Goal: Task Accomplishment & Management: Use online tool/utility

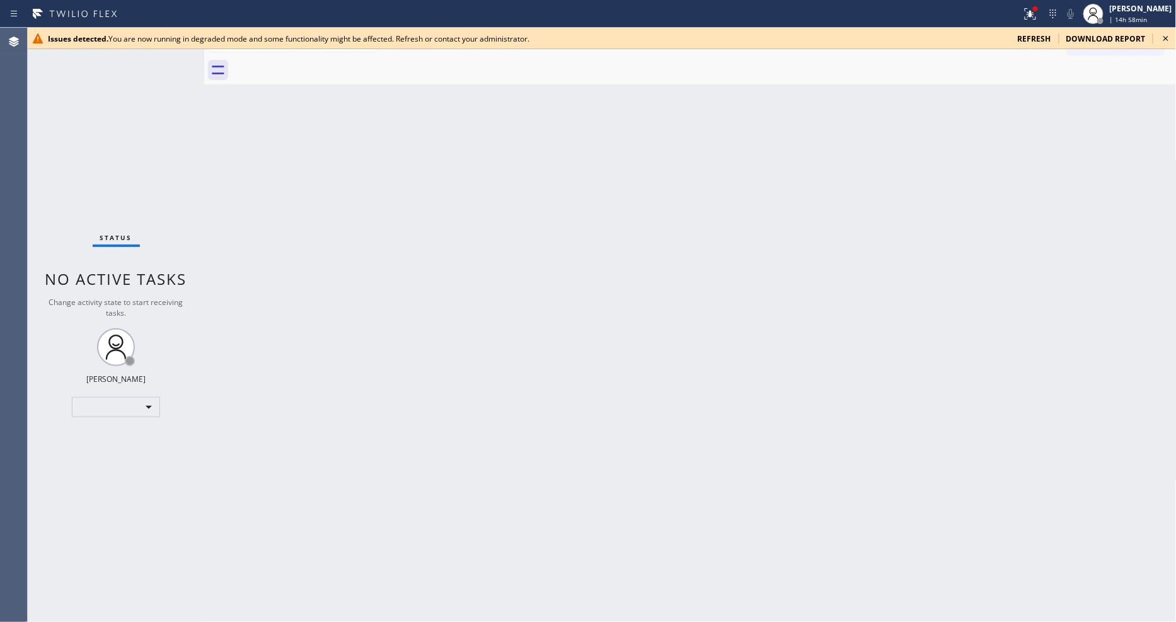
click at [1162, 38] on icon at bounding box center [1166, 38] width 15 height 15
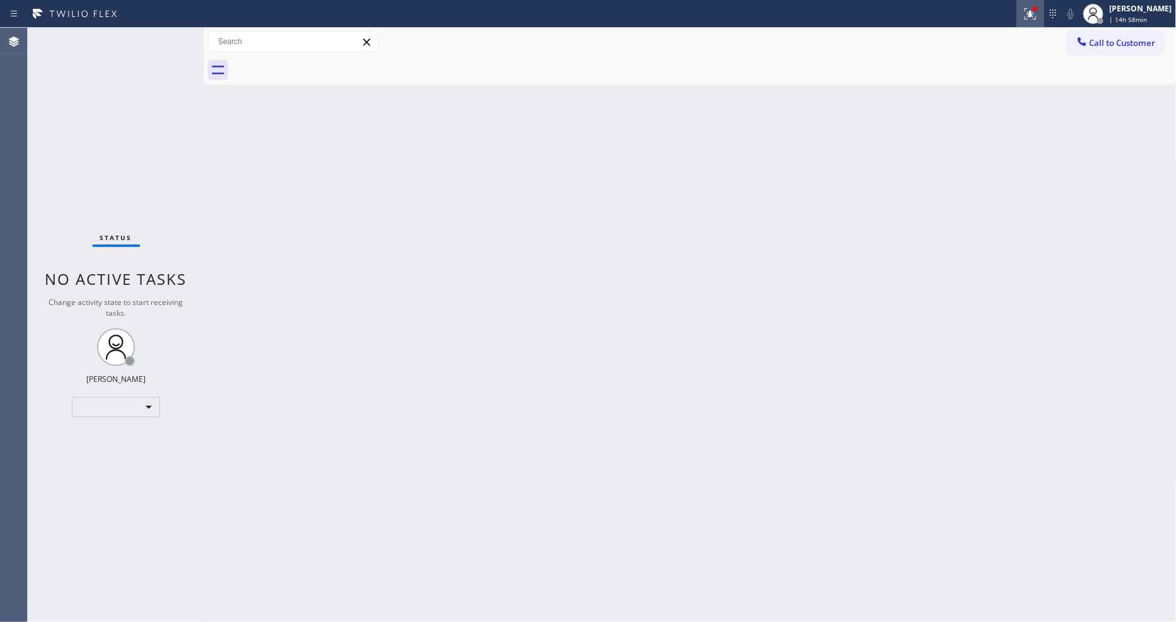
click at [1038, 9] on icon at bounding box center [1030, 13] width 15 height 15
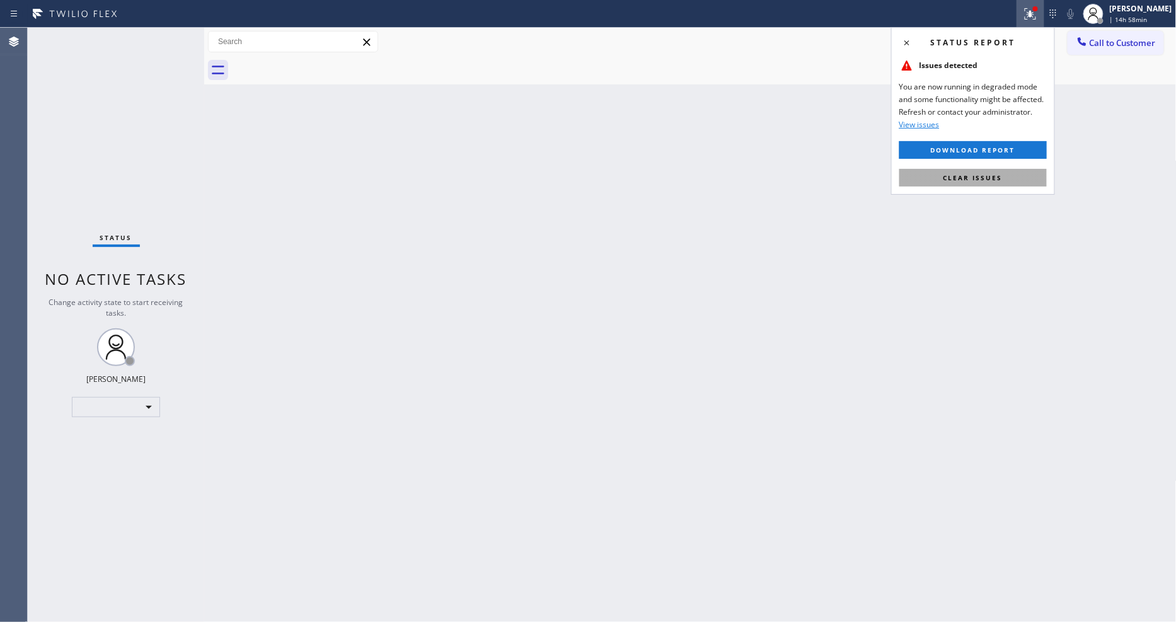
click at [1026, 184] on button "Clear issues" at bounding box center [974, 178] width 148 height 18
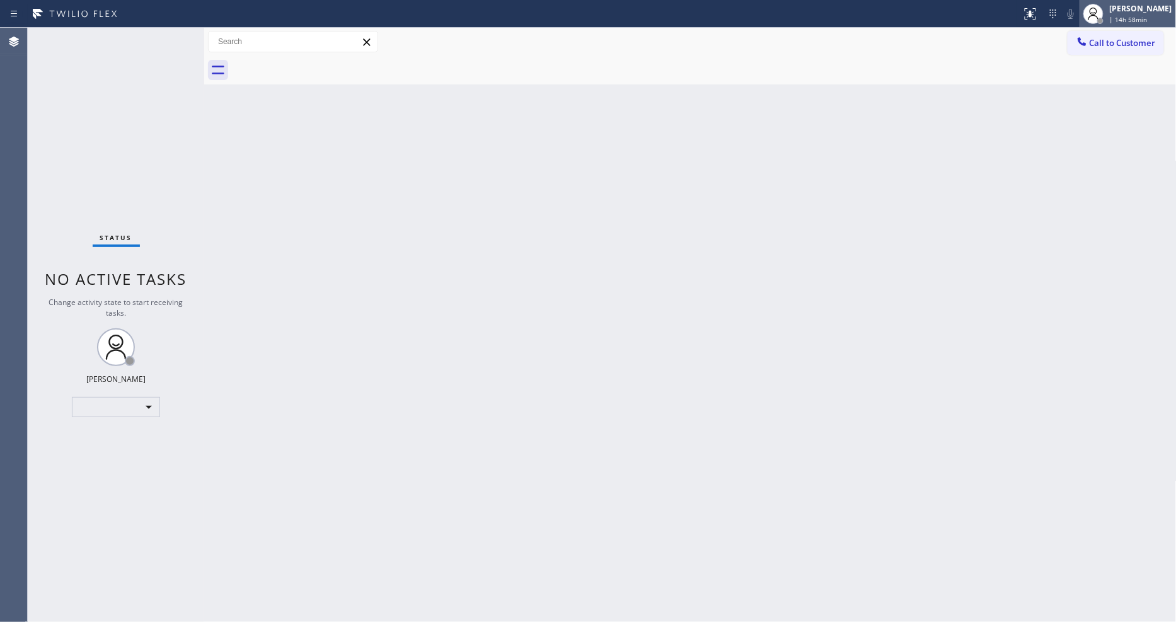
click at [1148, 15] on span "| 14h 58min" at bounding box center [1129, 19] width 38 height 9
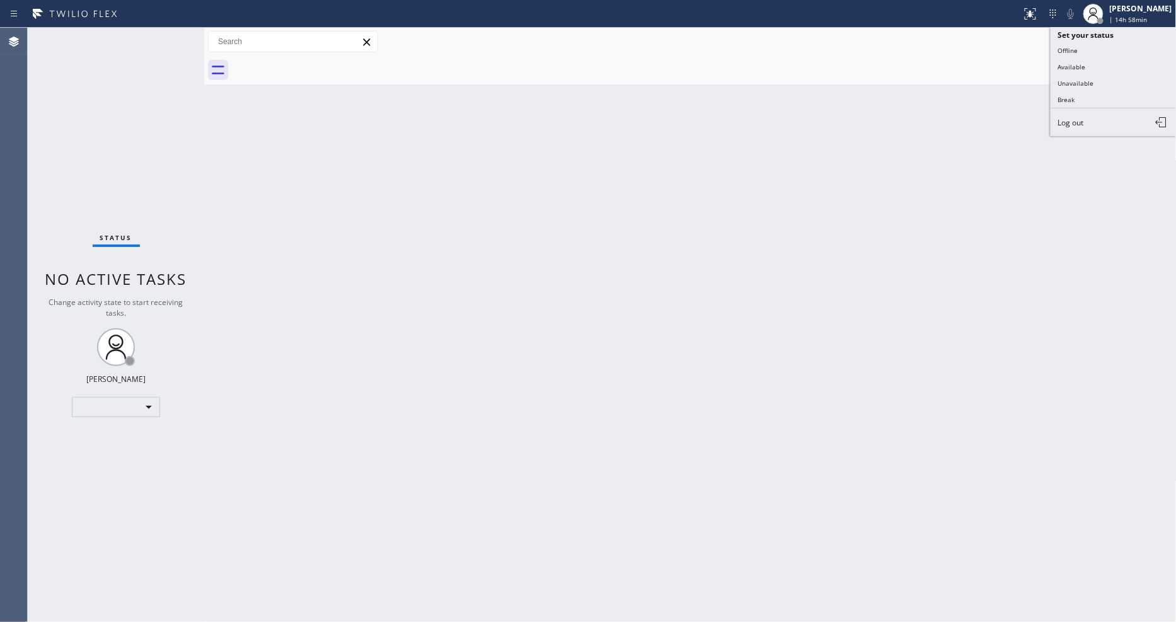
click at [465, 108] on div "Back to Dashboard Change Sender ID Customers Technicians Select a contact Outbo…" at bounding box center [690, 325] width 973 height 594
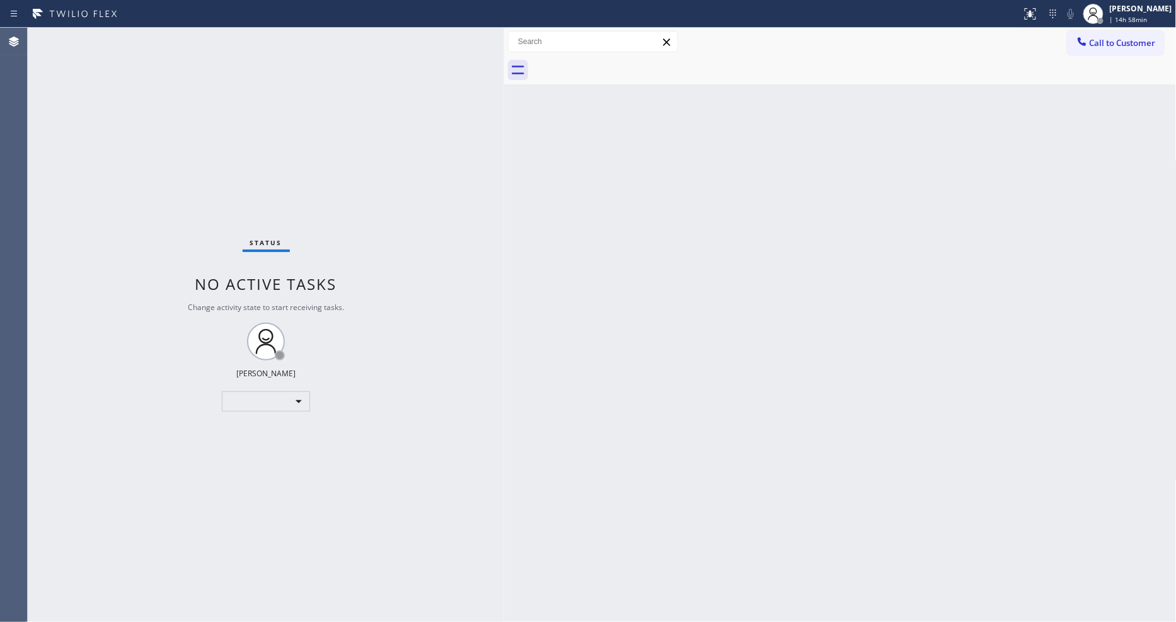
drag, startPoint x: 202, startPoint y: 67, endPoint x: 502, endPoint y: 122, distance: 305.0
click at [504, 122] on div at bounding box center [504, 325] width 0 height 594
click at [1122, 20] on span "| 14h 58min" at bounding box center [1129, 19] width 38 height 9
click at [1087, 72] on button "Available" at bounding box center [1114, 67] width 126 height 16
click at [1034, 8] on icon at bounding box center [1030, 13] width 15 height 15
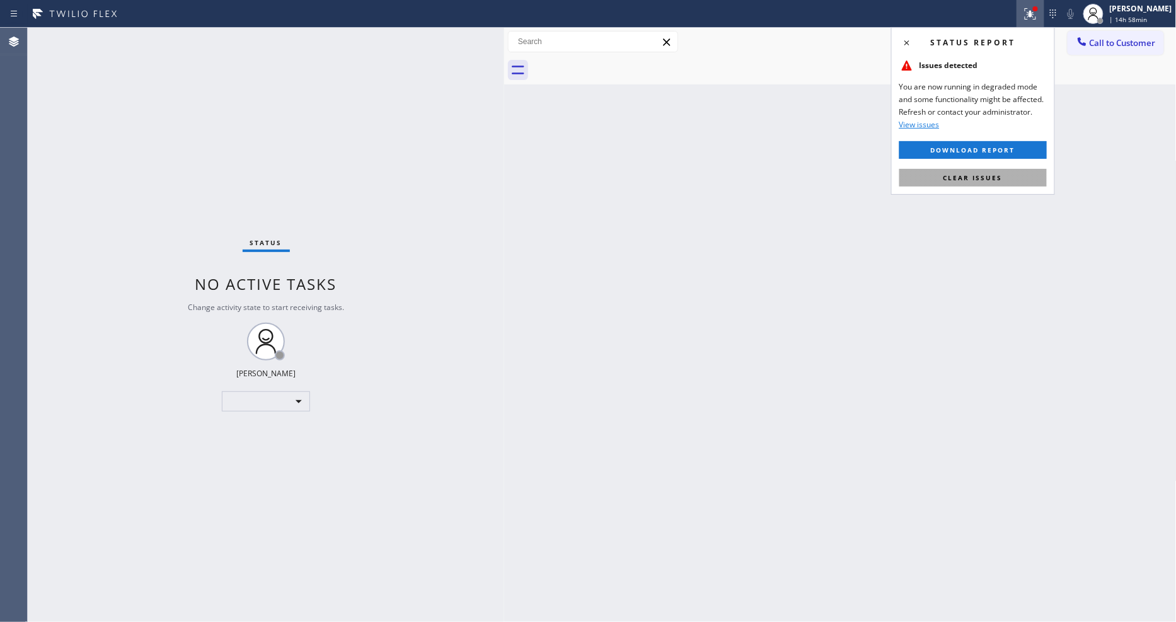
click at [1022, 172] on button "Clear issues" at bounding box center [974, 178] width 148 height 18
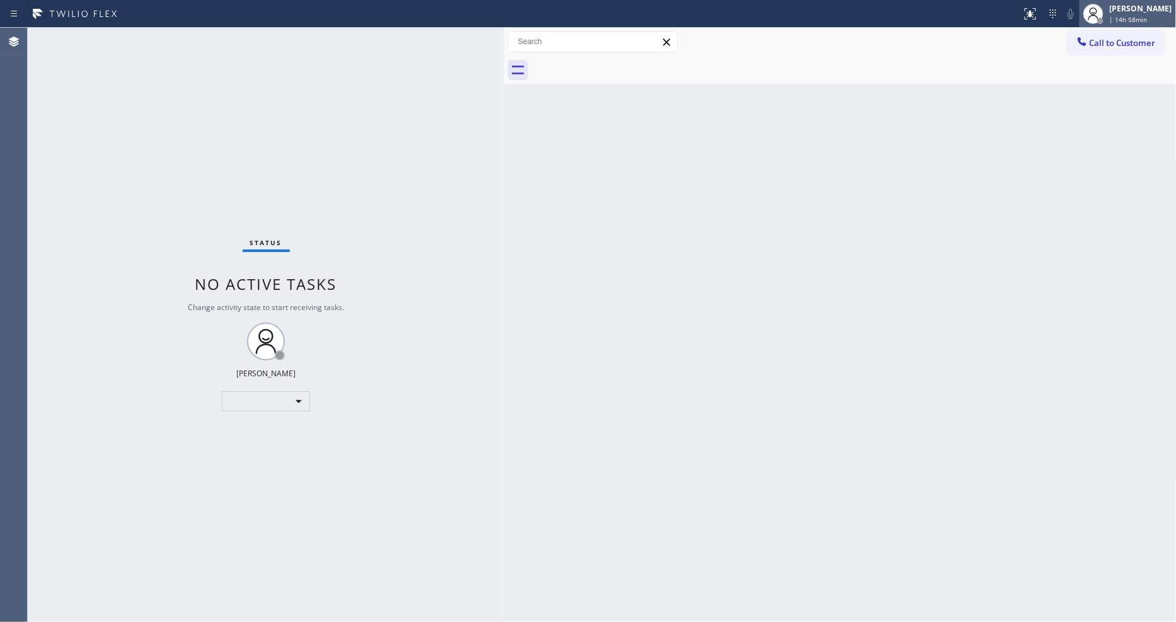
click at [1136, 11] on div "[PERSON_NAME]" at bounding box center [1141, 8] width 62 height 11
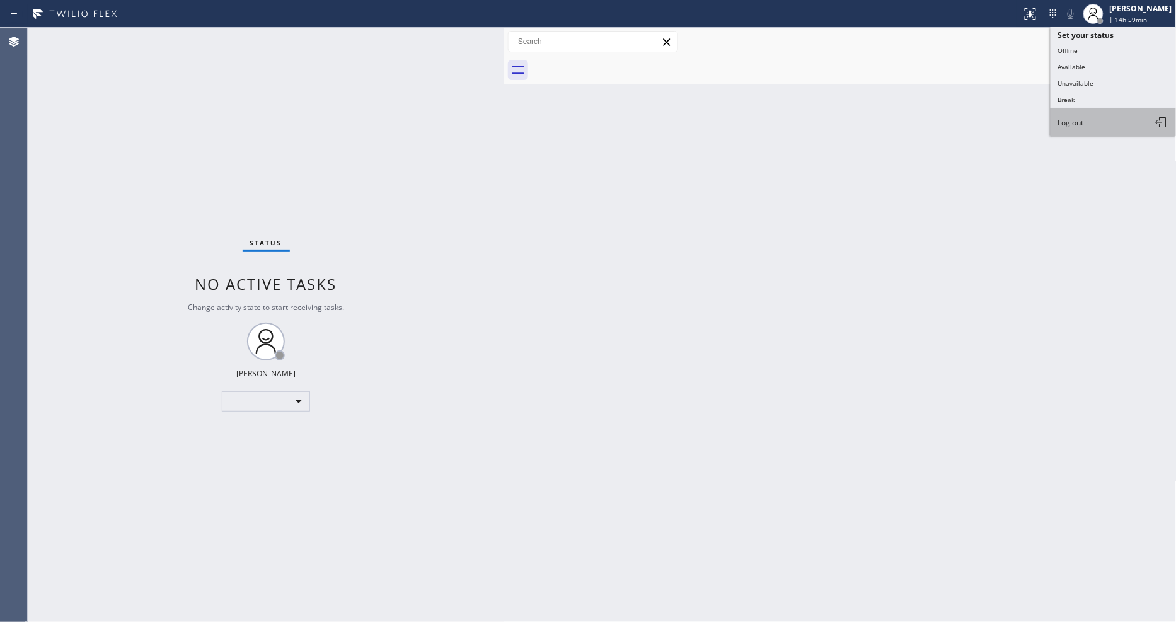
click at [1086, 127] on button "Log out" at bounding box center [1114, 122] width 126 height 28
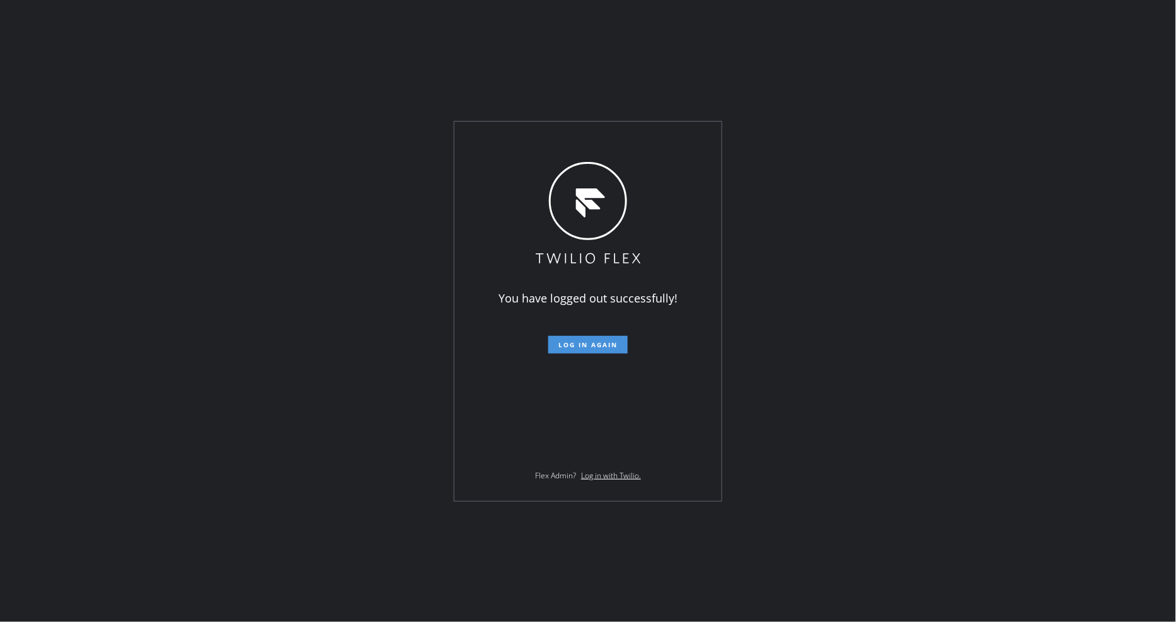
click at [587, 340] on span "Log in again" at bounding box center [587, 344] width 59 height 9
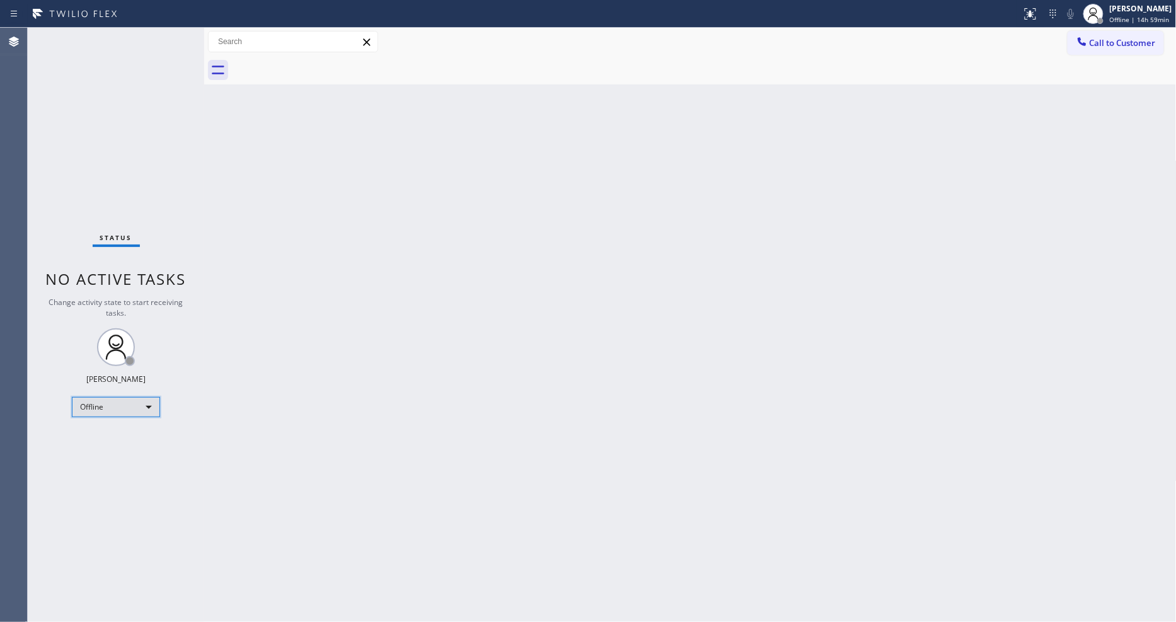
click at [91, 410] on div "Offline" at bounding box center [116, 407] width 88 height 20
click at [95, 436] on li "Available" at bounding box center [115, 439] width 86 height 15
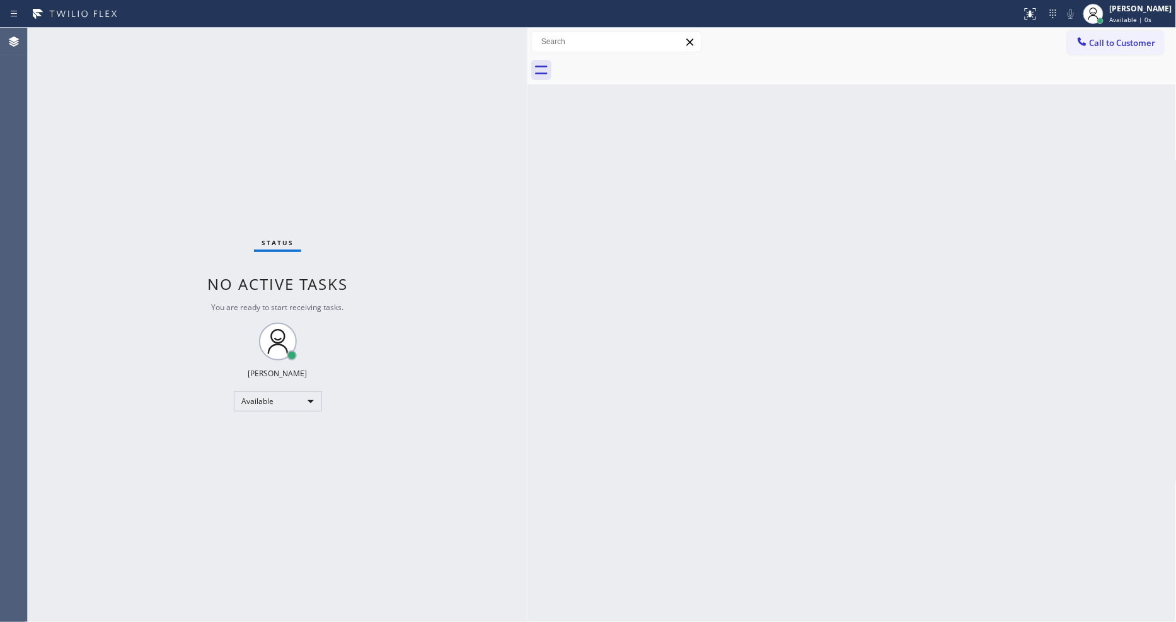
drag, startPoint x: 204, startPoint y: 88, endPoint x: 527, endPoint y: 118, distance: 324.7
click at [528, 118] on div at bounding box center [528, 325] width 0 height 594
drag, startPoint x: 874, startPoint y: 395, endPoint x: 588, endPoint y: 490, distance: 301.0
click at [874, 395] on div "Back to Dashboard Change Sender ID Customers Technicians Select a contact Outbo…" at bounding box center [852, 325] width 649 height 594
drag, startPoint x: 276, startPoint y: 203, endPoint x: 311, endPoint y: 204, distance: 35.3
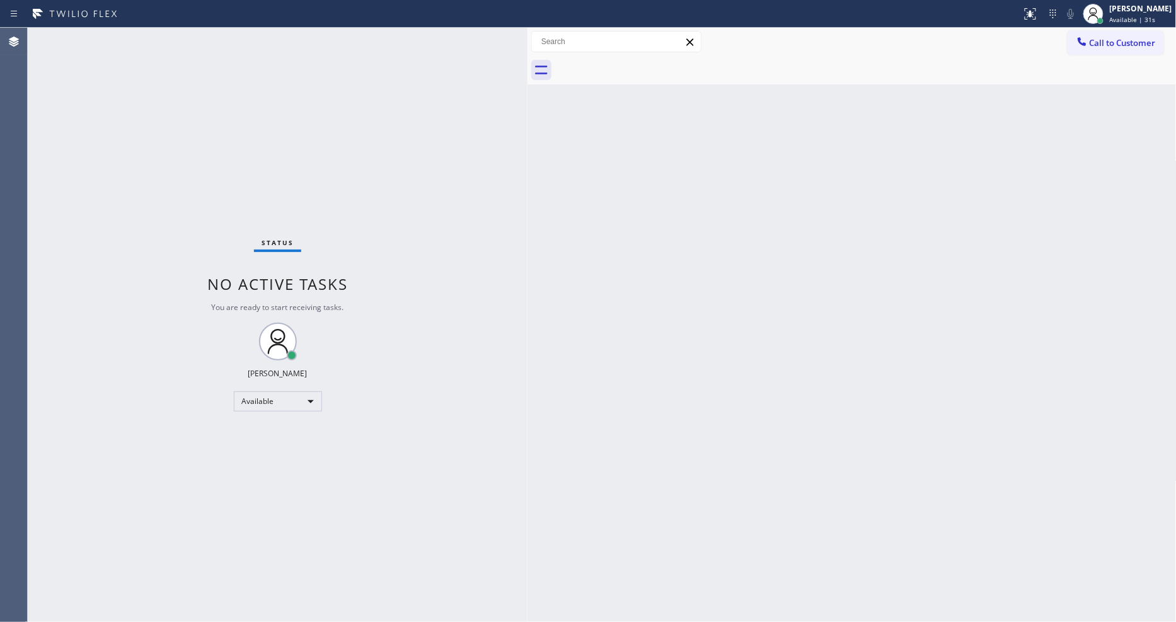
click at [276, 202] on div "Status No active tasks You are ready to start receiving tasks. [PERSON_NAME] Av…" at bounding box center [278, 325] width 500 height 594
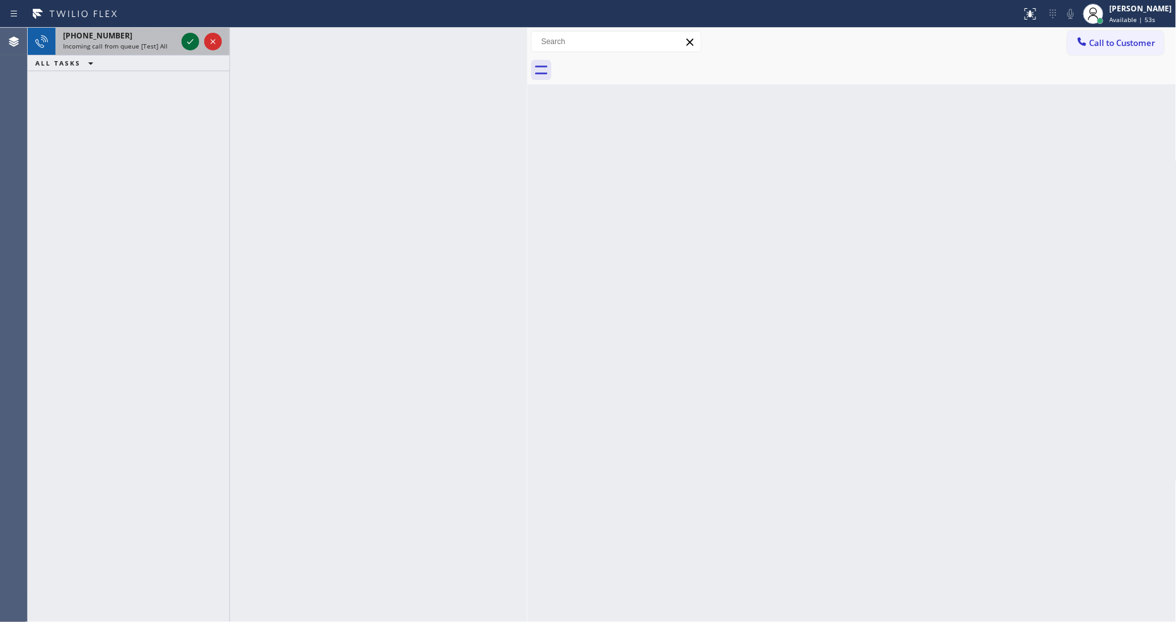
click at [192, 41] on icon at bounding box center [190, 41] width 6 height 5
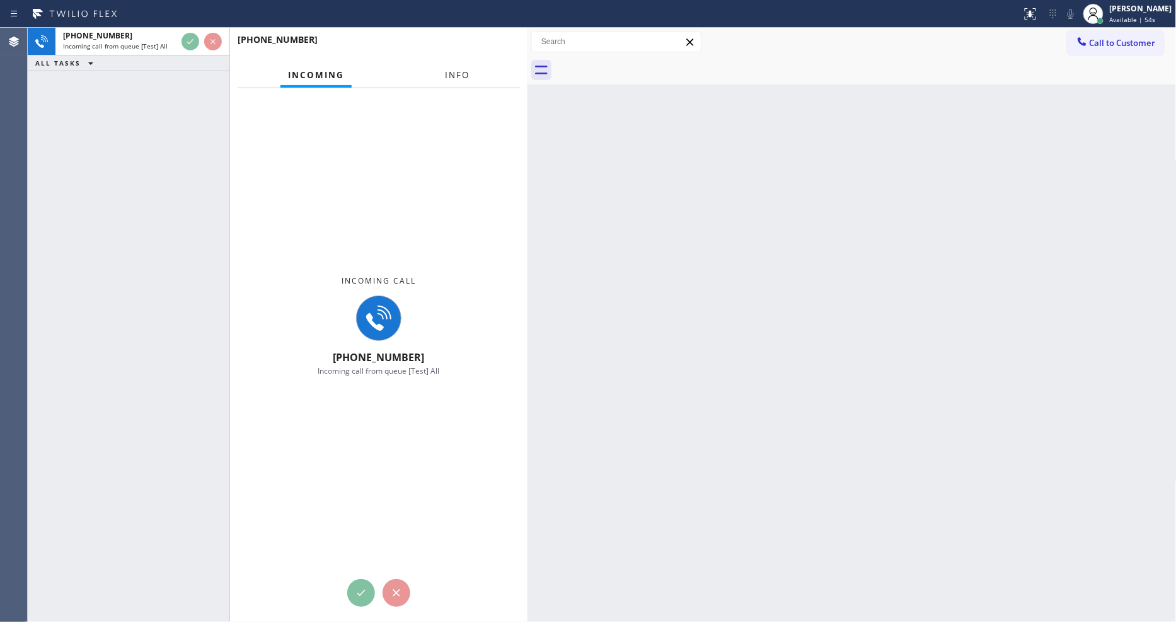
click at [455, 72] on span "Info" at bounding box center [457, 74] width 25 height 11
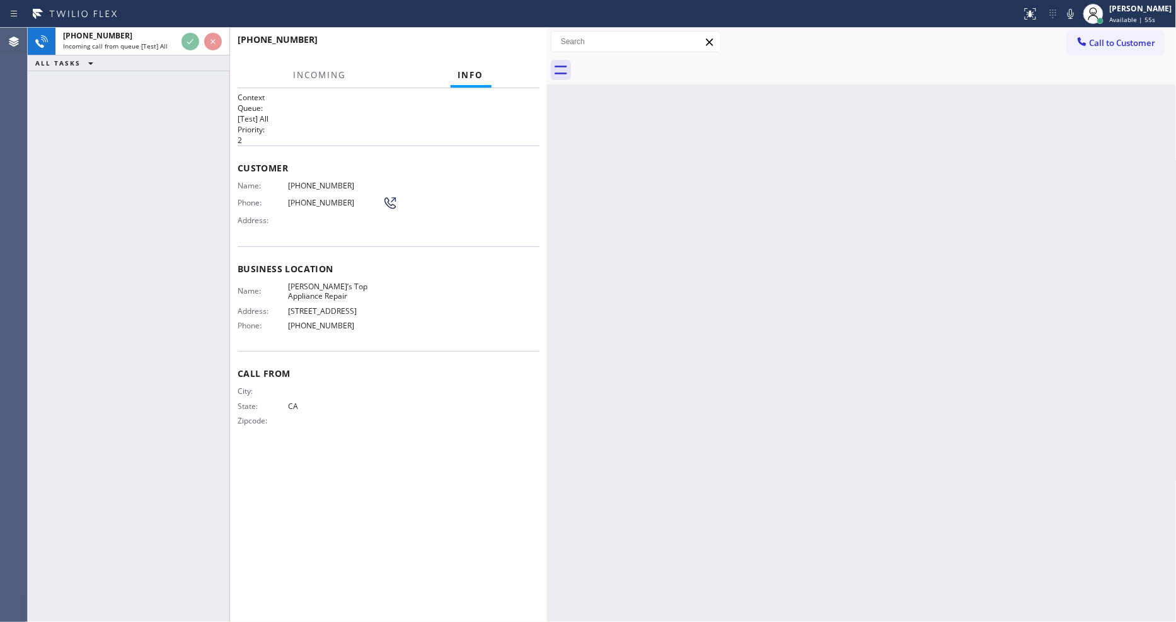
drag, startPoint x: 527, startPoint y: 139, endPoint x: 547, endPoint y: 142, distance: 19.8
click at [547, 142] on div at bounding box center [547, 325] width 0 height 594
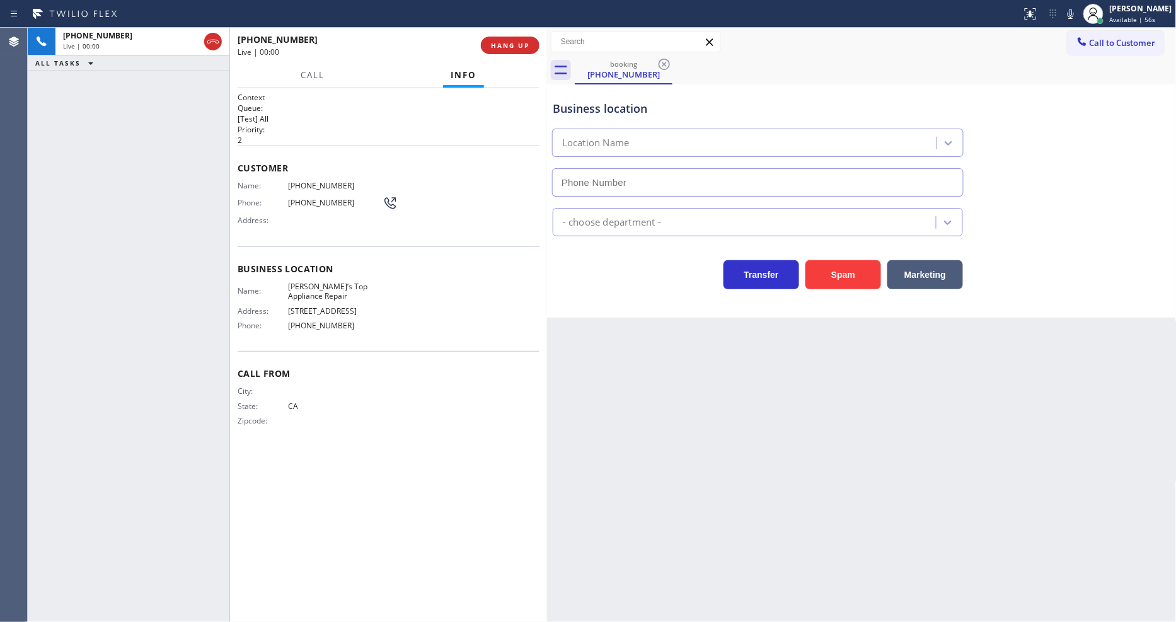
type input "(661) 262-4542"
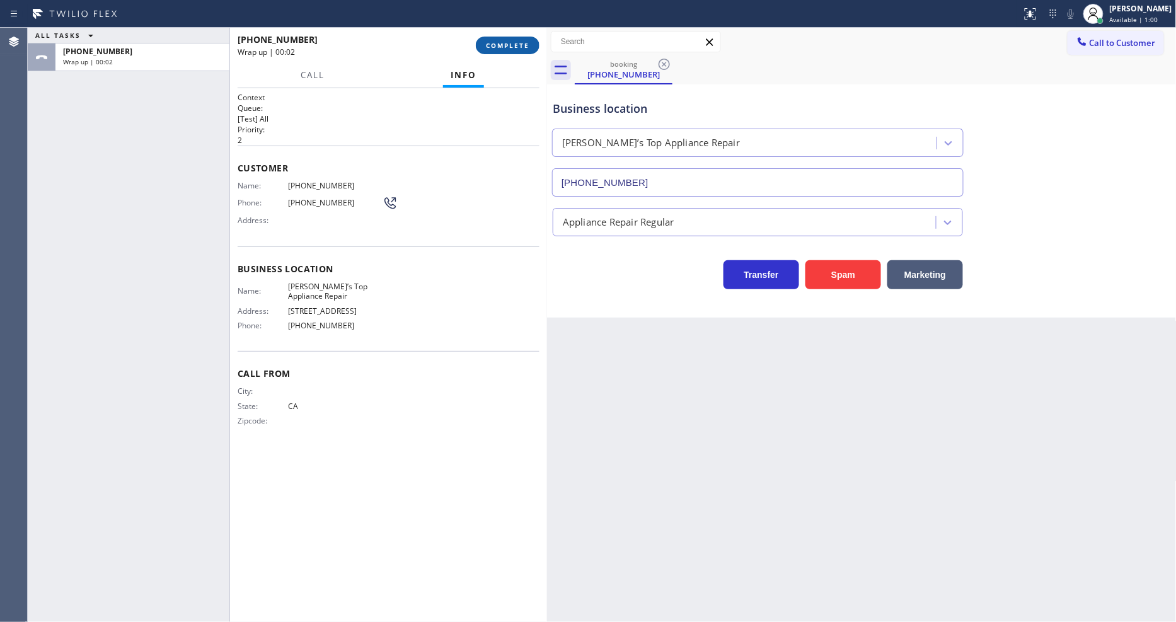
click at [519, 48] on span "COMPLETE" at bounding box center [507, 45] width 43 height 9
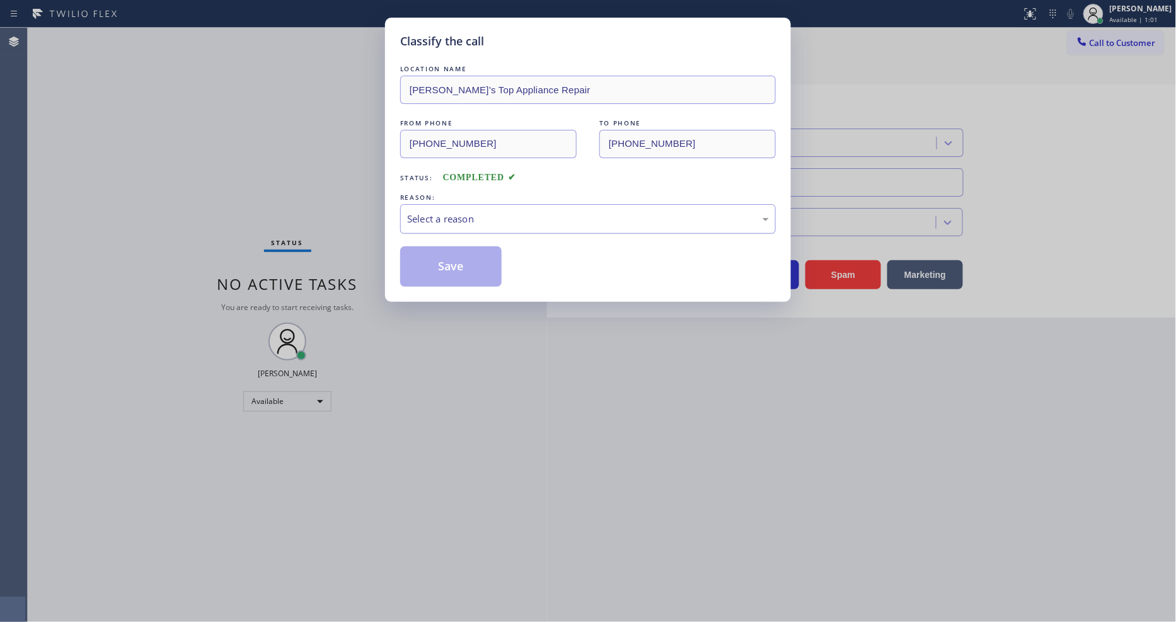
click at [468, 213] on div "Select a reason" at bounding box center [588, 219] width 362 height 14
click at [475, 261] on button "Save" at bounding box center [450, 266] width 101 height 40
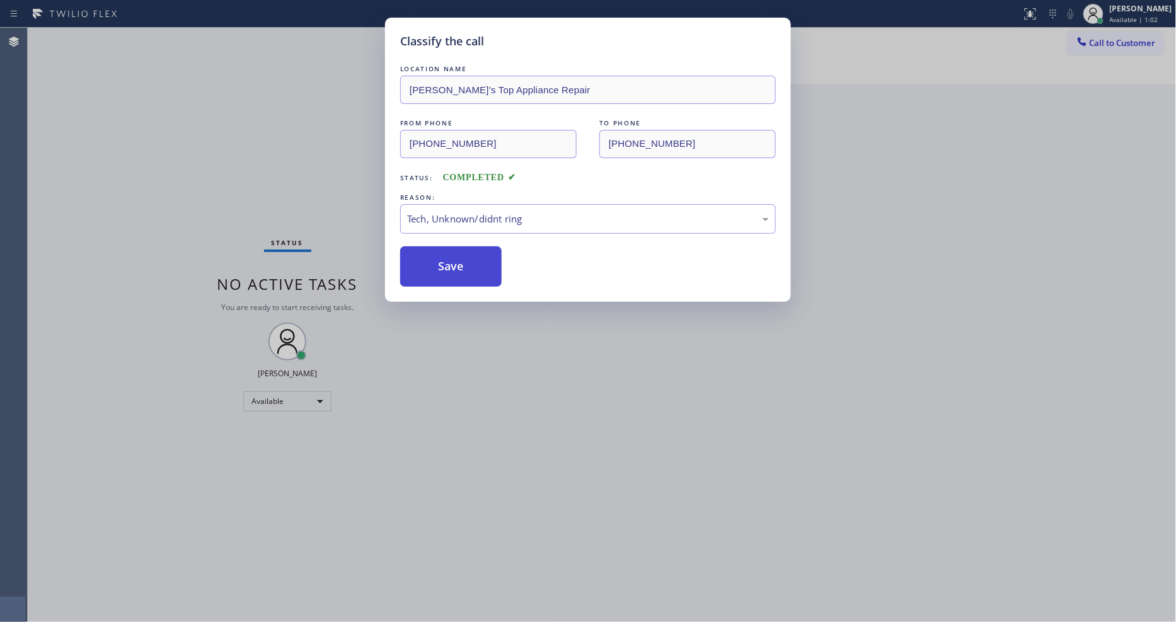
click at [475, 261] on button "Save" at bounding box center [450, 266] width 101 height 40
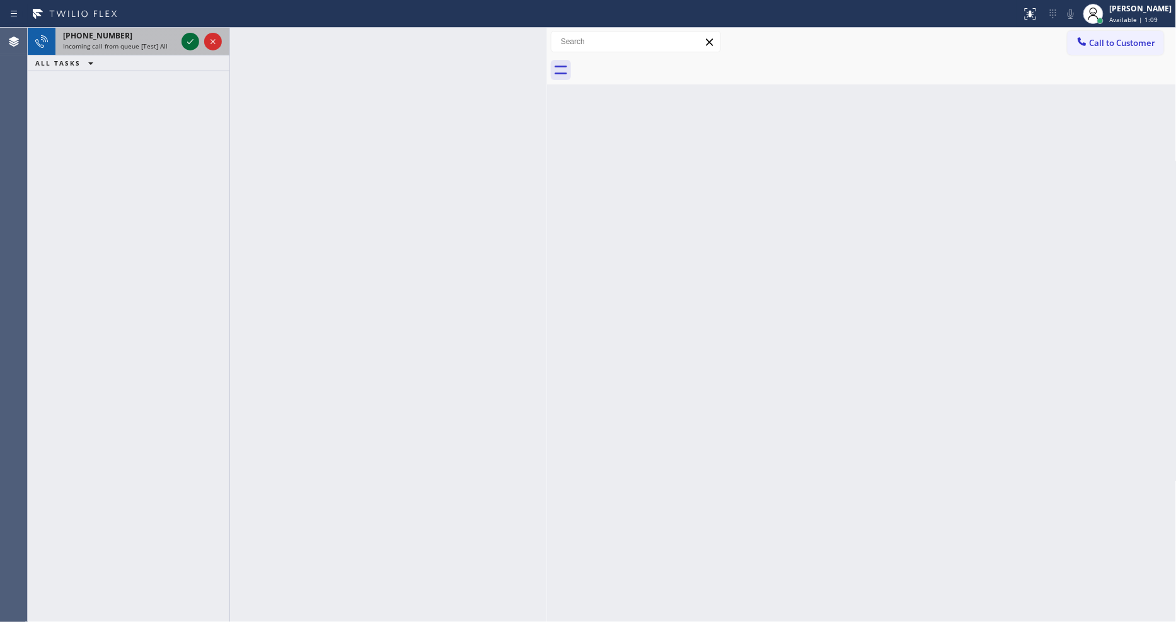
click at [187, 41] on icon at bounding box center [190, 41] width 15 height 15
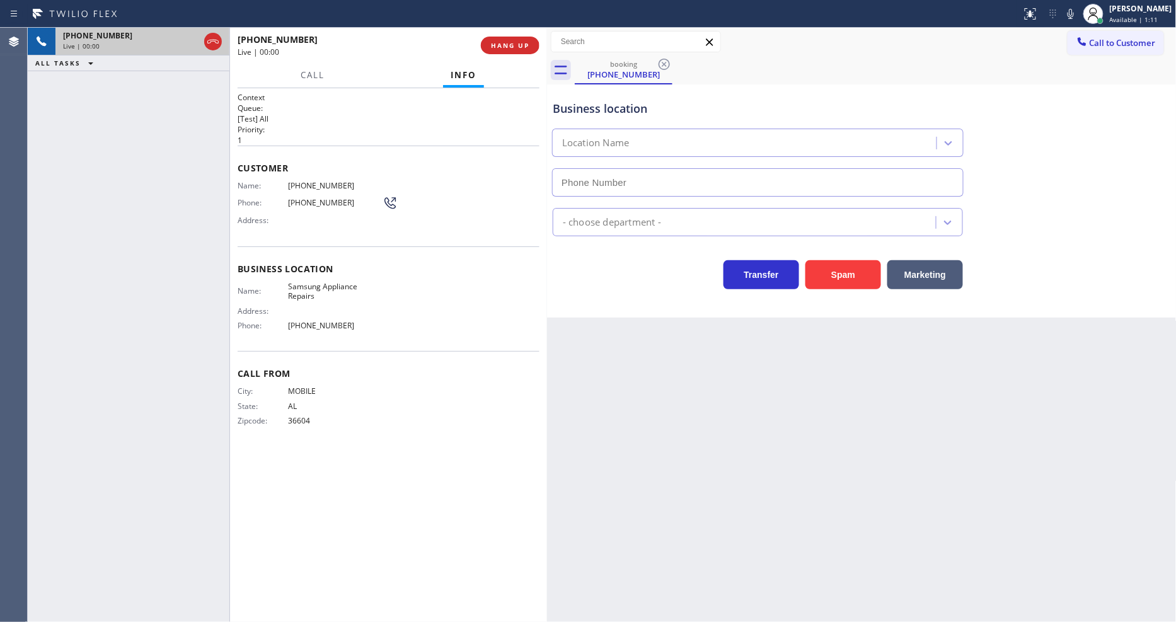
type input "(855) 976-5118"
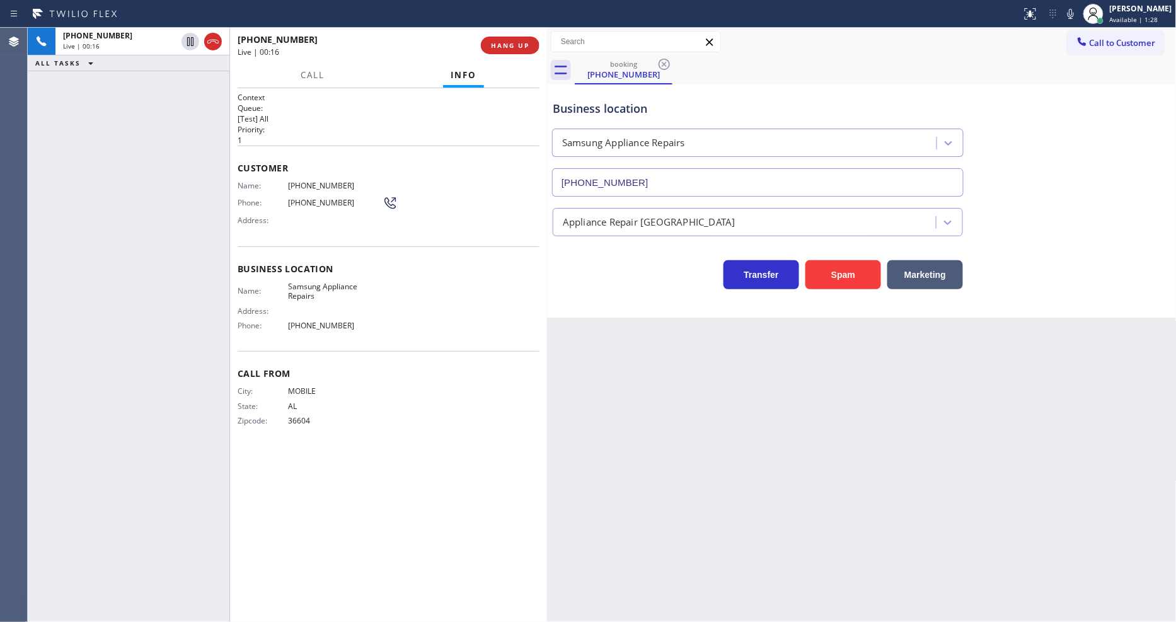
click at [309, 285] on span "Samsung Appliance Repairs" at bounding box center [335, 292] width 95 height 20
copy span "Samsung Appliance Repairs"
click at [315, 182] on span "(251) 533-0669" at bounding box center [335, 185] width 95 height 9
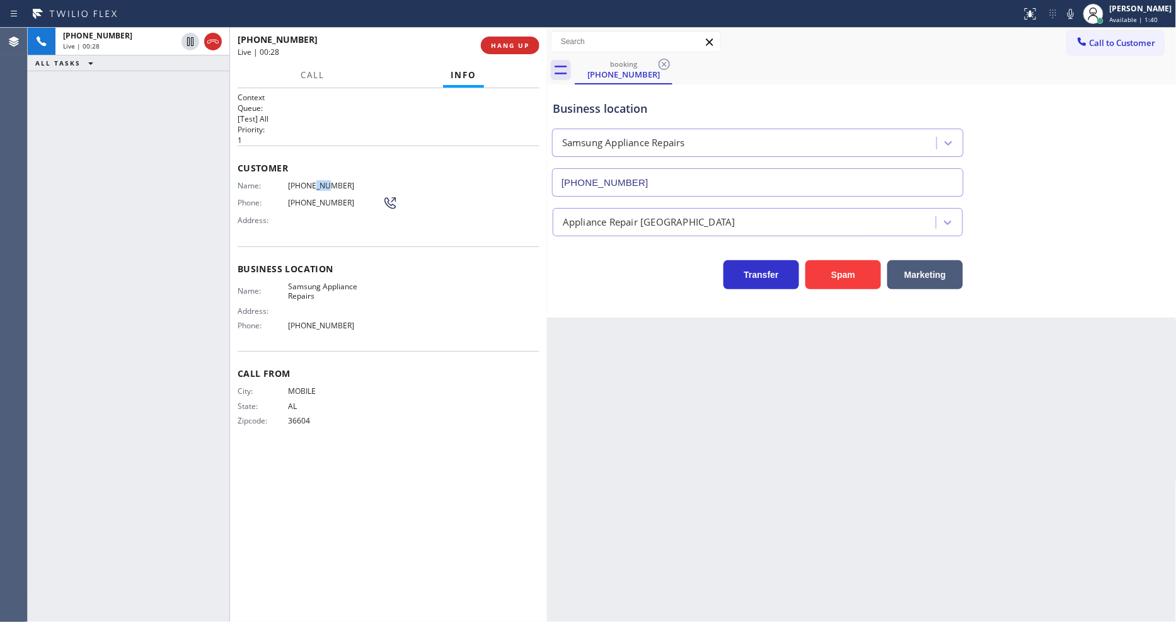
click at [315, 182] on span "(251) 533-0669" at bounding box center [335, 185] width 95 height 9
copy span "(251) 533-0669"
drag, startPoint x: 188, startPoint y: 43, endPoint x: 228, endPoint y: 42, distance: 40.3
click at [188, 43] on icon at bounding box center [190, 41] width 15 height 15
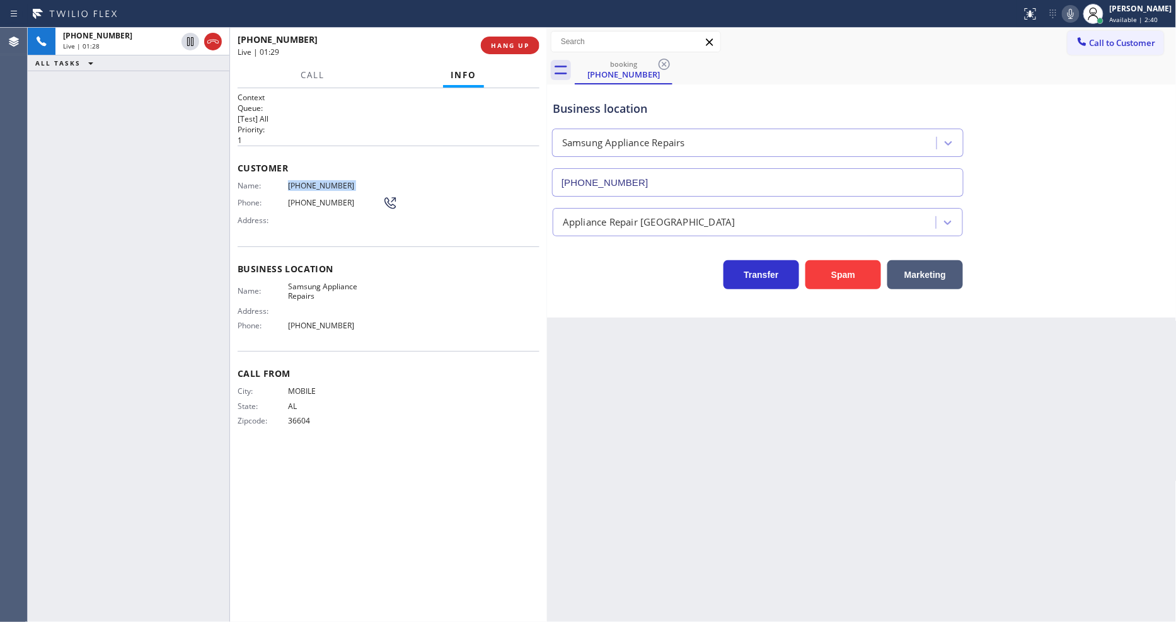
click at [1058, 14] on icon at bounding box center [1070, 13] width 15 height 15
click at [310, 181] on span "(251) 533-0669" at bounding box center [335, 185] width 95 height 9
click at [193, 38] on icon at bounding box center [190, 41] width 9 height 9
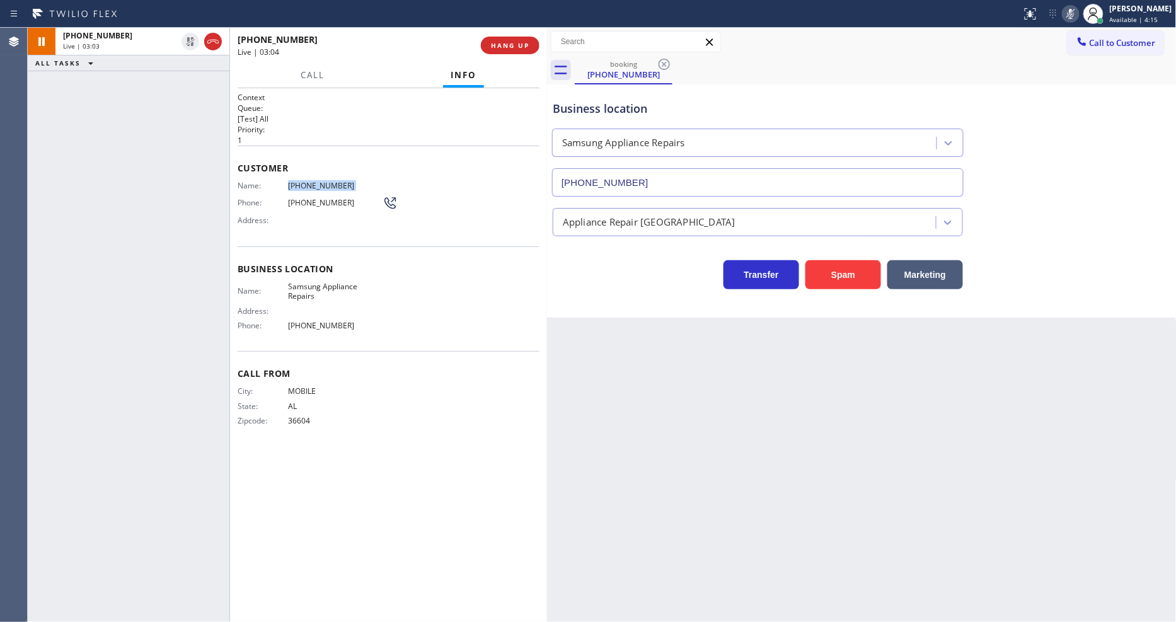
click at [1058, 16] on icon at bounding box center [1070, 13] width 15 height 15
click at [1058, 10] on icon at bounding box center [1070, 13] width 15 height 15
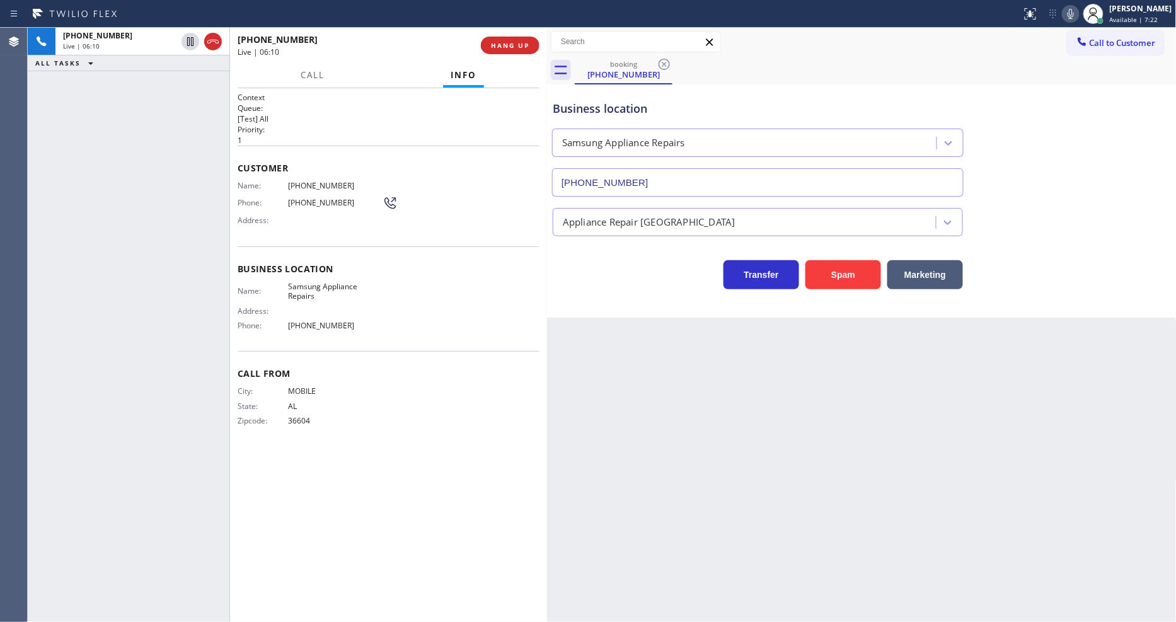
click at [777, 443] on div "Back to Dashboard Change Sender ID Customers Technicians Select a contact Outbo…" at bounding box center [862, 325] width 630 height 594
click at [309, 321] on span "(855) 976-5118" at bounding box center [335, 325] width 95 height 9
copy span "(855) 976-5118"
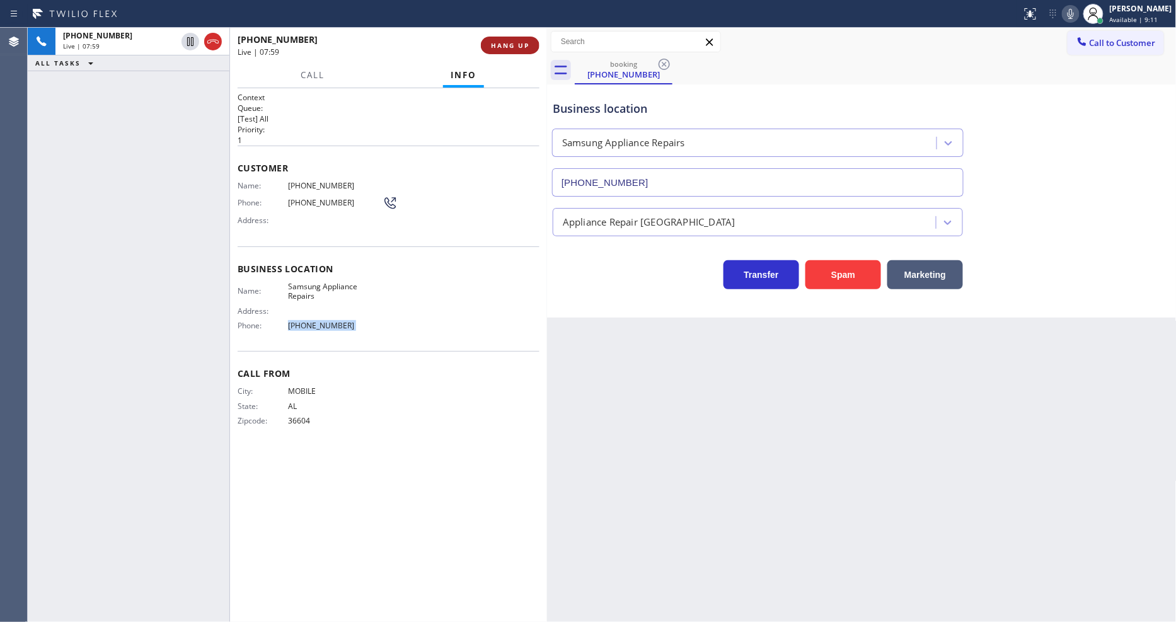
click at [507, 45] on span "HANG UP" at bounding box center [510, 45] width 38 height 9
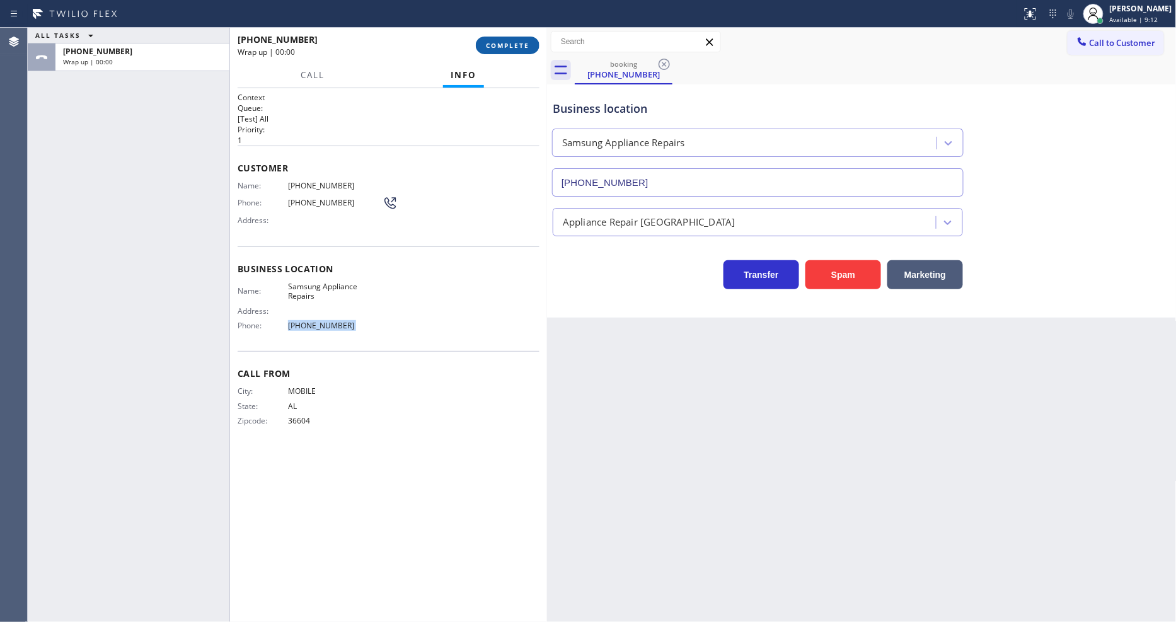
click at [507, 45] on span "COMPLETE" at bounding box center [507, 45] width 43 height 9
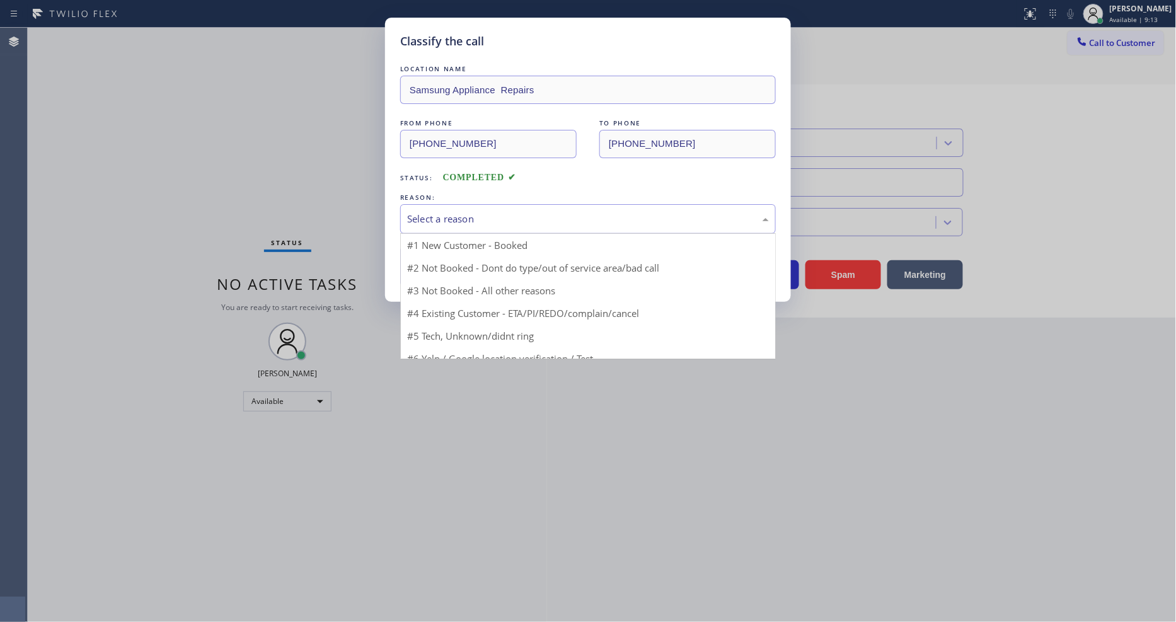
click at [488, 206] on div "Select a reason" at bounding box center [588, 219] width 376 height 30
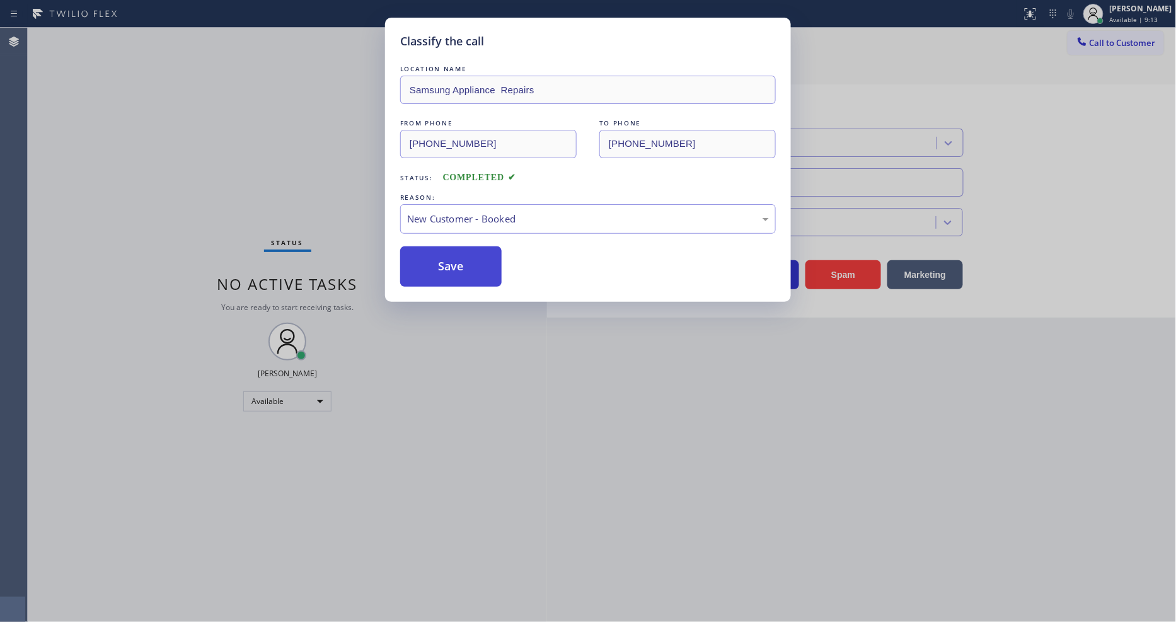
click at [478, 253] on button "Save" at bounding box center [450, 266] width 101 height 40
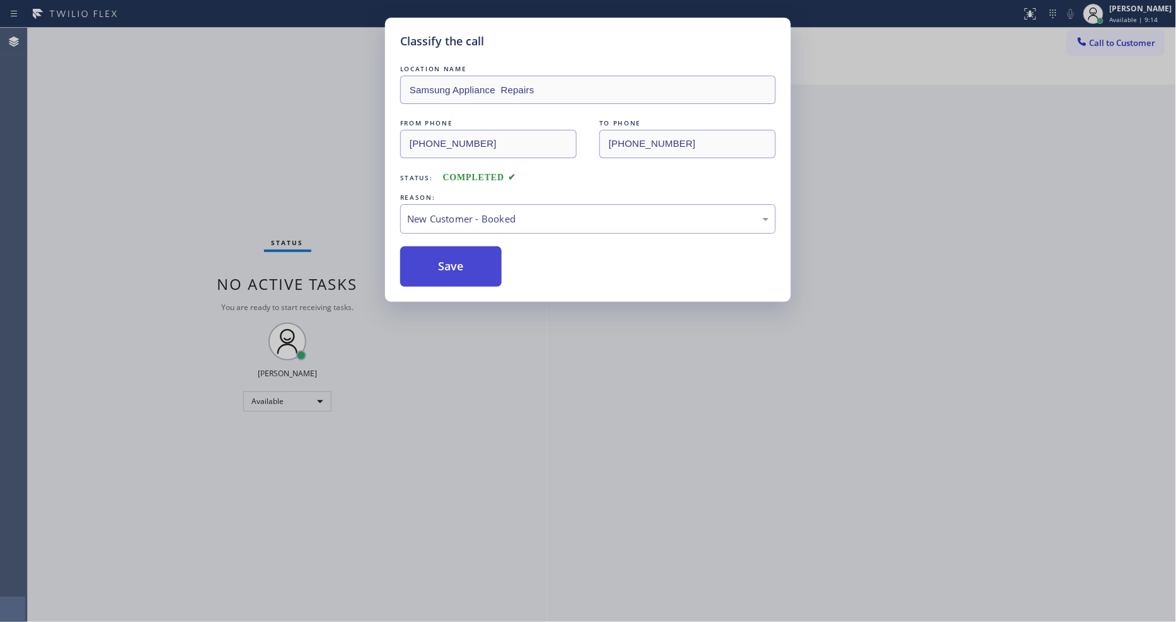
click at [478, 253] on button "Save" at bounding box center [450, 266] width 101 height 40
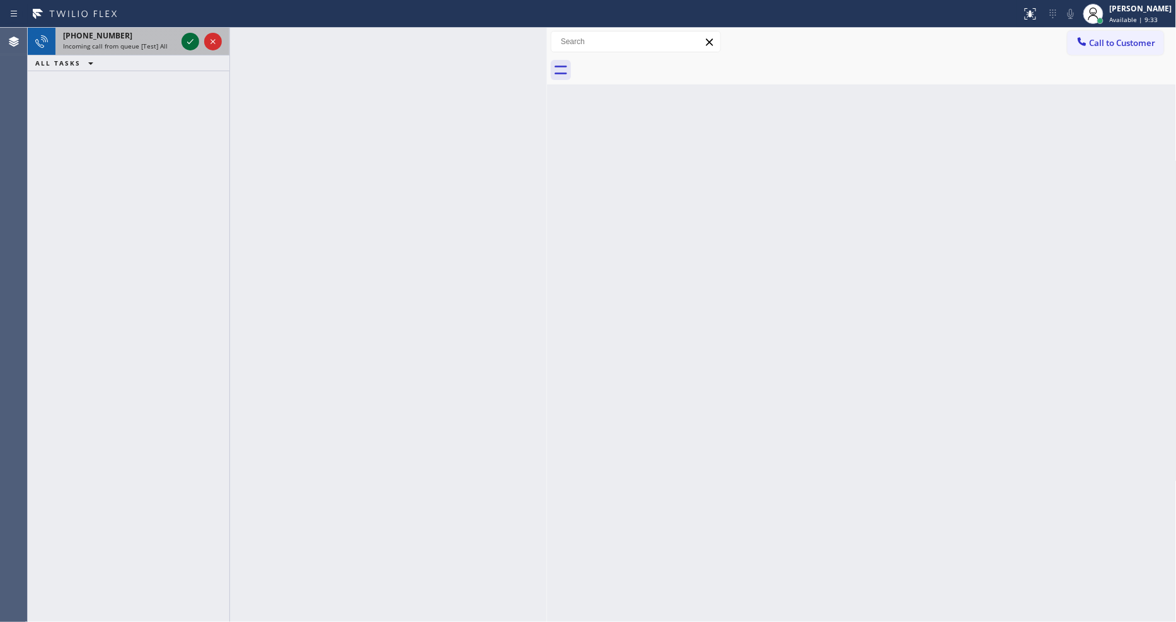
click at [190, 40] on icon at bounding box center [190, 41] width 15 height 15
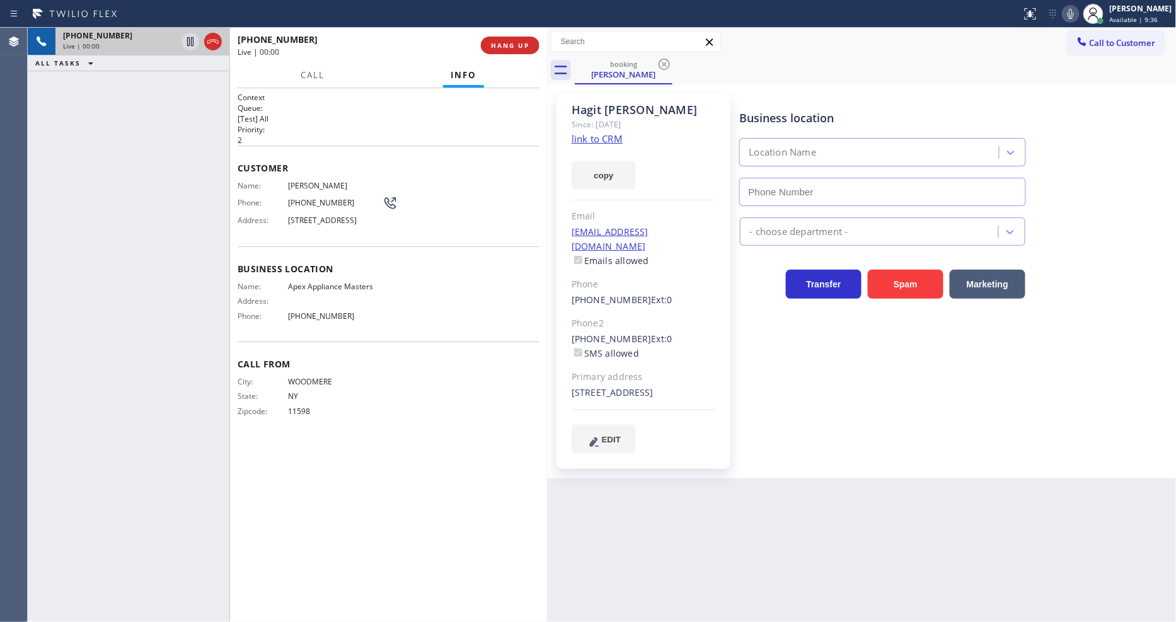
type input "(516) 646-1475"
click at [587, 141] on link "link to CRM" at bounding box center [597, 138] width 51 height 13
click at [937, 406] on div "Business location Apex Appliance Masters (516) 646-1475 Appliance Repair Regula…" at bounding box center [956, 273] width 436 height 353
click at [189, 39] on icon at bounding box center [190, 41] width 15 height 15
click at [1058, 10] on icon at bounding box center [1070, 13] width 15 height 15
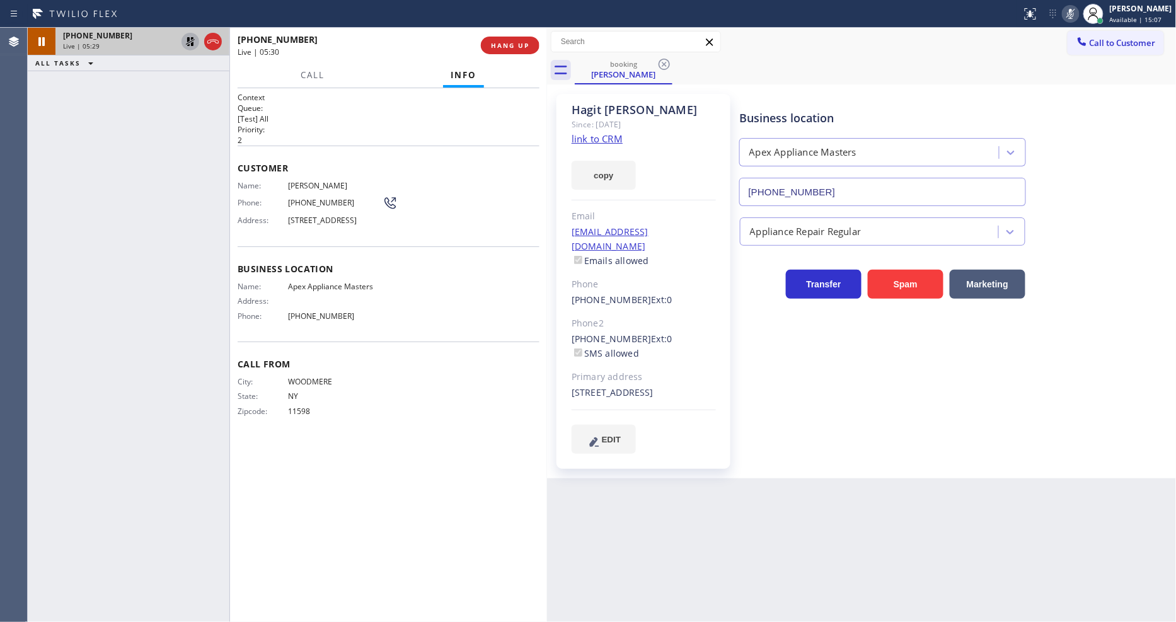
click at [190, 45] on icon at bounding box center [190, 41] width 15 height 15
click at [1058, 21] on button at bounding box center [1071, 14] width 18 height 18
click at [194, 200] on div "+15167911597 Live | 06:19 ALL TASKS ALL TASKS ACTIVE TASKS TASKS IN WRAP UP" at bounding box center [129, 325] width 202 height 594
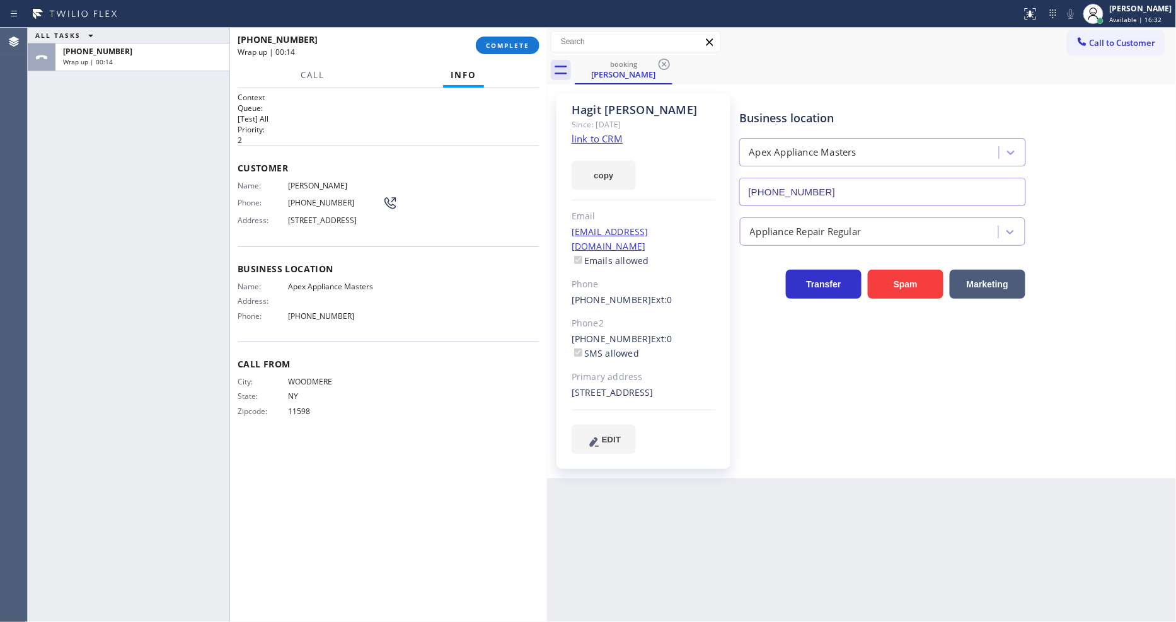
click at [702, 277] on div "Phone" at bounding box center [644, 284] width 144 height 14
drag, startPoint x: 564, startPoint y: 284, endPoint x: 634, endPoint y: 284, distance: 69.3
click at [634, 284] on div "Hagit Schwartz Since: 20 may 2020 link to CRM copy Email hagit1150@gmail.com Em…" at bounding box center [644, 281] width 174 height 375
copy link "(516) 710-0502"
click at [521, 49] on span "COMPLETE" at bounding box center [507, 45] width 43 height 9
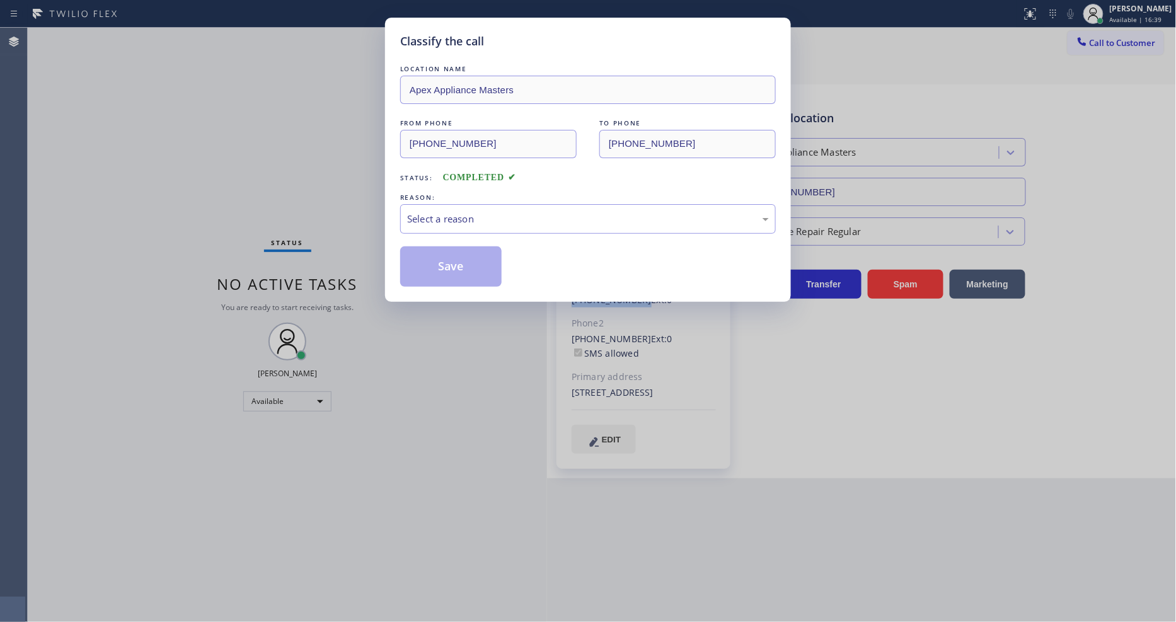
click at [451, 214] on div "Select a reason" at bounding box center [588, 219] width 362 height 14
click at [446, 258] on button "Save" at bounding box center [450, 266] width 101 height 40
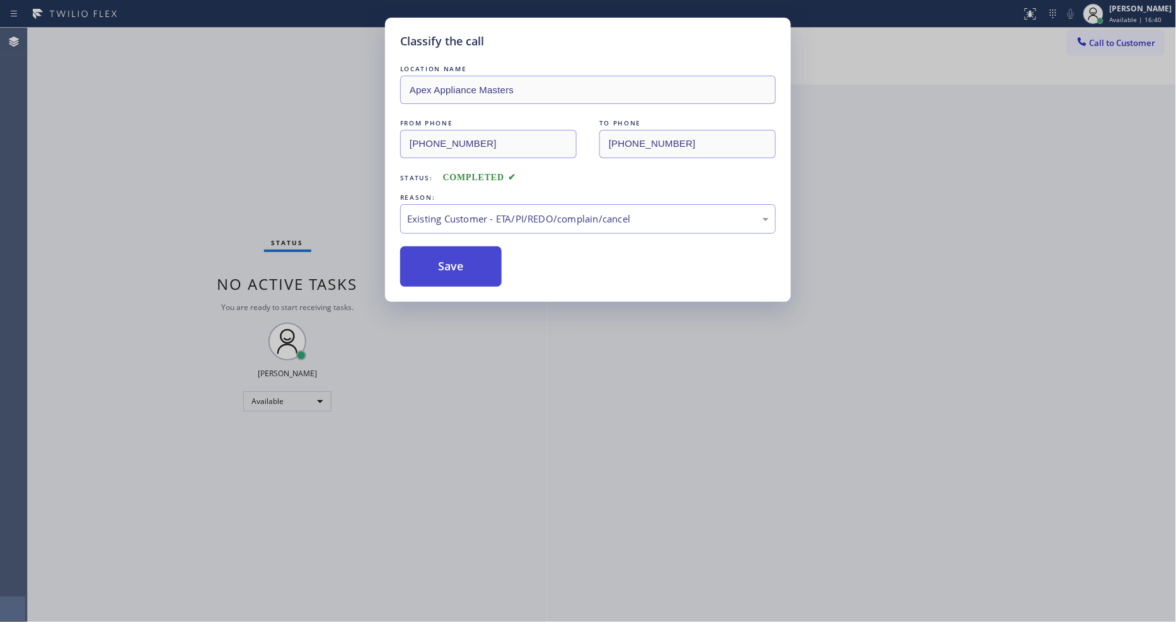
click at [446, 258] on button "Save" at bounding box center [450, 266] width 101 height 40
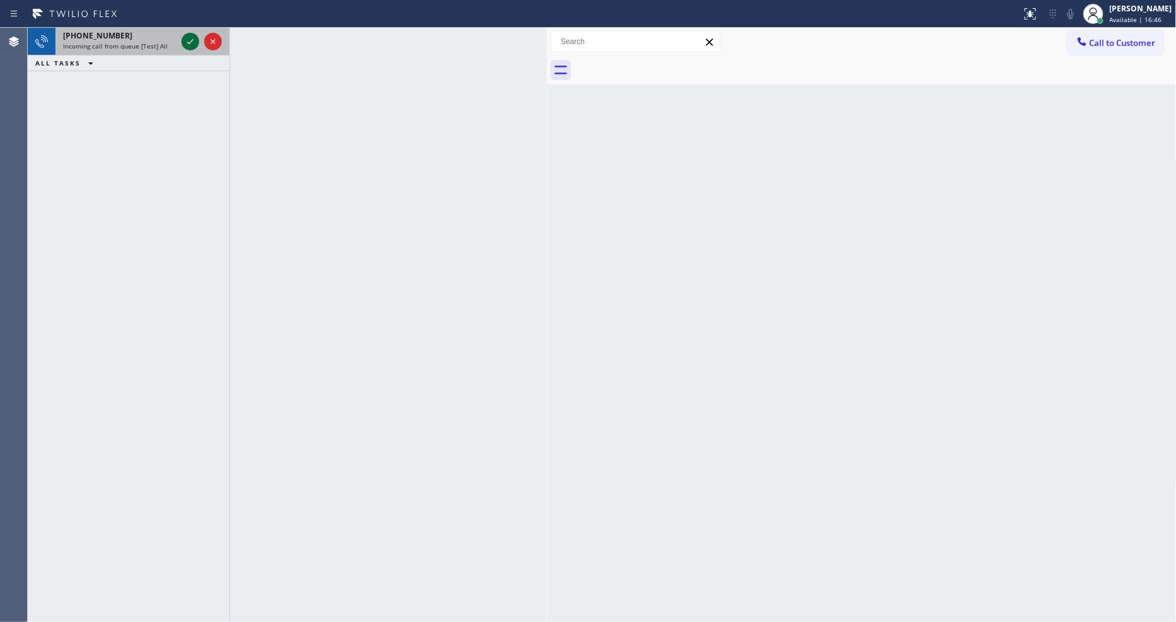
click at [192, 38] on icon at bounding box center [190, 41] width 15 height 15
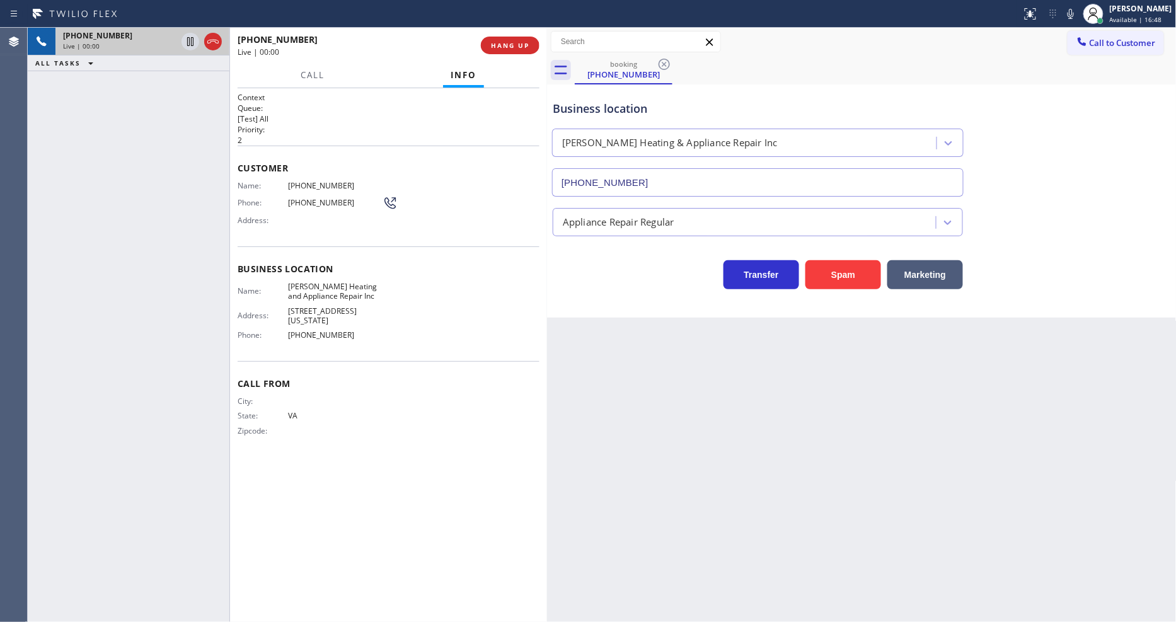
type input "[PHONE_NUMBER]"
click at [517, 43] on span "HANG UP" at bounding box center [510, 45] width 38 height 9
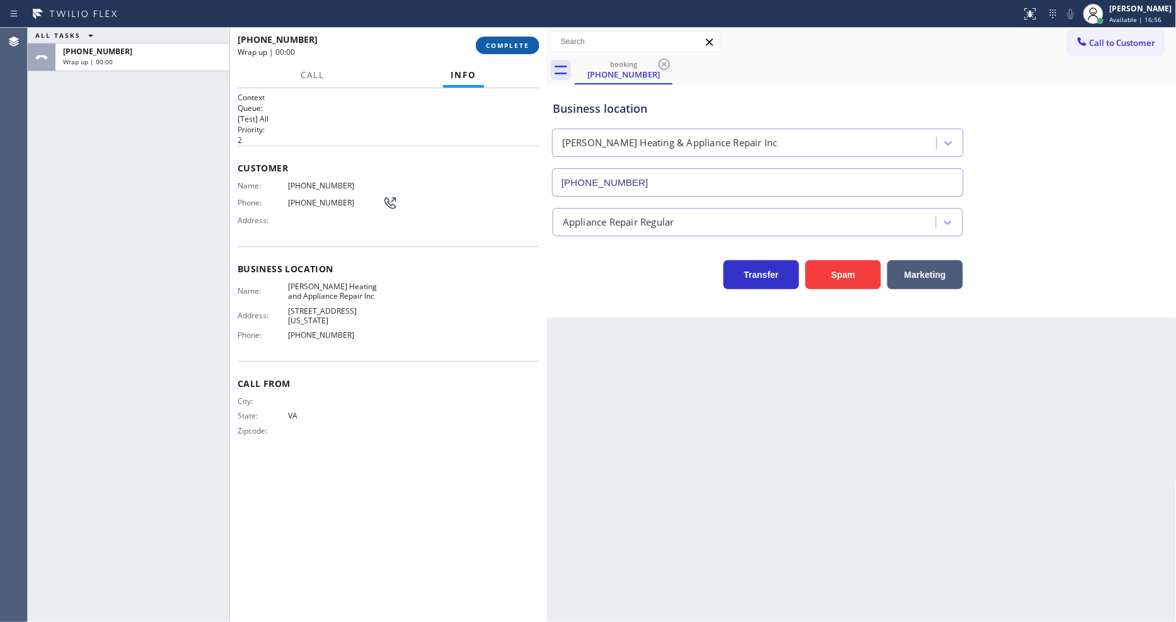
click at [517, 43] on span "COMPLETE" at bounding box center [507, 45] width 43 height 9
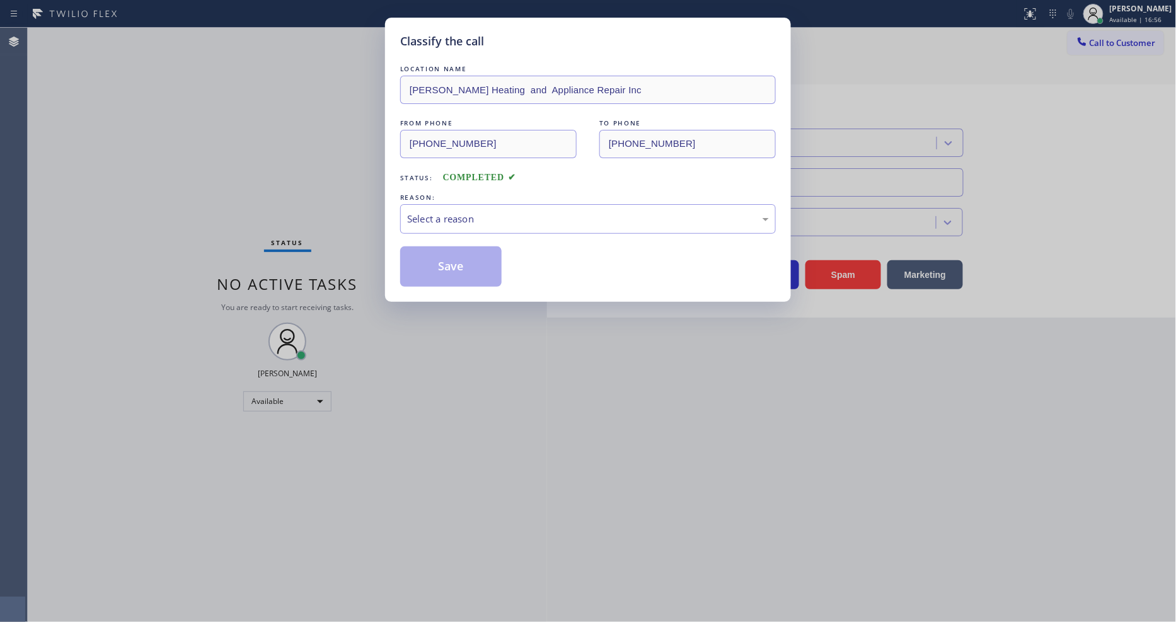
click at [487, 196] on div "REASON:" at bounding box center [588, 197] width 376 height 13
click at [483, 221] on div "Select a reason" at bounding box center [588, 219] width 362 height 14
click at [482, 250] on button "Save" at bounding box center [450, 266] width 101 height 40
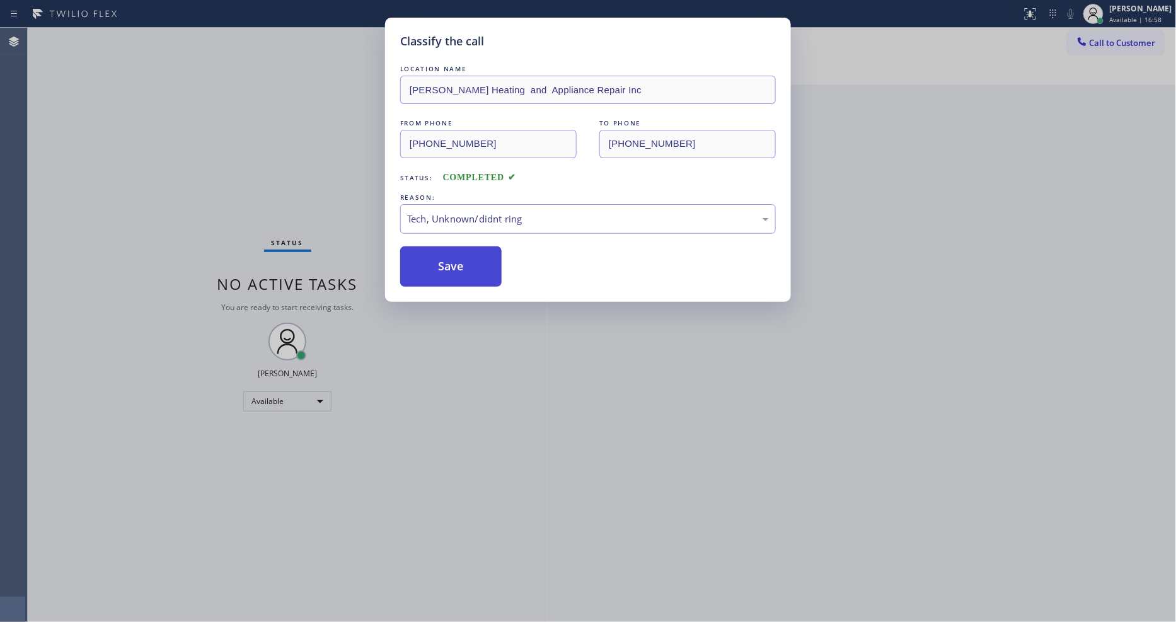
click at [482, 250] on button "Save" at bounding box center [450, 266] width 101 height 40
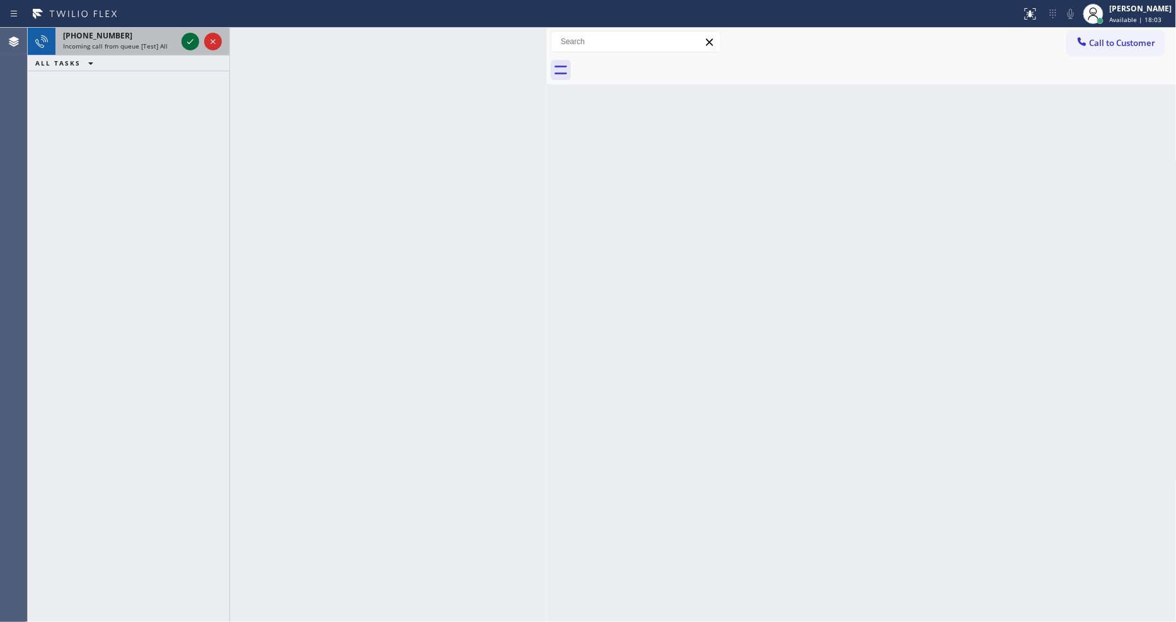
click at [192, 35] on icon at bounding box center [190, 41] width 15 height 15
click at [191, 35] on icon at bounding box center [190, 41] width 15 height 15
click at [186, 35] on icon at bounding box center [190, 41] width 15 height 15
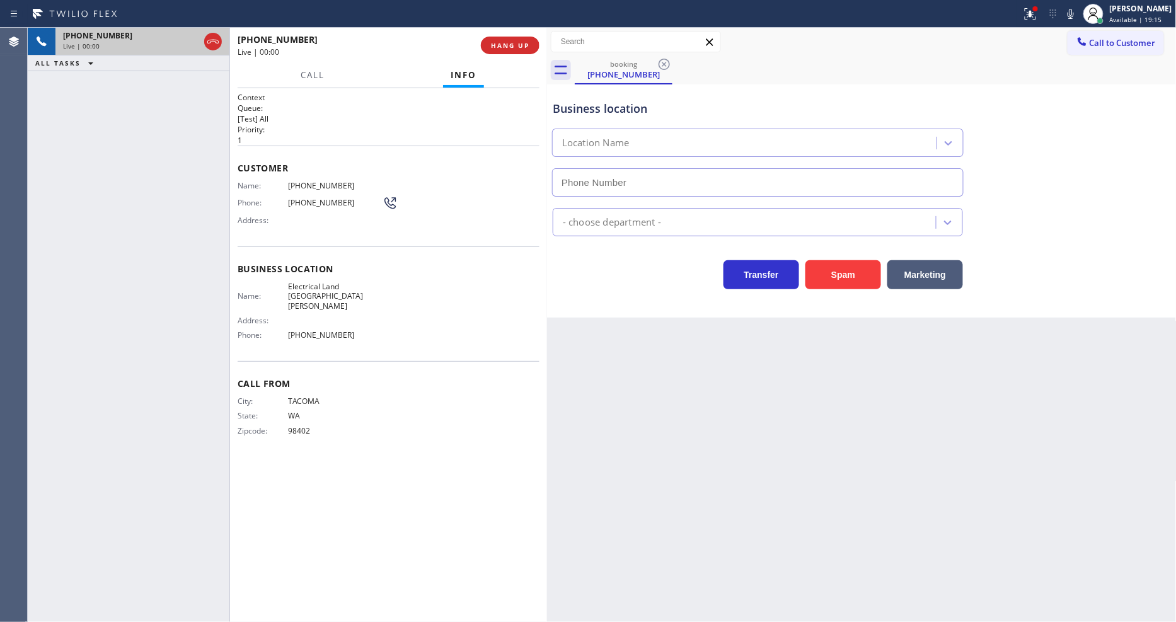
type input "(714) 410-6692"
click at [751, 338] on div "Back to Dashboard Change Sender ID Customers Technicians Select a contact Outbo…" at bounding box center [862, 325] width 630 height 594
click at [522, 42] on span "HANG UP" at bounding box center [510, 45] width 38 height 9
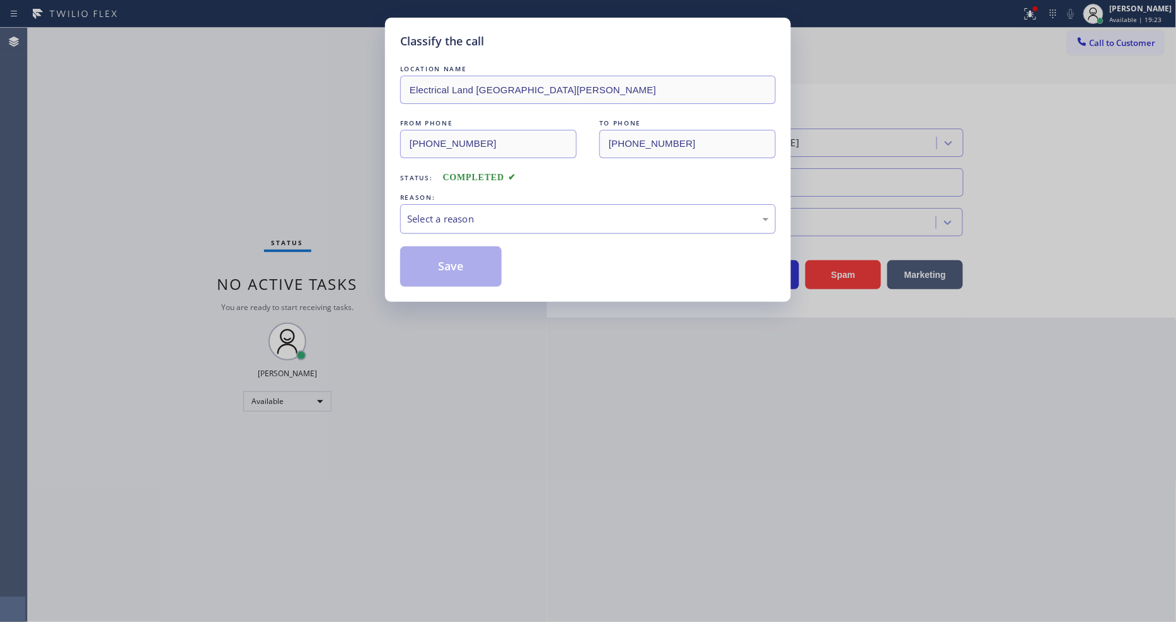
click at [444, 212] on div "Select a reason" at bounding box center [588, 219] width 362 height 14
click at [444, 248] on button "Save" at bounding box center [450, 266] width 101 height 40
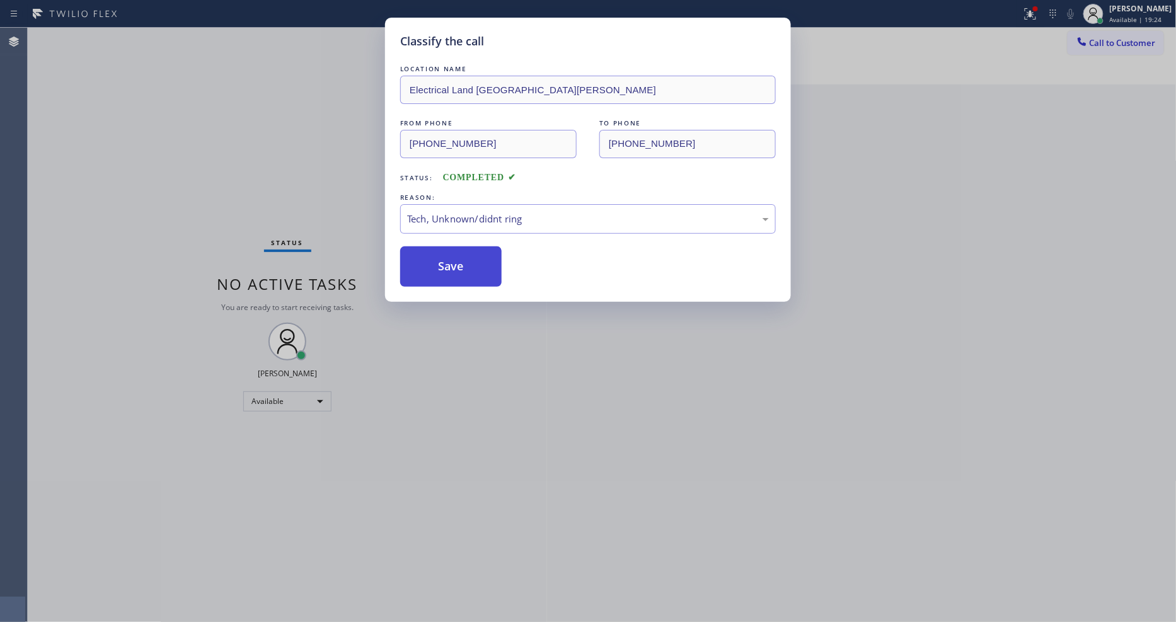
click at [444, 248] on button "Save" at bounding box center [450, 266] width 101 height 40
drag, startPoint x: 444, startPoint y: 248, endPoint x: 437, endPoint y: 433, distance: 185.4
click at [444, 248] on button "Save" at bounding box center [450, 266] width 101 height 40
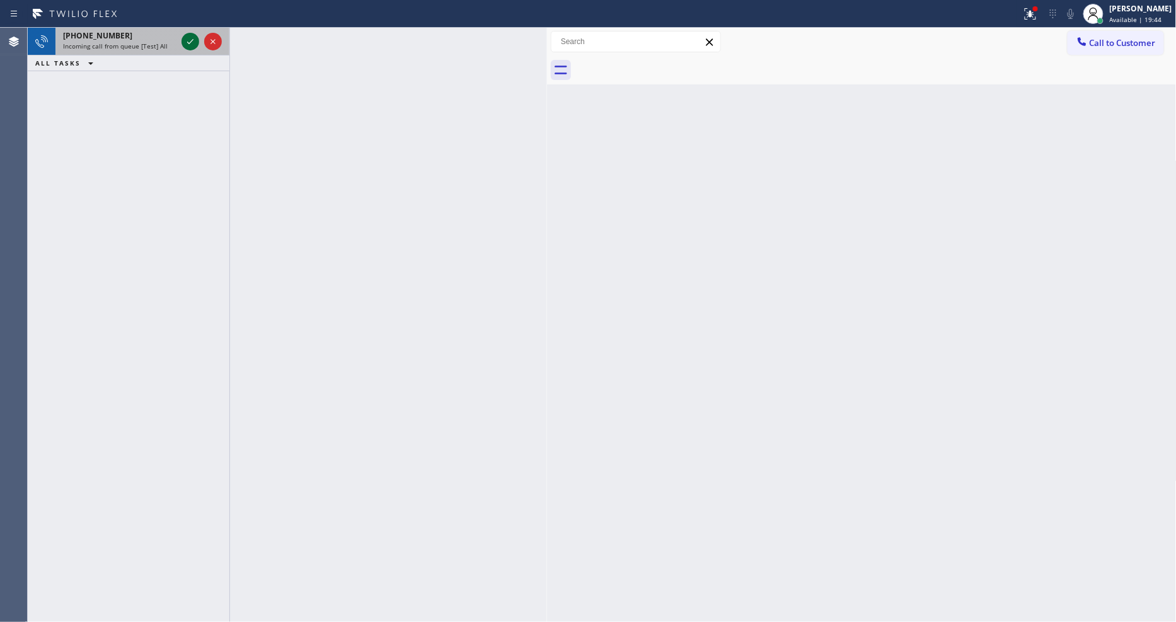
click at [190, 37] on icon at bounding box center [190, 41] width 15 height 15
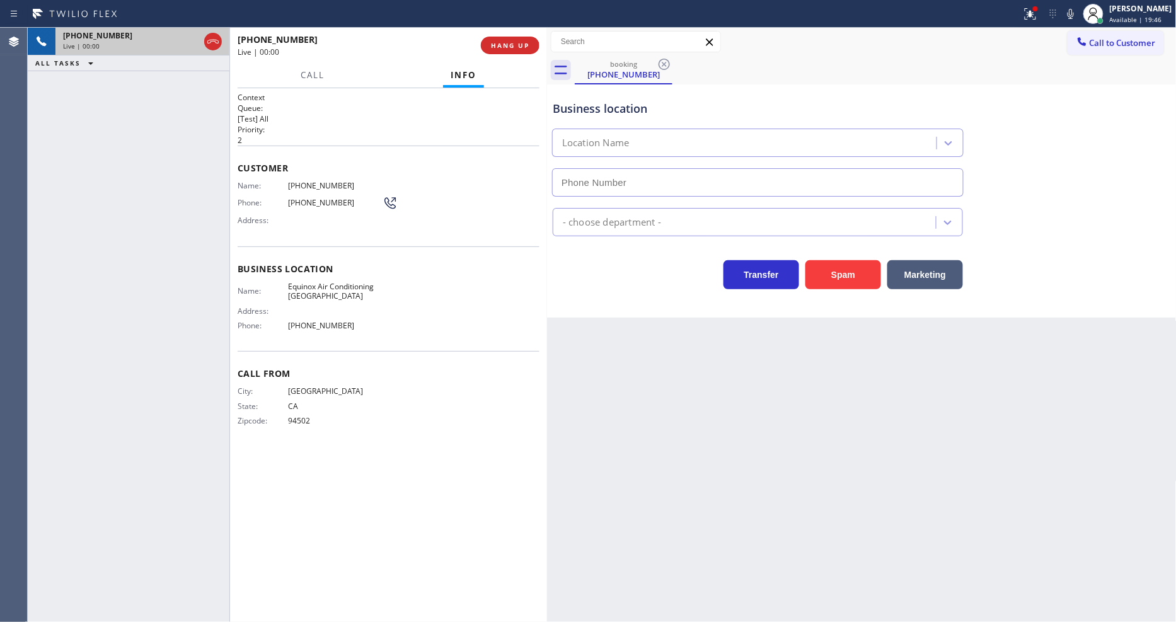
type input "(510) 781-9662"
click at [508, 42] on span "HANG UP" at bounding box center [510, 45] width 38 height 9
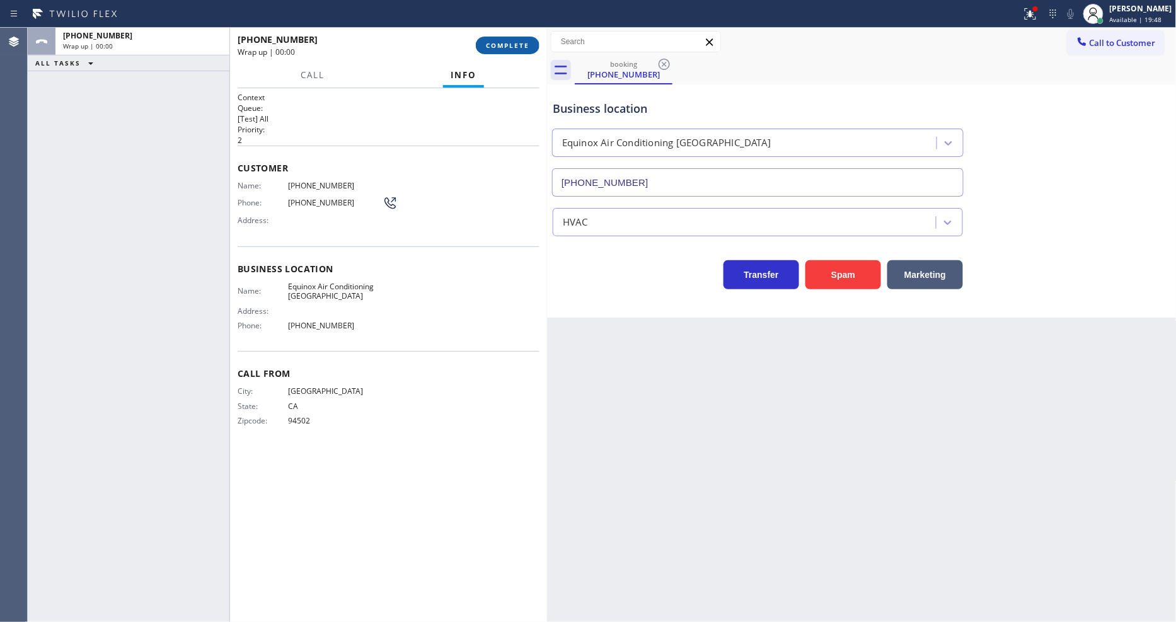
click at [508, 42] on span "COMPLETE" at bounding box center [507, 45] width 43 height 9
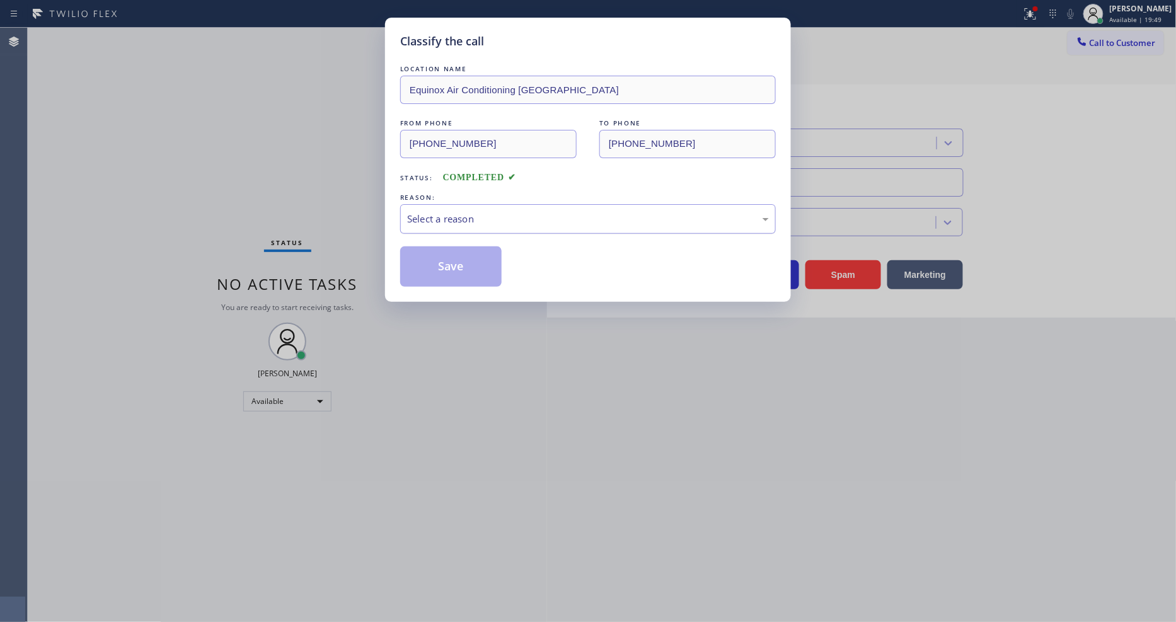
click at [474, 212] on div "Select a reason" at bounding box center [588, 219] width 362 height 14
click at [481, 246] on button "Save" at bounding box center [450, 266] width 101 height 40
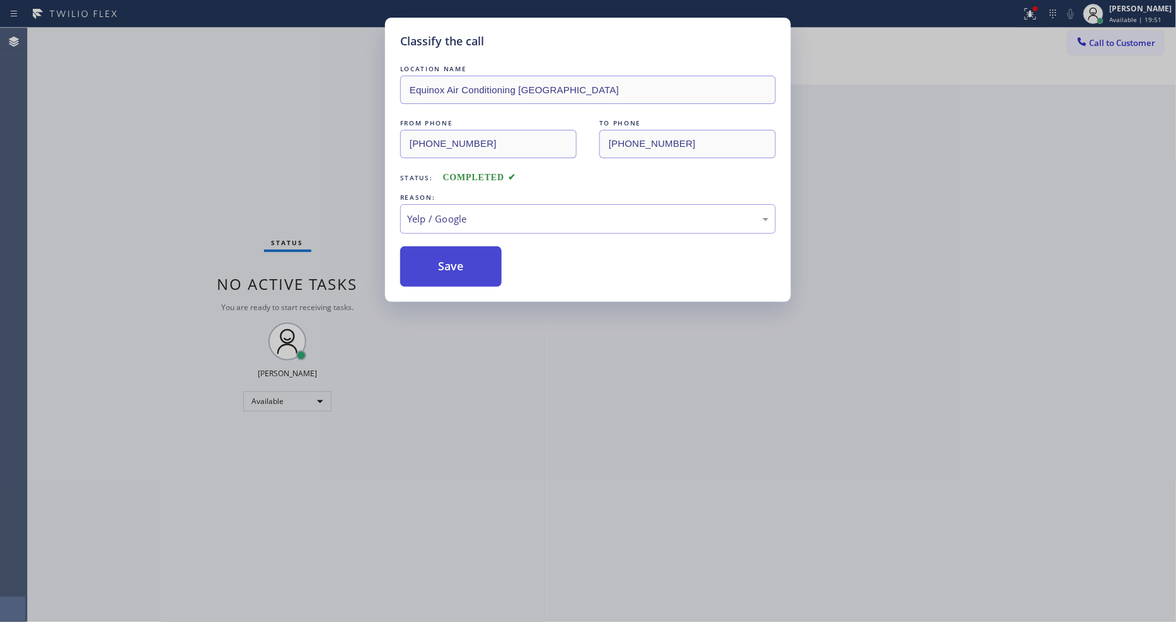
click at [481, 246] on button "Save" at bounding box center [450, 266] width 101 height 40
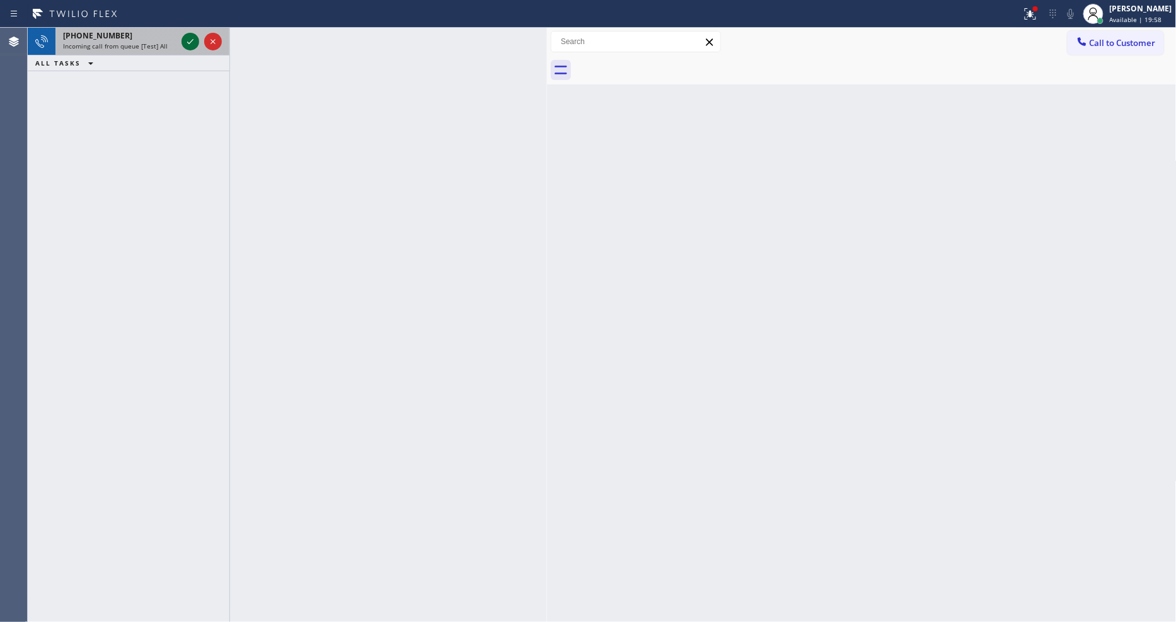
click at [192, 44] on icon at bounding box center [190, 41] width 15 height 15
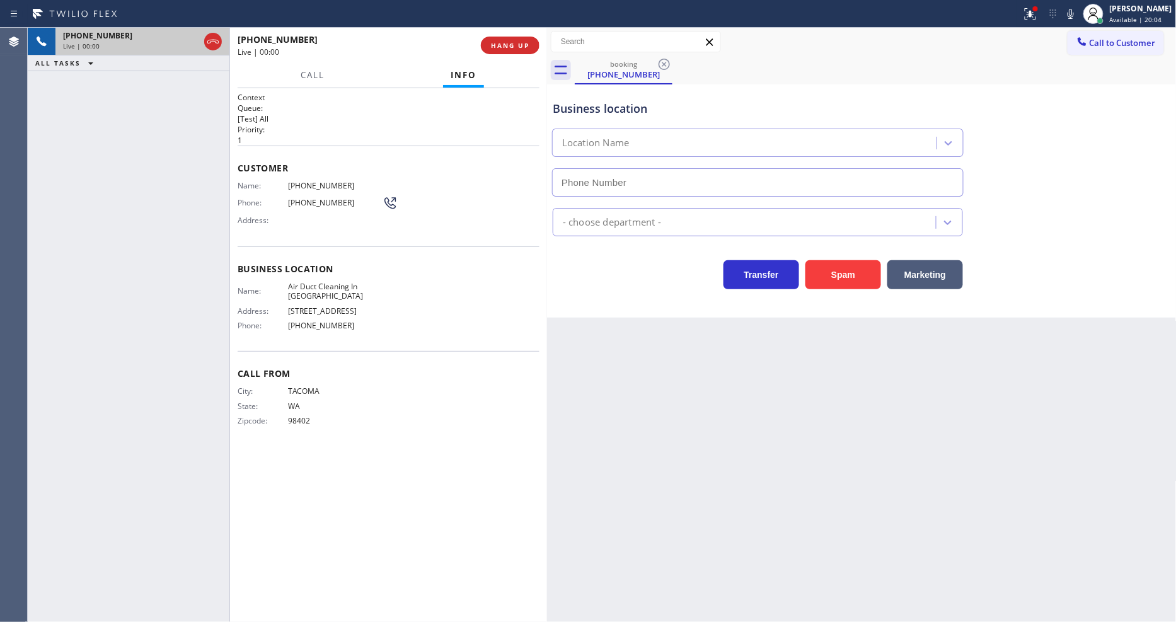
type input "(818) 210-4818"
click at [538, 44] on button "HANG UP" at bounding box center [510, 46] width 59 height 18
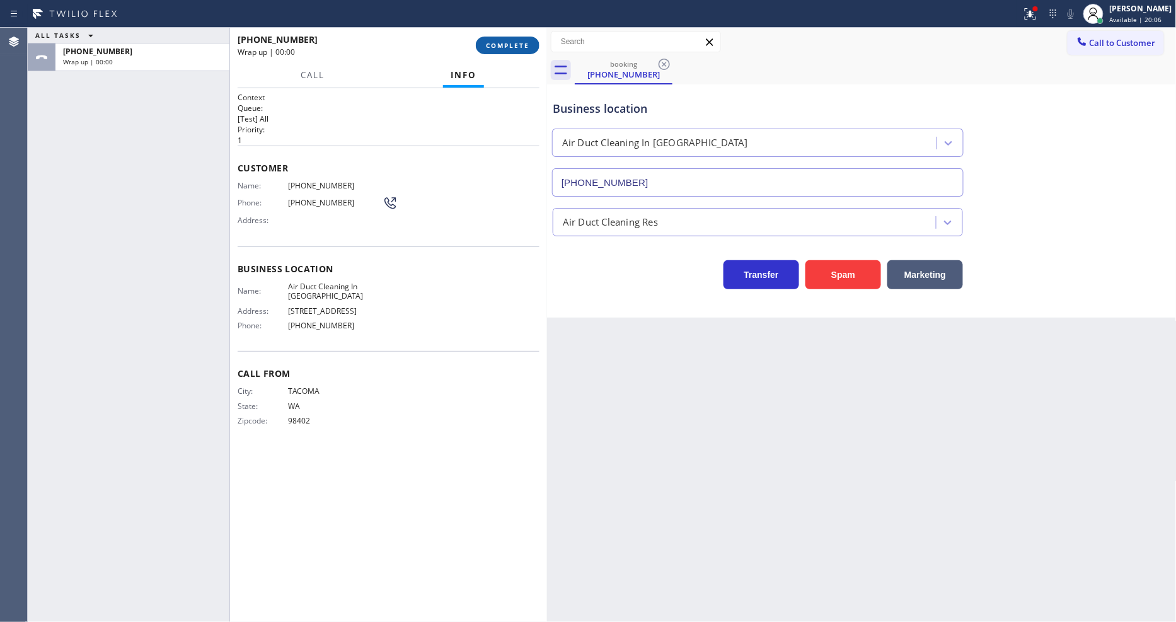
click at [526, 44] on span "COMPLETE" at bounding box center [507, 45] width 43 height 9
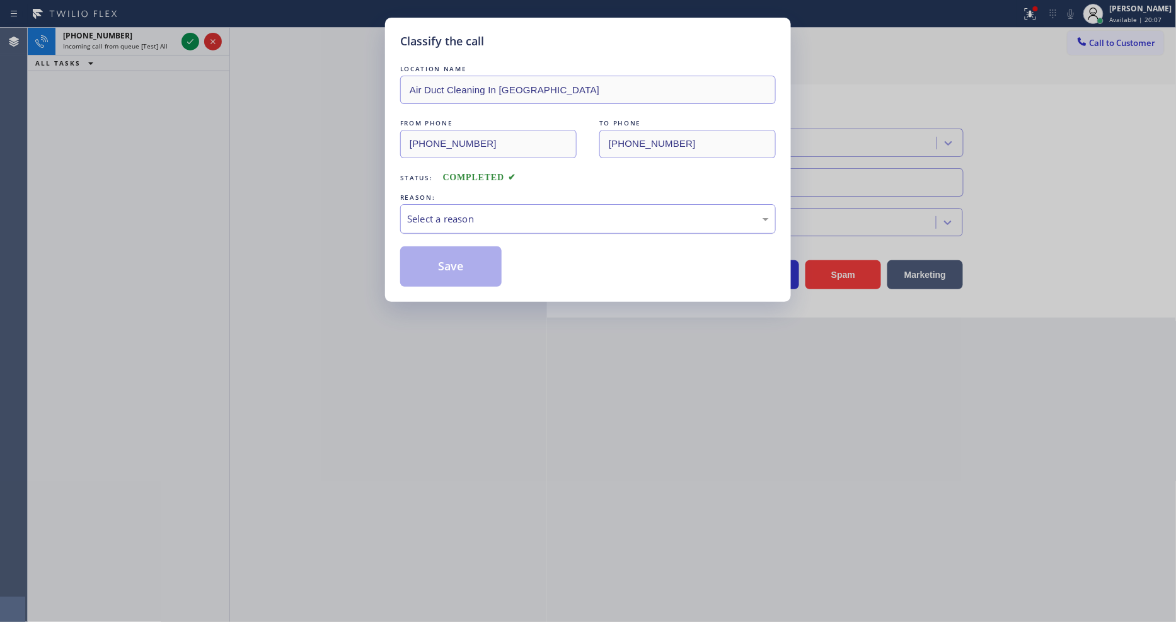
click at [449, 216] on div "Select a reason" at bounding box center [588, 219] width 362 height 14
click at [467, 257] on button "Save" at bounding box center [450, 266] width 101 height 40
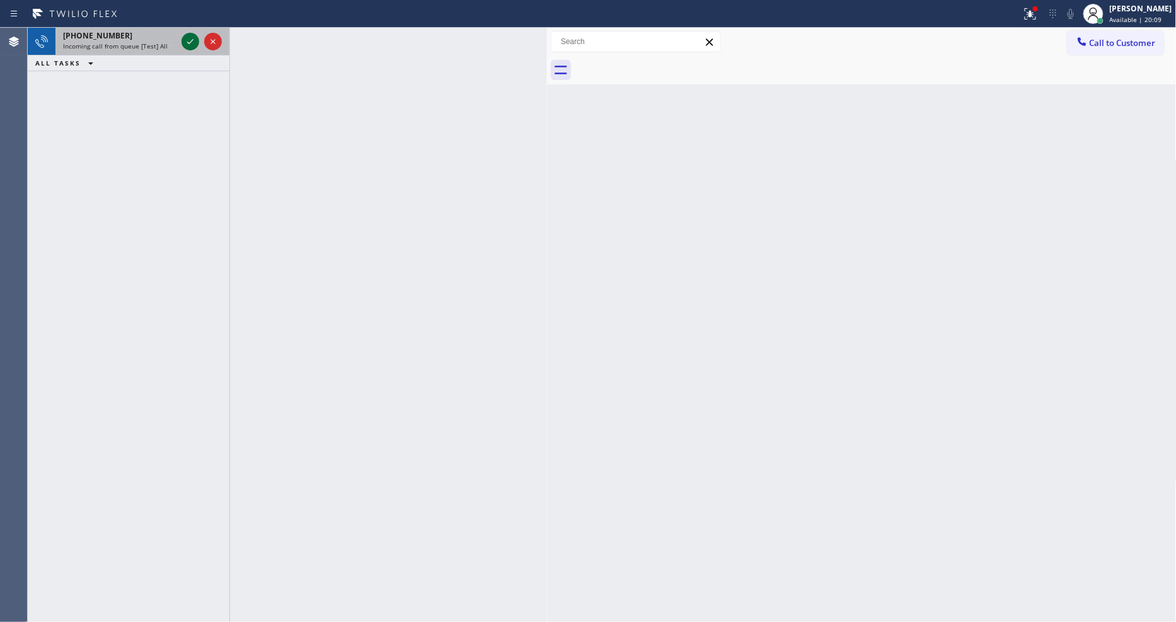
click at [193, 42] on icon at bounding box center [190, 41] width 15 height 15
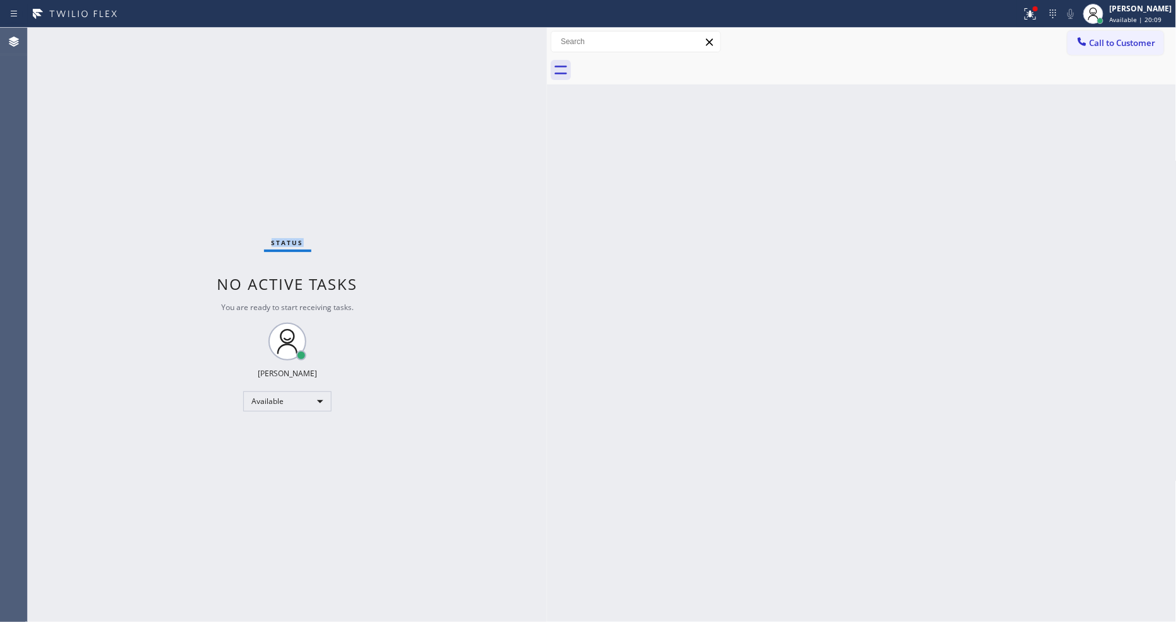
click at [193, 42] on div "Status No active tasks You are ready to start receiving tasks. [PERSON_NAME] Av…" at bounding box center [287, 325] width 519 height 594
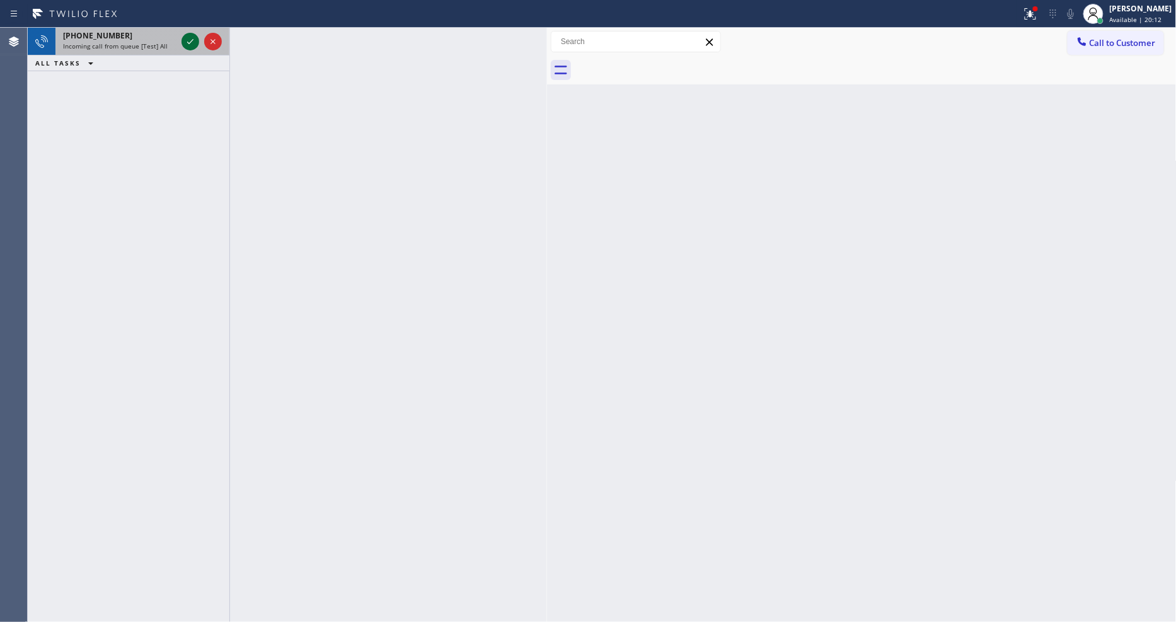
click at [189, 36] on icon at bounding box center [190, 41] width 15 height 15
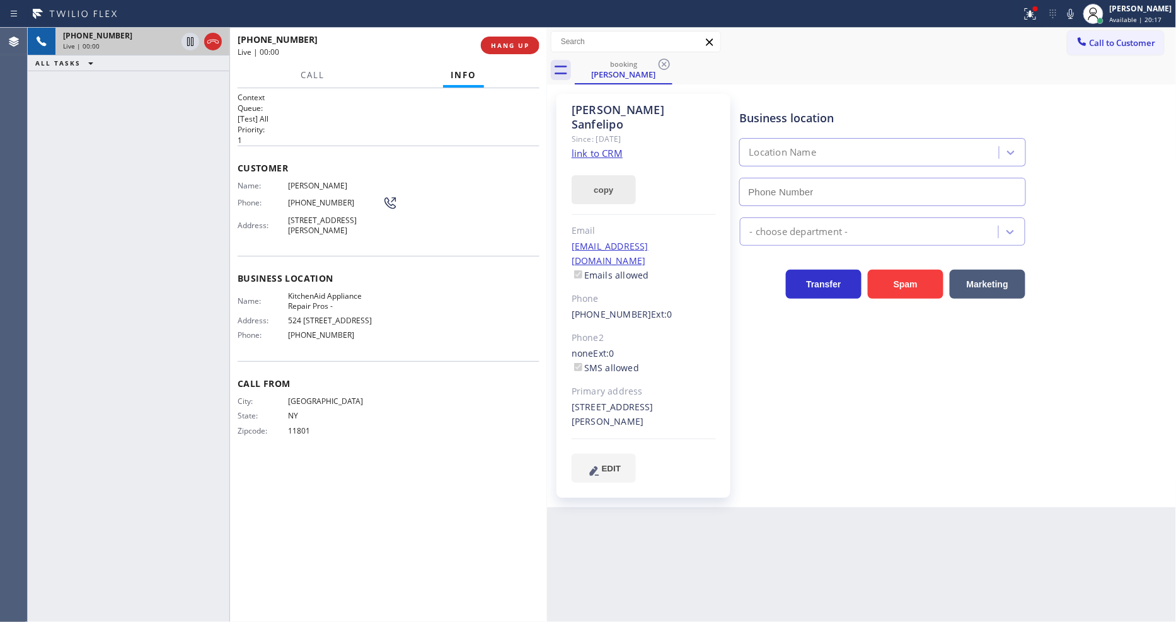
type input "[PHONE_NUMBER]"
click at [611, 147] on link "link to CRM" at bounding box center [597, 153] width 51 height 13
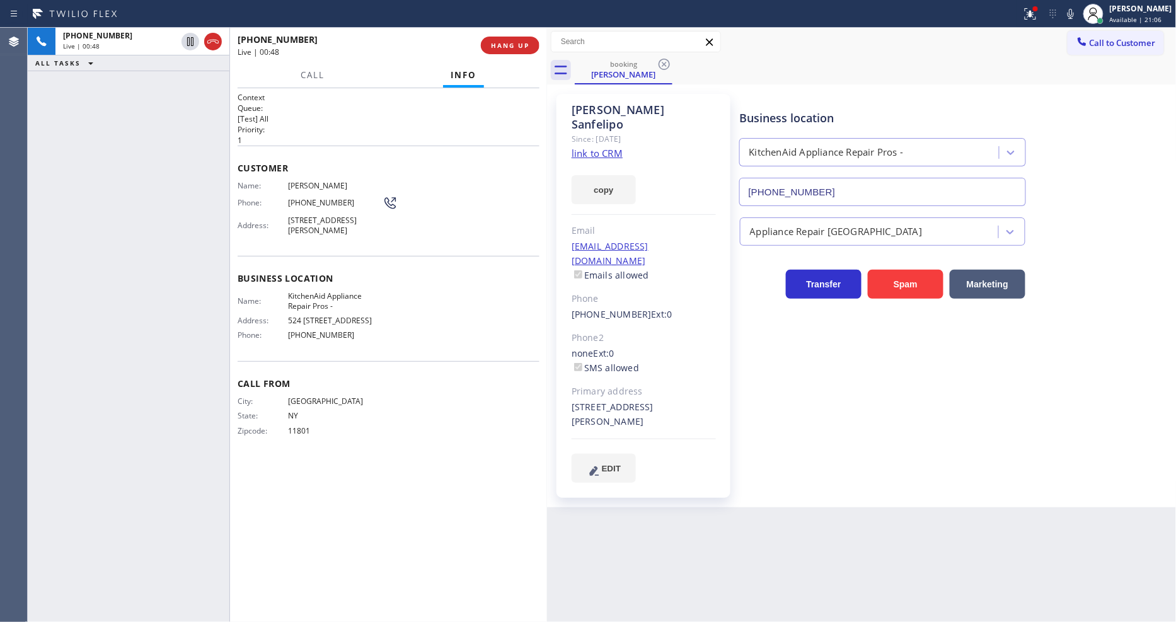
drag, startPoint x: 192, startPoint y: 37, endPoint x: 435, endPoint y: 3, distance: 245.1
click at [192, 37] on icon at bounding box center [190, 41] width 15 height 15
click at [1058, 18] on icon at bounding box center [1070, 13] width 15 height 15
click at [1039, 10] on div at bounding box center [1036, 9] width 8 height 8
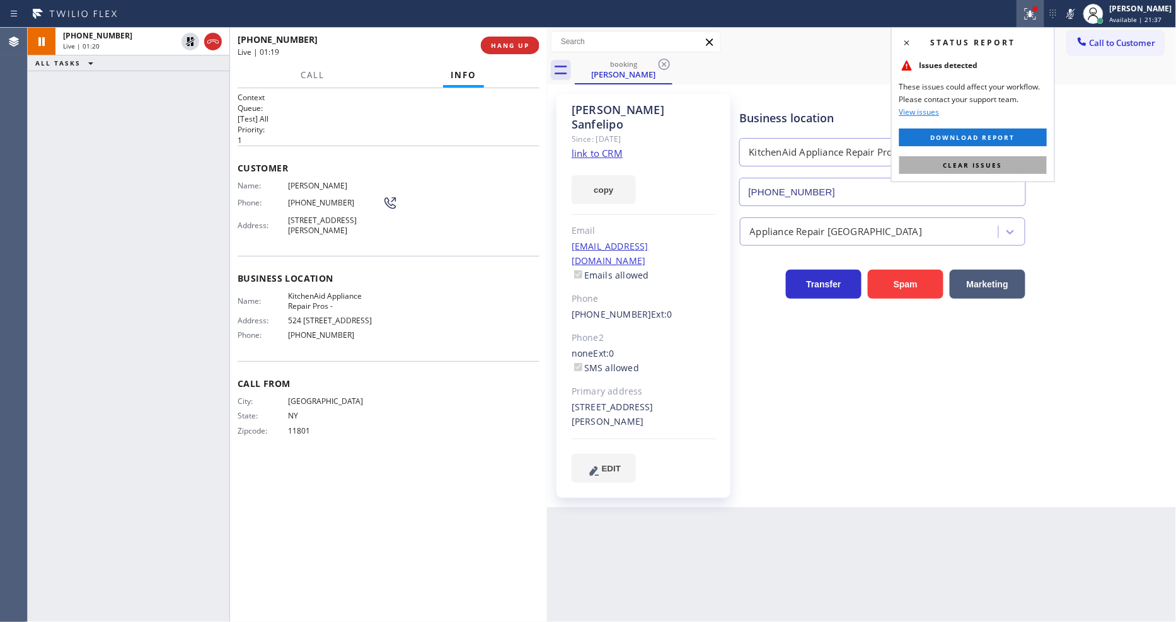
click at [1036, 166] on button "Clear issues" at bounding box center [974, 165] width 148 height 18
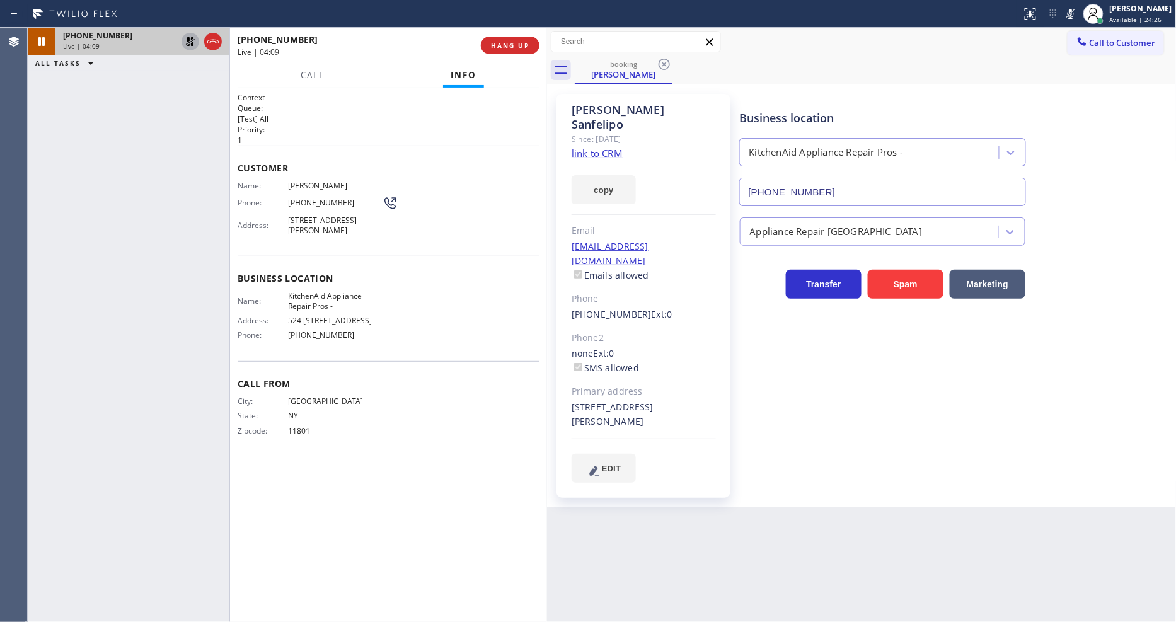
click at [191, 38] on icon at bounding box center [190, 41] width 9 height 9
click at [1058, 5] on button at bounding box center [1071, 14] width 18 height 18
click at [1058, 11] on icon at bounding box center [1070, 13] width 15 height 15
drag, startPoint x: 189, startPoint y: 42, endPoint x: 408, endPoint y: 9, distance: 221.2
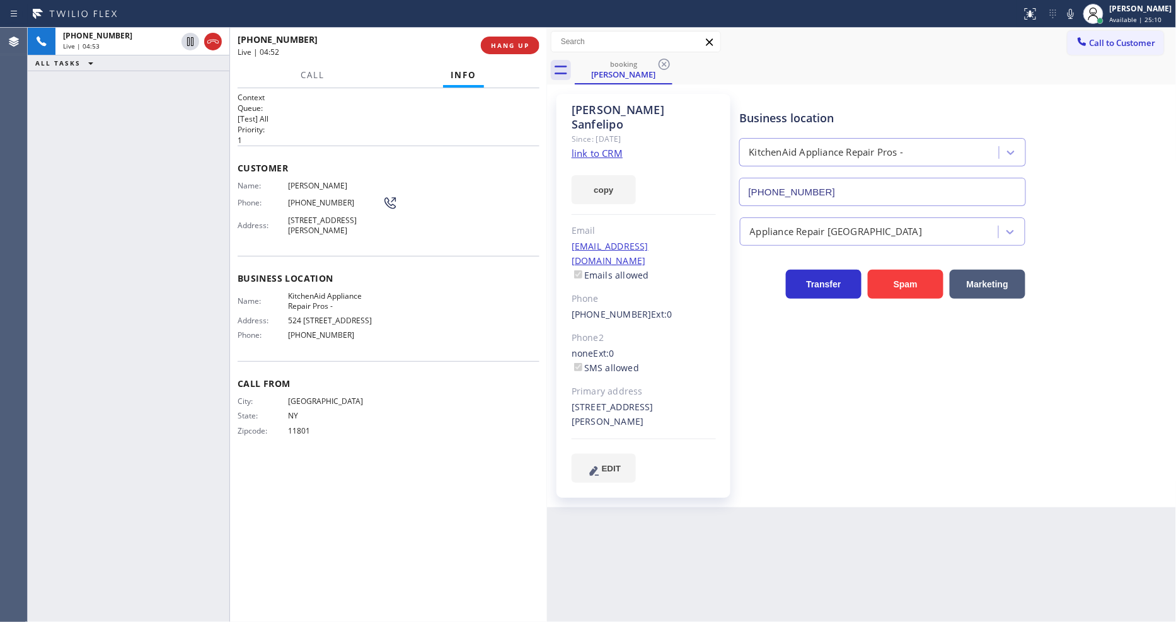
click at [189, 42] on icon at bounding box center [190, 41] width 15 height 15
click at [1058, 18] on icon at bounding box center [1070, 13] width 15 height 15
click at [192, 39] on icon at bounding box center [190, 41] width 9 height 9
click at [1058, 11] on icon at bounding box center [1070, 13] width 15 height 15
click at [828, 473] on div "Business location KitchenAid Appliance Repair Pros - (855) 213-9318 Appliance R…" at bounding box center [956, 300] width 436 height 407
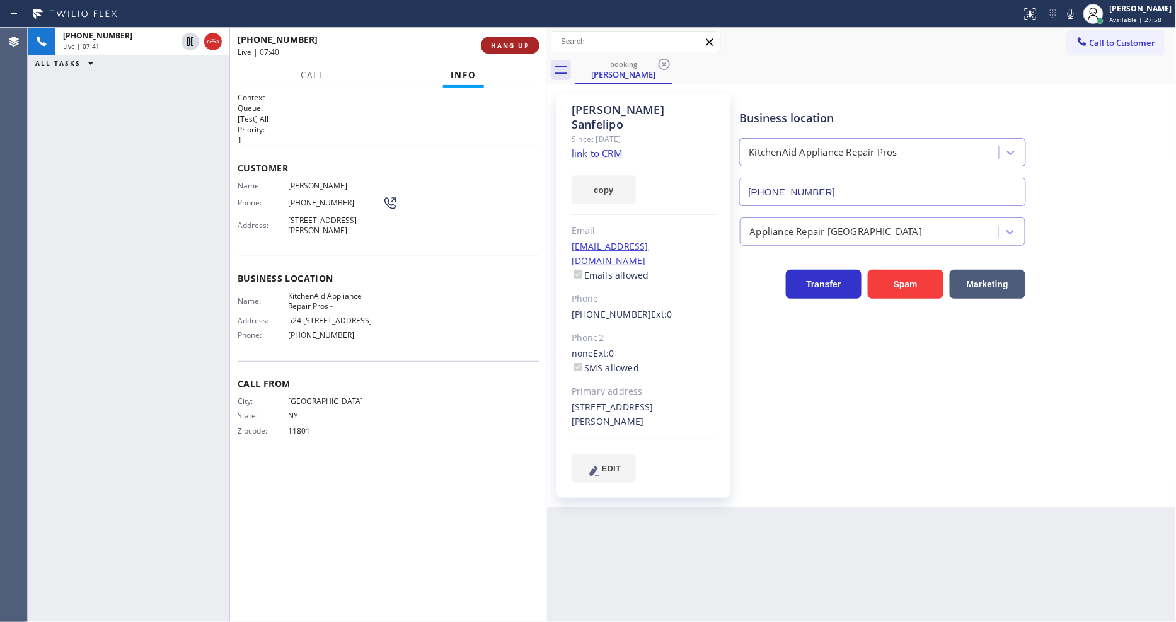
click at [511, 40] on button "HANG UP" at bounding box center [510, 46] width 59 height 18
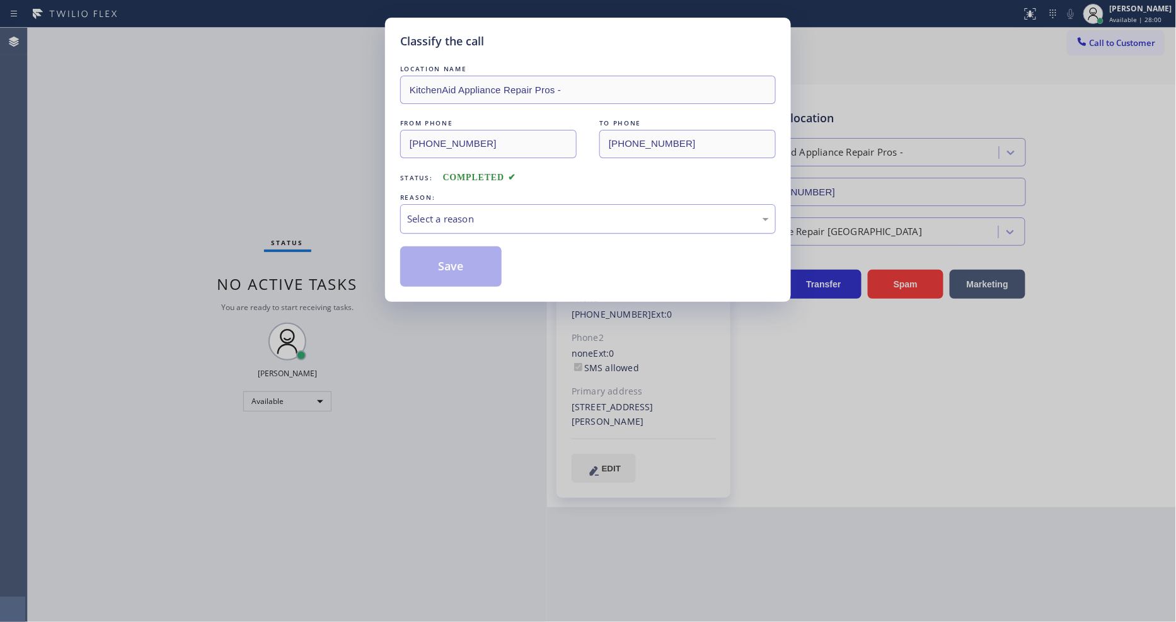
click at [418, 212] on div "Select a reason" at bounding box center [588, 219] width 362 height 14
click at [433, 263] on button "Save" at bounding box center [450, 266] width 101 height 40
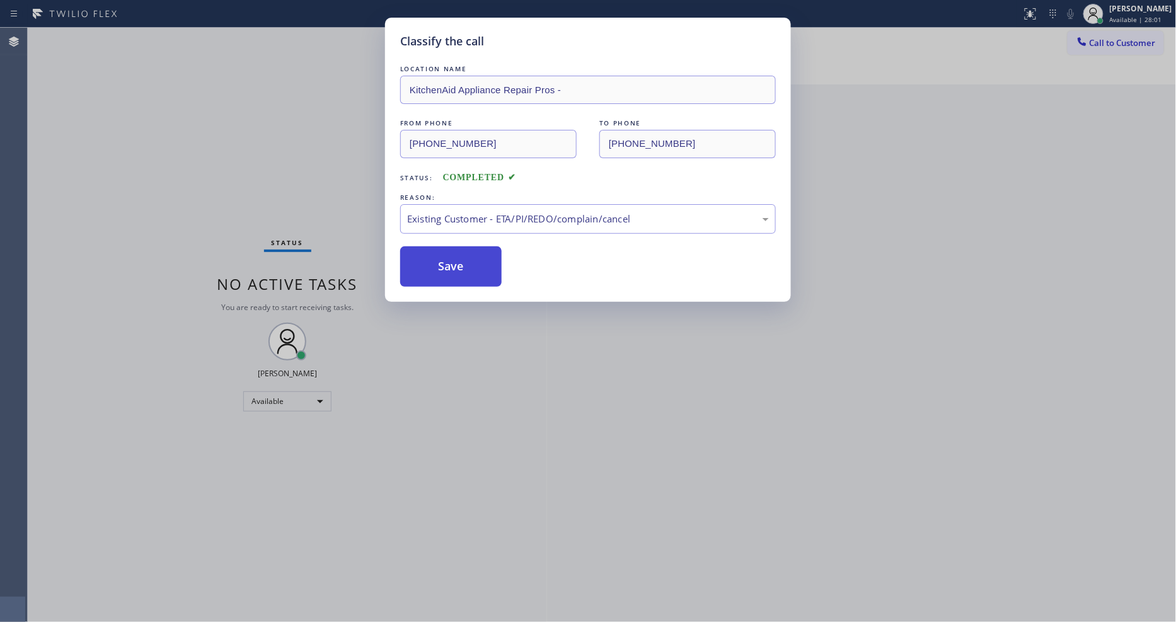
click at [433, 263] on button "Save" at bounding box center [450, 266] width 101 height 40
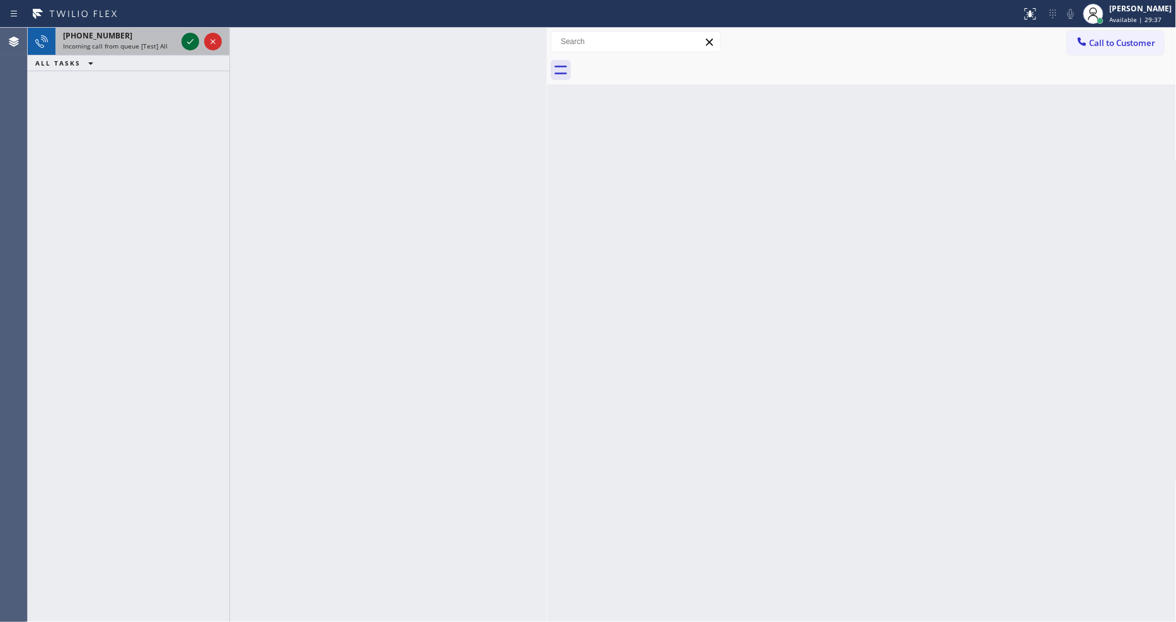
click at [186, 39] on icon at bounding box center [190, 41] width 15 height 15
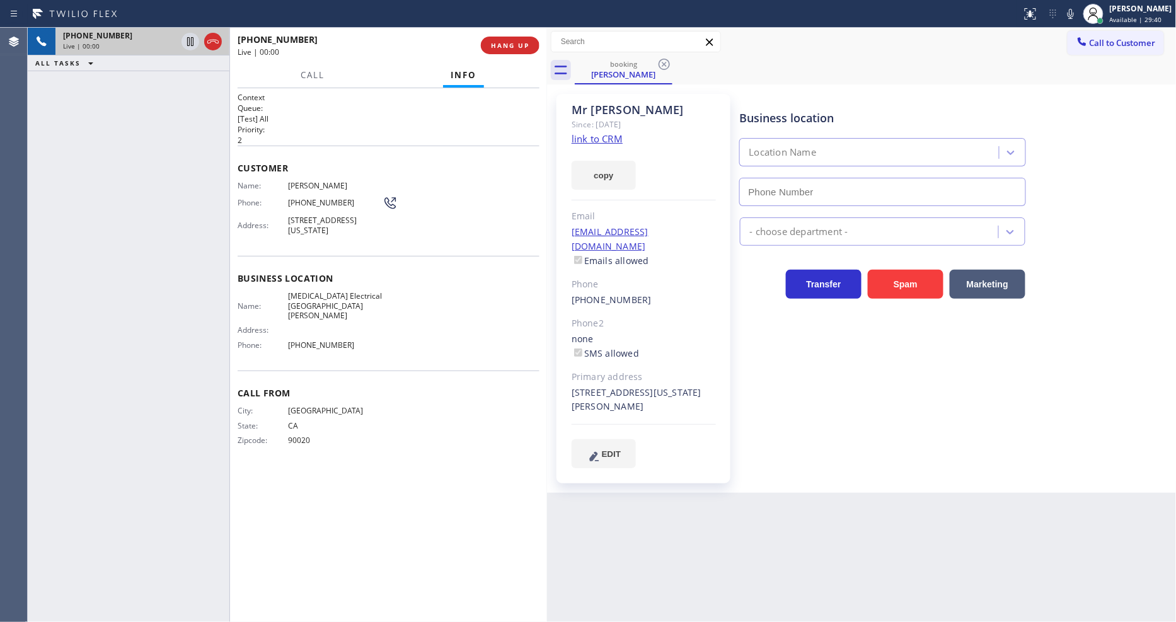
type input "(310) 388-4064"
click at [604, 139] on link "link to CRM" at bounding box center [597, 138] width 51 height 13
click at [321, 296] on span "High Voltage Electrical Santa Monica" at bounding box center [335, 305] width 95 height 29
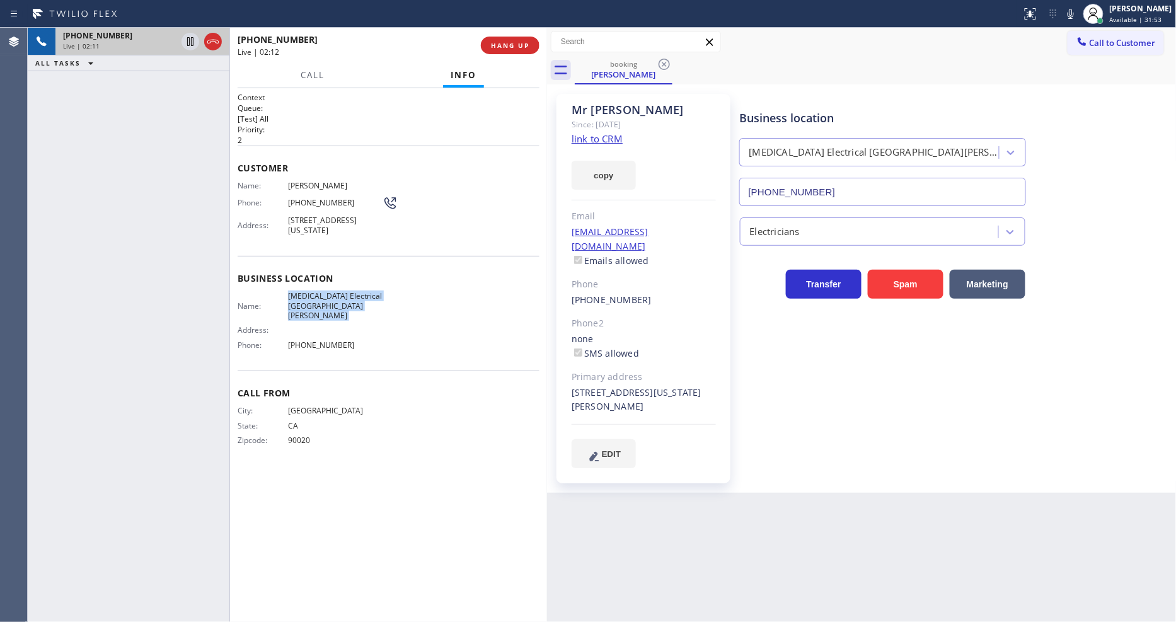
copy span "High Voltage Electrical Santa Monica"
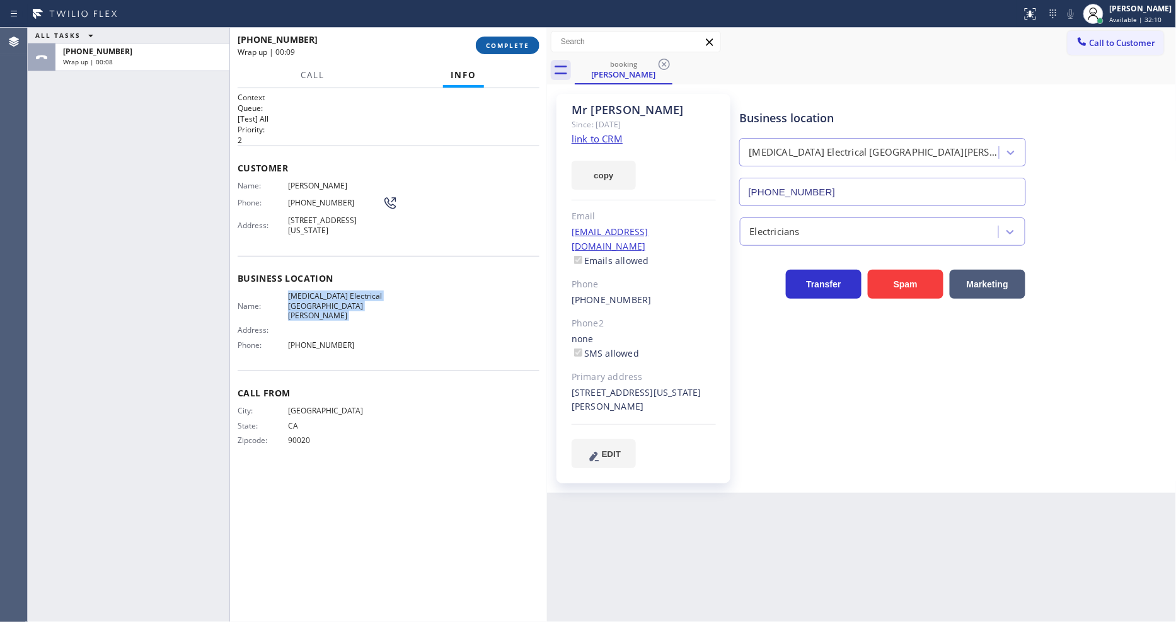
click at [512, 49] on span "COMPLETE" at bounding box center [507, 45] width 43 height 9
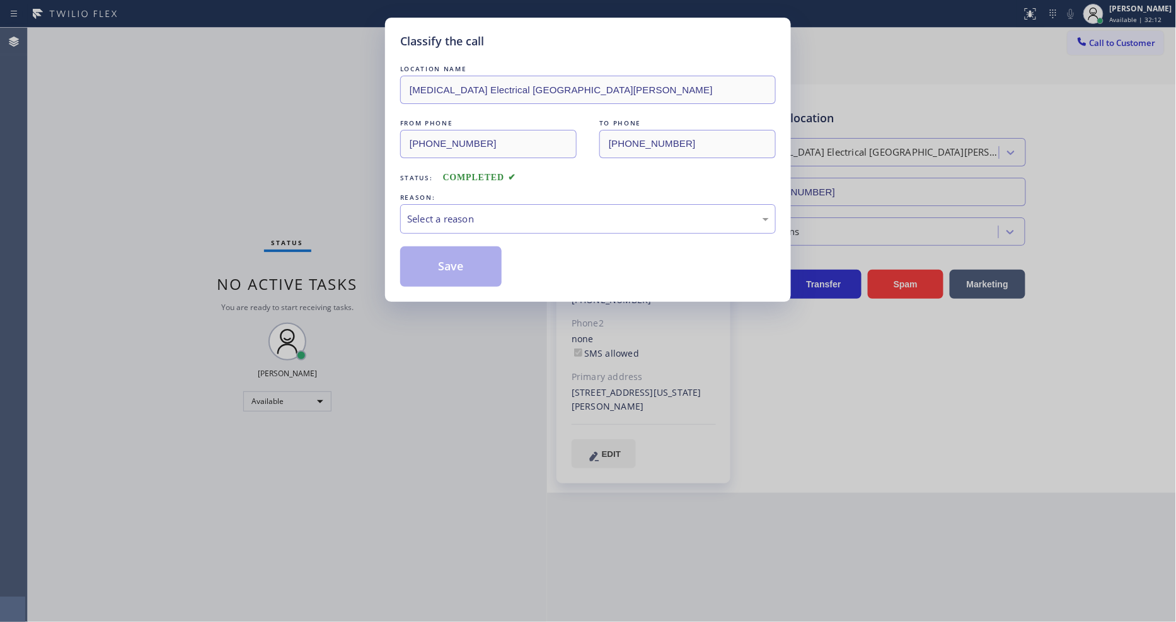
click at [481, 212] on div "Select a reason" at bounding box center [588, 219] width 362 height 14
click at [456, 256] on button "Save" at bounding box center [450, 266] width 101 height 40
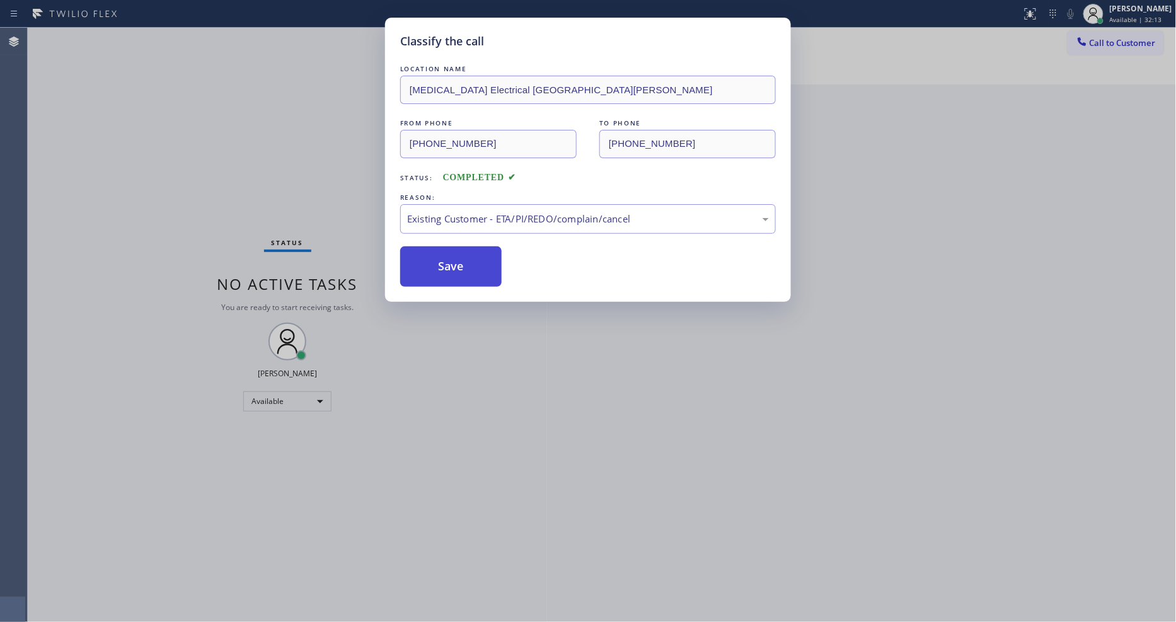
click at [456, 256] on button "Save" at bounding box center [450, 266] width 101 height 40
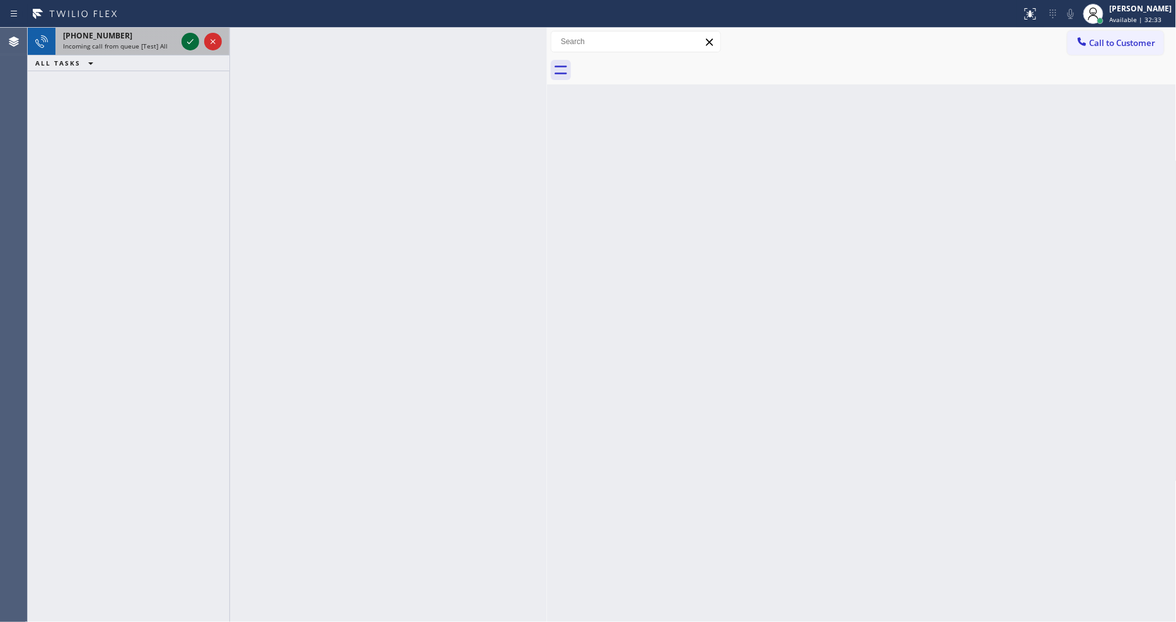
click at [195, 40] on icon at bounding box center [190, 41] width 15 height 15
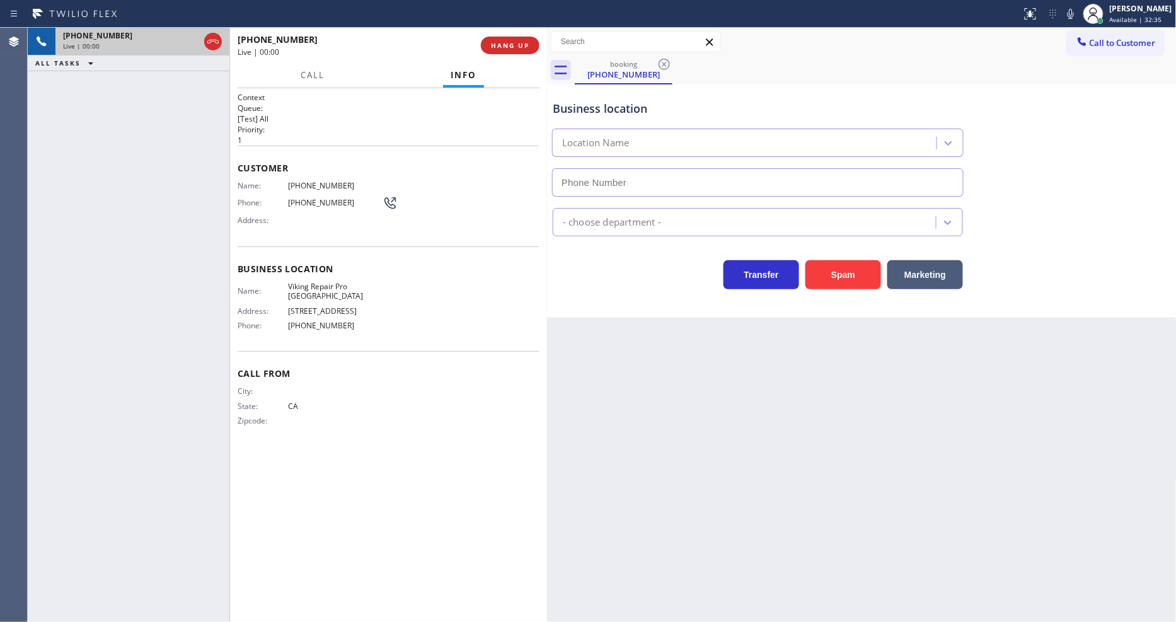
type input "(760) 330-2668"
click at [547, 53] on div at bounding box center [547, 325] width 0 height 594
click at [532, 47] on button "HANG UP" at bounding box center [508, 46] width 59 height 18
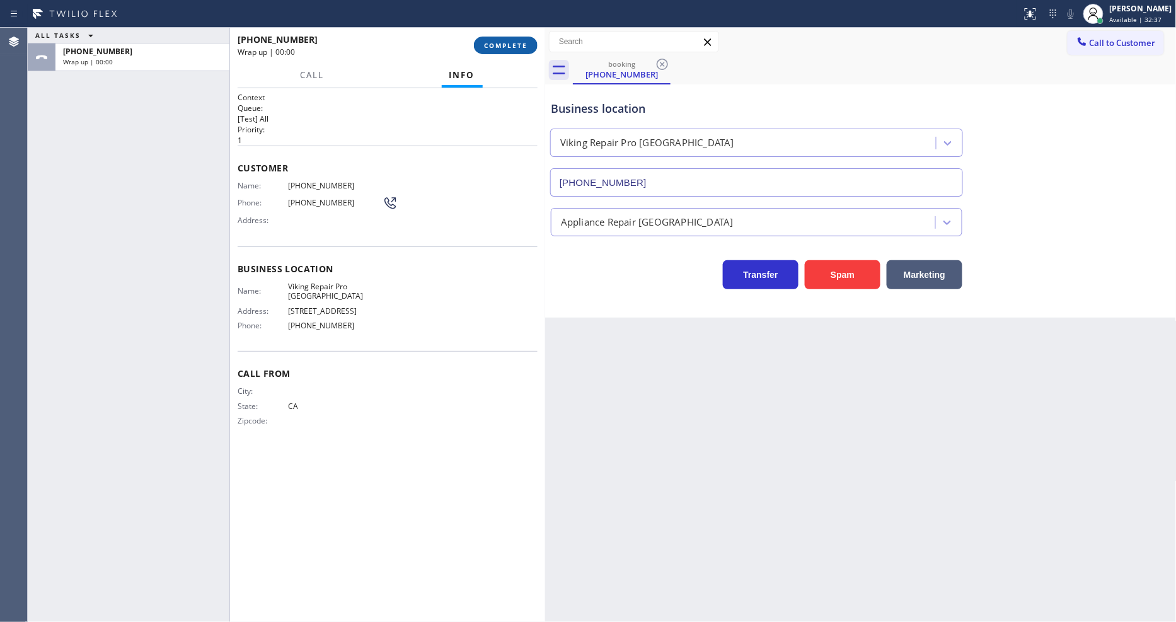
click at [532, 47] on button "COMPLETE" at bounding box center [506, 46] width 64 height 18
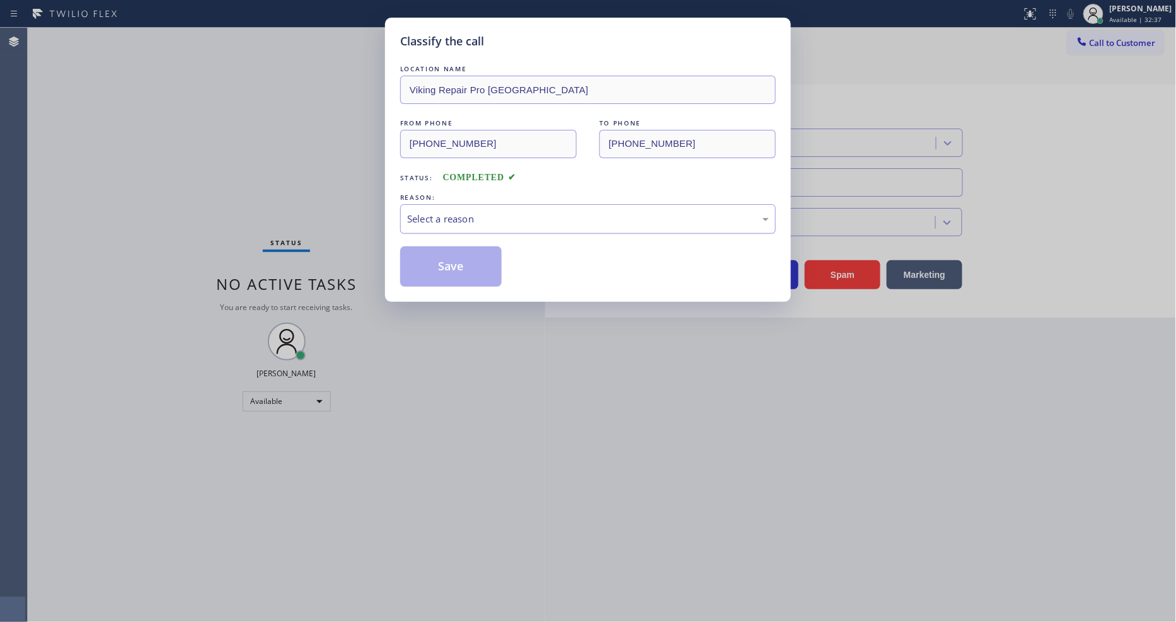
click at [446, 212] on div "Select a reason" at bounding box center [588, 219] width 362 height 14
click at [446, 266] on button "Save" at bounding box center [450, 266] width 101 height 40
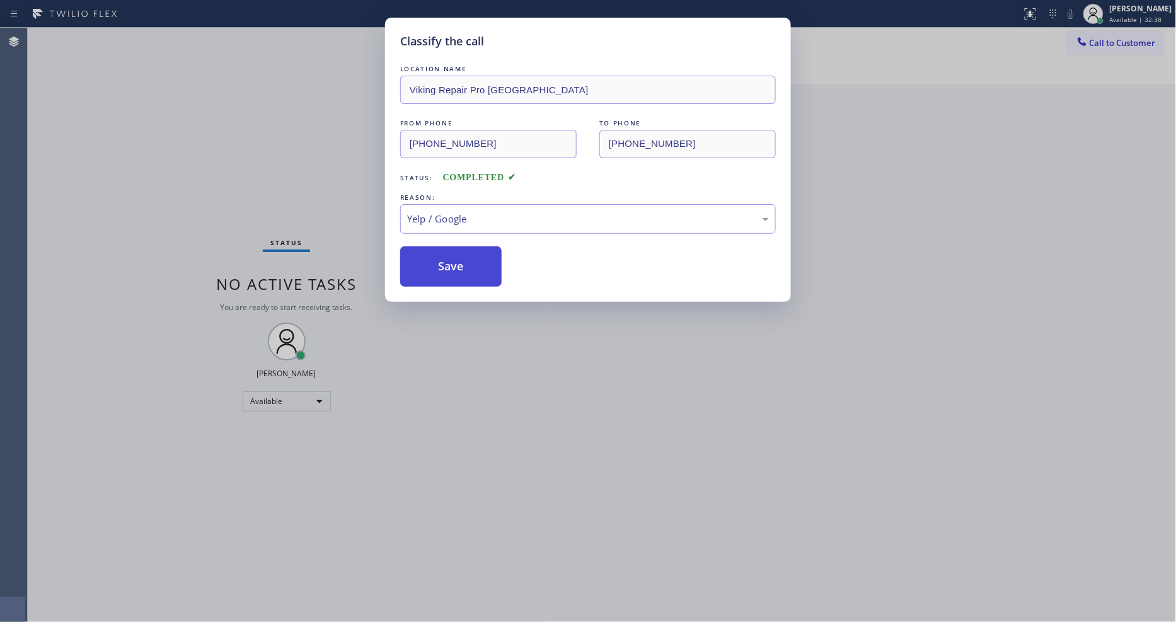
click at [446, 266] on button "Save" at bounding box center [450, 266] width 101 height 40
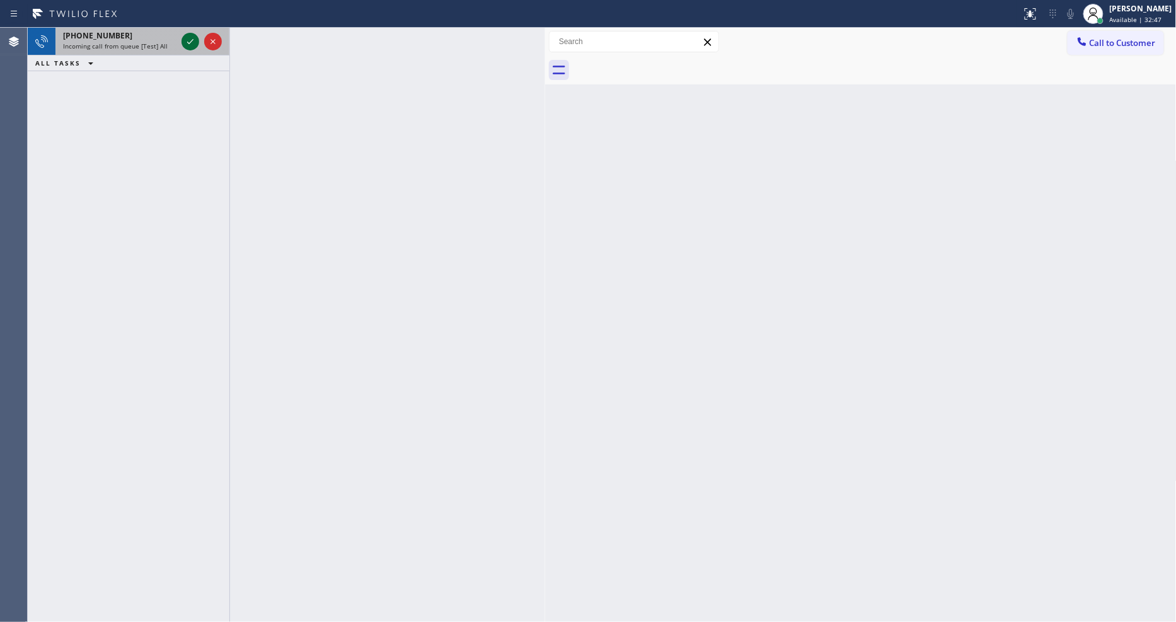
click at [192, 38] on icon at bounding box center [190, 41] width 15 height 15
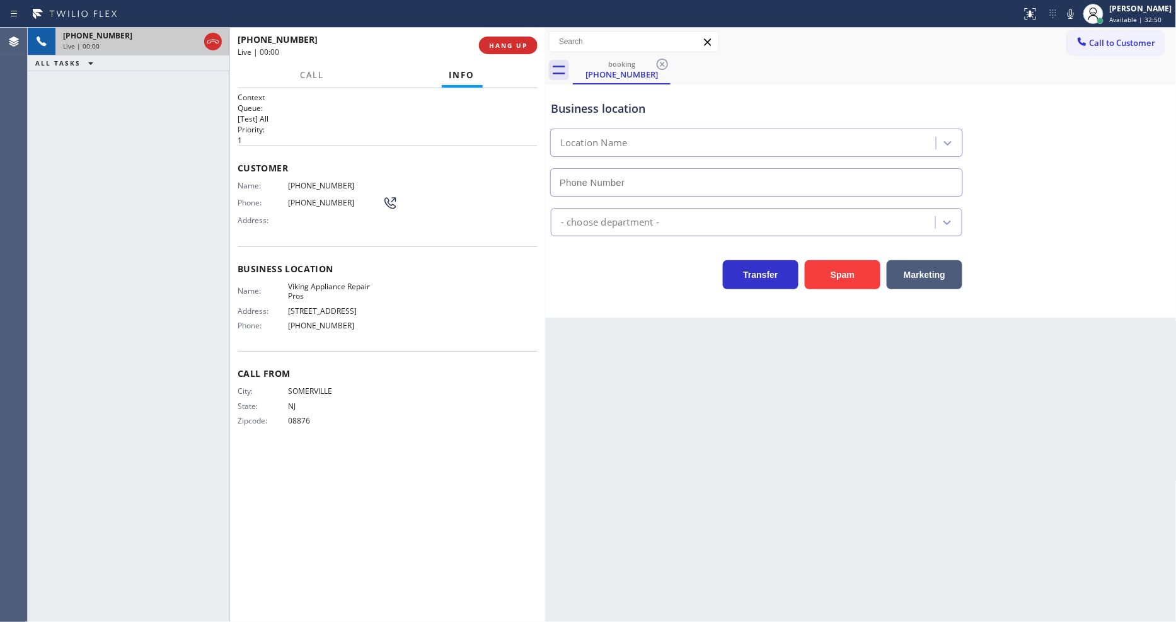
type input "(855) 666-9755"
click at [287, 291] on span "Name:" at bounding box center [263, 290] width 50 height 9
click at [292, 289] on span "Viking Appliance Repair Pros" at bounding box center [335, 292] width 95 height 20
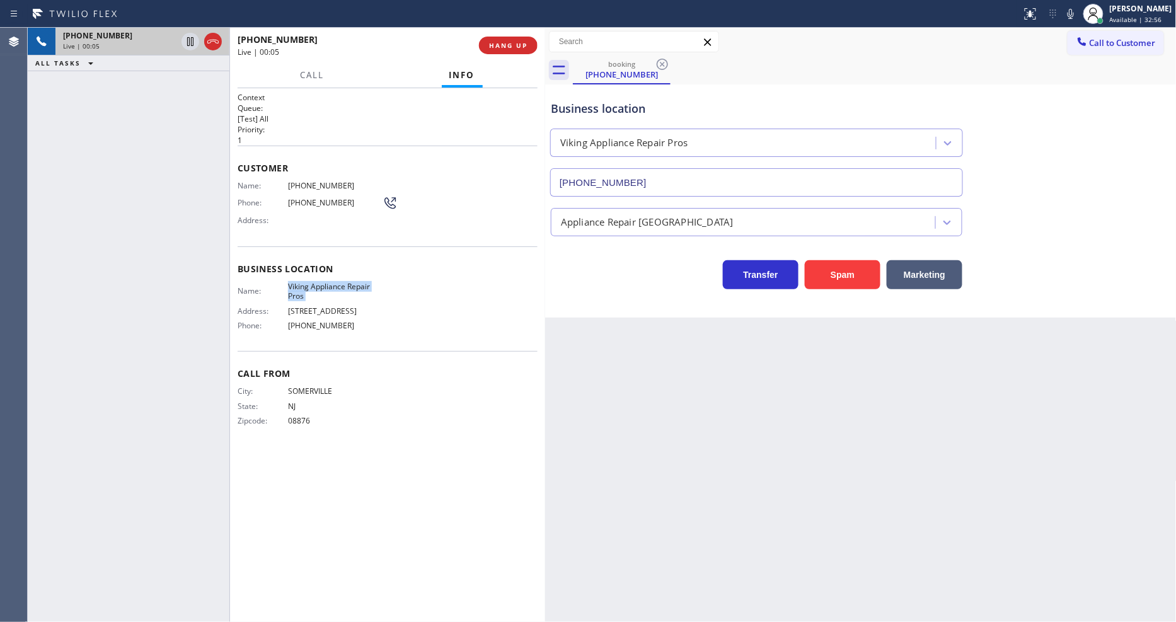
copy span "Viking Appliance Repair Pros"
click at [312, 181] on span "(908) 642-7411" at bounding box center [335, 185] width 95 height 9
copy span "(908) 642-7411"
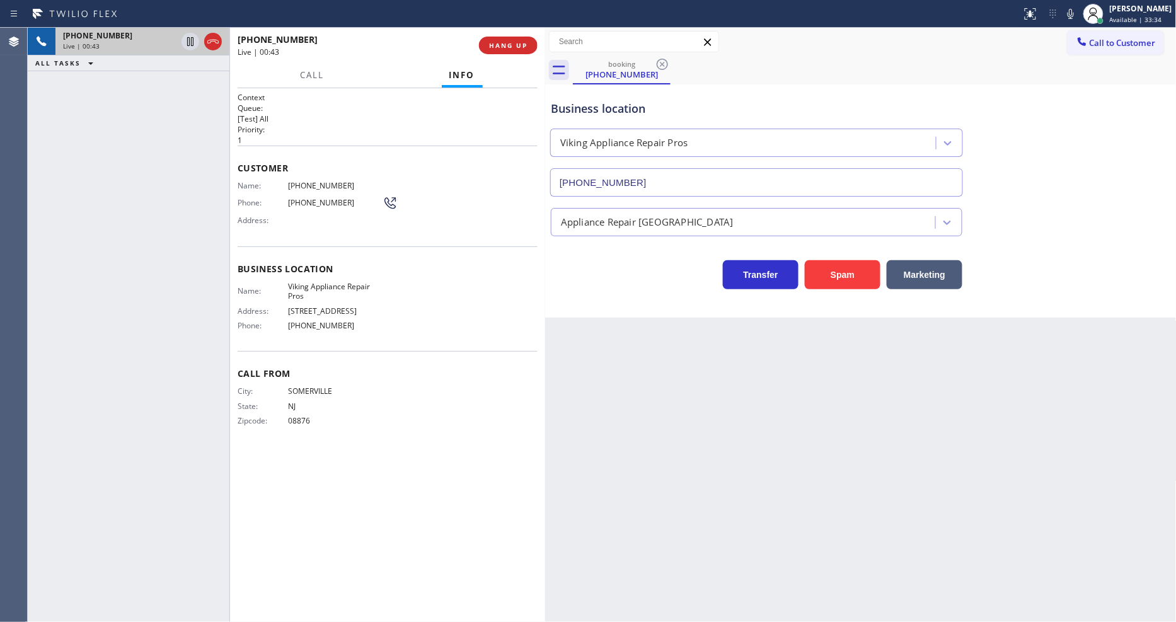
click at [892, 360] on div "Back to Dashboard Change Sender ID Customers Technicians Select a contact Outbo…" at bounding box center [861, 325] width 632 height 594
click at [500, 46] on span "HANG UP" at bounding box center [508, 45] width 38 height 9
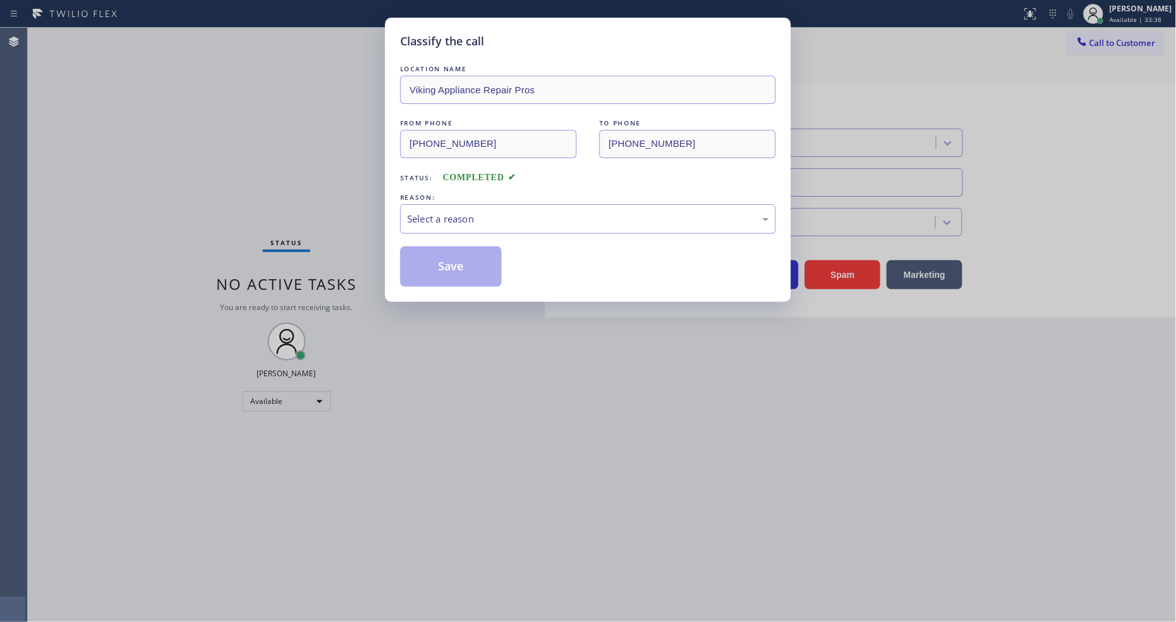
click at [475, 216] on div "Select a reason" at bounding box center [588, 219] width 362 height 14
click at [459, 263] on button "Save" at bounding box center [450, 266] width 101 height 40
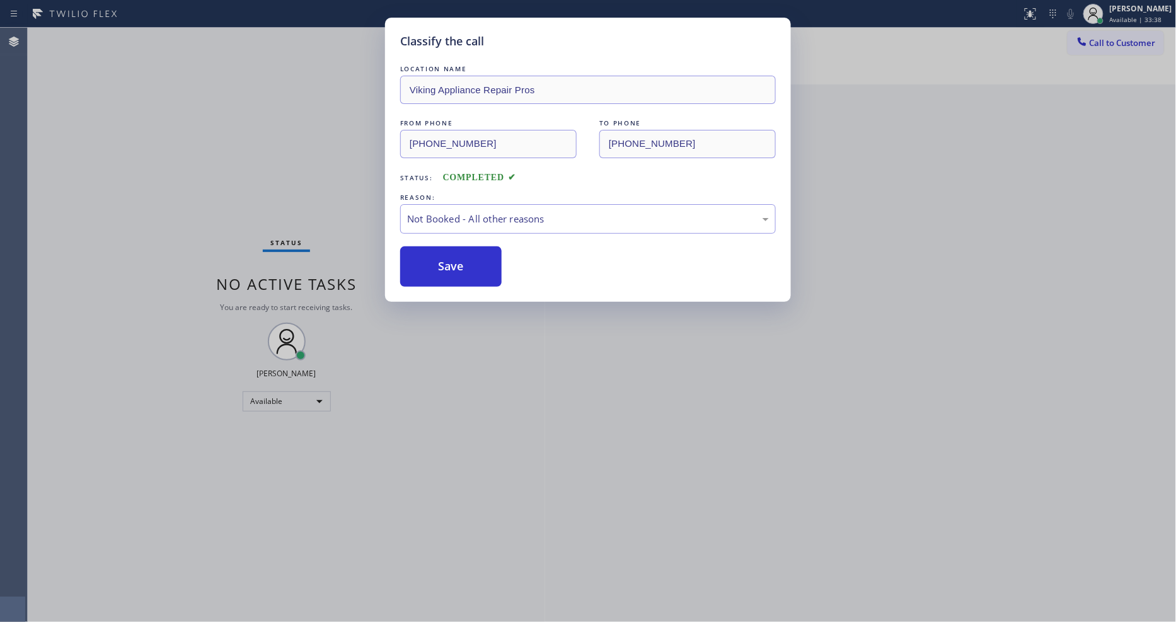
click at [459, 263] on button "Save" at bounding box center [450, 266] width 101 height 40
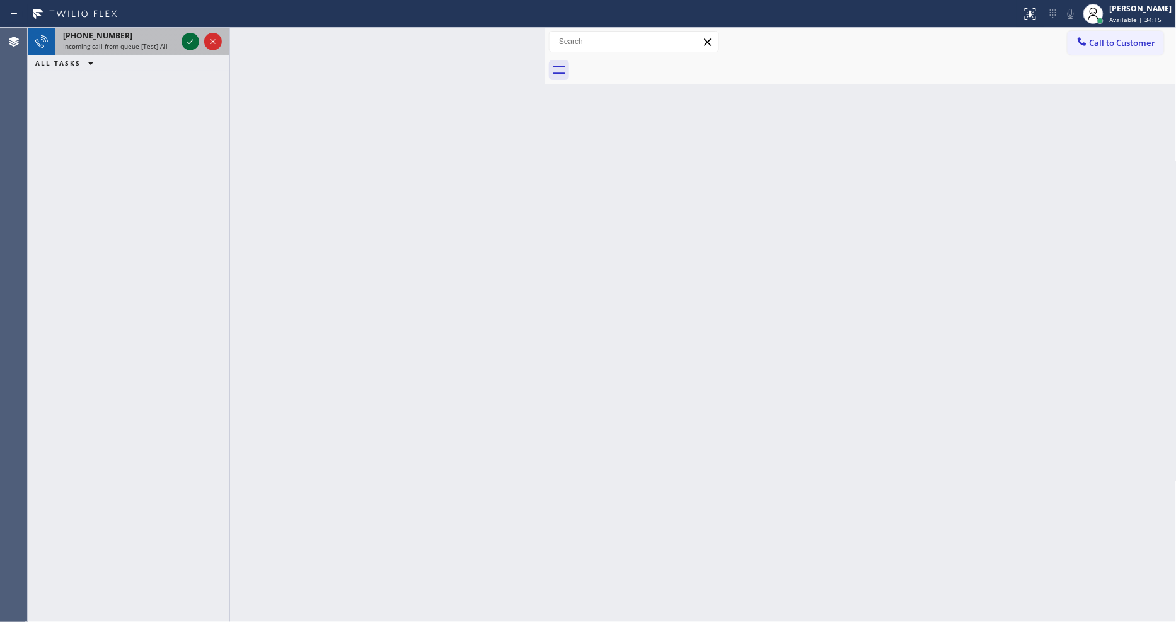
click at [187, 38] on icon at bounding box center [190, 41] width 15 height 15
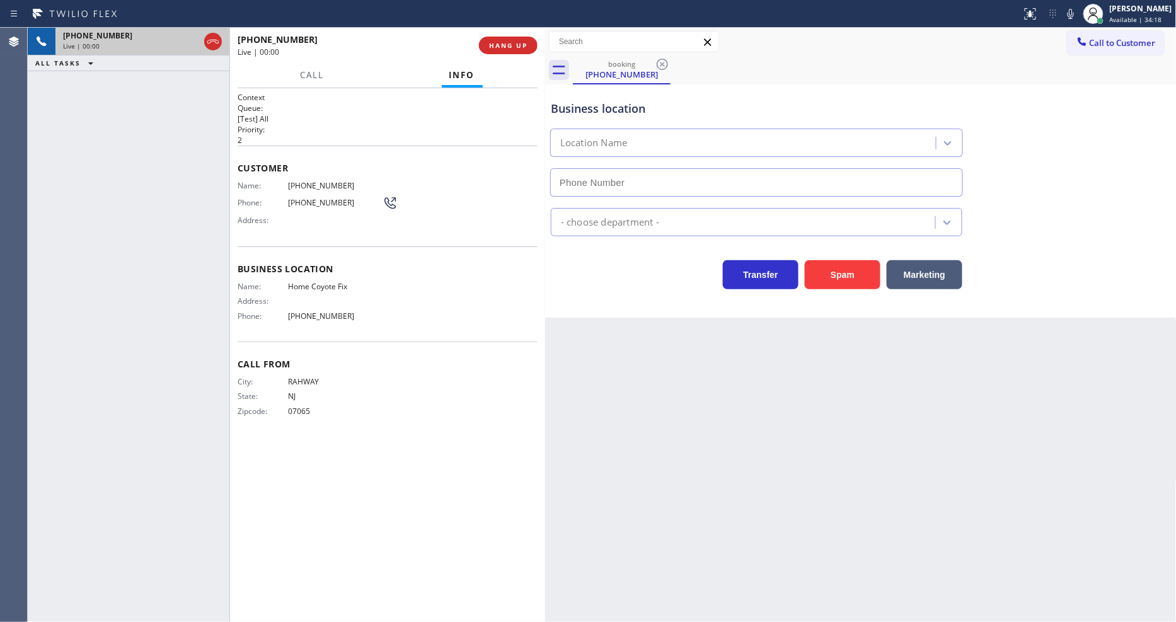
type input "(732) 314-7046"
click at [524, 40] on button "HANG UP" at bounding box center [508, 46] width 59 height 18
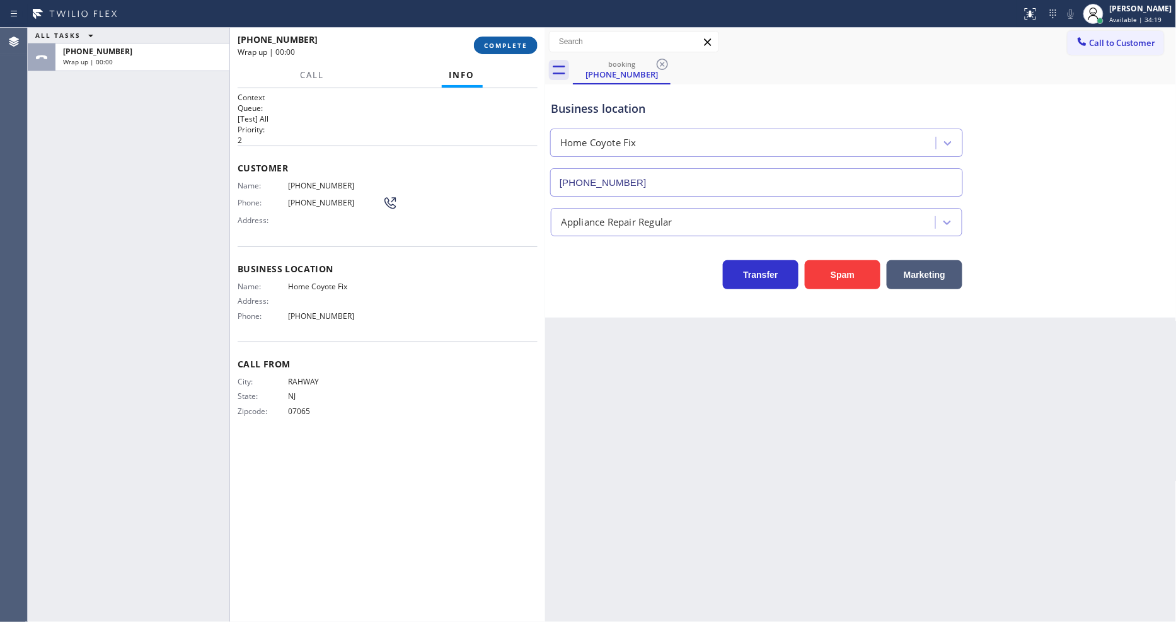
click at [523, 39] on button "COMPLETE" at bounding box center [506, 46] width 64 height 18
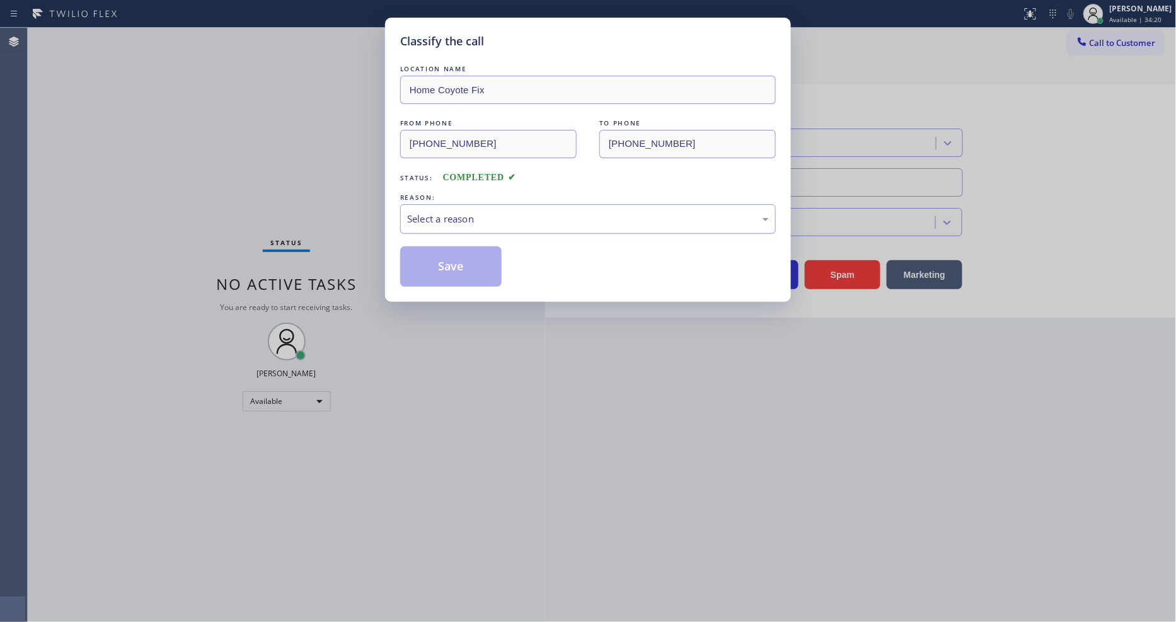
click at [490, 212] on div "Select a reason" at bounding box center [588, 219] width 362 height 14
click at [461, 256] on button "Save" at bounding box center [450, 266] width 101 height 40
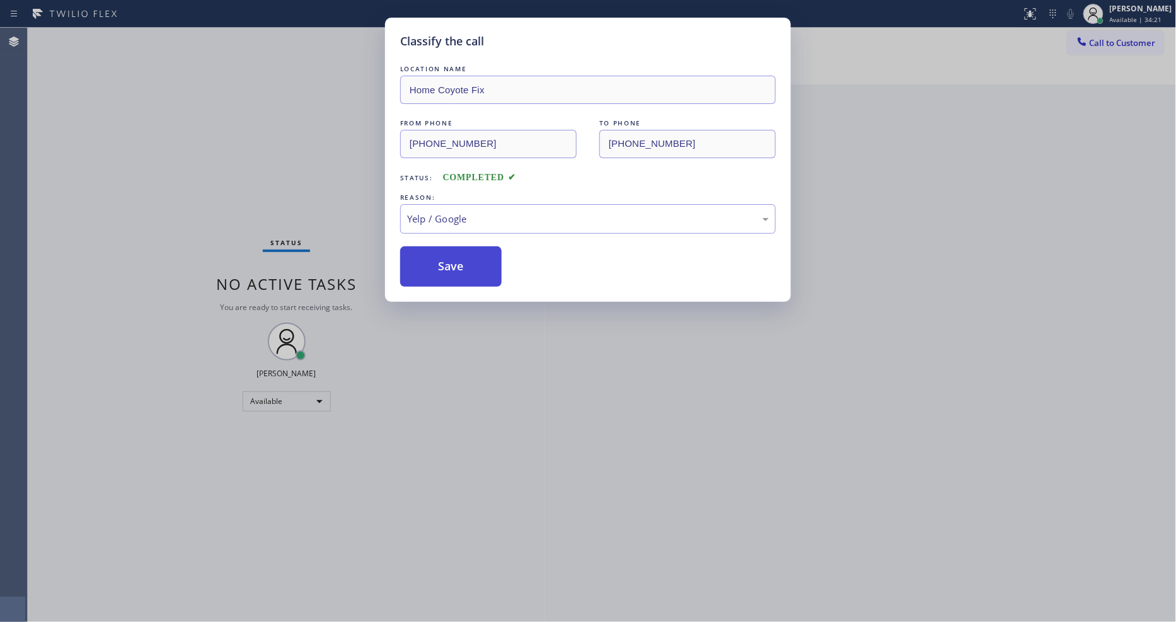
click at [461, 256] on button "Save" at bounding box center [450, 266] width 101 height 40
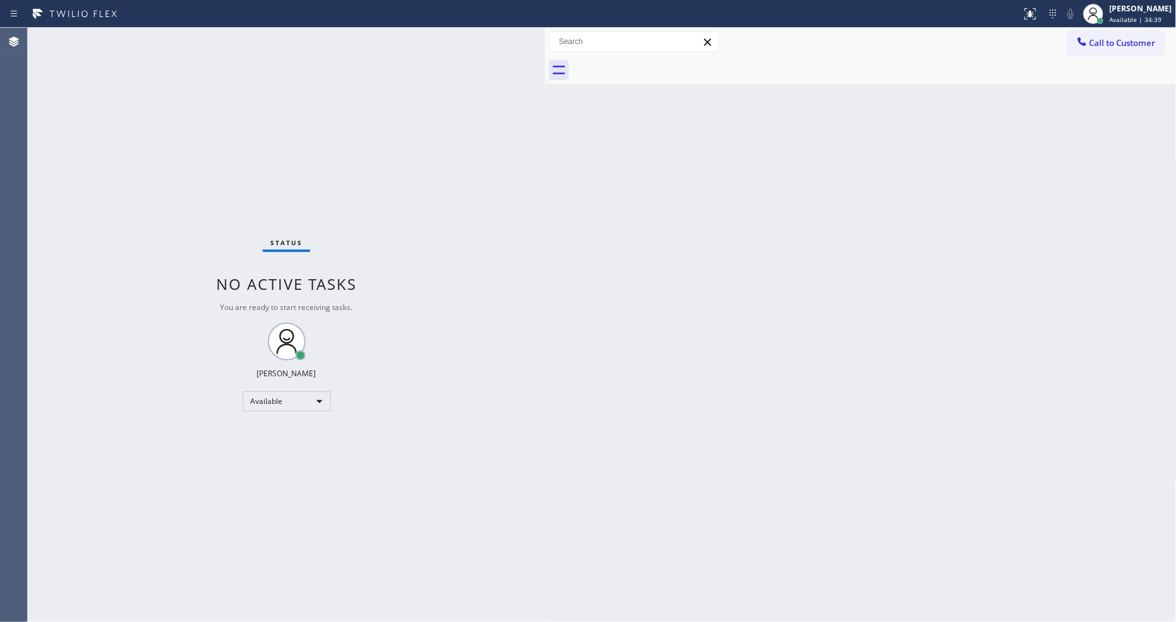
click at [909, 388] on div "Back to Dashboard Change Sender ID Customers Technicians Select a contact Outbo…" at bounding box center [861, 325] width 632 height 594
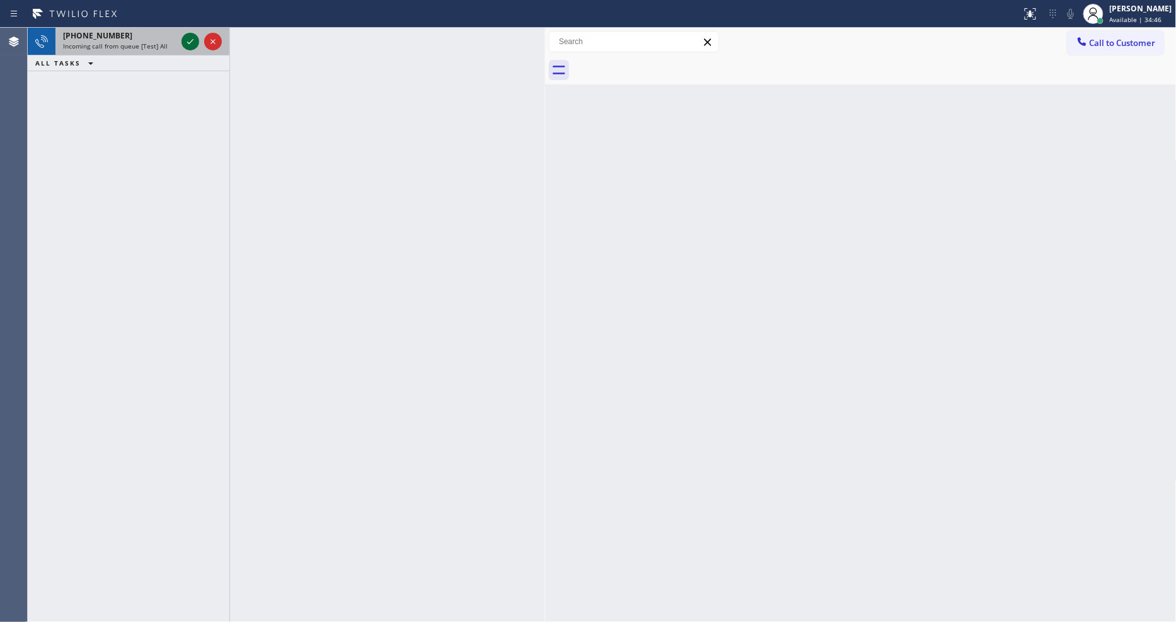
click at [187, 40] on icon at bounding box center [190, 41] width 15 height 15
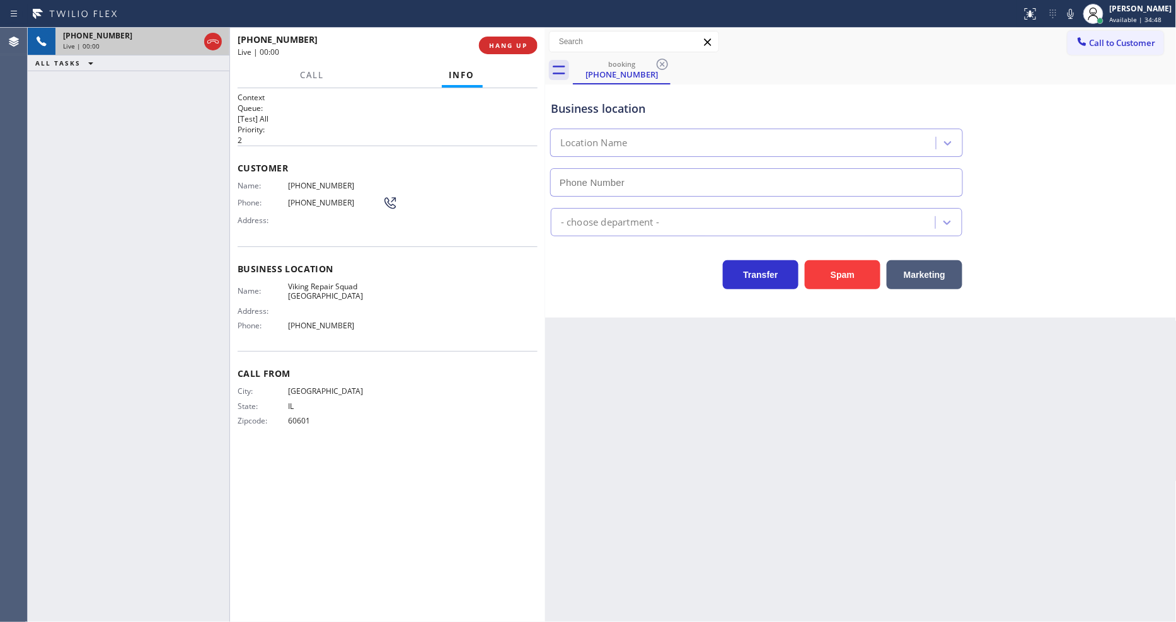
type input "(312) 815-9651"
click at [513, 37] on button "HANG UP" at bounding box center [508, 46] width 59 height 18
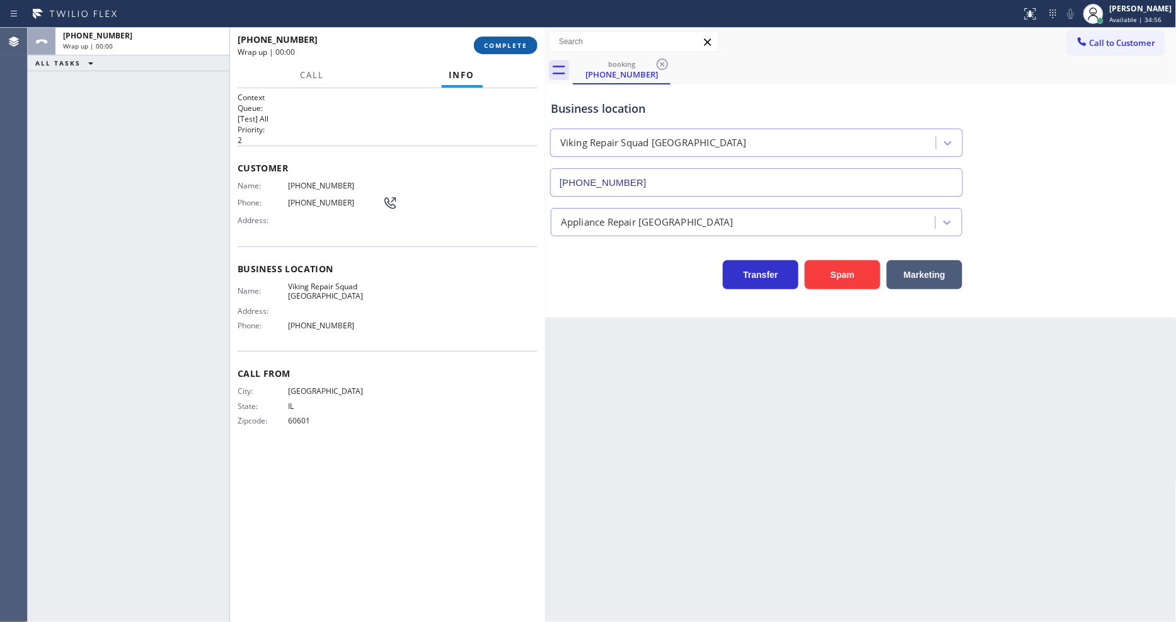
click at [513, 37] on button "COMPLETE" at bounding box center [506, 46] width 64 height 18
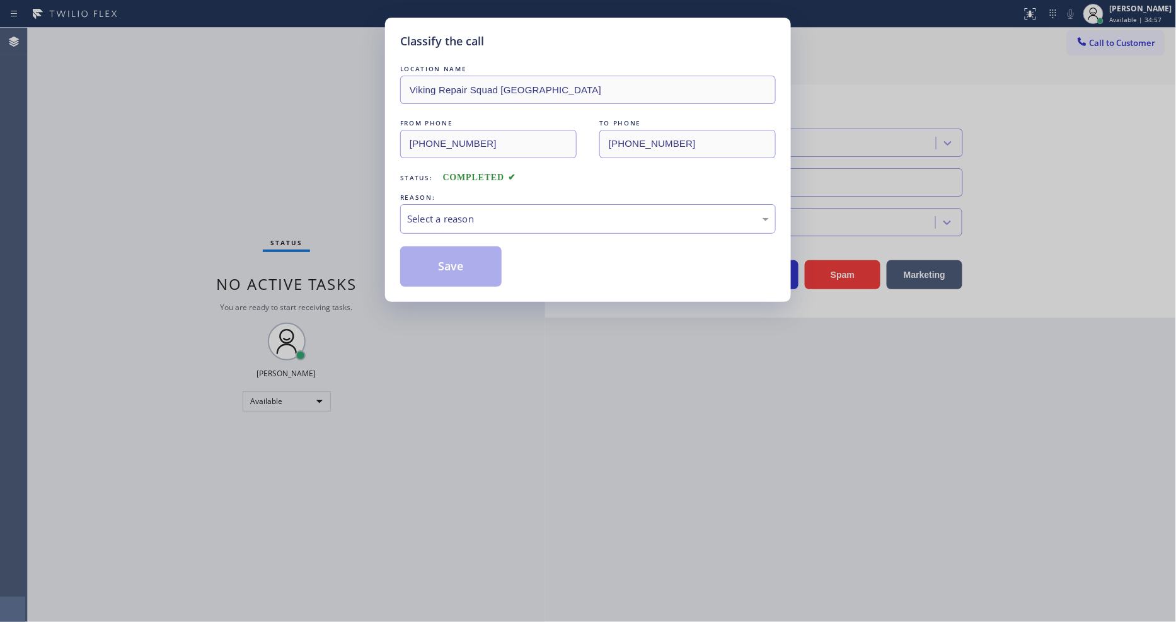
click at [497, 192] on div "REASON:" at bounding box center [588, 197] width 376 height 13
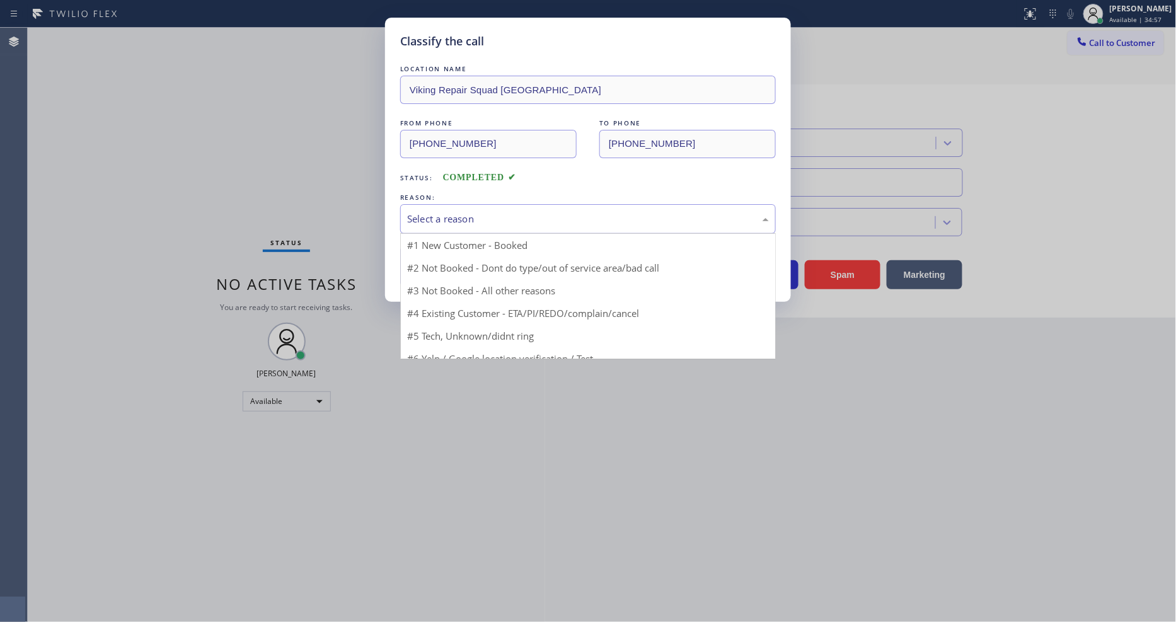
click at [497, 212] on div "Select a reason" at bounding box center [588, 219] width 362 height 14
click at [487, 204] on div "Yelp / Google" at bounding box center [588, 219] width 376 height 30
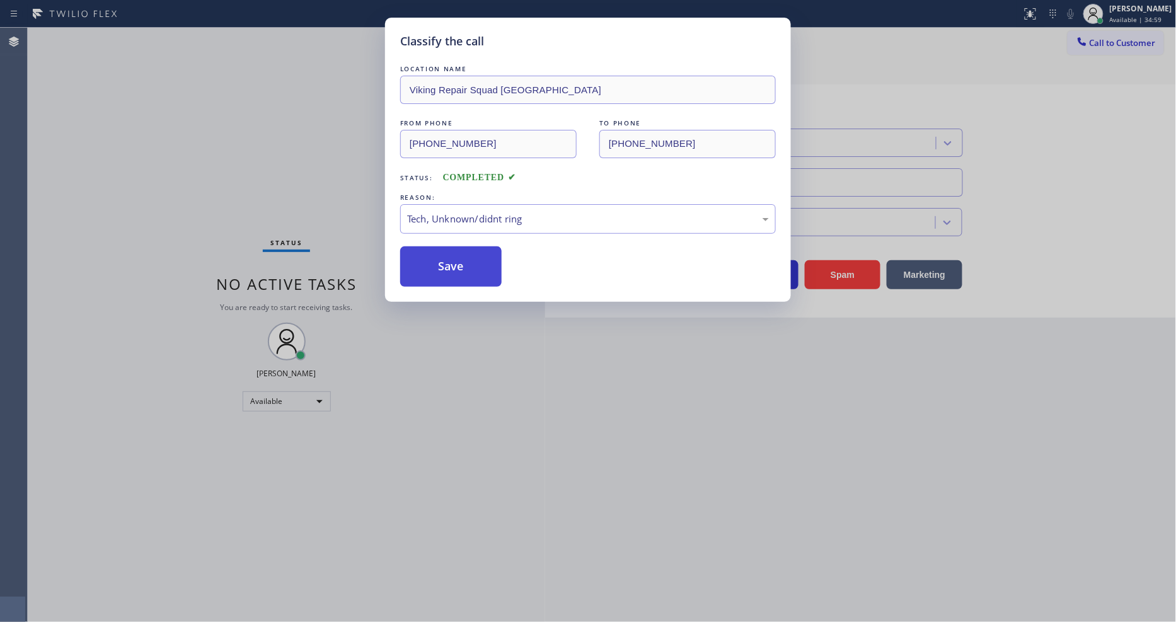
click at [480, 261] on button "Save" at bounding box center [450, 266] width 101 height 40
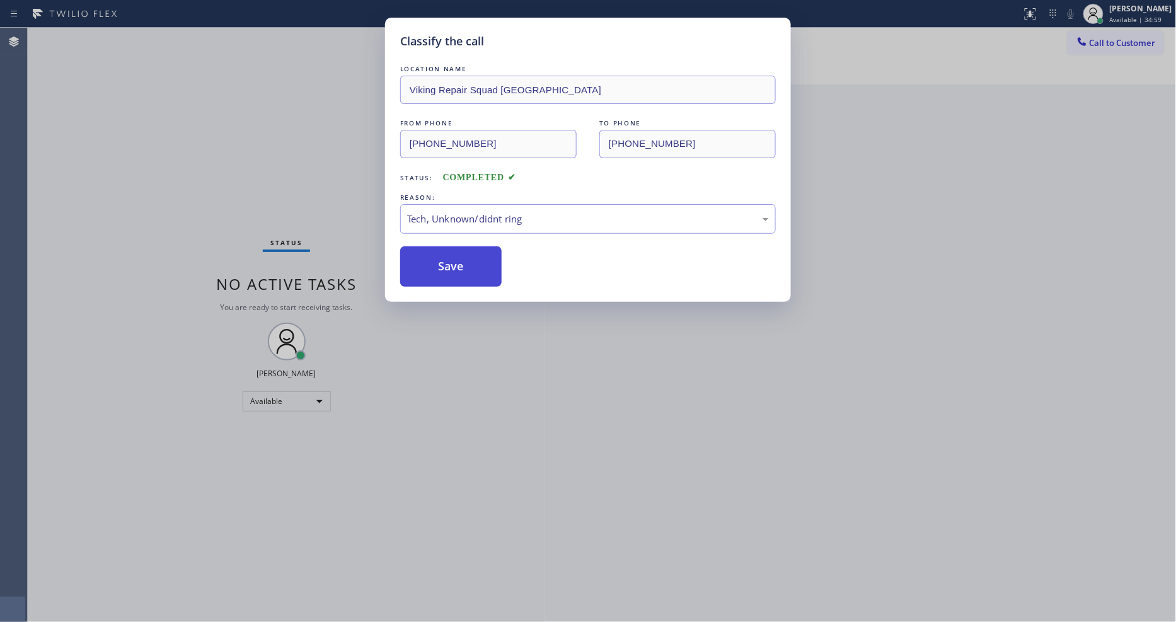
click at [480, 261] on button "Save" at bounding box center [450, 266] width 101 height 40
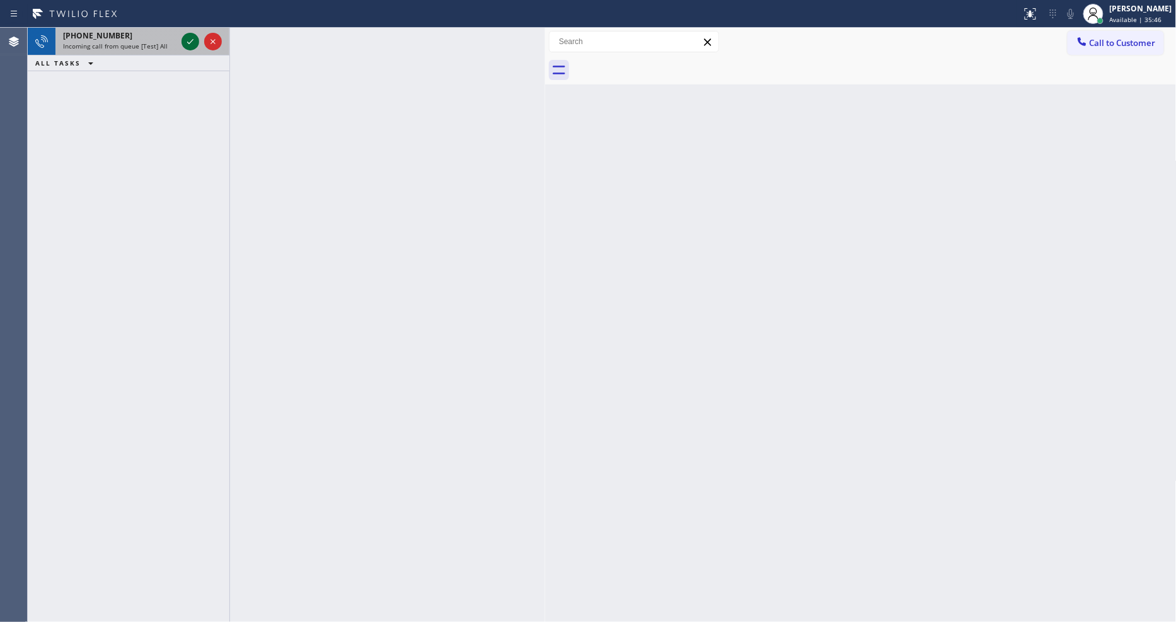
click at [193, 41] on icon at bounding box center [190, 41] width 15 height 15
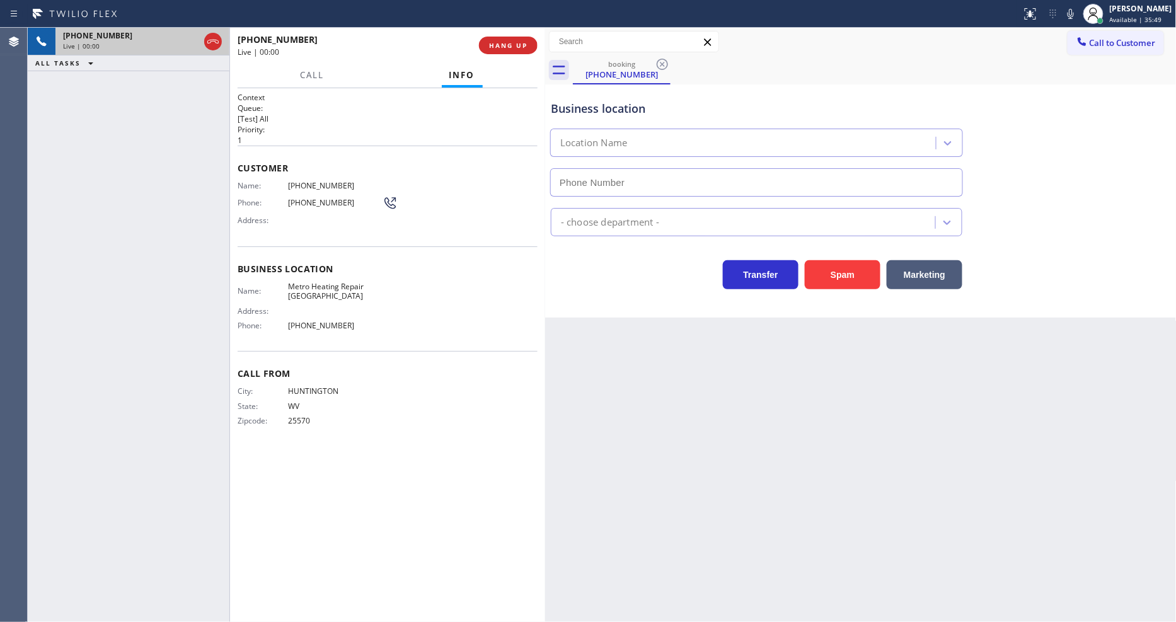
type input "(949) 600-9922"
click at [509, 43] on span "HANG UP" at bounding box center [508, 45] width 38 height 9
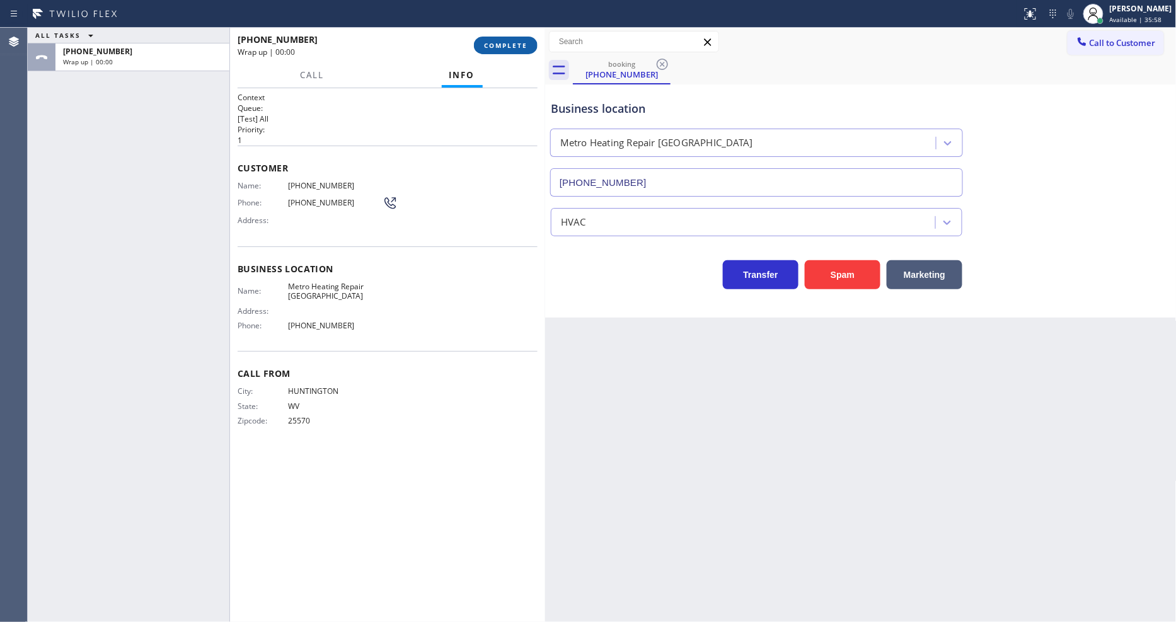
click at [509, 42] on span "COMPLETE" at bounding box center [505, 45] width 43 height 9
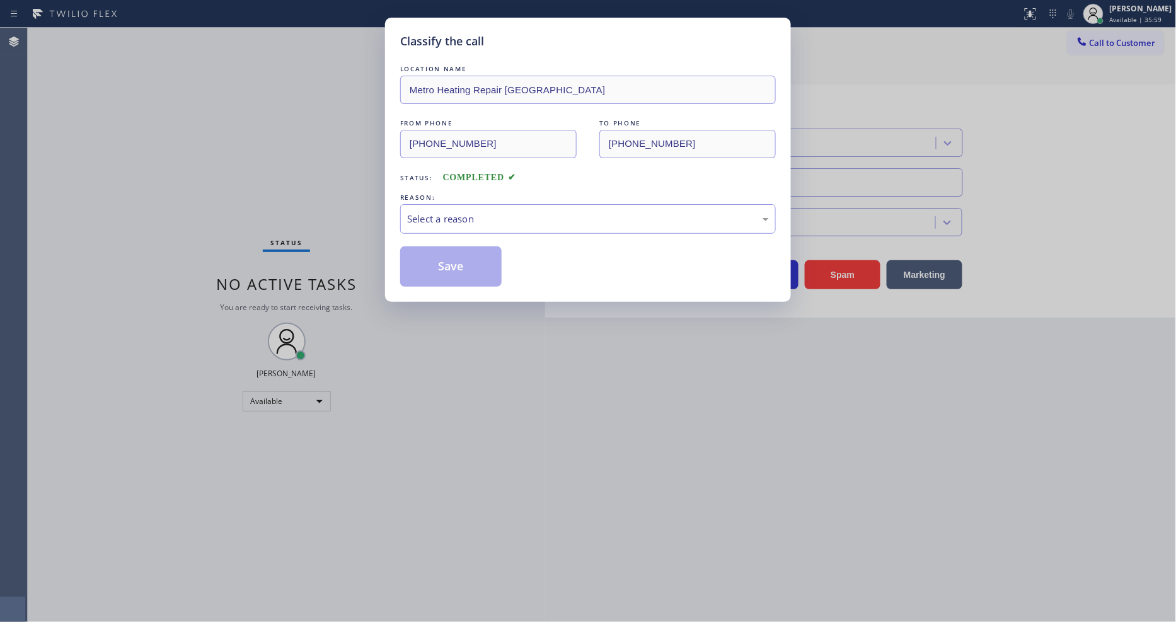
click at [458, 219] on div "Select a reason" at bounding box center [588, 219] width 362 height 14
click at [458, 250] on button "Save" at bounding box center [450, 266] width 101 height 40
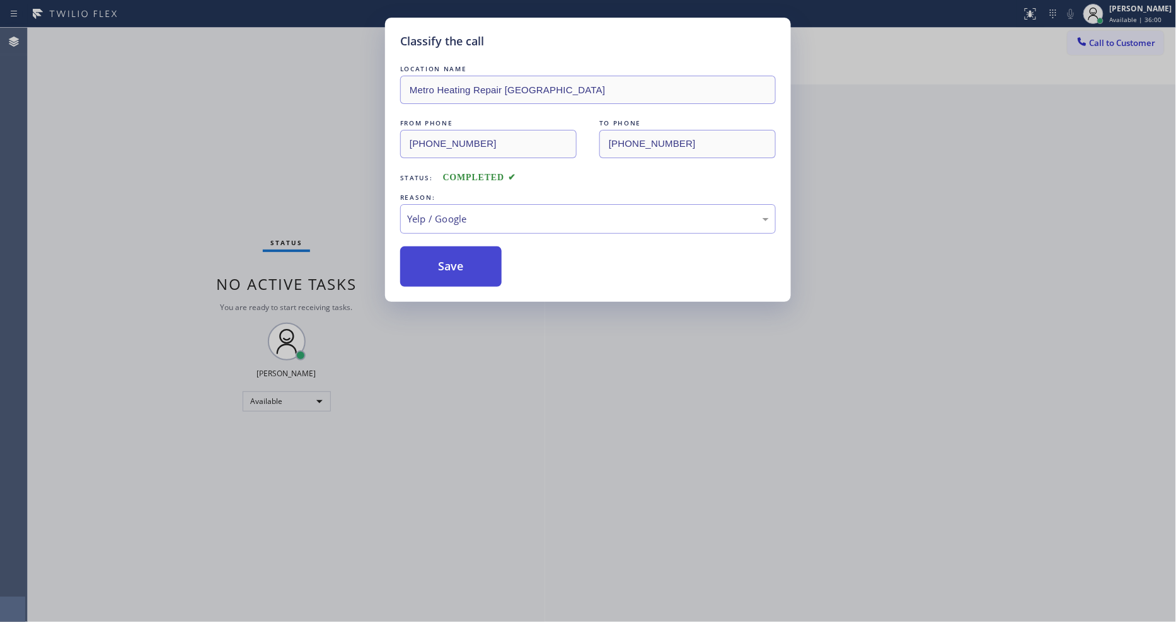
click at [458, 250] on button "Save" at bounding box center [450, 266] width 101 height 40
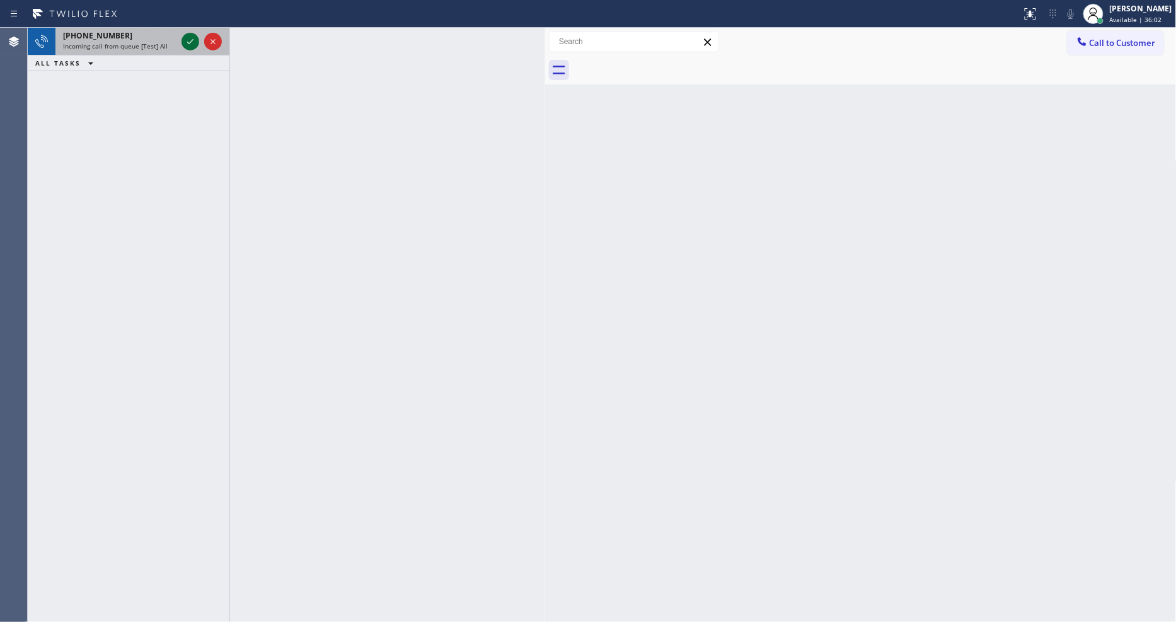
click at [188, 36] on icon at bounding box center [190, 41] width 15 height 15
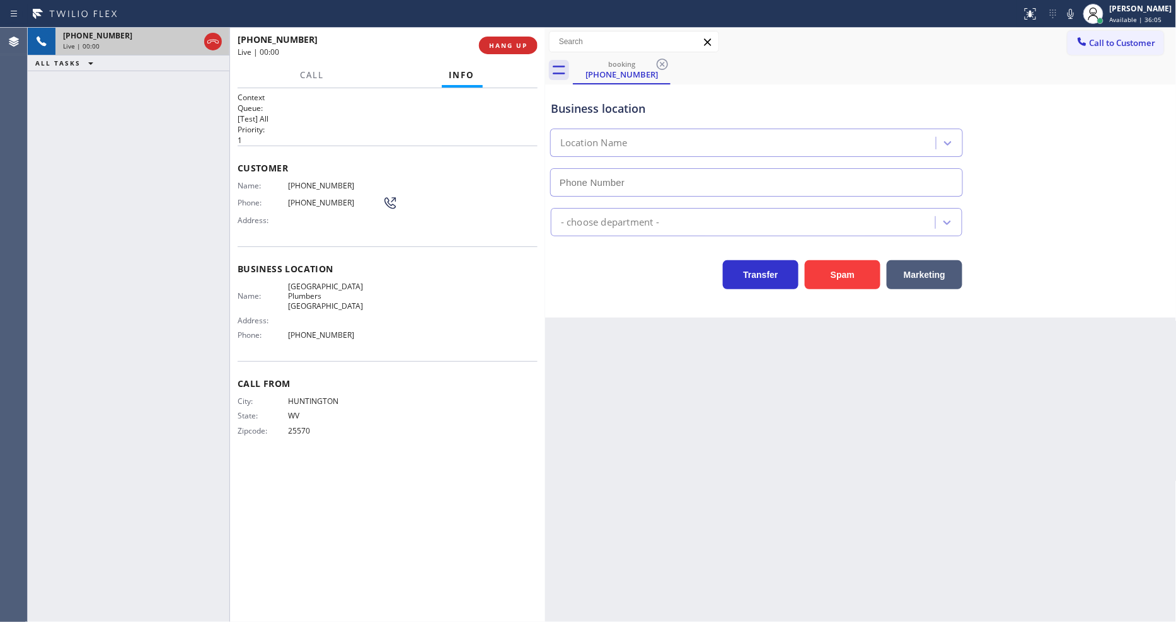
type input "(310) 388-3875"
click at [514, 43] on span "HANG UP" at bounding box center [508, 45] width 38 height 9
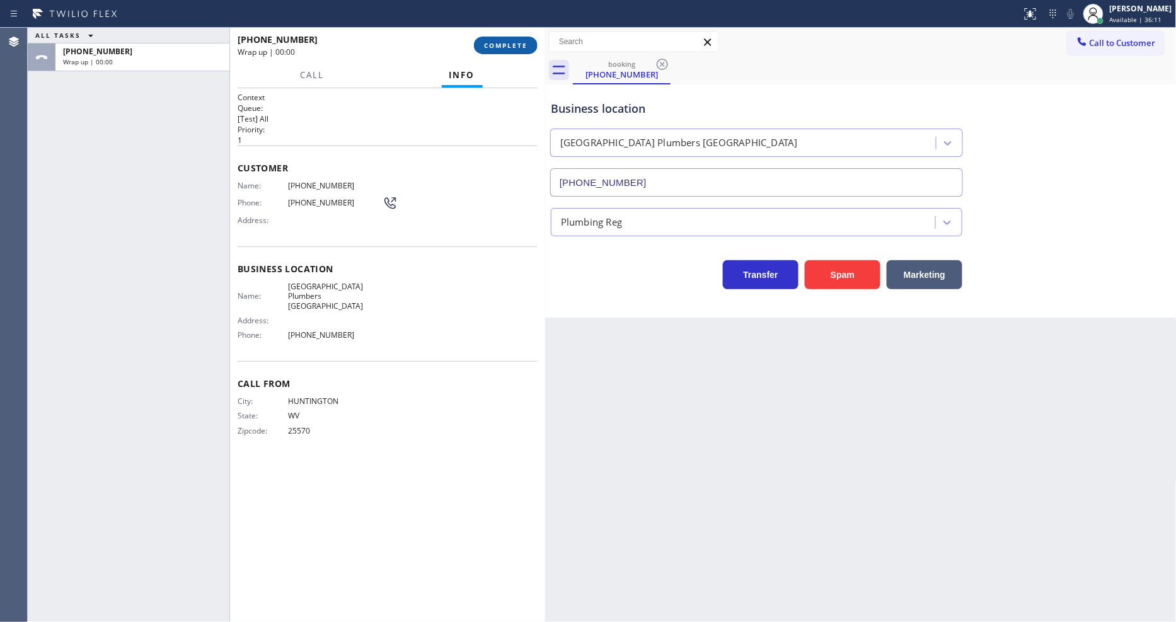
click at [514, 42] on span "COMPLETE" at bounding box center [505, 45] width 43 height 9
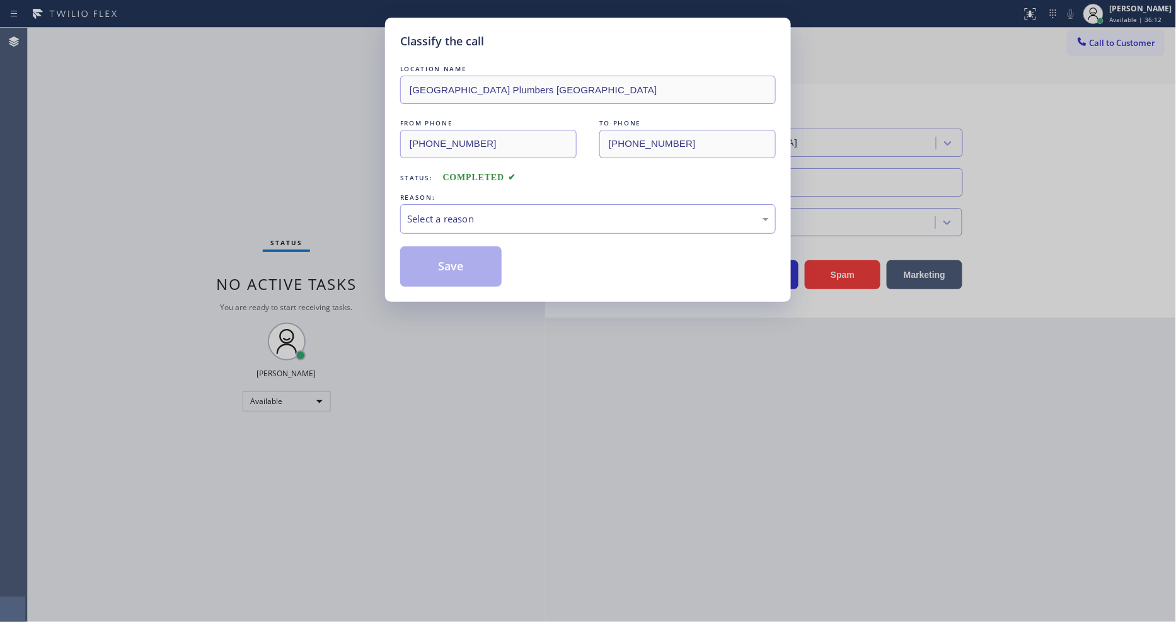
drag, startPoint x: 455, startPoint y: 214, endPoint x: 455, endPoint y: 222, distance: 7.6
click at [455, 212] on div "Select a reason" at bounding box center [588, 219] width 362 height 14
click at [455, 240] on div "LOCATION NAME South Park Plumbers Playa Vista FROM PHONE (304) 486-9069 TO PHON…" at bounding box center [588, 174] width 376 height 224
drag, startPoint x: 455, startPoint y: 240, endPoint x: 451, endPoint y: 276, distance: 36.2
click at [454, 250] on div "LOCATION NAME South Park Plumbers Playa Vista FROM PHONE (304) 486-9069 TO PHON…" at bounding box center [588, 174] width 376 height 224
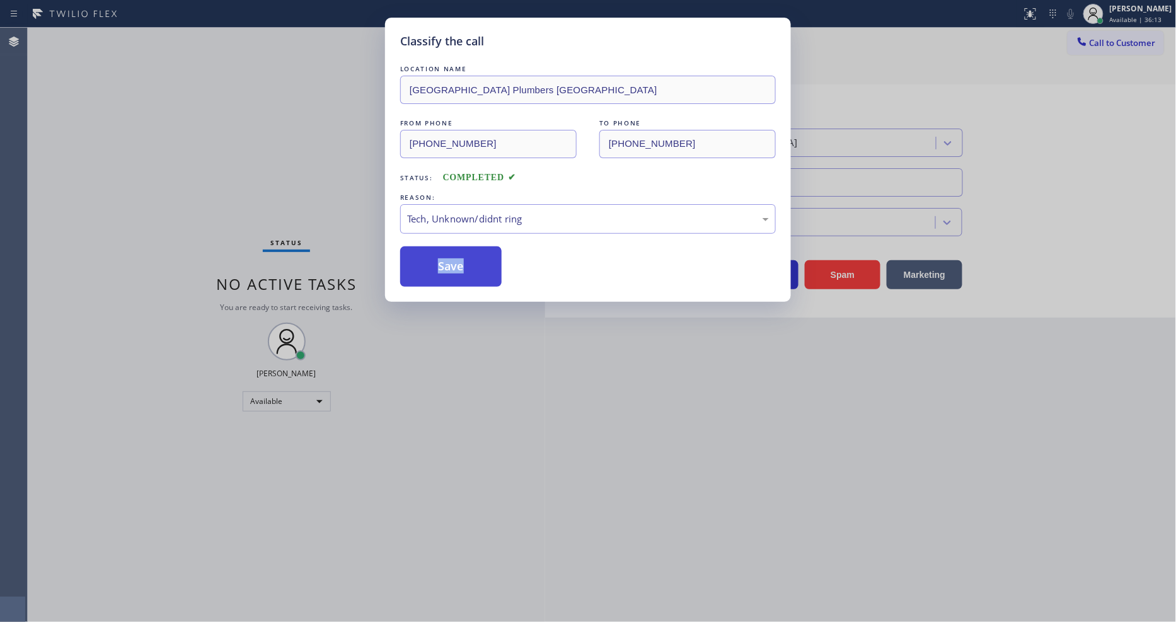
click at [451, 272] on button "Save" at bounding box center [450, 266] width 101 height 40
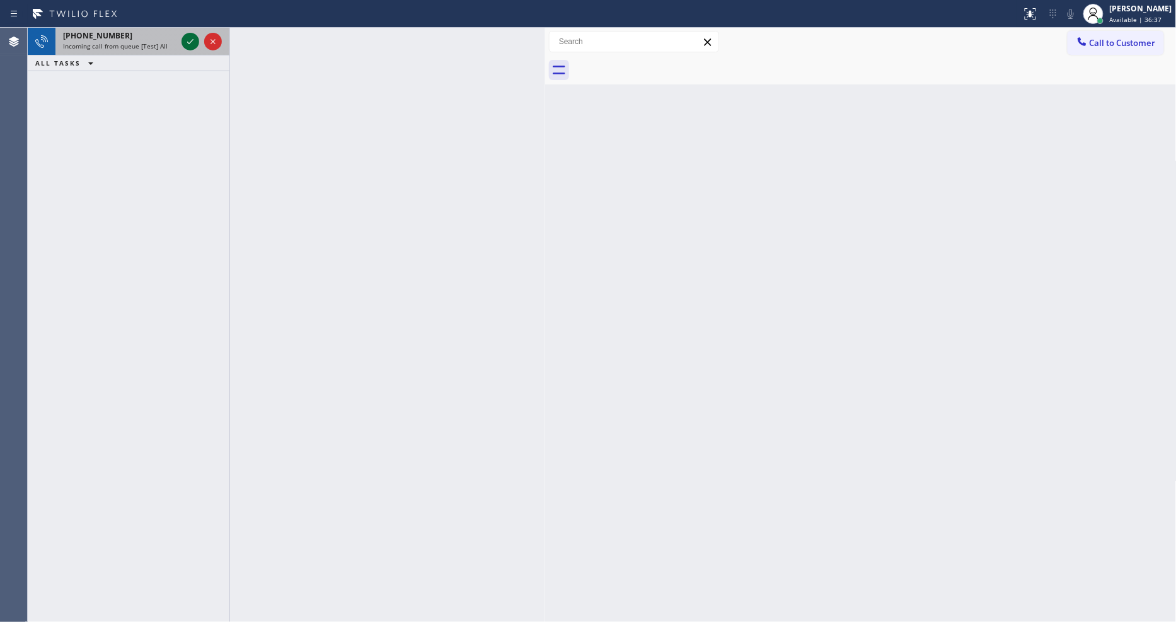
click at [190, 35] on icon at bounding box center [190, 41] width 15 height 15
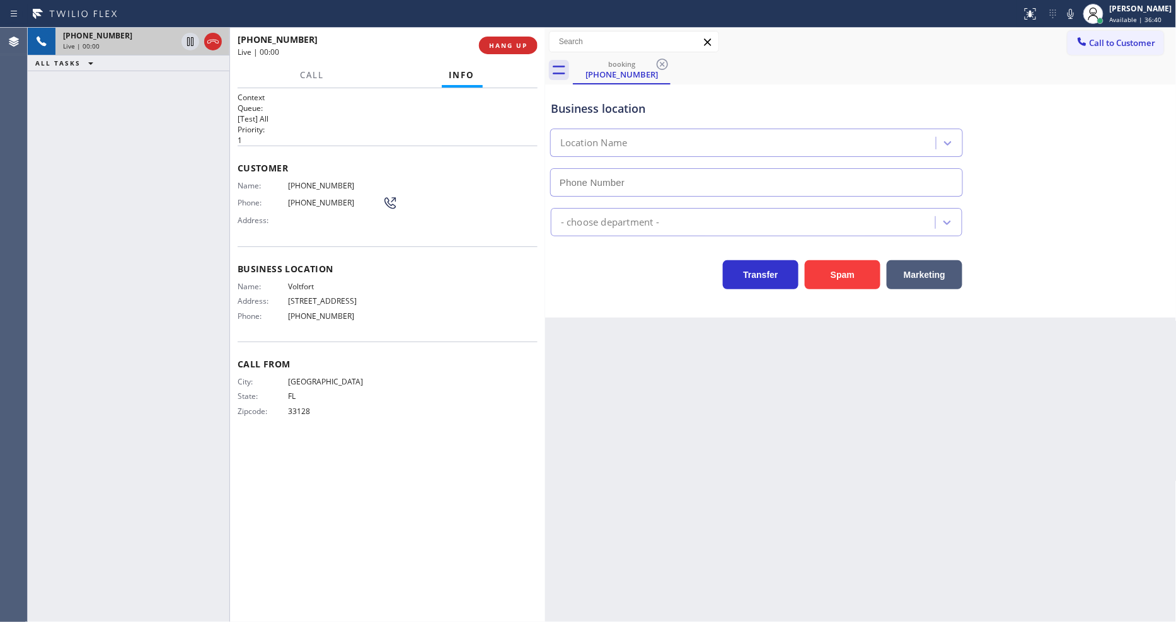
type input "(813) 940-5643"
click at [507, 44] on span "HANG UP" at bounding box center [508, 45] width 38 height 9
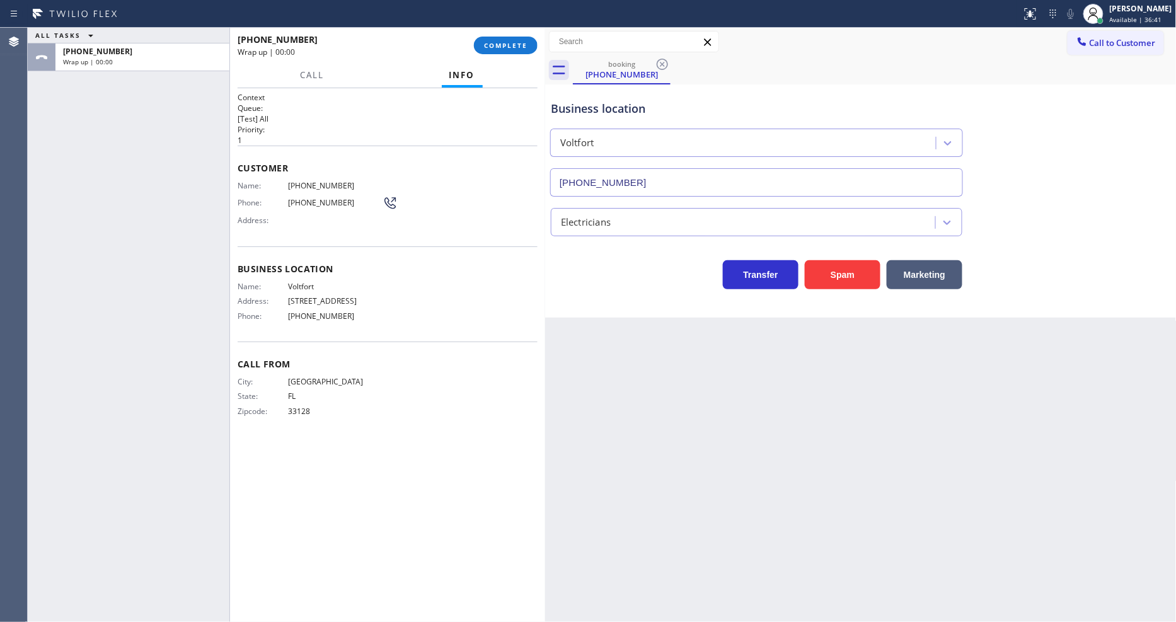
click at [507, 44] on span "COMPLETE" at bounding box center [505, 45] width 43 height 9
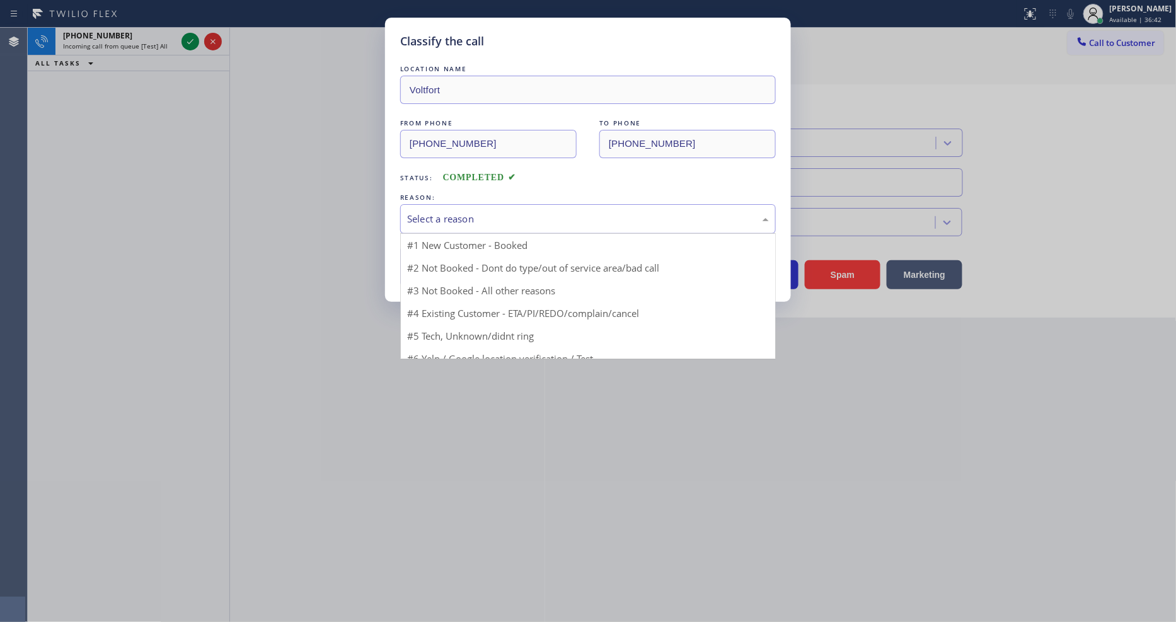
click at [489, 212] on div "Select a reason" at bounding box center [588, 219] width 362 height 14
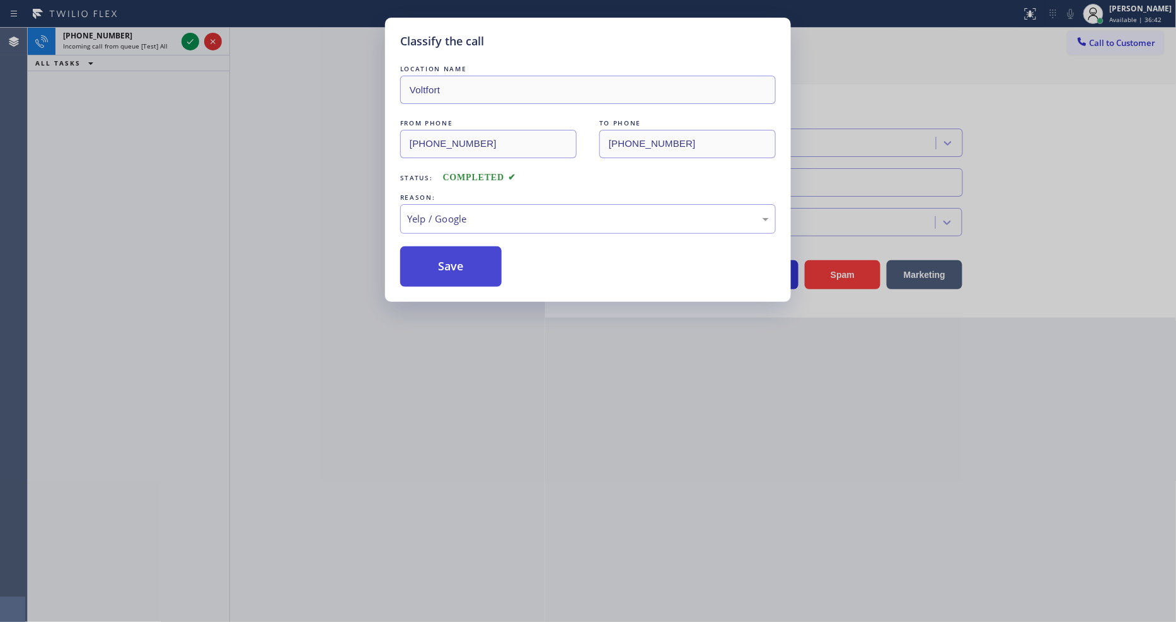
click at [459, 249] on button "Save" at bounding box center [450, 266] width 101 height 40
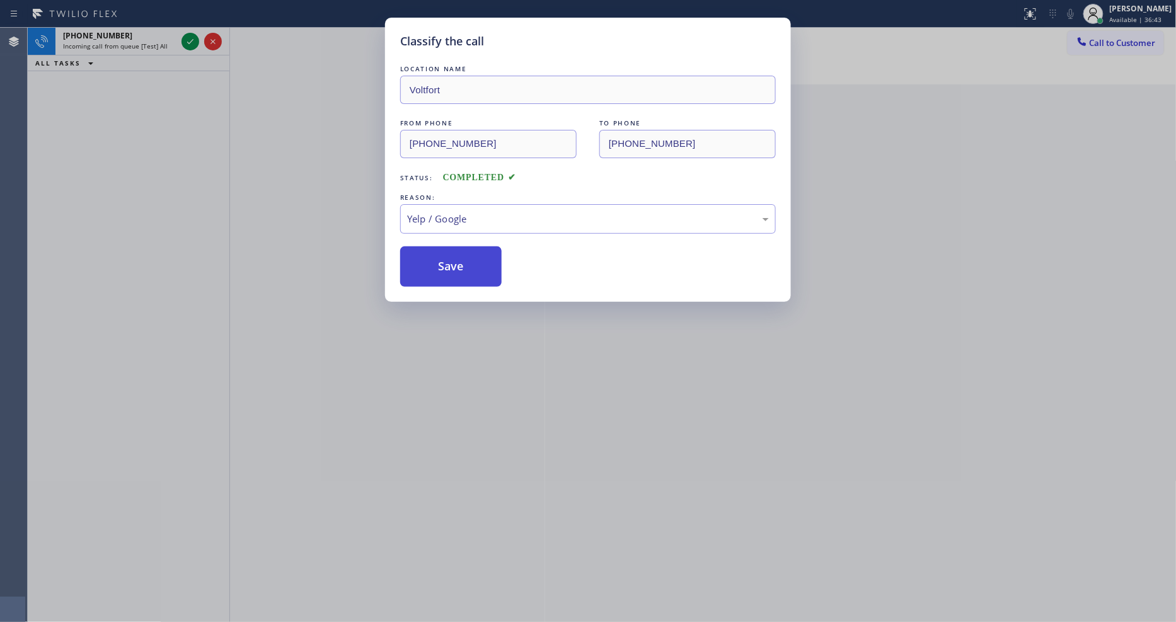
click at [459, 249] on button "Save" at bounding box center [450, 266] width 101 height 40
click at [190, 40] on div "Classify the call LOCATION NAME Voltfort FROM PHONE (786) 357-9594 TO PHONE (81…" at bounding box center [588, 311] width 1176 height 622
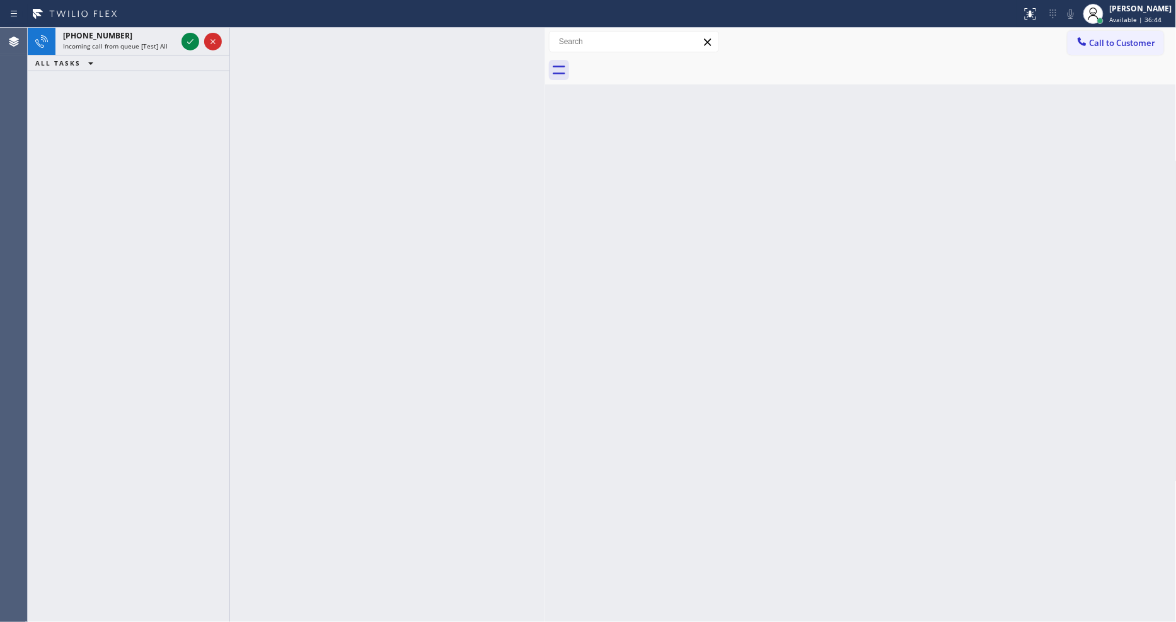
click at [190, 40] on icon at bounding box center [190, 41] width 15 height 15
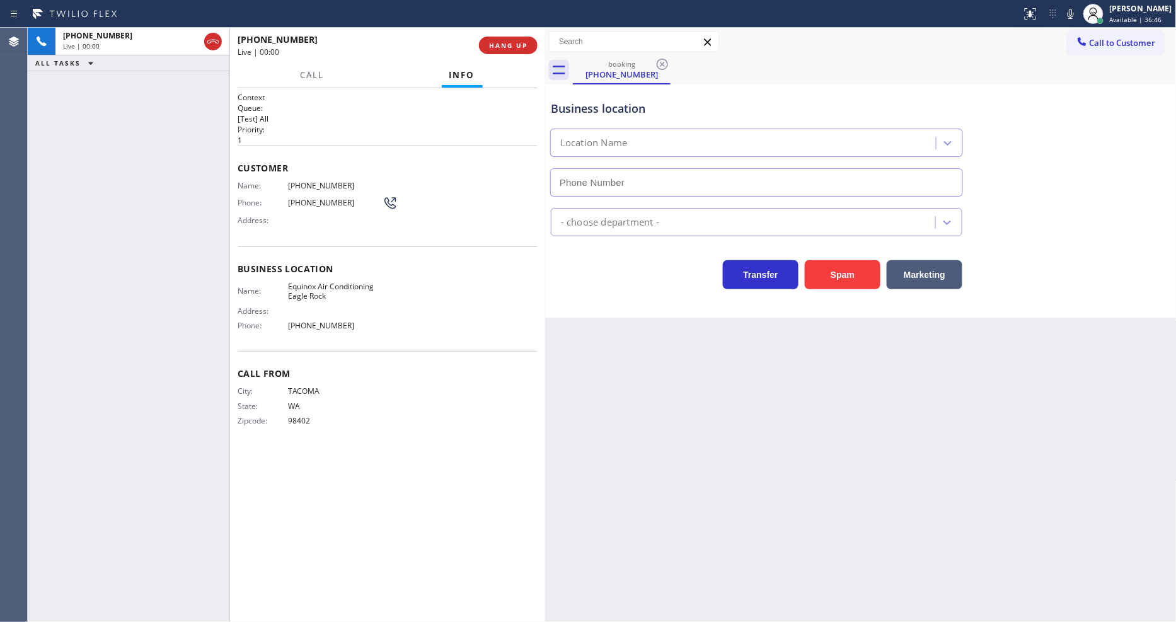
type input "(213) 466-1141"
click at [509, 45] on span "HANG UP" at bounding box center [508, 45] width 38 height 9
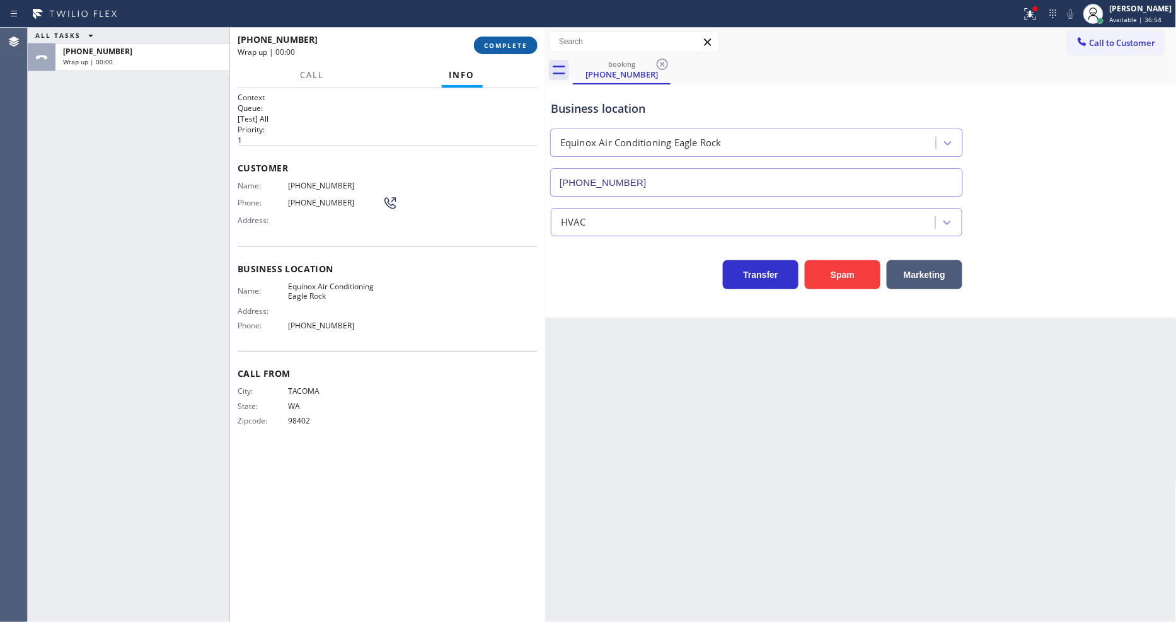
click at [520, 47] on span "COMPLETE" at bounding box center [505, 45] width 43 height 9
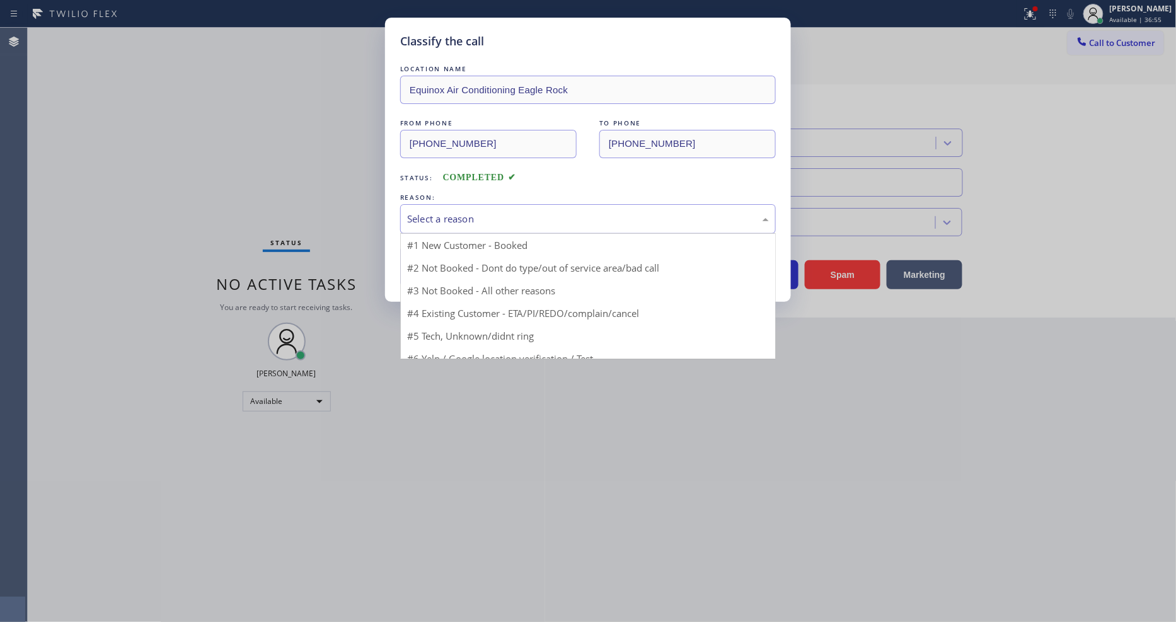
click at [504, 216] on div "Select a reason" at bounding box center [588, 219] width 362 height 14
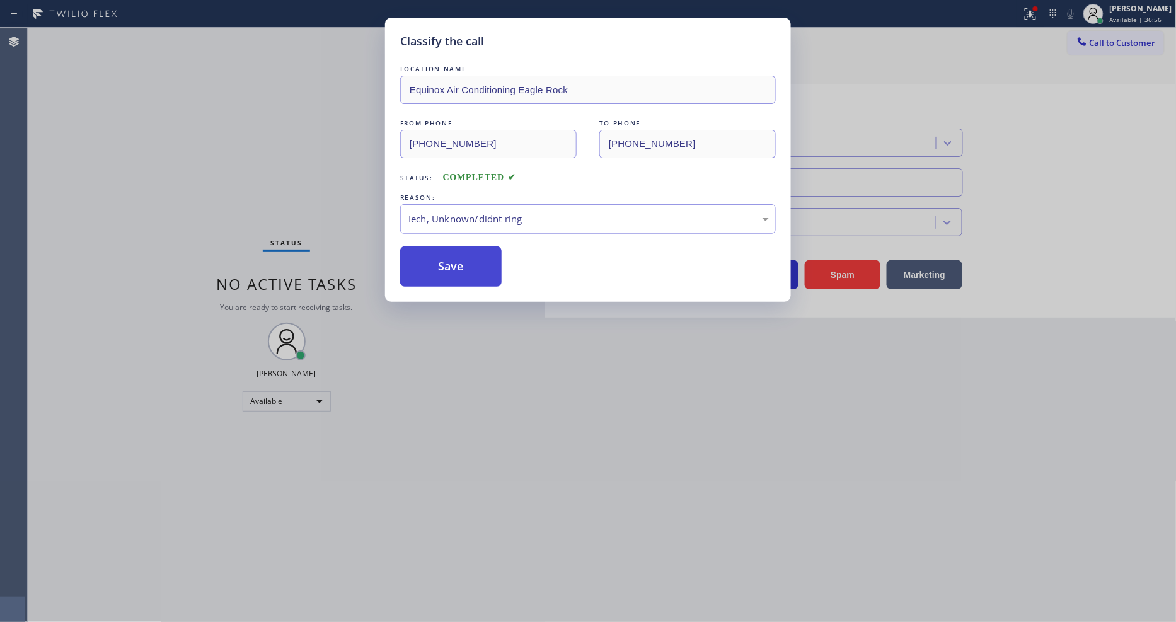
click at [482, 261] on button "Save" at bounding box center [450, 266] width 101 height 40
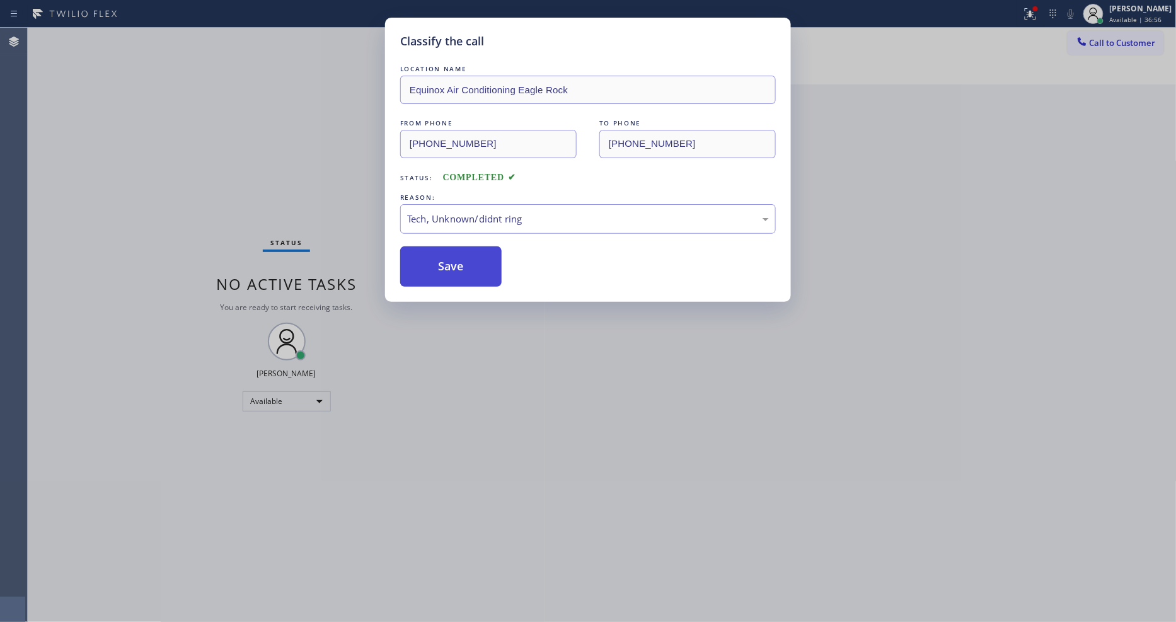
click at [482, 261] on button "Save" at bounding box center [450, 266] width 101 height 40
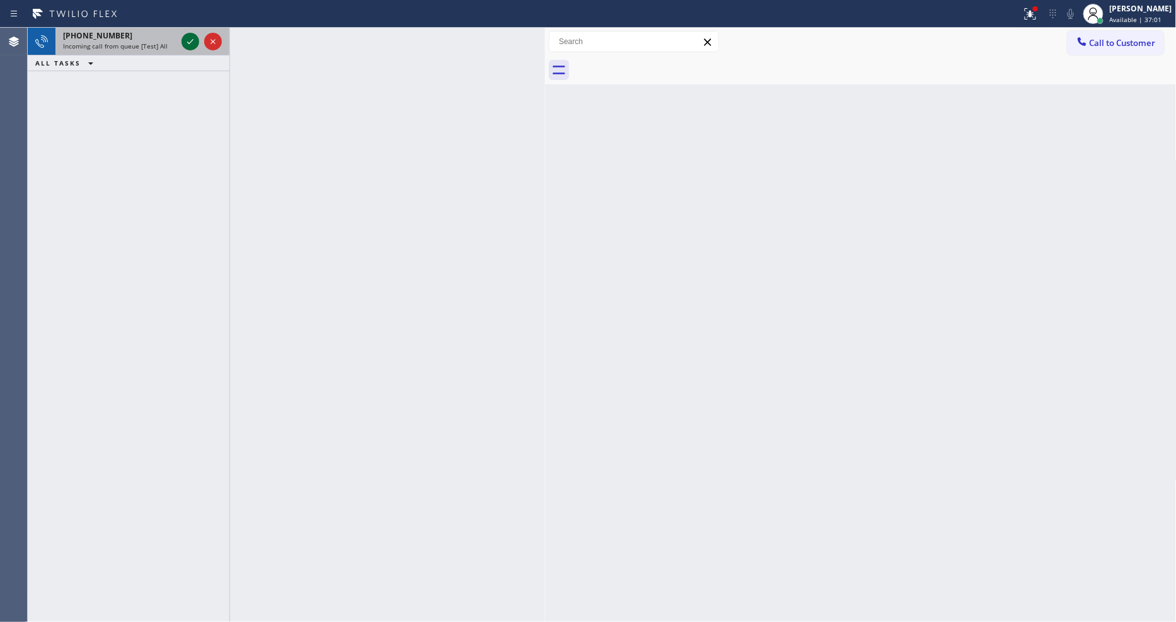
click at [188, 44] on icon at bounding box center [190, 41] width 15 height 15
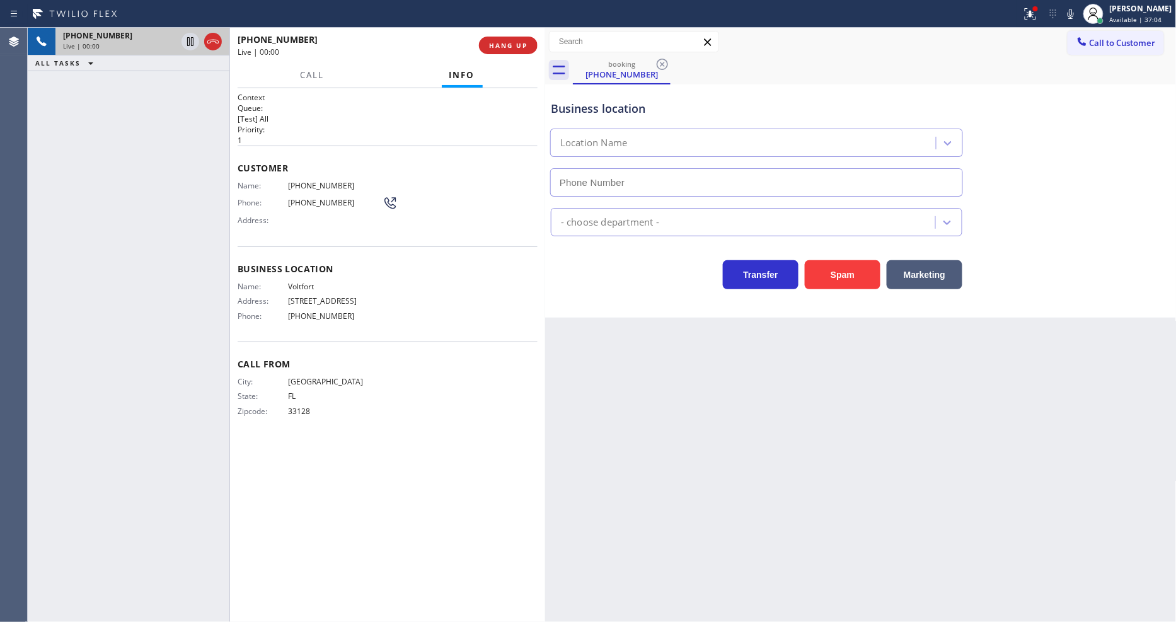
type input "(813) 940-5643"
click at [1034, 11] on icon at bounding box center [1031, 12] width 8 height 4
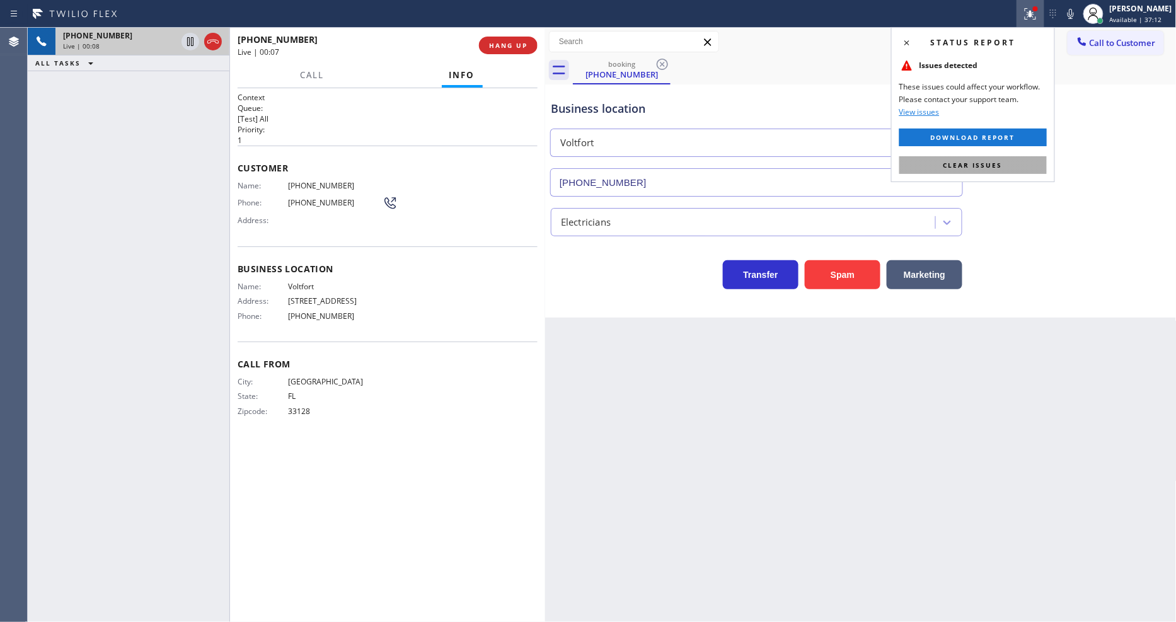
click at [1036, 165] on button "Clear issues" at bounding box center [974, 165] width 148 height 18
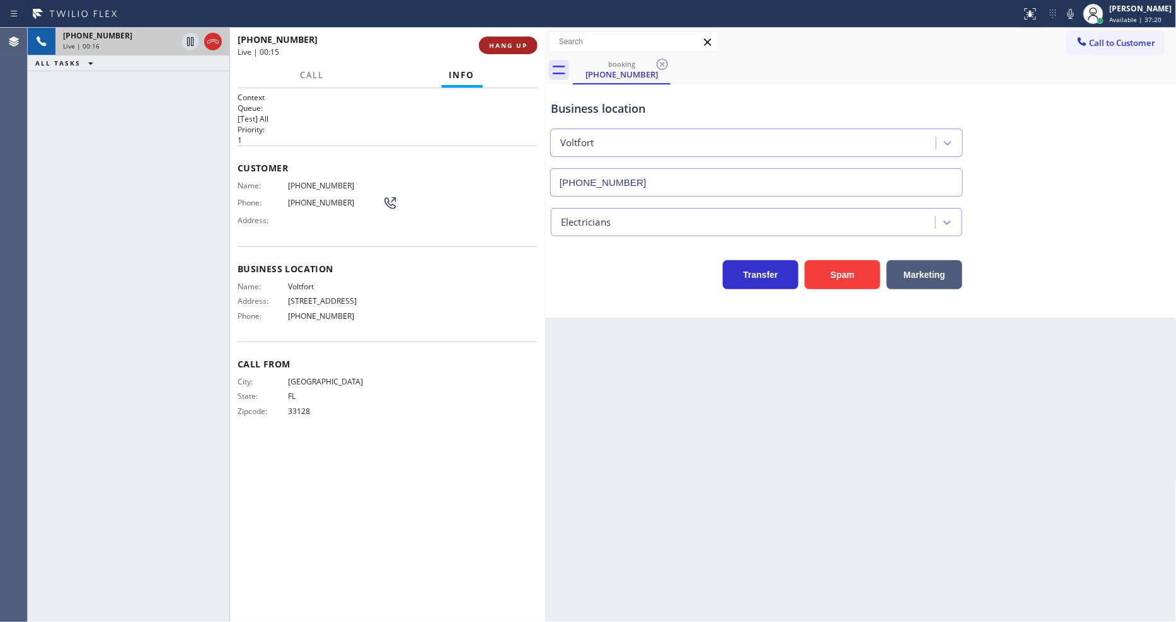
click at [514, 44] on span "HANG UP" at bounding box center [508, 45] width 38 height 9
click at [514, 44] on span "COMPLETE" at bounding box center [505, 45] width 43 height 9
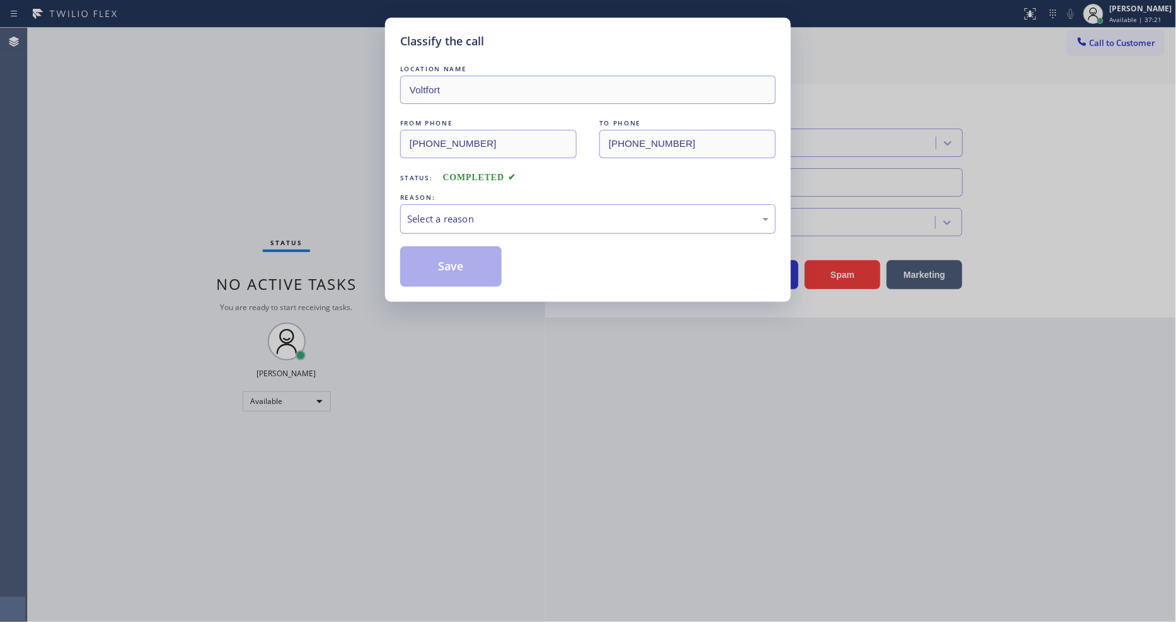
click at [478, 212] on div "Select a reason" at bounding box center [588, 219] width 362 height 14
click at [465, 268] on button "Save" at bounding box center [450, 266] width 101 height 40
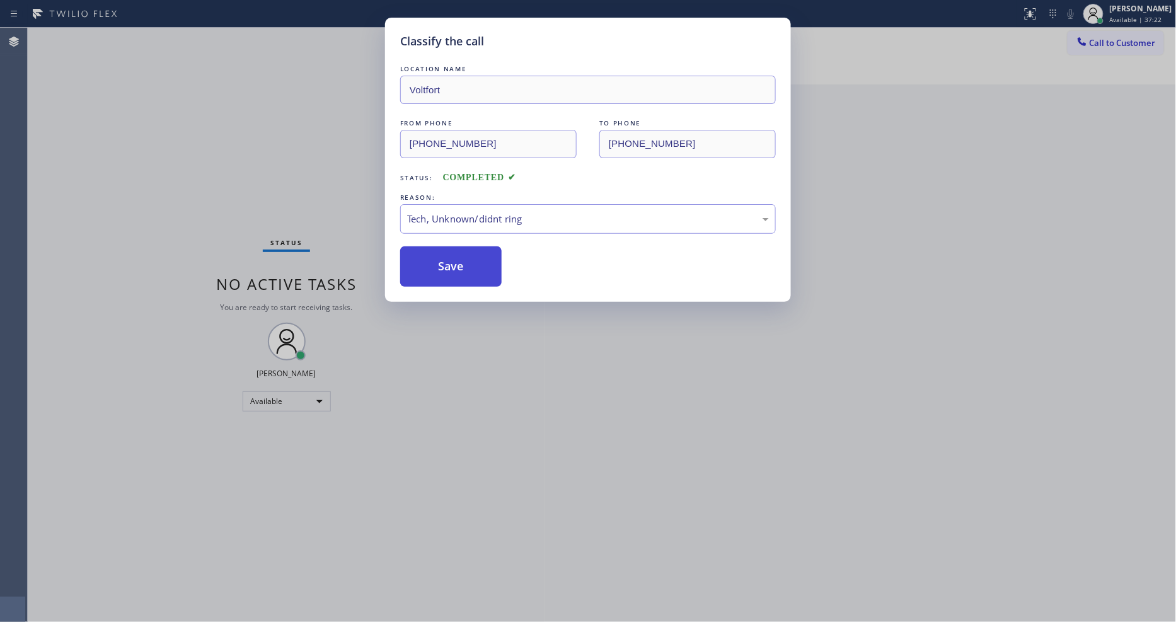
click at [465, 268] on button "Save" at bounding box center [450, 266] width 101 height 40
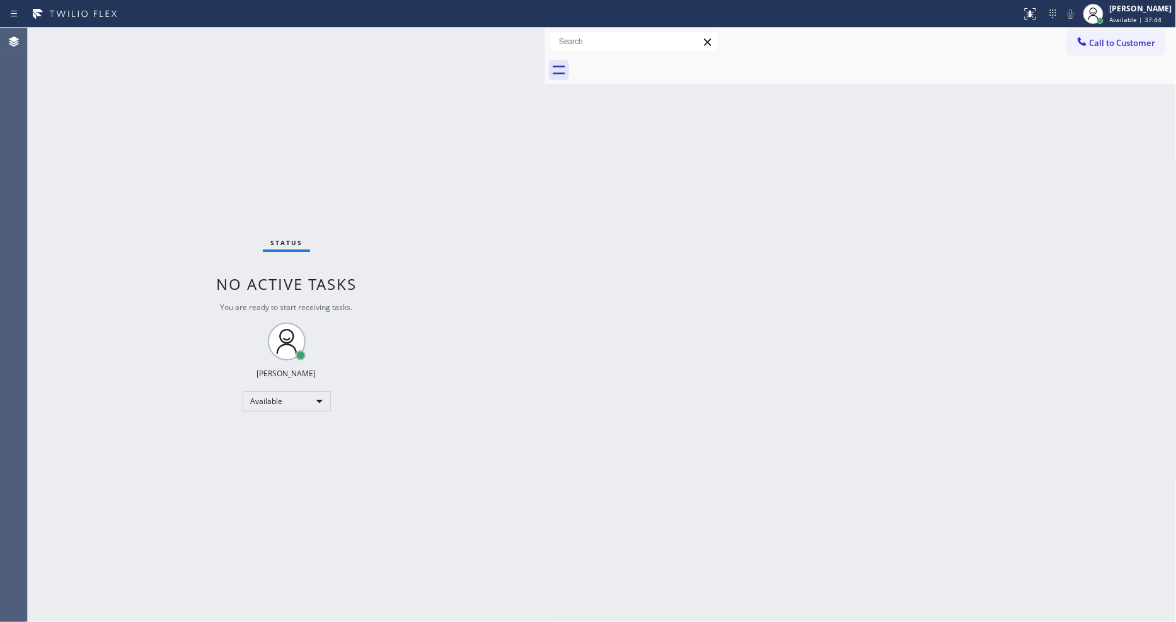
click at [998, 436] on div "Back to Dashboard Change Sender ID Customers Technicians Select a contact Outbo…" at bounding box center [861, 325] width 632 height 594
click at [301, 122] on div "Status No active tasks You are ready to start receiving tasks. [PERSON_NAME] Av…" at bounding box center [287, 325] width 518 height 594
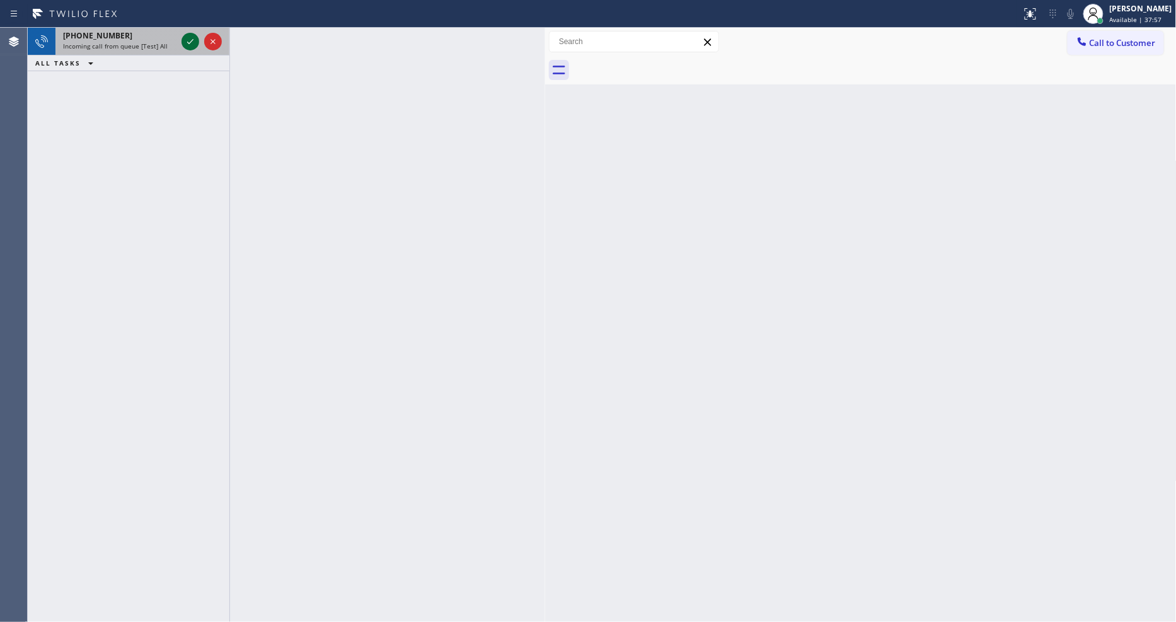
click at [195, 35] on icon at bounding box center [190, 41] width 15 height 15
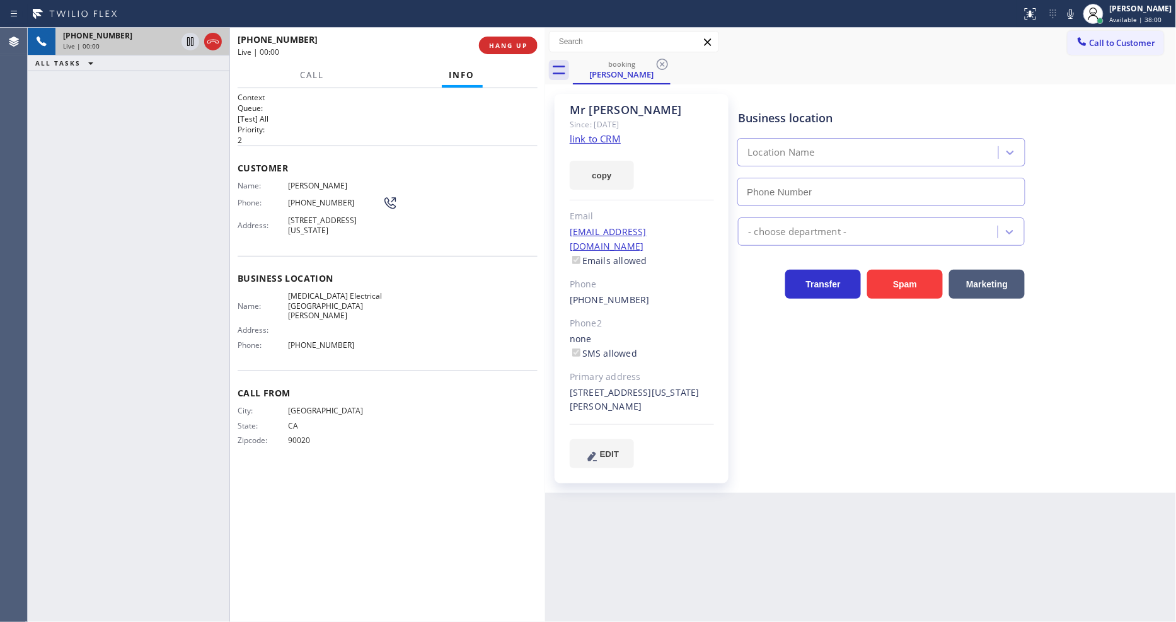
type input "(310) 388-4064"
click at [594, 142] on link "link to CRM" at bounding box center [595, 138] width 51 height 13
click at [186, 42] on icon at bounding box center [190, 41] width 15 height 15
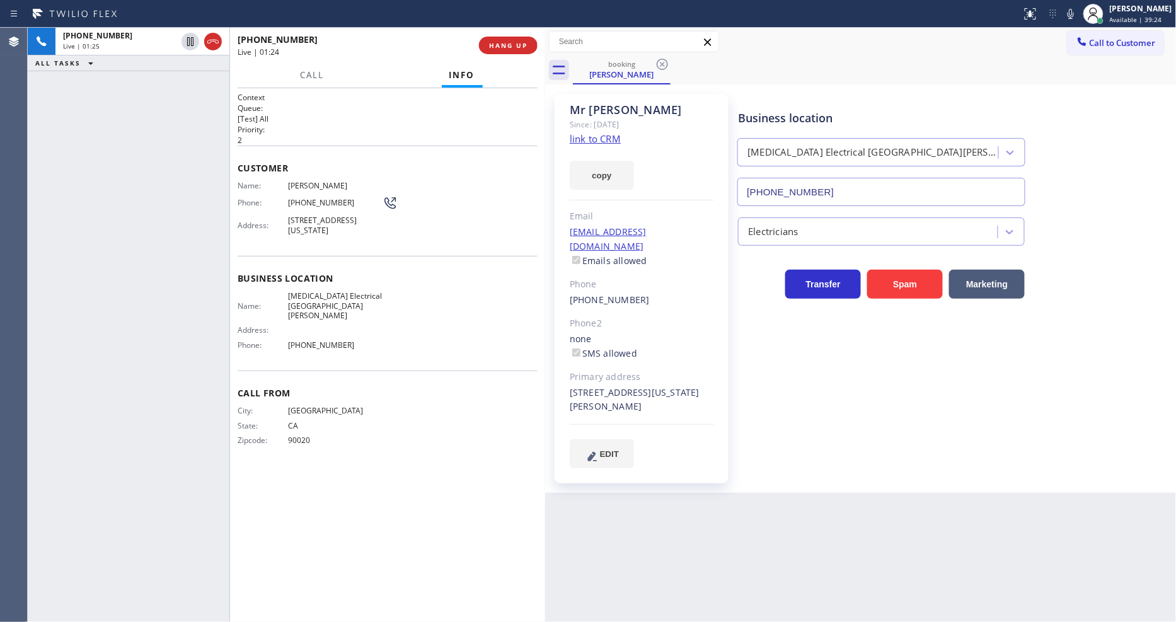
click at [1058, 14] on icon at bounding box center [1071, 14] width 6 height 10
click at [294, 202] on span "(323) 354-2252" at bounding box center [335, 202] width 95 height 9
copy div "(323) 354-2252"
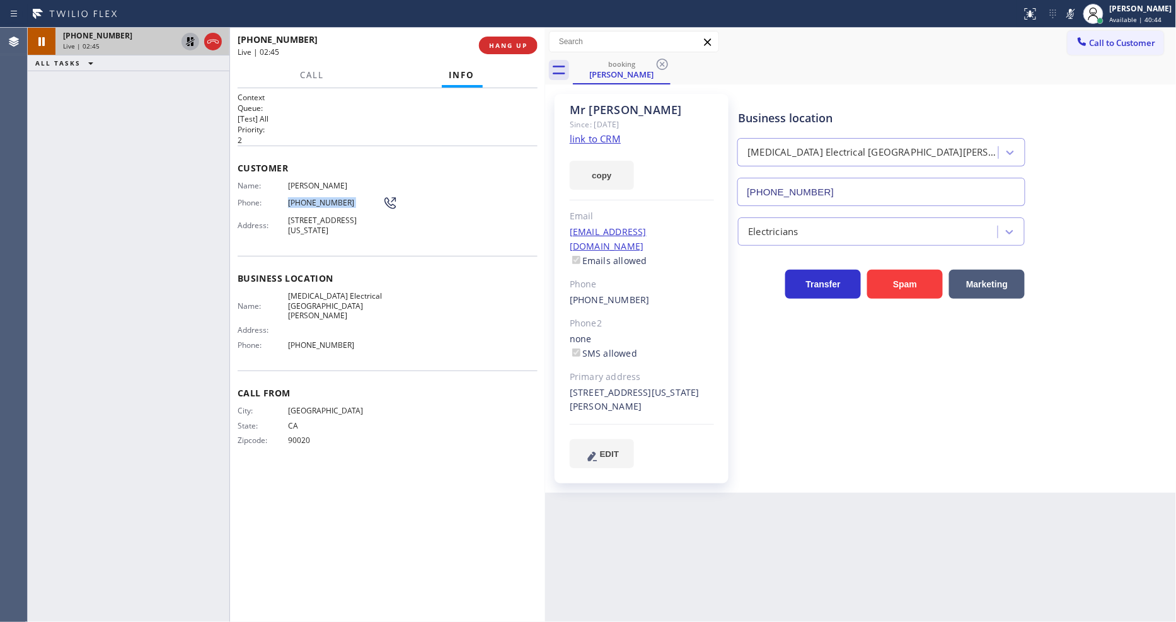
click at [194, 40] on icon at bounding box center [190, 41] width 15 height 15
click at [1058, 18] on icon at bounding box center [1070, 13] width 15 height 15
click at [506, 45] on span "HANG UP" at bounding box center [508, 45] width 38 height 9
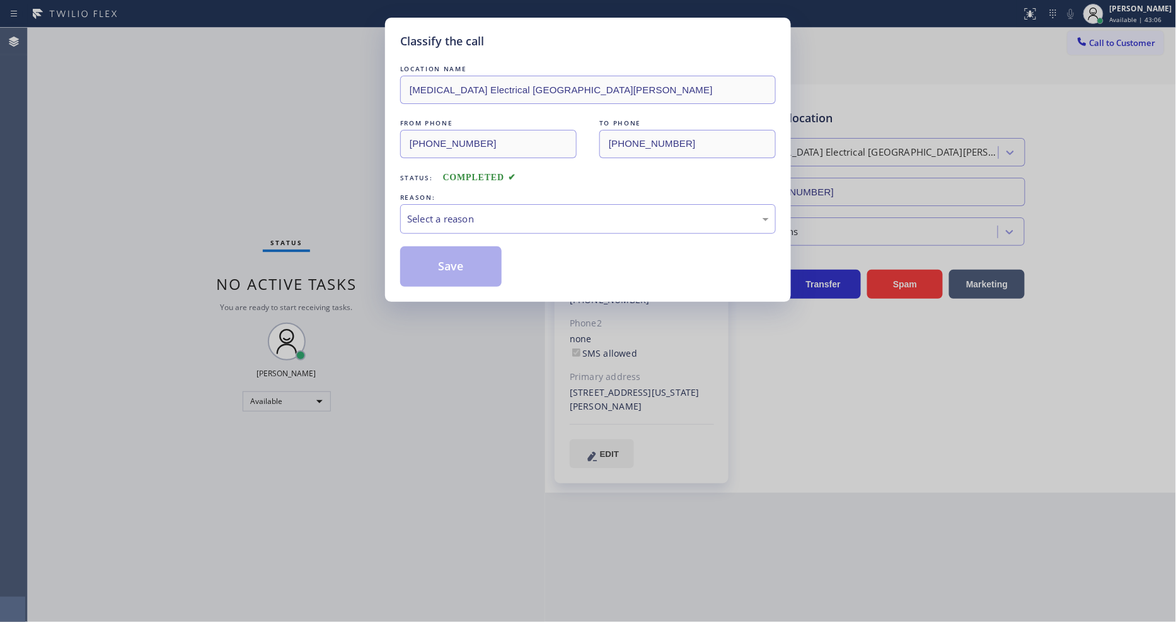
click at [461, 221] on div "Select a reason" at bounding box center [588, 219] width 362 height 14
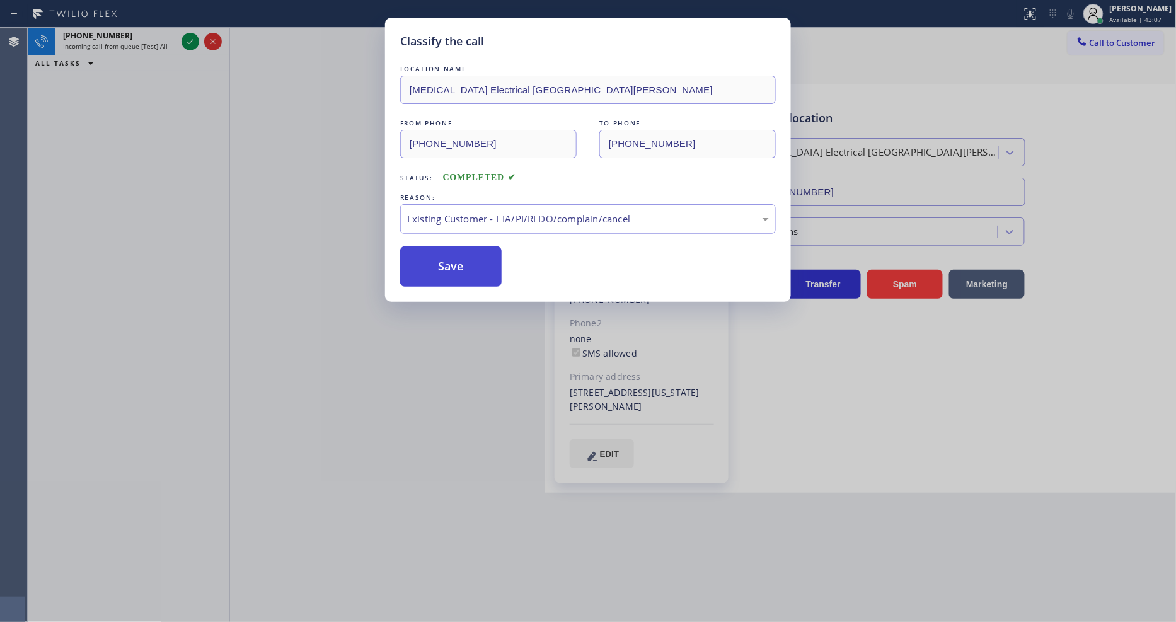
click at [458, 271] on button "Save" at bounding box center [450, 266] width 101 height 40
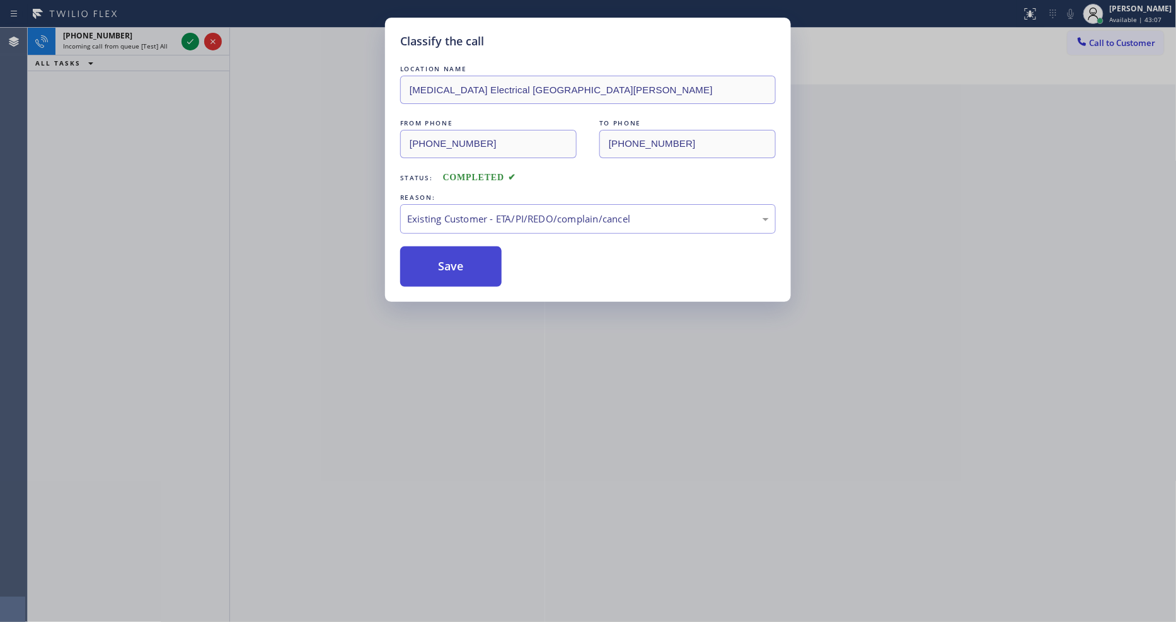
click at [458, 271] on button "Save" at bounding box center [450, 266] width 101 height 40
drag, startPoint x: 458, startPoint y: 271, endPoint x: 465, endPoint y: 187, distance: 84.1
click at [458, 270] on button "Save" at bounding box center [450, 266] width 101 height 40
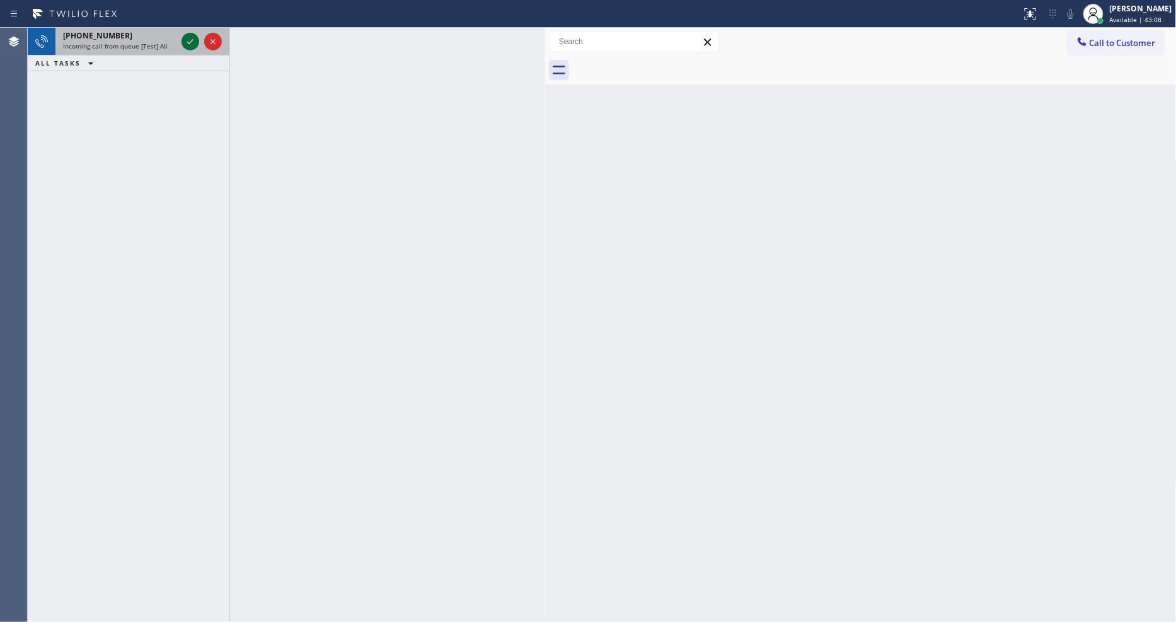
click at [182, 41] on div at bounding box center [191, 41] width 18 height 15
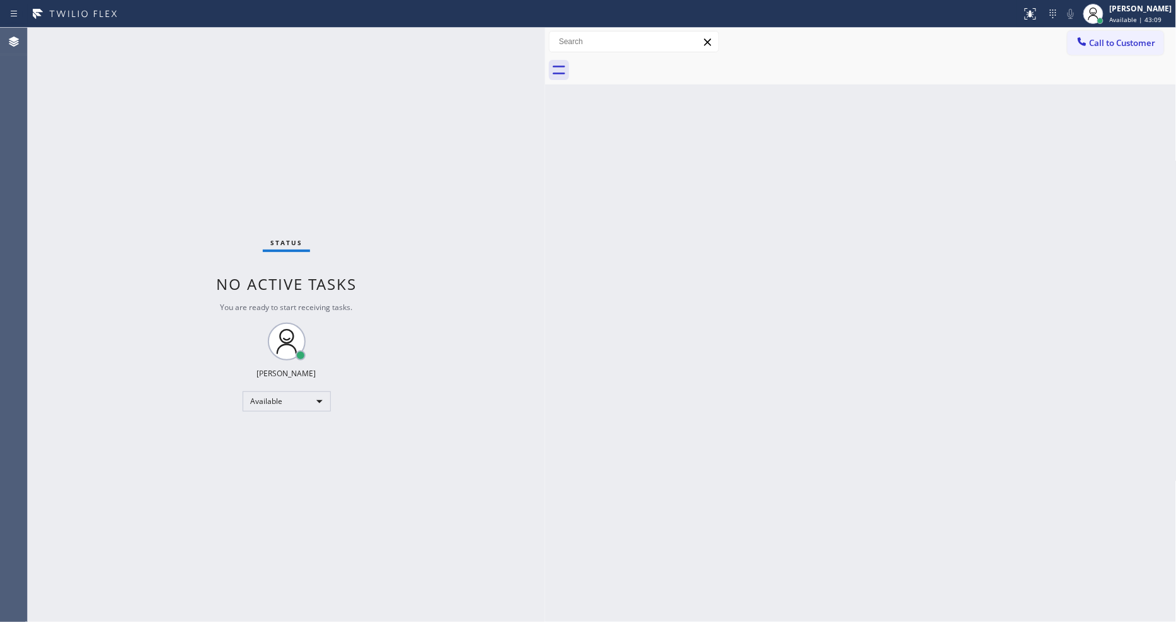
click at [186, 42] on div "Status No active tasks You are ready to start receiving tasks. [PERSON_NAME] Av…" at bounding box center [287, 325] width 518 height 594
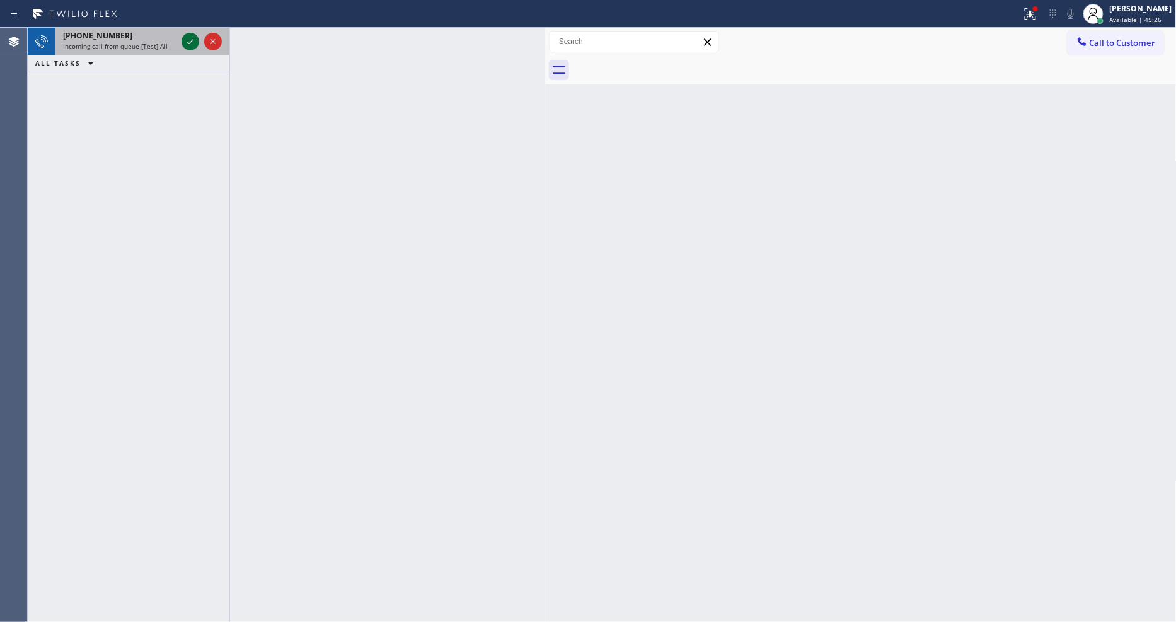
click at [186, 36] on icon at bounding box center [190, 41] width 15 height 15
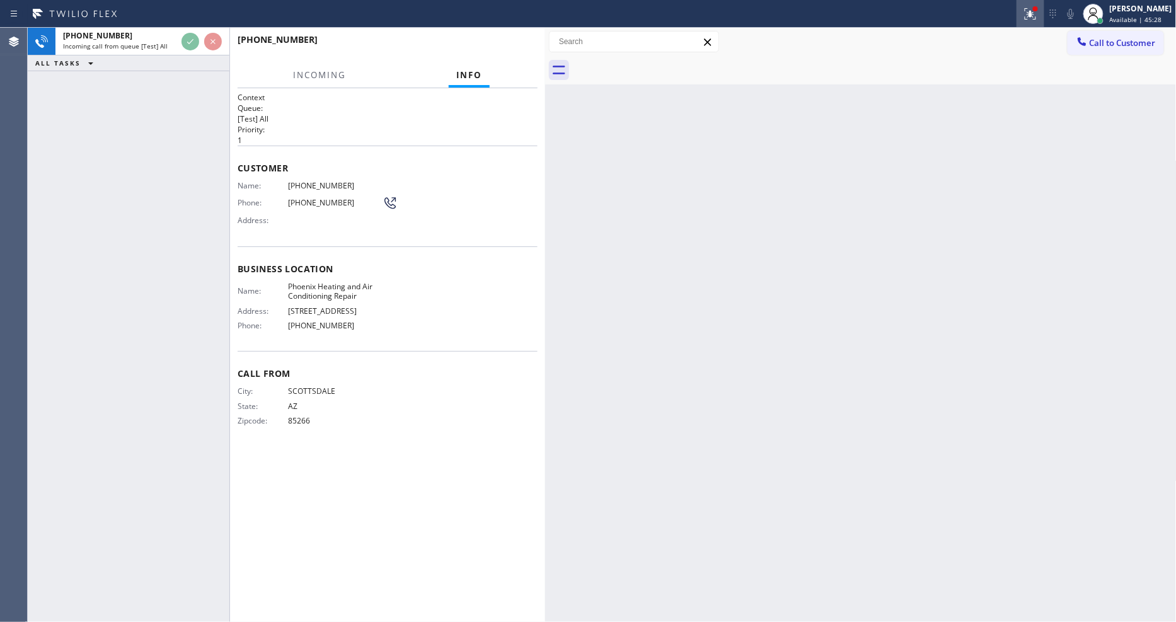
click at [1038, 21] on icon at bounding box center [1030, 13] width 15 height 15
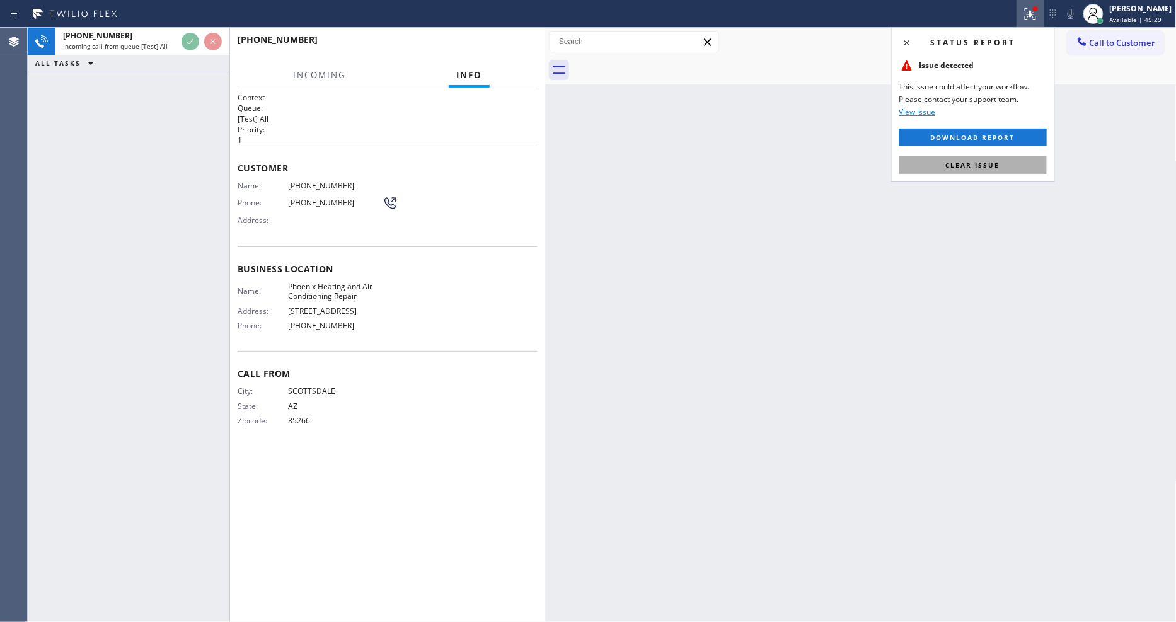
click at [1031, 165] on button "Clear issue" at bounding box center [974, 165] width 148 height 18
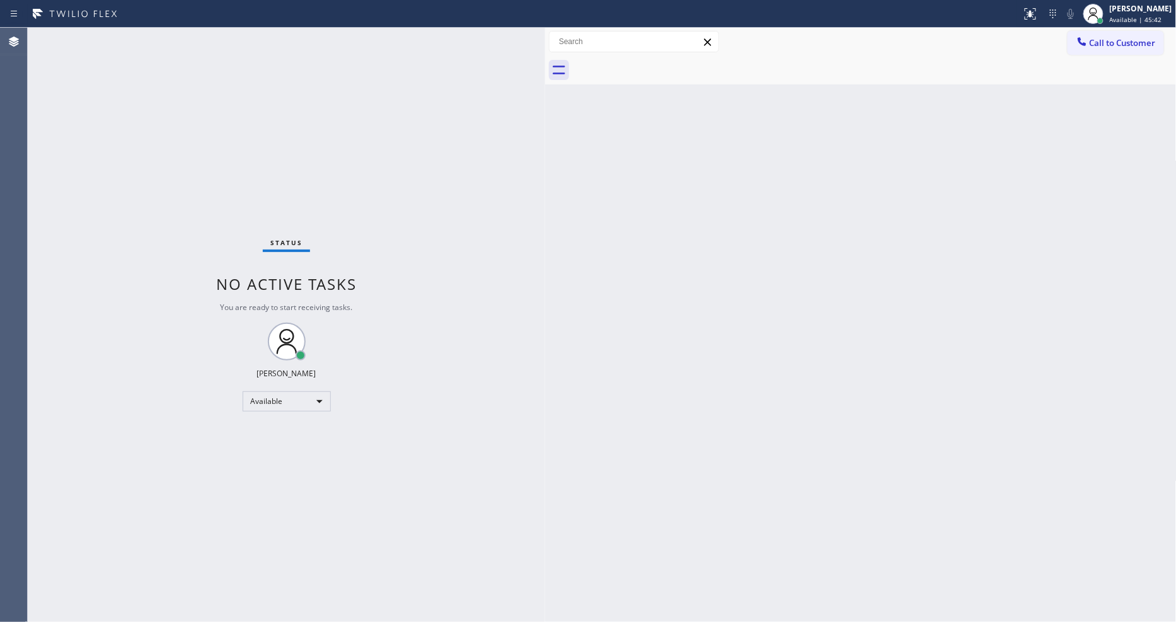
click at [785, 427] on div "Back to Dashboard Change Sender ID Customers Technicians Select a contact Outbo…" at bounding box center [861, 325] width 632 height 594
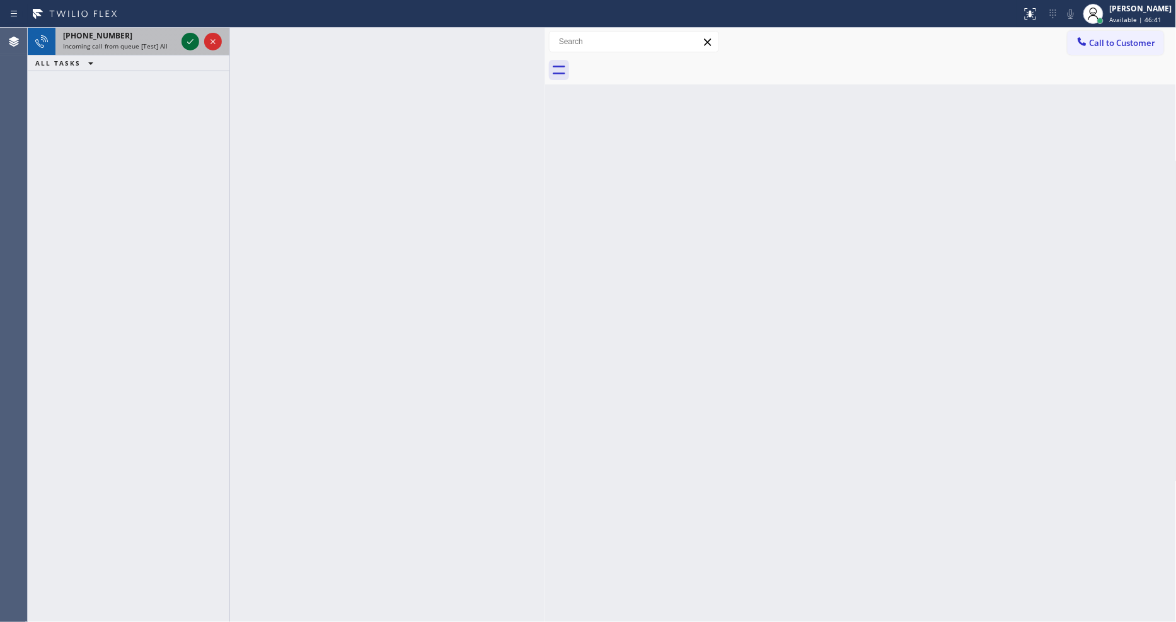
click at [188, 40] on icon at bounding box center [190, 41] width 15 height 15
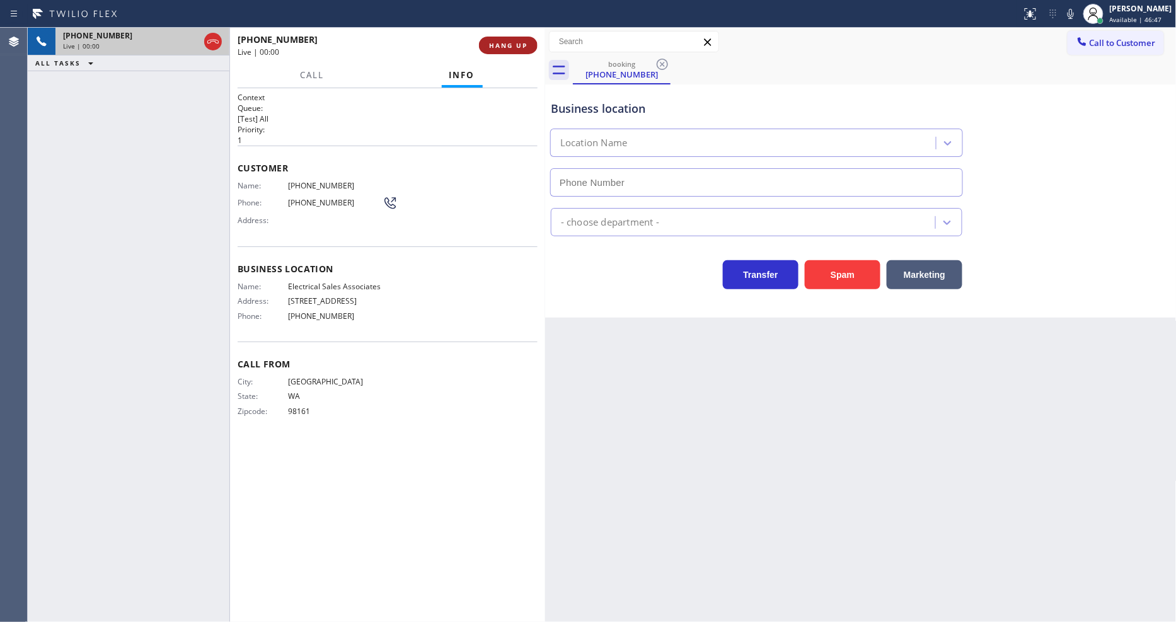
click at [511, 42] on span "HANG UP" at bounding box center [508, 45] width 38 height 9
type input "(360) 868-8872"
click at [511, 42] on span "HANG UP" at bounding box center [508, 45] width 38 height 9
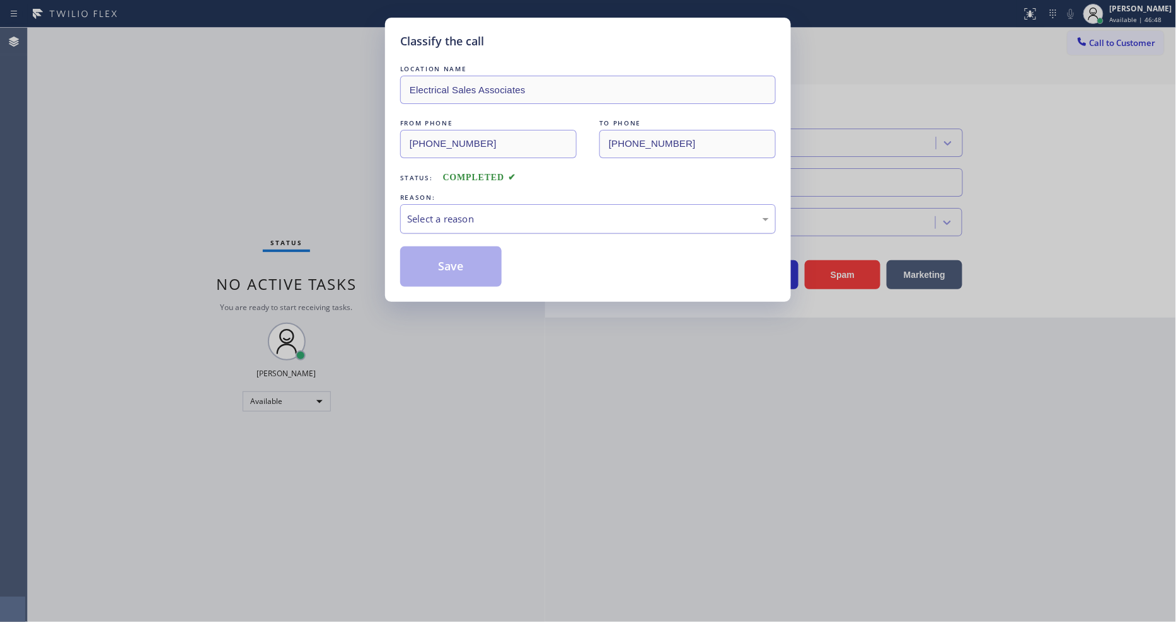
click at [500, 212] on div "Select a reason" at bounding box center [588, 219] width 362 height 14
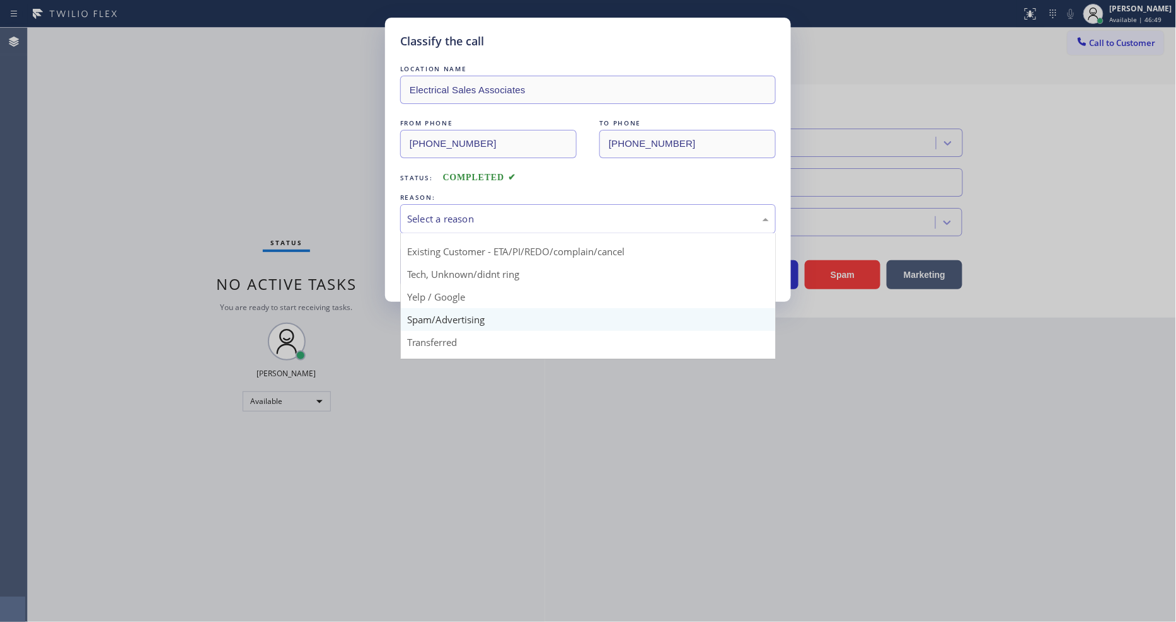
scroll to position [79, 0]
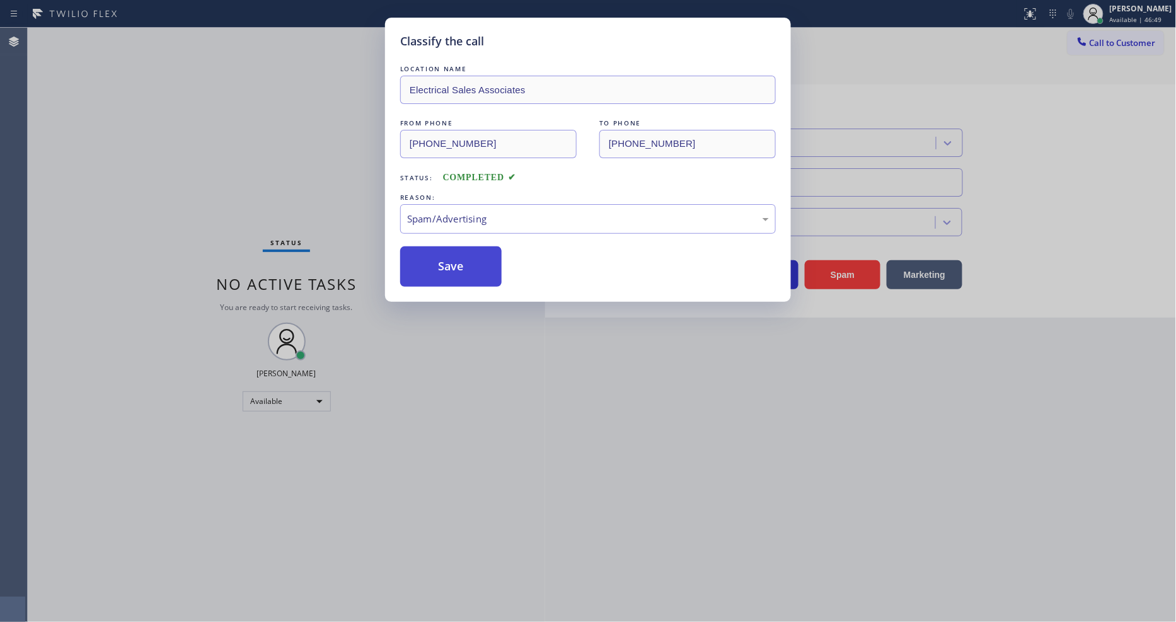
click at [470, 255] on button "Save" at bounding box center [450, 266] width 101 height 40
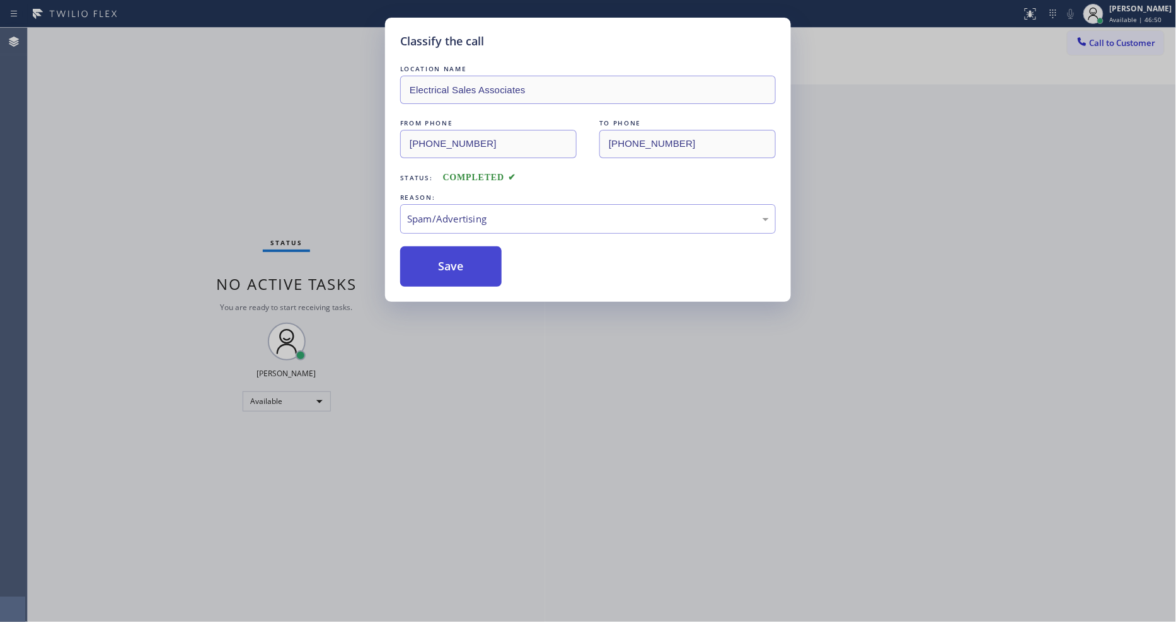
click at [470, 255] on button "Save" at bounding box center [450, 266] width 101 height 40
click at [470, 255] on div "Classify the call LOCATION NAME Andrew’s Top Appliance Repair FROM PHONE (661) …" at bounding box center [602, 325] width 1149 height 594
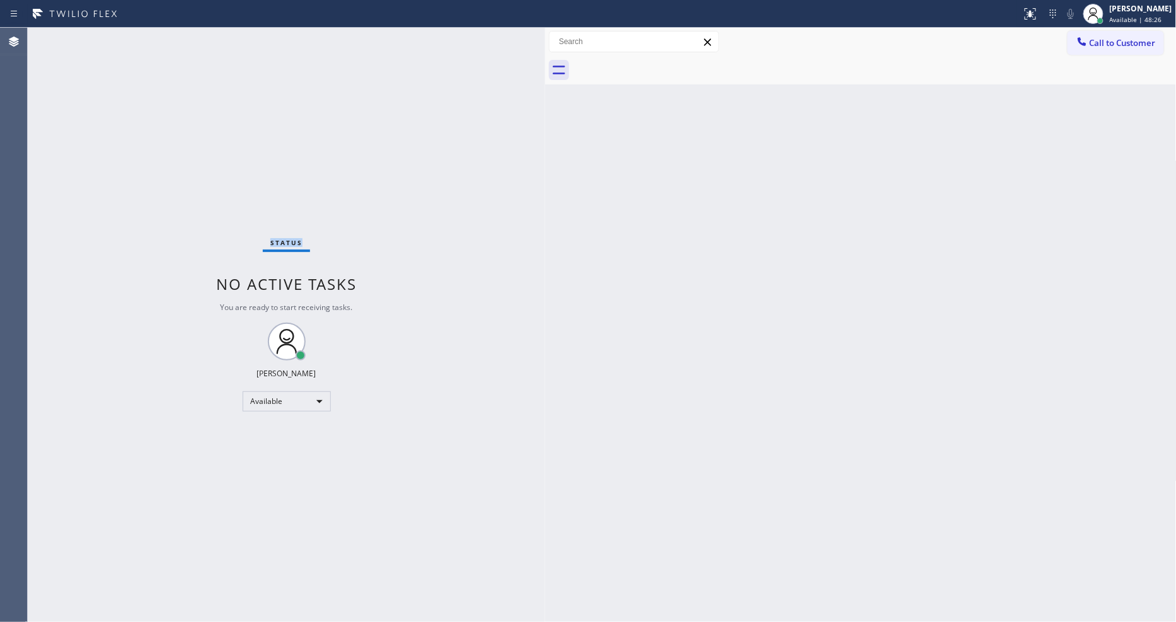
click at [187, 39] on div "Status No active tasks You are ready to start receiving tasks. [PERSON_NAME] Av…" at bounding box center [287, 325] width 518 height 594
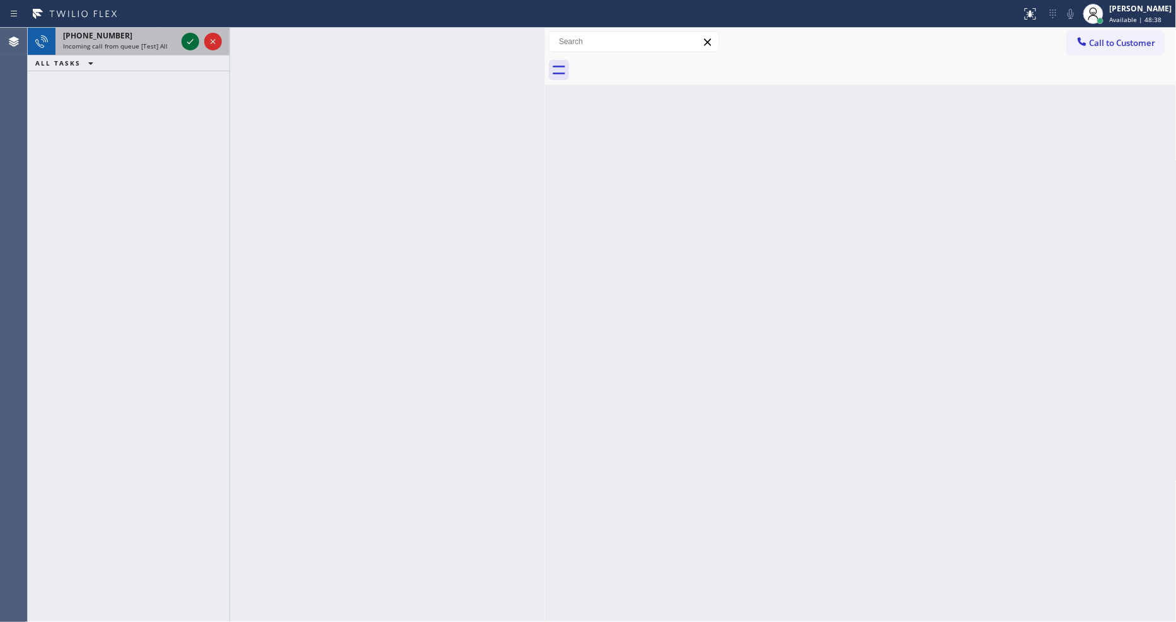
click at [190, 40] on icon at bounding box center [190, 41] width 15 height 15
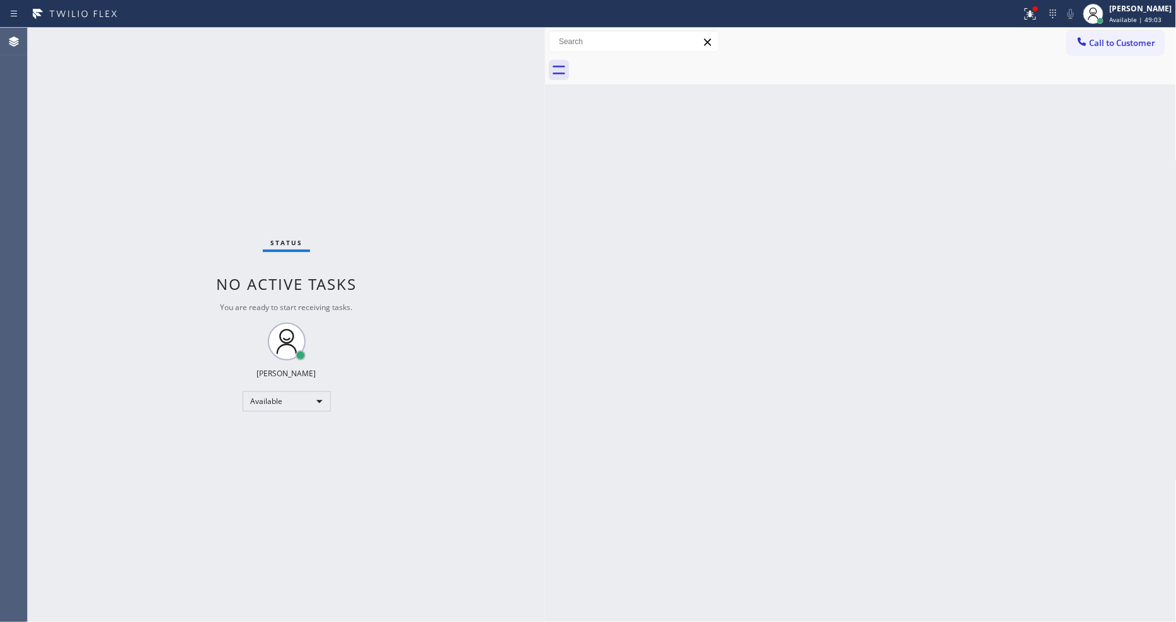
click at [263, 77] on div "Status No active tasks You are ready to start receiving tasks. [PERSON_NAME] Av…" at bounding box center [287, 325] width 518 height 594
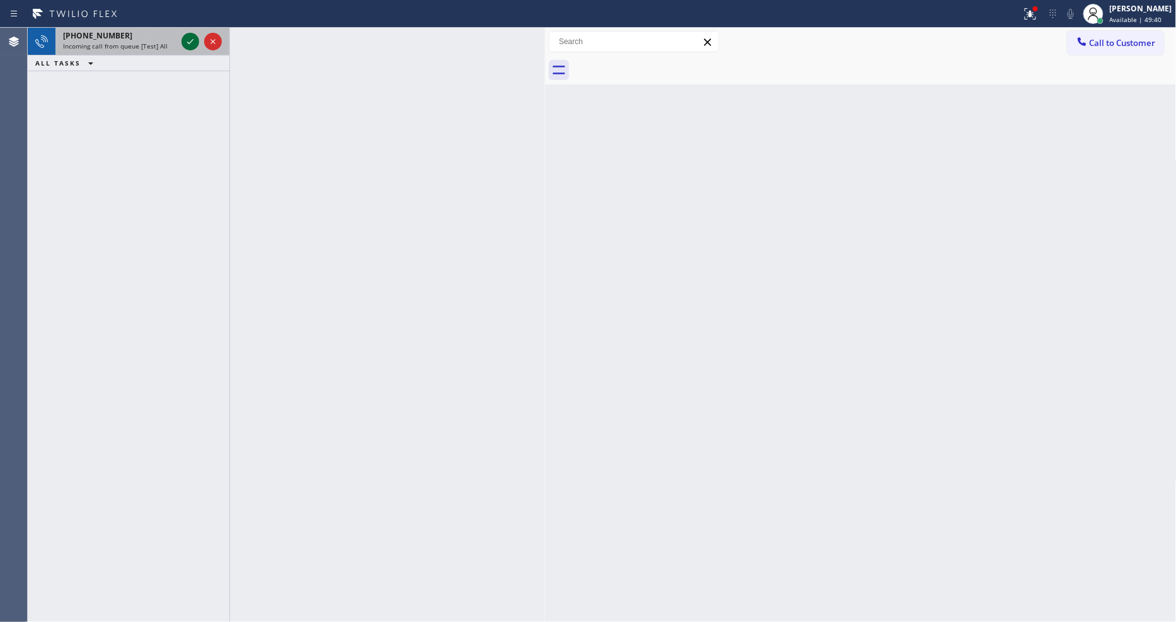
click at [194, 38] on icon at bounding box center [190, 41] width 15 height 15
click at [190, 41] on icon at bounding box center [190, 41] width 15 height 15
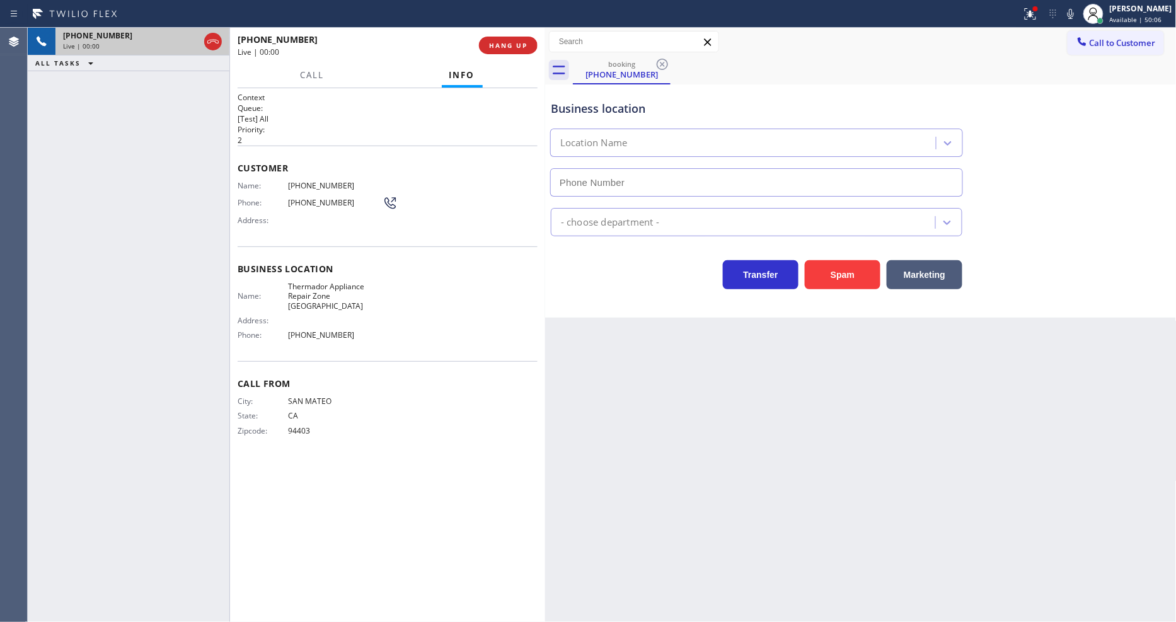
type input "(650) 665-6626"
click at [499, 47] on span "HANG UP" at bounding box center [508, 45] width 38 height 9
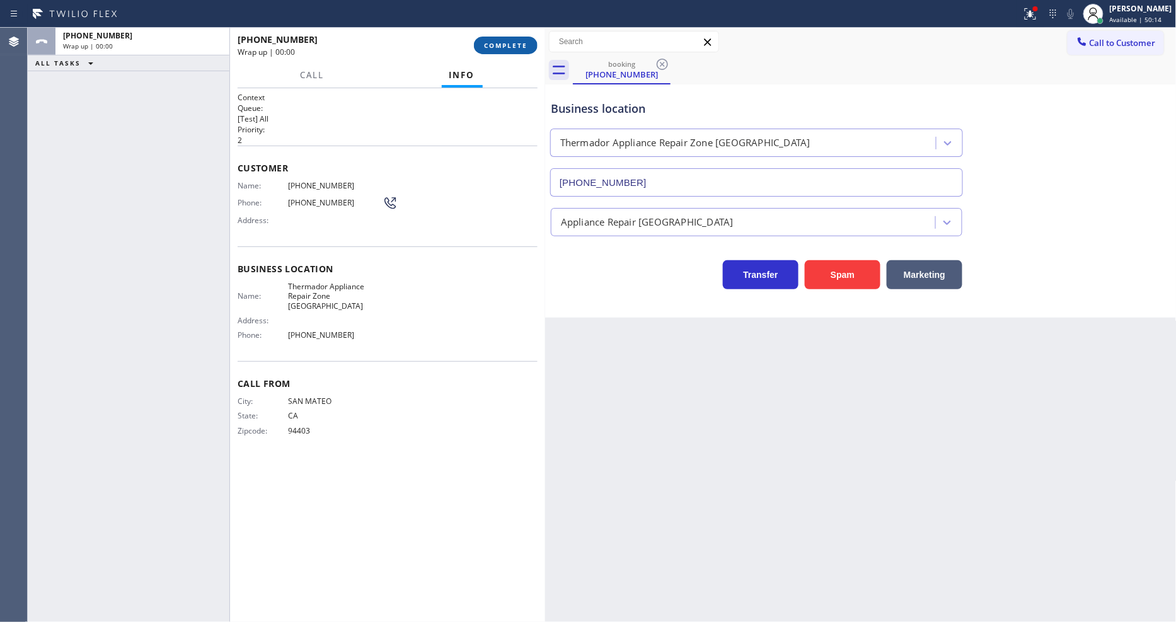
click at [499, 47] on span "COMPLETE" at bounding box center [505, 45] width 43 height 9
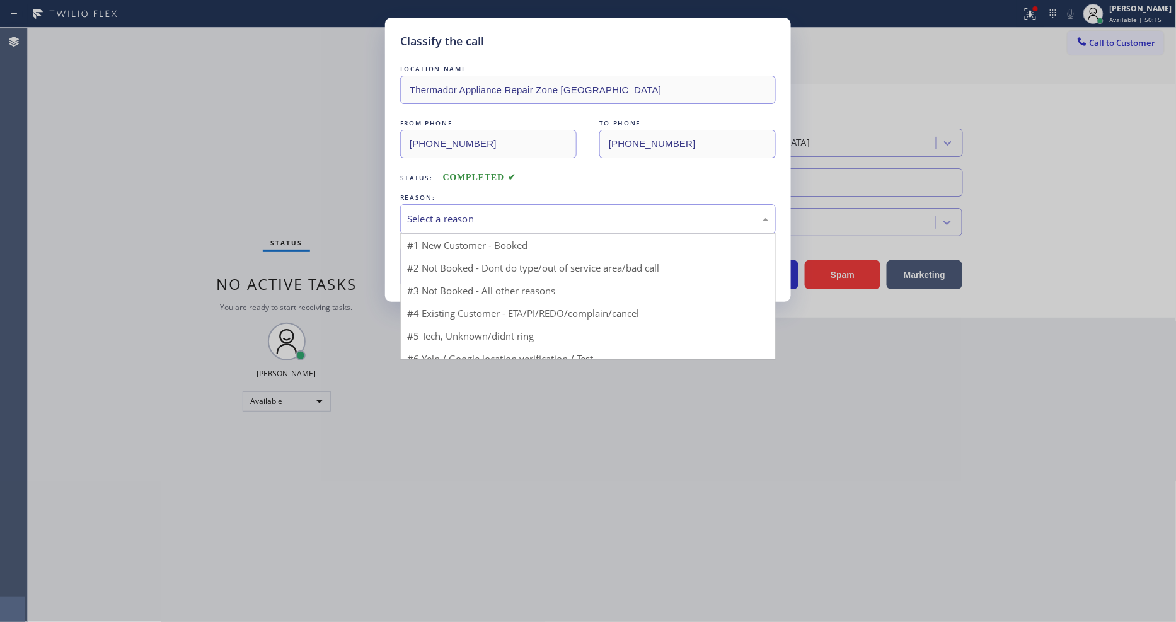
click at [479, 224] on div "Select a reason" at bounding box center [588, 219] width 376 height 30
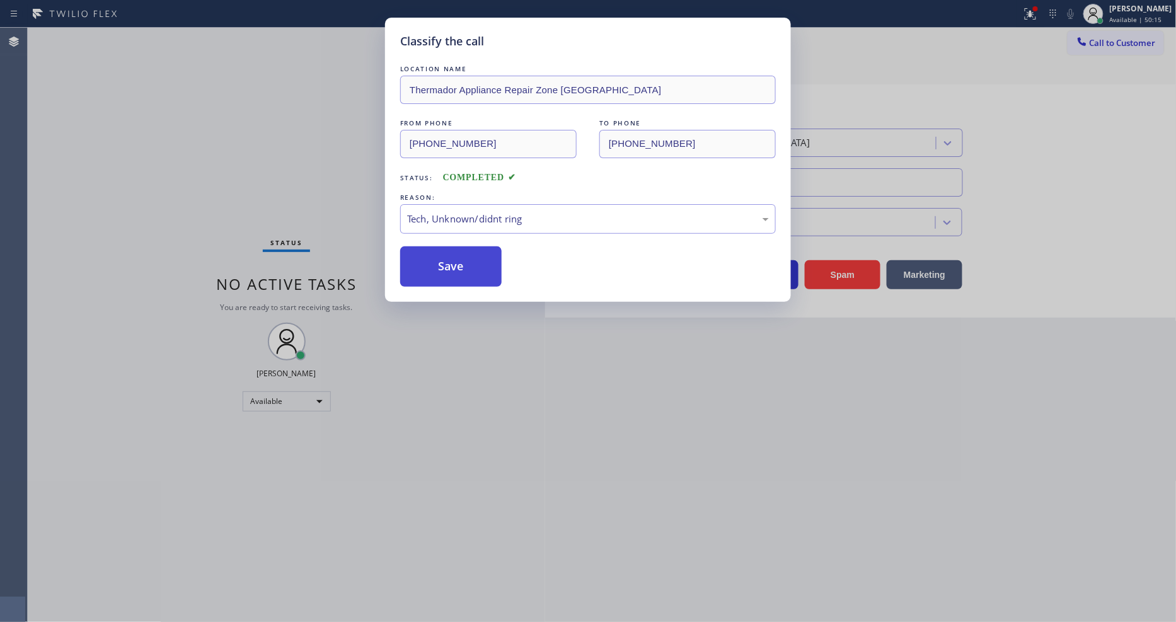
click at [475, 270] on button "Save" at bounding box center [450, 266] width 101 height 40
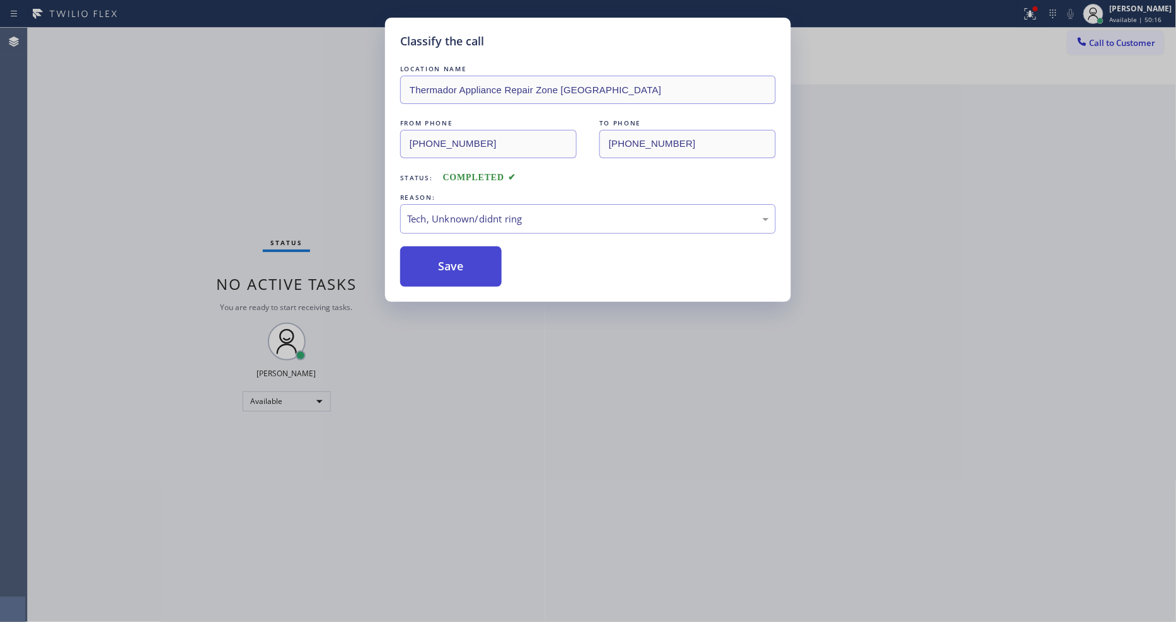
click at [475, 270] on button "Save" at bounding box center [450, 266] width 101 height 40
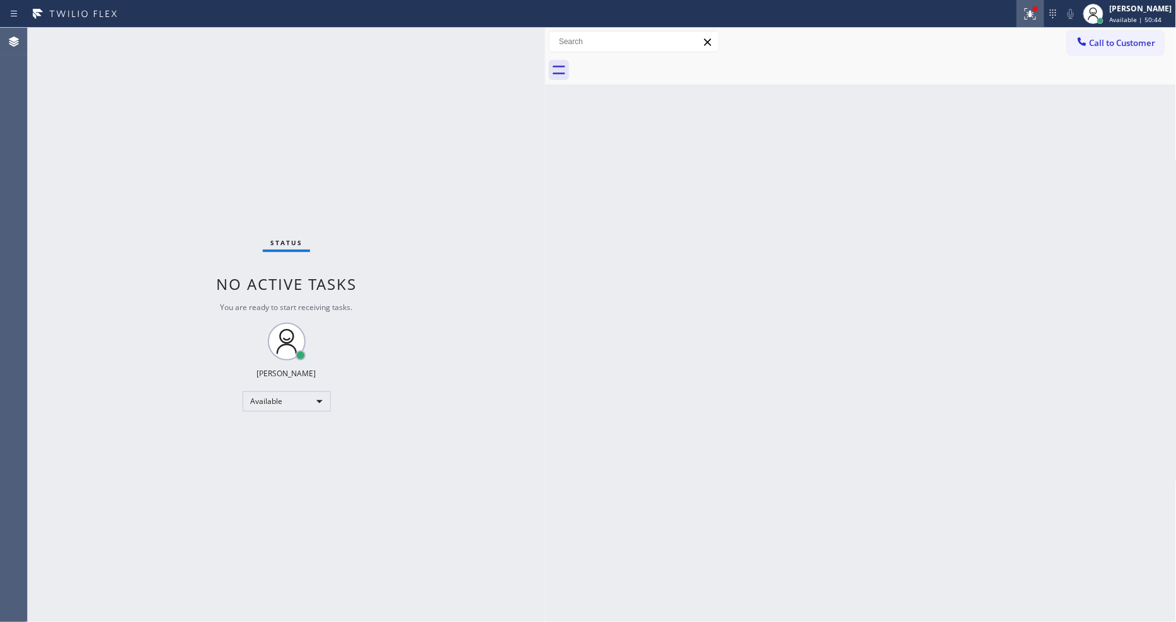
click at [1045, 24] on button at bounding box center [1031, 14] width 28 height 28
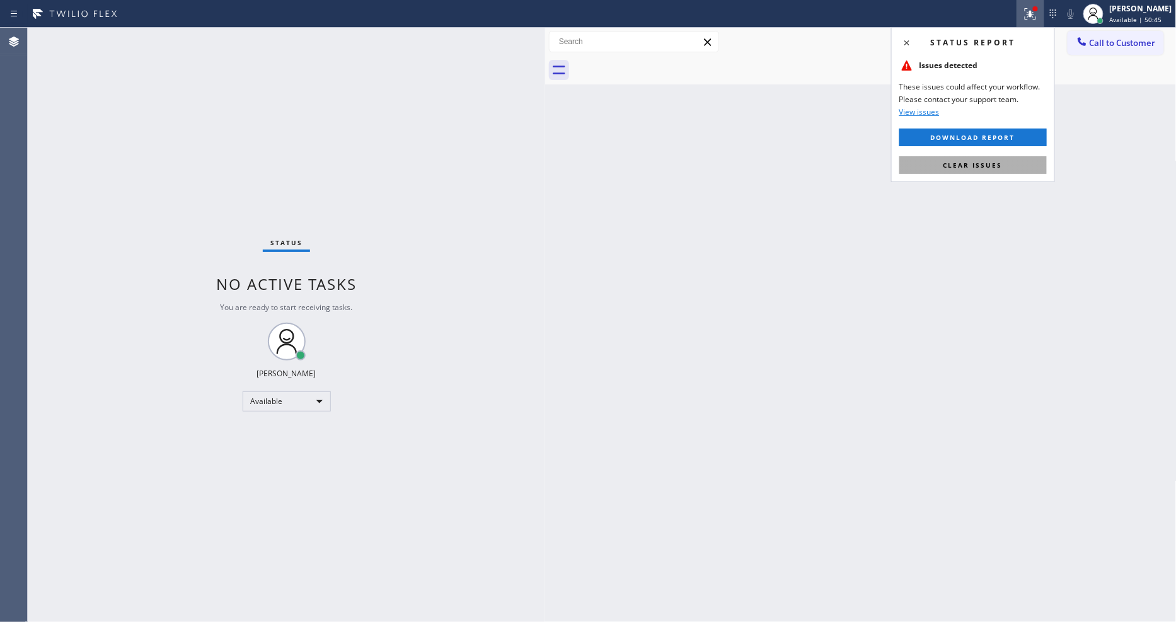
click at [1026, 159] on button "Clear issues" at bounding box center [974, 165] width 148 height 18
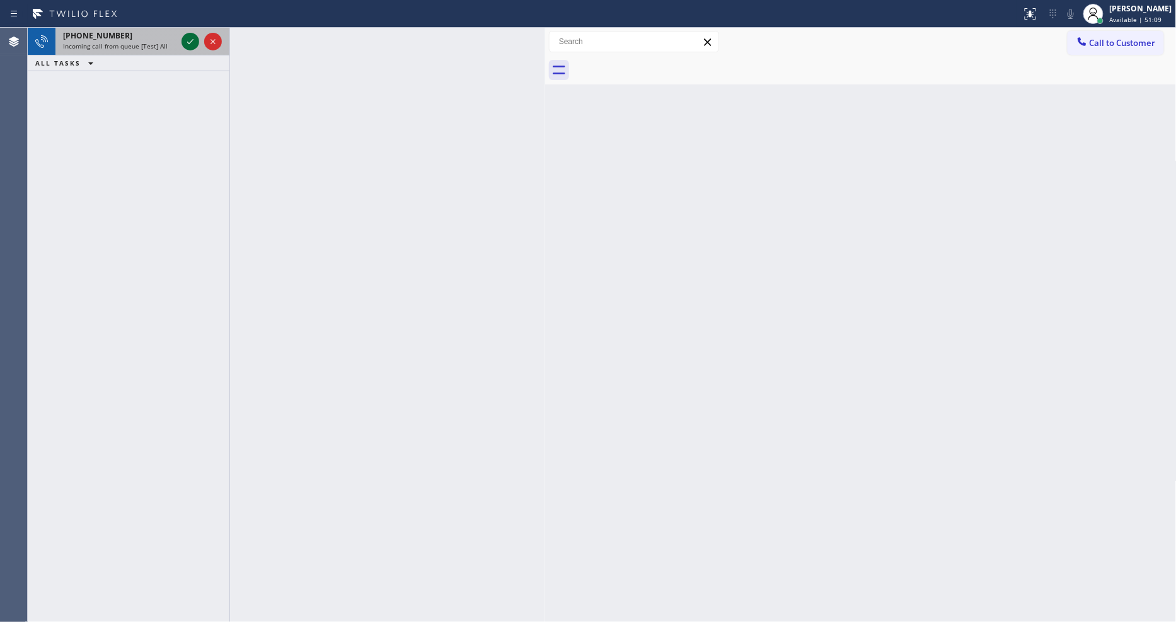
click at [187, 40] on icon at bounding box center [190, 41] width 15 height 15
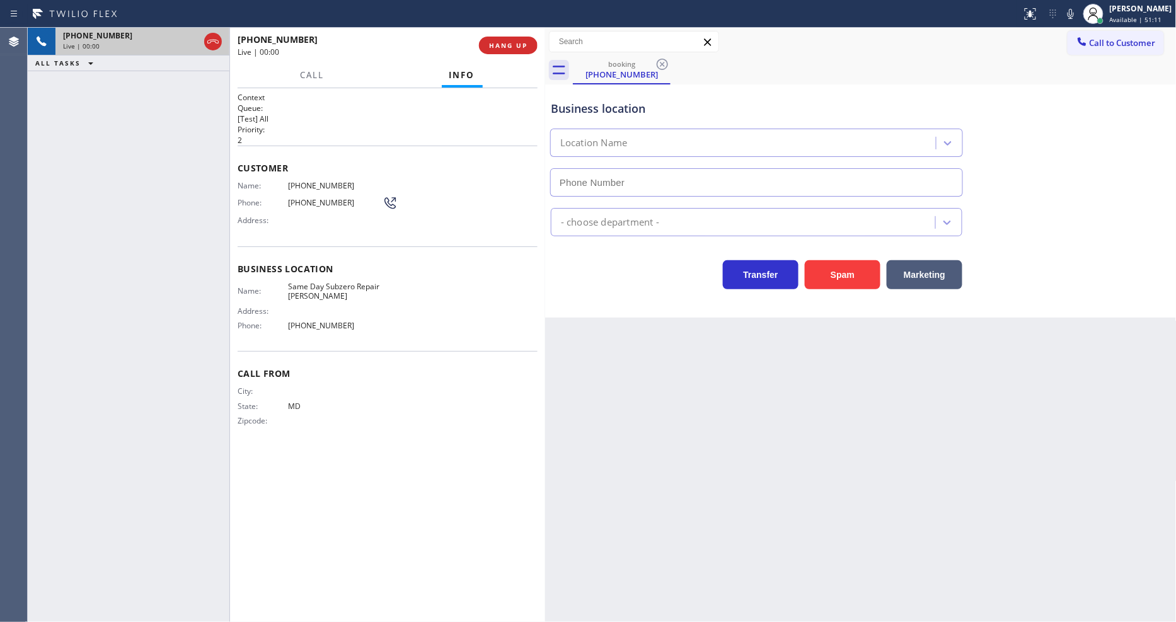
type input "(240) 407-1963"
click at [501, 43] on span "HANG UP" at bounding box center [508, 45] width 38 height 9
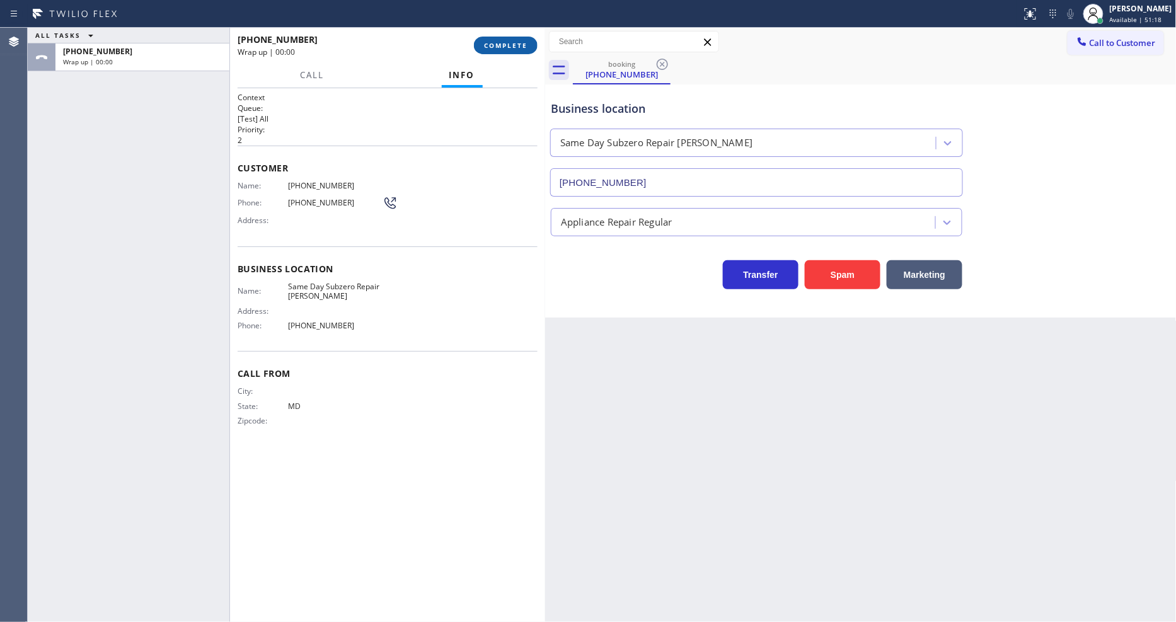
click at [501, 43] on span "COMPLETE" at bounding box center [505, 45] width 43 height 9
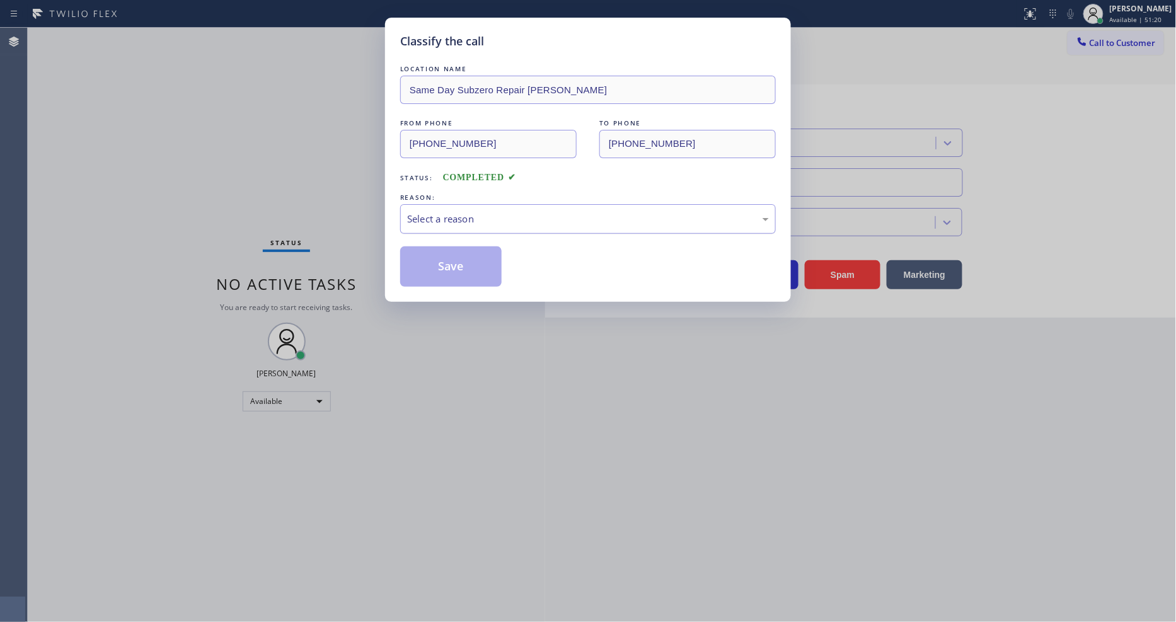
click at [596, 219] on div "Select a reason" at bounding box center [588, 219] width 362 height 14
click at [480, 262] on button "Save" at bounding box center [450, 266] width 101 height 40
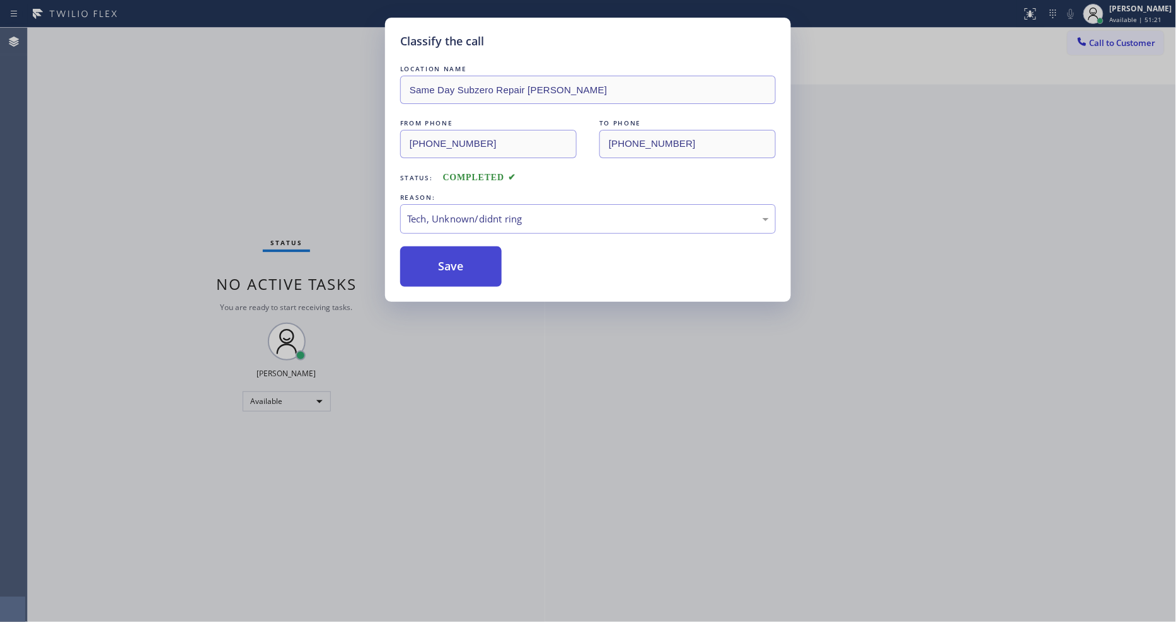
click at [480, 262] on button "Save" at bounding box center [450, 266] width 101 height 40
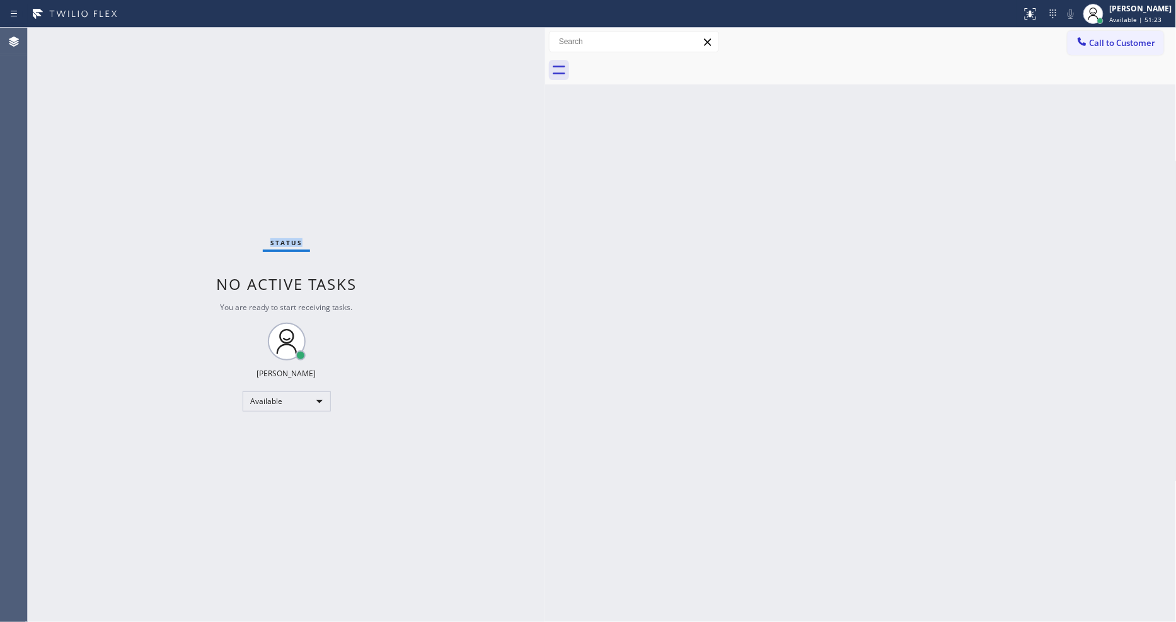
click at [180, 35] on div "Status No active tasks You are ready to start receiving tasks. [PERSON_NAME] Av…" at bounding box center [287, 325] width 518 height 594
click at [180, 34] on div "Status No active tasks You are ready to start receiving tasks. [PERSON_NAME] Av…" at bounding box center [287, 325] width 518 height 594
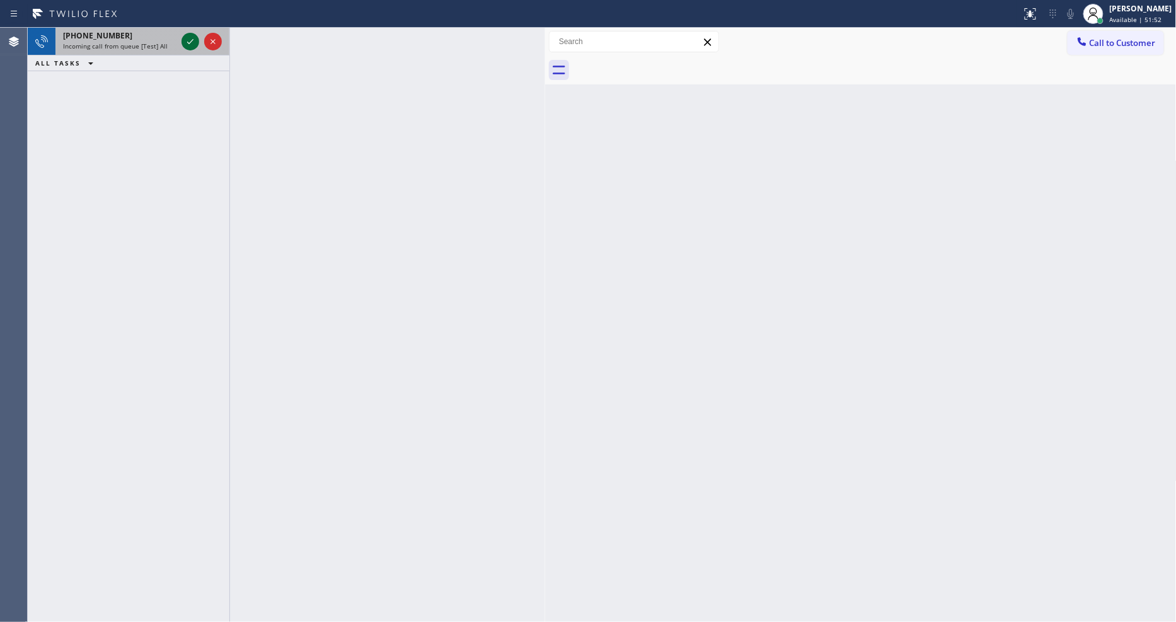
click at [192, 40] on icon at bounding box center [190, 41] width 6 height 5
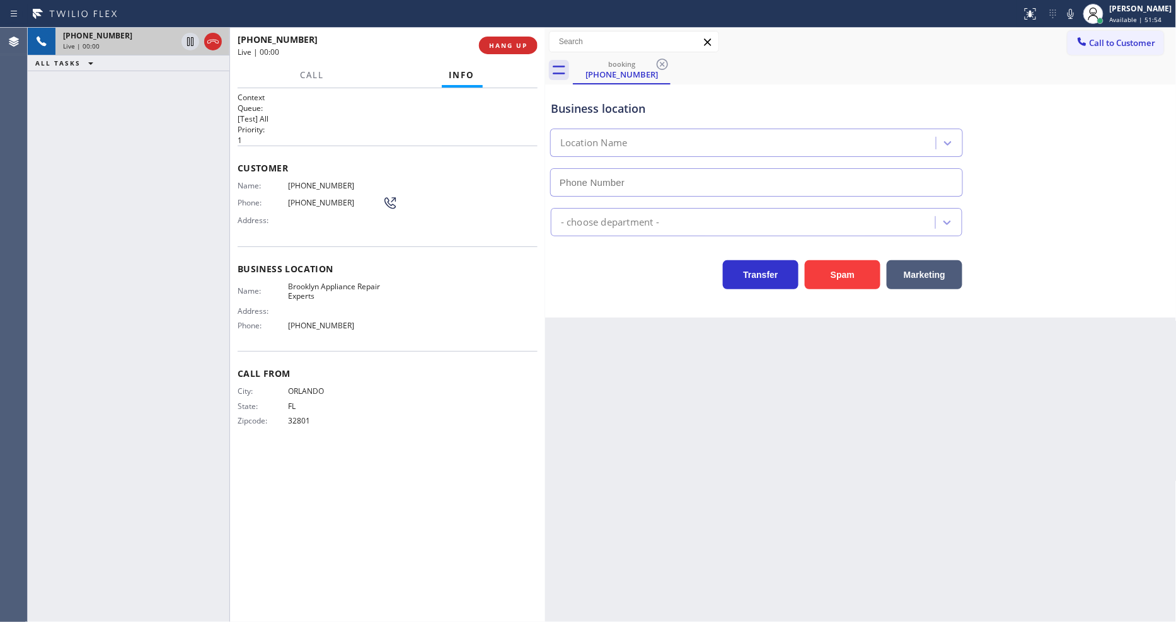
type input "(347) 757-4373"
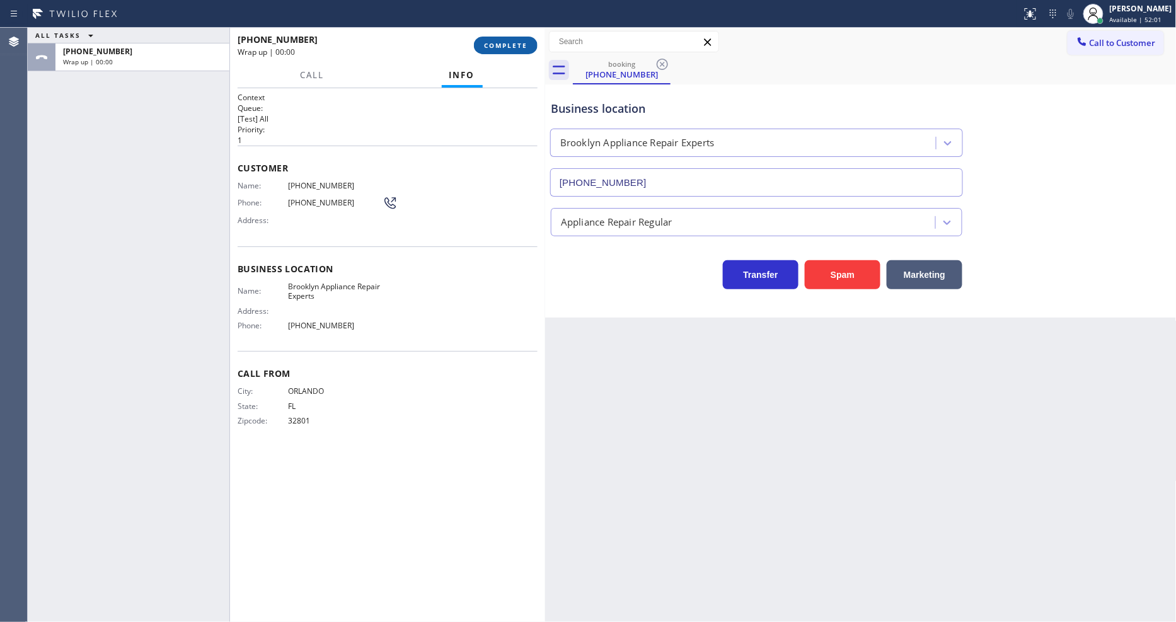
click at [518, 45] on span "COMPLETE" at bounding box center [505, 45] width 43 height 9
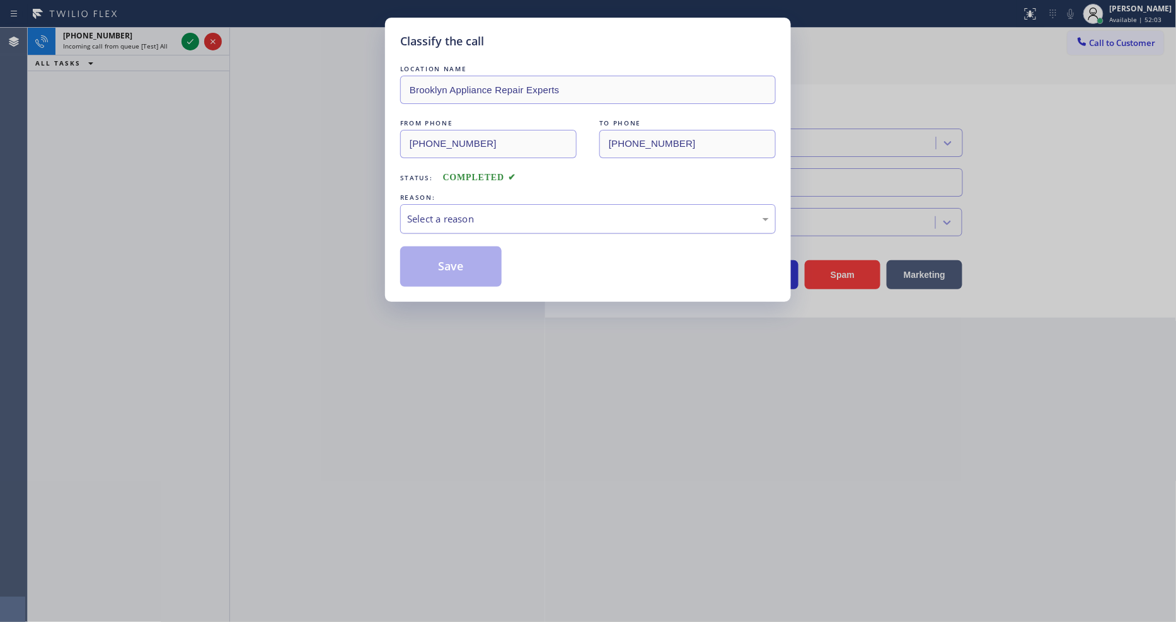
click at [492, 223] on div "Select a reason" at bounding box center [588, 219] width 376 height 30
click at [490, 255] on button "Save" at bounding box center [450, 266] width 101 height 40
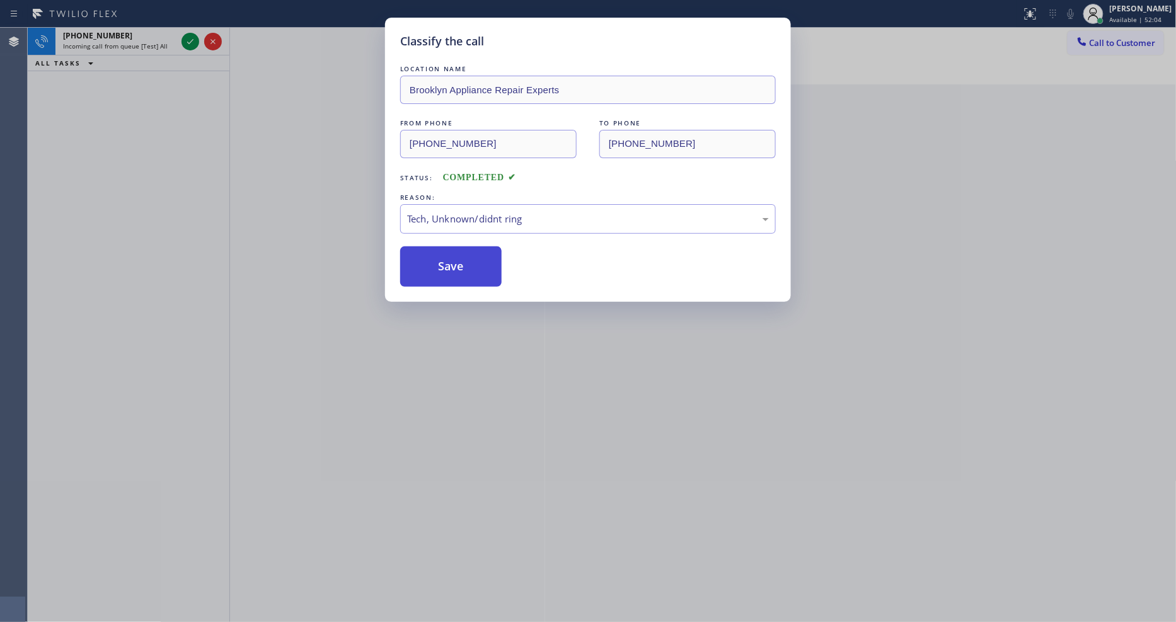
click at [490, 255] on button "Save" at bounding box center [450, 266] width 101 height 40
drag, startPoint x: 180, startPoint y: 33, endPoint x: 185, endPoint y: 38, distance: 6.7
click at [183, 35] on div "Classify the call LOCATION NAME Brooklyn Appliance Repair Experts FROM PHONE (3…" at bounding box center [588, 311] width 1176 height 622
click at [185, 38] on icon at bounding box center [190, 41] width 15 height 15
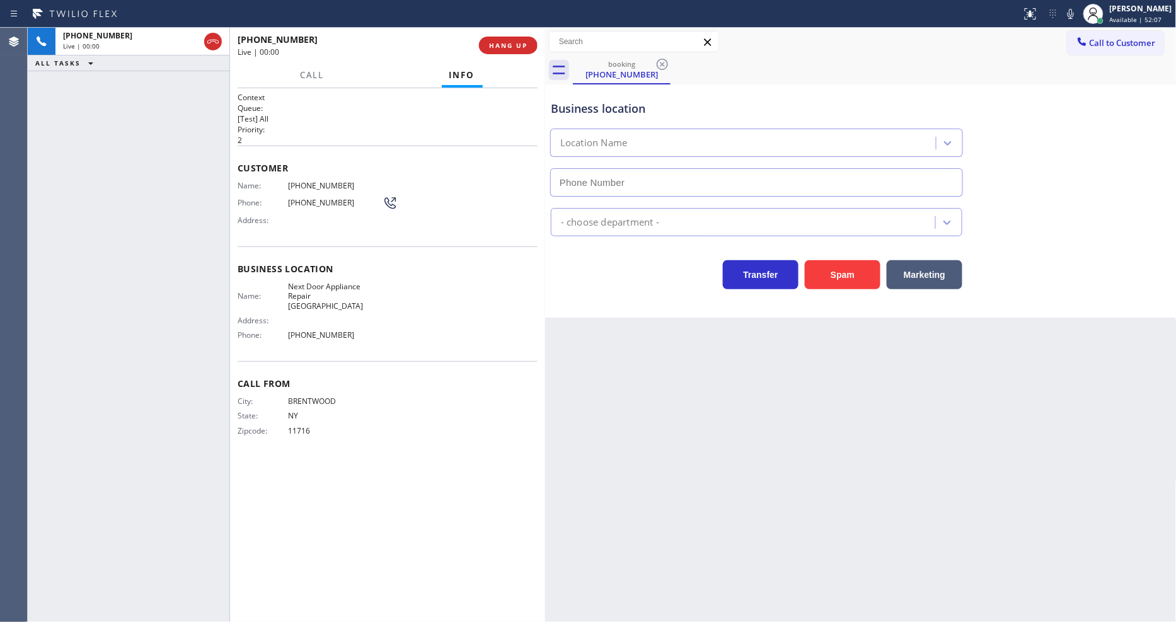
type input "[PHONE_NUMBER]"
click at [1058, 15] on icon at bounding box center [1070, 13] width 15 height 15
click at [758, 360] on div "Back to Dashboard Change Sender ID Customers Technicians Select a contact Outbo…" at bounding box center [861, 325] width 632 height 594
click at [354, 287] on span "Next Door Appliance Repair [GEOGRAPHIC_DATA]" at bounding box center [335, 296] width 95 height 29
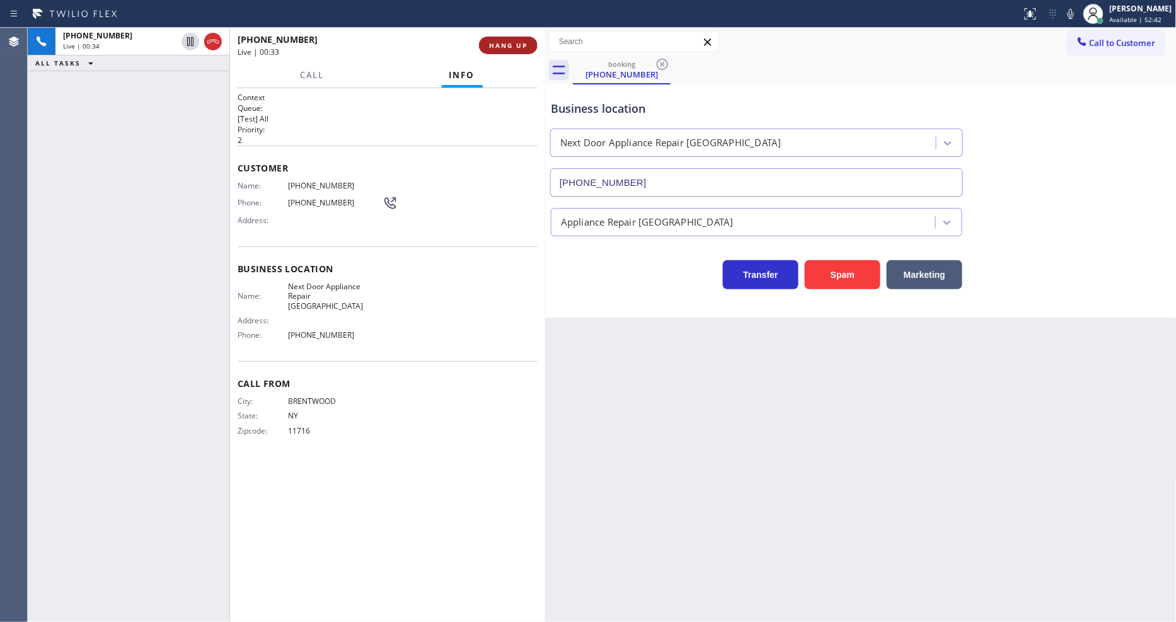
click at [512, 41] on span "HANG UP" at bounding box center [508, 45] width 38 height 9
click at [512, 37] on button "HANG UP" at bounding box center [508, 46] width 59 height 18
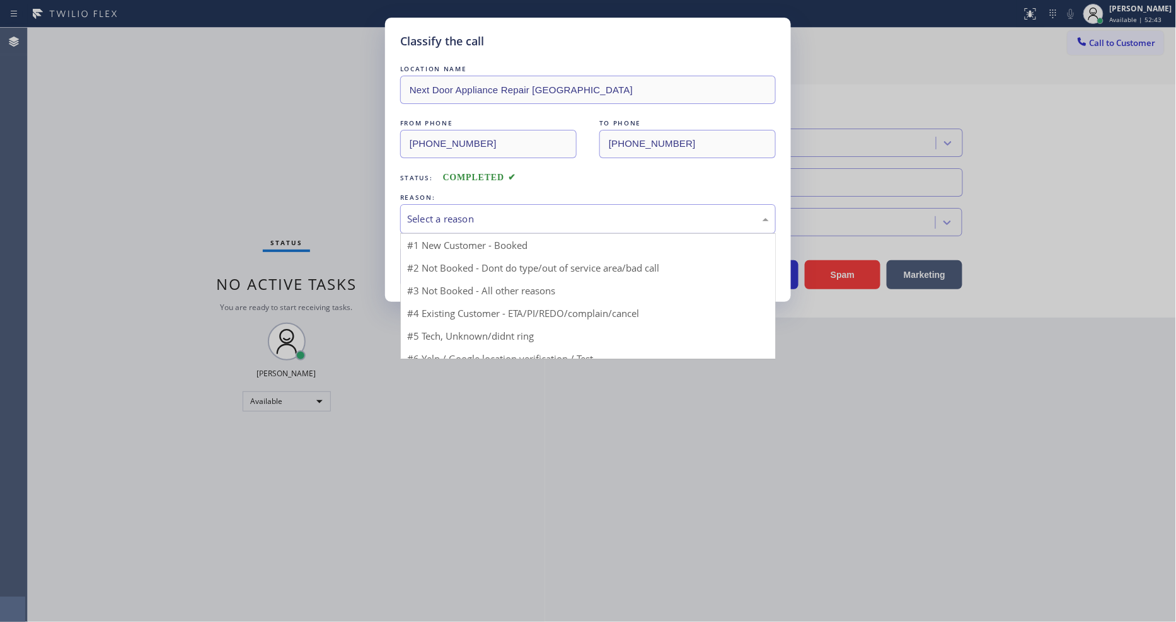
click at [468, 212] on div "Select a reason" at bounding box center [588, 219] width 362 height 14
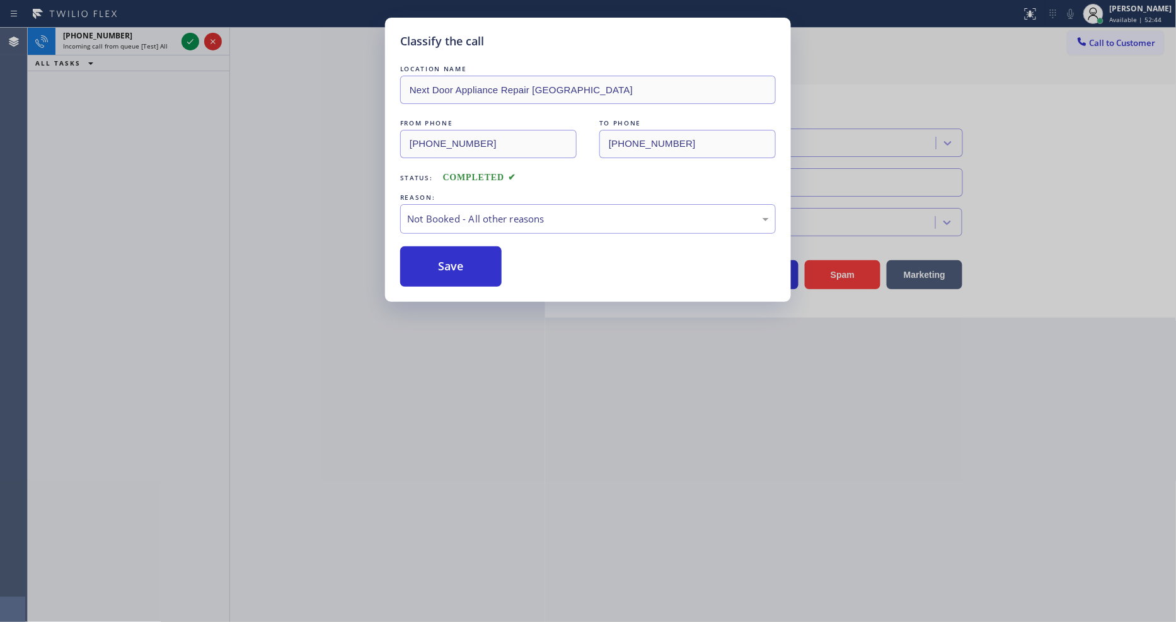
click at [463, 265] on button "Save" at bounding box center [450, 266] width 101 height 40
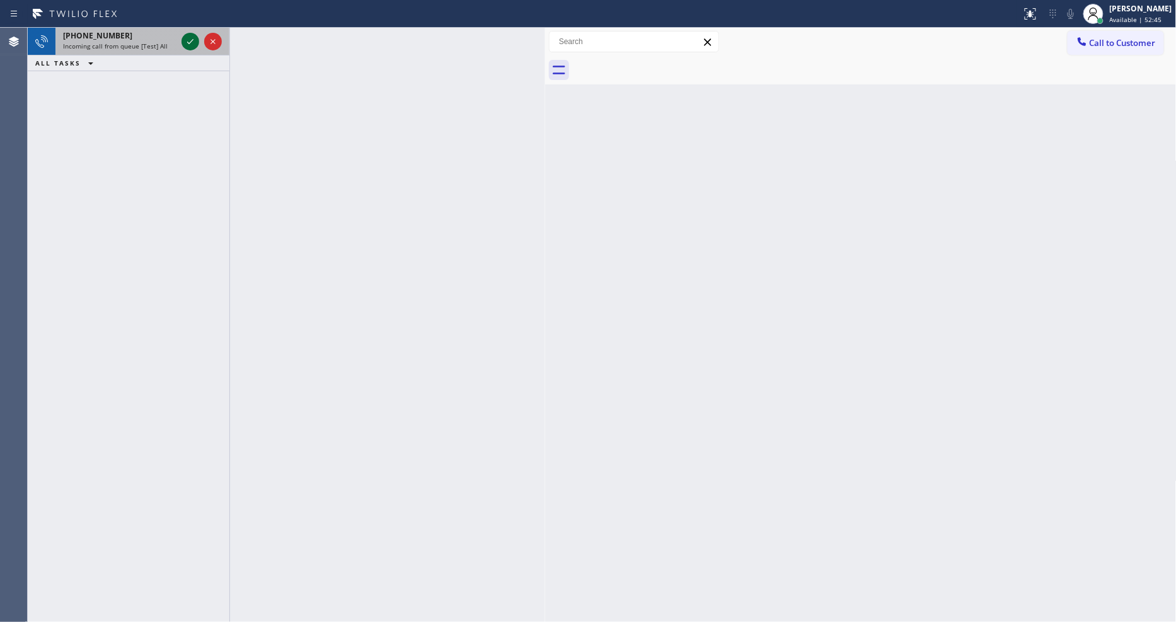
click at [190, 42] on icon at bounding box center [190, 41] width 15 height 15
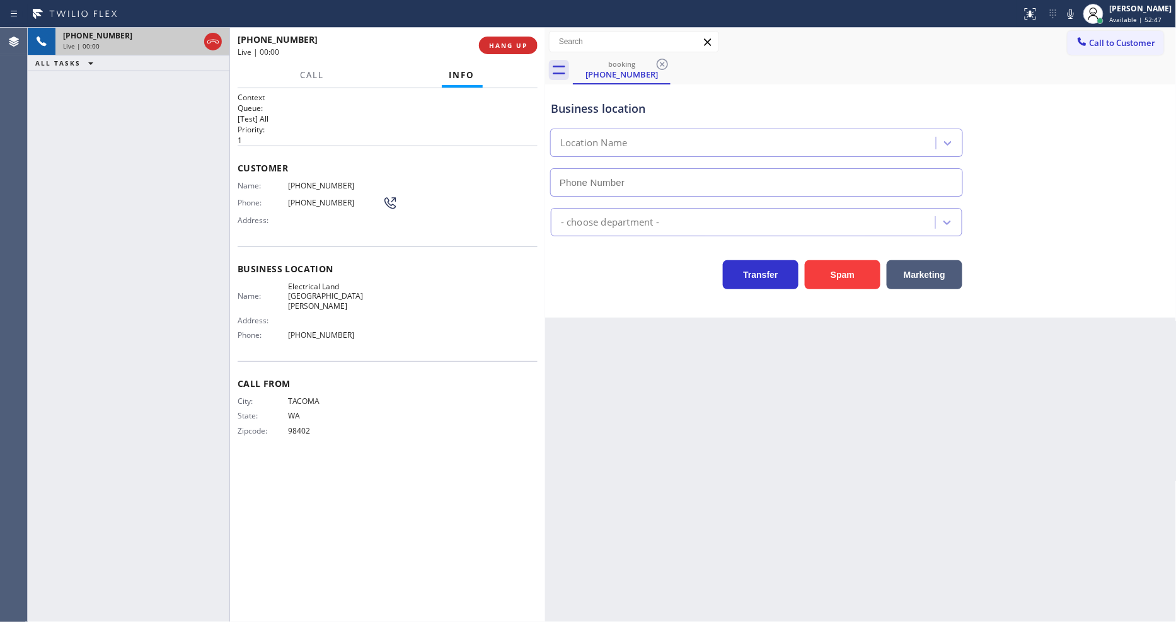
type input "(510) 880-1070"
click at [496, 47] on span "HANG UP" at bounding box center [508, 45] width 38 height 9
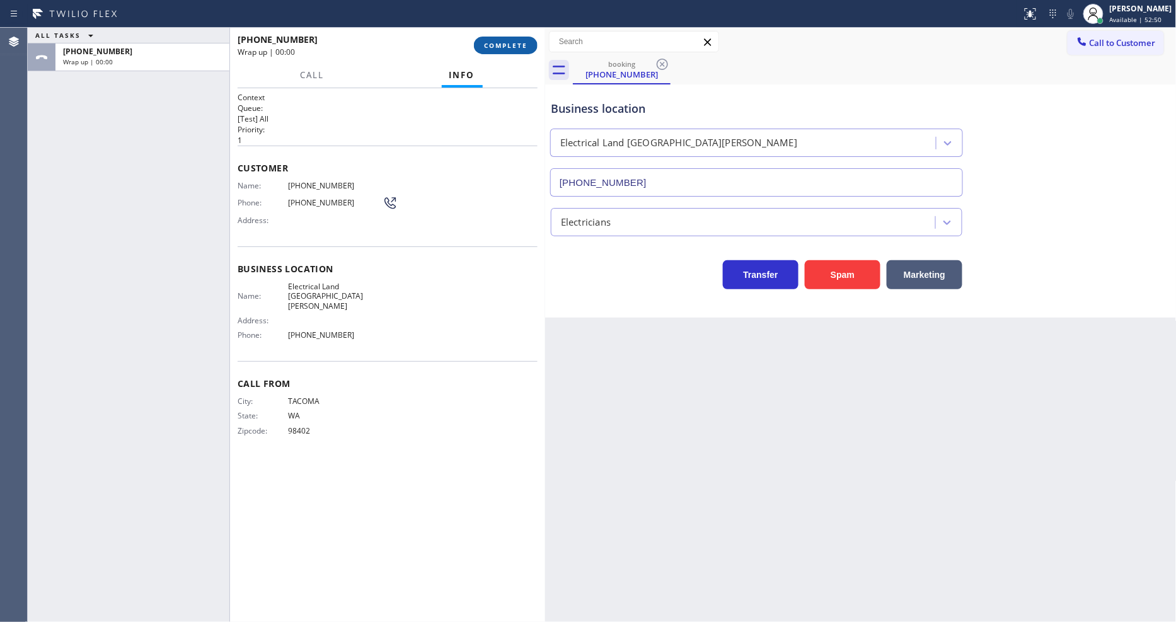
click at [496, 47] on span "COMPLETE" at bounding box center [505, 45] width 43 height 9
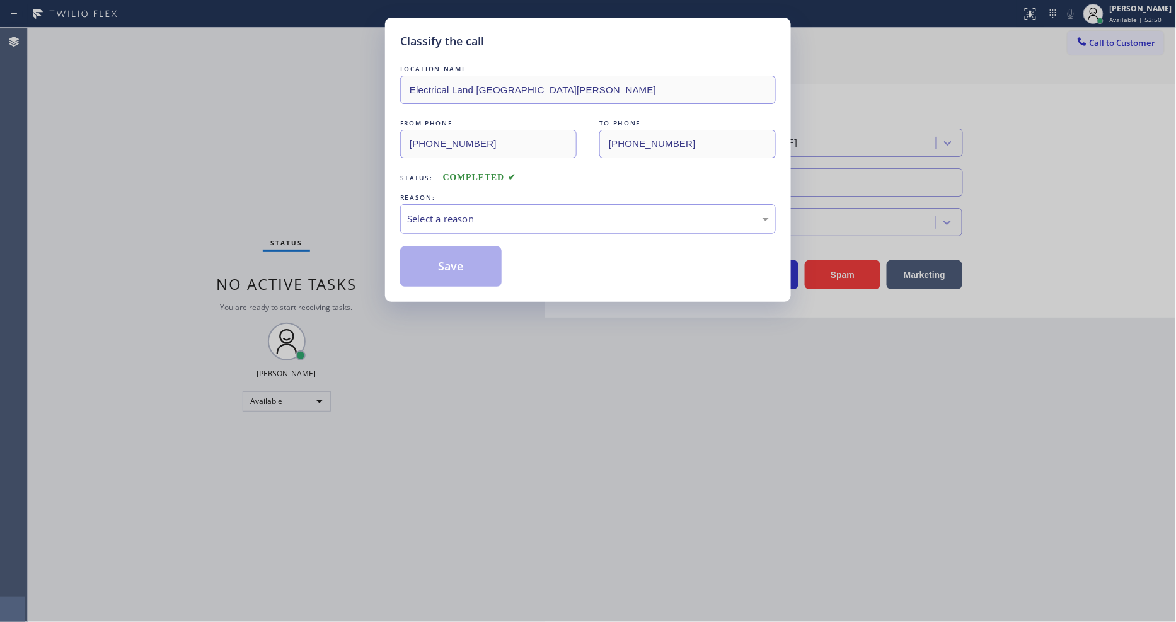
click at [453, 213] on div "Select a reason" at bounding box center [588, 219] width 362 height 14
click at [465, 267] on button "Save" at bounding box center [450, 266] width 101 height 40
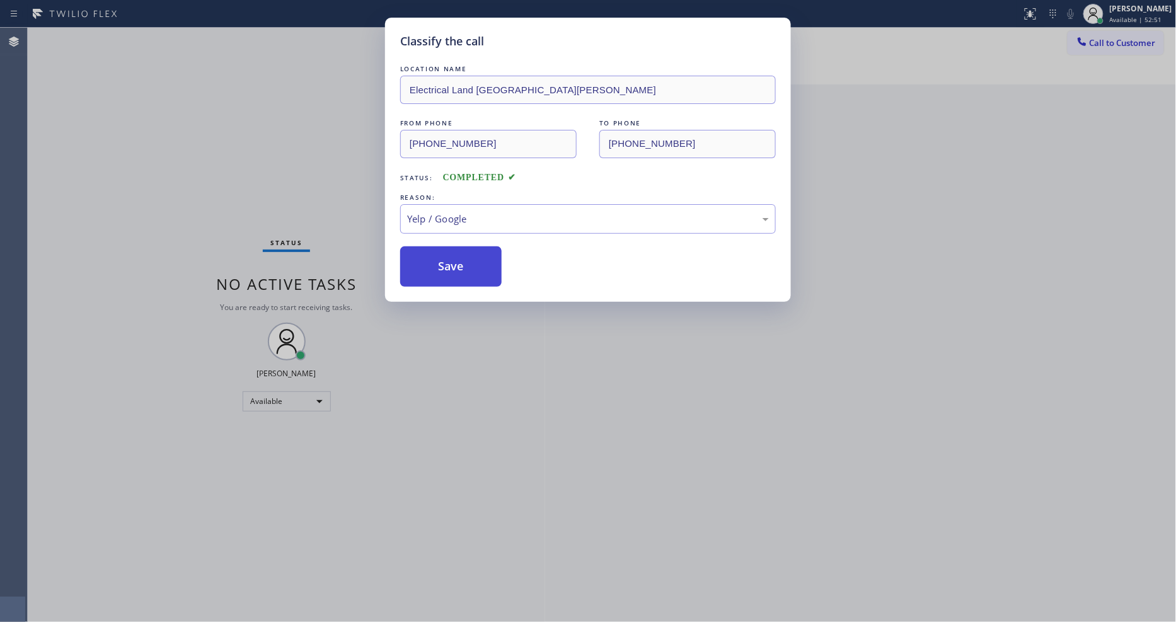
click at [465, 267] on button "Save" at bounding box center [450, 266] width 101 height 40
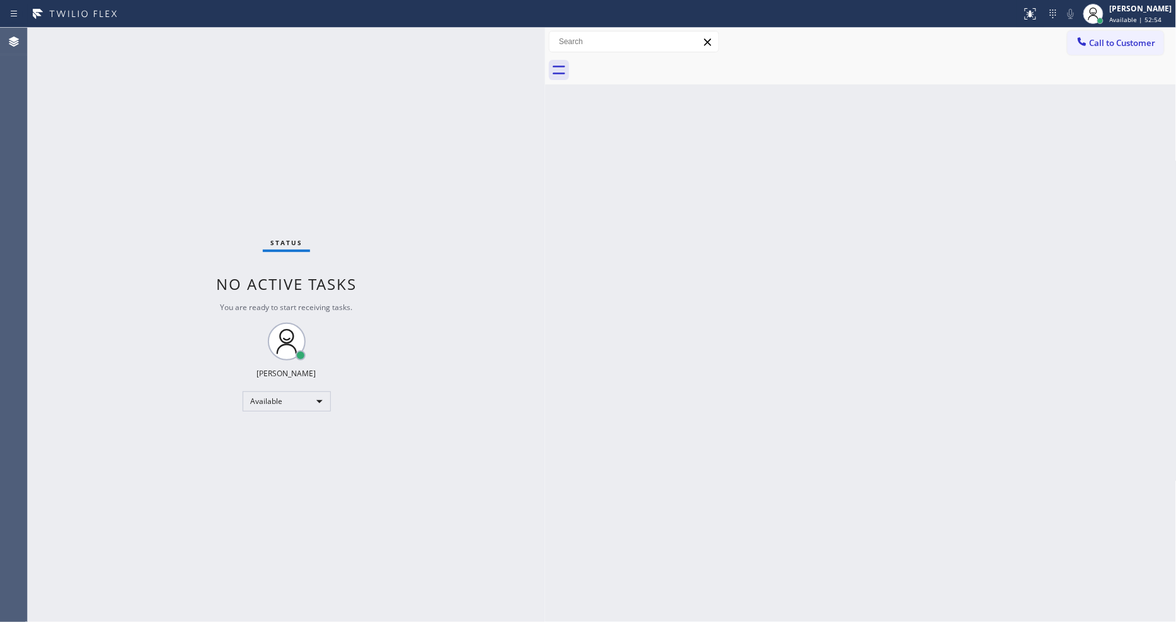
click at [159, 34] on div "Status No active tasks You are ready to start receiving tasks. [PERSON_NAME] Av…" at bounding box center [287, 325] width 518 height 594
click at [172, 33] on div "Status No active tasks You are ready to start receiving tasks. [PERSON_NAME] Av…" at bounding box center [287, 325] width 518 height 594
click at [175, 32] on div "Status No active tasks You are ready to start receiving tasks. [PERSON_NAME] Av…" at bounding box center [287, 325] width 518 height 594
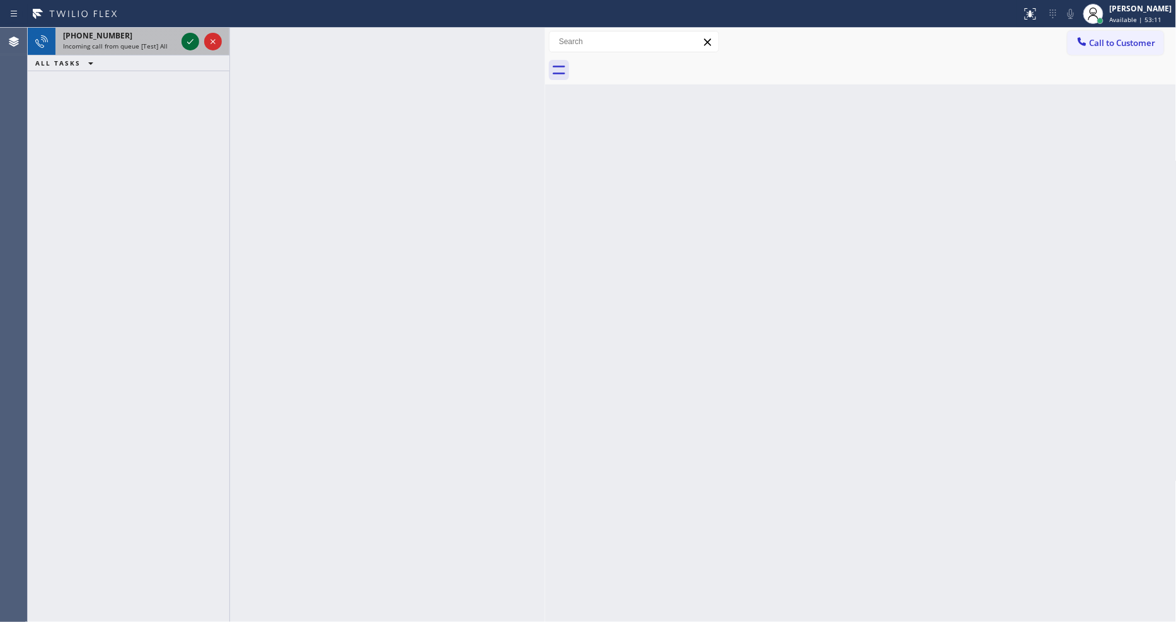
click at [194, 39] on icon at bounding box center [190, 41] width 15 height 15
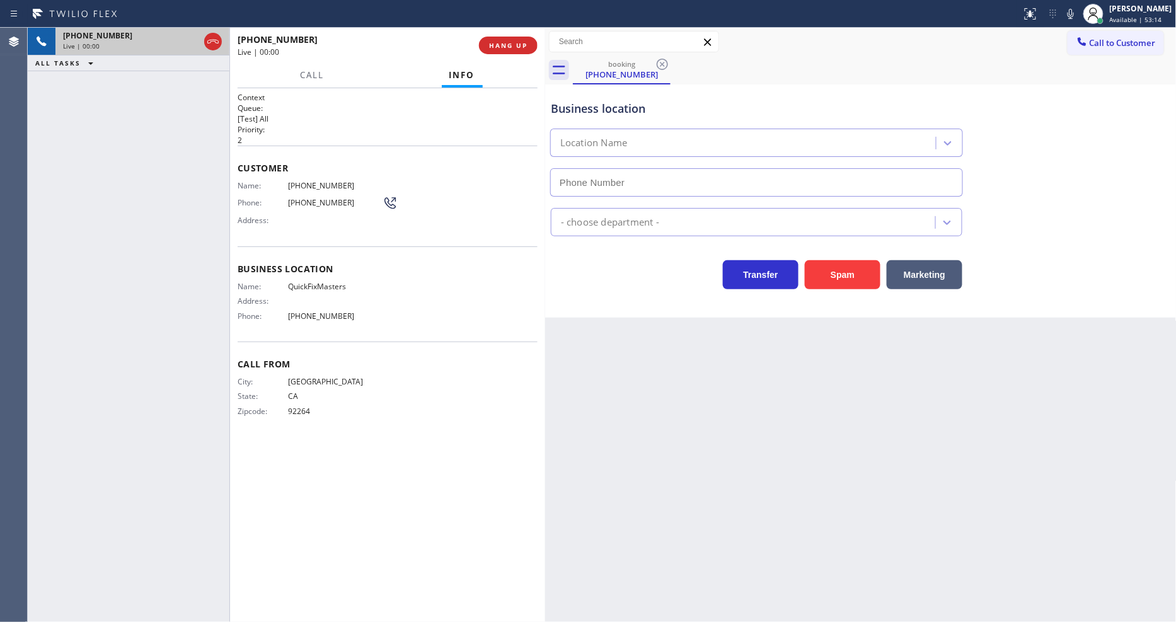
type input "[PHONE_NUMBER]"
click at [524, 47] on span "HANG UP" at bounding box center [508, 45] width 38 height 9
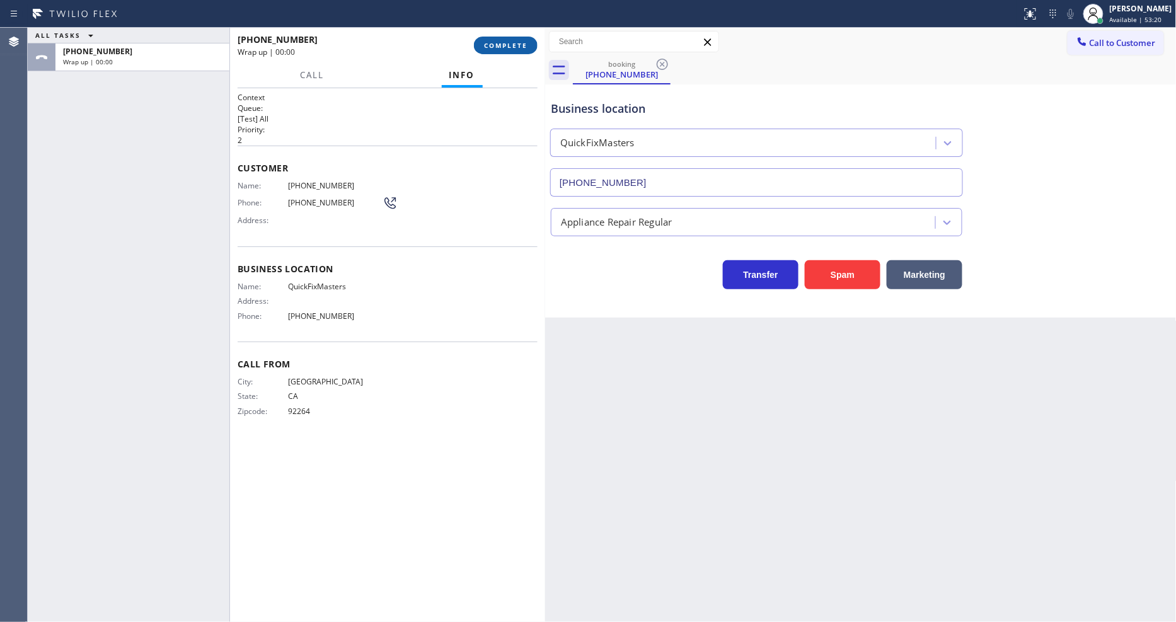
click at [524, 47] on span "COMPLETE" at bounding box center [505, 45] width 43 height 9
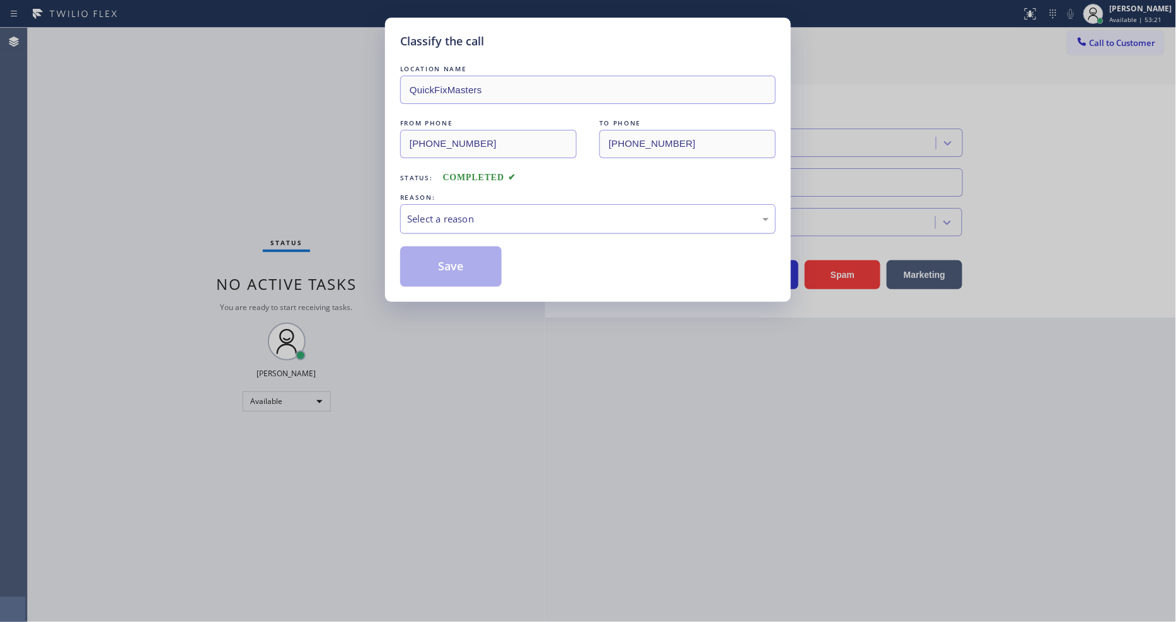
click at [481, 215] on div "Select a reason" at bounding box center [588, 219] width 362 height 14
click at [471, 262] on button "Save" at bounding box center [450, 266] width 101 height 40
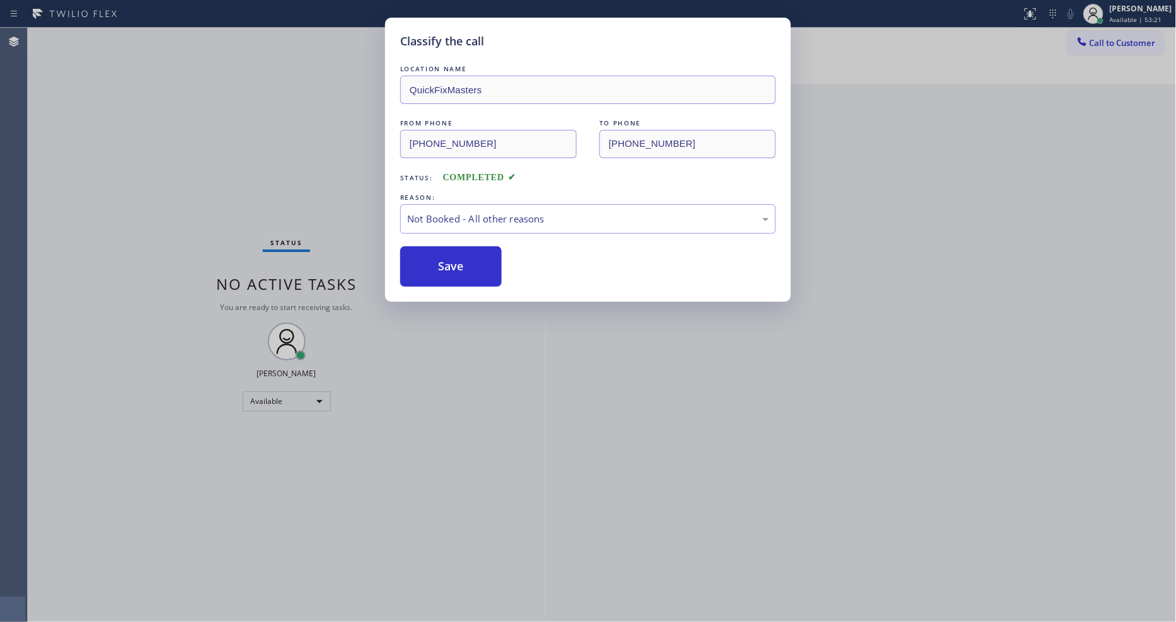
click at [471, 262] on button "Save" at bounding box center [450, 266] width 101 height 40
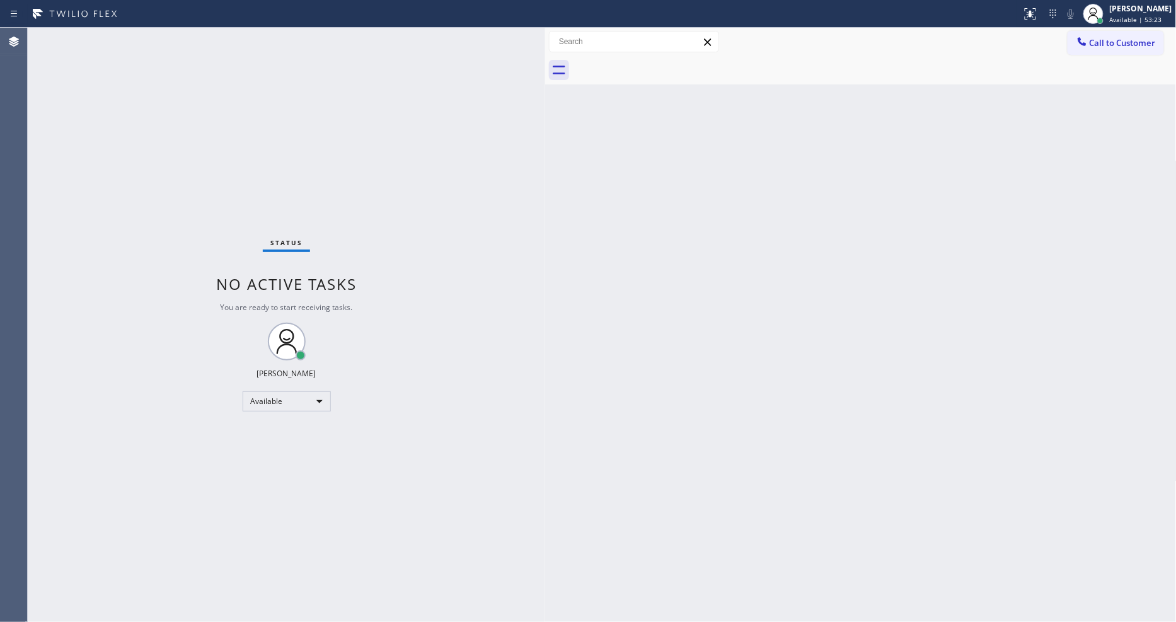
click at [175, 38] on div "Status No active tasks You are ready to start receiving tasks. [PERSON_NAME] Av…" at bounding box center [287, 325] width 518 height 594
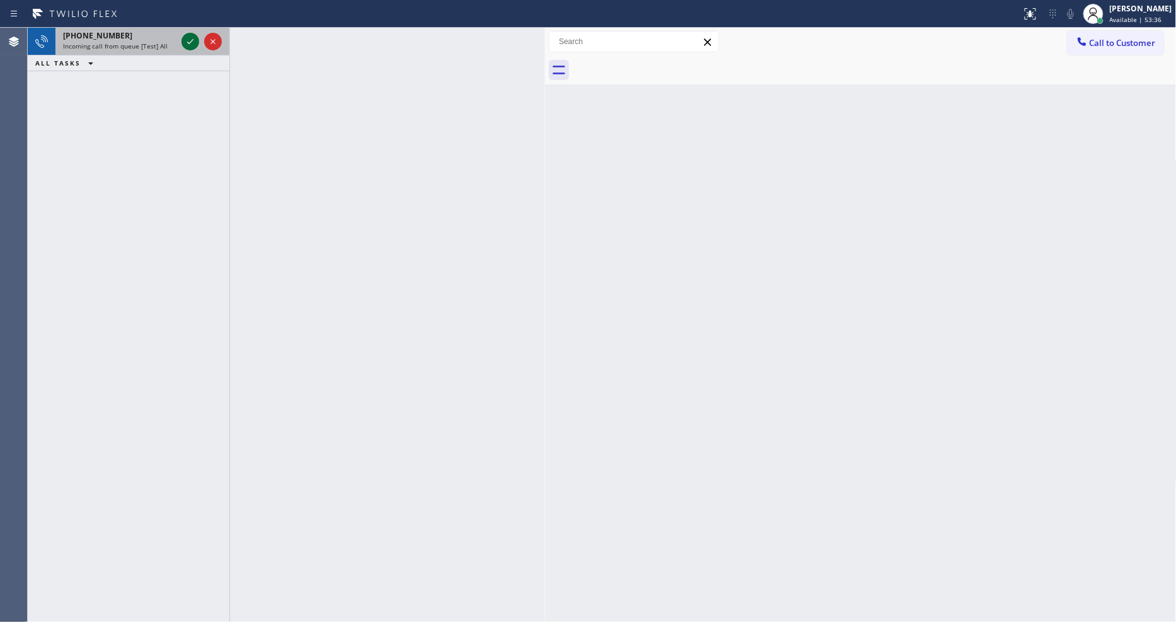
click at [187, 42] on icon at bounding box center [190, 41] width 15 height 15
click at [187, 45] on icon at bounding box center [190, 41] width 15 height 15
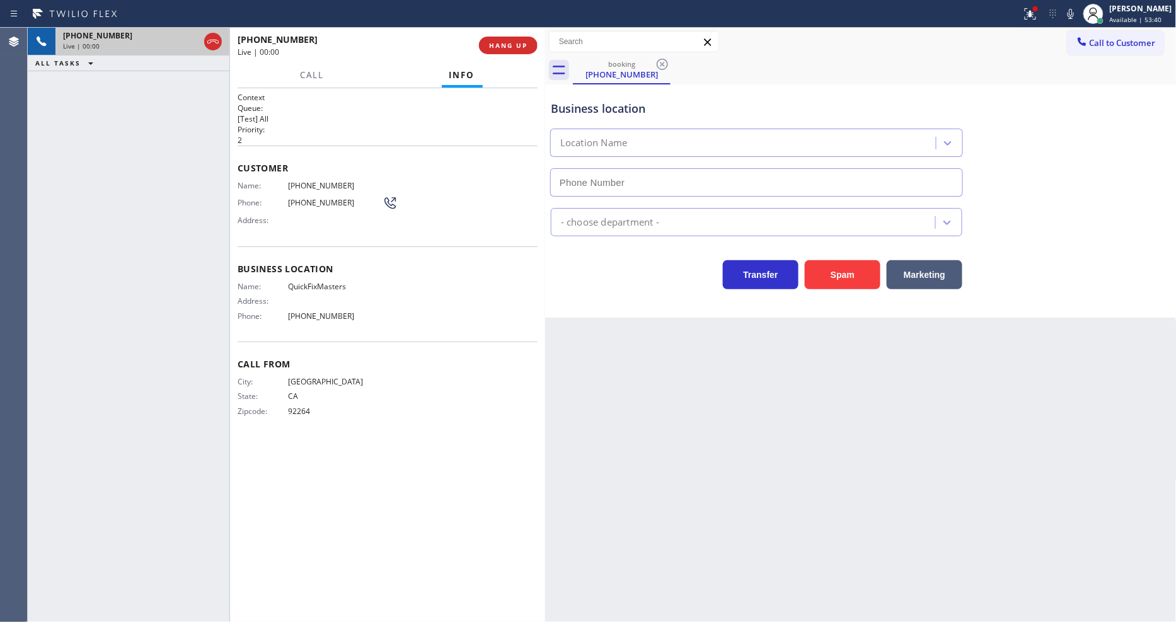
type input "[PHONE_NUMBER]"
click at [1038, 16] on icon at bounding box center [1030, 13] width 15 height 15
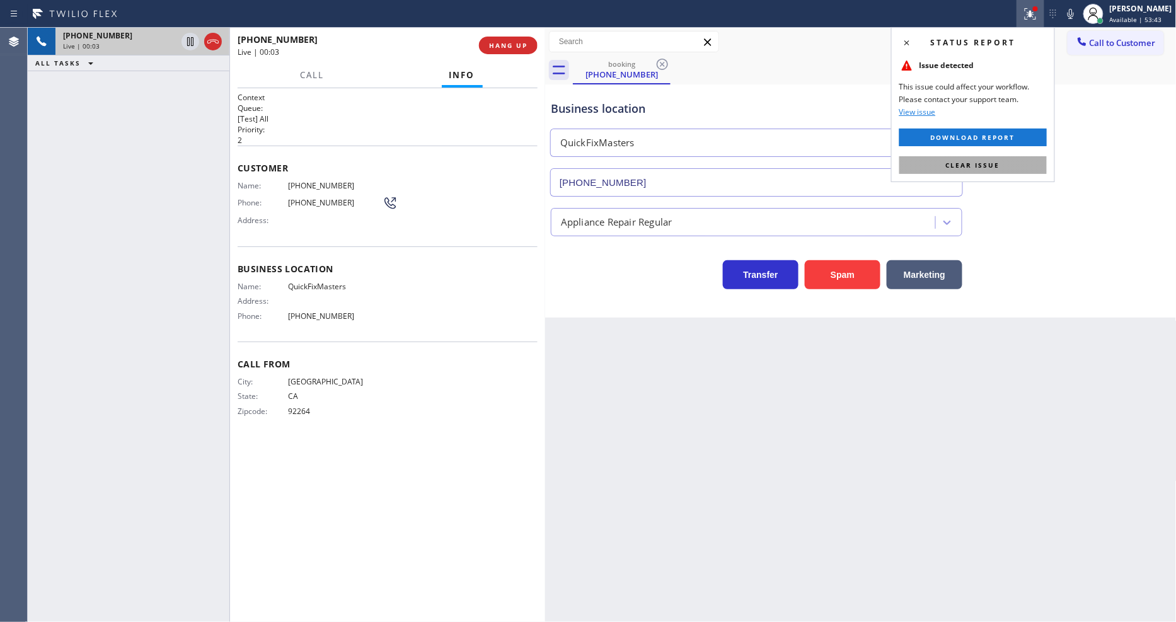
click at [1005, 163] on button "Clear issue" at bounding box center [974, 165] width 148 height 18
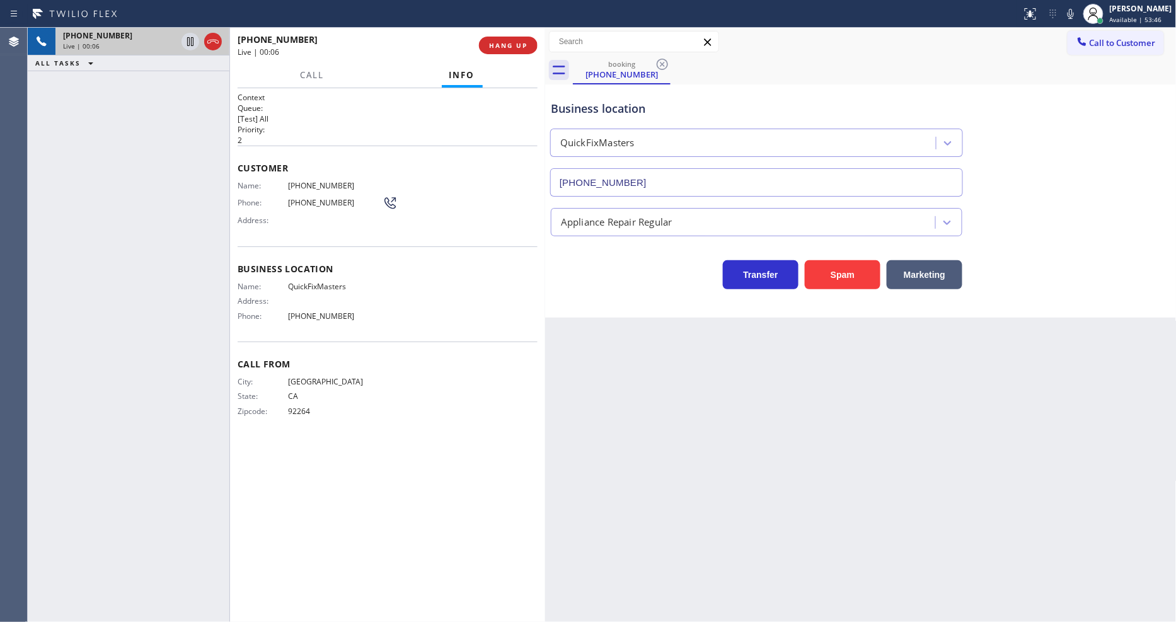
click at [809, 451] on div "Back to Dashboard Change Sender ID Customers Technicians Select a contact Outbo…" at bounding box center [861, 325] width 632 height 594
click at [318, 282] on span "QuickFixMasters" at bounding box center [335, 286] width 95 height 9
copy span "QuickFixMasters"
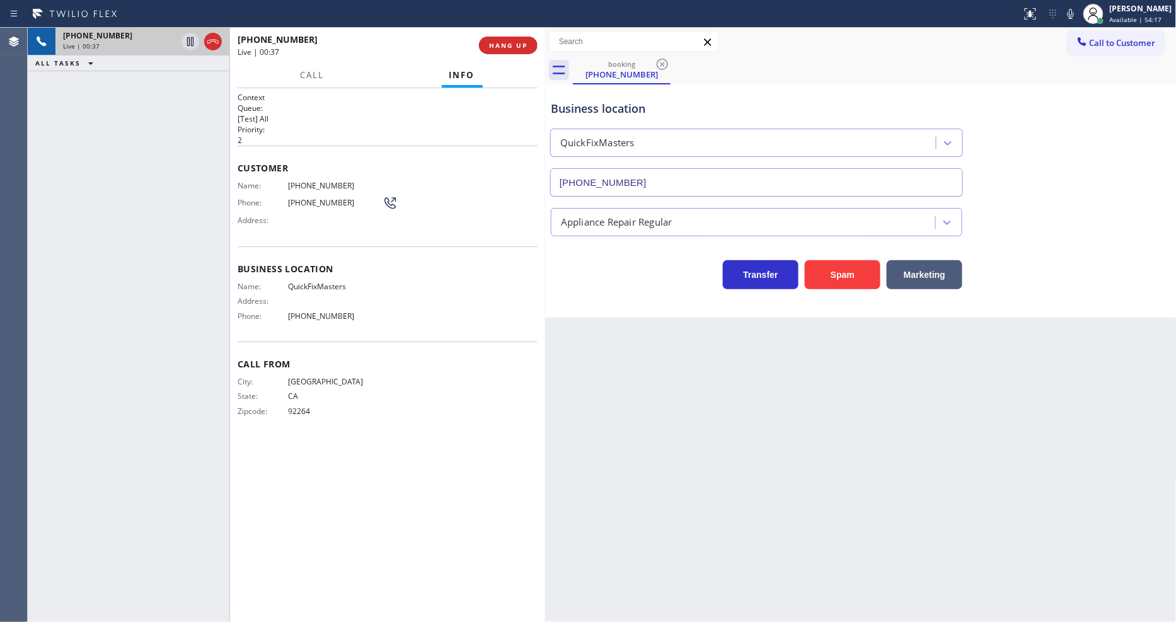
click at [318, 181] on span "(760) 898-4989" at bounding box center [335, 185] width 95 height 9
click at [317, 181] on span "(760) 898-4989" at bounding box center [335, 185] width 95 height 9
copy span "(760) 898-4989"
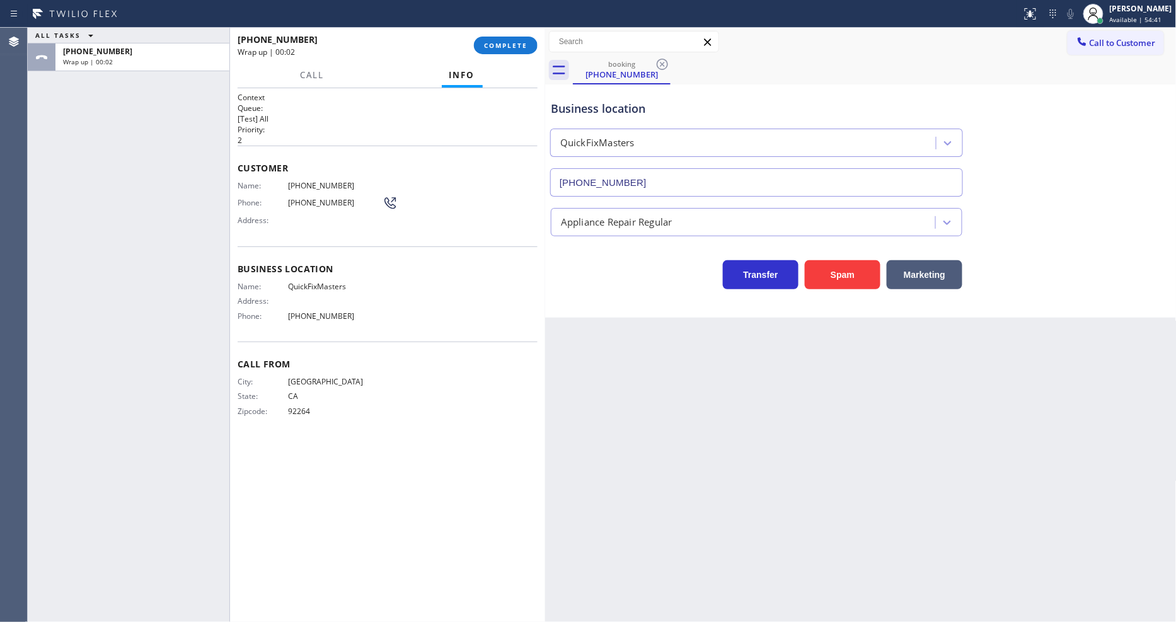
click at [324, 284] on span "QuickFixMasters" at bounding box center [335, 286] width 95 height 9
click at [509, 41] on span "COMPLETE" at bounding box center [505, 45] width 43 height 9
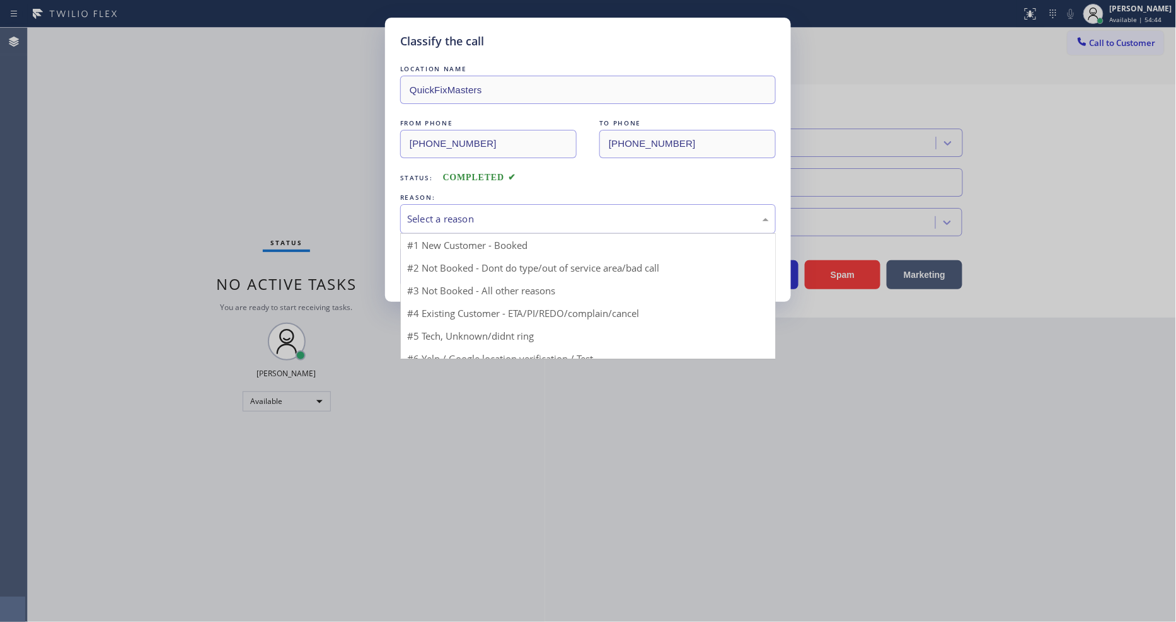
click at [441, 221] on div "Select a reason" at bounding box center [588, 219] width 362 height 14
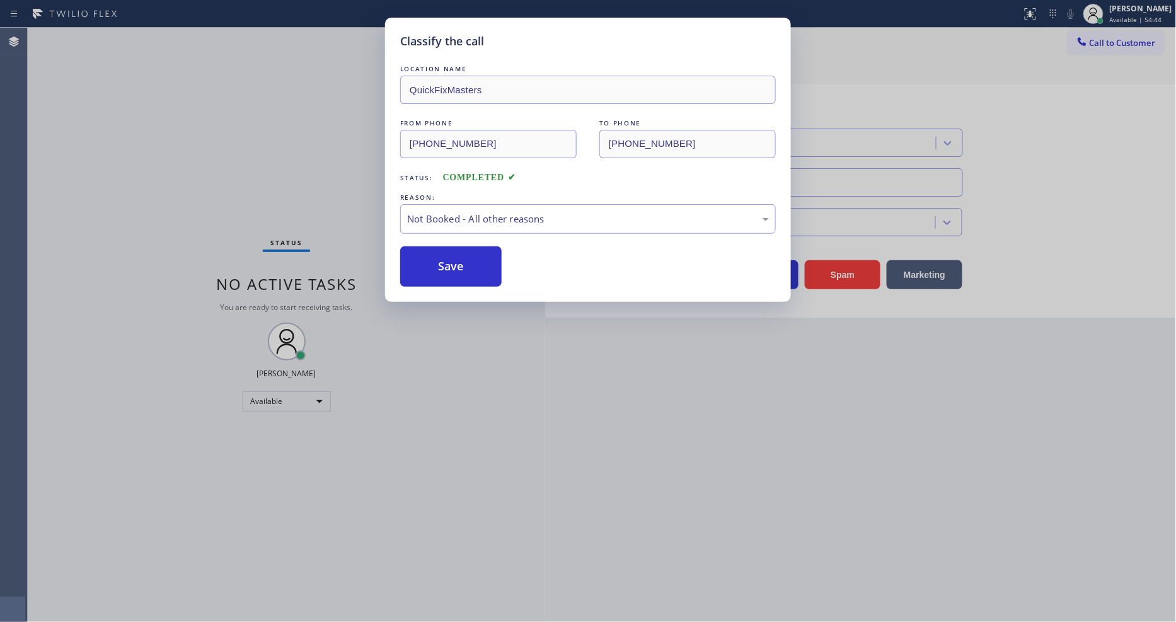
click at [439, 262] on button "Save" at bounding box center [450, 266] width 101 height 40
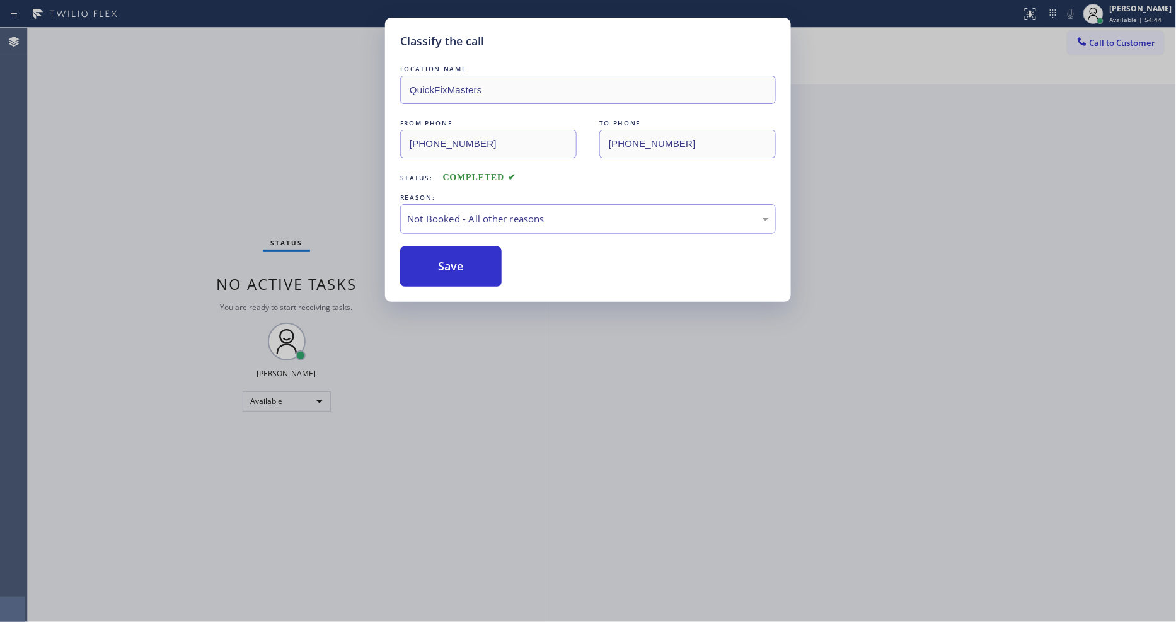
click at [439, 262] on button "Save" at bounding box center [450, 266] width 101 height 40
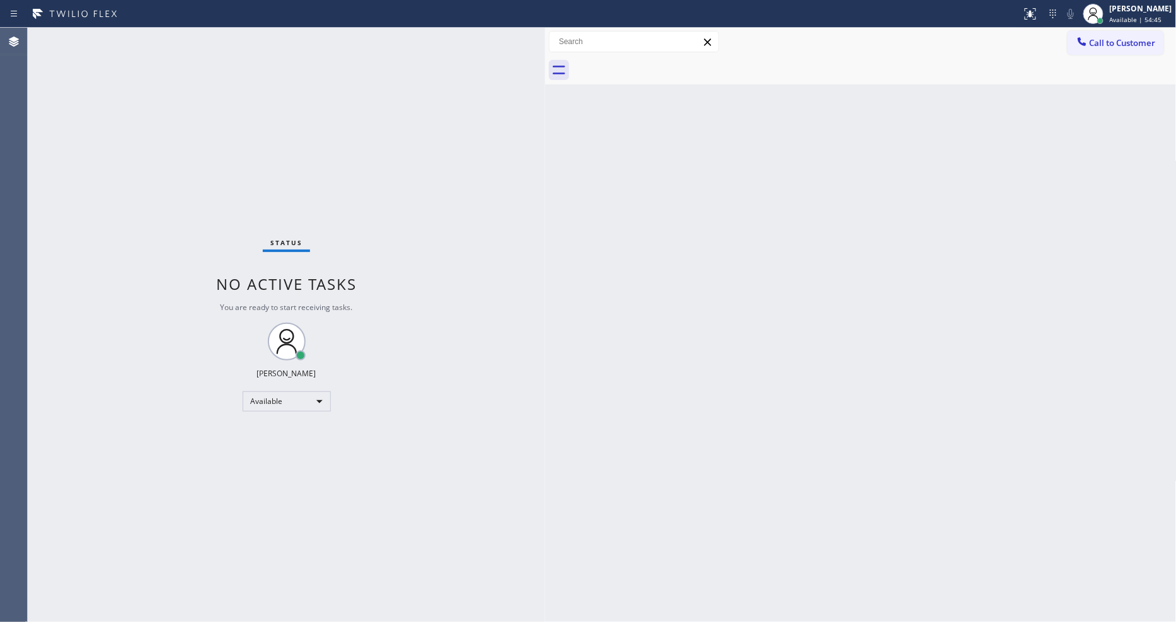
click at [1058, 35] on button "Call to Customer" at bounding box center [1116, 43] width 96 height 24
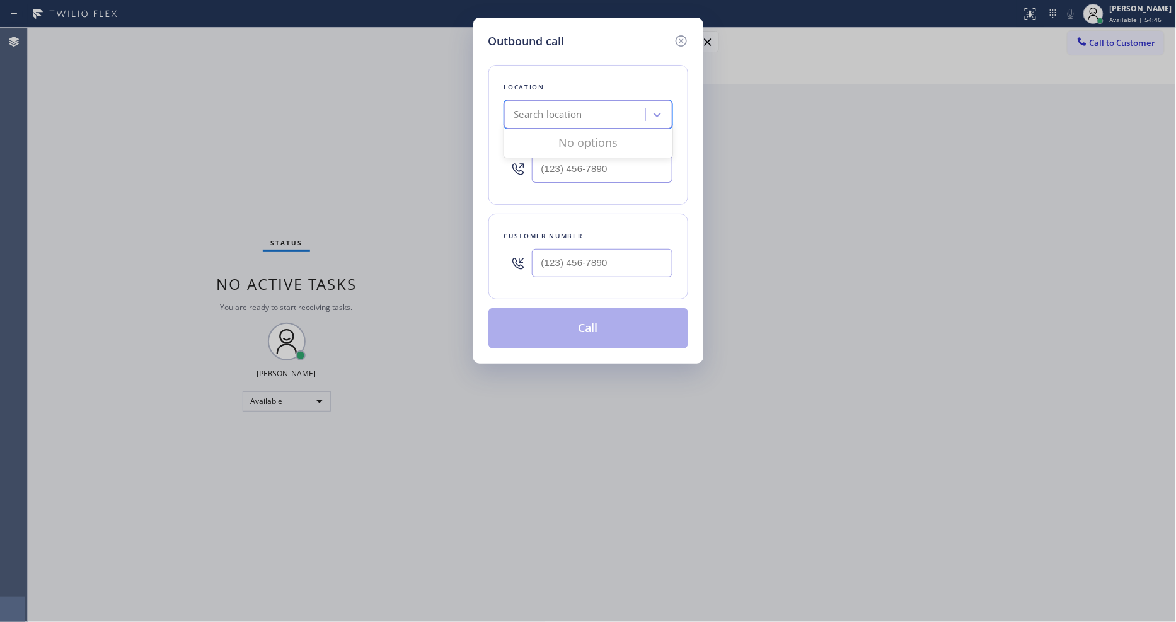
click at [580, 108] on div "Search location" at bounding box center [548, 115] width 68 height 14
paste input "QuickFixMasters"
type input "QuickFixMasters"
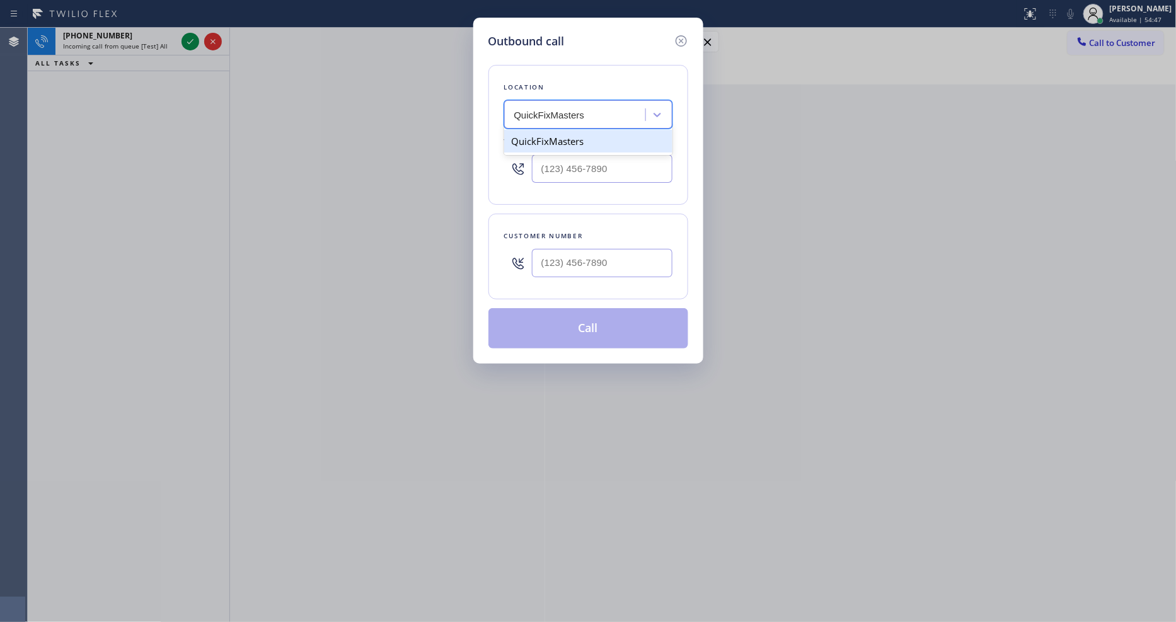
click at [556, 144] on div "QuickFixMasters" at bounding box center [588, 141] width 168 height 23
type input "[PHONE_NUMBER]"
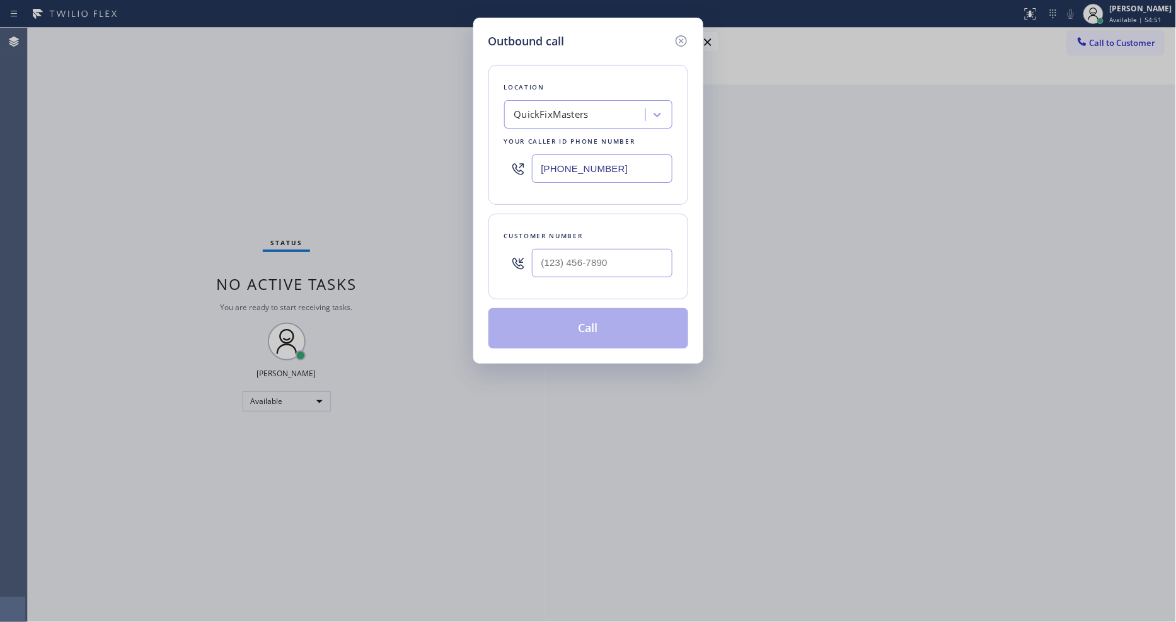
click at [306, 286] on div "Outbound call Location QuickFixMasters Your caller id phone number (760) 462-25…" at bounding box center [588, 311] width 1176 height 622
click at [583, 268] on input "(___) ___-____" at bounding box center [602, 263] width 141 height 28
paste input "760) 898-4989"
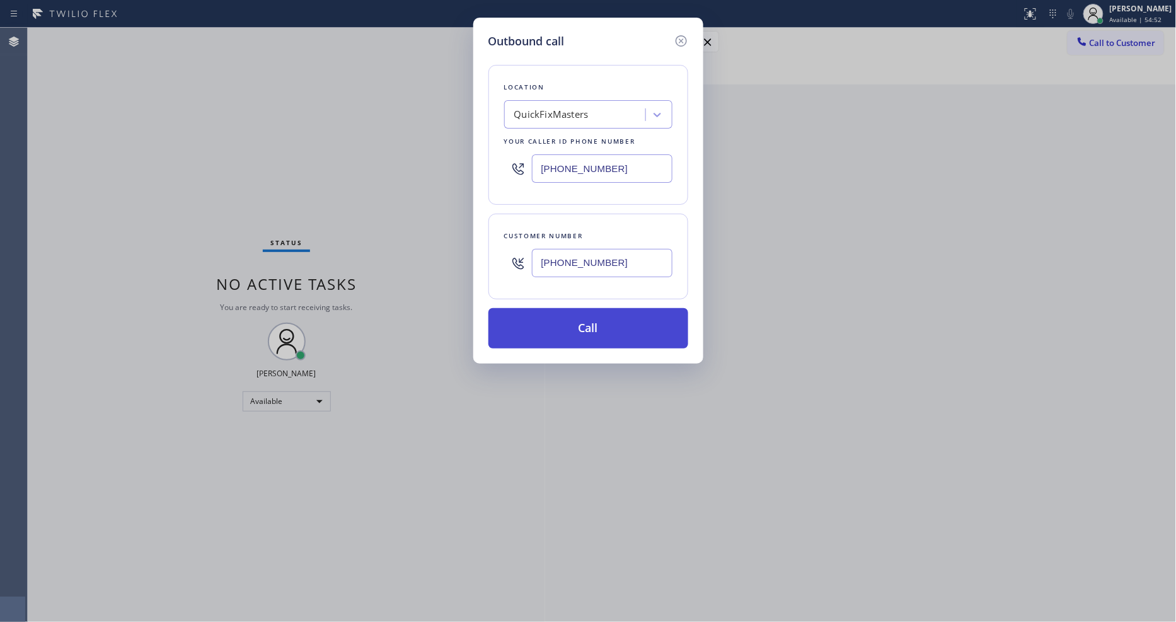
type input "(760) 898-4989"
click at [569, 325] on button "Call" at bounding box center [589, 328] width 200 height 40
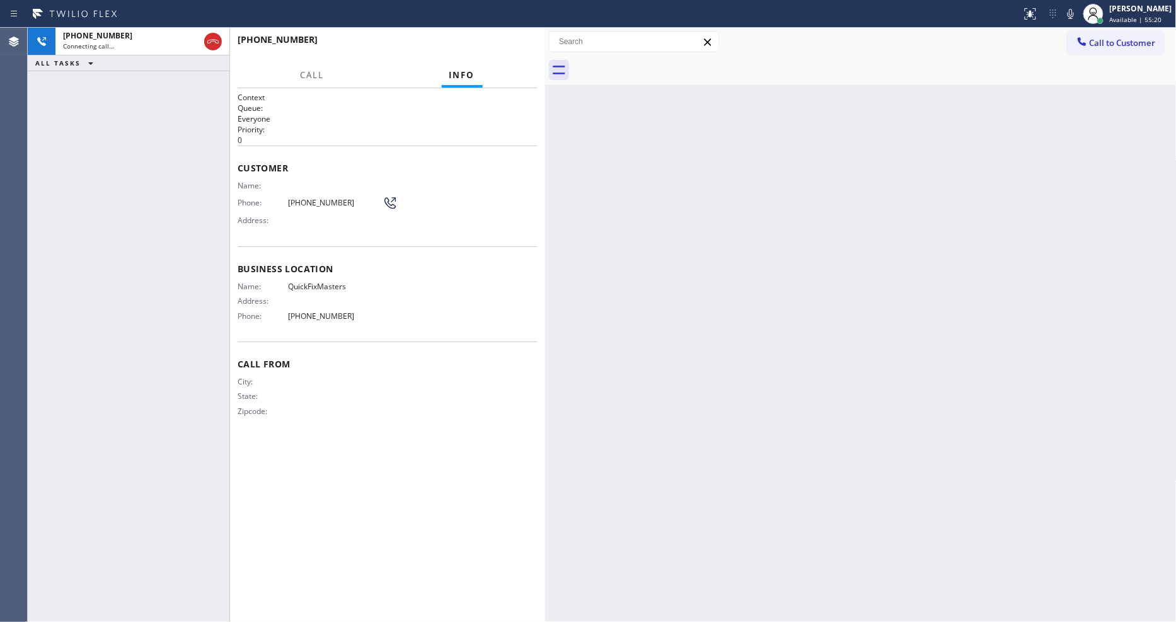
click at [792, 377] on div "Back to Dashboard Change Sender ID Customers Technicians Select a contact Outbo…" at bounding box center [861, 325] width 632 height 594
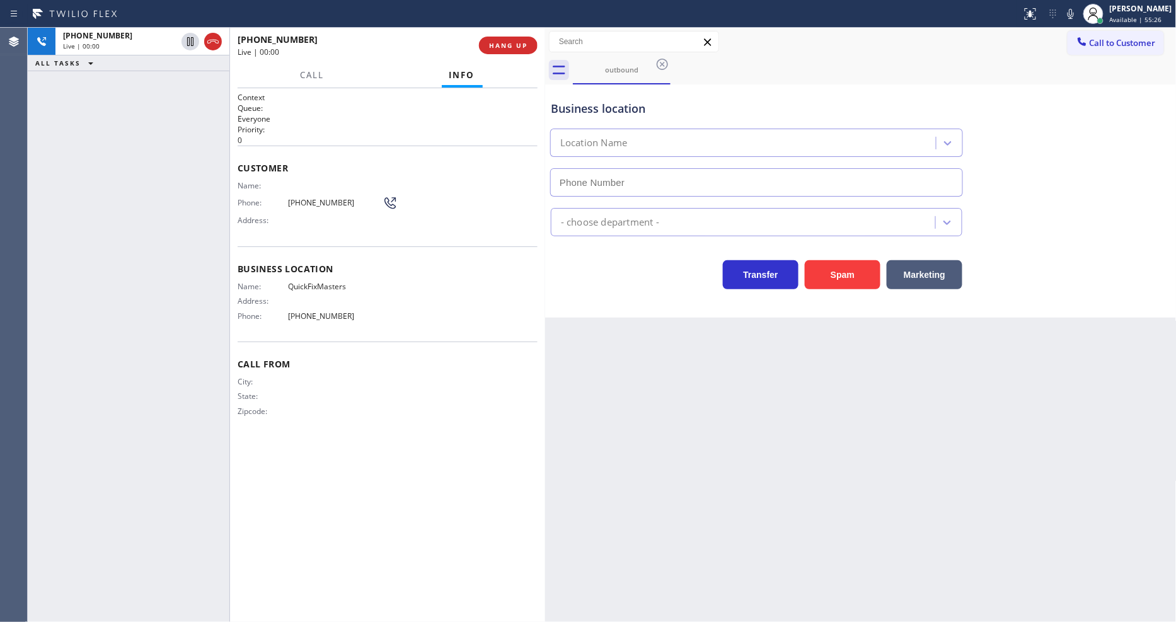
type input "[PHONE_NUMBER]"
click at [520, 49] on span "HANG UP" at bounding box center [508, 45] width 38 height 9
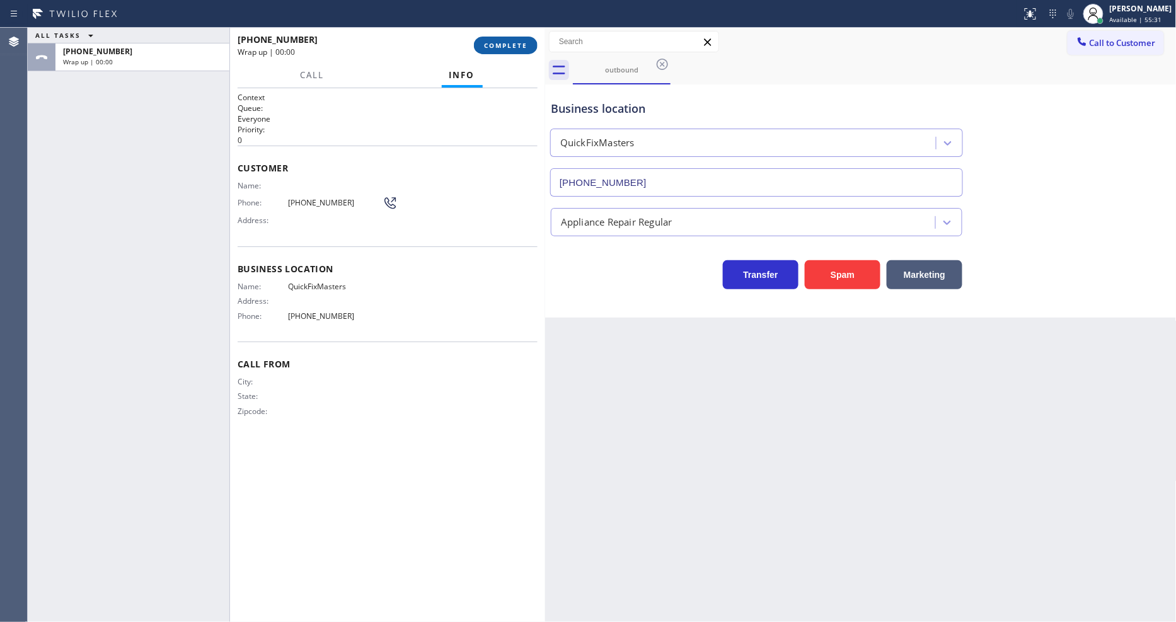
click at [520, 49] on span "COMPLETE" at bounding box center [505, 45] width 43 height 9
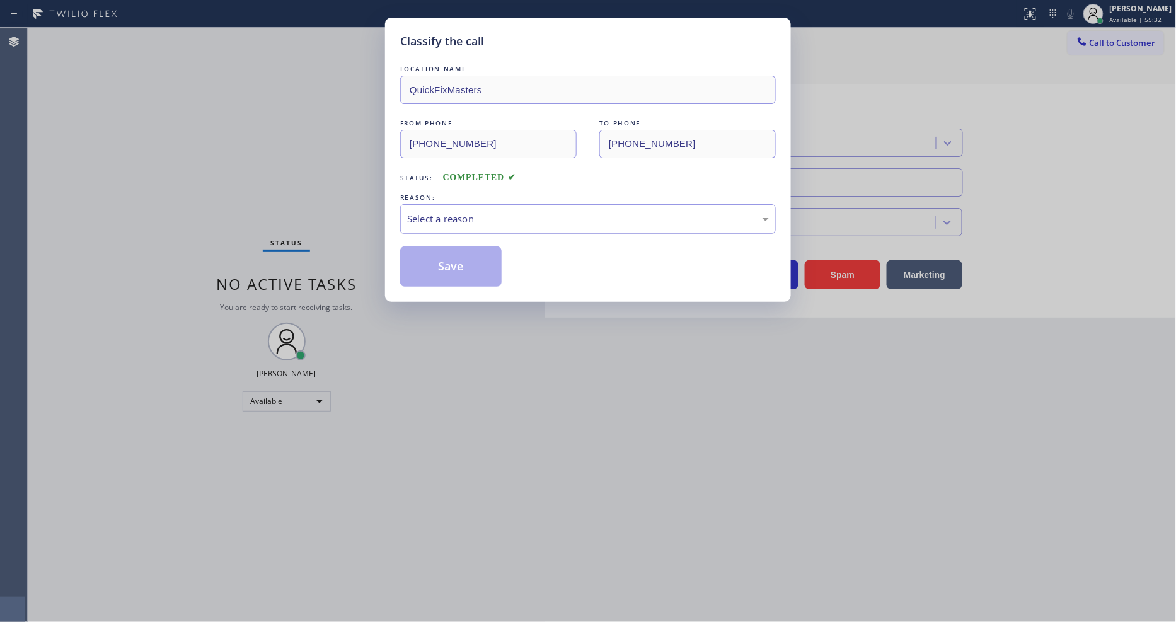
click at [456, 217] on div "Select a reason" at bounding box center [588, 219] width 362 height 14
click at [461, 260] on button "Save" at bounding box center [450, 266] width 101 height 40
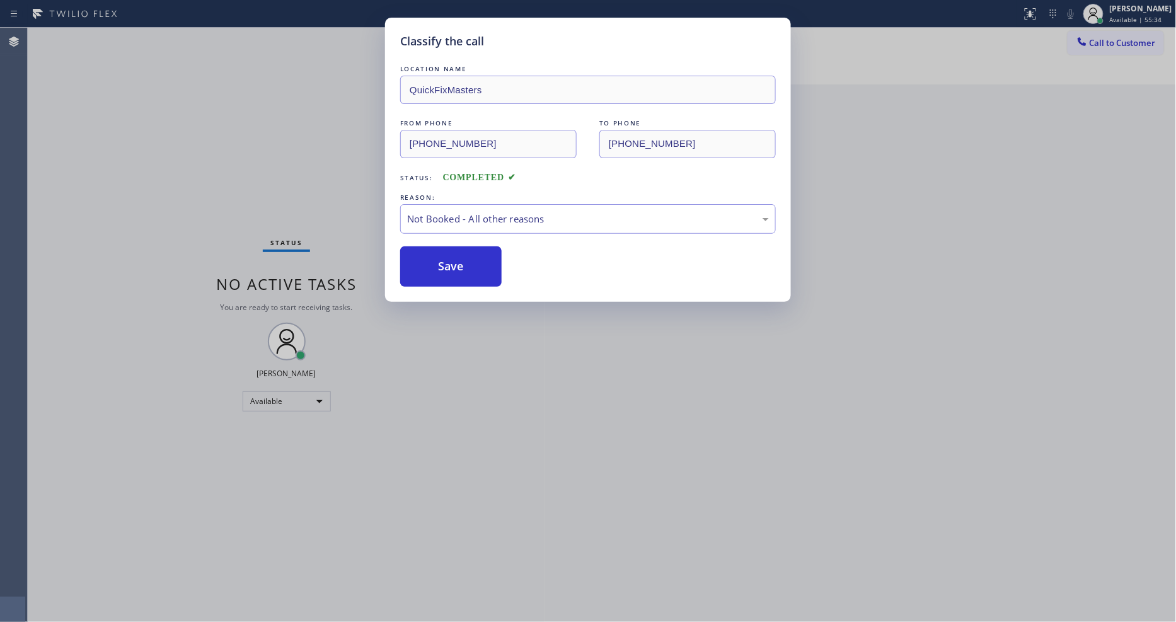
click at [461, 260] on button "Save" at bounding box center [450, 266] width 101 height 40
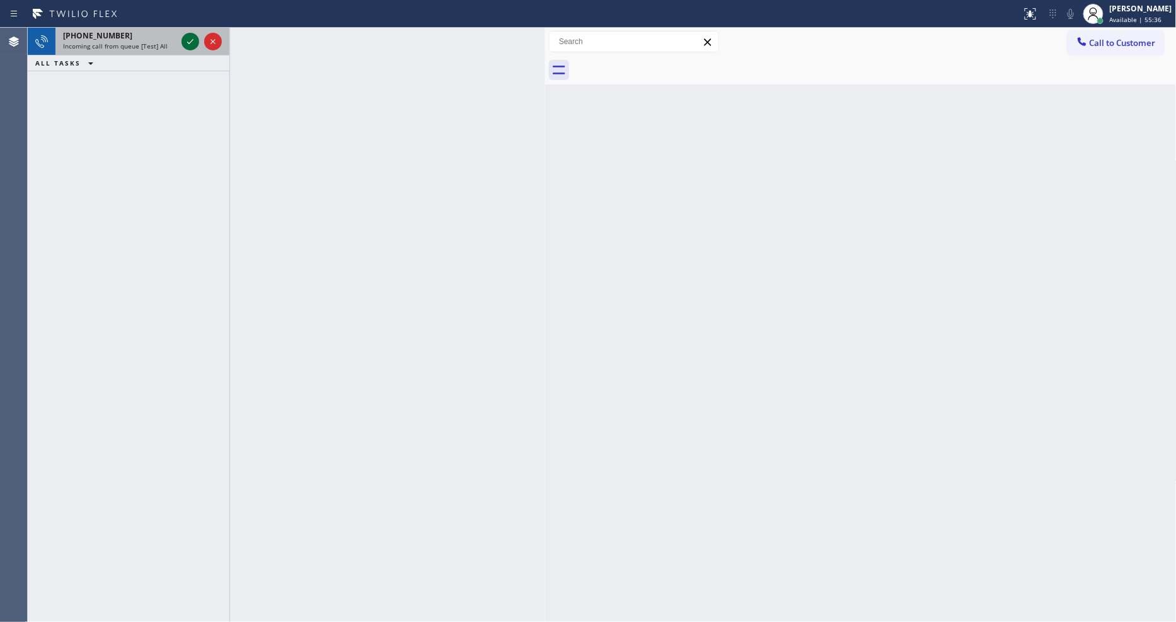
click at [187, 42] on icon at bounding box center [190, 41] width 15 height 15
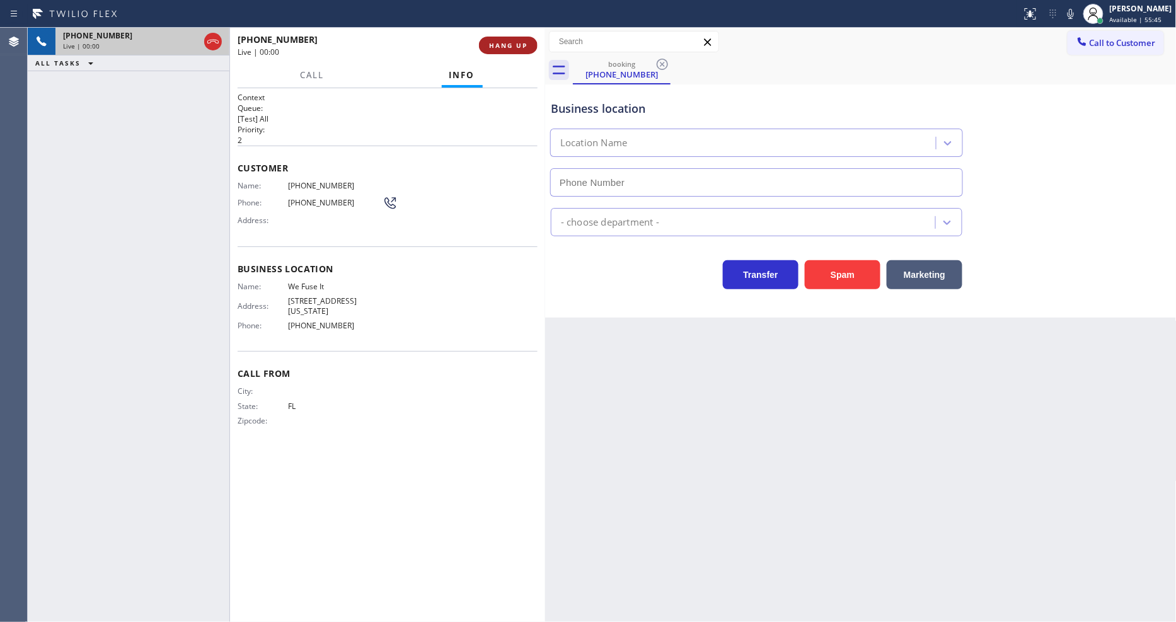
type input "(202) 858-1805"
click at [512, 42] on span "HANG UP" at bounding box center [508, 45] width 38 height 9
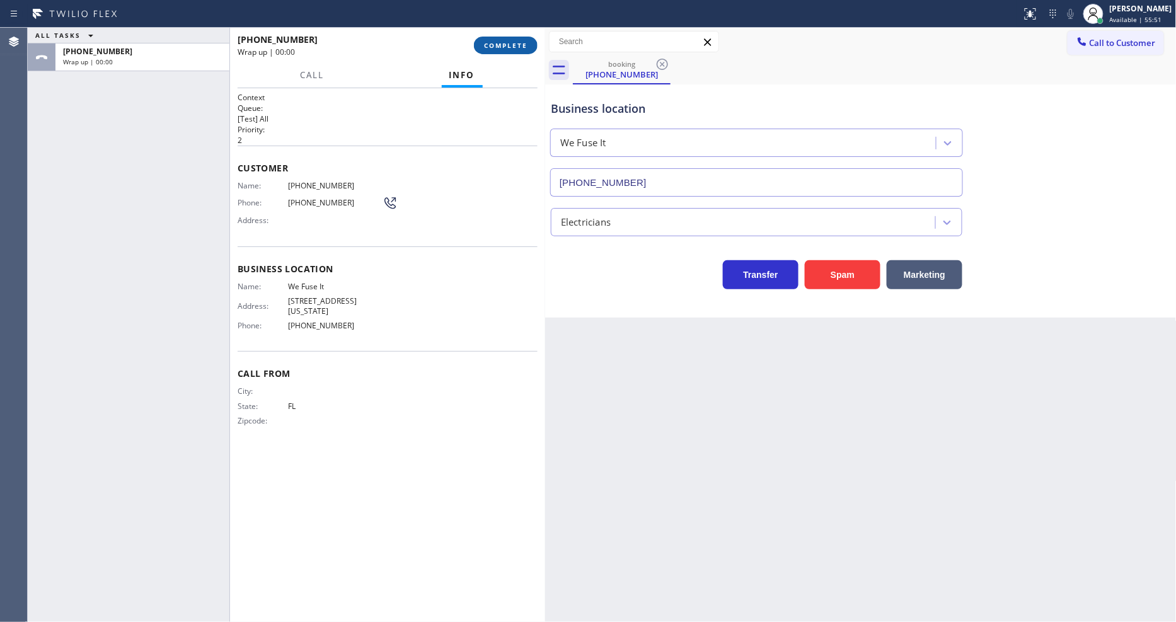
click at [512, 42] on span "COMPLETE" at bounding box center [505, 45] width 43 height 9
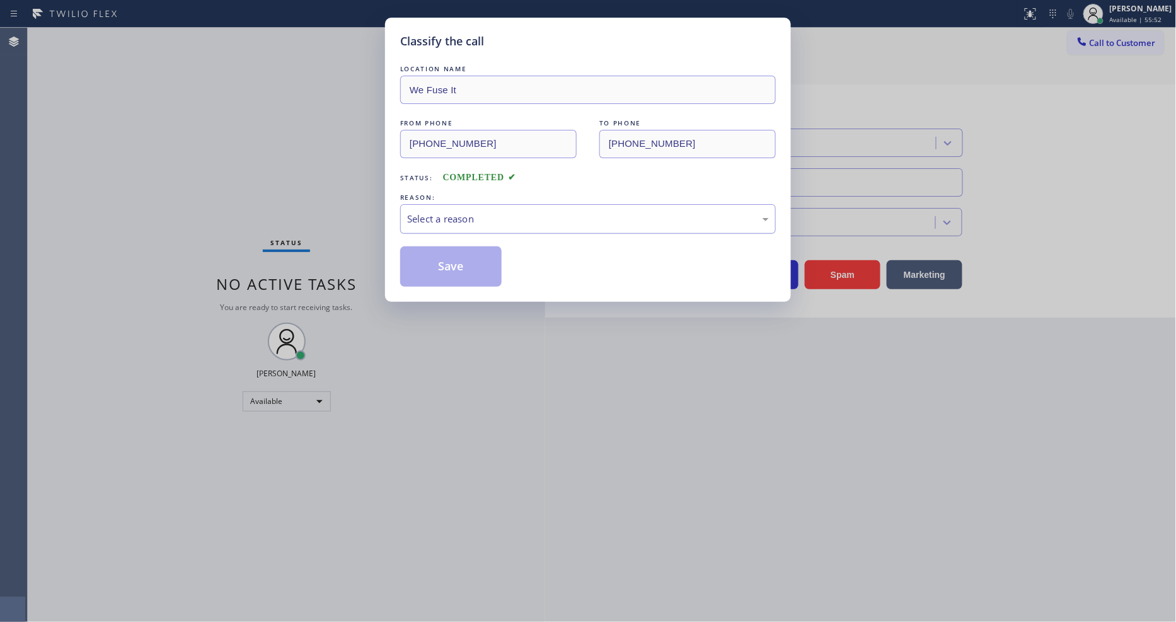
click at [439, 216] on div "Select a reason" at bounding box center [588, 219] width 362 height 14
click at [443, 256] on button "Save" at bounding box center [450, 266] width 101 height 40
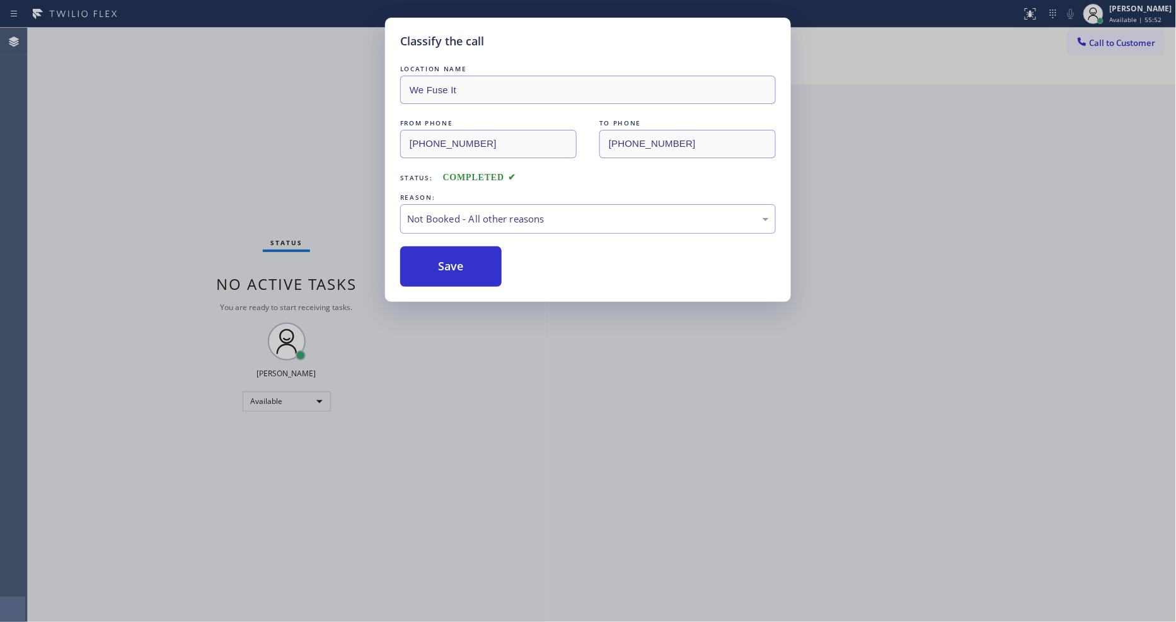
click at [443, 256] on button "Save" at bounding box center [450, 266] width 101 height 40
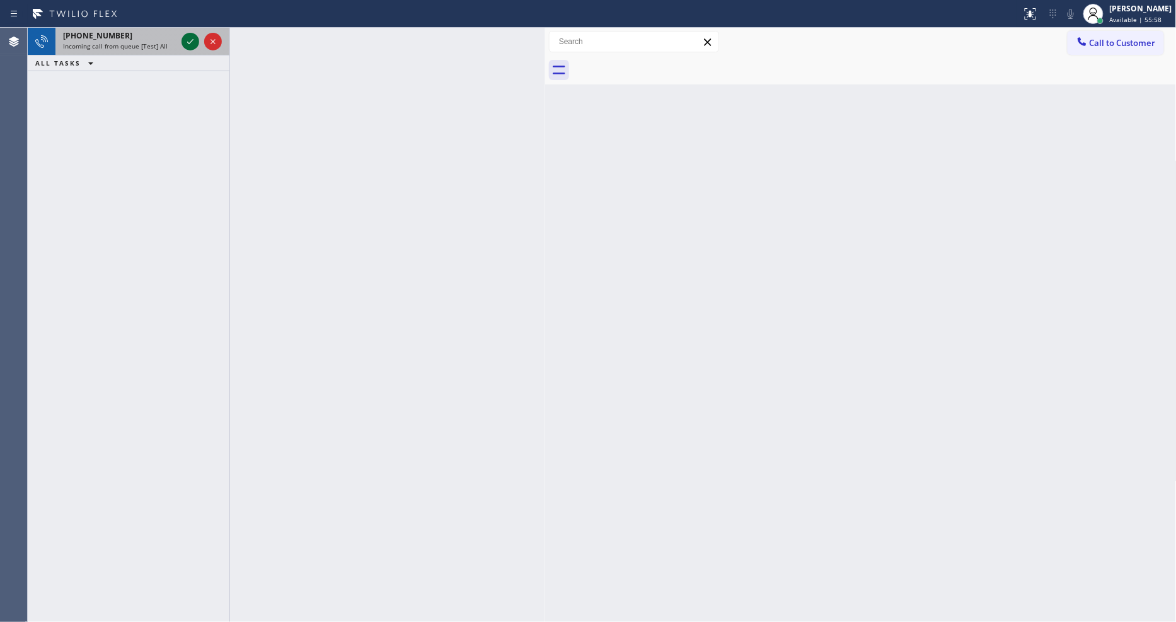
click at [185, 40] on icon at bounding box center [190, 41] width 15 height 15
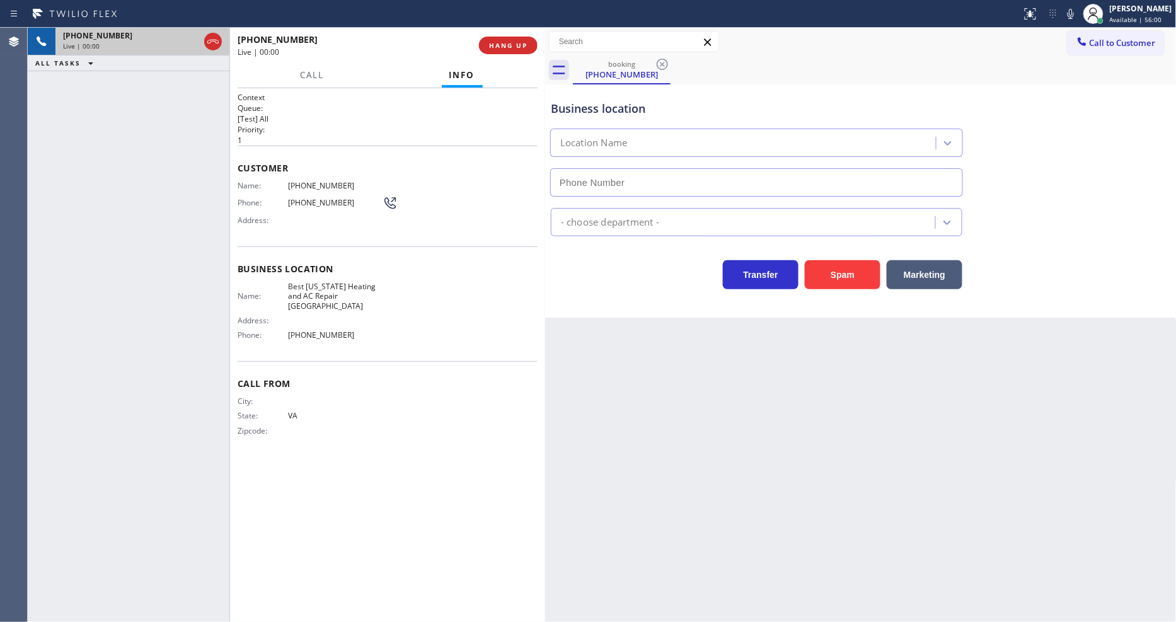
type input "(516) 246-2597"
click at [537, 52] on div "+15715611119 Live | 00:08 HANG UP" at bounding box center [388, 45] width 300 height 33
click at [527, 47] on span "HANG UP" at bounding box center [508, 45] width 38 height 9
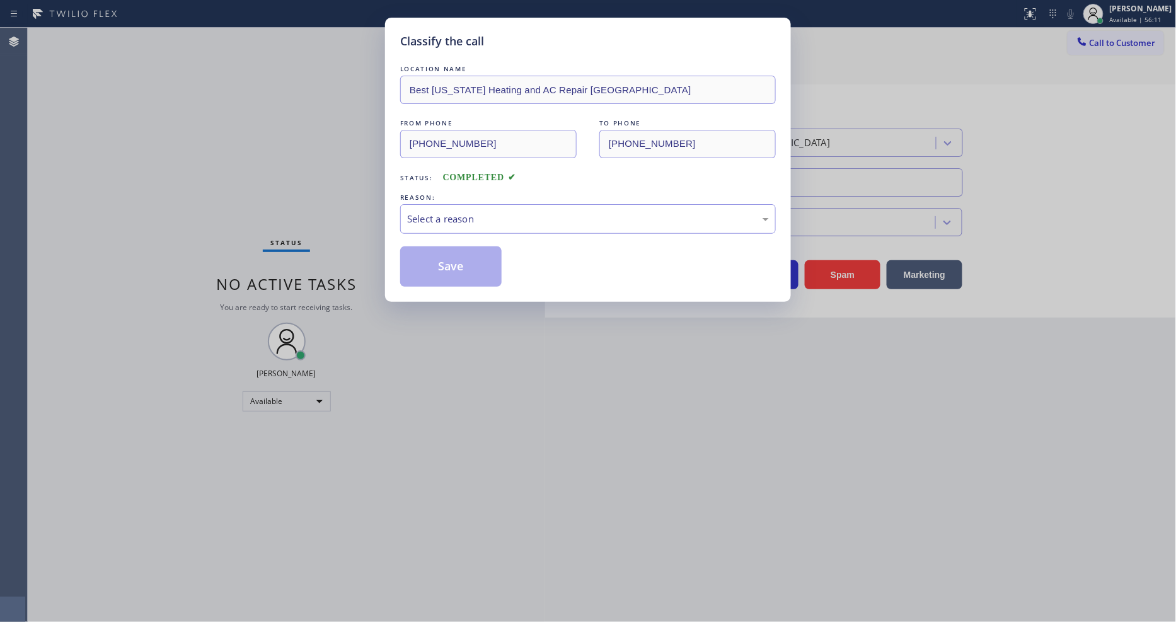
click at [469, 212] on div "Select a reason" at bounding box center [588, 219] width 362 height 14
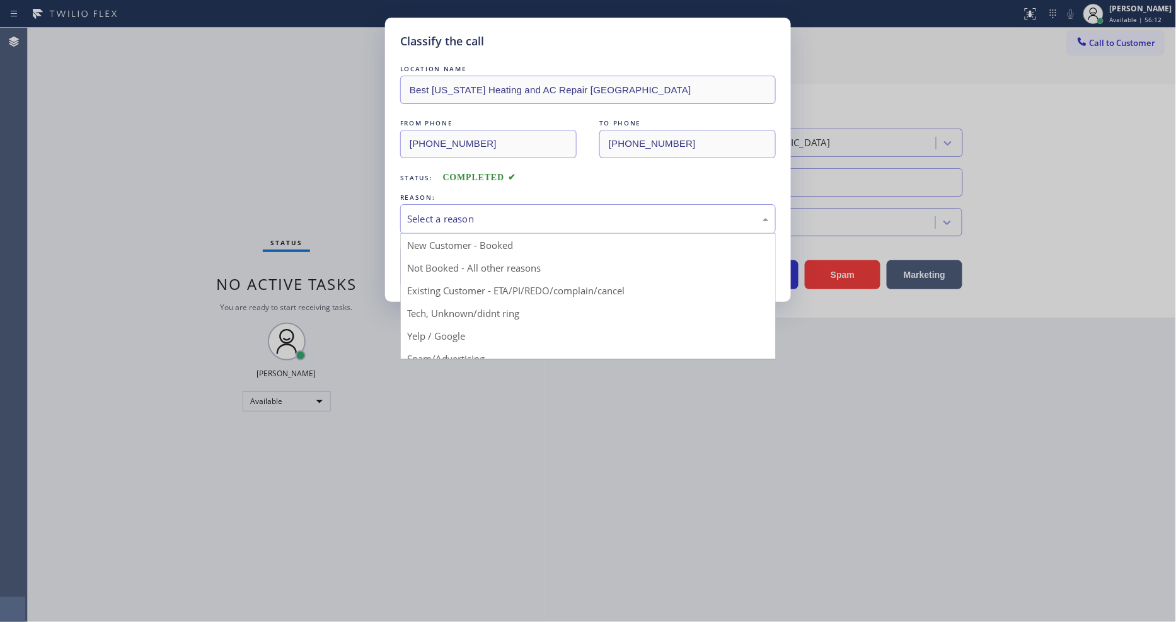
drag, startPoint x: 459, startPoint y: 304, endPoint x: 459, endPoint y: 294, distance: 10.1
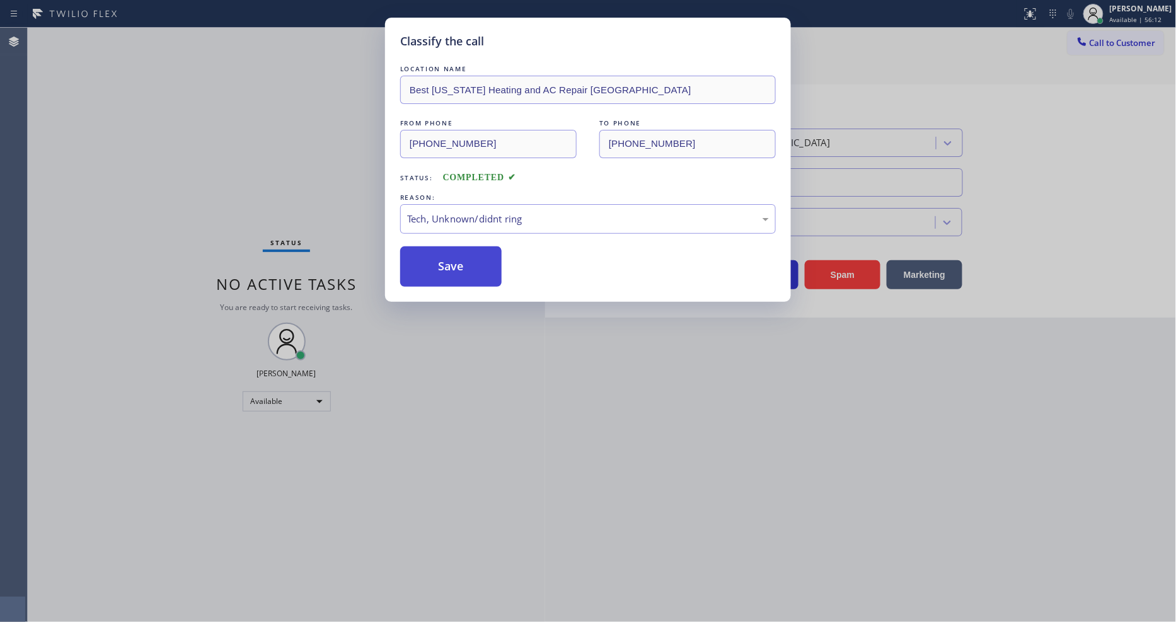
click at [459, 272] on button "Save" at bounding box center [450, 266] width 101 height 40
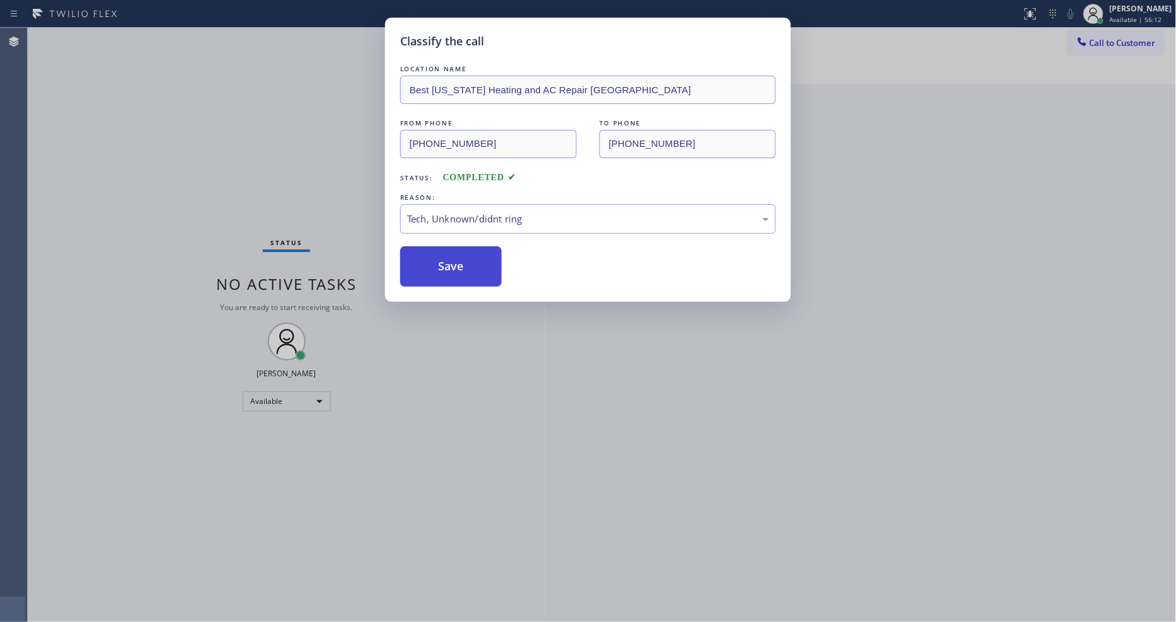
click at [459, 272] on button "Save" at bounding box center [450, 266] width 101 height 40
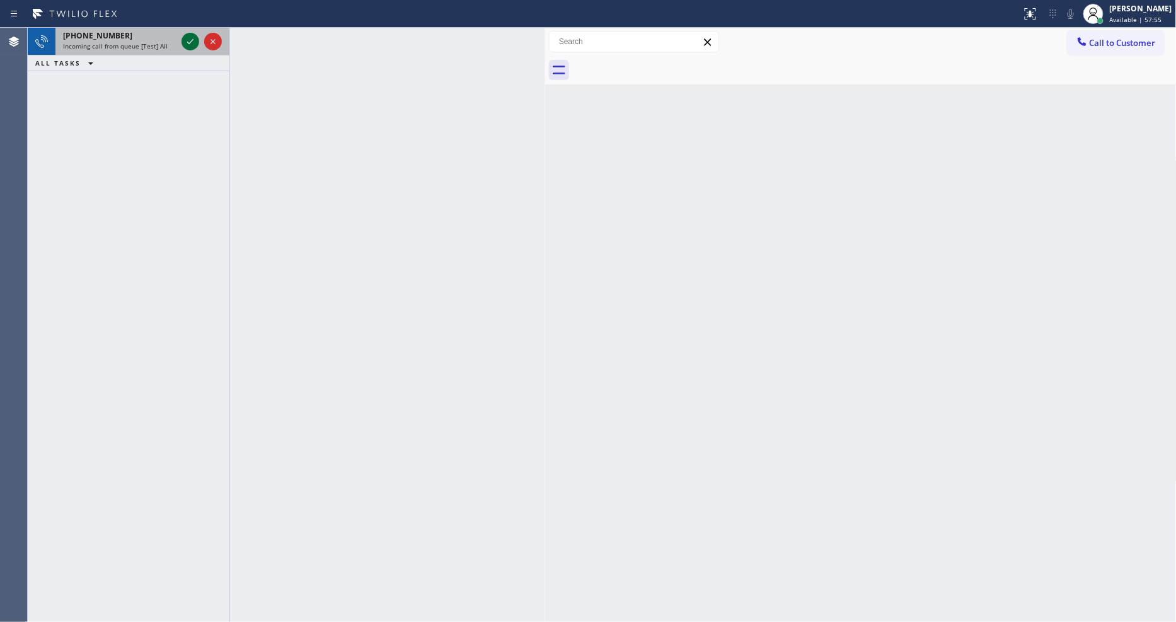
click at [184, 34] on icon at bounding box center [190, 41] width 15 height 15
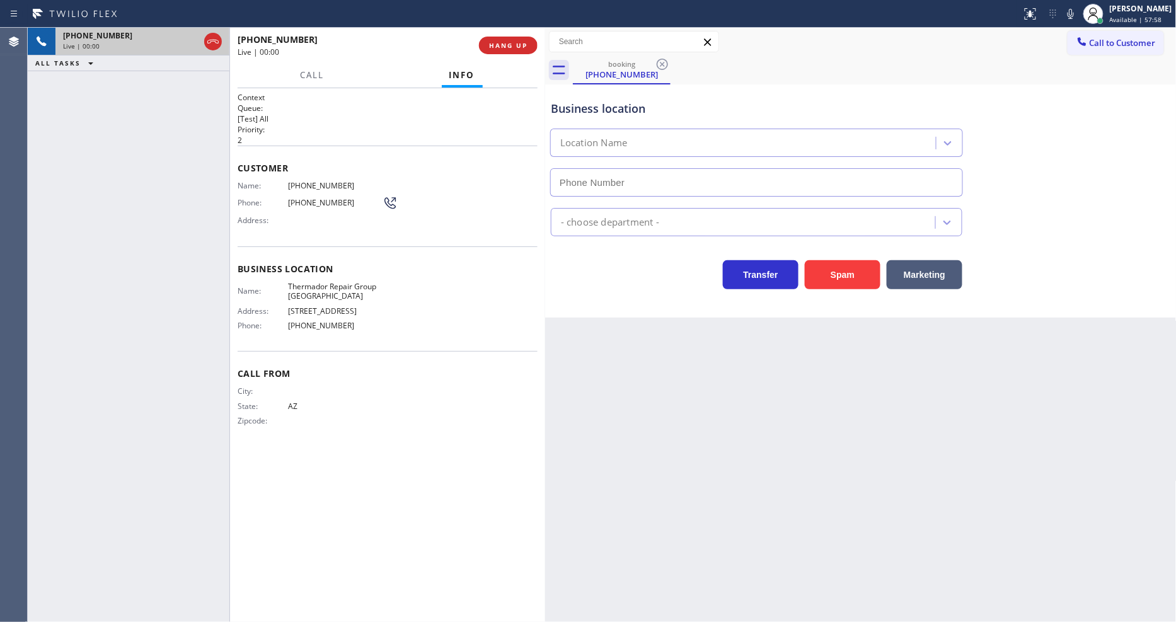
type input "(602) 786-8484"
click at [504, 50] on button "HANG UP" at bounding box center [508, 46] width 59 height 18
click at [506, 49] on span "HANG UP" at bounding box center [508, 45] width 38 height 9
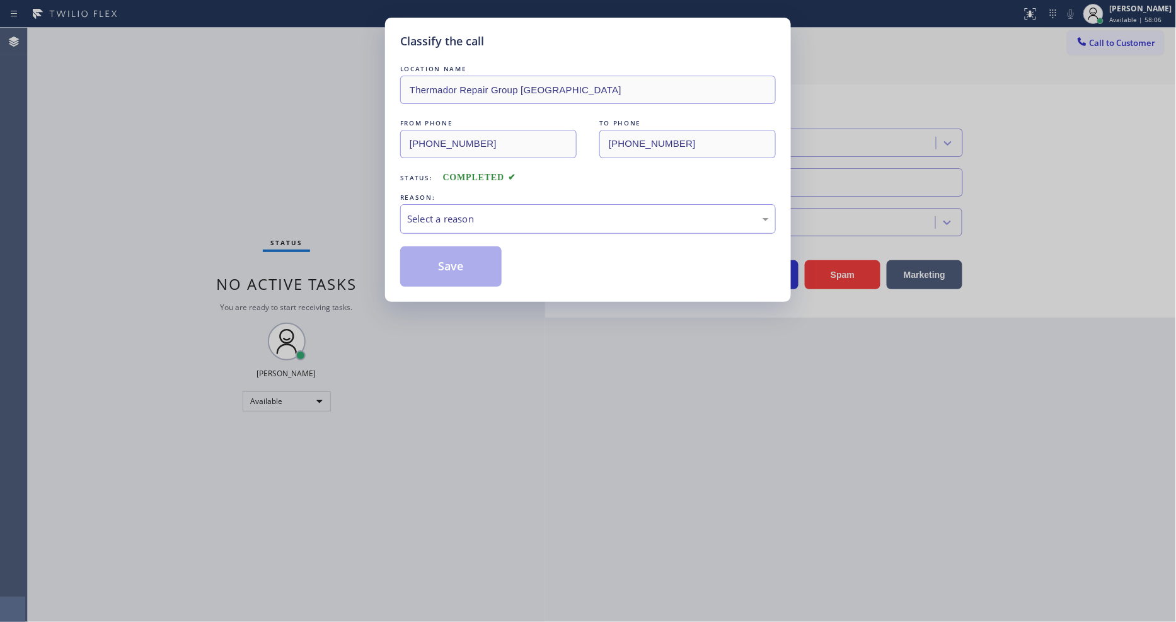
click at [450, 214] on div "Select a reason" at bounding box center [588, 219] width 362 height 14
click at [441, 254] on button "Save" at bounding box center [450, 266] width 101 height 40
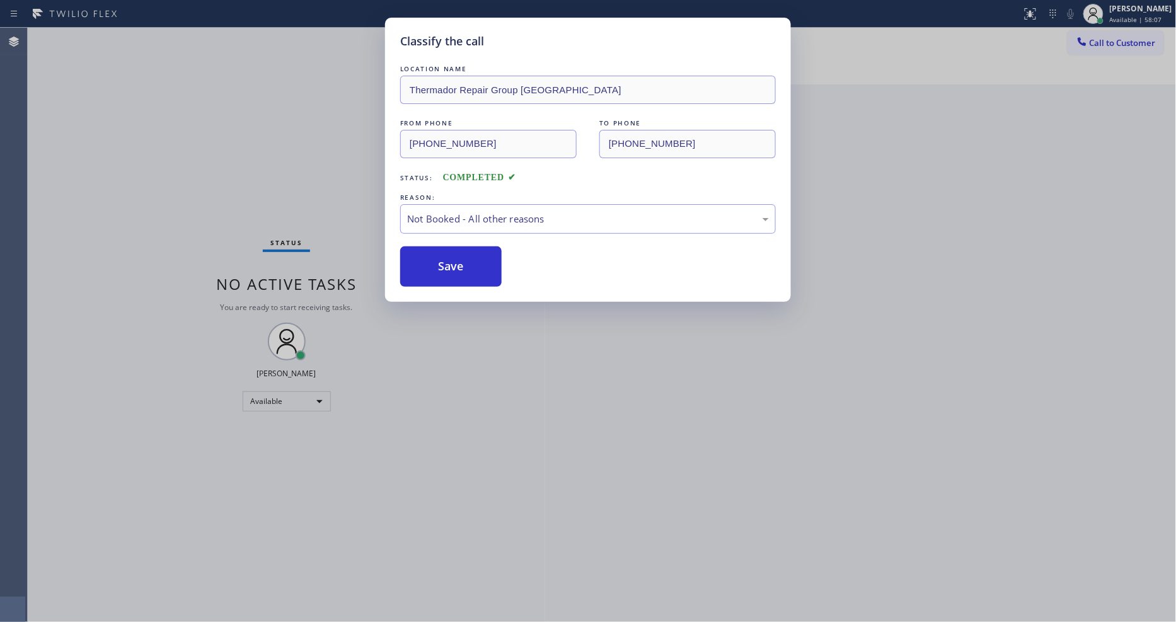
click at [441, 254] on button "Save" at bounding box center [450, 266] width 101 height 40
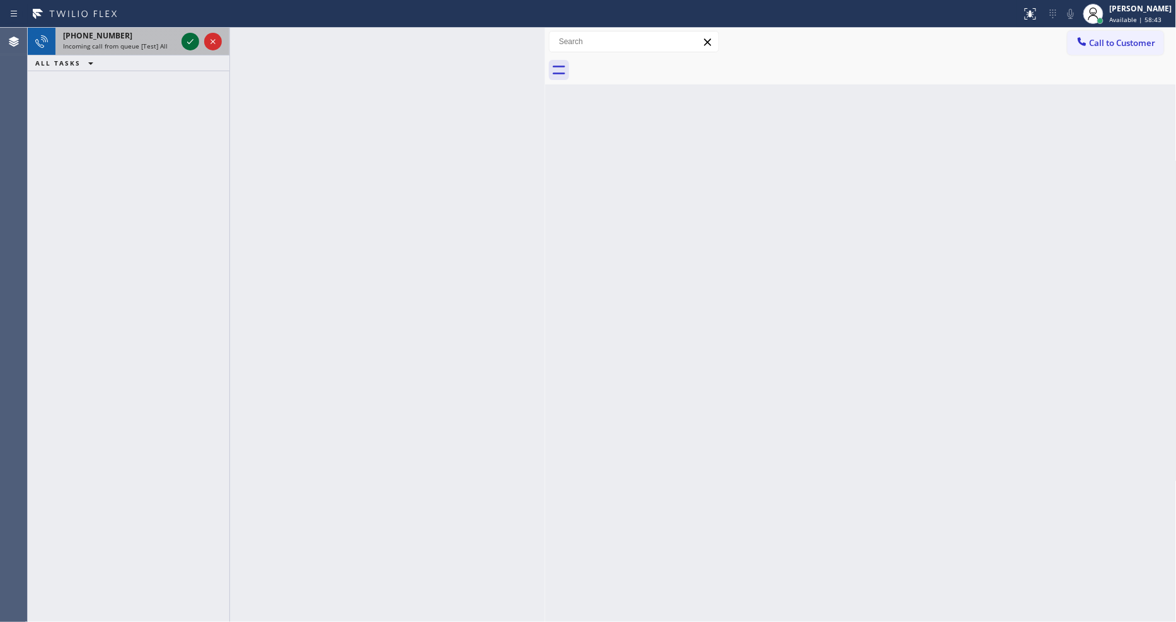
click at [183, 41] on icon at bounding box center [190, 41] width 15 height 15
click at [186, 42] on icon at bounding box center [190, 41] width 15 height 15
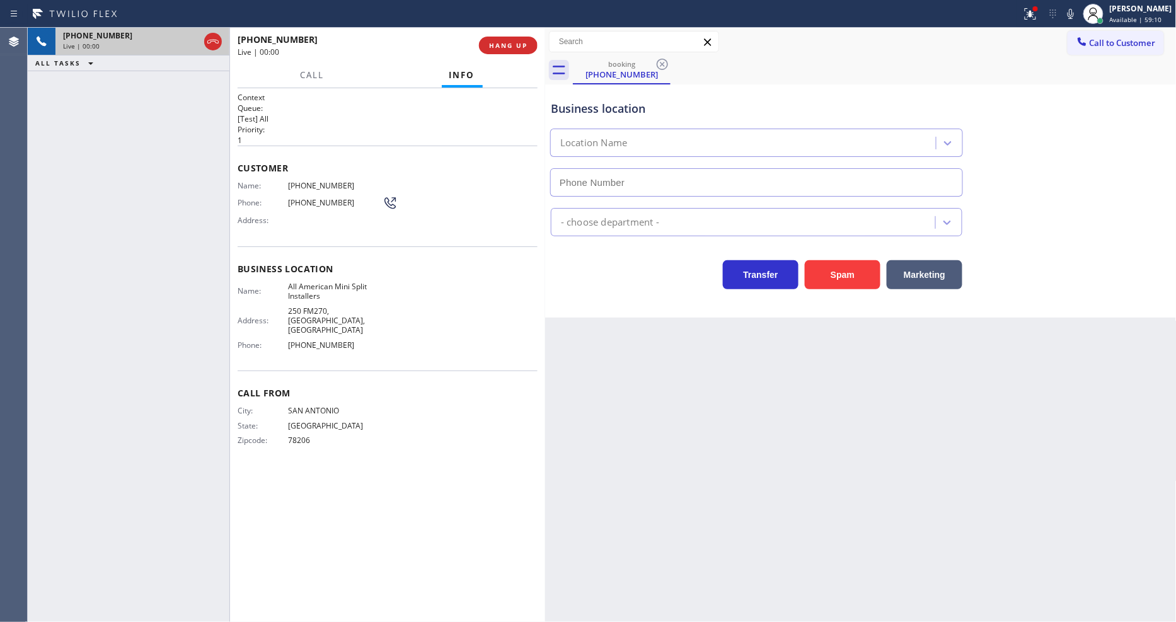
type input "(346) 273-2894"
click at [513, 47] on span "HANG UP" at bounding box center [508, 45] width 38 height 9
click at [513, 48] on span "HANG UP" at bounding box center [508, 45] width 38 height 9
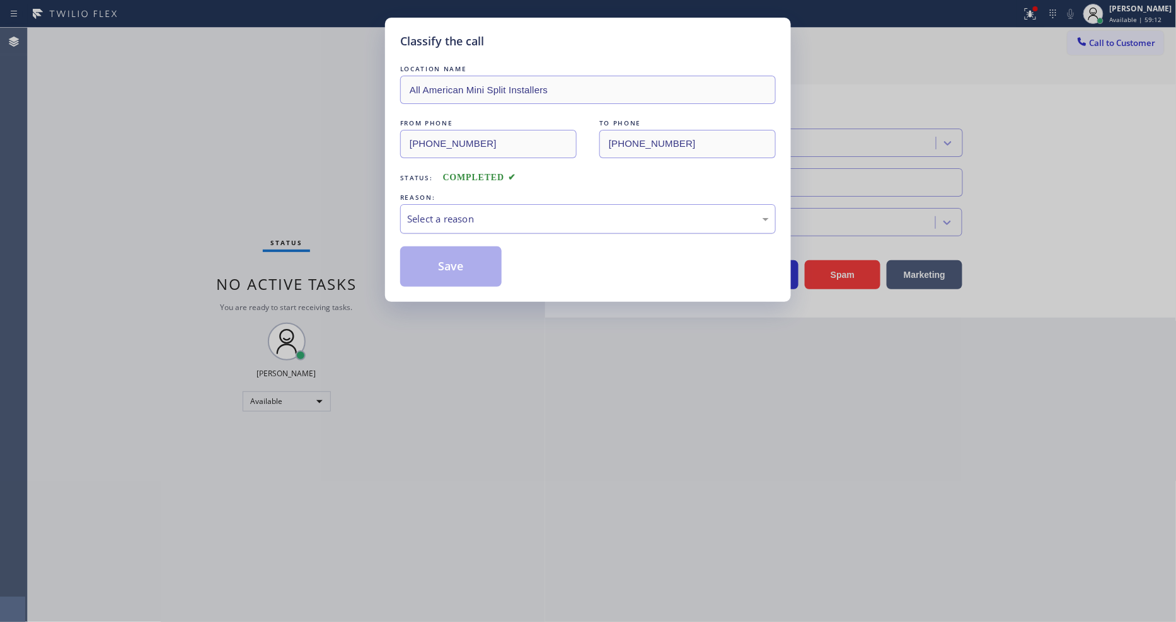
click at [445, 212] on div "Select a reason" at bounding box center [588, 219] width 362 height 14
click at [454, 247] on button "Save" at bounding box center [450, 266] width 101 height 40
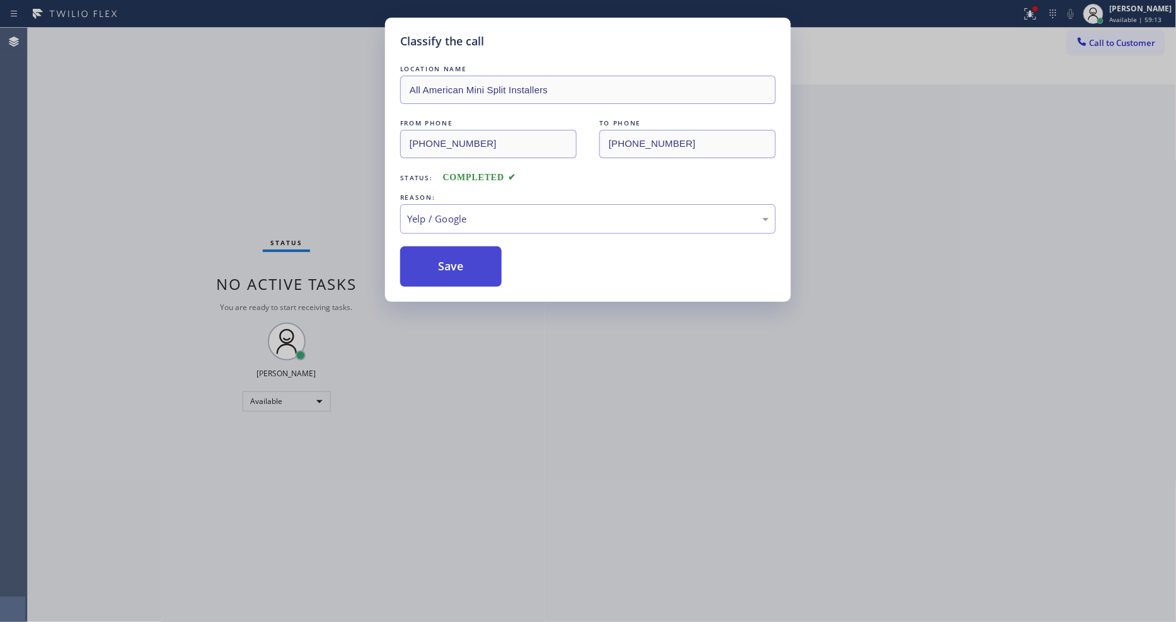
click at [454, 247] on button "Save" at bounding box center [450, 266] width 101 height 40
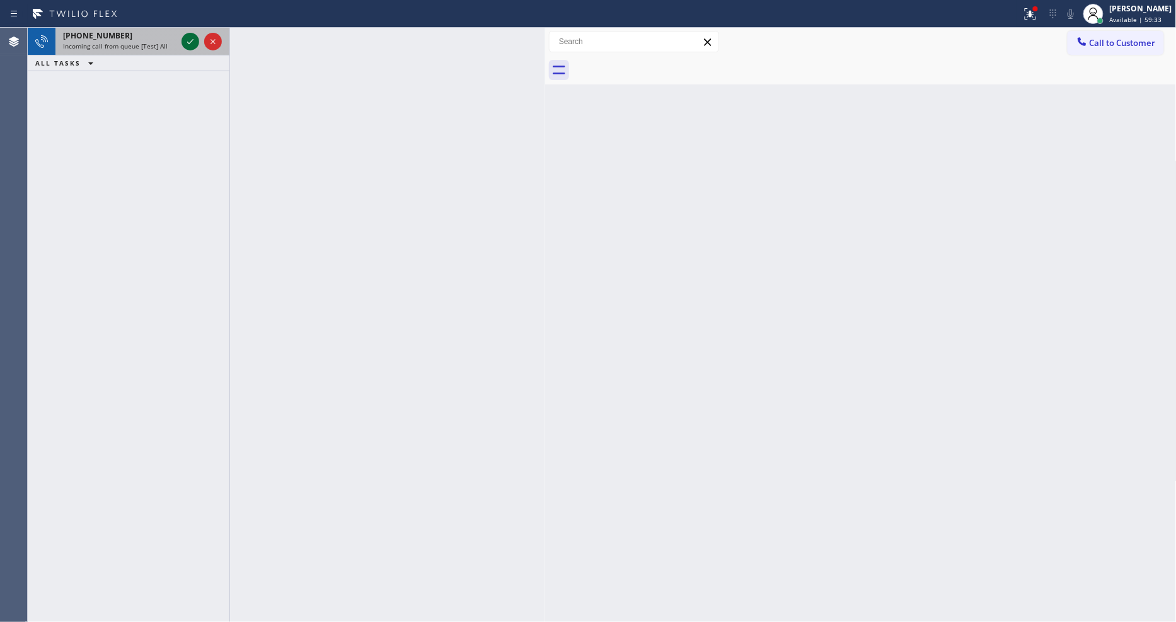
click at [186, 44] on icon at bounding box center [190, 41] width 15 height 15
click at [185, 43] on icon at bounding box center [190, 41] width 15 height 15
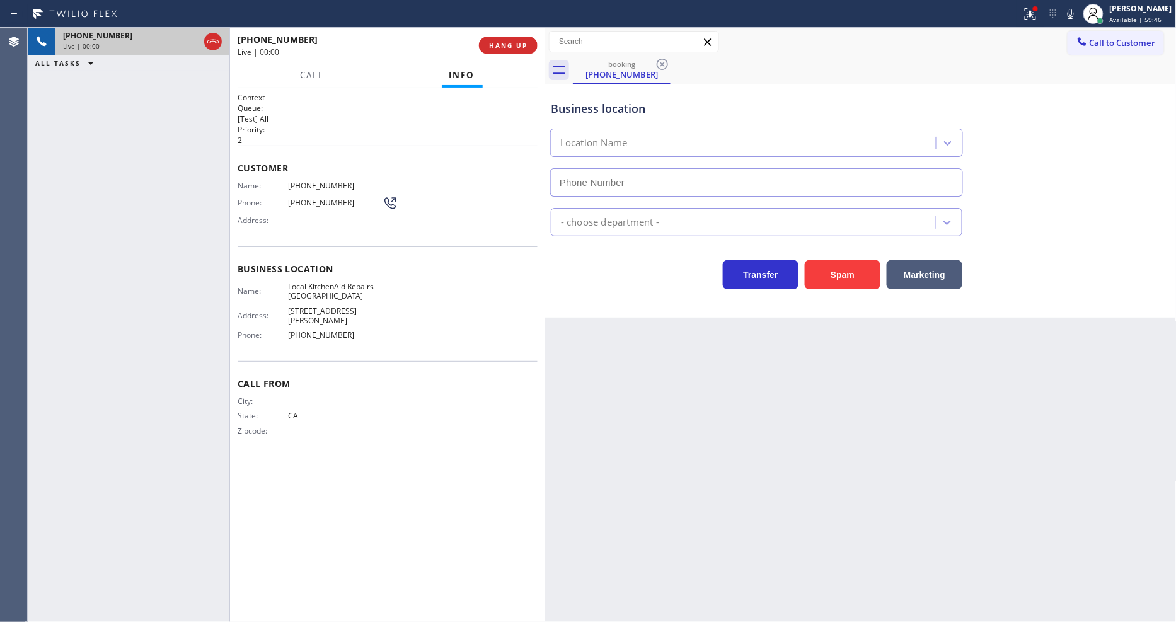
type input "(949) 979-4855"
click at [1034, 15] on icon at bounding box center [1030, 13] width 15 height 15
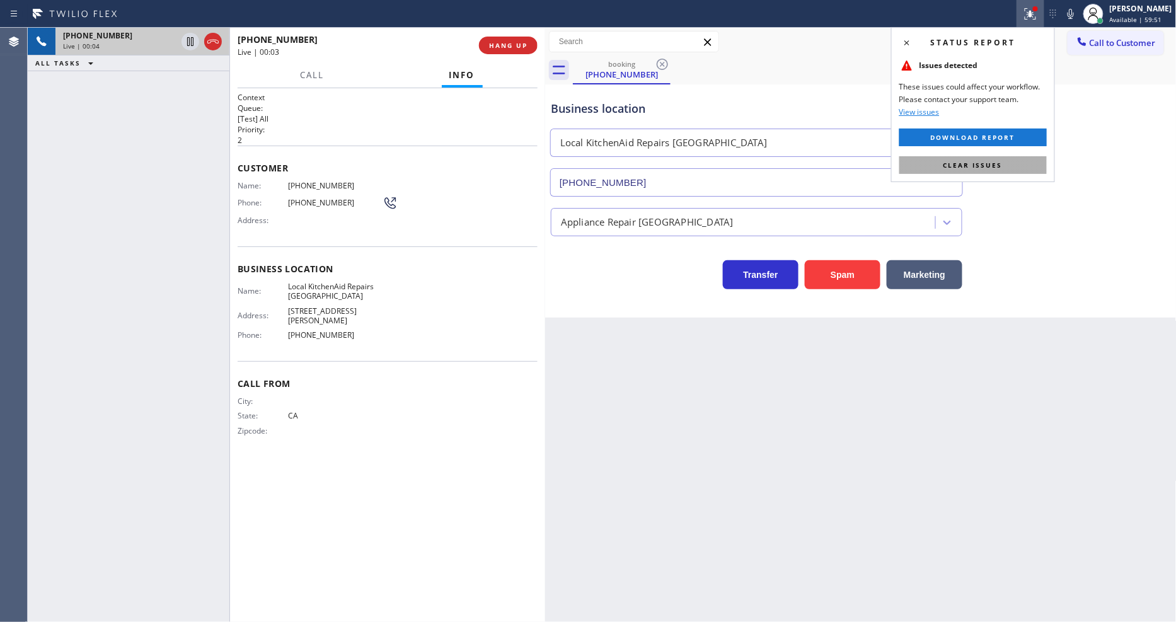
click at [1015, 171] on button "Clear issues" at bounding box center [974, 165] width 148 height 18
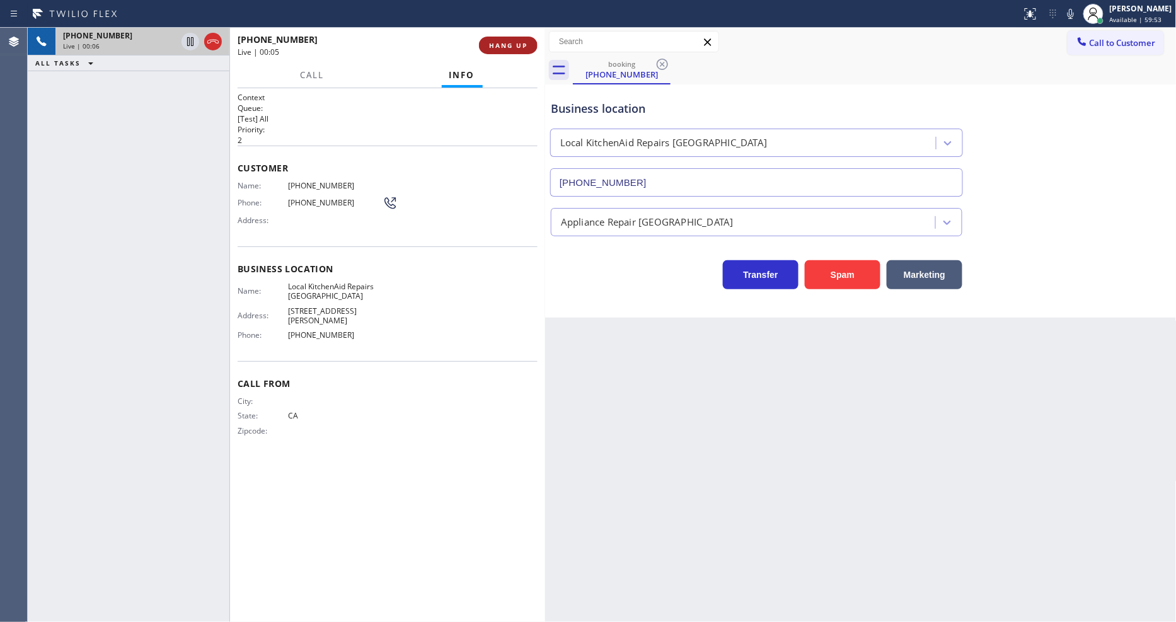
click at [516, 52] on button "HANG UP" at bounding box center [508, 46] width 59 height 18
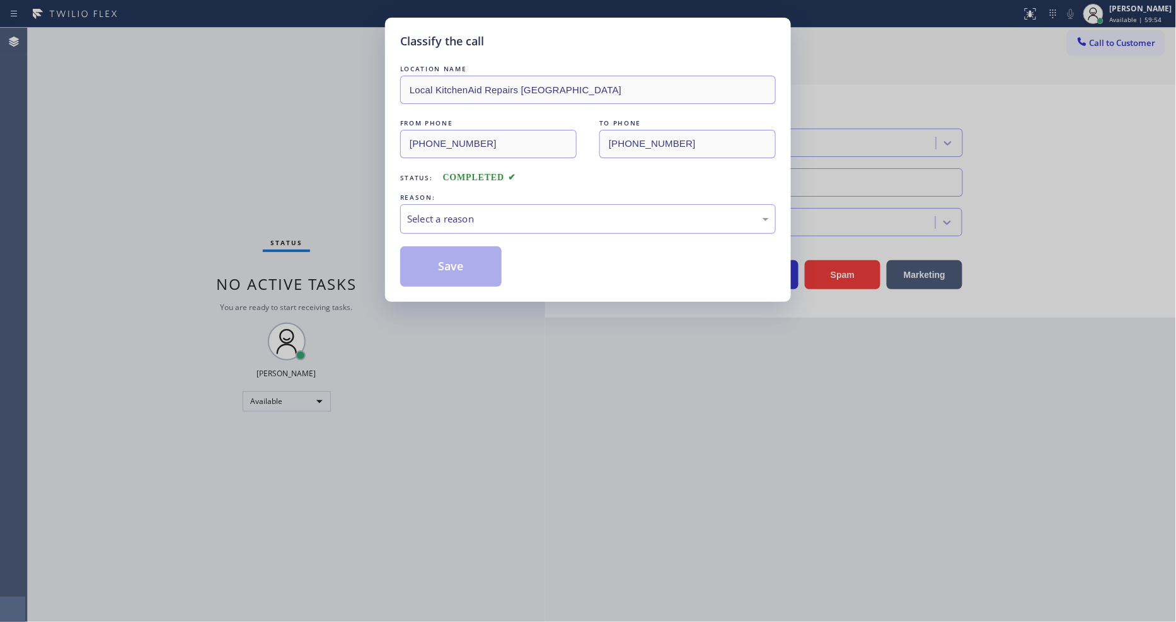
click at [503, 218] on div "Select a reason" at bounding box center [588, 219] width 362 height 14
click at [482, 256] on button "Save" at bounding box center [450, 266] width 101 height 40
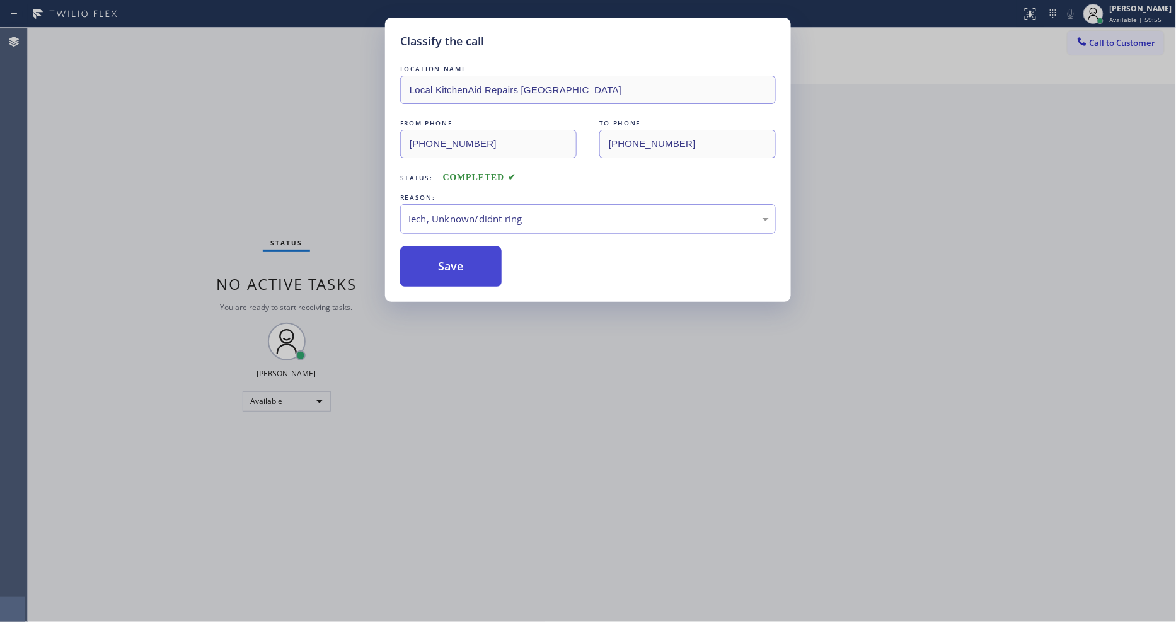
click at [482, 256] on button "Save" at bounding box center [450, 266] width 101 height 40
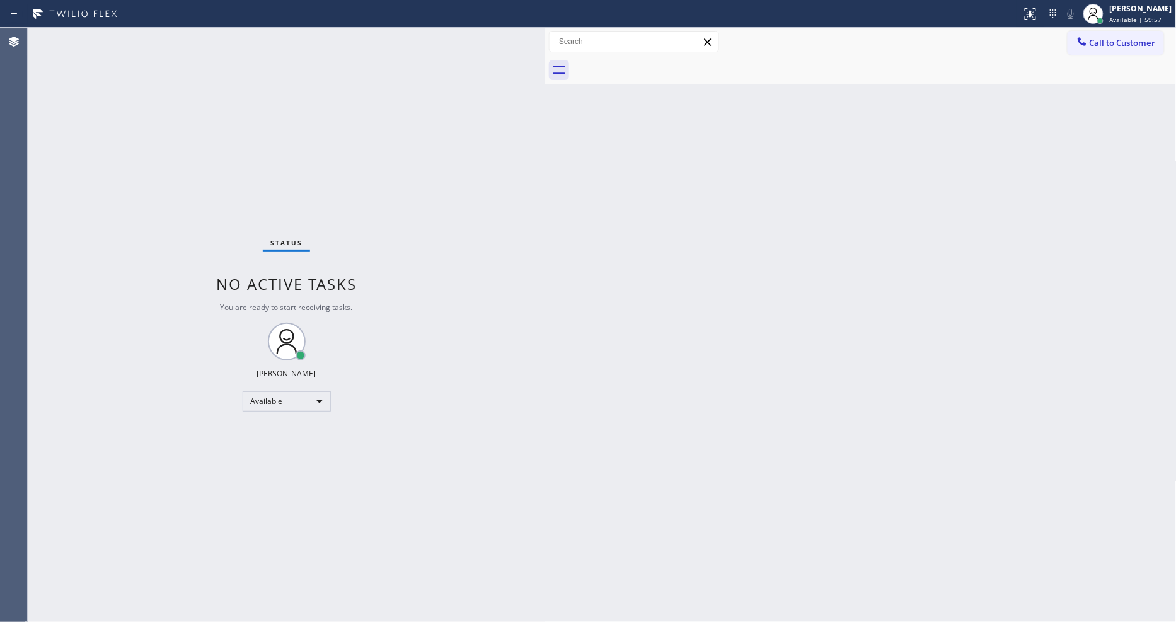
click at [153, 39] on div "Status No active tasks You are ready to start receiving tasks. [PERSON_NAME] Av…" at bounding box center [287, 325] width 518 height 594
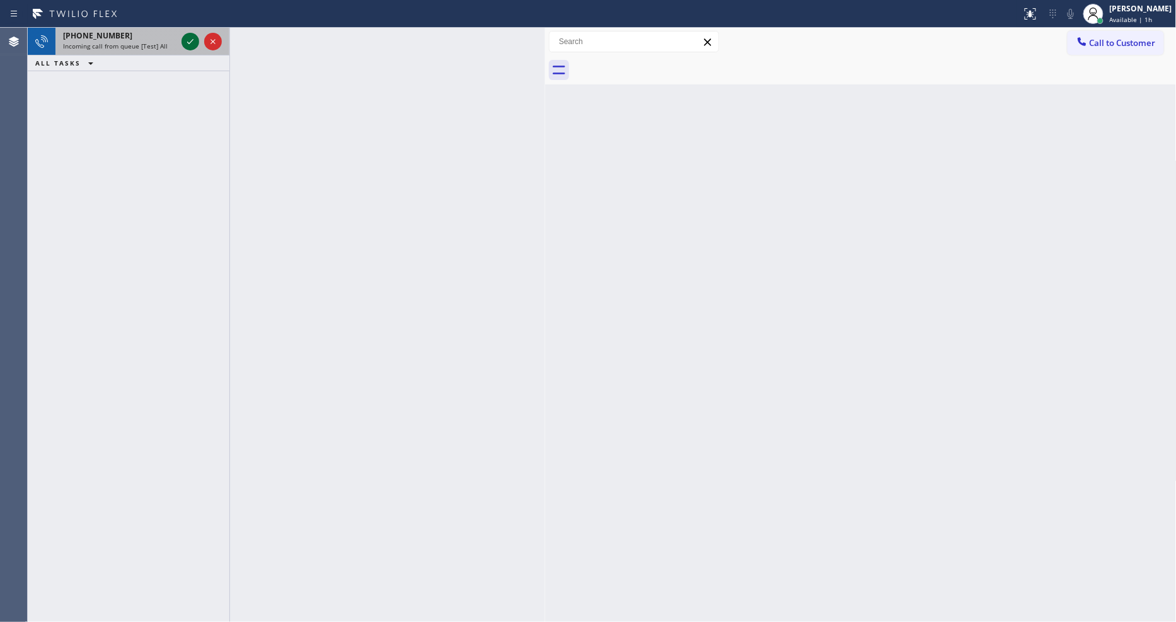
click at [189, 39] on icon at bounding box center [190, 41] width 15 height 15
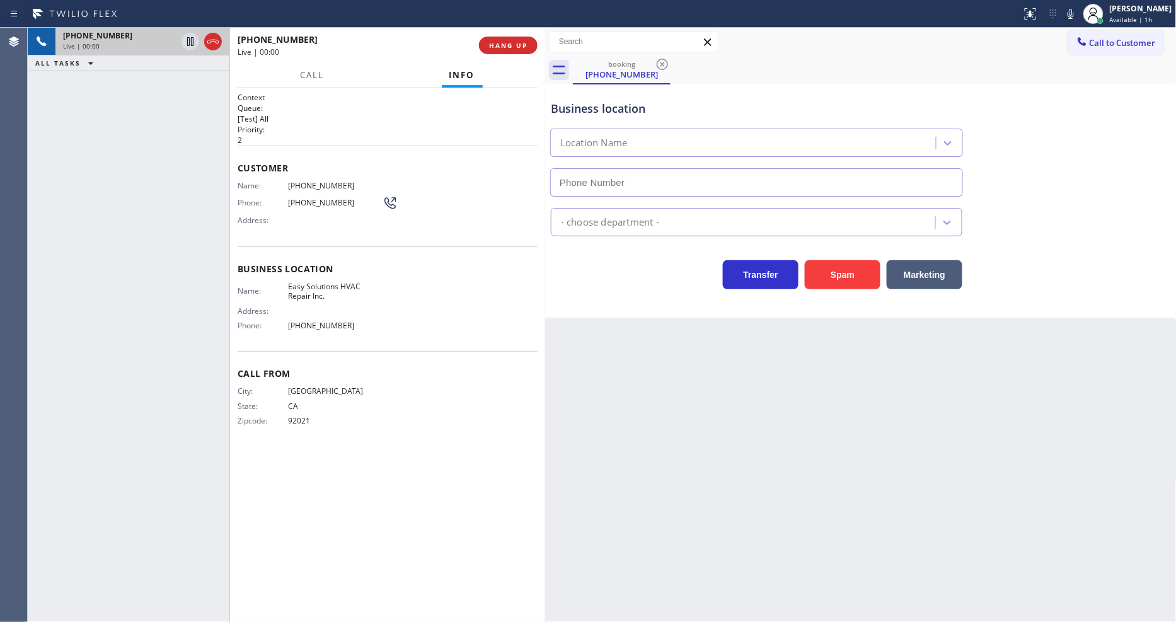
click at [501, 45] on span "HANG UP" at bounding box center [508, 45] width 38 height 9
type input "(619) 485-6158"
click at [501, 45] on span "HANG UP" at bounding box center [508, 45] width 38 height 9
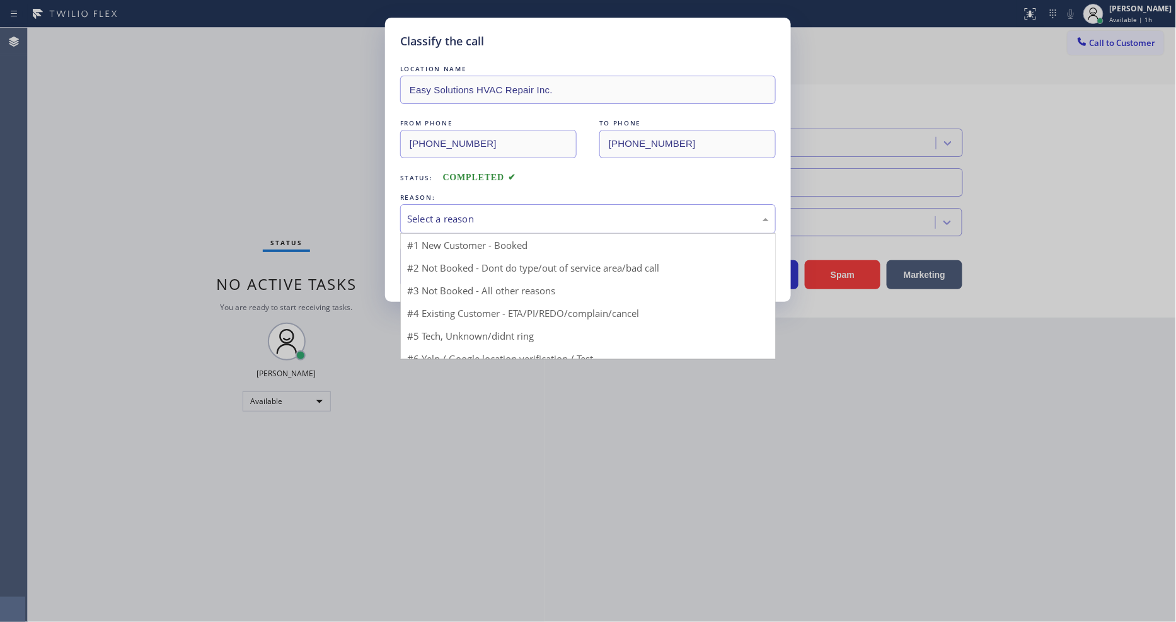
click at [439, 224] on div "Select a reason" at bounding box center [588, 219] width 376 height 30
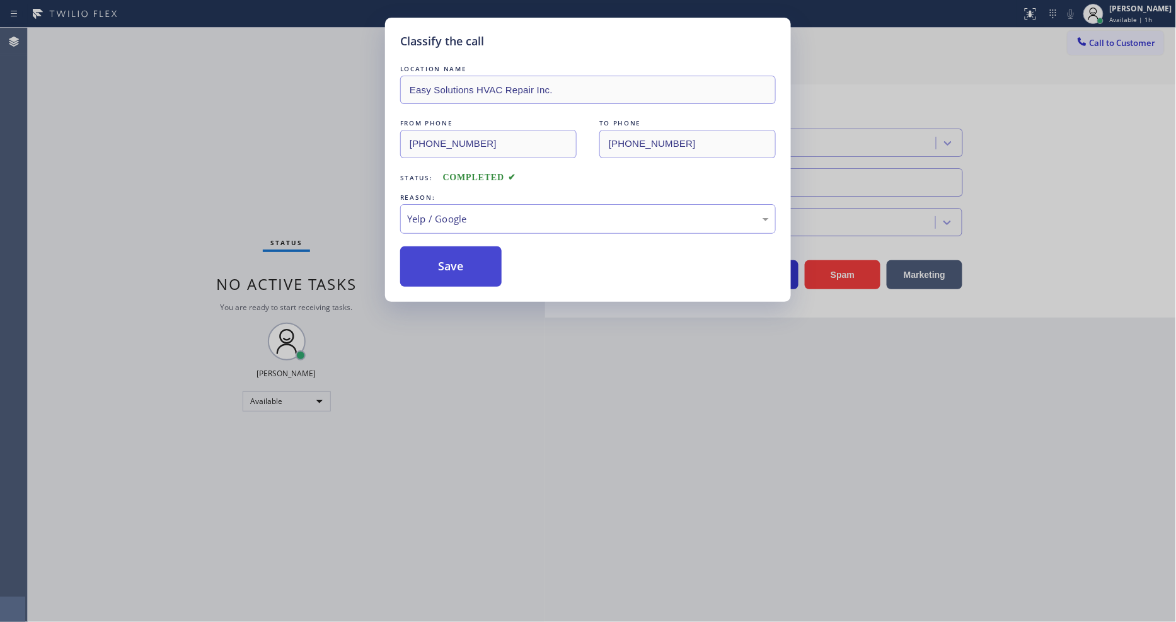
click at [462, 261] on button "Save" at bounding box center [450, 266] width 101 height 40
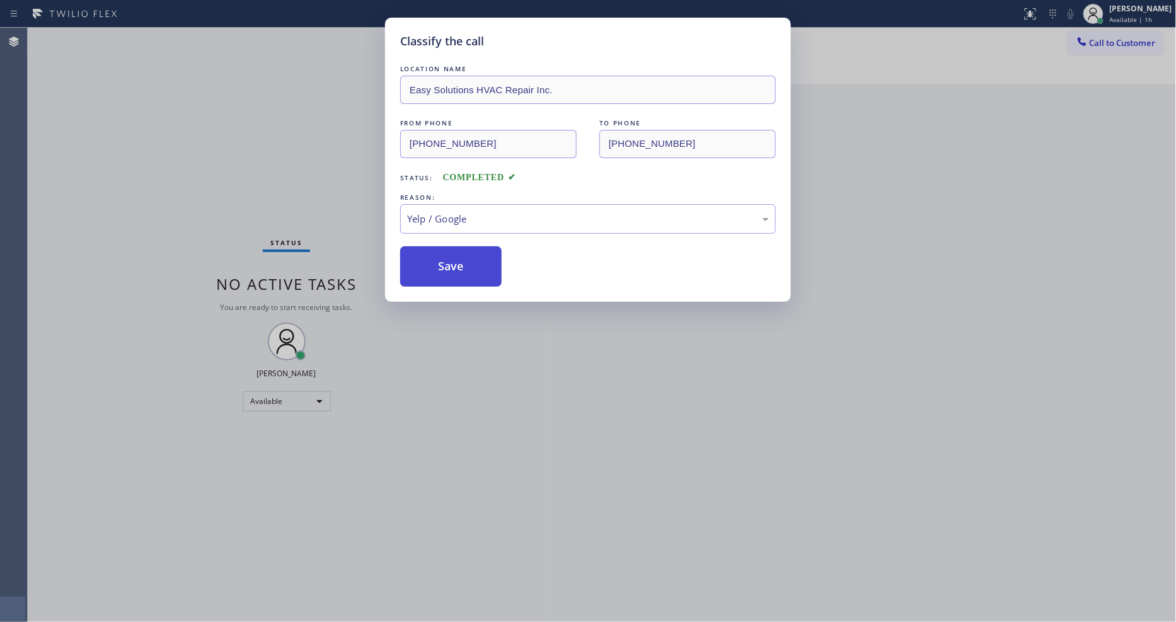
click at [462, 261] on button "Save" at bounding box center [450, 266] width 101 height 40
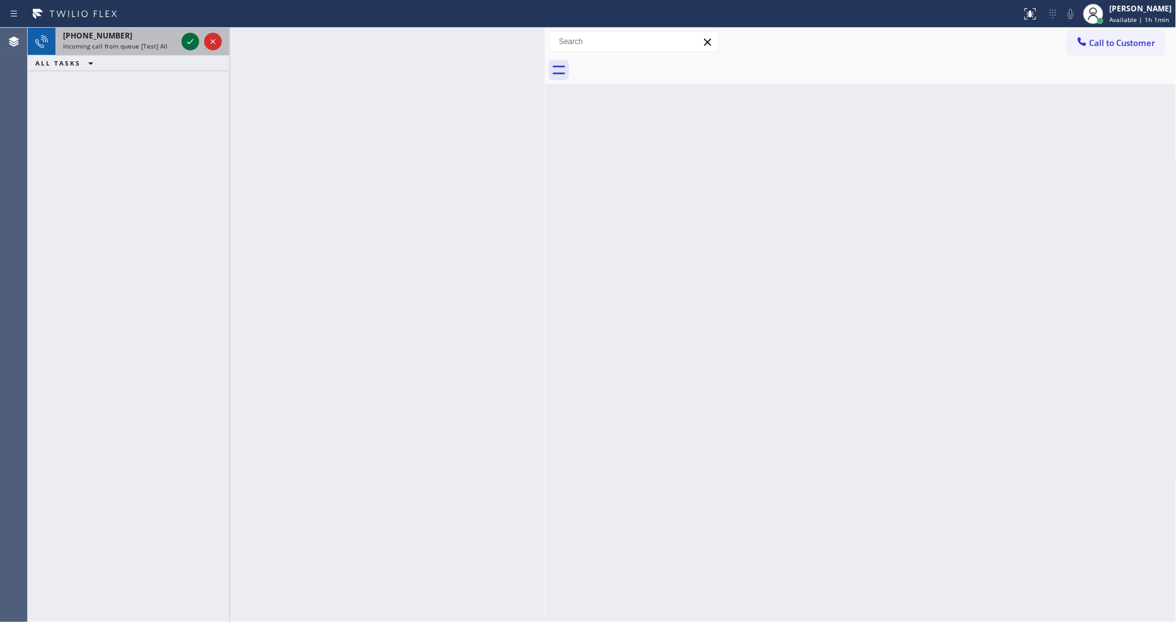
click at [192, 42] on icon at bounding box center [190, 41] width 15 height 15
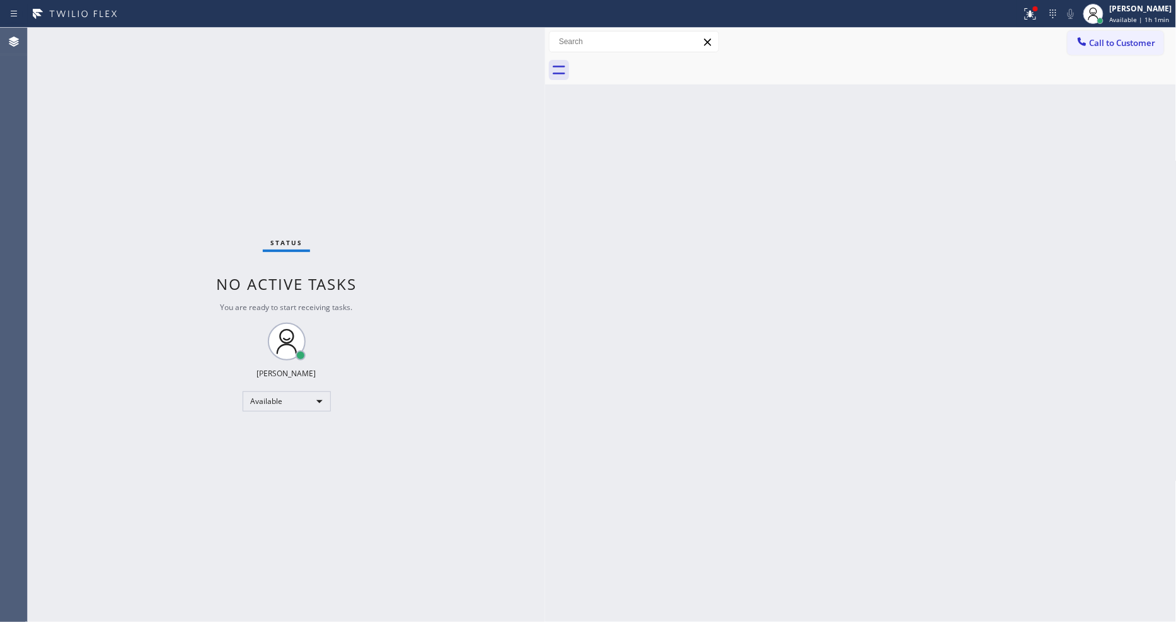
drag, startPoint x: 1040, startPoint y: 13, endPoint x: 1057, endPoint y: 117, distance: 106.0
click at [1038, 13] on icon at bounding box center [1030, 13] width 15 height 15
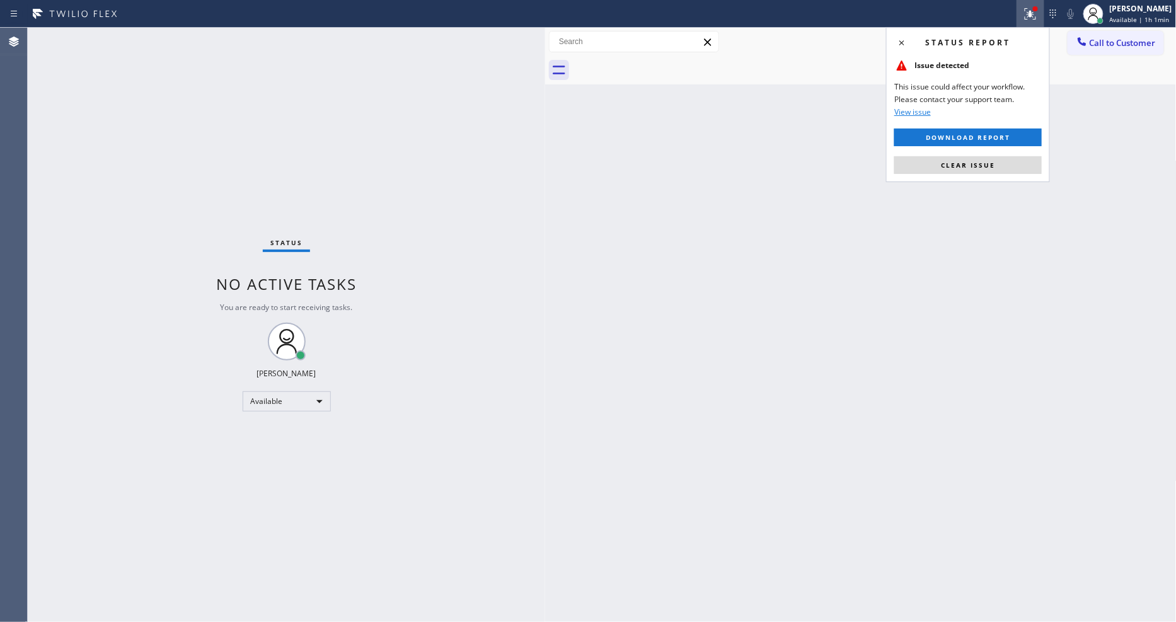
click at [1037, 164] on button "Clear issue" at bounding box center [968, 165] width 148 height 18
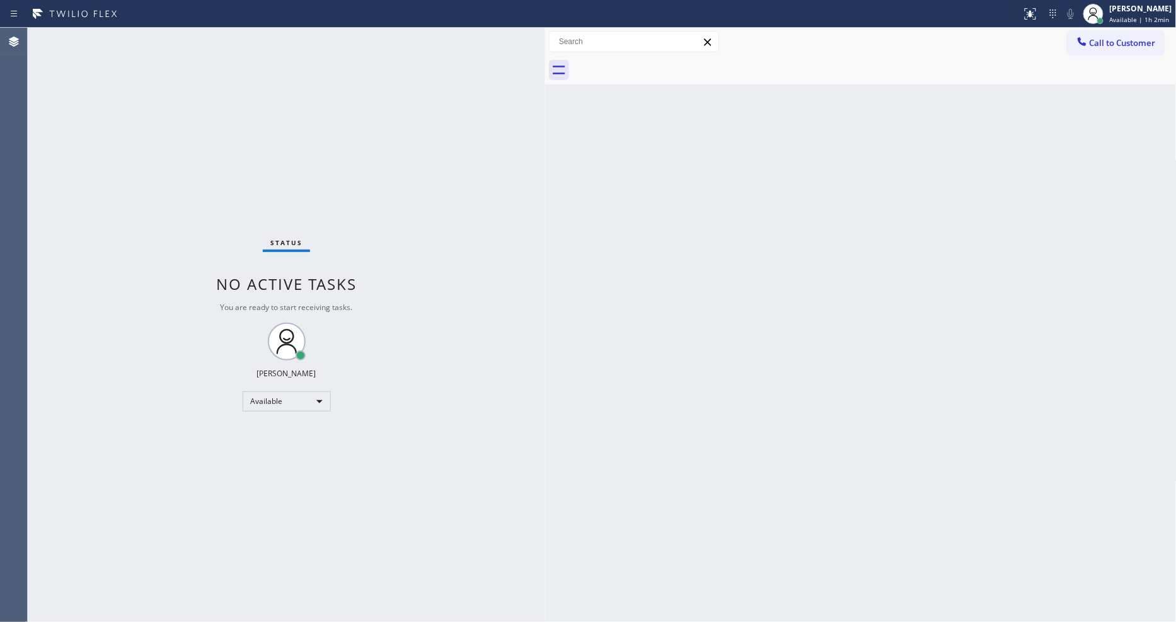
click at [149, 35] on div "Status No active tasks You are ready to start receiving tasks. [PERSON_NAME] Av…" at bounding box center [287, 325] width 518 height 594
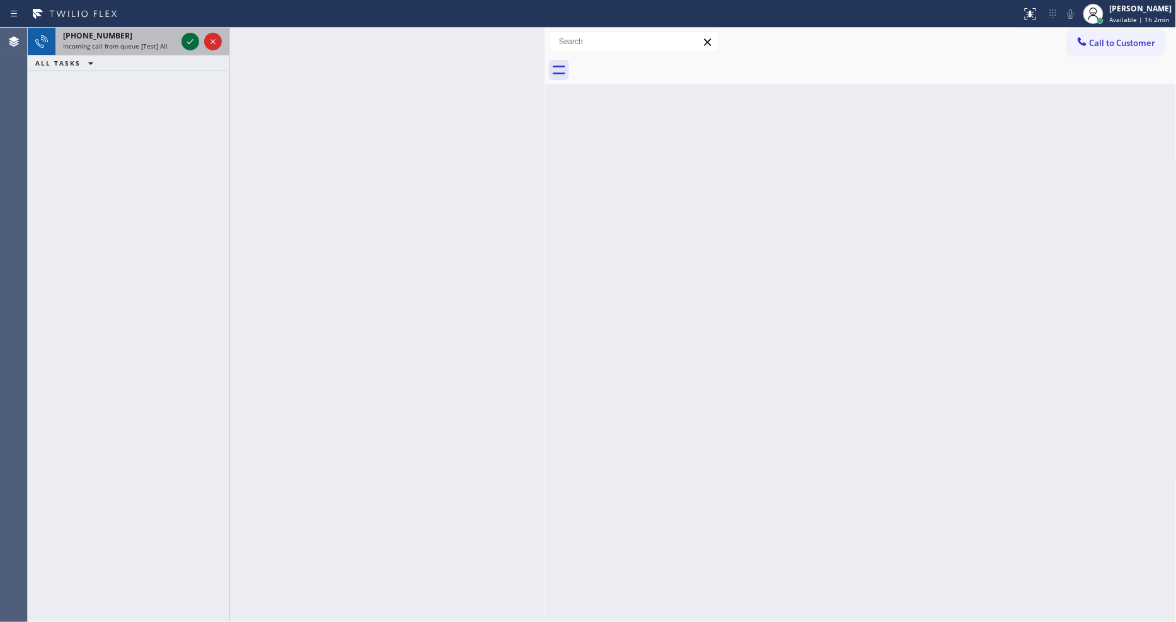
click at [189, 44] on icon at bounding box center [190, 41] width 15 height 15
click at [189, 43] on icon at bounding box center [190, 41] width 6 height 5
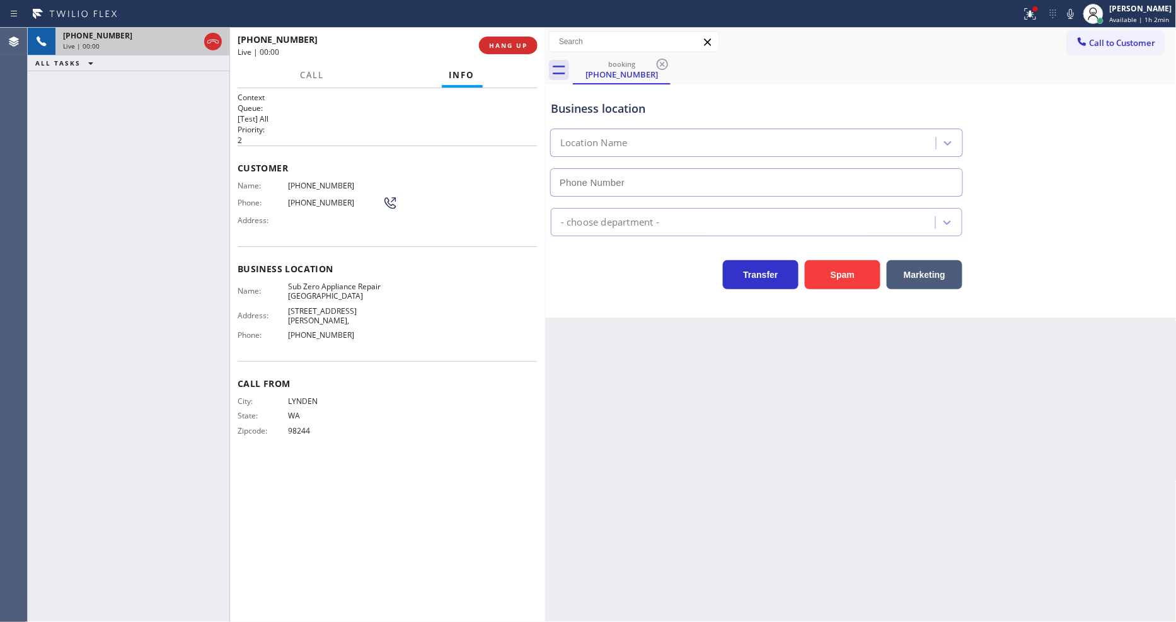
type input "[PHONE_NUMBER]"
click at [310, 282] on span "Sub Zero Appliance Repair [GEOGRAPHIC_DATA]" at bounding box center [335, 292] width 95 height 20
click at [309, 190] on div "Name: (360) 595-8438 Phone: (360) 595-8438 Address:" at bounding box center [318, 206] width 160 height 50
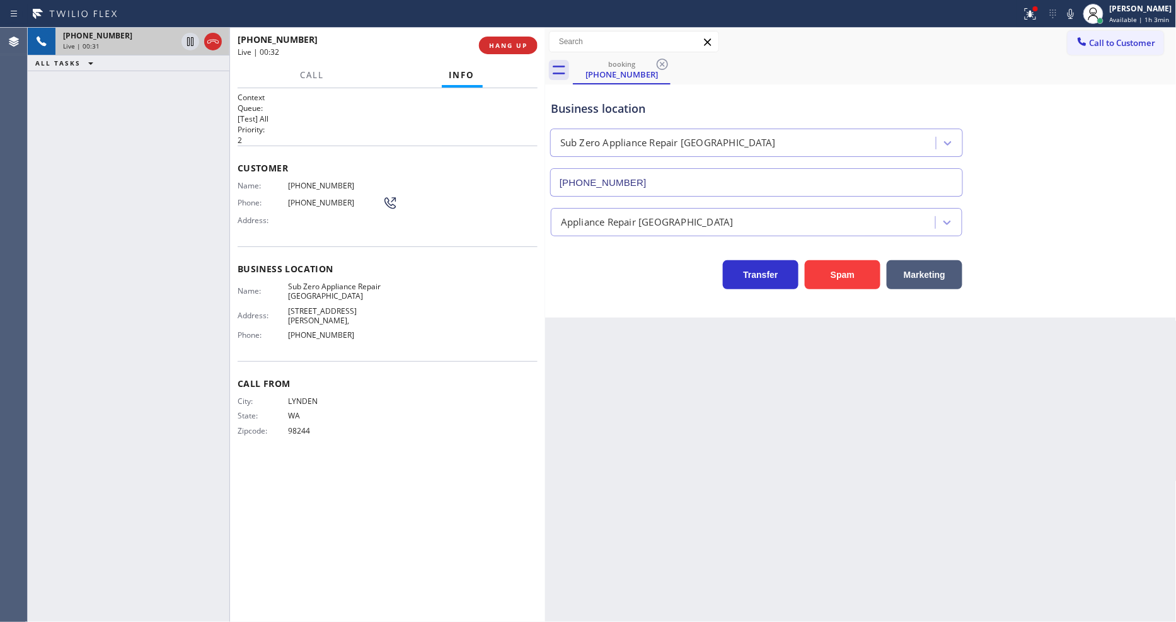
click at [309, 187] on div "Name: (360) 595-8438 Phone: (360) 595-8438 Address:" at bounding box center [318, 206] width 160 height 50
click at [190, 37] on icon at bounding box center [190, 41] width 15 height 15
click at [1058, 16] on div at bounding box center [1071, 13] width 18 height 15
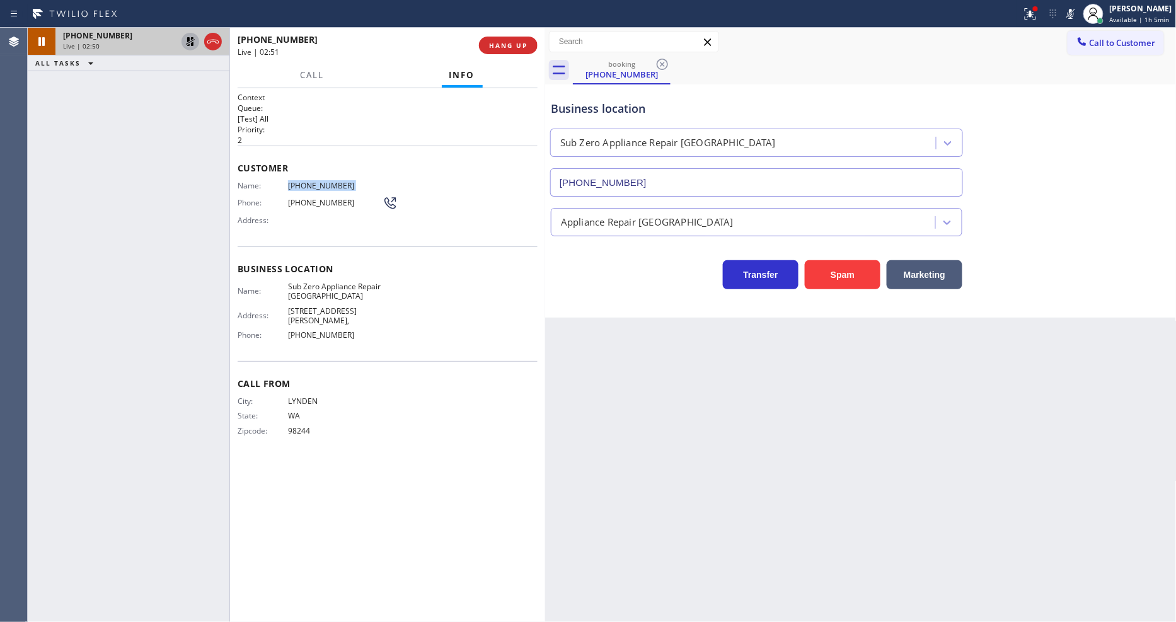
click at [187, 40] on icon at bounding box center [190, 41] width 15 height 15
click at [1058, 14] on icon at bounding box center [1070, 13] width 15 height 15
click at [303, 182] on span "(360) 595-8438" at bounding box center [335, 185] width 95 height 9
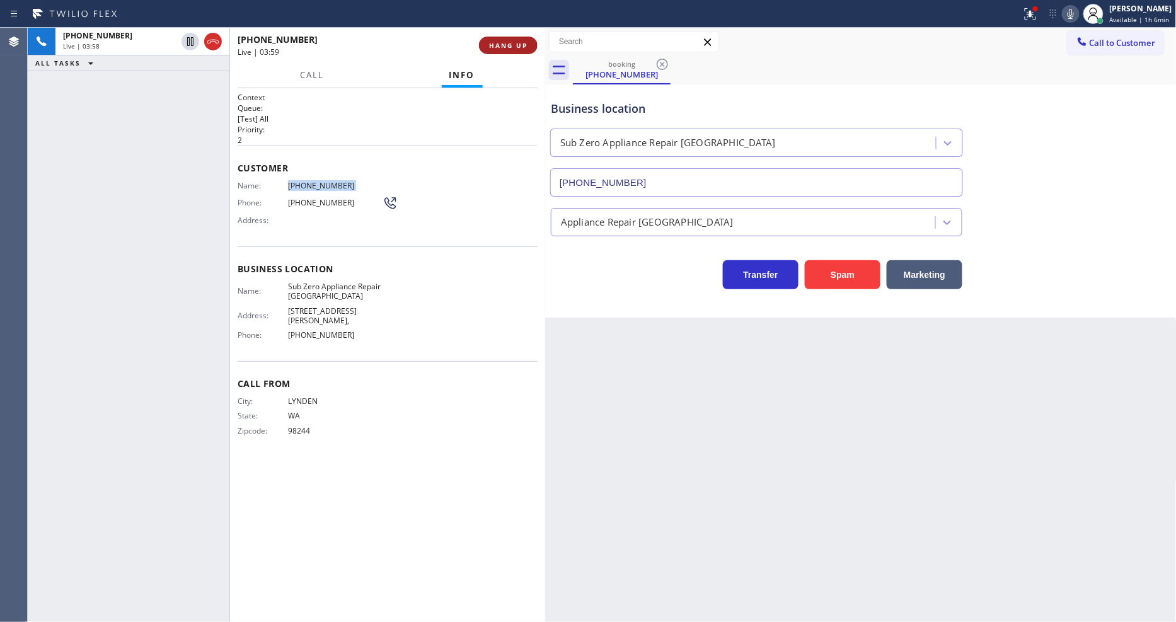
click at [516, 38] on button "HANG UP" at bounding box center [508, 46] width 59 height 18
click at [516, 38] on button "COMPLETE" at bounding box center [506, 46] width 64 height 18
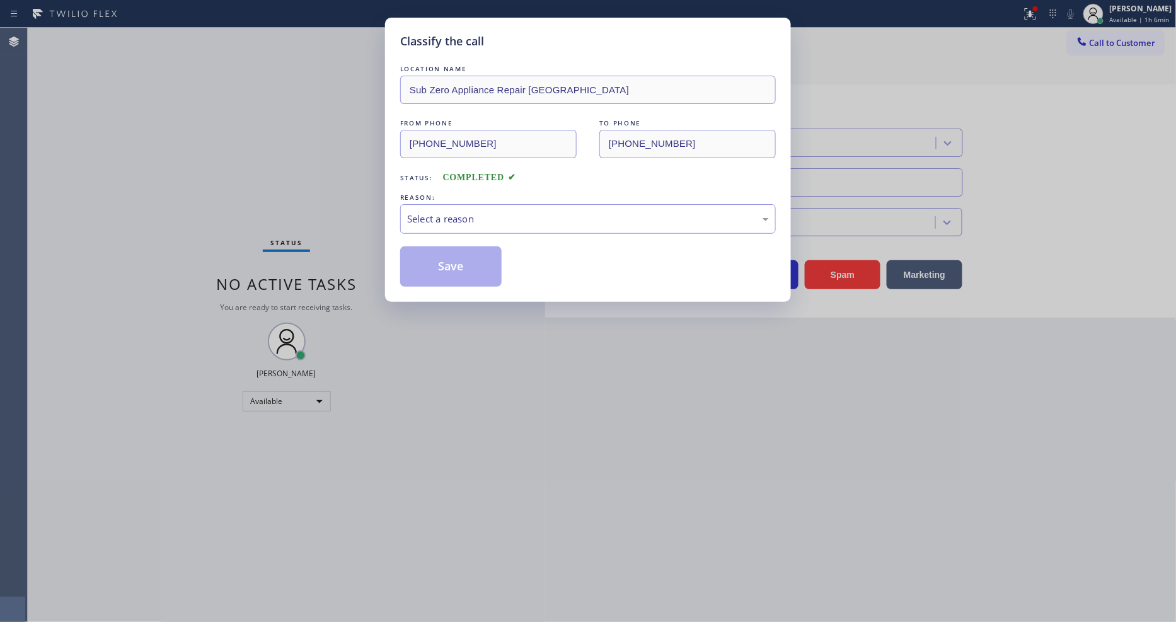
click at [478, 212] on div "Select a reason" at bounding box center [588, 219] width 362 height 14
click at [458, 267] on button "Save" at bounding box center [450, 266] width 101 height 40
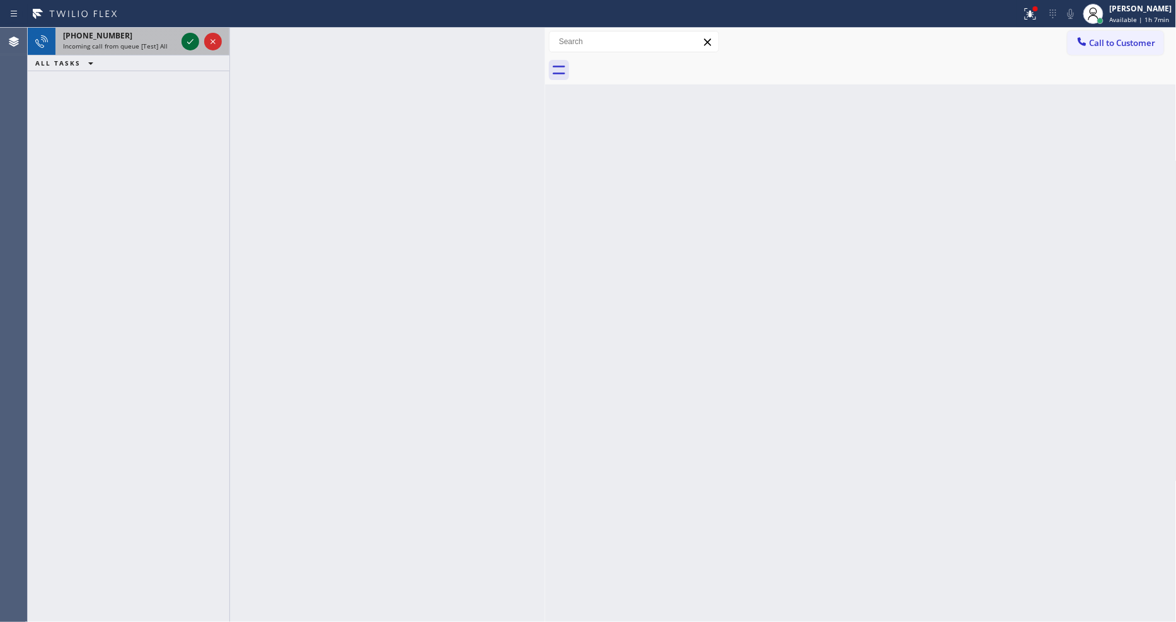
click at [191, 40] on icon at bounding box center [190, 41] width 15 height 15
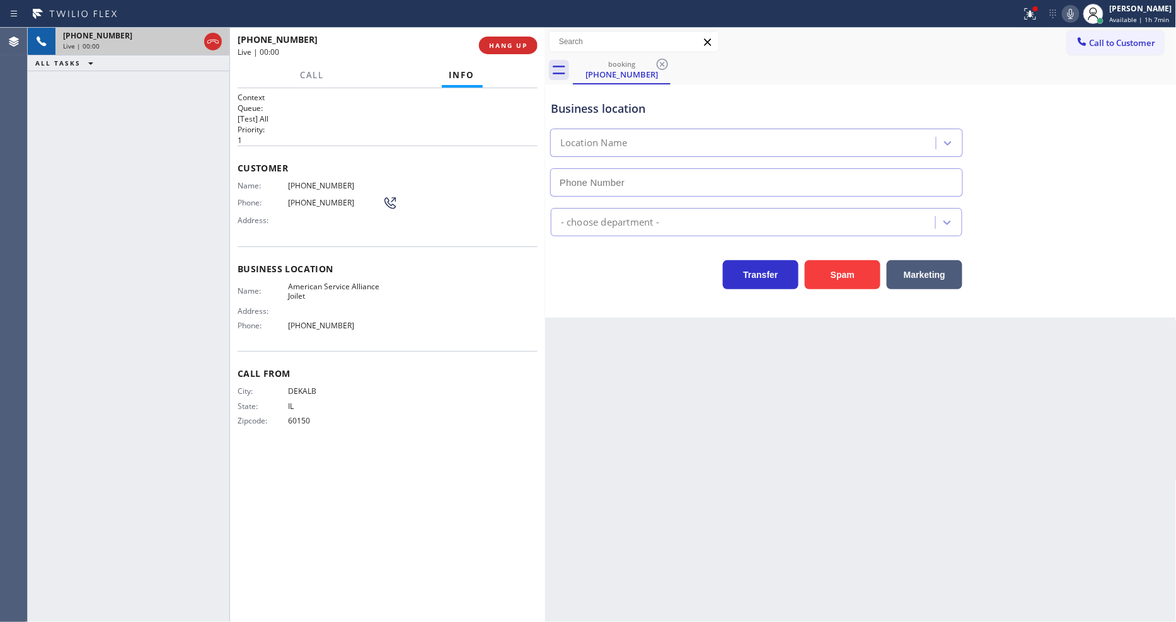
type input "(779) 212-7220"
click at [487, 40] on button "HANG UP" at bounding box center [508, 46] width 59 height 18
click at [497, 42] on span "HANG UP" at bounding box center [508, 45] width 38 height 9
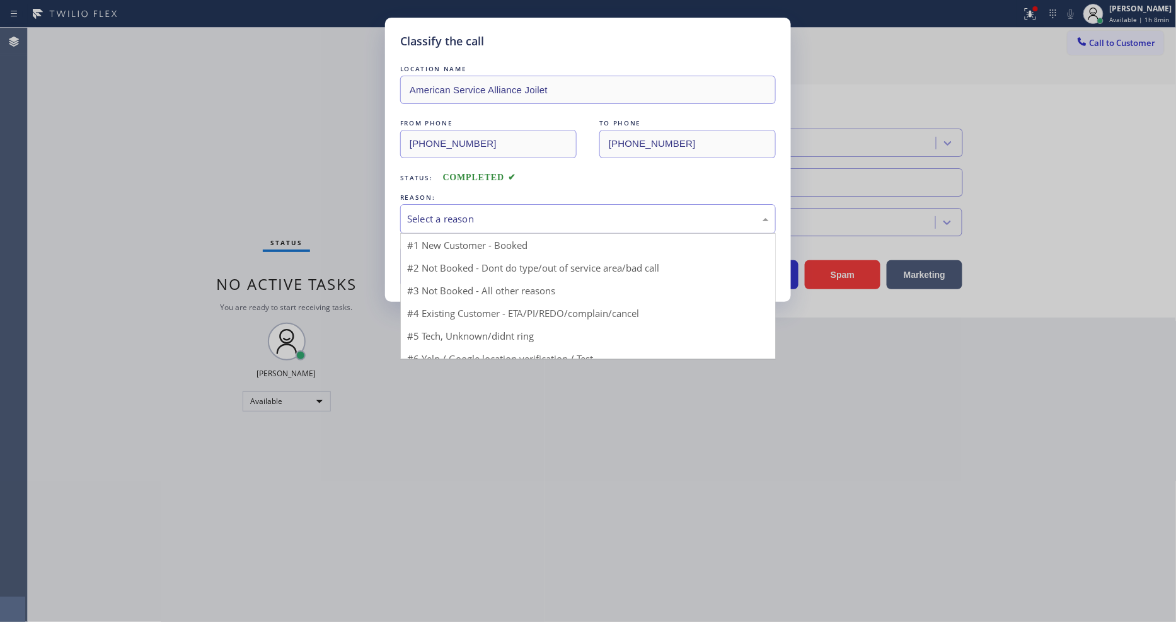
click at [458, 216] on div "Select a reason" at bounding box center [588, 219] width 362 height 14
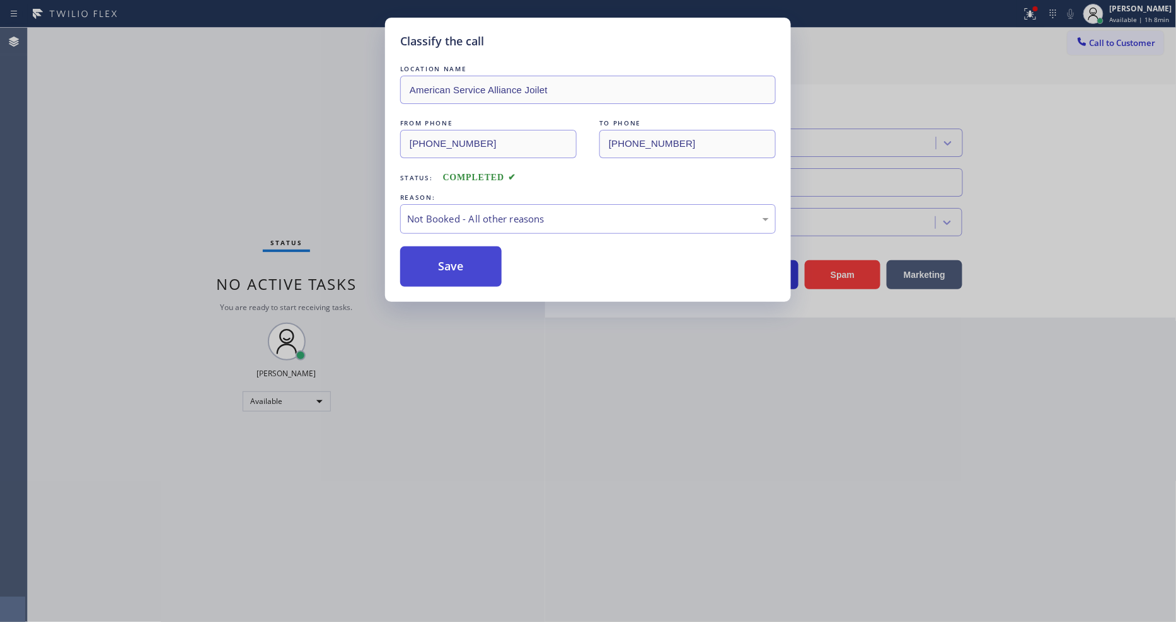
click at [448, 260] on button "Save" at bounding box center [450, 266] width 101 height 40
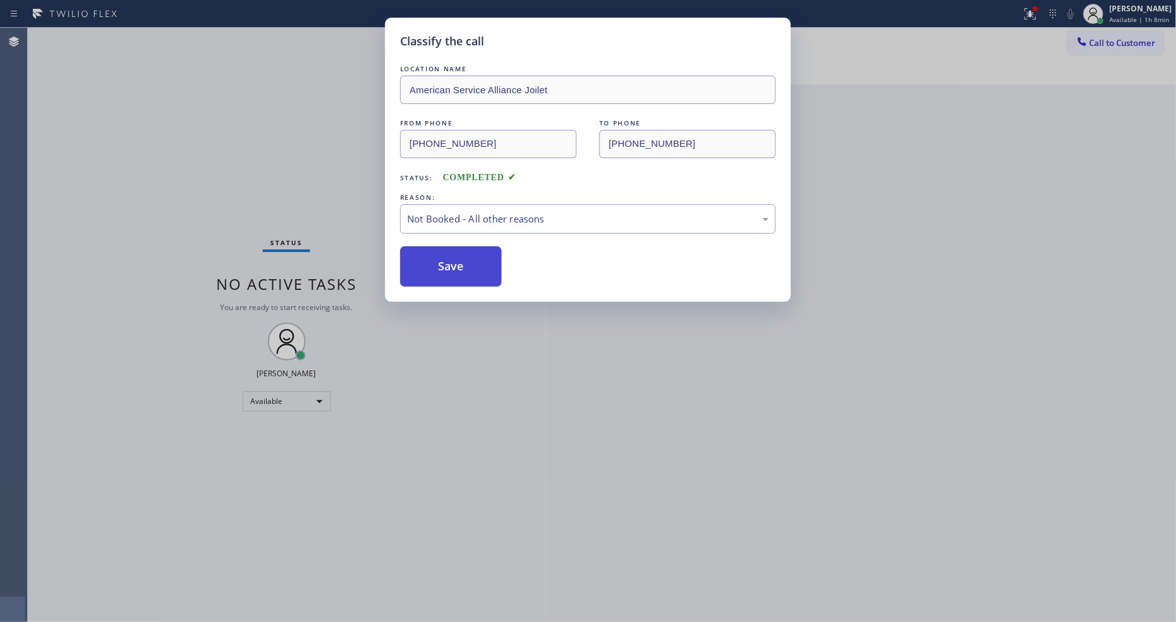
click at [448, 260] on button "Save" at bounding box center [450, 266] width 101 height 40
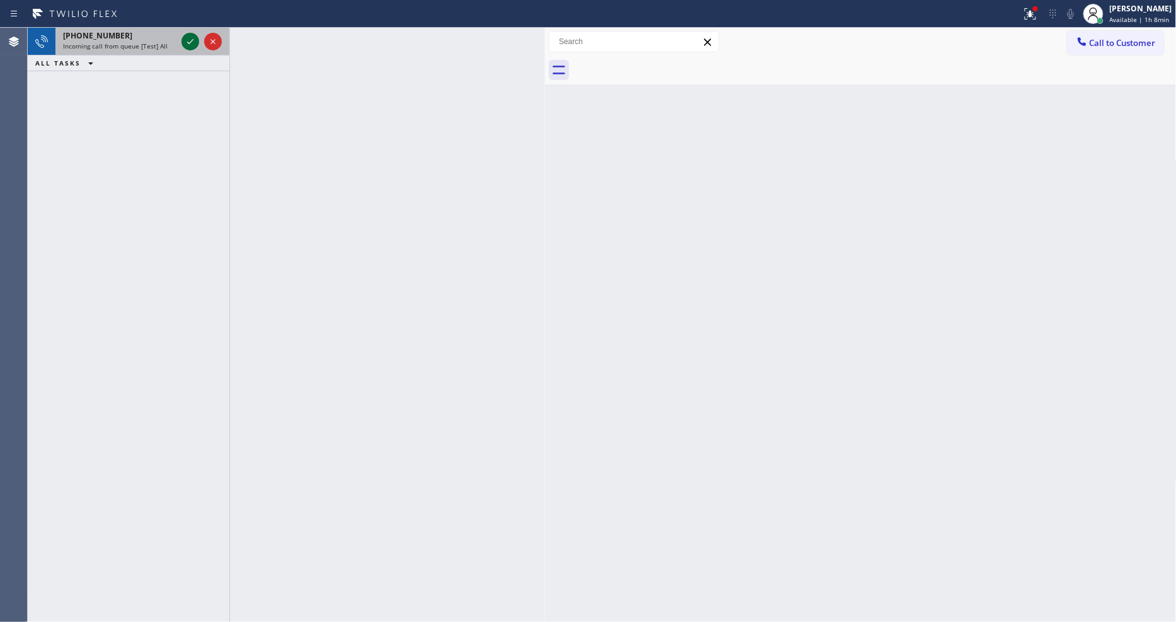
click at [192, 30] on div at bounding box center [201, 42] width 45 height 28
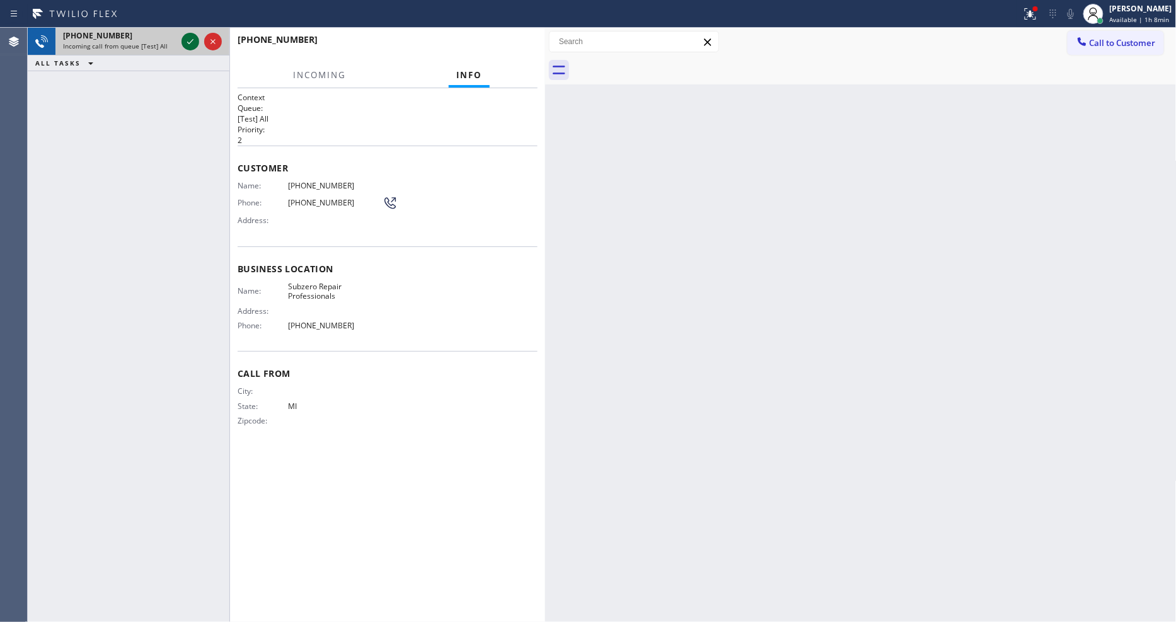
click at [191, 35] on icon at bounding box center [190, 41] width 15 height 15
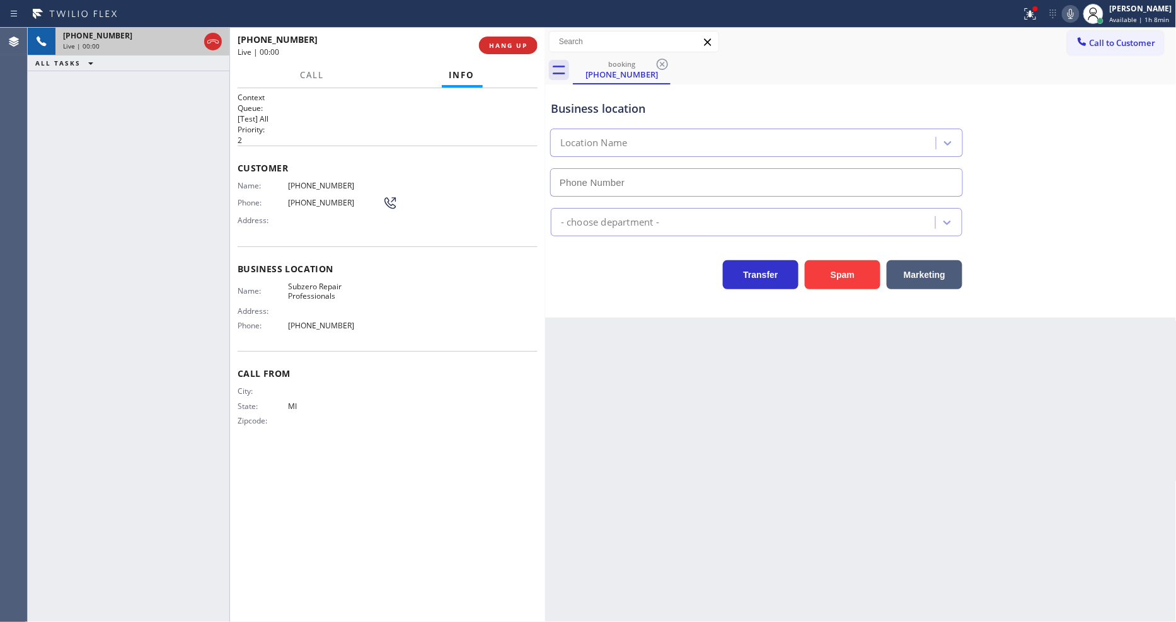
type input "[PHONE_NUMBER]"
click at [524, 42] on span "HANG UP" at bounding box center [508, 45] width 38 height 9
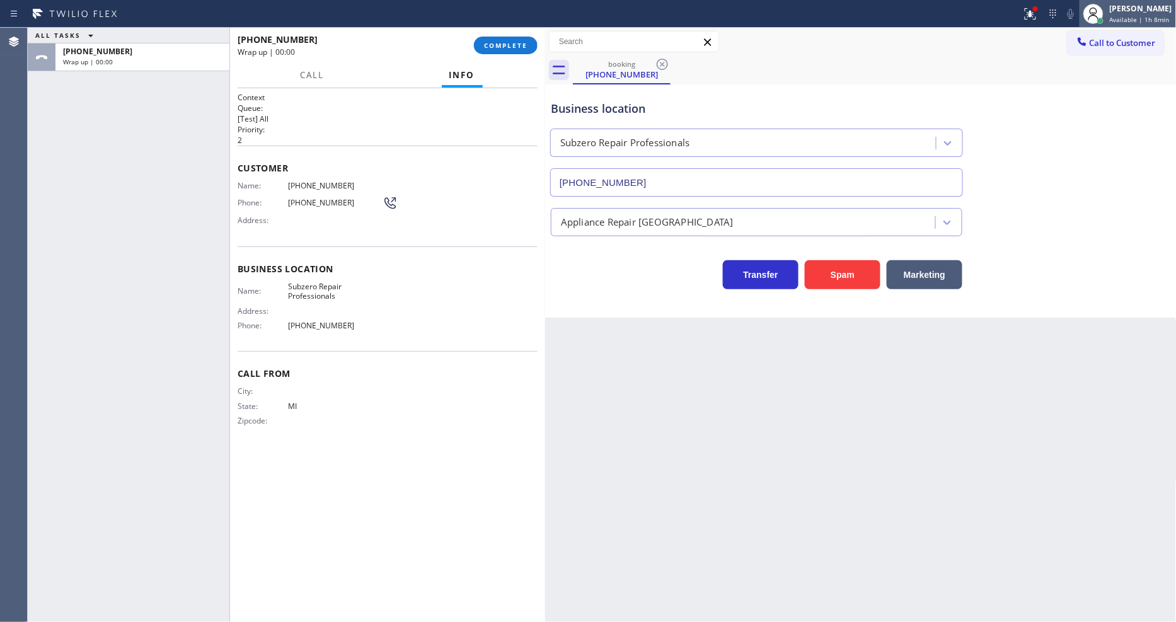
click at [1058, 24] on div "Lyka Montero Available | 1h 8min" at bounding box center [1128, 14] width 96 height 28
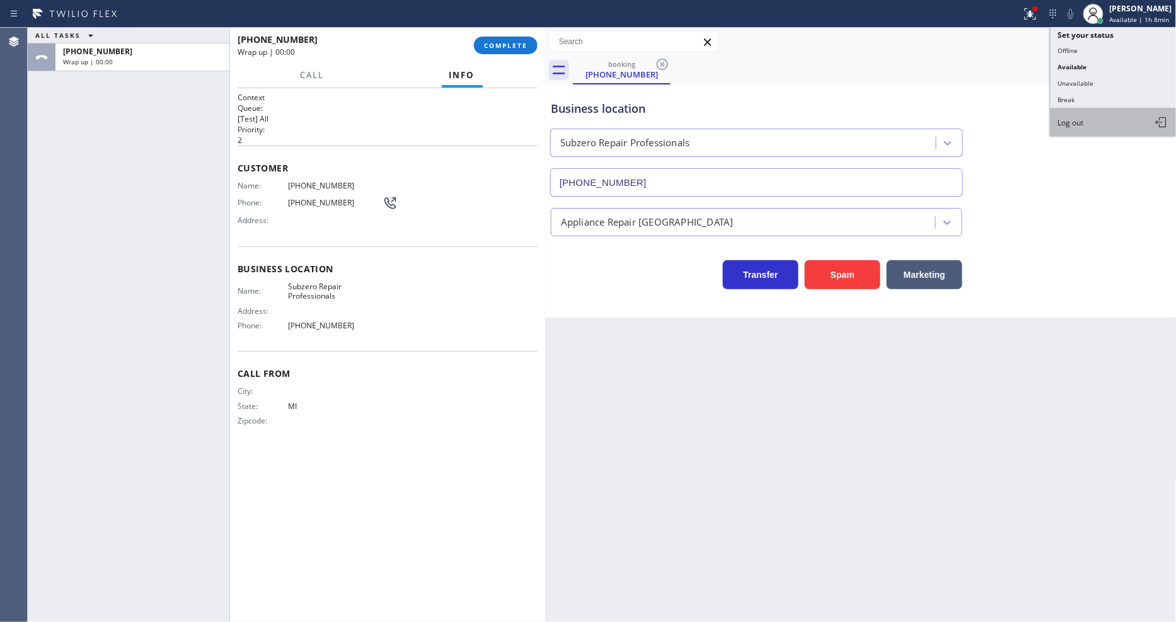
click at [1058, 109] on button "Log out" at bounding box center [1114, 122] width 126 height 28
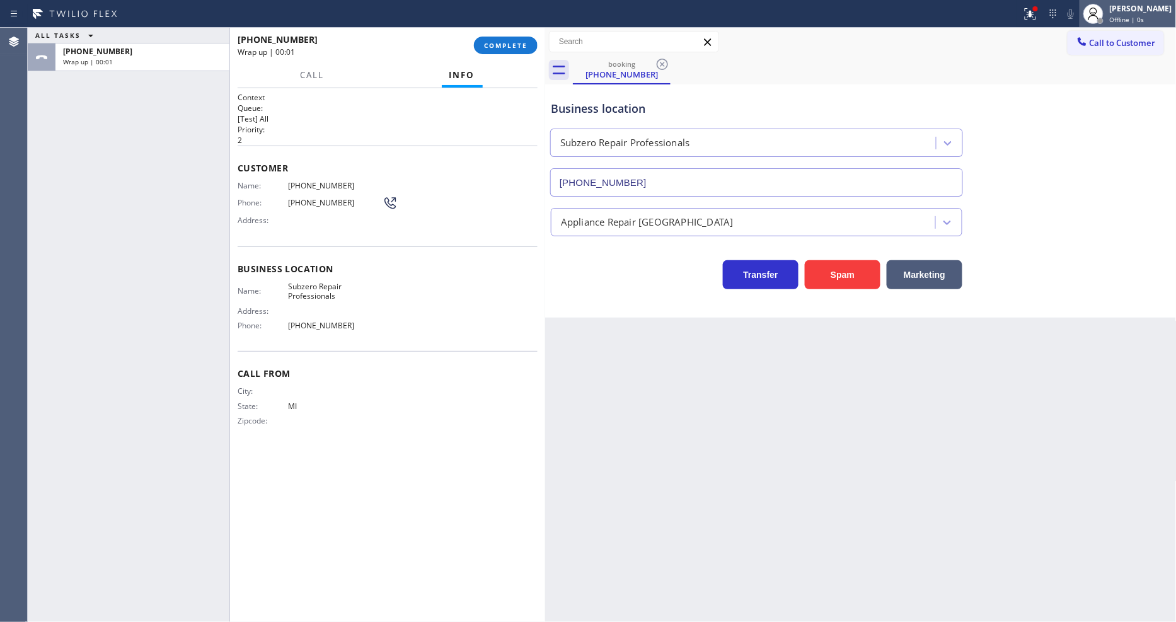
click at [1058, 17] on span "Offline | 0s" at bounding box center [1127, 19] width 35 height 9
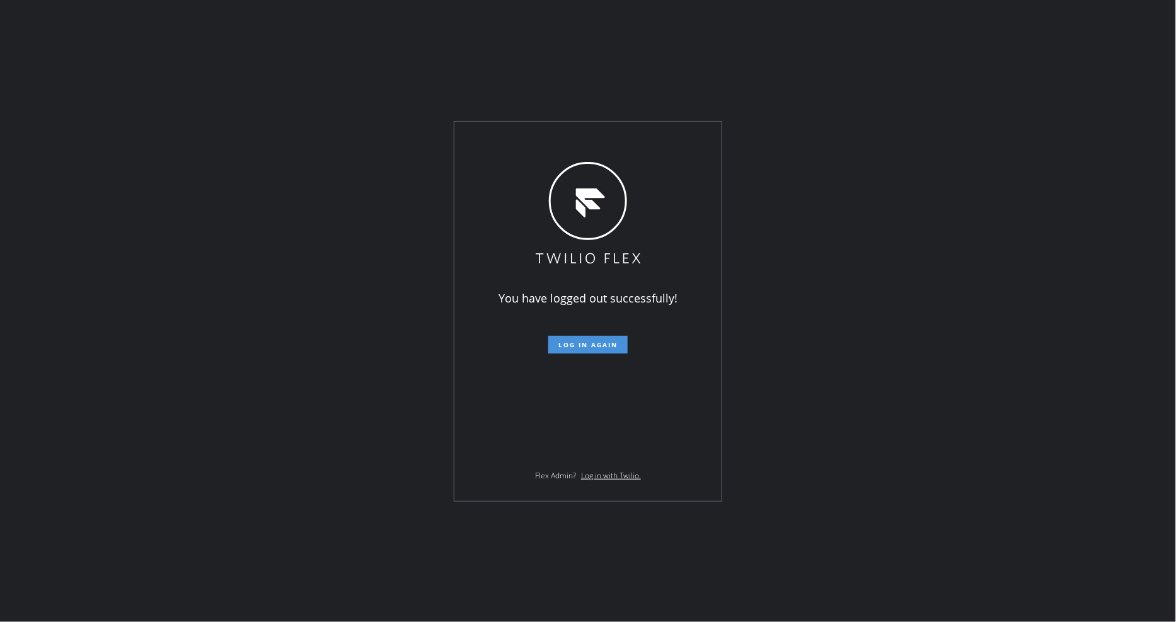
click at [611, 339] on button "Log in again" at bounding box center [587, 345] width 79 height 18
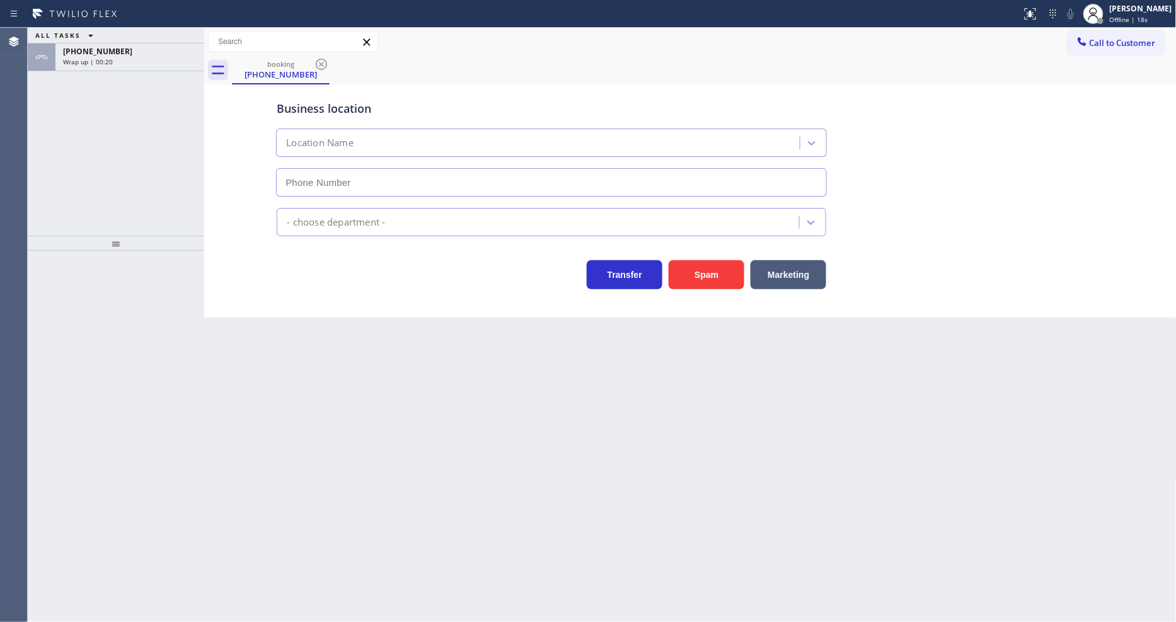
type input "[PHONE_NUMBER]"
click at [1139, 11] on div "[PERSON_NAME]" at bounding box center [1141, 8] width 62 height 11
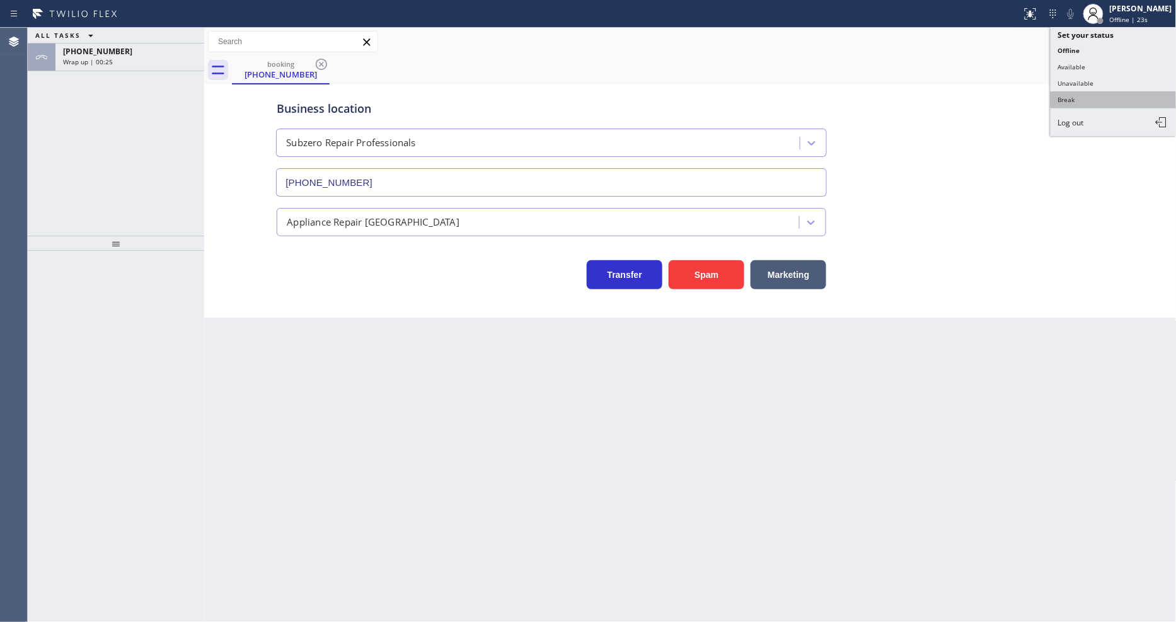
click at [1114, 103] on button "Break" at bounding box center [1114, 99] width 126 height 16
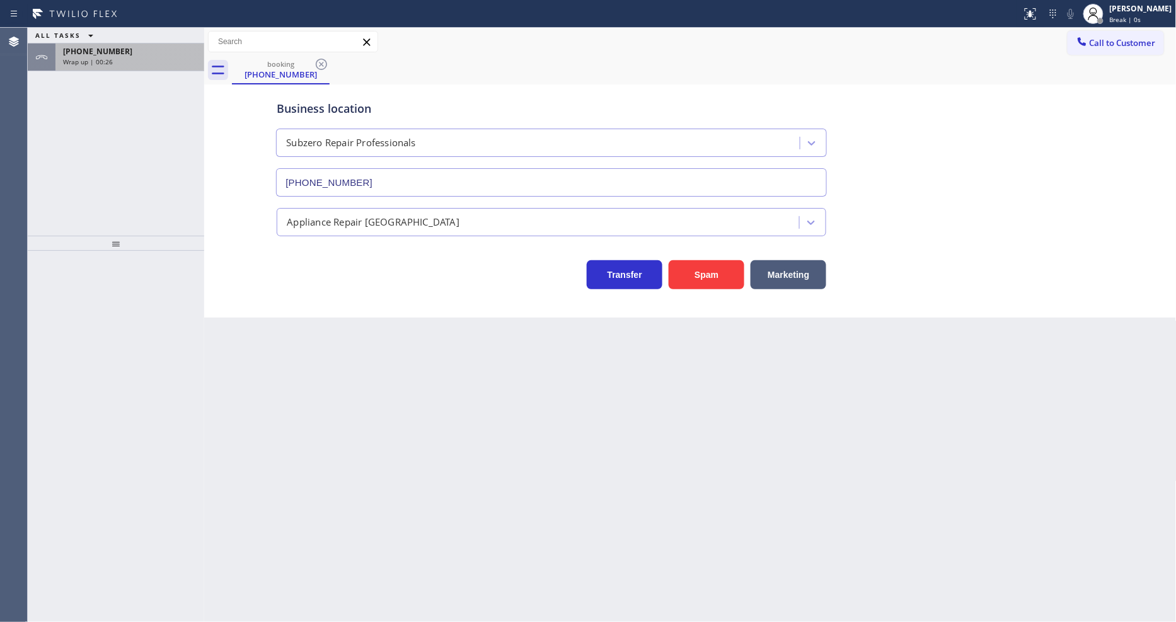
click at [172, 67] on div "[PHONE_NUMBER] Wrap up | 00:26" at bounding box center [127, 57] width 144 height 28
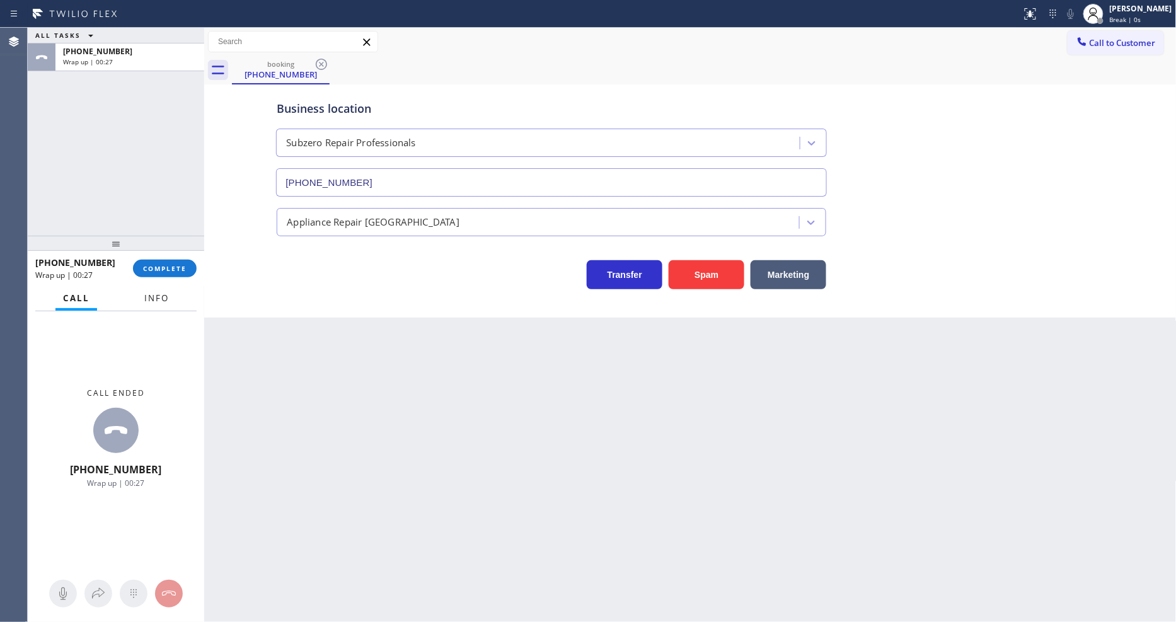
click at [162, 294] on span "Info" at bounding box center [156, 297] width 25 height 11
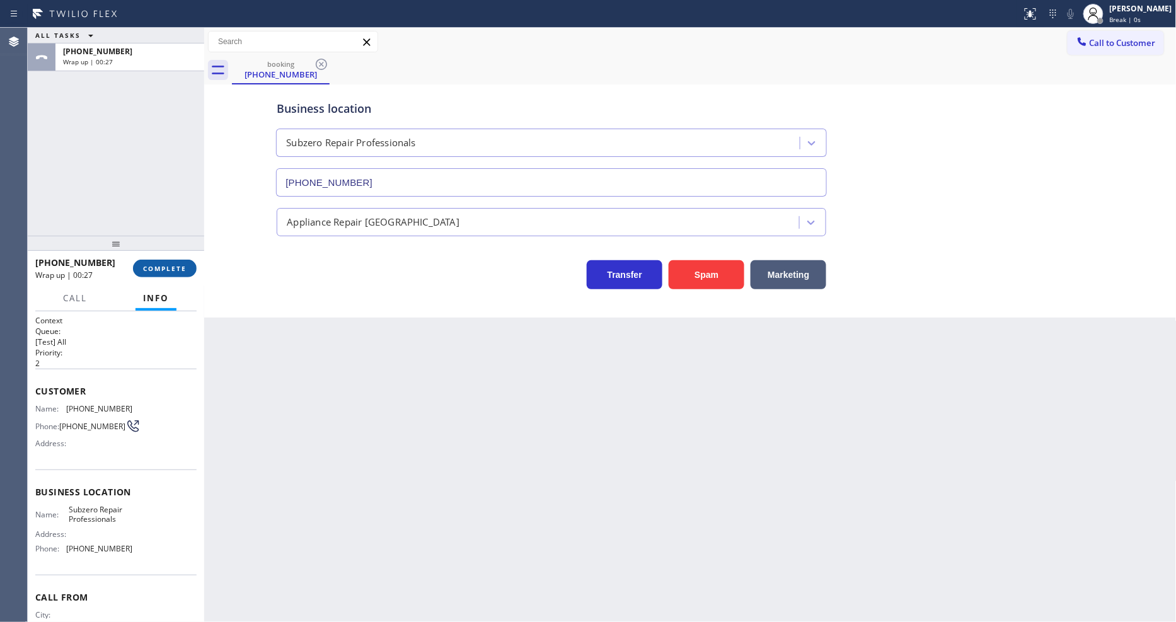
click at [173, 266] on span "COMPLETE" at bounding box center [164, 268] width 43 height 9
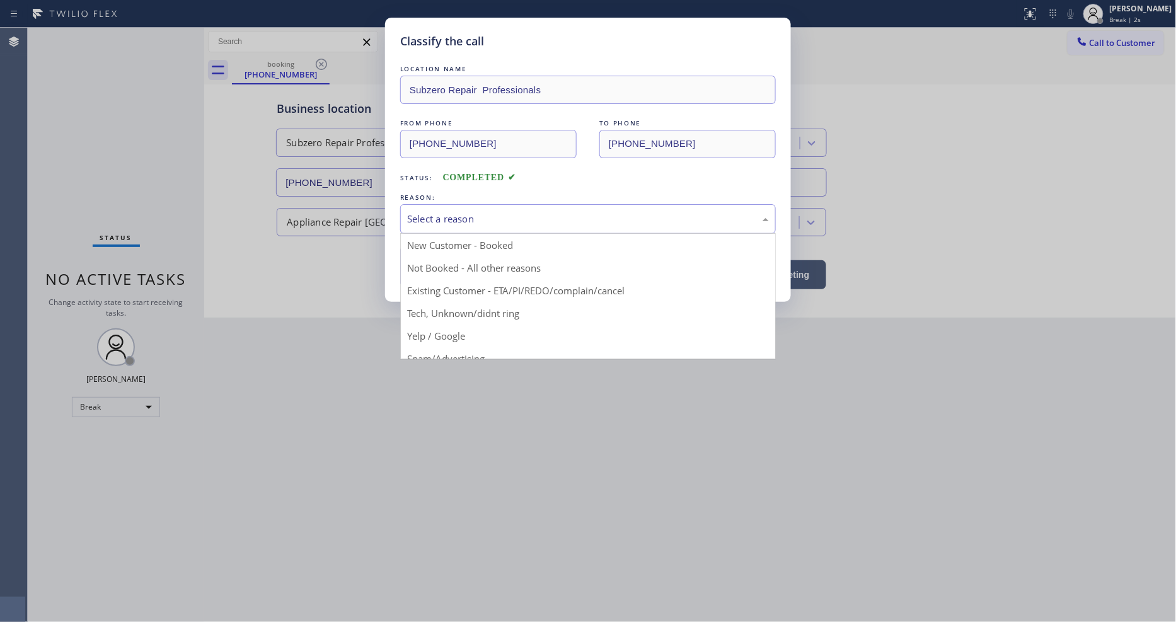
click at [453, 223] on div "Select a reason" at bounding box center [588, 219] width 376 height 30
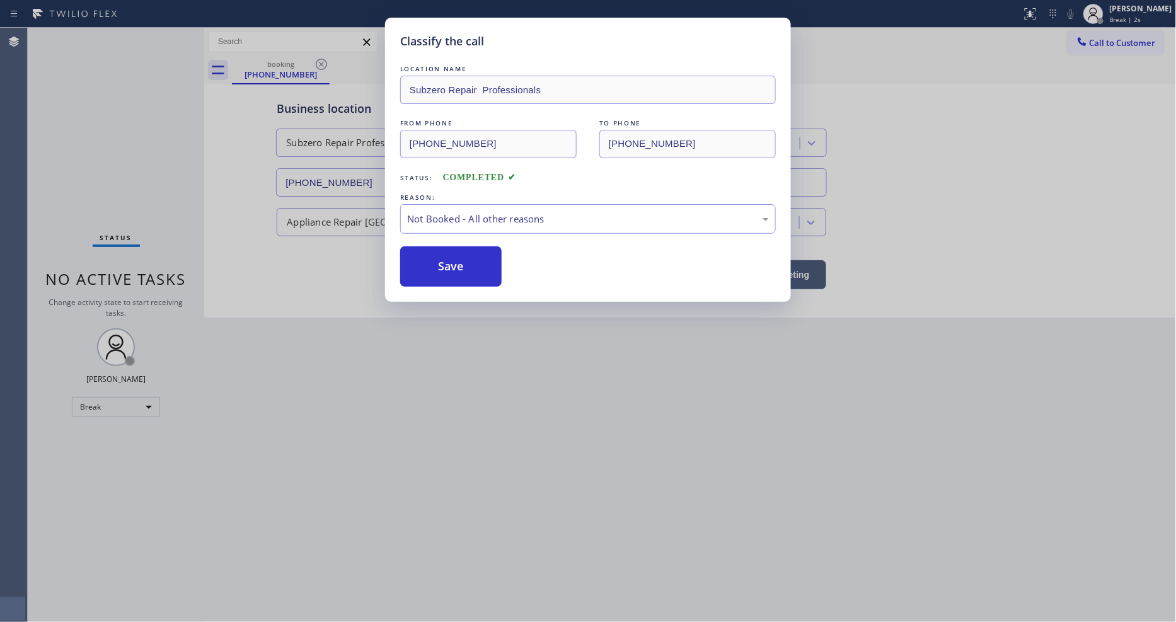
click at [448, 267] on button "Save" at bounding box center [450, 266] width 101 height 40
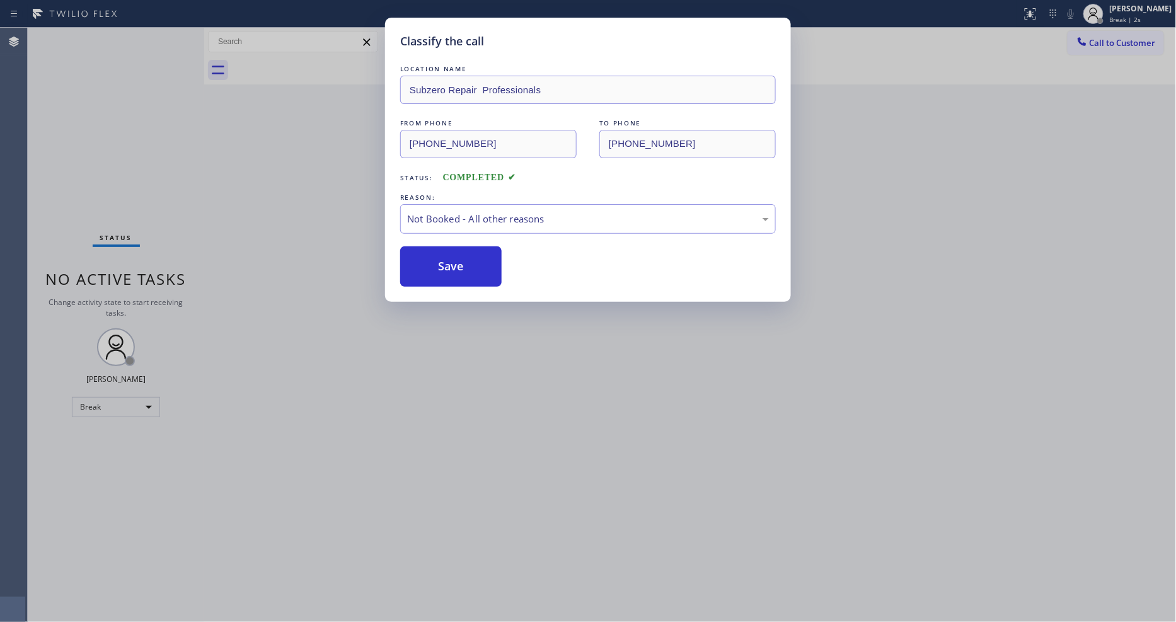
click at [448, 267] on button "Save" at bounding box center [450, 266] width 101 height 40
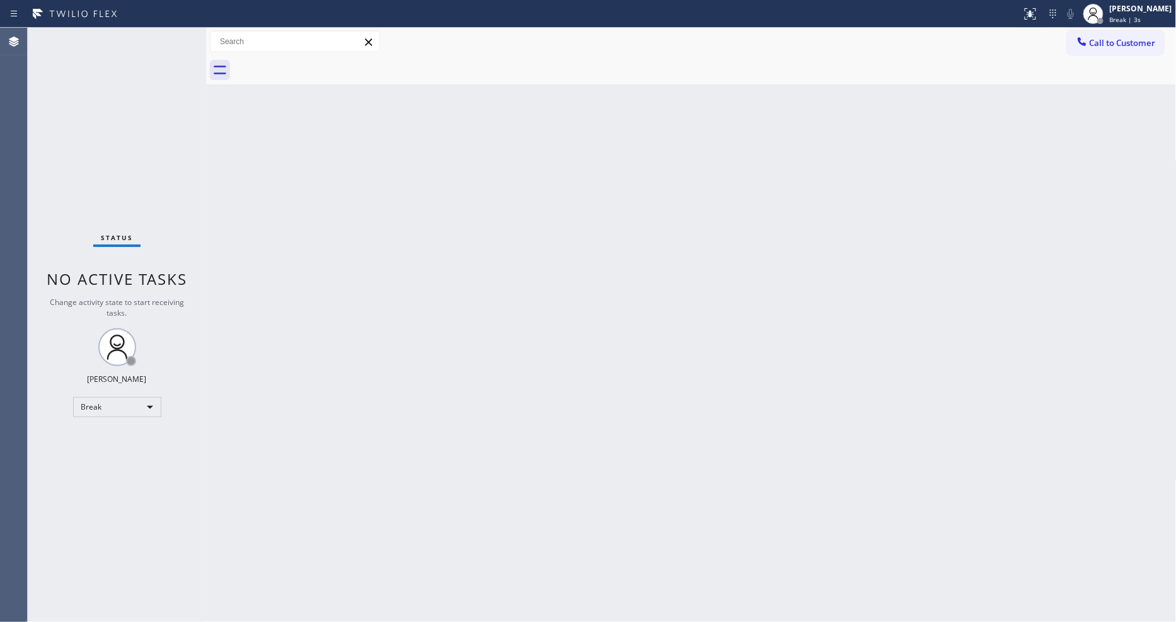
click at [206, 57] on div at bounding box center [206, 325] width 0 height 594
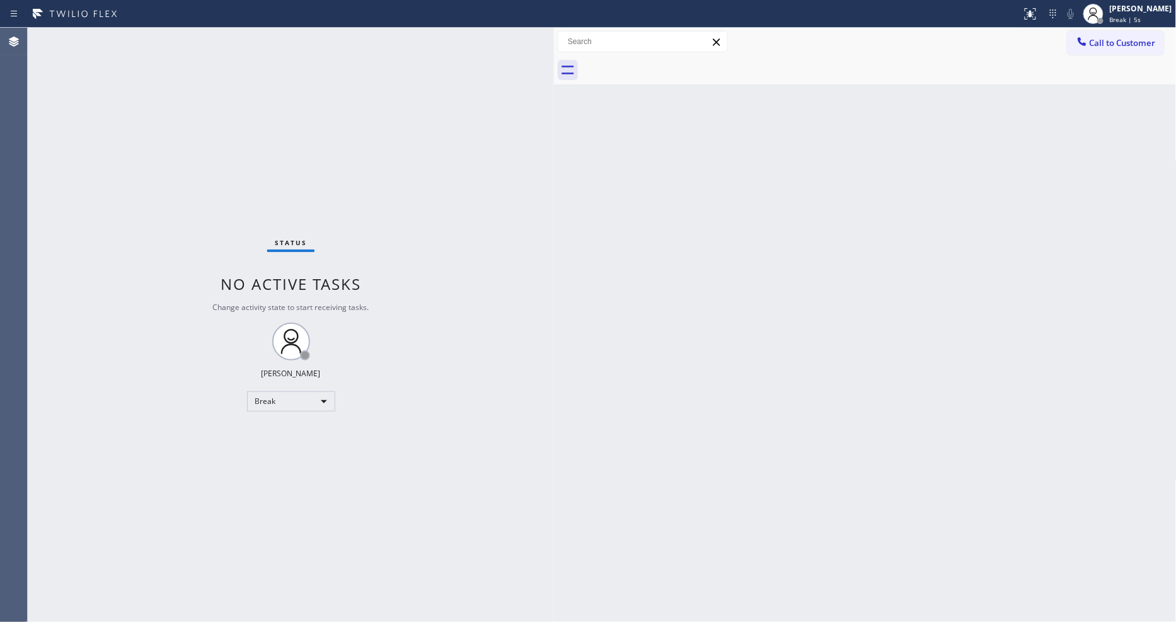
drag, startPoint x: 205, startPoint y: 57, endPoint x: 552, endPoint y: 90, distance: 348.2
click at [554, 90] on div at bounding box center [554, 325] width 0 height 594
click at [272, 398] on div "Break" at bounding box center [291, 401] width 88 height 20
click at [282, 437] on li "Available" at bounding box center [290, 434] width 86 height 15
click at [809, 380] on div "Back to Dashboard Change Sender ID Customers Technicians Select a contact Outbo…" at bounding box center [865, 325] width 623 height 594
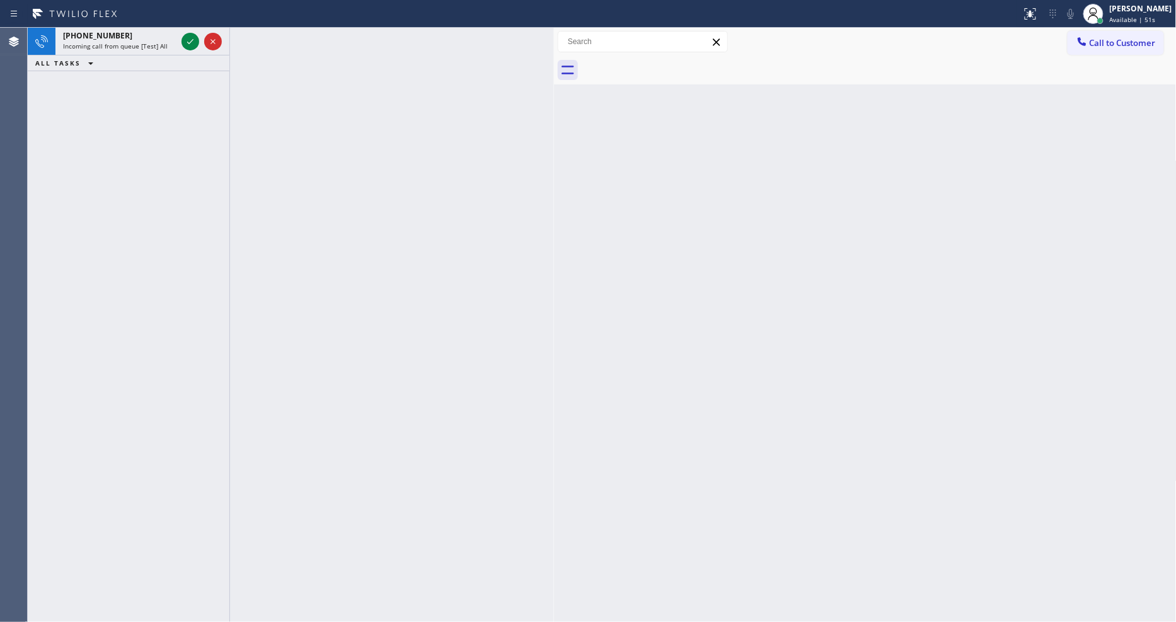
click at [845, 438] on div "Back to Dashboard Change Sender ID Customers Technicians Select a contact Outbo…" at bounding box center [865, 325] width 623 height 594
click at [190, 38] on icon at bounding box center [190, 41] width 15 height 15
click at [194, 41] on icon at bounding box center [190, 41] width 15 height 15
click at [785, 449] on div "Back to Dashboard Change Sender ID Customers Technicians Select a contact Outbo…" at bounding box center [865, 325] width 623 height 594
click at [192, 40] on icon at bounding box center [190, 41] width 6 height 5
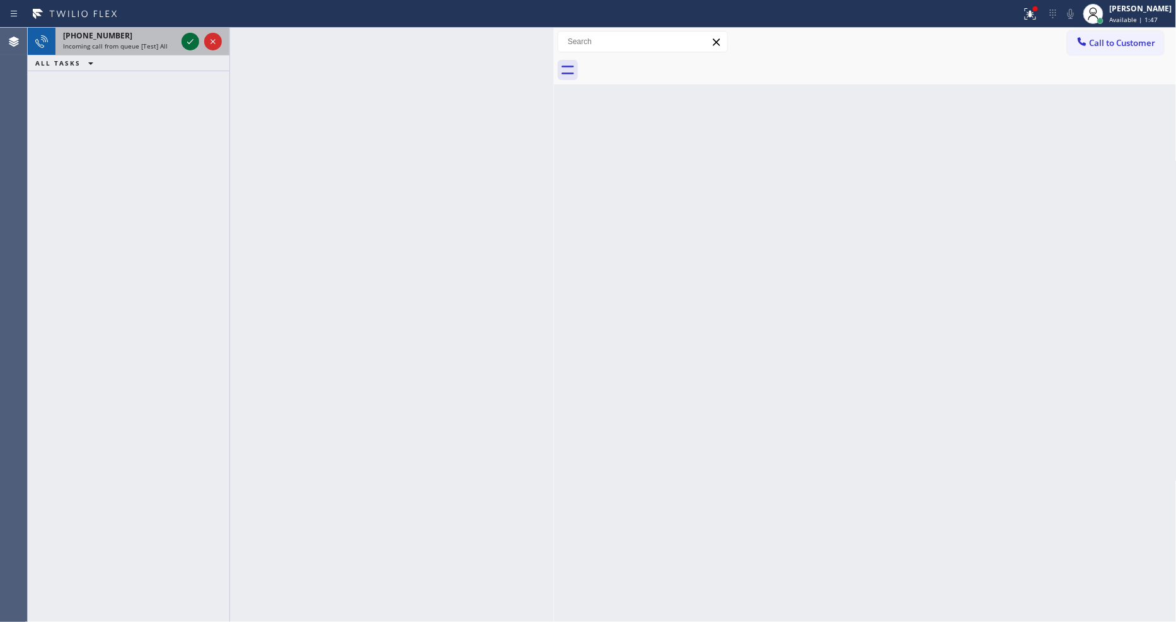
click at [189, 40] on icon at bounding box center [190, 41] width 15 height 15
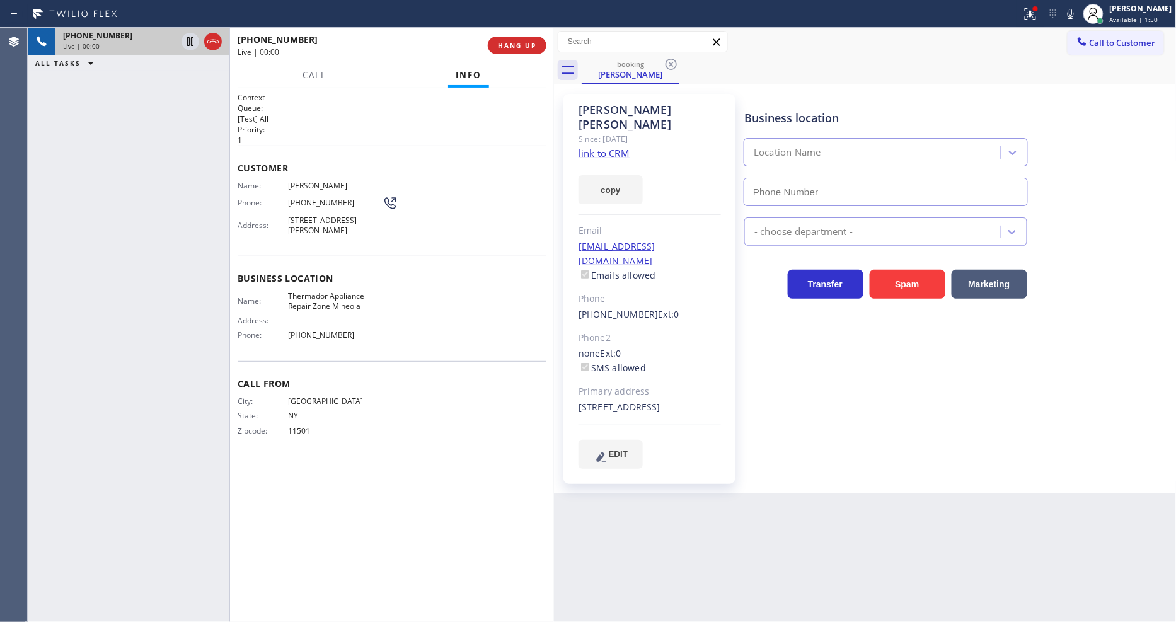
type input "[PHONE_NUMBER]"
click at [600, 147] on link "link to CRM" at bounding box center [604, 153] width 51 height 13
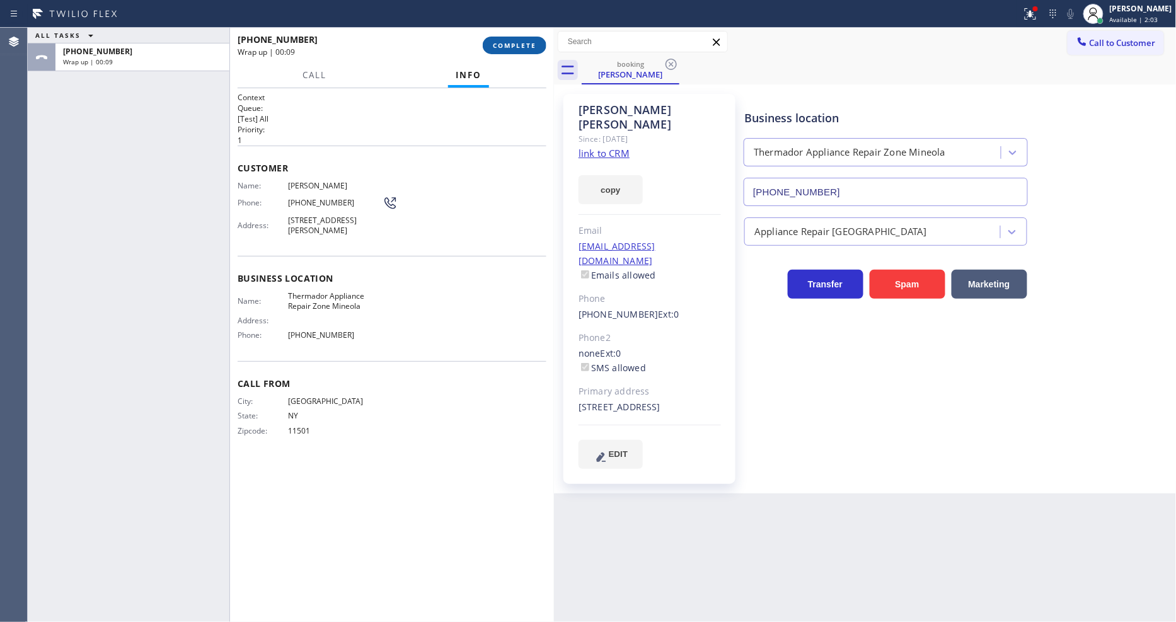
click at [528, 46] on span "COMPLETE" at bounding box center [514, 45] width 43 height 9
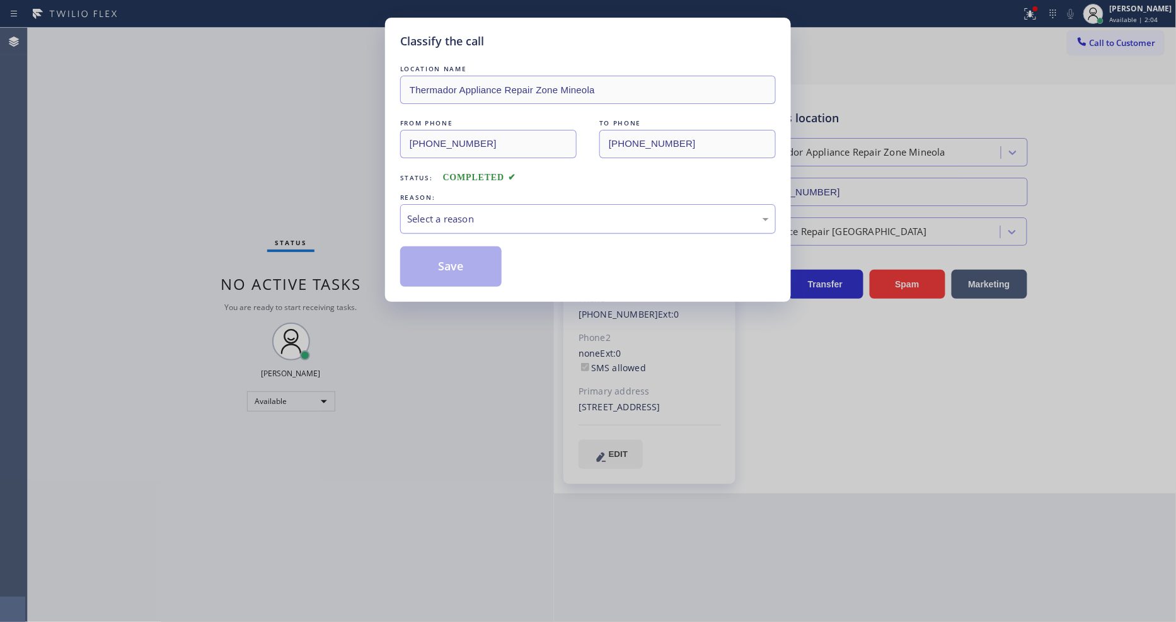
click at [463, 212] on div "Select a reason" at bounding box center [588, 219] width 362 height 14
click at [464, 259] on button "Save" at bounding box center [450, 266] width 101 height 40
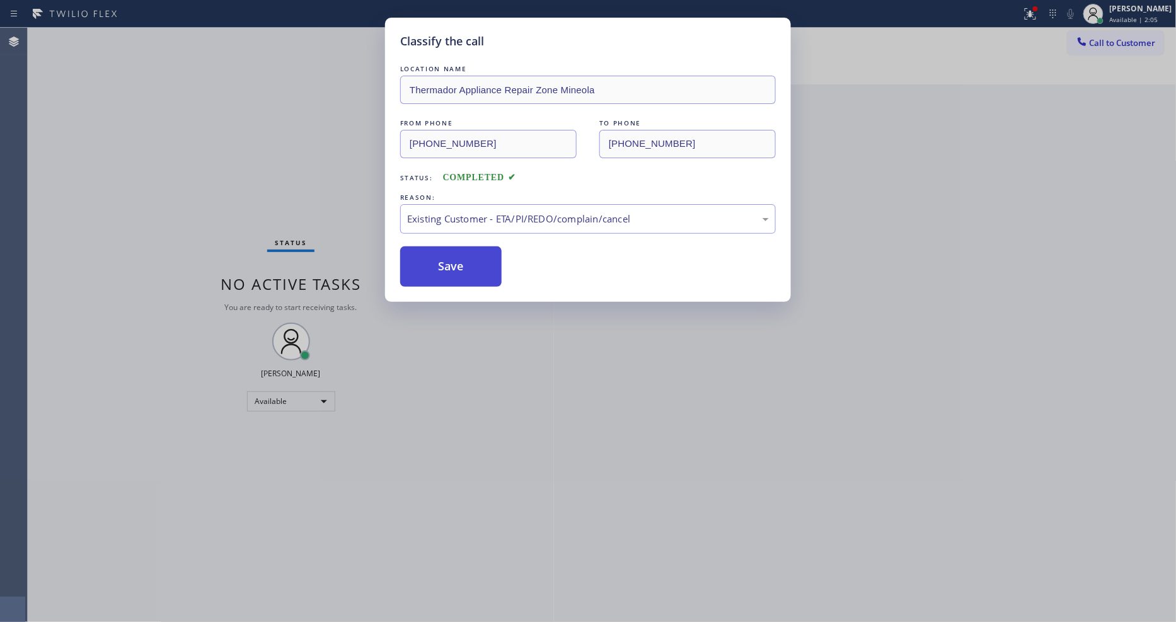
click at [464, 259] on button "Save" at bounding box center [450, 266] width 101 height 40
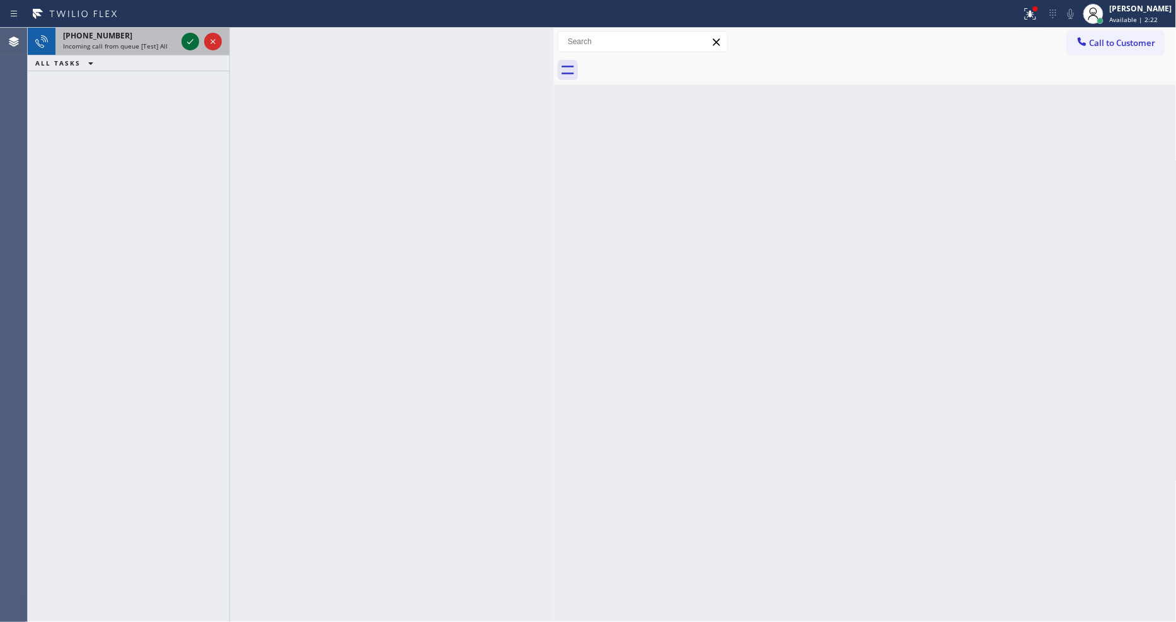
click at [187, 43] on icon at bounding box center [190, 41] width 15 height 15
click at [185, 40] on icon at bounding box center [190, 41] width 15 height 15
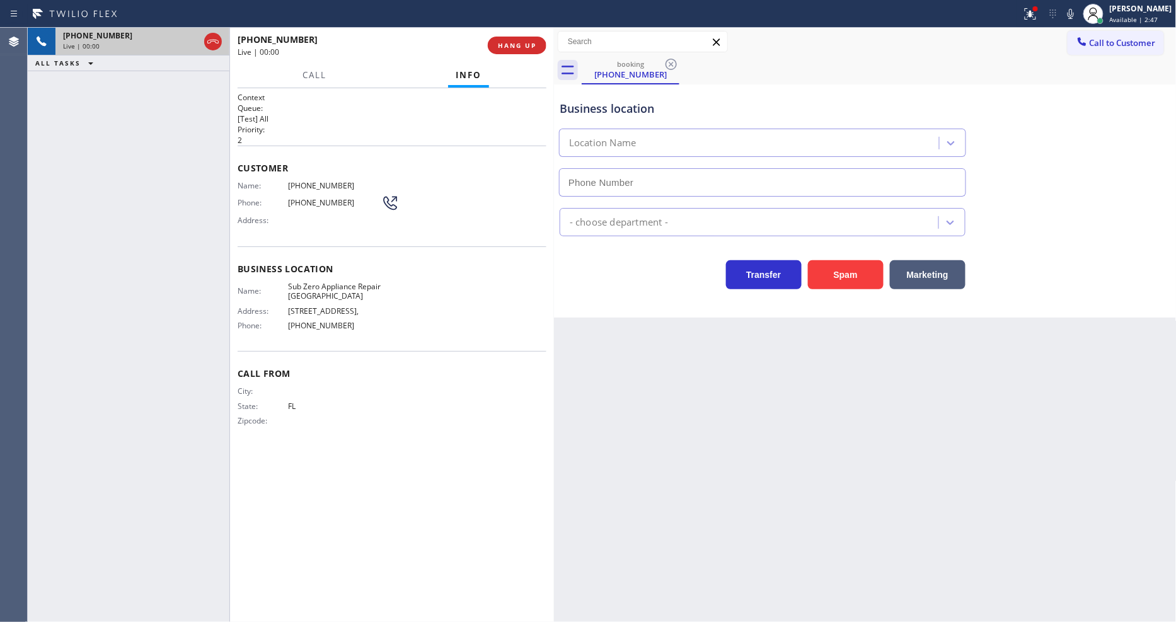
type input "[PHONE_NUMBER]"
click at [1035, 14] on icon at bounding box center [1030, 13] width 15 height 15
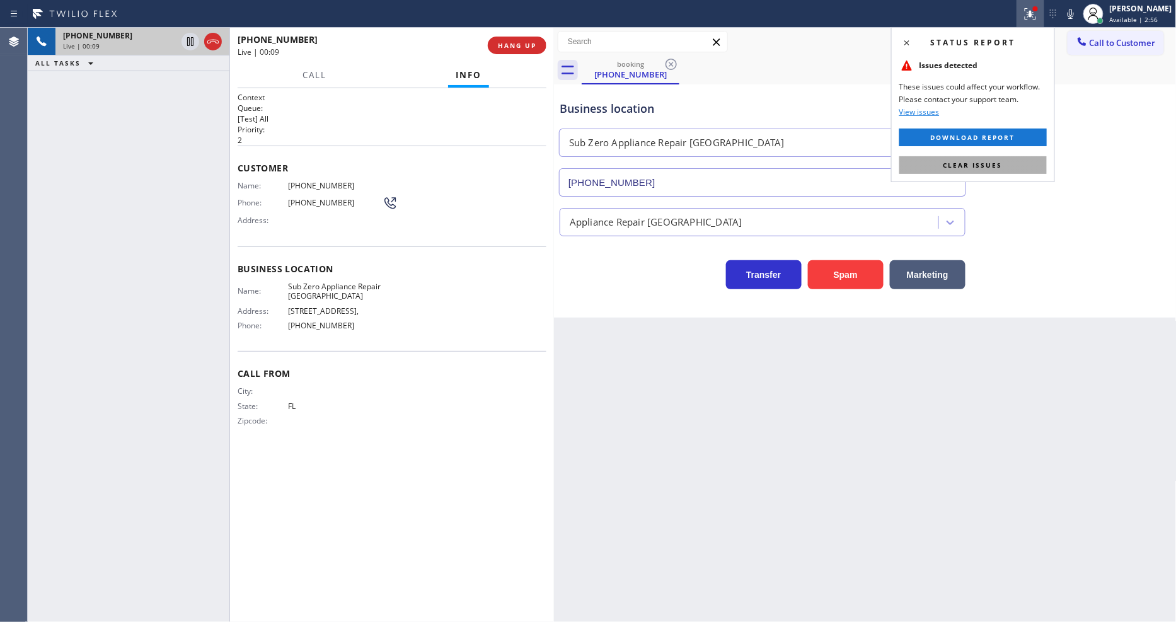
click at [1010, 160] on button "Clear issues" at bounding box center [974, 165] width 148 height 18
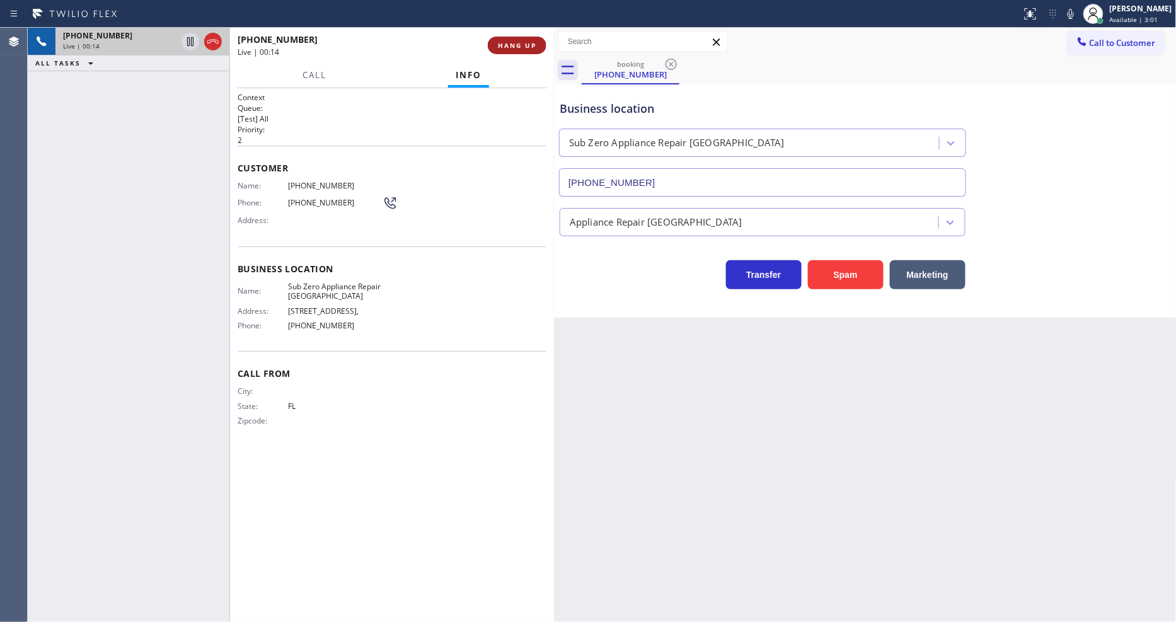
click at [526, 45] on span "HANG UP" at bounding box center [517, 45] width 38 height 9
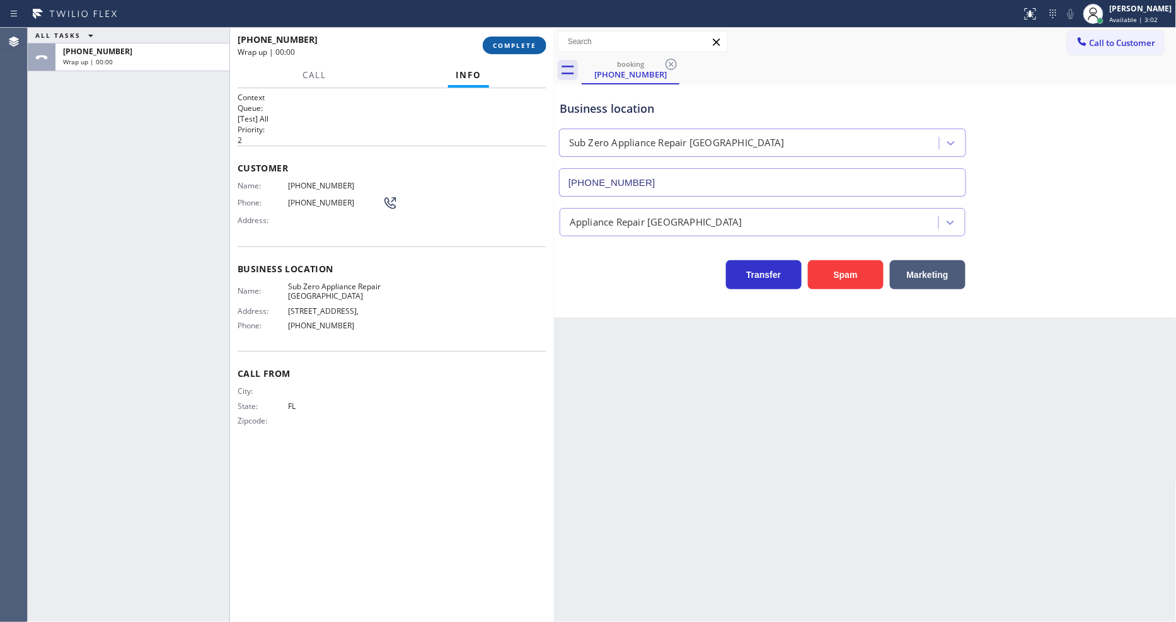
click at [526, 45] on span "COMPLETE" at bounding box center [514, 45] width 43 height 9
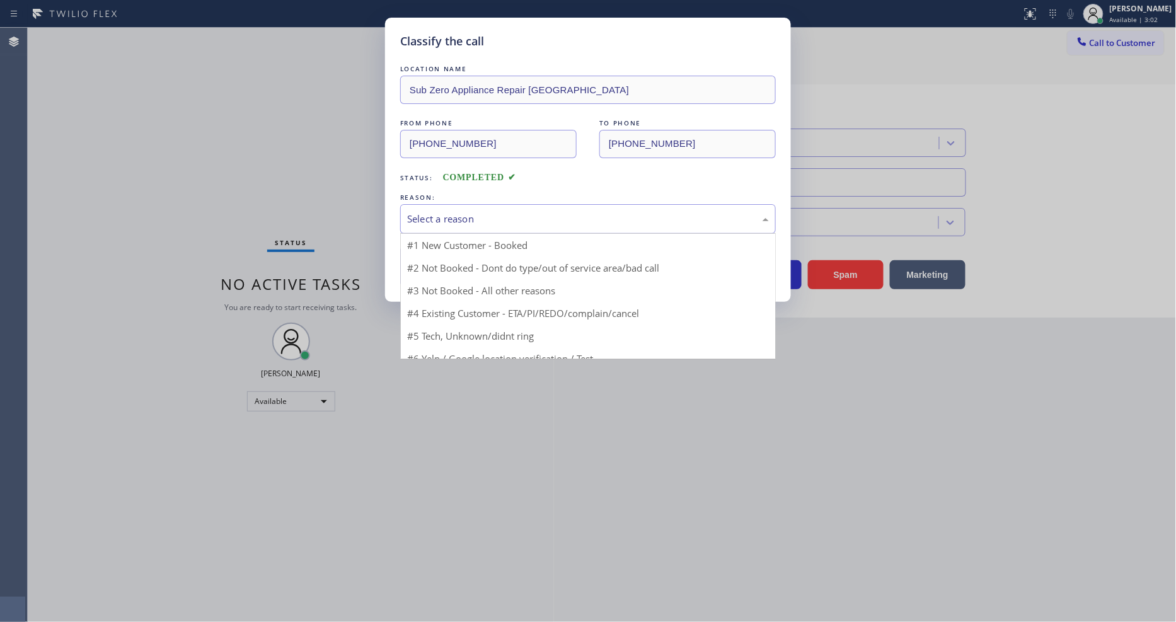
click at [457, 204] on div "Select a reason" at bounding box center [588, 219] width 376 height 30
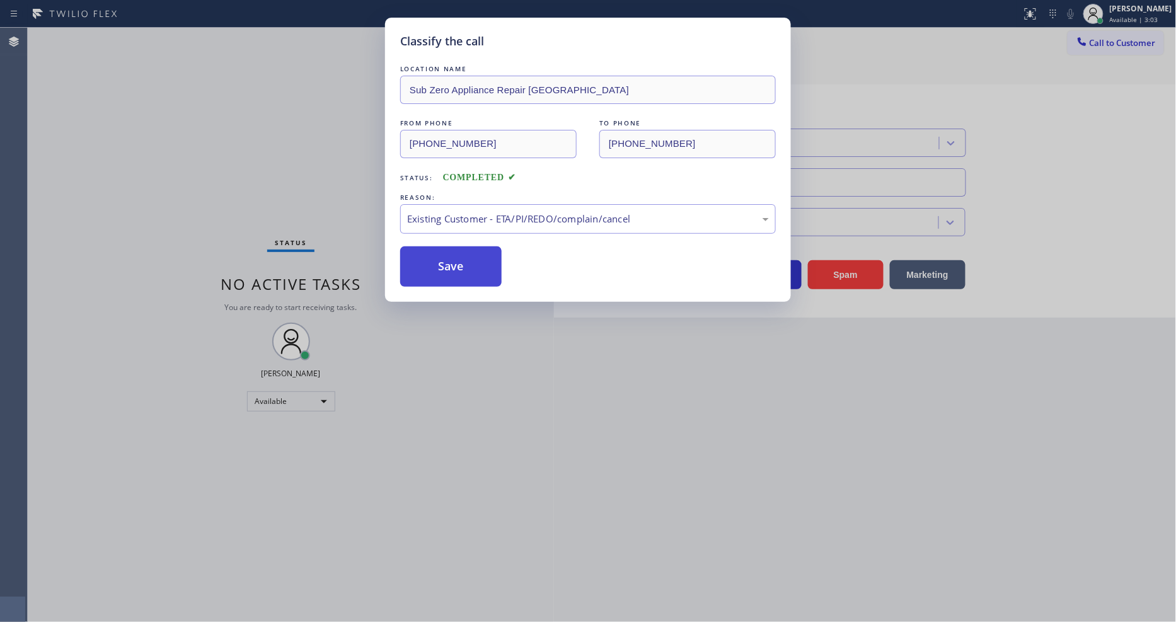
click at [465, 246] on button "Save" at bounding box center [450, 266] width 101 height 40
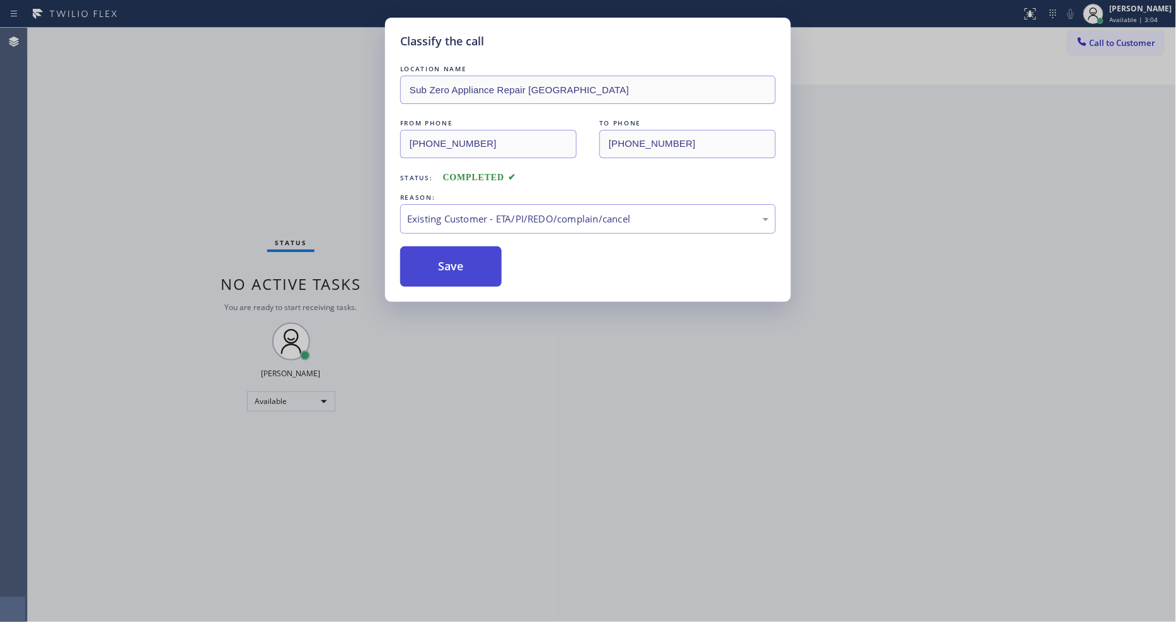
click at [465, 246] on button "Save" at bounding box center [450, 266] width 101 height 40
drag, startPoint x: 394, startPoint y: 613, endPoint x: 394, endPoint y: 629, distance: 15.8
click at [394, 622] on html "Status report No issues detected If you experience an issue, please download th…" at bounding box center [588, 311] width 1176 height 622
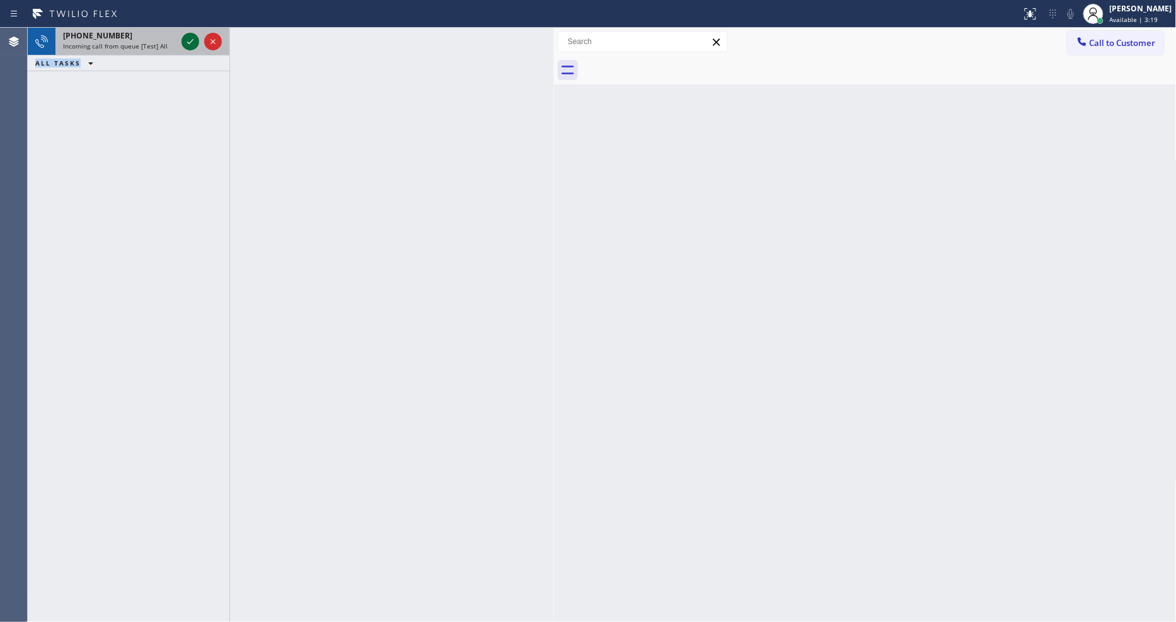
click at [185, 40] on icon at bounding box center [190, 41] width 15 height 15
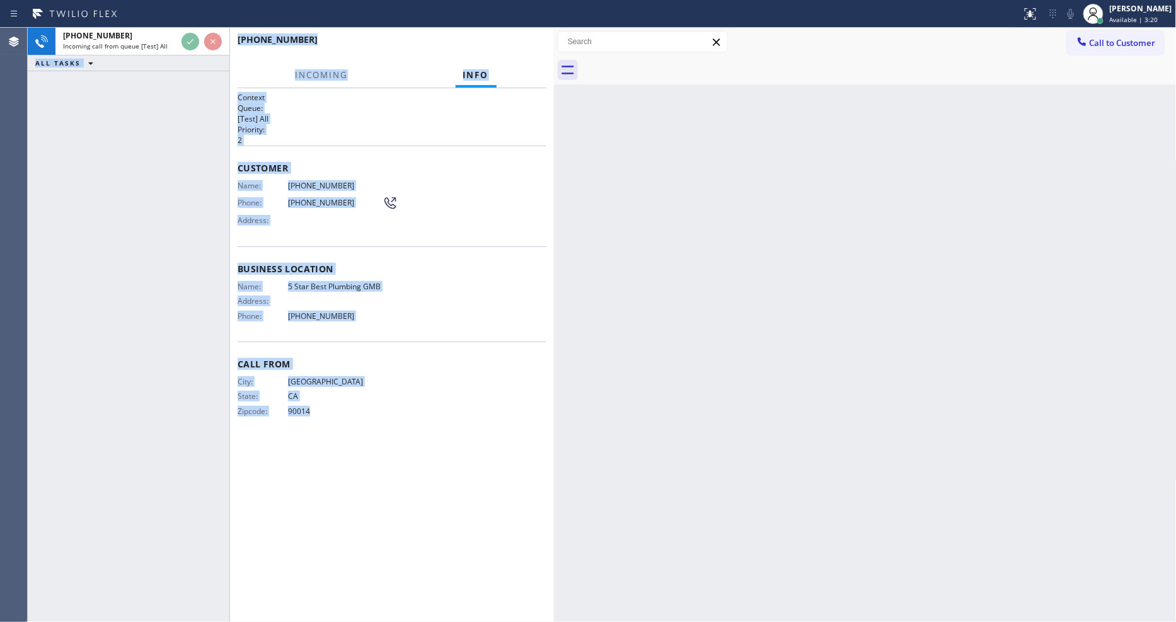
click at [499, 385] on div "City: [GEOGRAPHIC_DATA]: [US_STATE] Zipcode: 90014" at bounding box center [392, 399] width 309 height 44
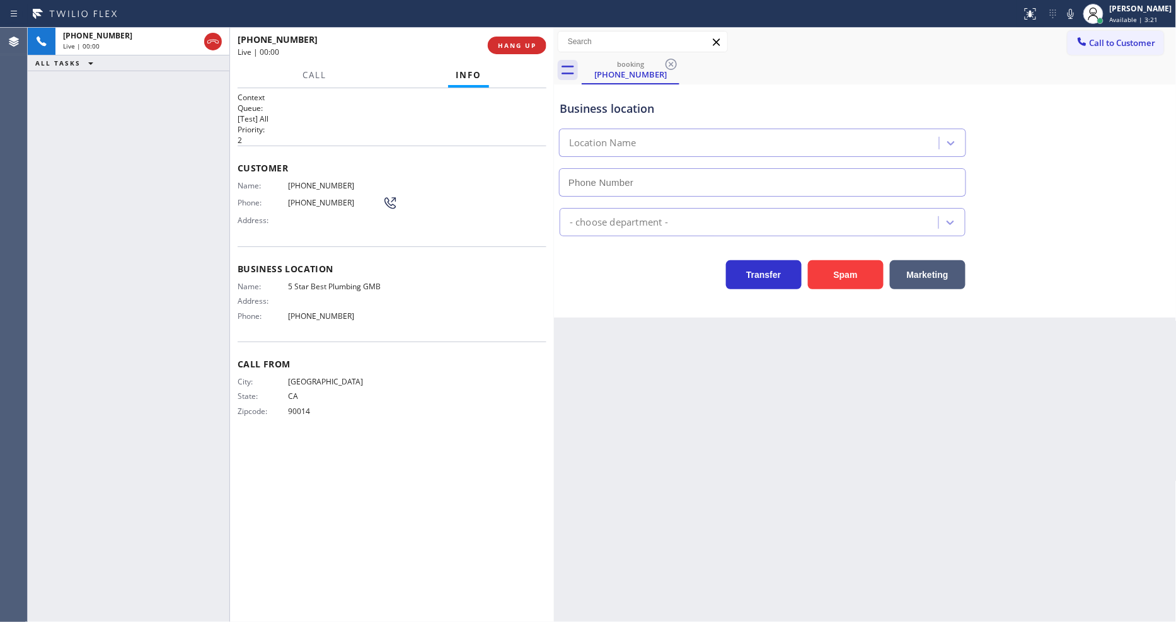
type input "[PHONE_NUMBER]"
click at [518, 41] on span "HANG UP" at bounding box center [517, 45] width 38 height 9
click at [518, 41] on span "COMPLETE" at bounding box center [514, 45] width 43 height 9
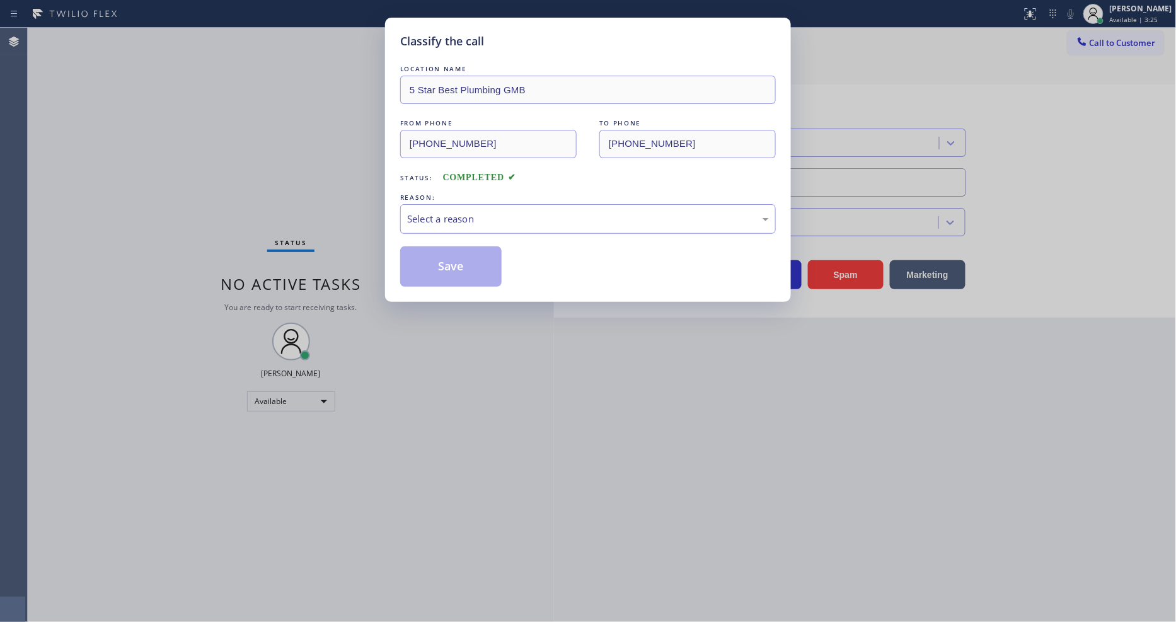
click at [473, 212] on div "Select a reason" at bounding box center [588, 219] width 362 height 14
click at [463, 241] on div "LOCATION NAME 5 Star Best Plumbing GMB FROM PHONE [PHONE_NUMBER] TO PHONE [PHON…" at bounding box center [588, 174] width 376 height 224
click at [462, 257] on button "Save" at bounding box center [450, 266] width 101 height 40
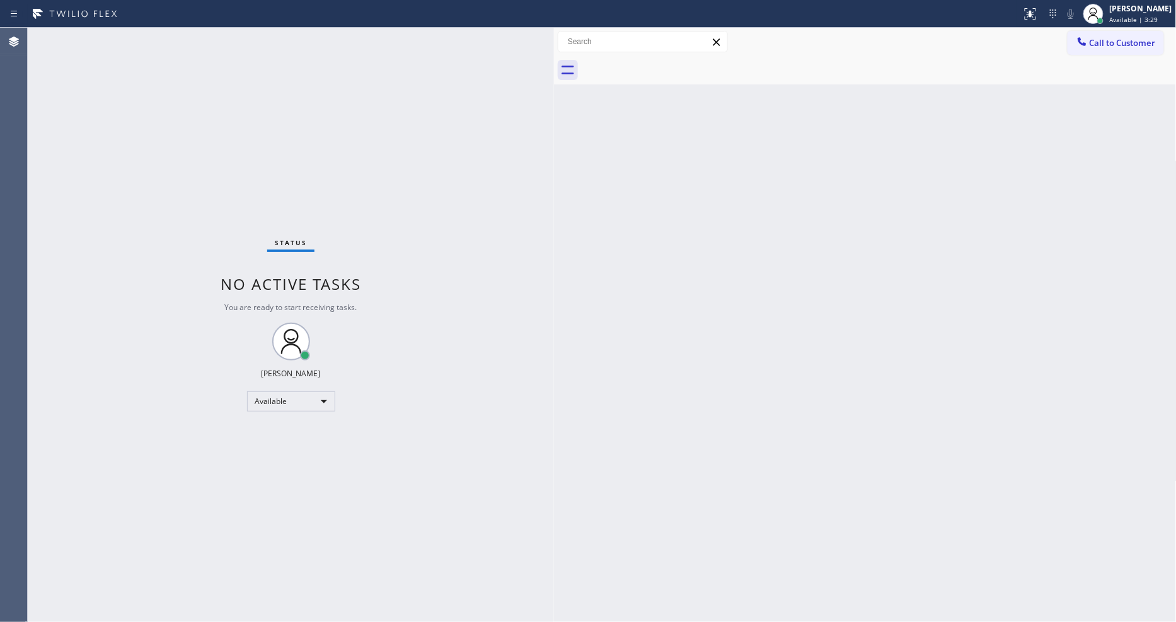
click at [190, 38] on div "Status No active tasks You are ready to start receiving tasks. [PERSON_NAME] Av…" at bounding box center [291, 325] width 526 height 594
click at [394, 418] on div "Status No active tasks You are ready to start receiving tasks. [PERSON_NAME] Av…" at bounding box center [291, 325] width 526 height 594
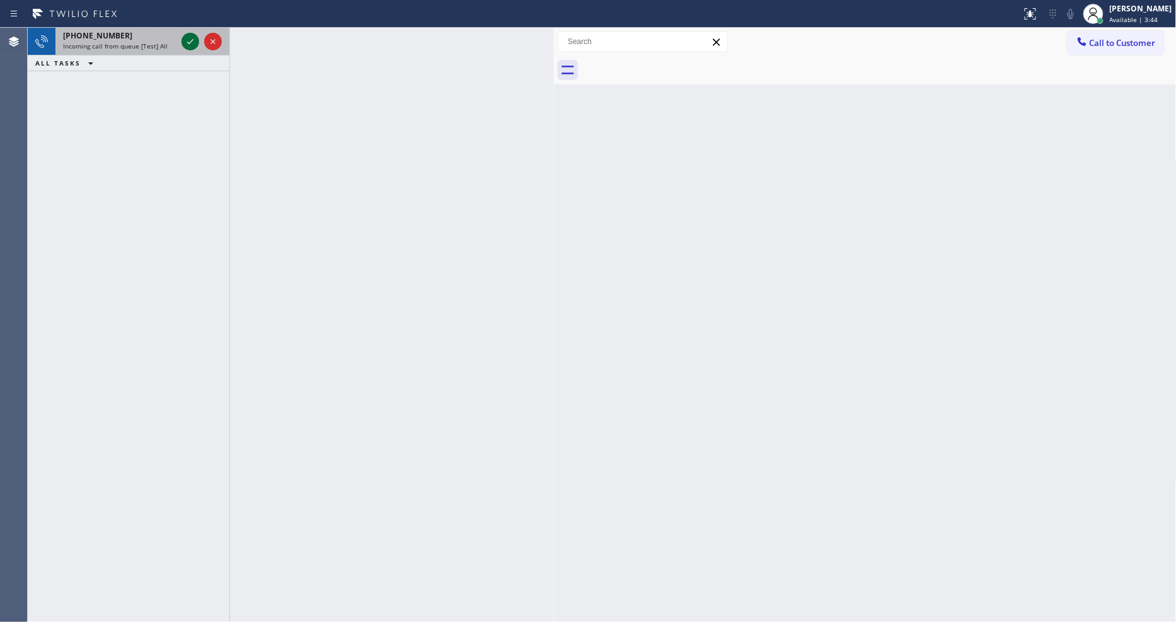
click at [194, 40] on icon at bounding box center [190, 41] width 15 height 15
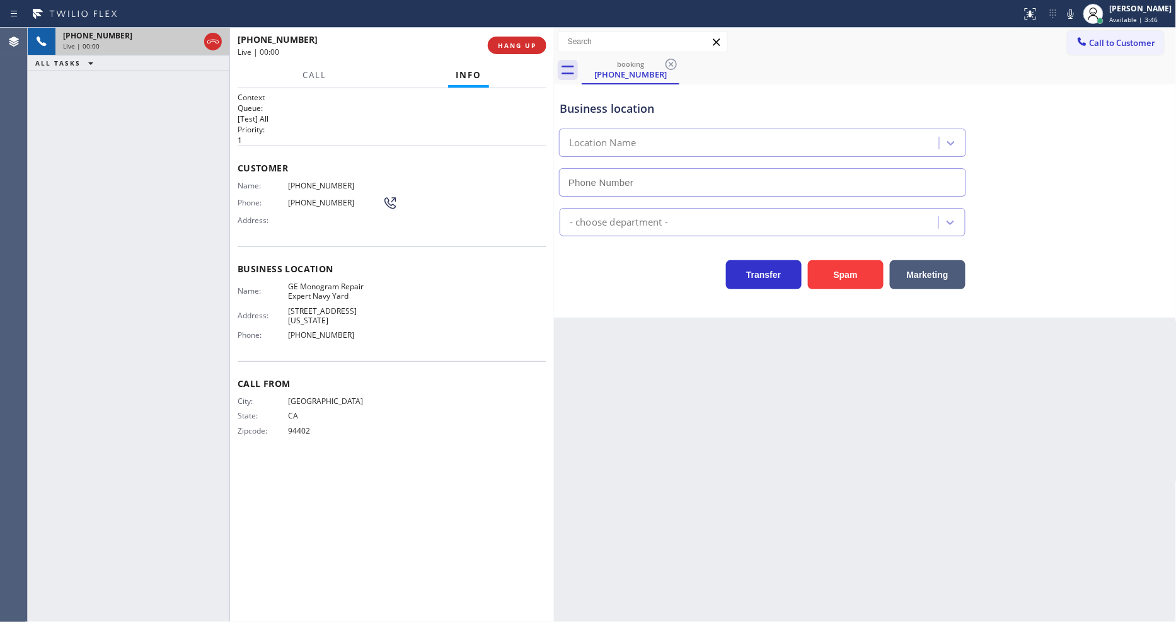
type input "[PHONE_NUMBER]"
click at [840, 413] on div "Back to Dashboard Change Sender ID Customers Technicians Select a contact Outbo…" at bounding box center [865, 325] width 623 height 594
click at [311, 287] on span "GE Monogram Repair Expert Navy Yard" at bounding box center [335, 292] width 95 height 20
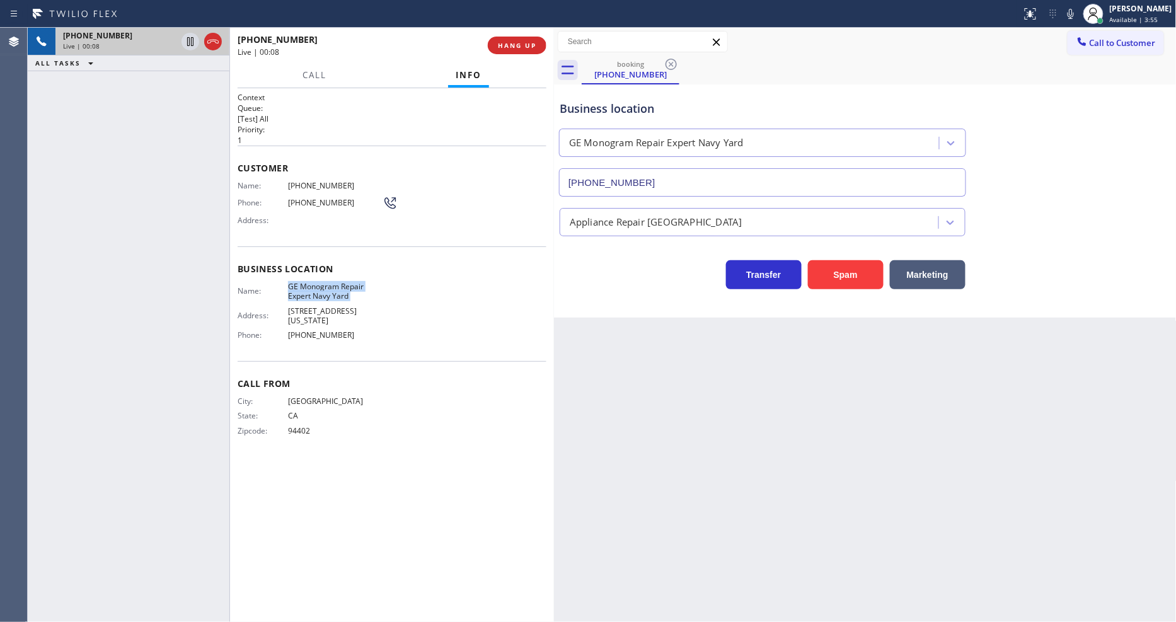
copy span "GE Monogram Repair Expert Navy Yard"
click at [313, 181] on span "[PHONE_NUMBER]" at bounding box center [335, 185] width 95 height 9
copy span "[PHONE_NUMBER]"
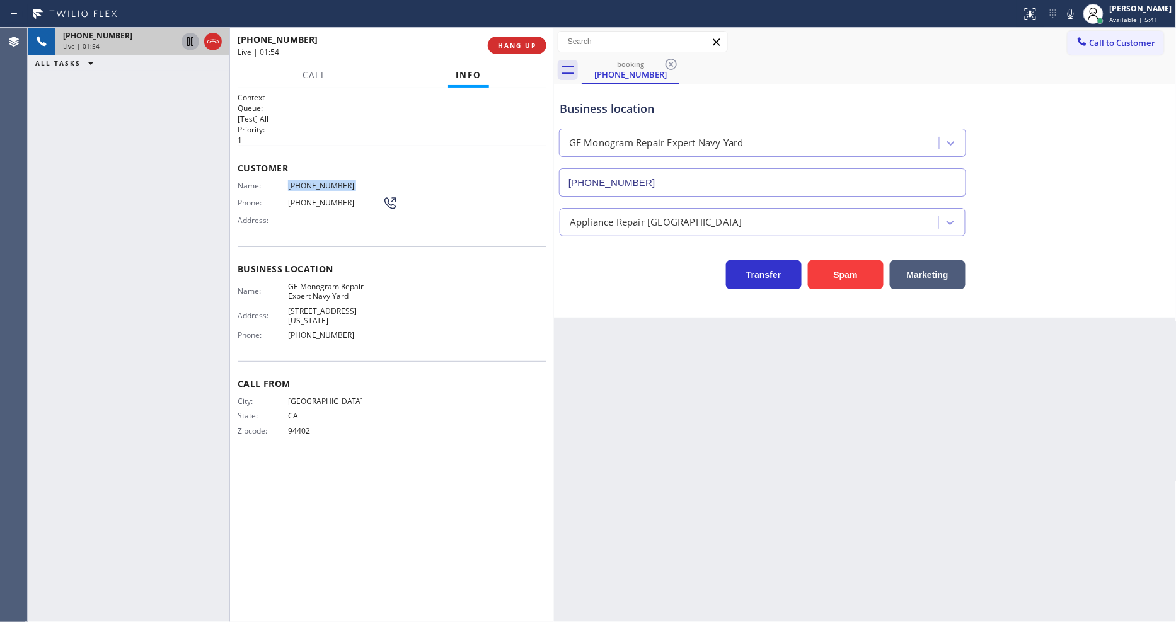
click at [187, 45] on icon at bounding box center [190, 41] width 6 height 9
click at [1074, 9] on icon at bounding box center [1070, 13] width 15 height 15
click at [191, 42] on icon at bounding box center [190, 41] width 15 height 15
click at [1076, 14] on icon at bounding box center [1070, 13] width 15 height 15
click at [504, 46] on span "HANG UP" at bounding box center [517, 45] width 38 height 9
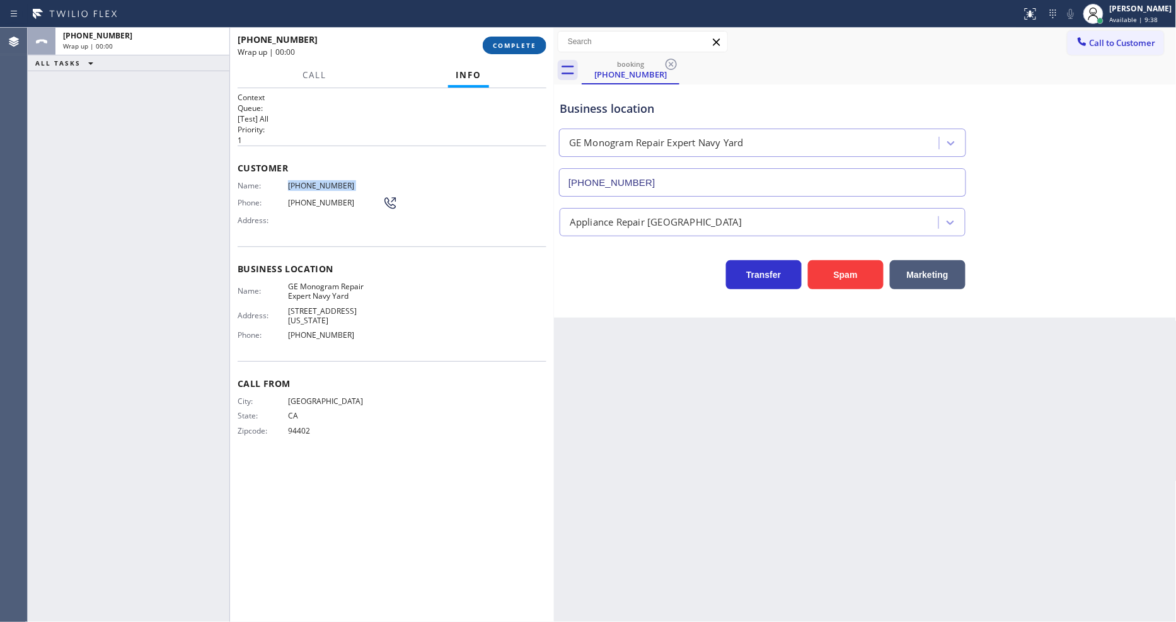
click at [504, 46] on span "COMPLETE" at bounding box center [514, 45] width 43 height 9
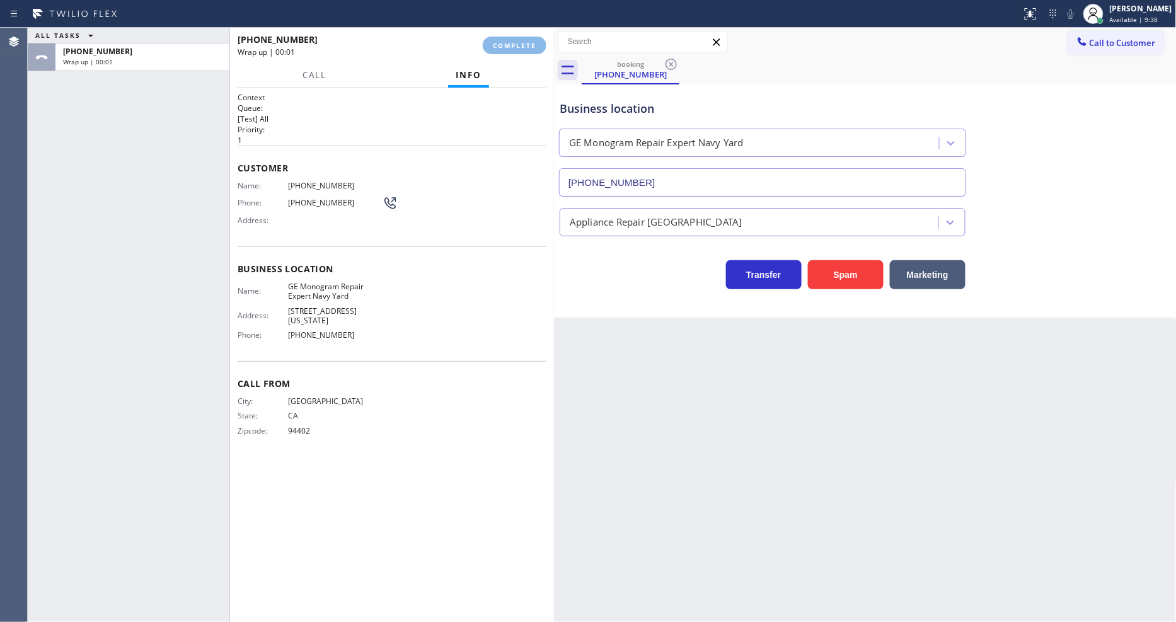
click at [448, 211] on div "Name: [PHONE_NUMBER] Phone: [PHONE_NUMBER] Address:" at bounding box center [392, 206] width 309 height 50
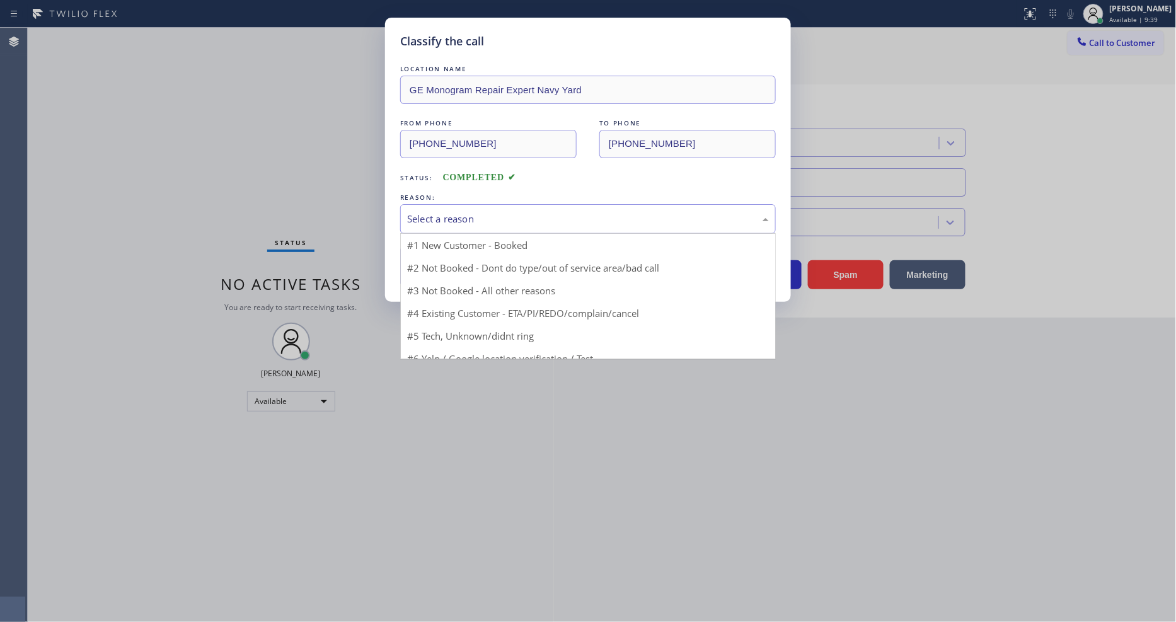
click at [448, 212] on div "Select a reason" at bounding box center [588, 219] width 362 height 14
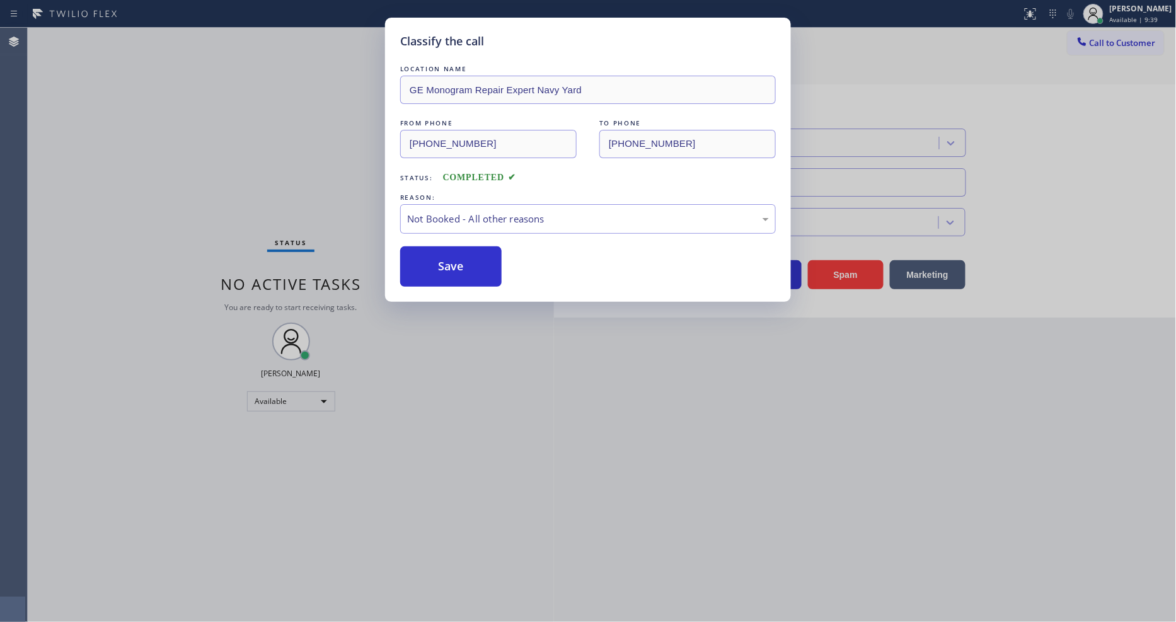
click at [448, 261] on button "Save" at bounding box center [450, 266] width 101 height 40
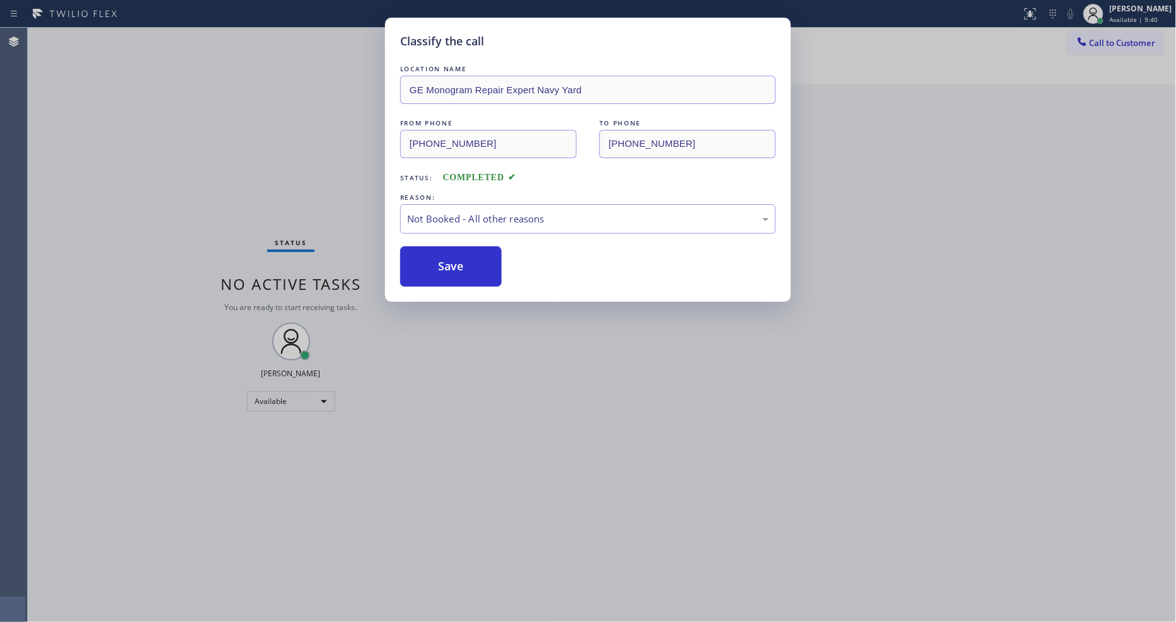
click at [448, 261] on button "Save" at bounding box center [450, 266] width 101 height 40
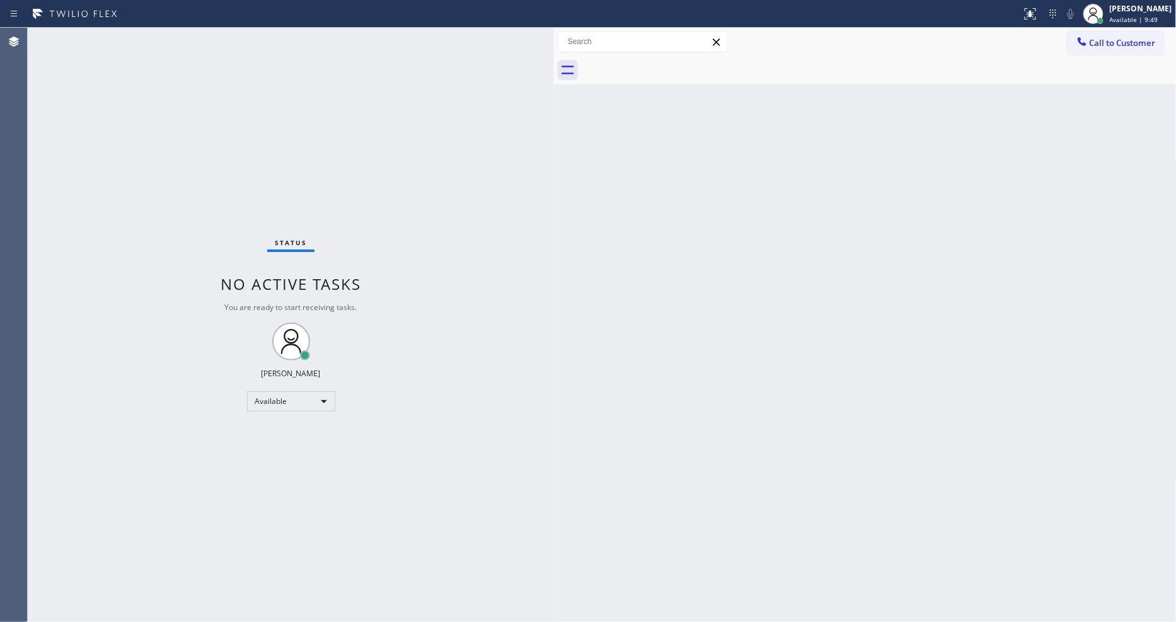
click at [1009, 168] on div "Back to Dashboard Change Sender ID Customers Technicians Select a contact Outbo…" at bounding box center [865, 325] width 623 height 594
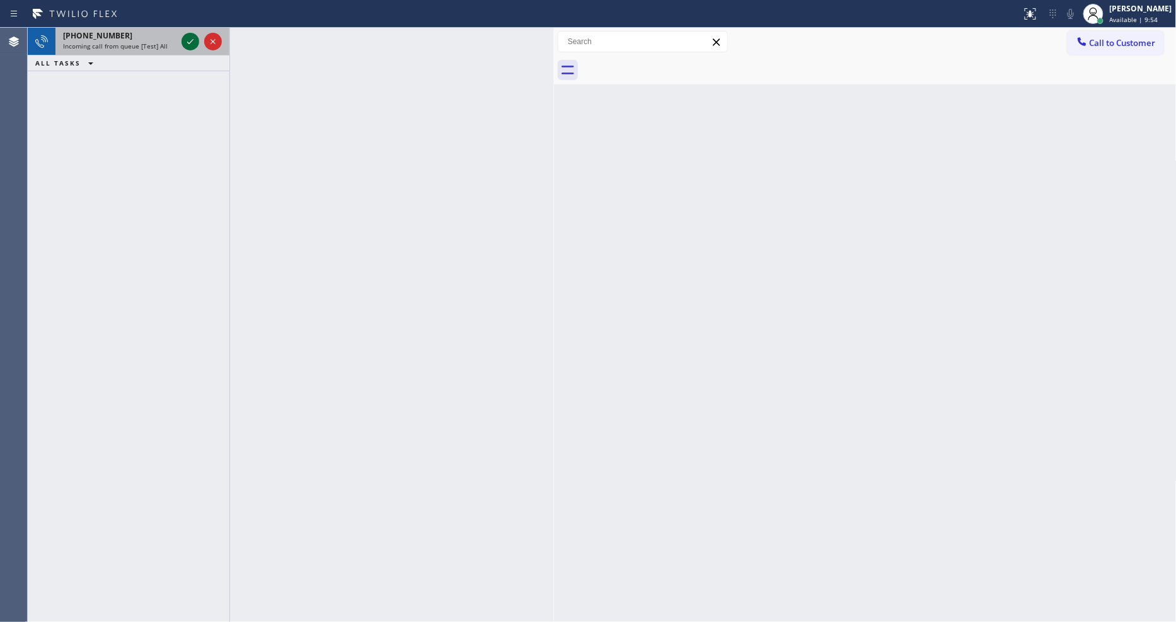
click at [184, 40] on icon at bounding box center [190, 41] width 15 height 15
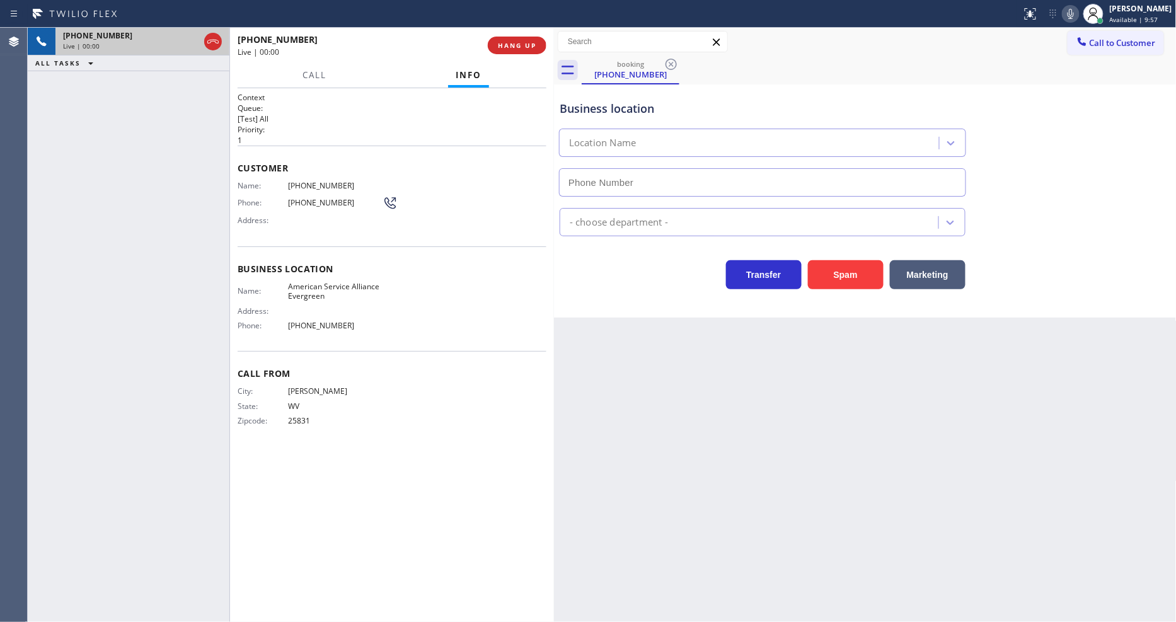
type input "[PHONE_NUMBER]"
click at [505, 46] on span "HANG UP" at bounding box center [517, 45] width 38 height 9
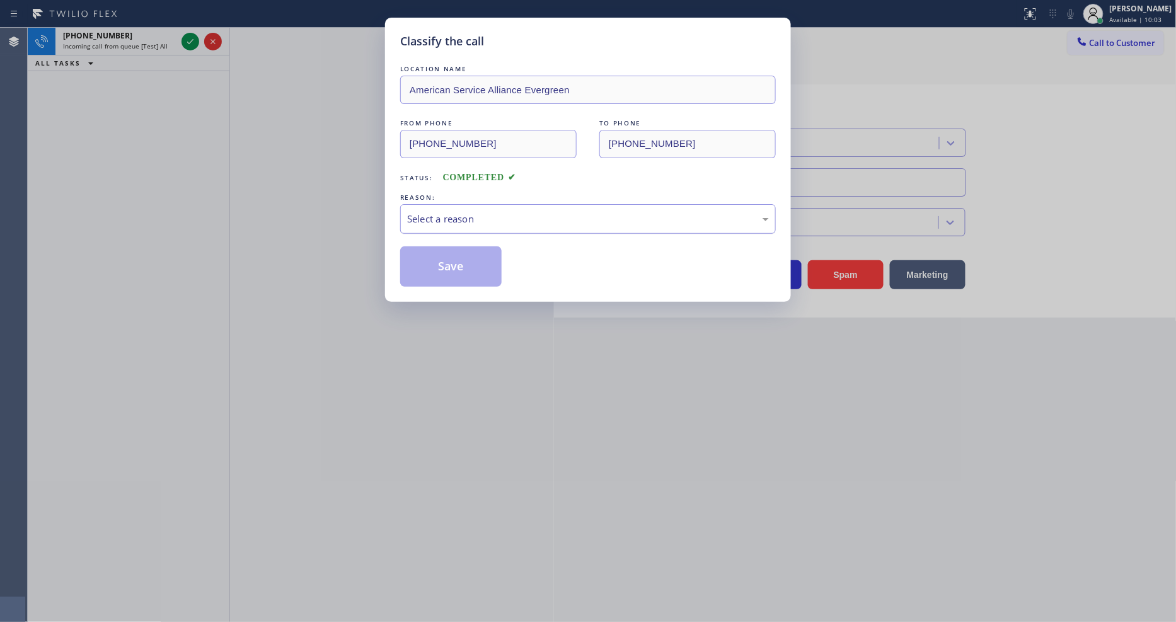
click at [516, 205] on div "Select a reason" at bounding box center [588, 219] width 376 height 30
click at [483, 266] on button "Save" at bounding box center [450, 266] width 101 height 40
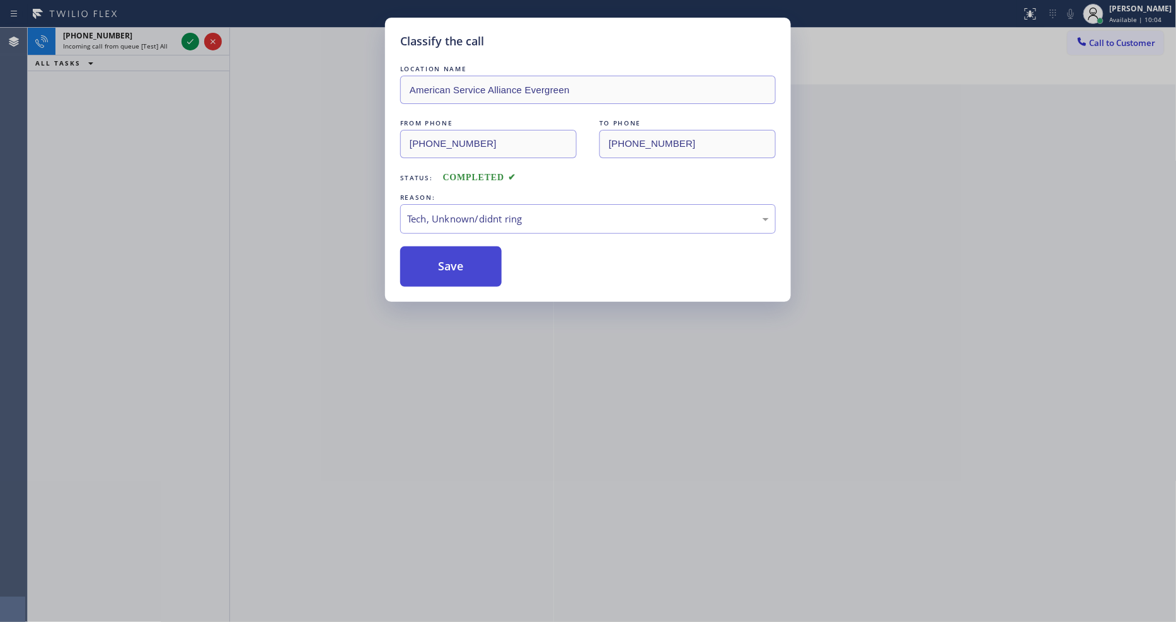
drag, startPoint x: 483, startPoint y: 266, endPoint x: 518, endPoint y: 252, distance: 37.3
click at [483, 265] on button "Save" at bounding box center [450, 266] width 101 height 40
click at [191, 40] on div "Classify the call LOCATION NAME Subzero Repair Professionals FROM PHONE [PHONE_…" at bounding box center [602, 325] width 1149 height 594
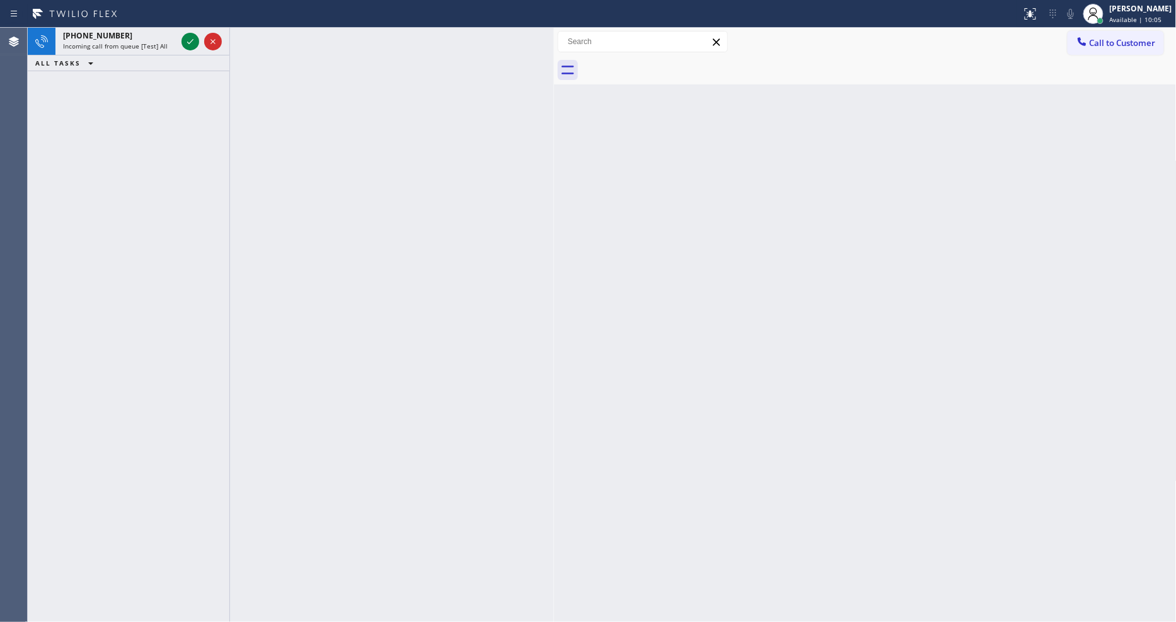
click at [191, 40] on icon at bounding box center [190, 41] width 15 height 15
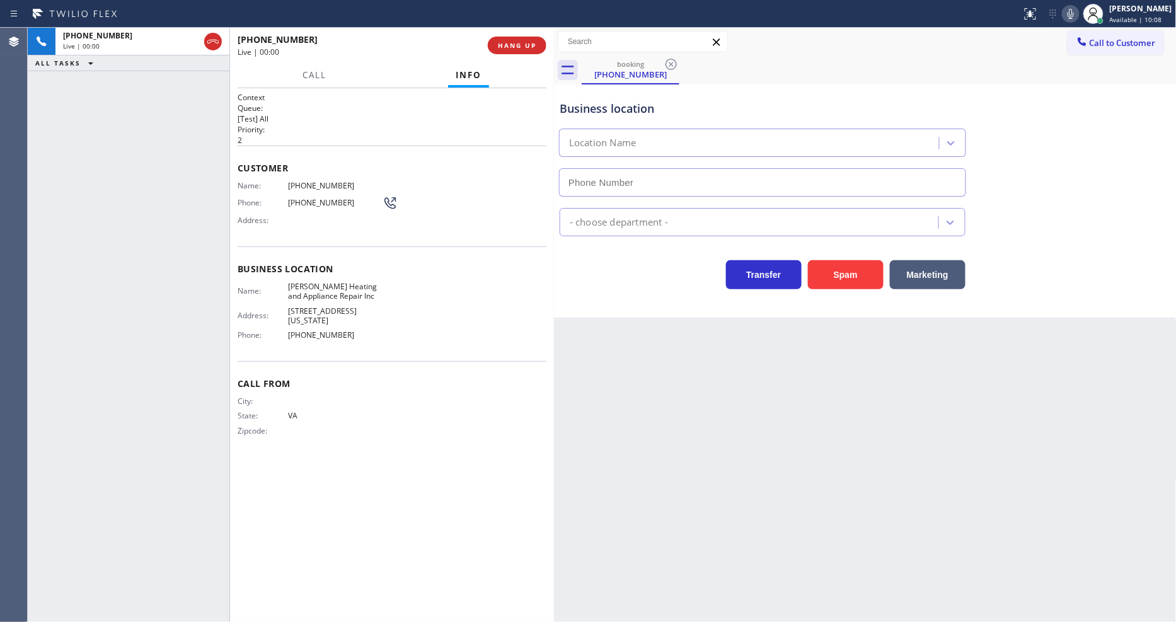
type input "[PHONE_NUMBER]"
click at [518, 45] on span "HANG UP" at bounding box center [517, 45] width 38 height 9
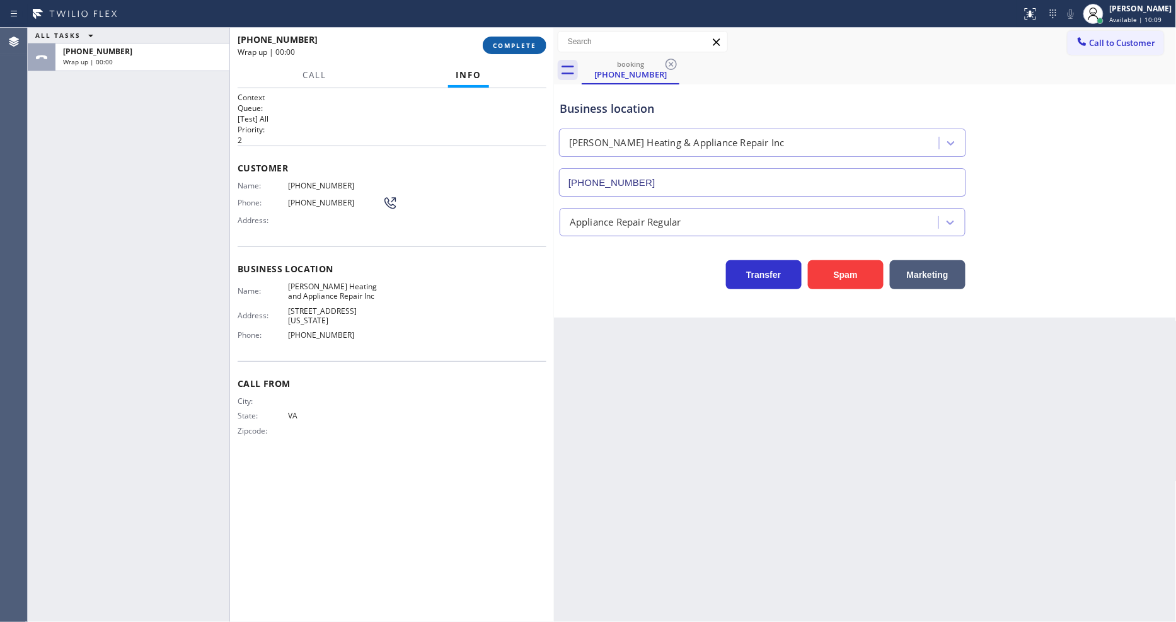
click at [505, 40] on button "COMPLETE" at bounding box center [515, 46] width 64 height 18
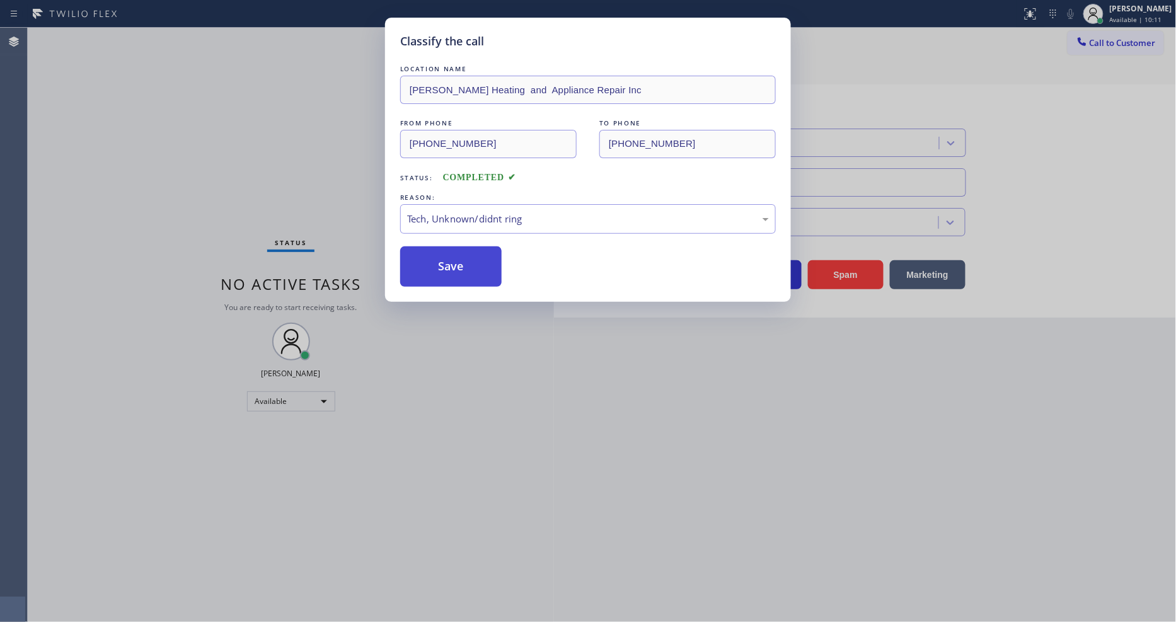
click at [462, 254] on button "Save" at bounding box center [450, 266] width 101 height 40
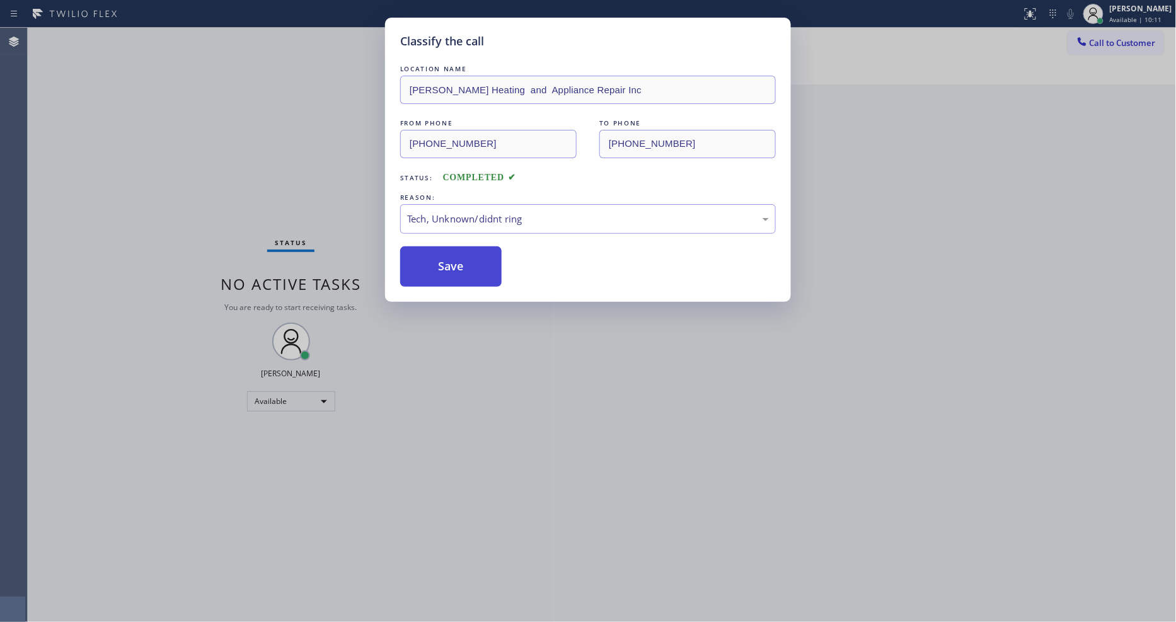
click at [462, 254] on button "Save" at bounding box center [450, 266] width 101 height 40
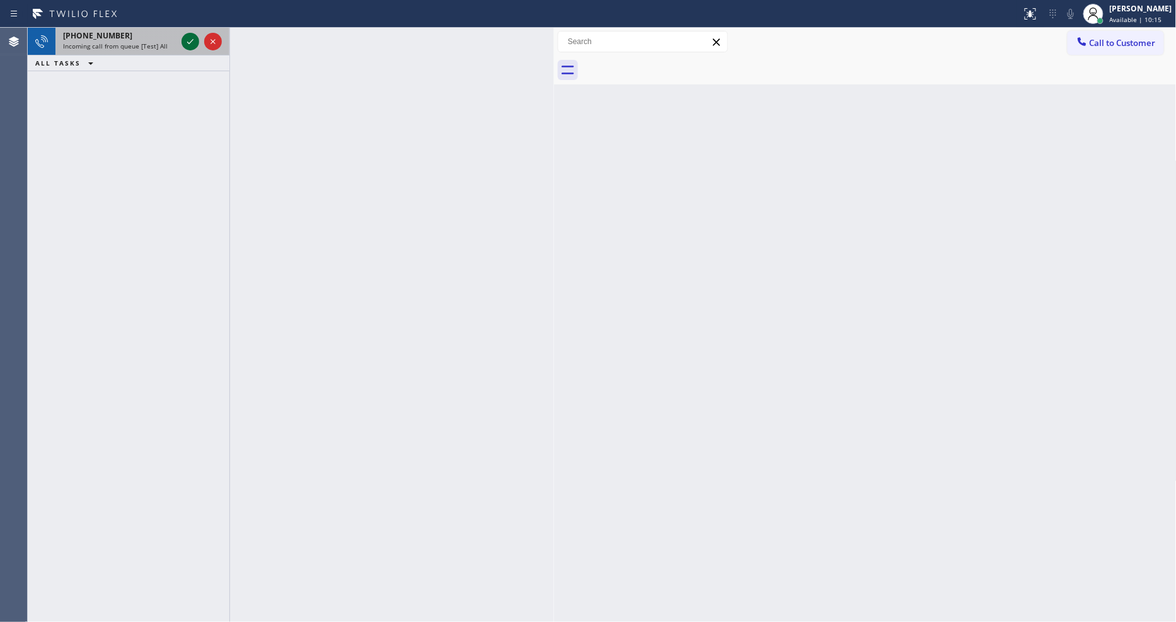
click at [188, 41] on icon at bounding box center [190, 41] width 15 height 15
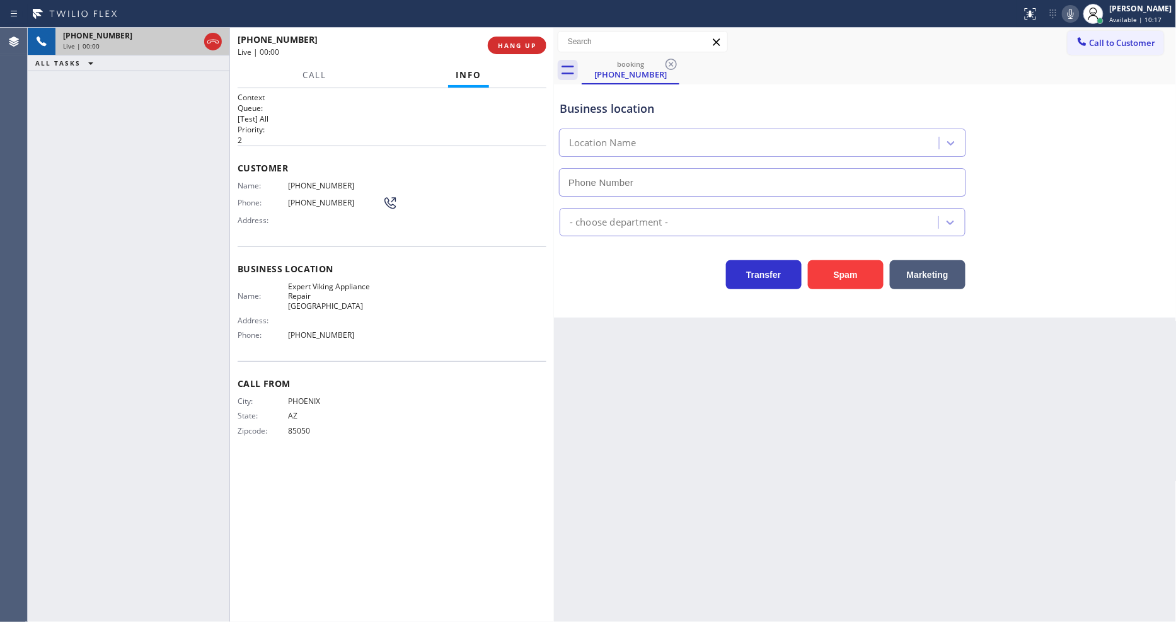
type input "[PHONE_NUMBER]"
click at [325, 286] on span "Expert Viking Appliance Repair [GEOGRAPHIC_DATA]" at bounding box center [335, 296] width 95 height 29
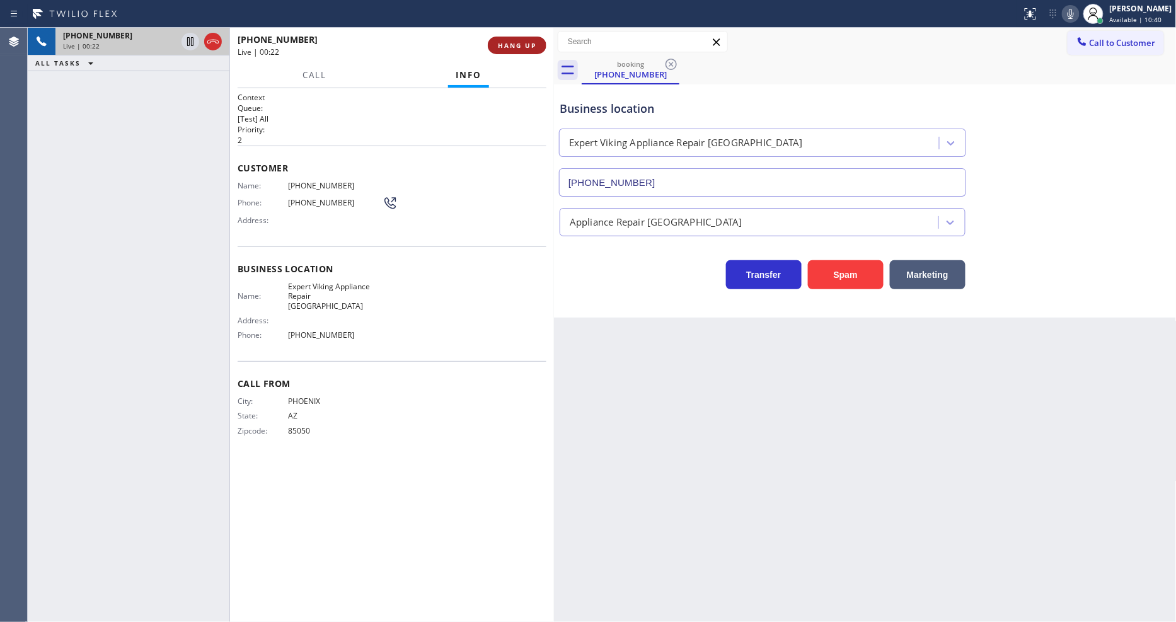
click at [527, 49] on span "HANG UP" at bounding box center [517, 45] width 38 height 9
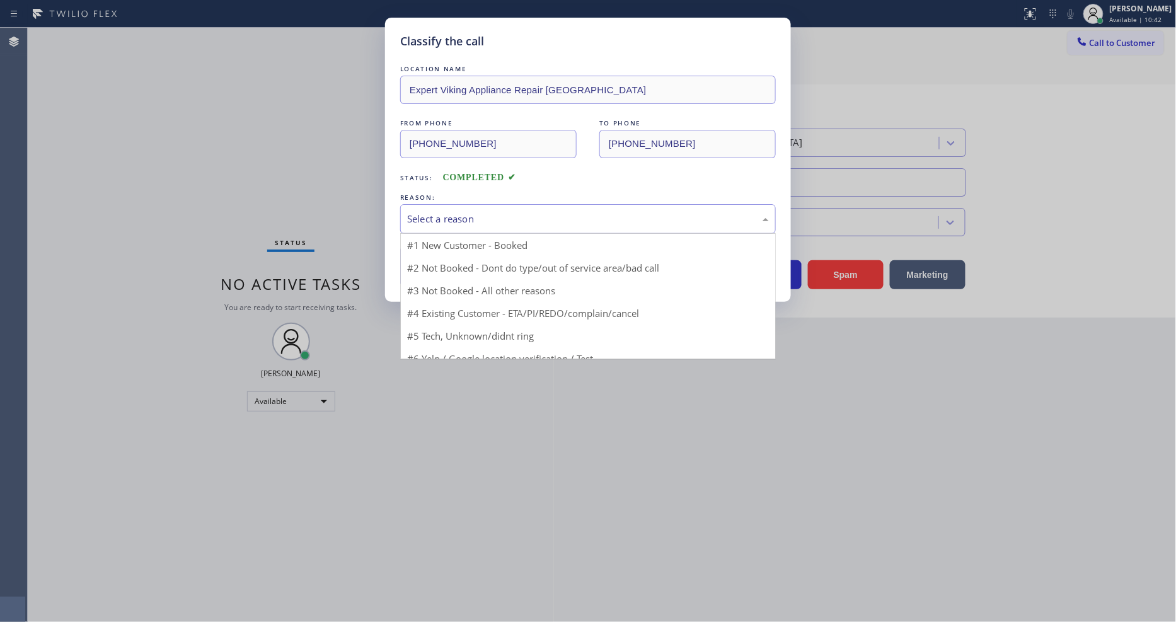
click at [471, 204] on div "Select a reason" at bounding box center [588, 219] width 376 height 30
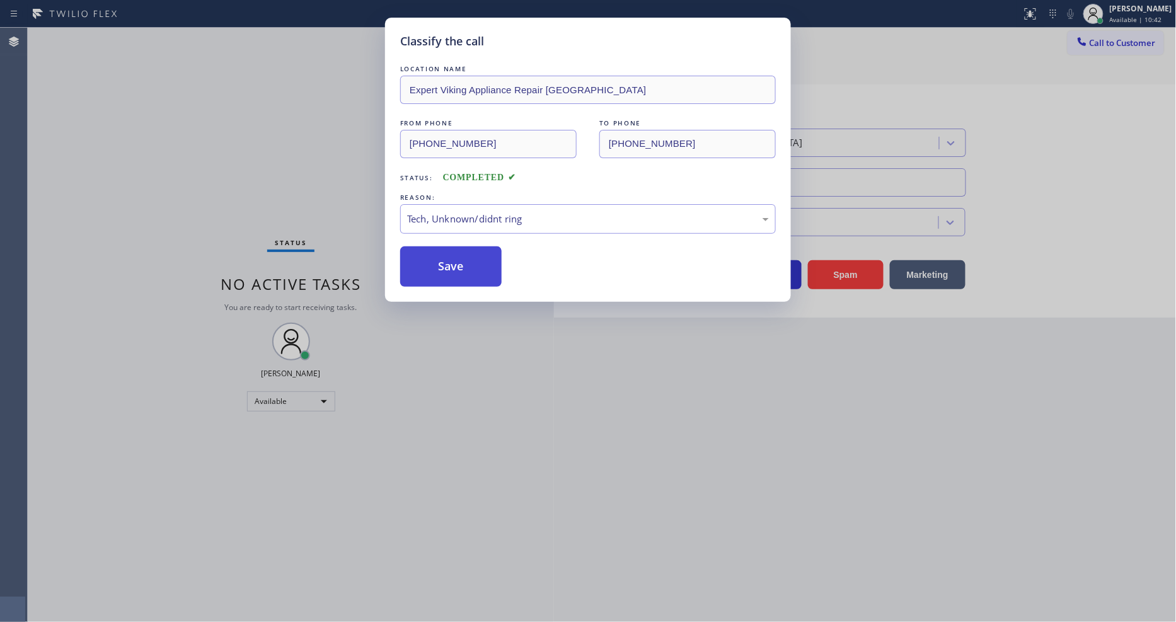
click at [474, 261] on button "Save" at bounding box center [450, 266] width 101 height 40
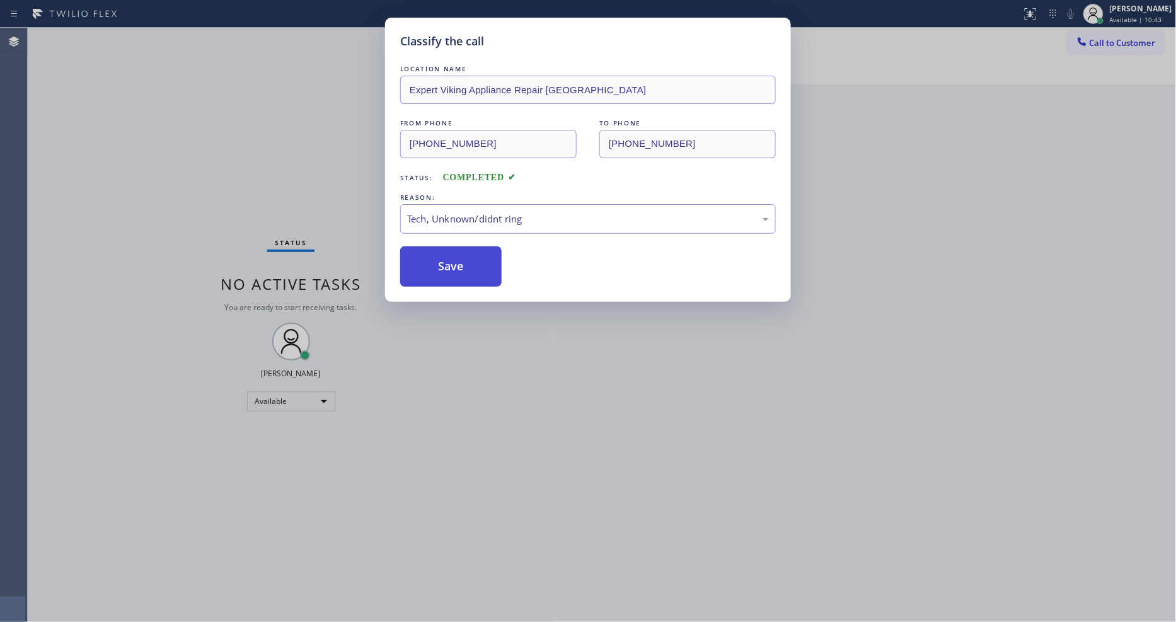
click at [474, 261] on button "Save" at bounding box center [450, 266] width 101 height 40
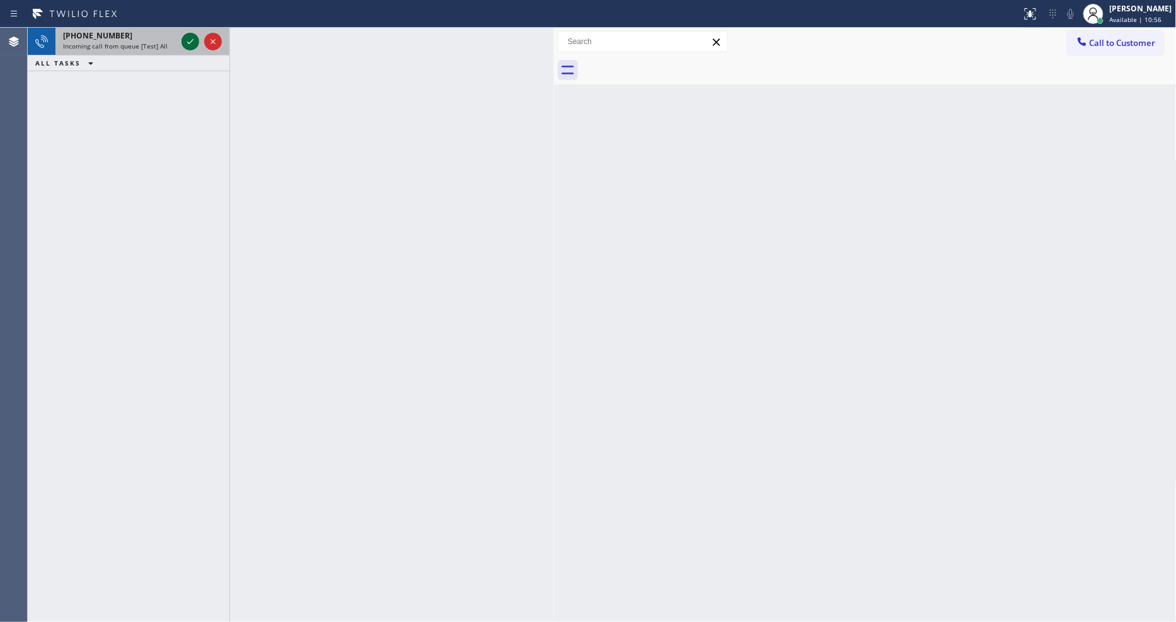
click at [192, 40] on icon at bounding box center [190, 41] width 15 height 15
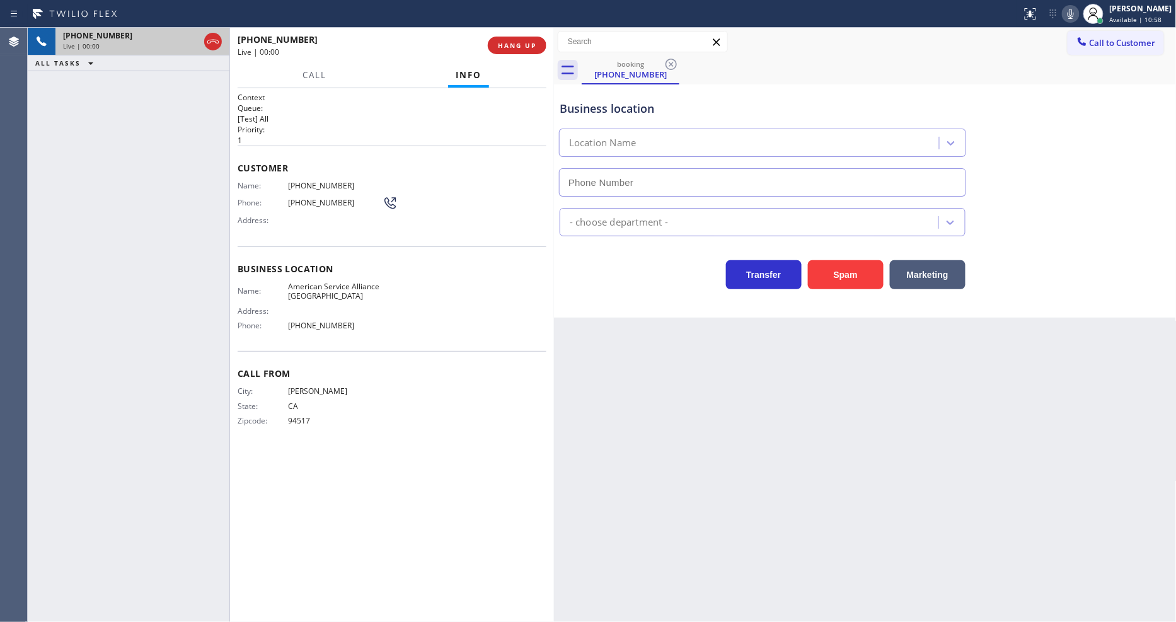
type input "[PHONE_NUMBER]"
click at [538, 41] on button "HANG UP" at bounding box center [517, 46] width 59 height 18
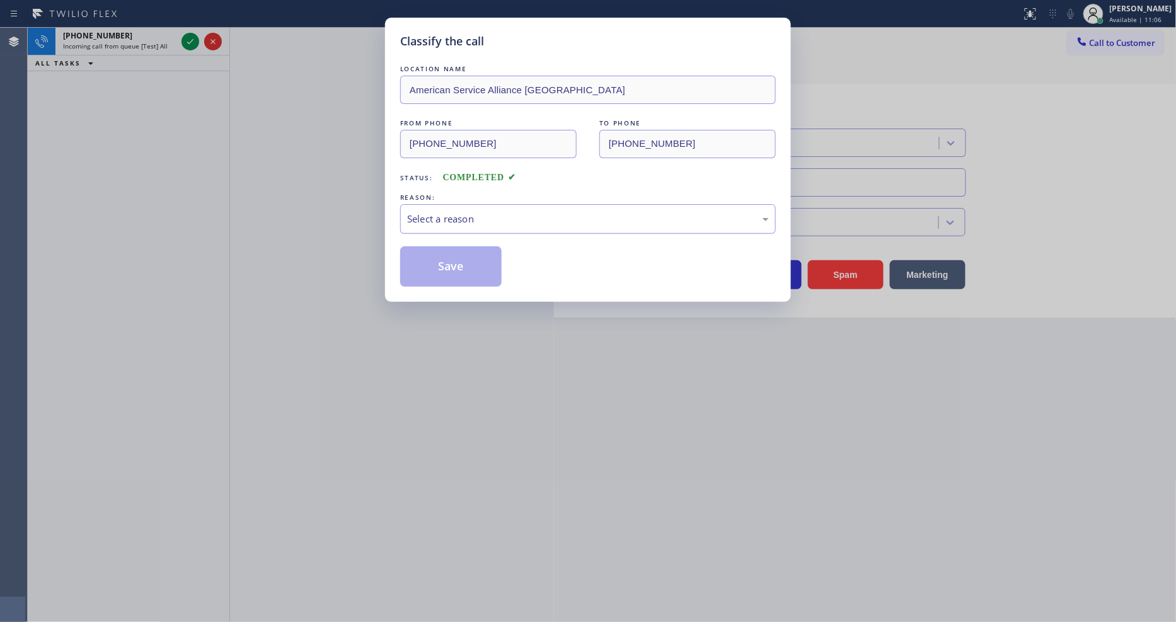
click at [470, 212] on div "Select a reason" at bounding box center [588, 219] width 362 height 14
click at [466, 265] on button "Save" at bounding box center [450, 266] width 101 height 40
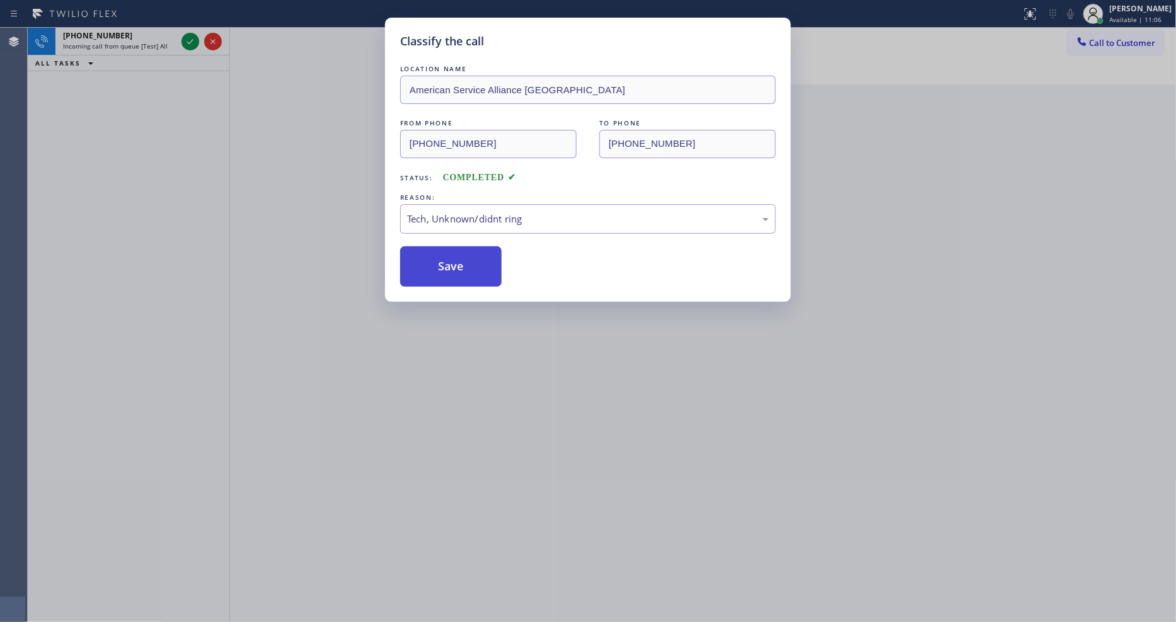
click at [466, 265] on button "Save" at bounding box center [450, 266] width 101 height 40
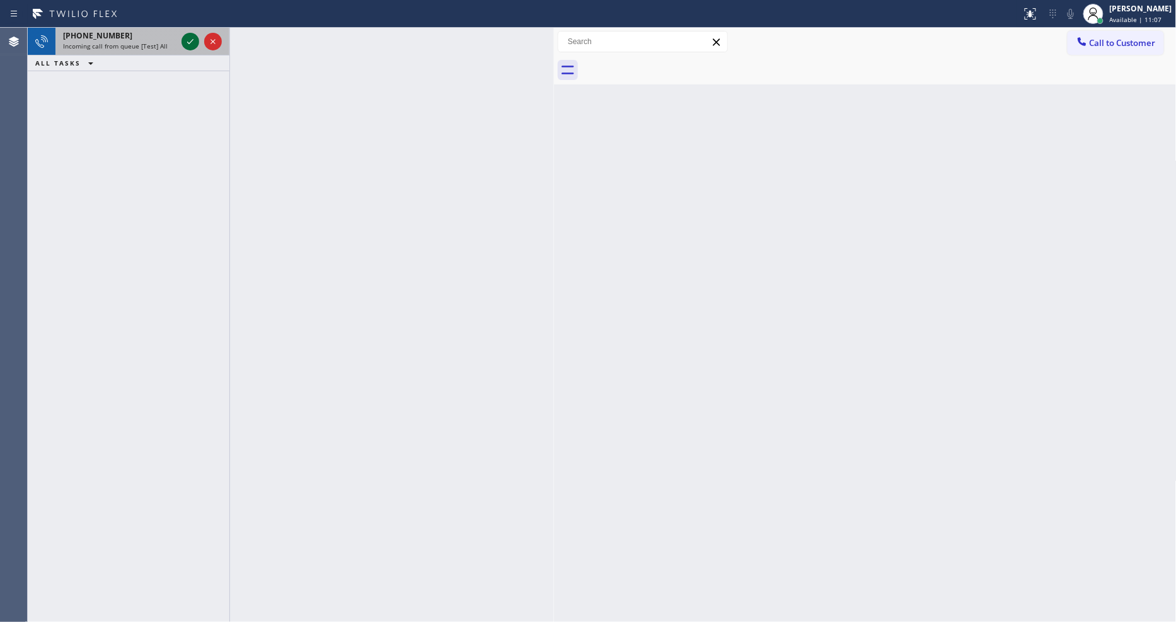
click at [190, 43] on icon at bounding box center [190, 41] width 6 height 5
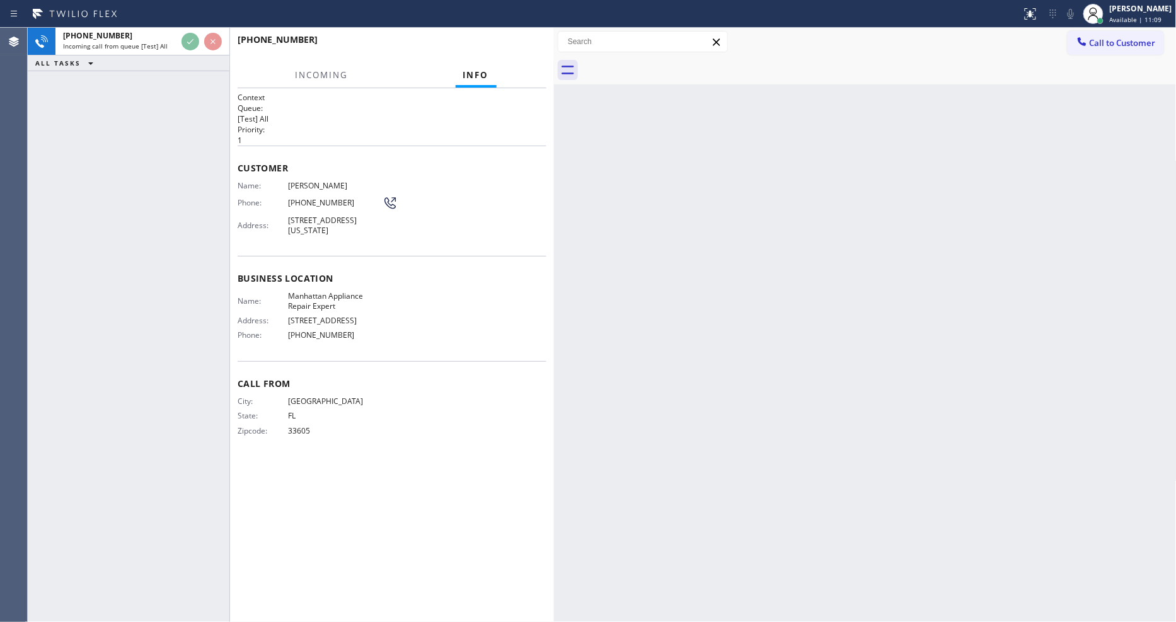
click at [494, 156] on div "Customer Name: [PERSON_NAME] Phone: [PHONE_NUMBER] Address: [STREET_ADDRESS][US…" at bounding box center [392, 201] width 309 height 110
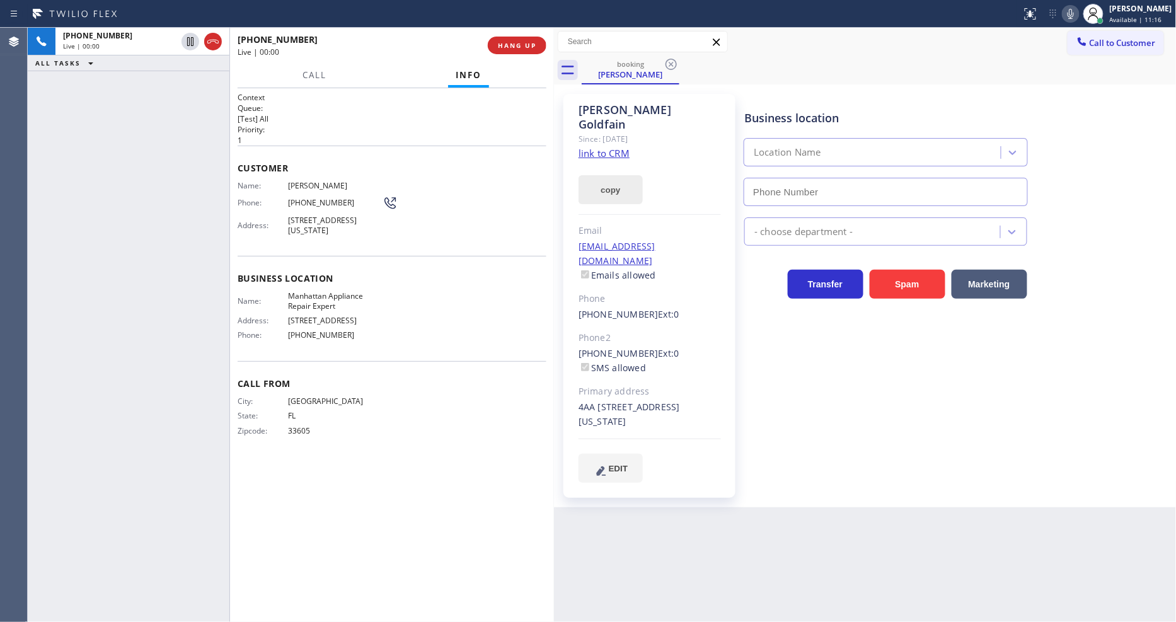
type input "[PHONE_NUMBER]"
click at [603, 147] on link "link to CRM" at bounding box center [604, 153] width 51 height 13
click at [1079, 11] on icon at bounding box center [1070, 13] width 15 height 15
click at [1075, 11] on rect at bounding box center [1071, 12] width 9 height 9
click at [1079, 11] on icon at bounding box center [1070, 13] width 15 height 15
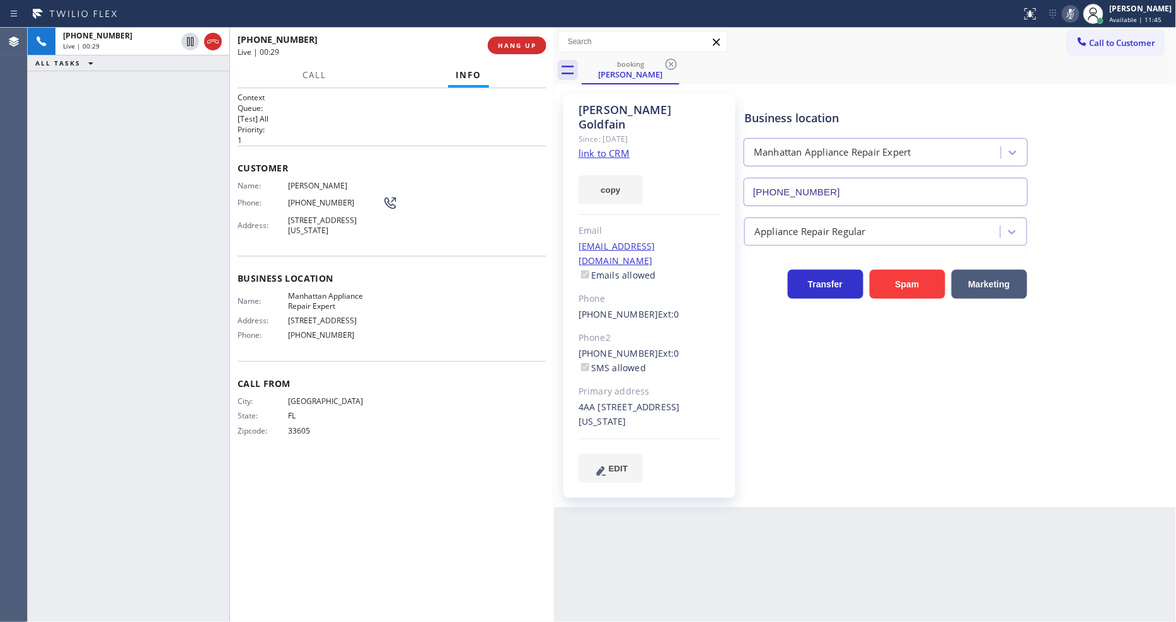
click at [1075, 11] on rect at bounding box center [1071, 12] width 9 height 9
click at [1074, 13] on icon at bounding box center [1071, 14] width 6 height 10
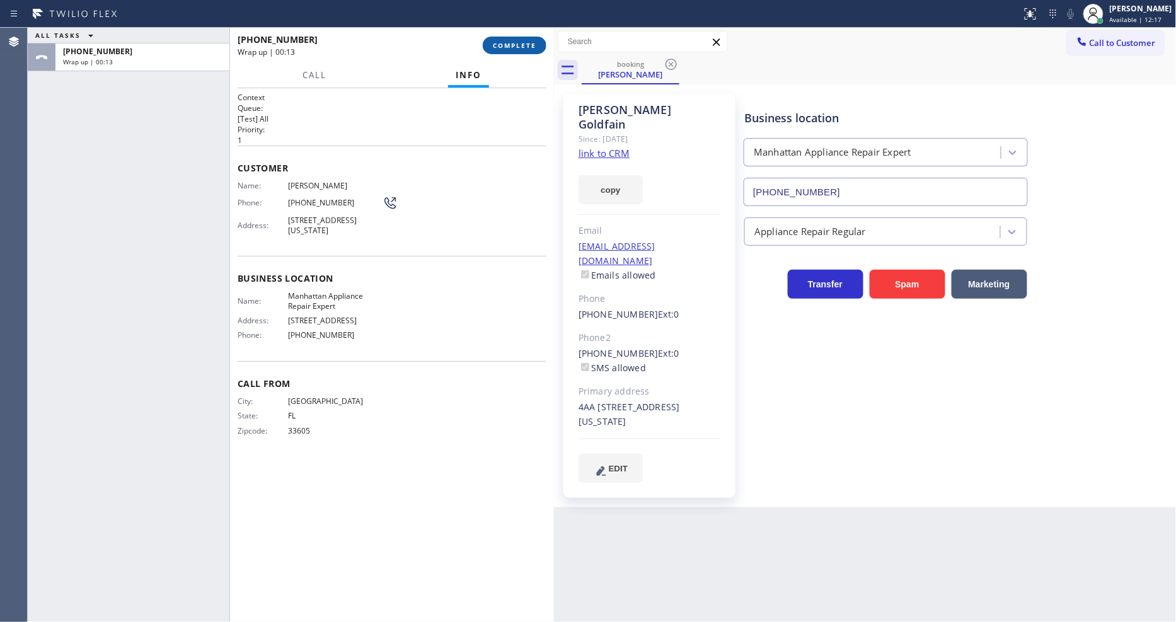
click at [536, 45] on button "COMPLETE" at bounding box center [515, 46] width 64 height 18
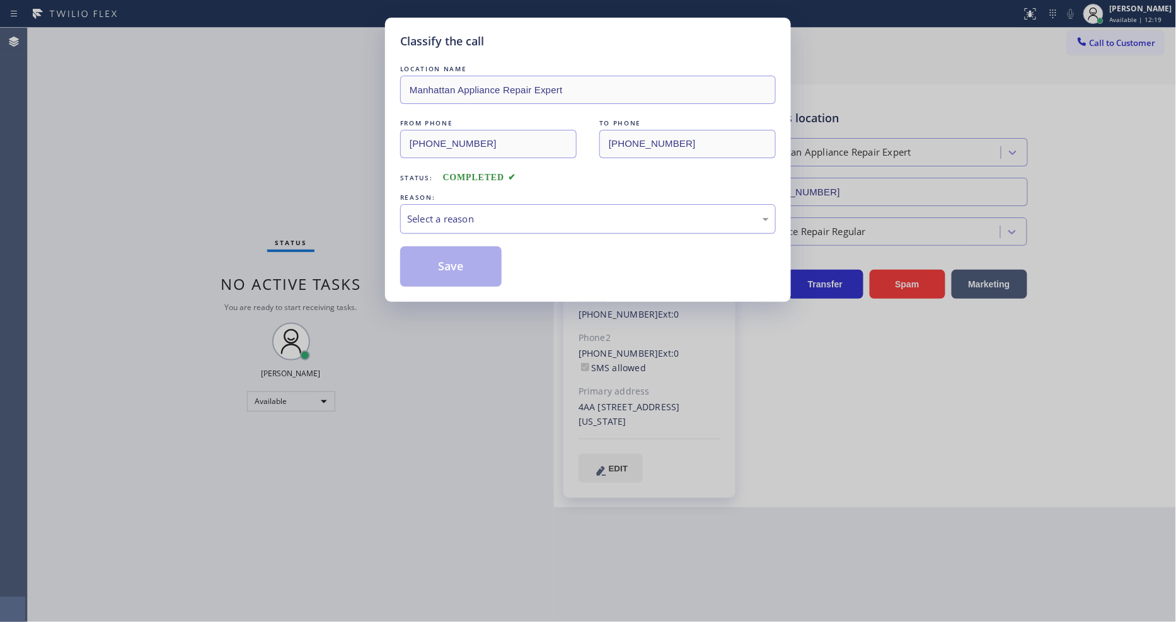
click at [443, 223] on div "Select a reason" at bounding box center [588, 219] width 376 height 30
click at [445, 248] on button "Save" at bounding box center [450, 266] width 101 height 40
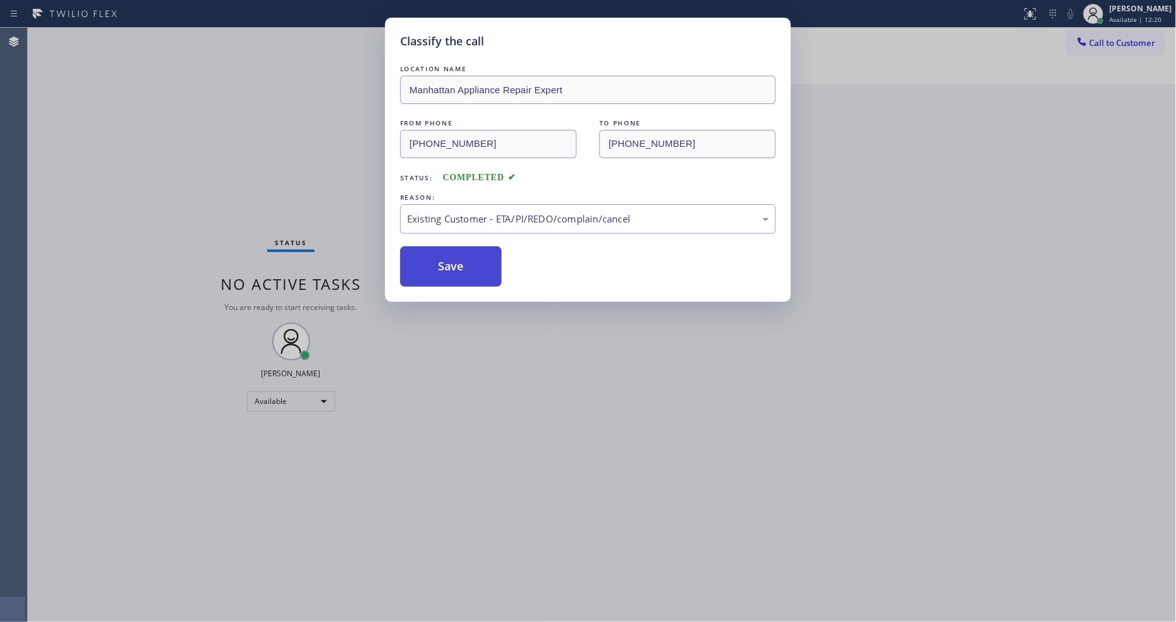
click at [445, 248] on button "Save" at bounding box center [450, 266] width 101 height 40
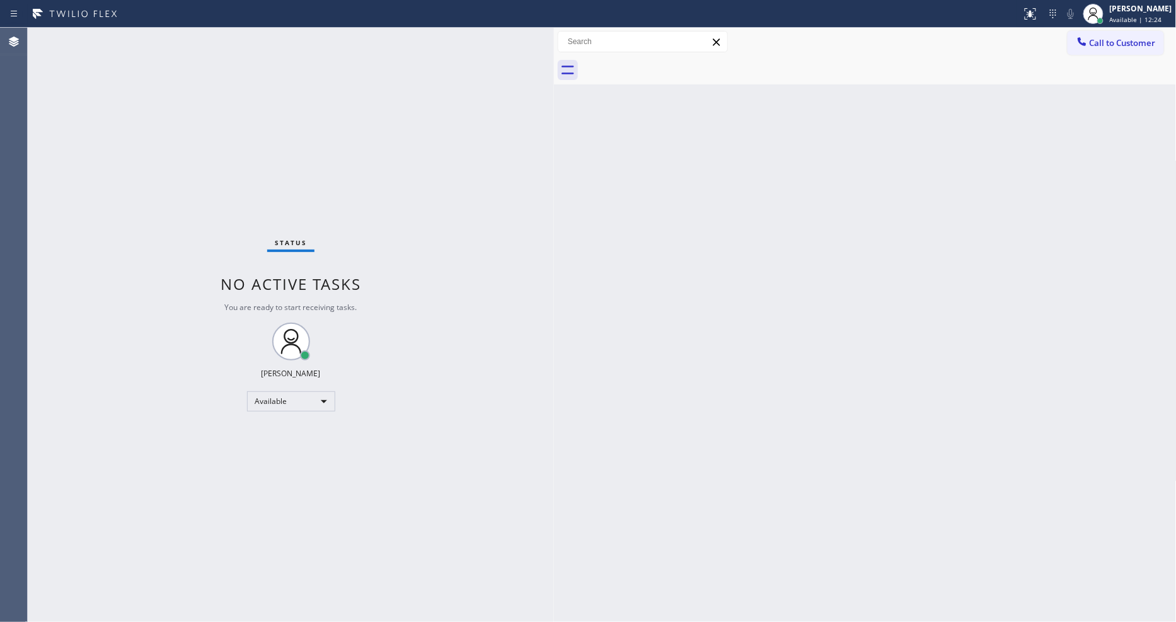
click at [865, 420] on div "Back to Dashboard Change Sender ID Customers Technicians Select a contact Outbo…" at bounding box center [865, 325] width 623 height 594
click at [153, 30] on div "Status No active tasks You are ready to start receiving tasks. [PERSON_NAME] Av…" at bounding box center [291, 325] width 526 height 594
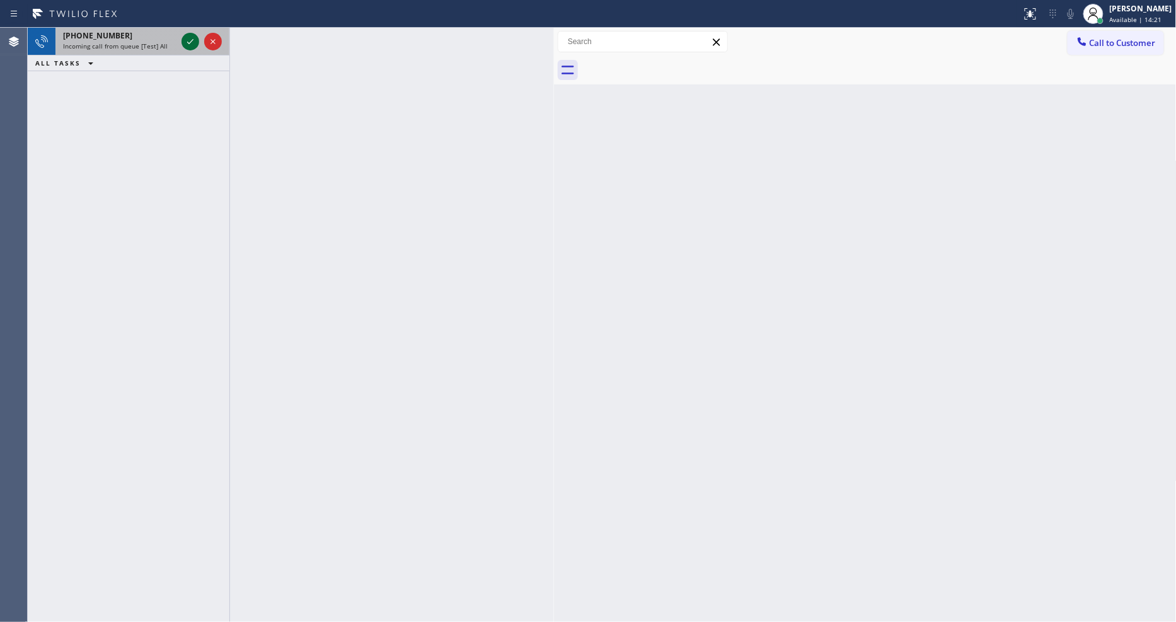
click at [194, 37] on icon at bounding box center [190, 41] width 15 height 15
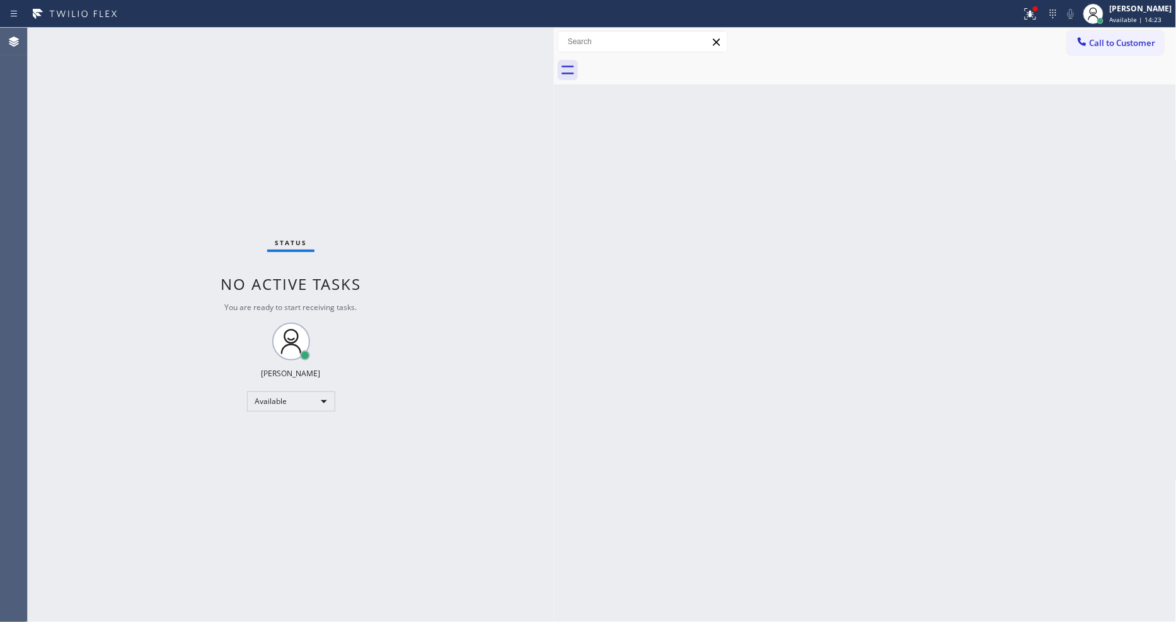
click at [181, 38] on div "Status No active tasks You are ready to start receiving tasks. [PERSON_NAME] Av…" at bounding box center [291, 325] width 526 height 594
click at [1038, 16] on icon at bounding box center [1030, 13] width 15 height 15
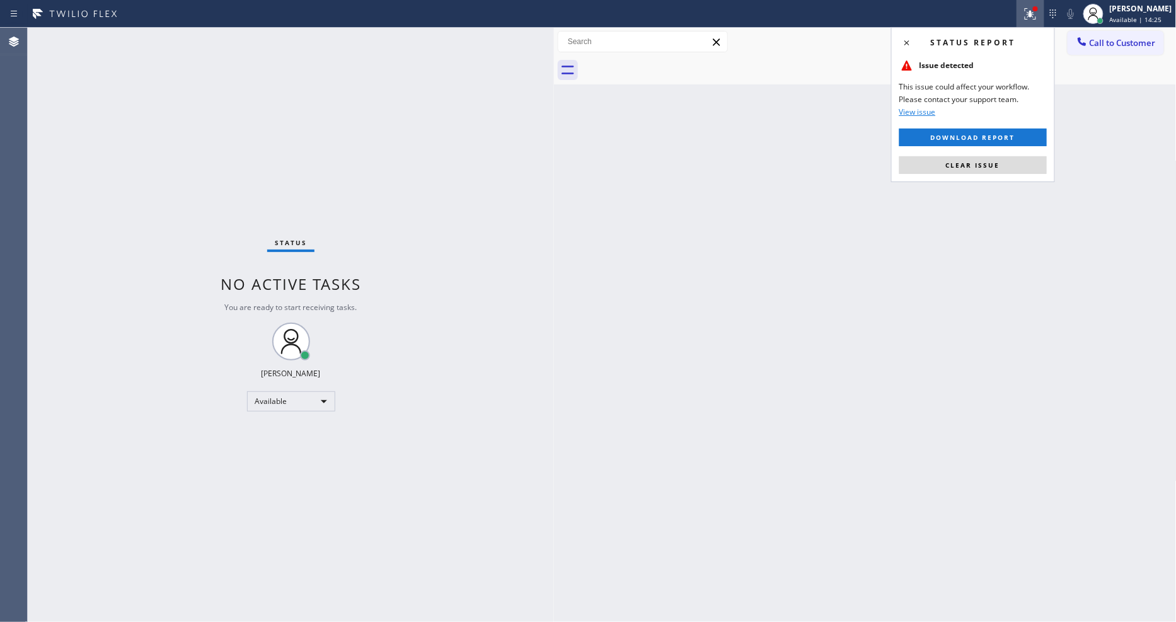
click at [1023, 170] on button "Clear issue" at bounding box center [974, 165] width 148 height 18
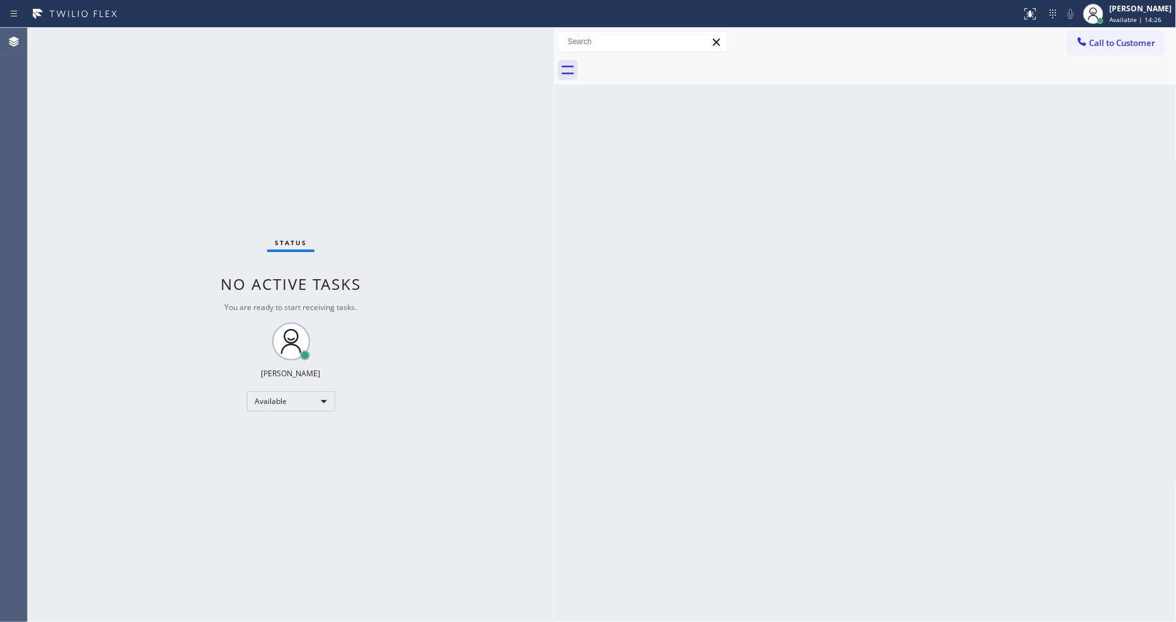
click at [173, 34] on div "Status No active tasks You are ready to start receiving tasks. [PERSON_NAME] Av…" at bounding box center [291, 325] width 526 height 594
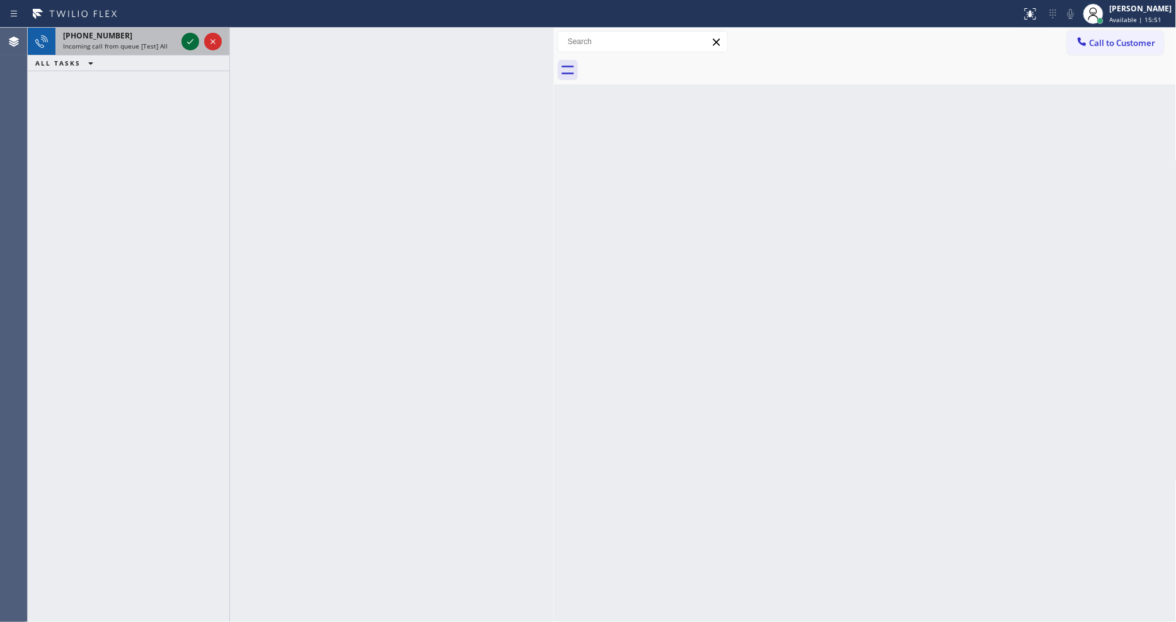
click at [190, 40] on icon at bounding box center [190, 41] width 15 height 15
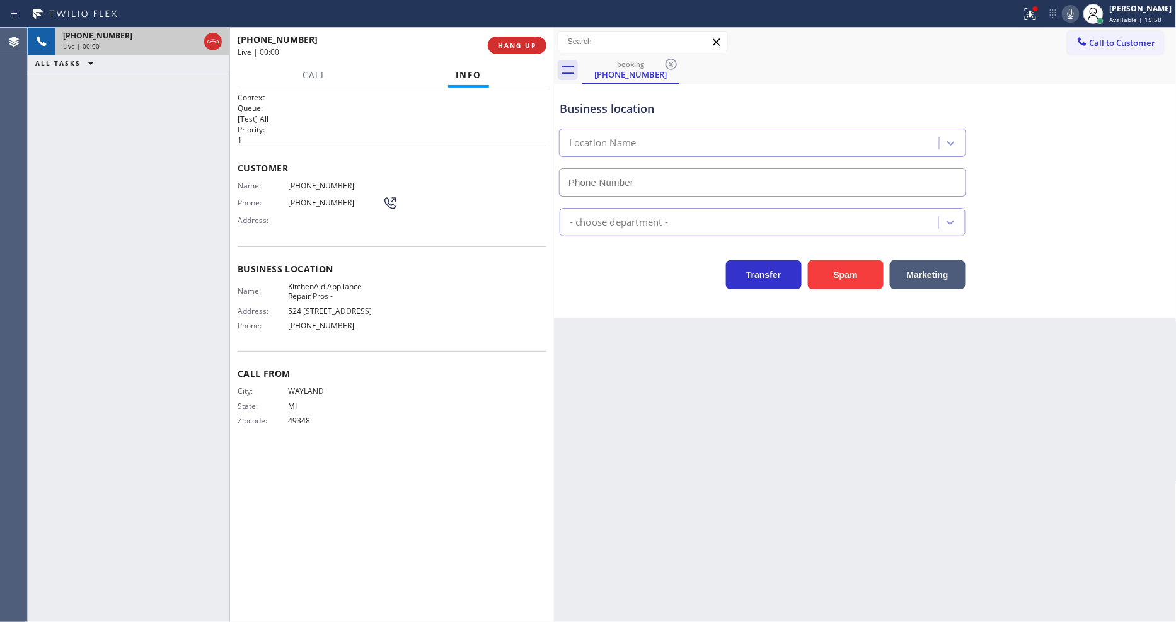
type input "[PHONE_NUMBER]"
click at [854, 400] on div "Back to Dashboard Change Sender ID Customers Technicians Select a contact Outbo…" at bounding box center [865, 325] width 623 height 594
click at [313, 291] on span "KitchenAid Appliance Repair Pros -" at bounding box center [335, 292] width 95 height 20
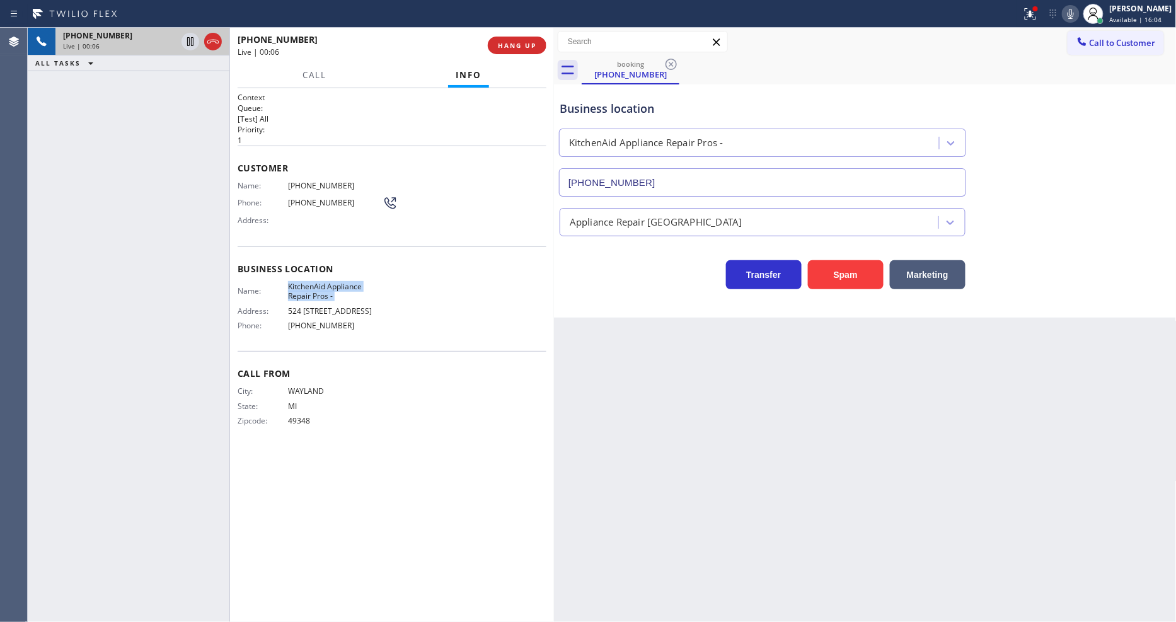
copy span "KitchenAid Appliance Repair Pros -"
click at [325, 181] on span "[PHONE_NUMBER]" at bounding box center [335, 185] width 95 height 9
copy span "[PHONE_NUMBER]"
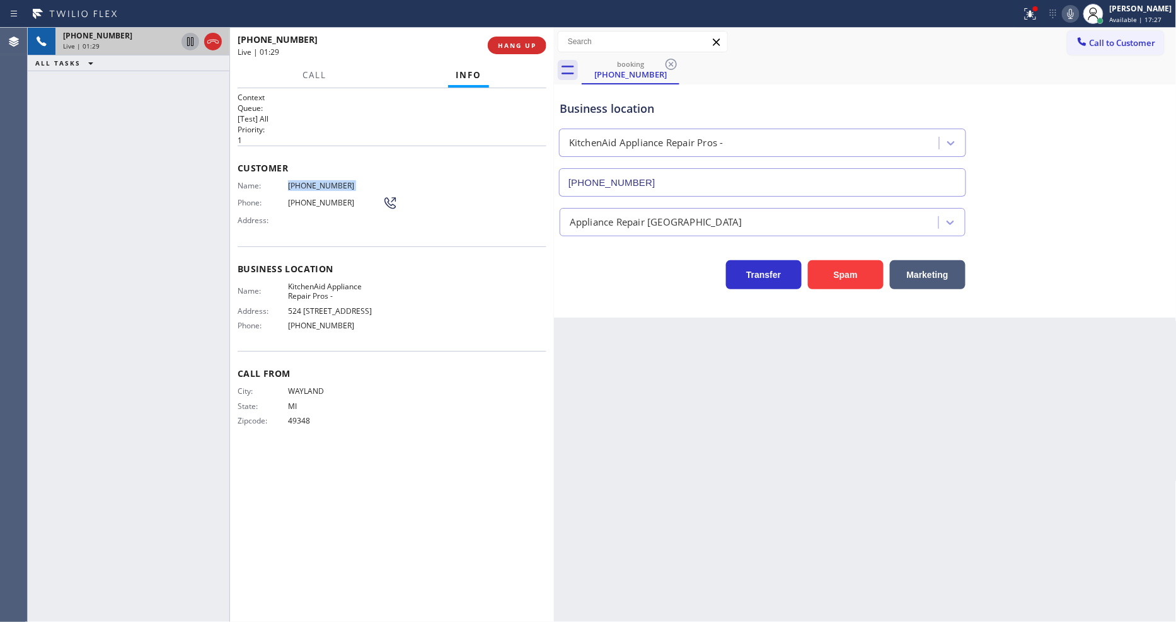
click at [190, 41] on icon at bounding box center [190, 41] width 15 height 15
click at [1079, 15] on icon at bounding box center [1070, 13] width 15 height 15
click at [291, 181] on span "[PHONE_NUMBER]" at bounding box center [335, 185] width 95 height 9
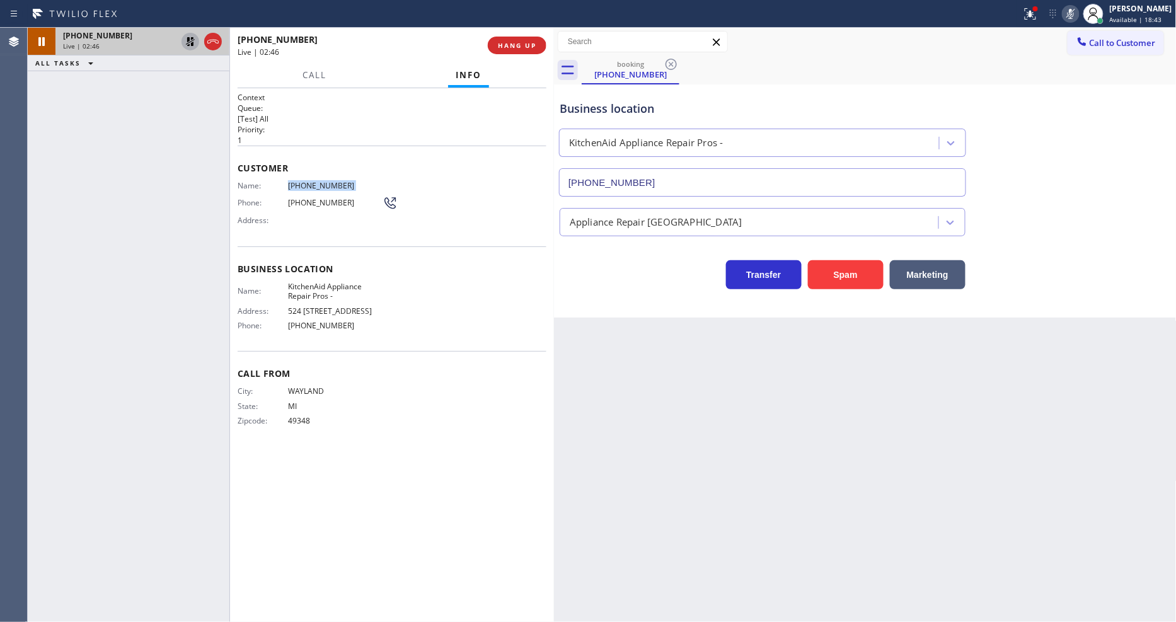
click at [185, 37] on icon at bounding box center [190, 41] width 15 height 15
click at [1075, 15] on icon at bounding box center [1070, 13] width 15 height 15
click at [1028, 17] on div at bounding box center [1031, 13] width 28 height 15
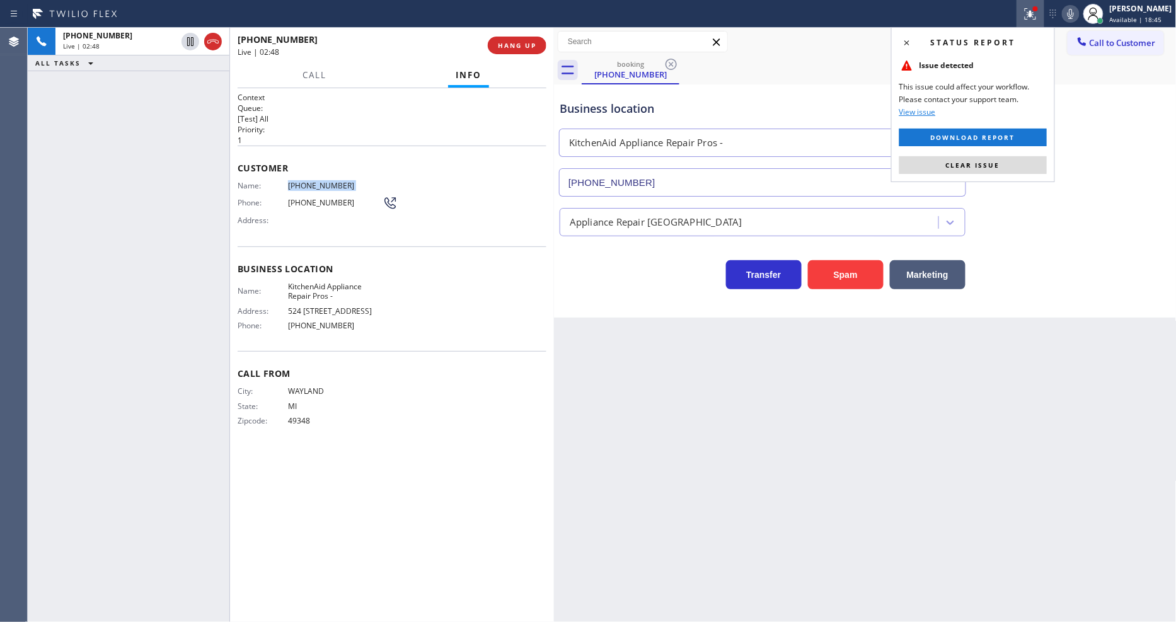
click at [1033, 163] on button "Clear issue" at bounding box center [974, 165] width 148 height 18
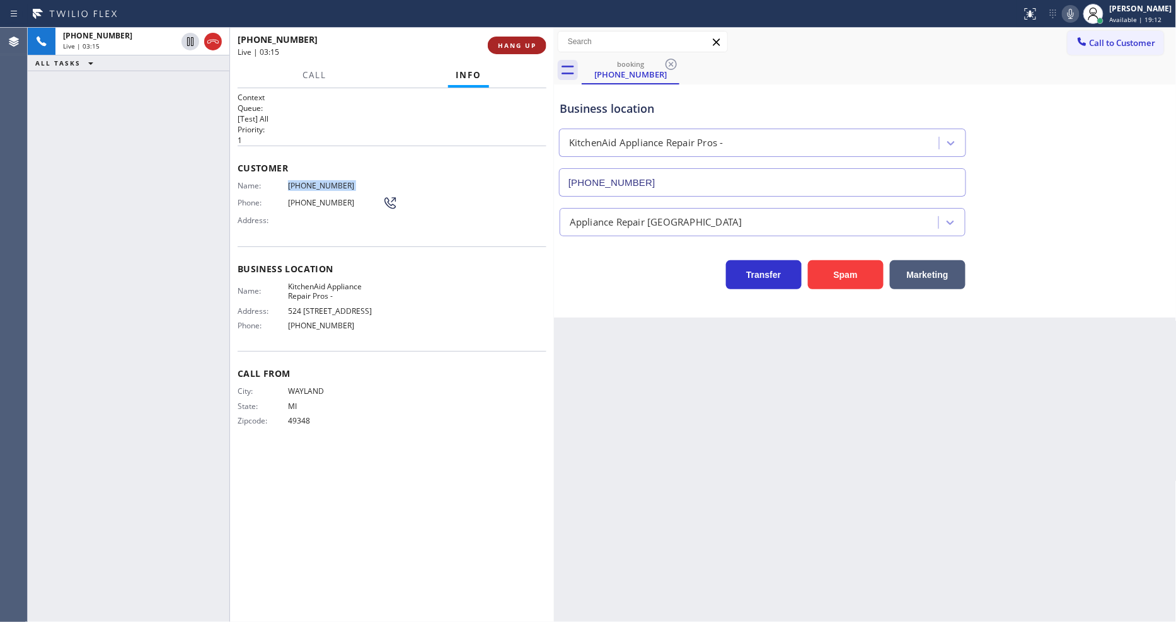
click at [521, 47] on span "HANG UP" at bounding box center [517, 45] width 38 height 9
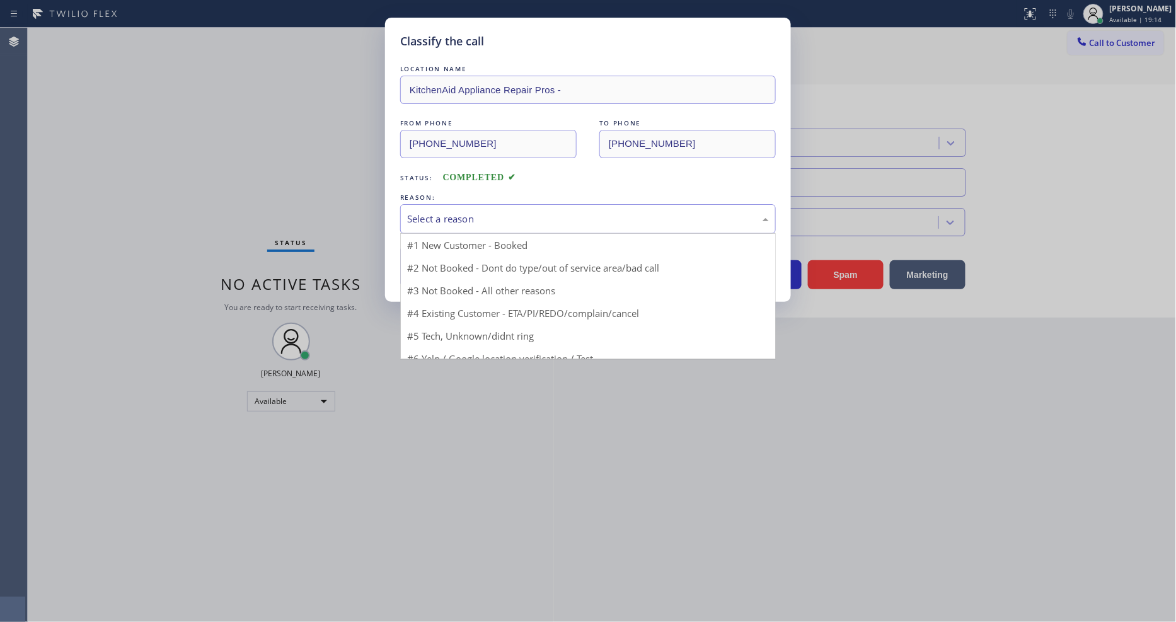
click at [469, 212] on div "Select a reason" at bounding box center [588, 219] width 362 height 14
click at [469, 263] on button "Save" at bounding box center [450, 266] width 101 height 40
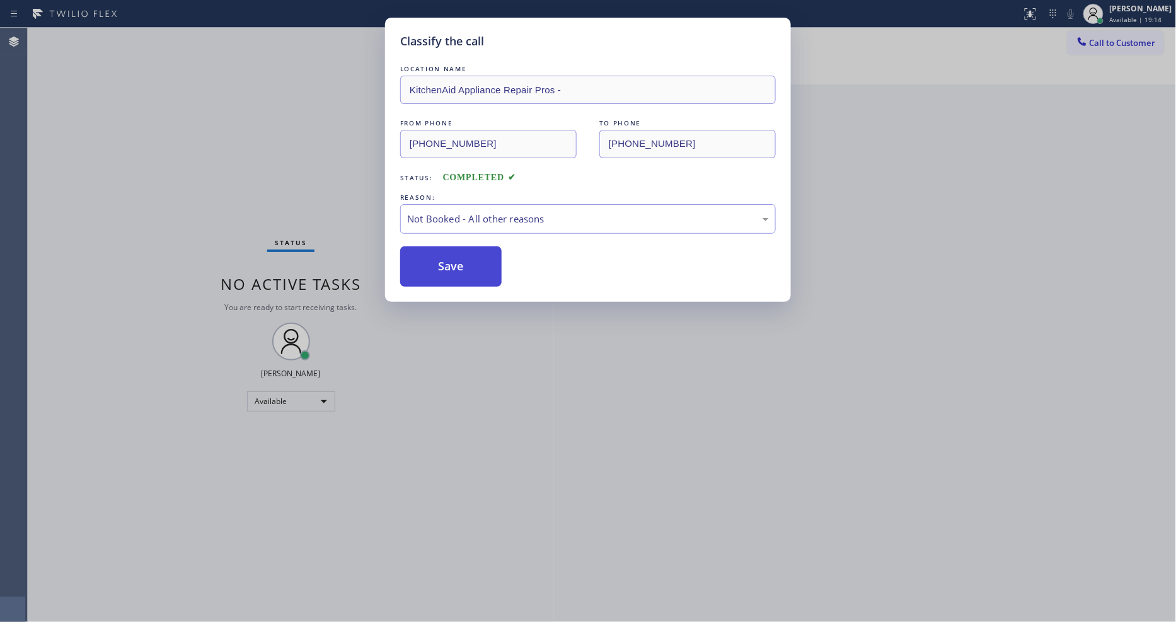
click at [469, 263] on button "Save" at bounding box center [450, 266] width 101 height 40
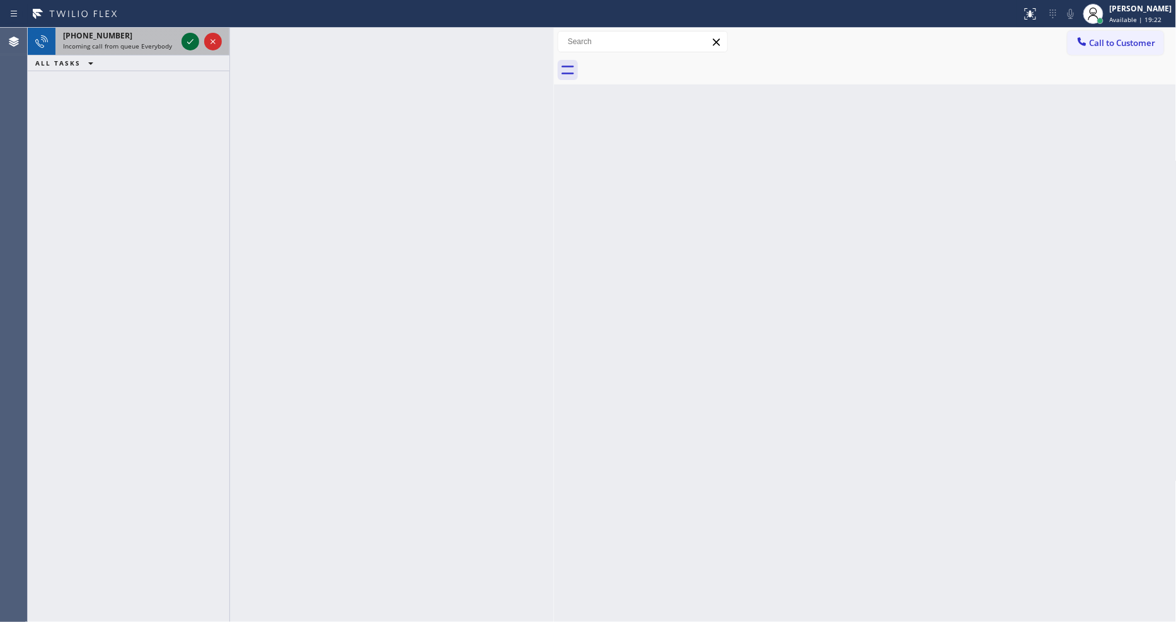
click at [194, 42] on icon at bounding box center [190, 41] width 15 height 15
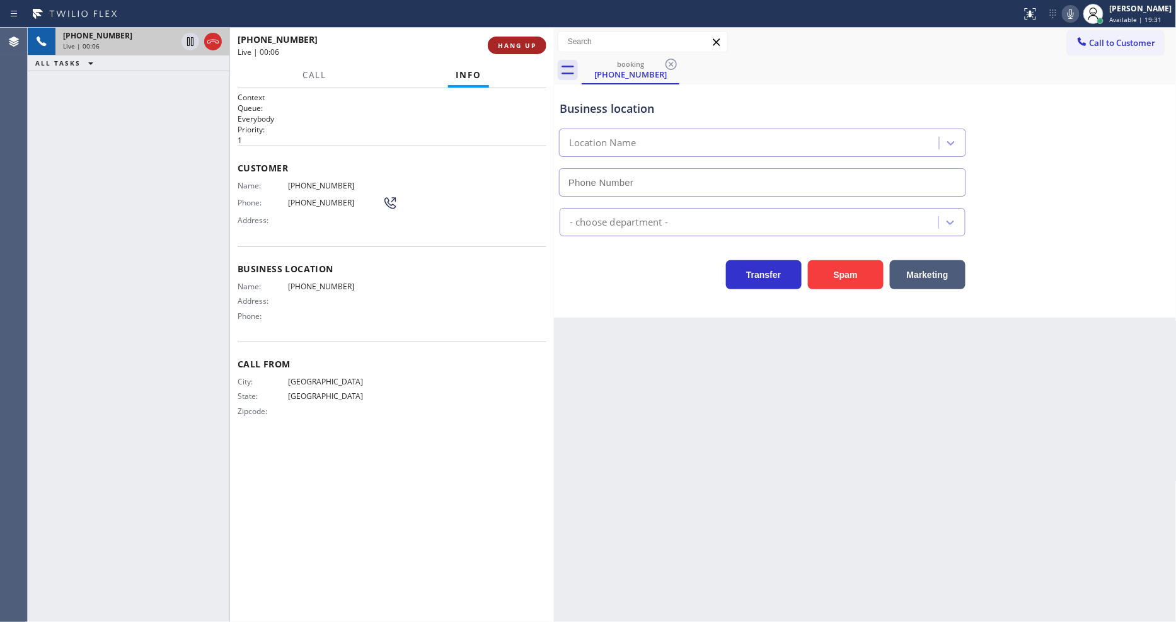
click at [512, 48] on span "HANG UP" at bounding box center [517, 45] width 38 height 9
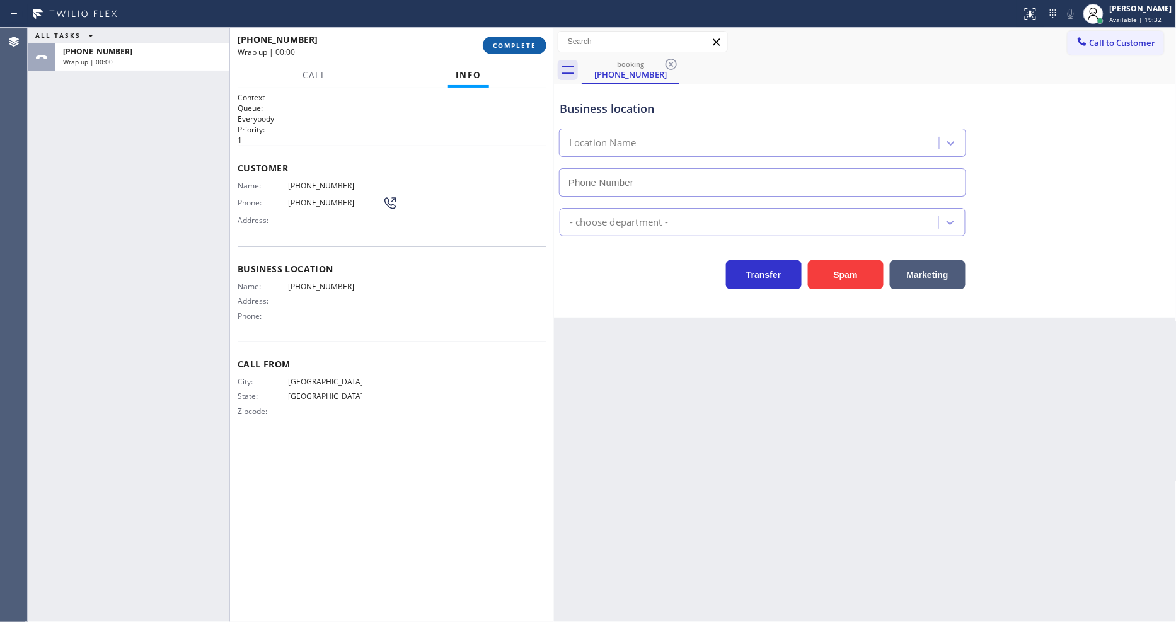
click at [512, 48] on span "COMPLETE" at bounding box center [514, 45] width 43 height 9
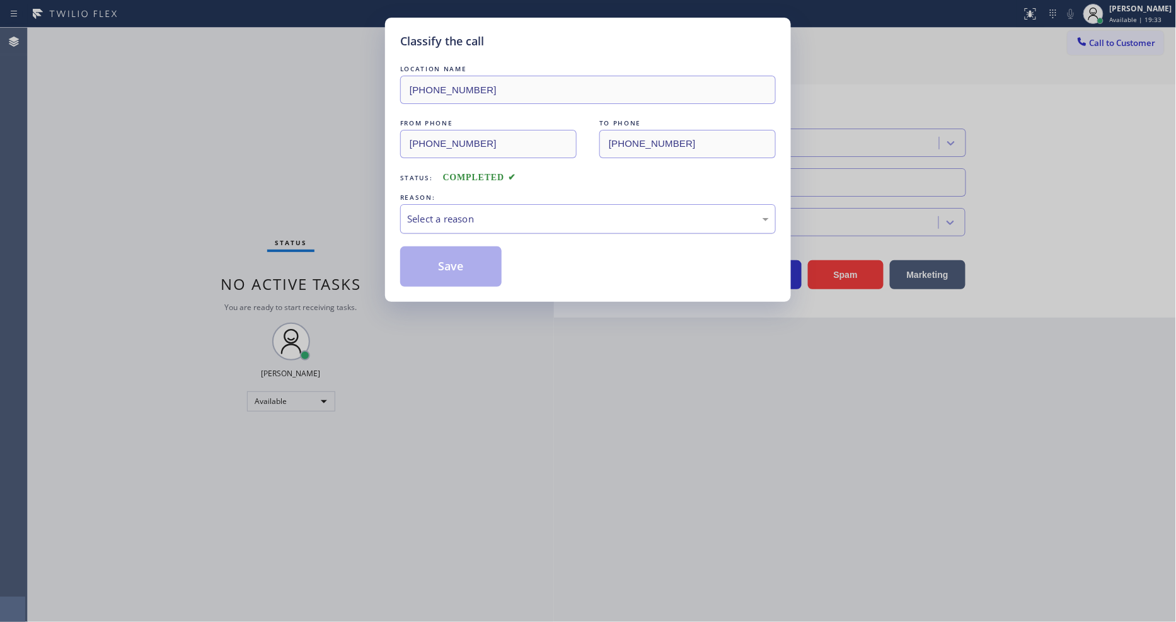
click at [459, 212] on div "Select a reason" at bounding box center [588, 219] width 362 height 14
click at [467, 270] on button "Save" at bounding box center [450, 266] width 101 height 40
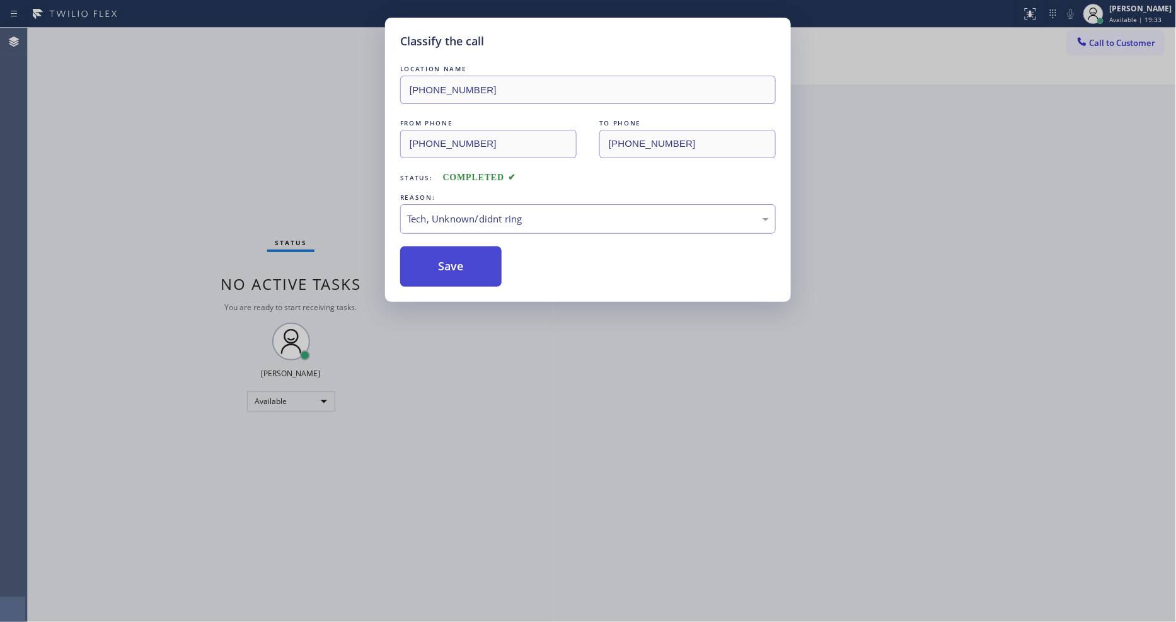
click at [467, 270] on button "Save" at bounding box center [450, 266] width 101 height 40
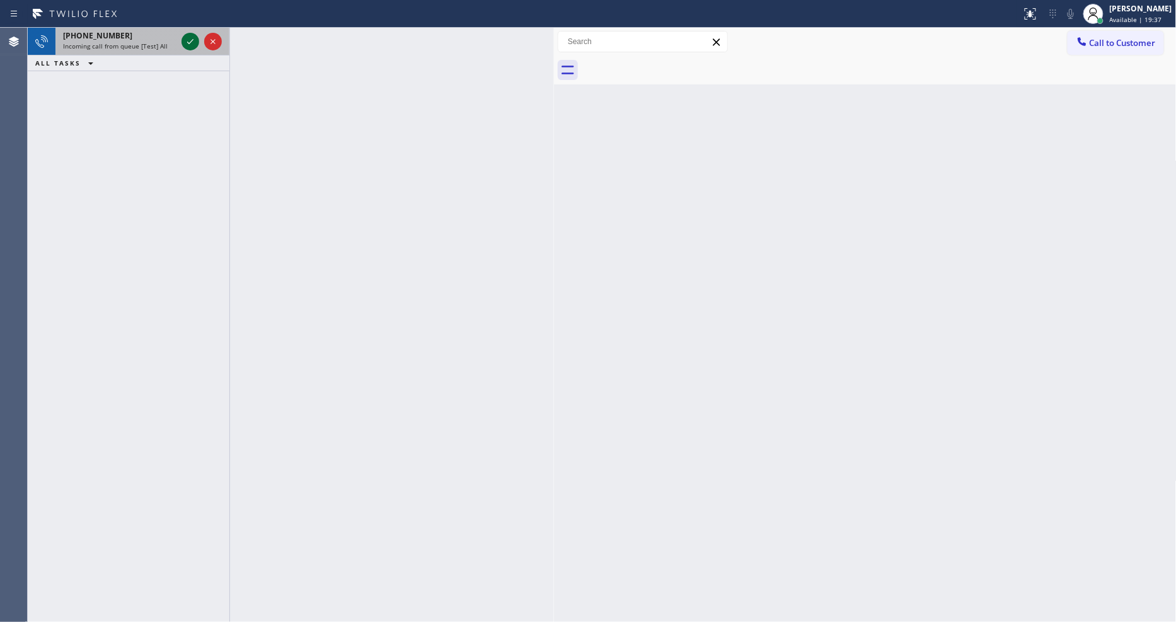
click at [195, 42] on icon at bounding box center [190, 41] width 15 height 15
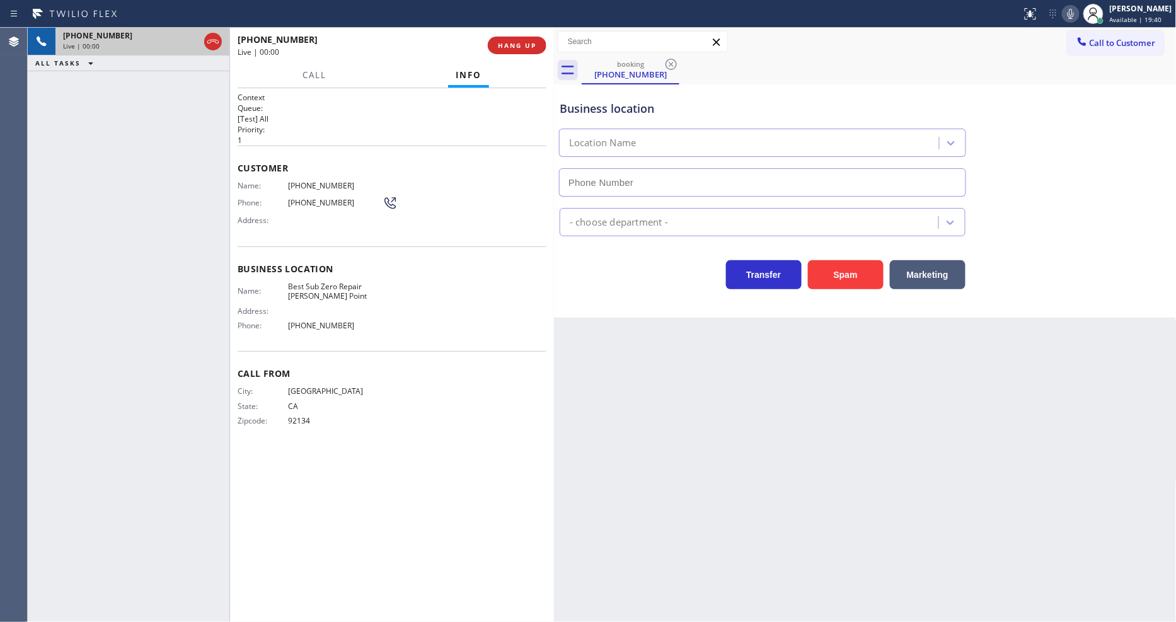
type input "[PHONE_NUMBER]"
click at [260, 127] on h2 "Priority:" at bounding box center [392, 129] width 309 height 11
click at [504, 46] on span "HANG UP" at bounding box center [517, 45] width 38 height 9
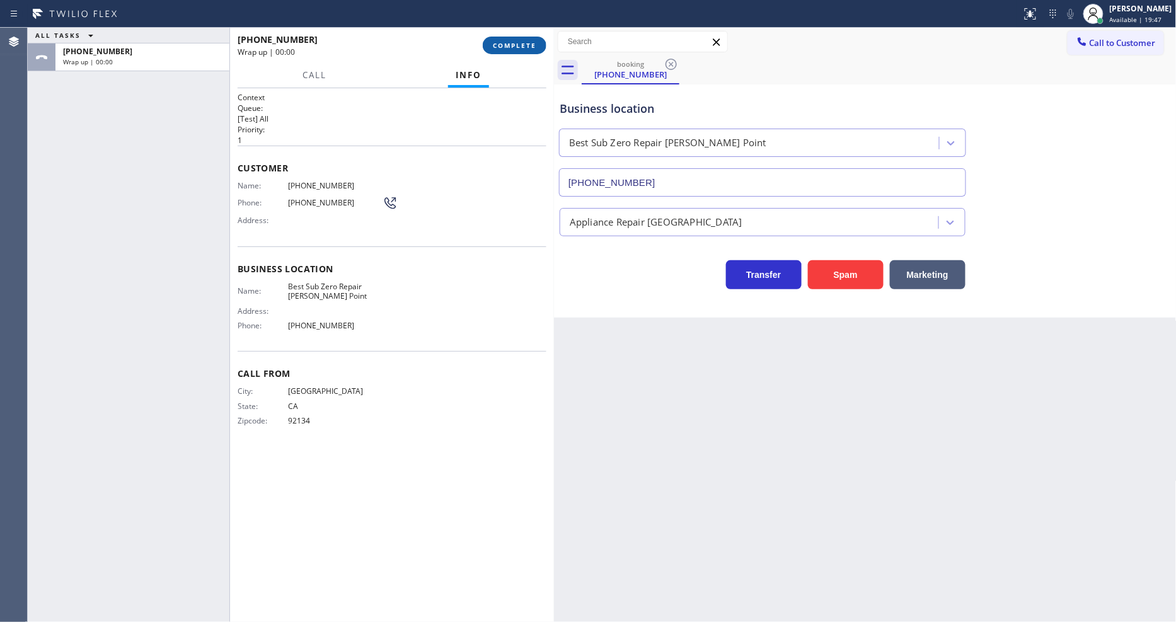
click at [504, 46] on span "COMPLETE" at bounding box center [514, 45] width 43 height 9
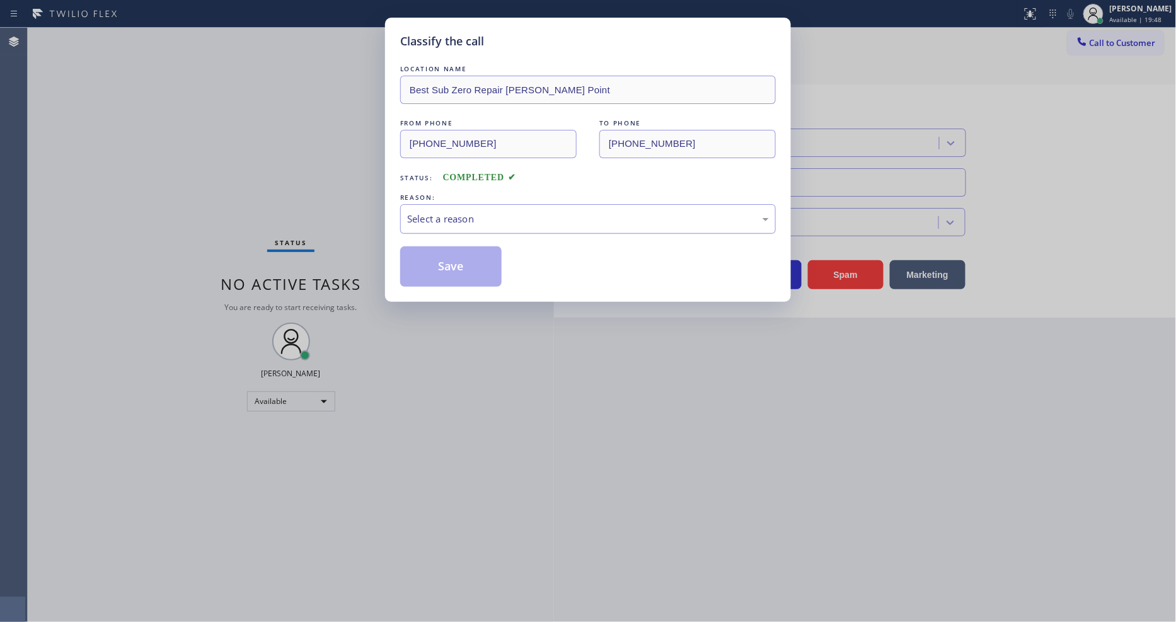
click at [463, 212] on div "Select a reason" at bounding box center [588, 219] width 362 height 14
click at [476, 257] on button "Save" at bounding box center [450, 266] width 101 height 40
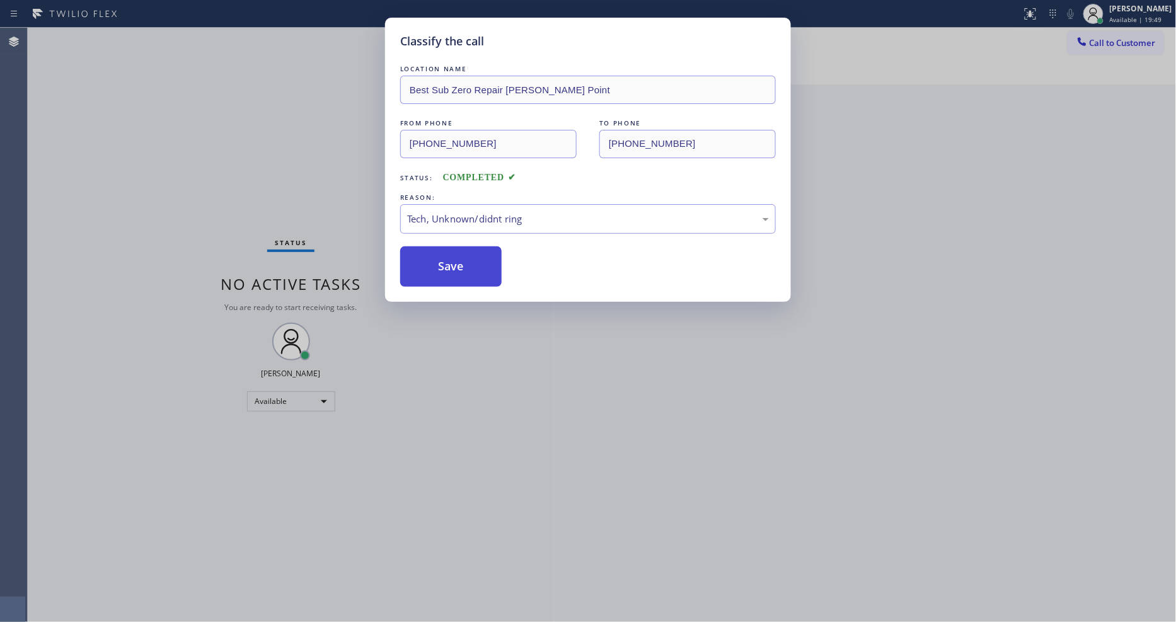
click at [476, 257] on button "Save" at bounding box center [450, 266] width 101 height 40
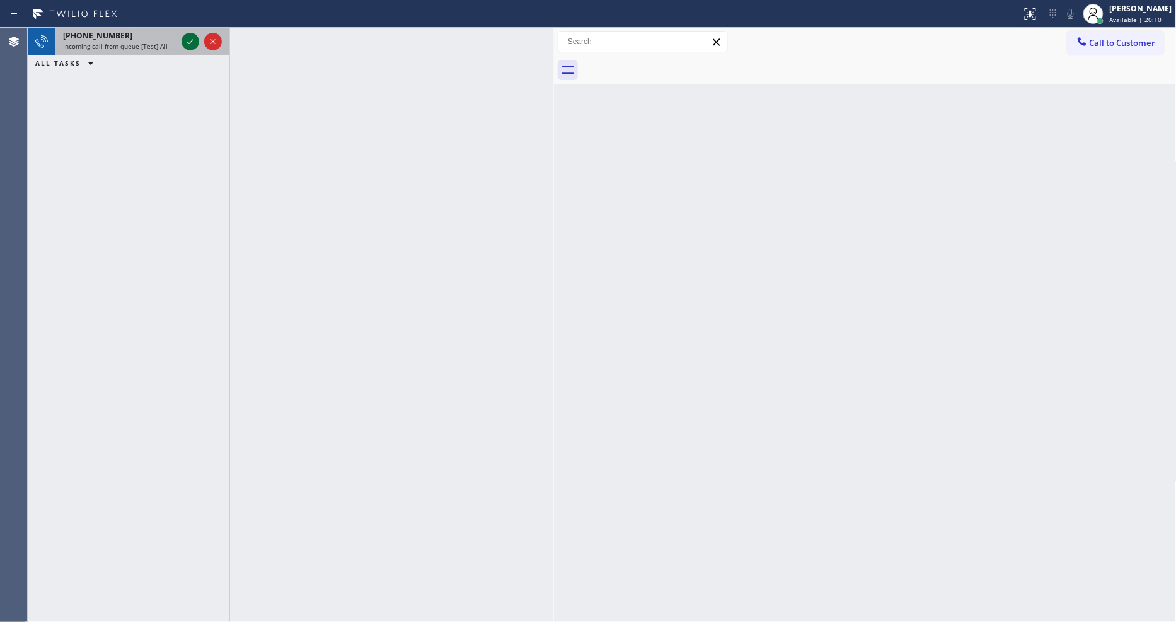
click at [187, 41] on icon at bounding box center [190, 41] width 15 height 15
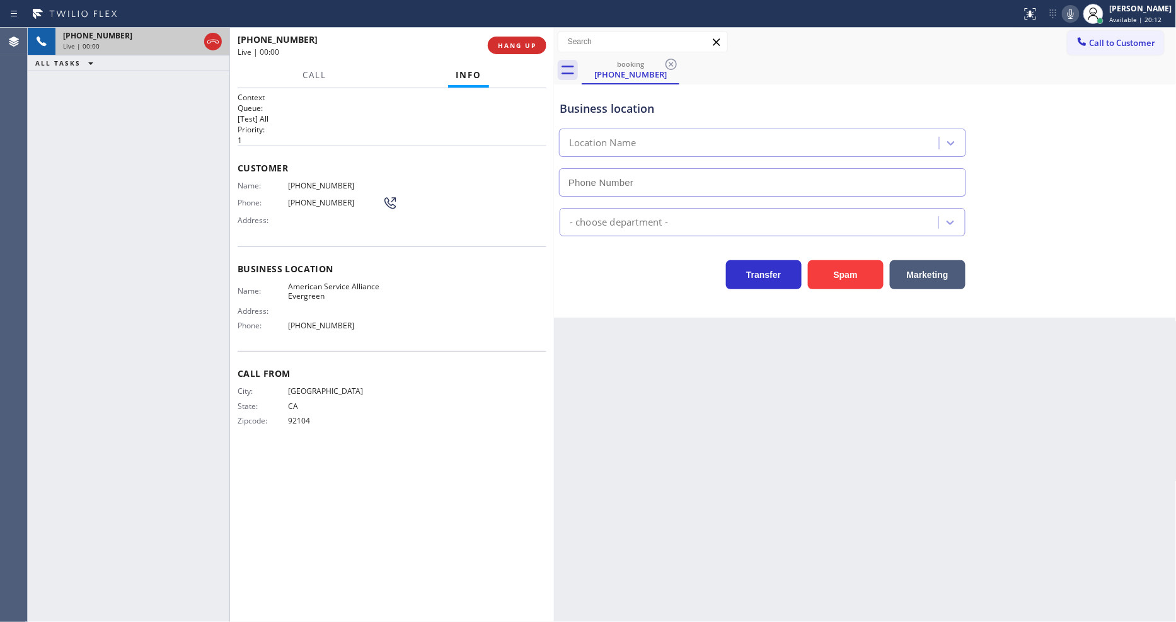
type input "[PHONE_NUMBER]"
click at [513, 35] on div "[PHONE_NUMBER] Live | 00:00 HANG UP" at bounding box center [392, 45] width 309 height 33
click at [514, 38] on button "HANG UP" at bounding box center [517, 46] width 59 height 18
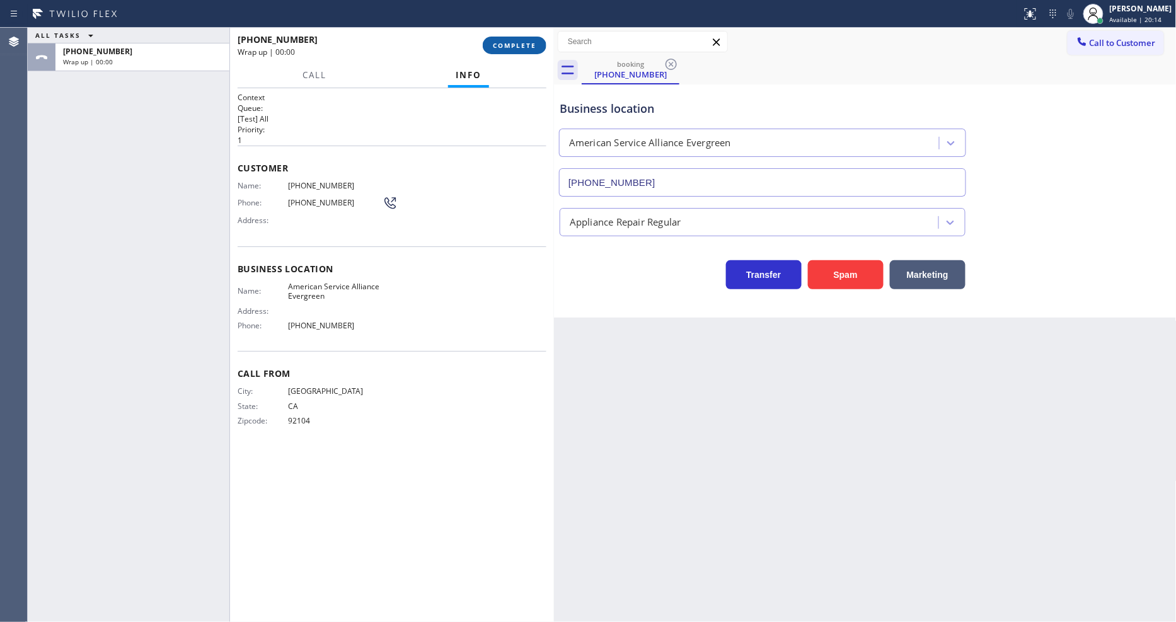
click at [514, 38] on button "COMPLETE" at bounding box center [515, 46] width 64 height 18
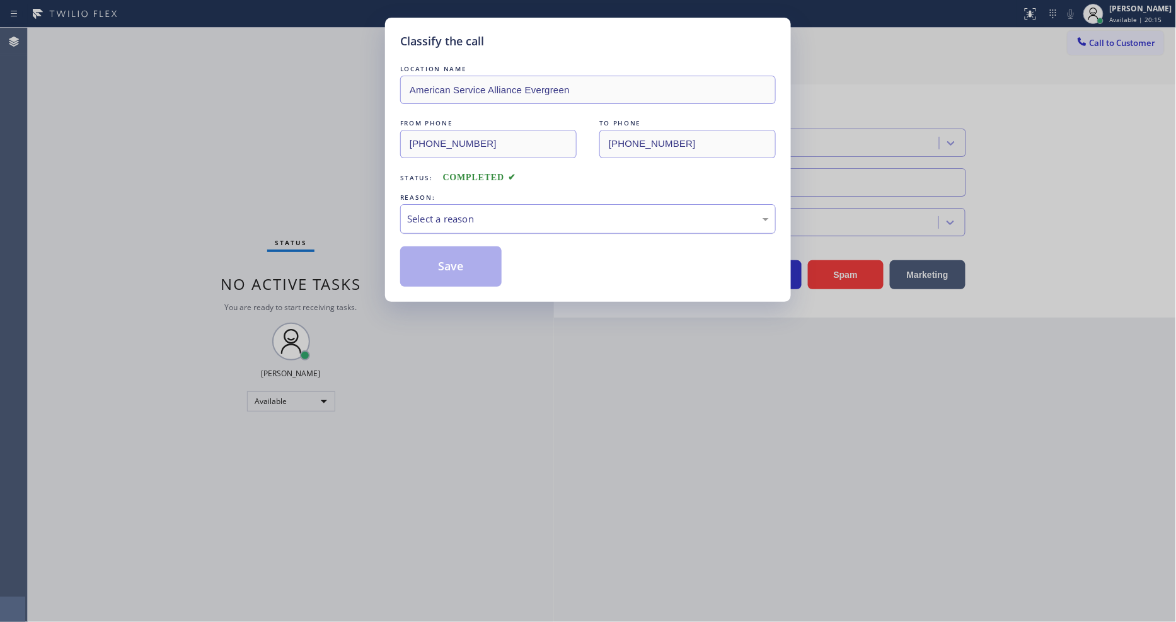
click at [458, 216] on div "Select a reason" at bounding box center [588, 219] width 362 height 14
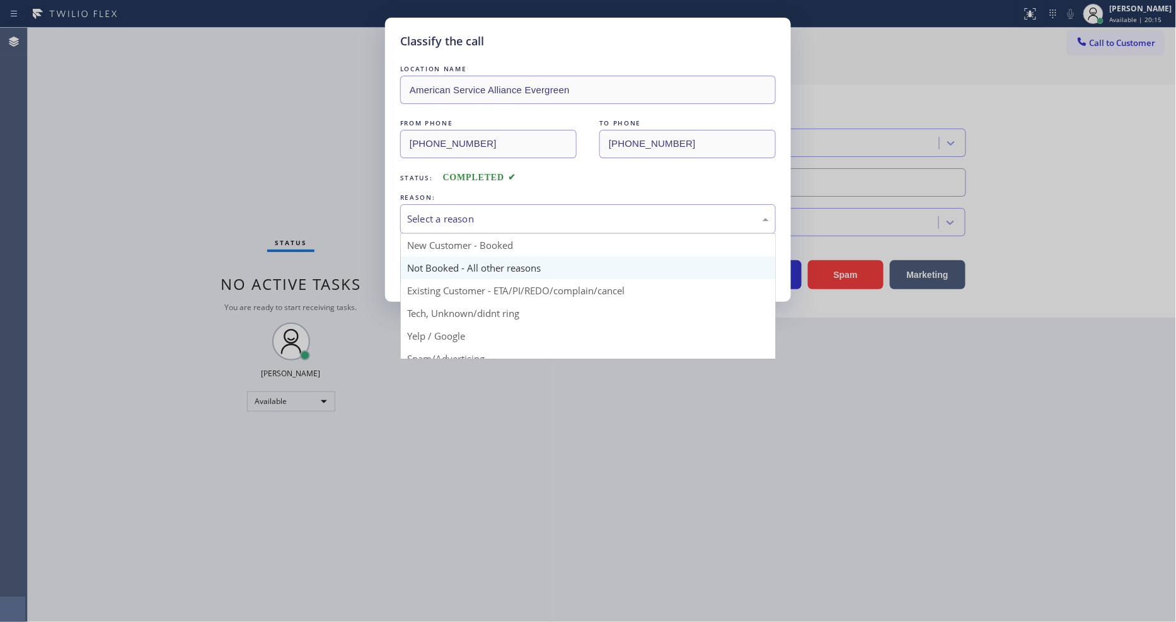
scroll to position [79, 0]
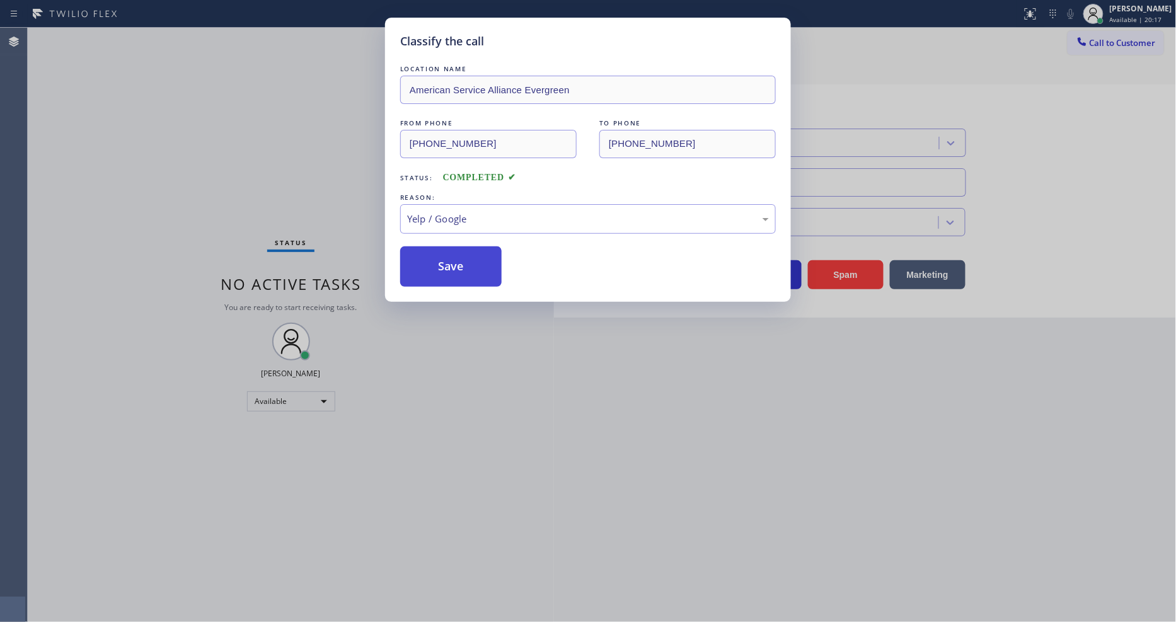
click at [455, 266] on button "Save" at bounding box center [450, 266] width 101 height 40
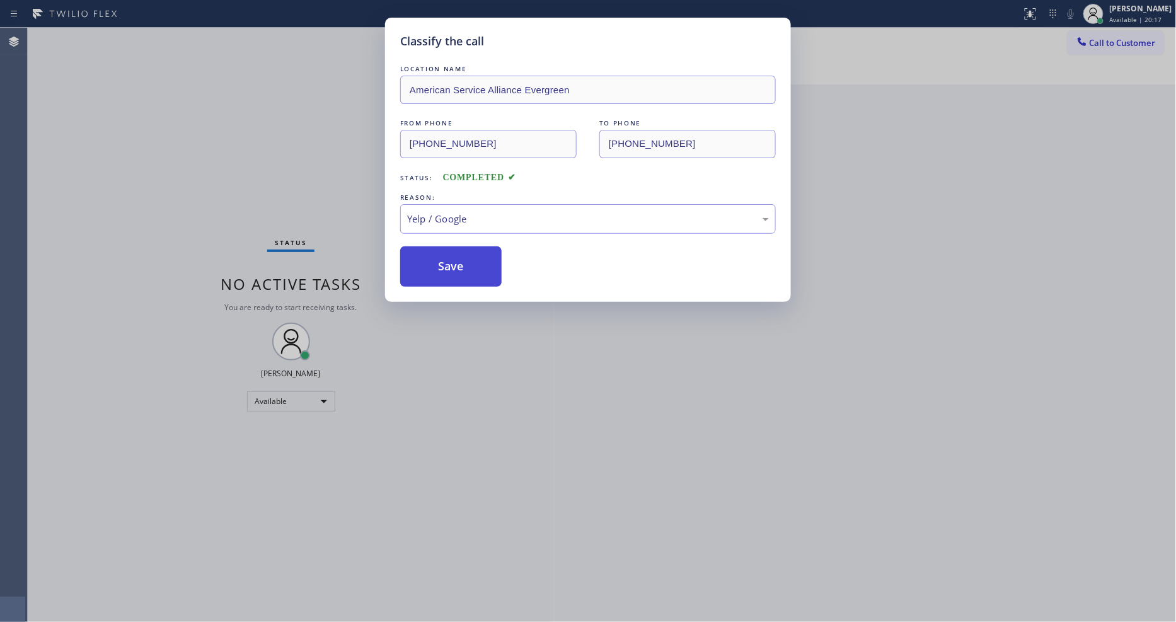
click at [455, 266] on button "Save" at bounding box center [450, 266] width 101 height 40
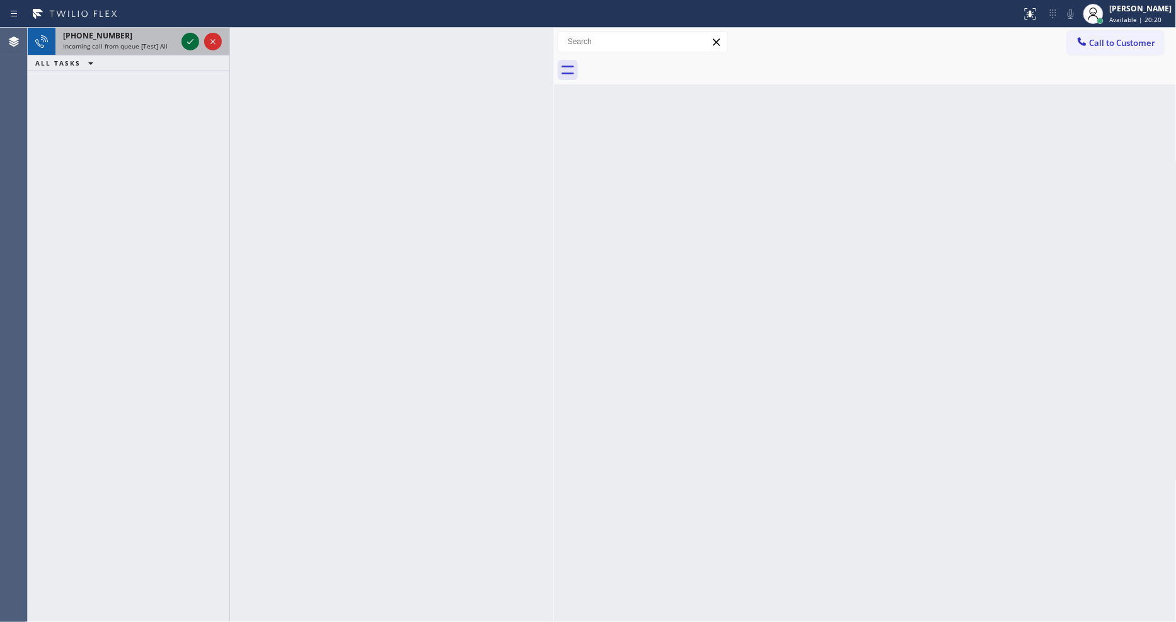
click at [196, 38] on icon at bounding box center [190, 41] width 15 height 15
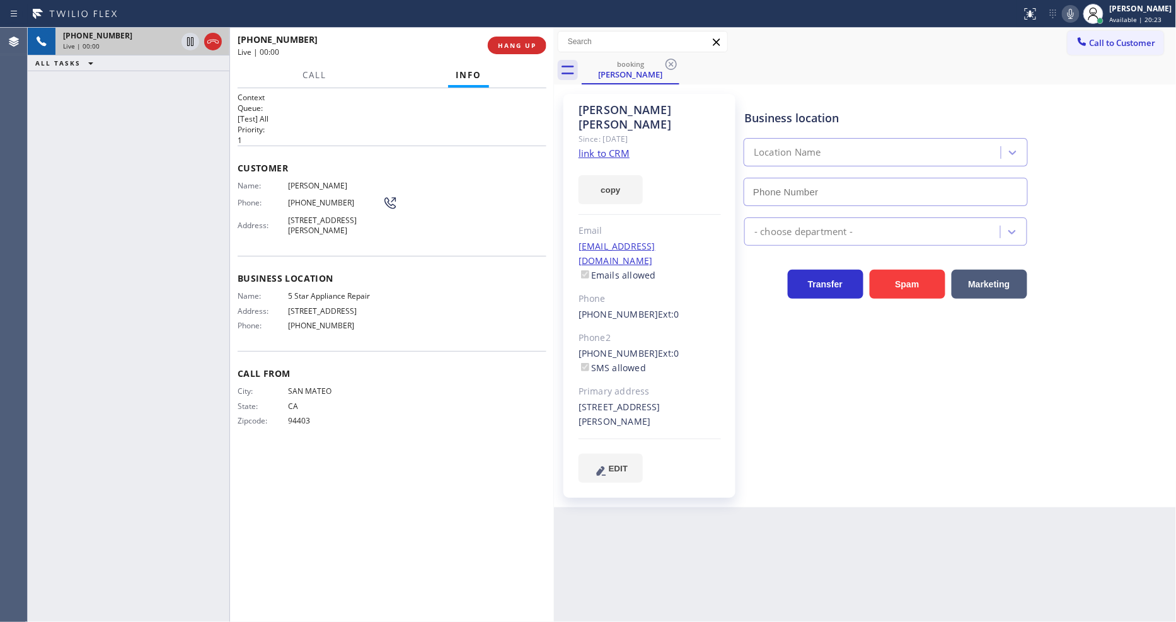
type input "[PHONE_NUMBER]"
click at [594, 147] on link "link to CRM" at bounding box center [604, 153] width 51 height 13
click at [514, 40] on button "HANG UP" at bounding box center [517, 46] width 59 height 18
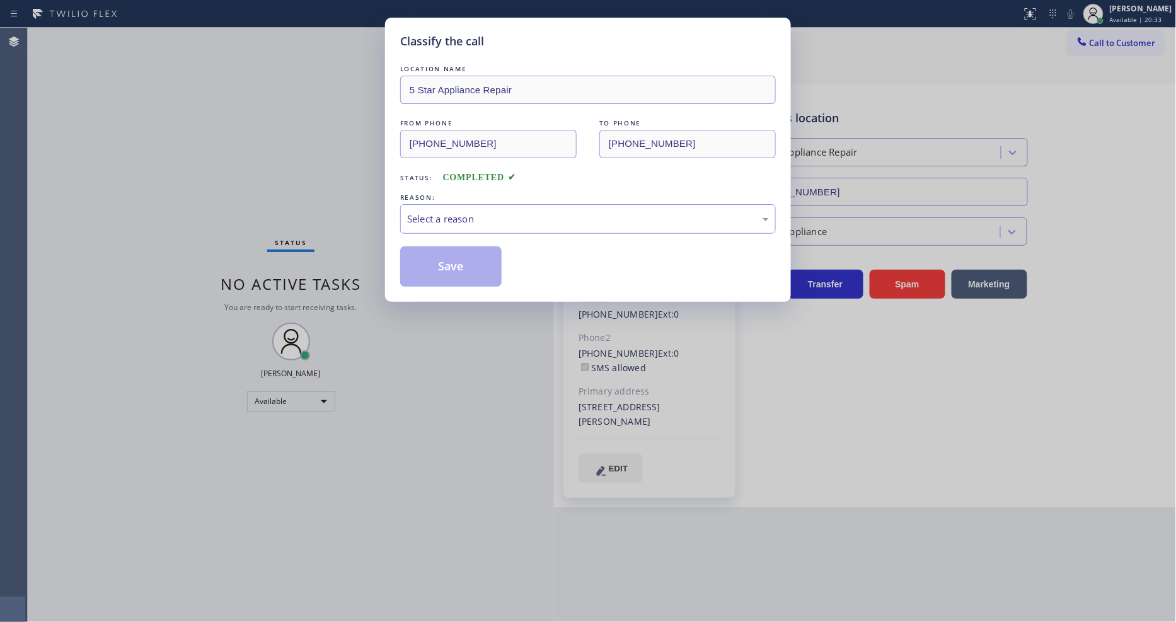
click at [461, 218] on div "Select a reason" at bounding box center [588, 219] width 362 height 14
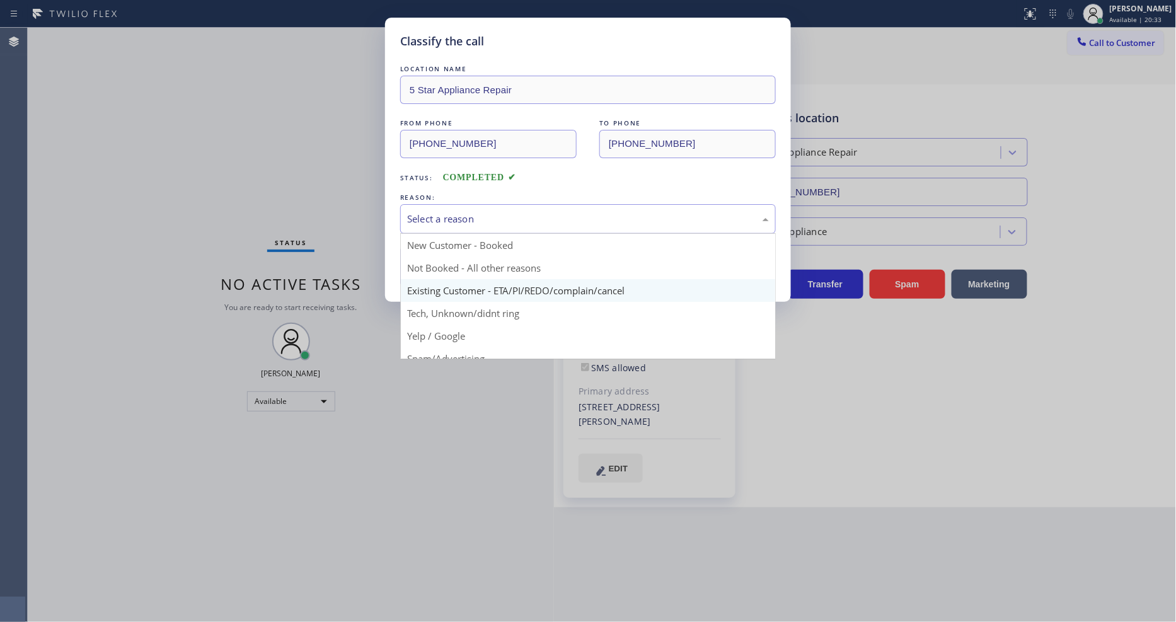
drag, startPoint x: 455, startPoint y: 291, endPoint x: 454, endPoint y: 272, distance: 18.3
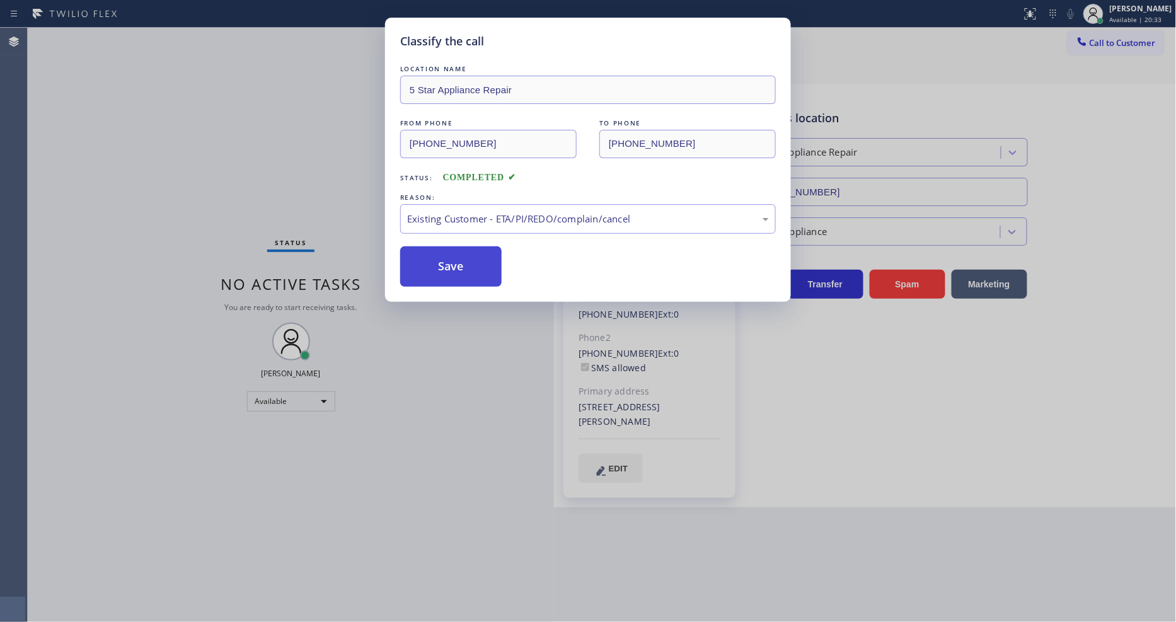
click at [454, 258] on button "Save" at bounding box center [450, 266] width 101 height 40
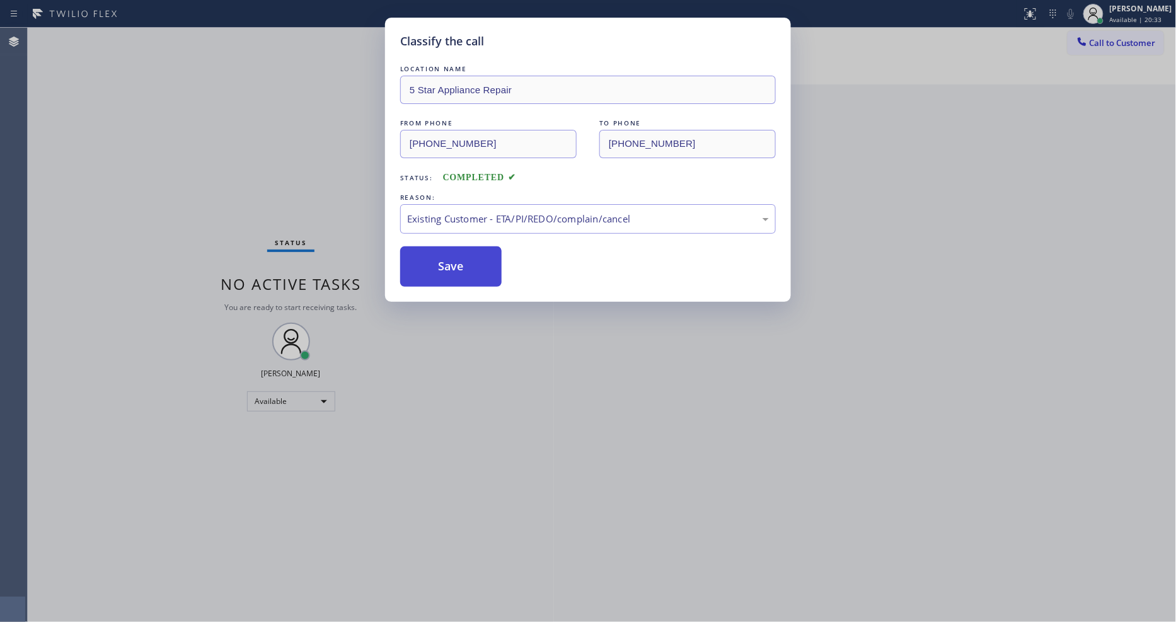
click at [454, 258] on button "Save" at bounding box center [450, 266] width 101 height 40
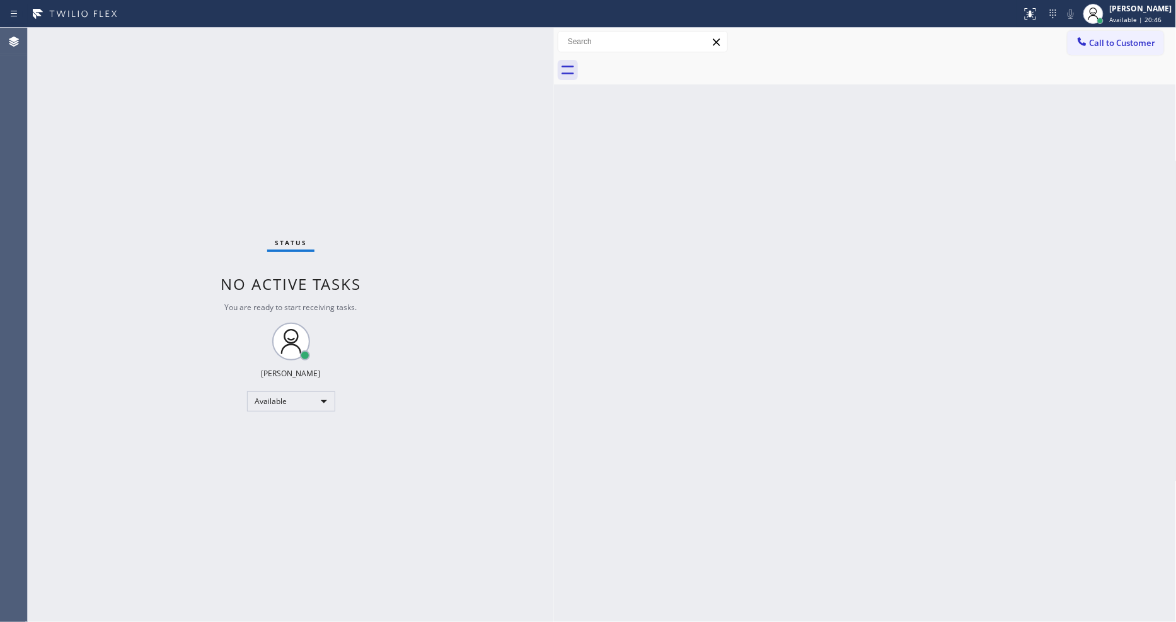
click at [175, 35] on div "Status No active tasks You are ready to start receiving tasks. [PERSON_NAME] Av…" at bounding box center [291, 325] width 526 height 594
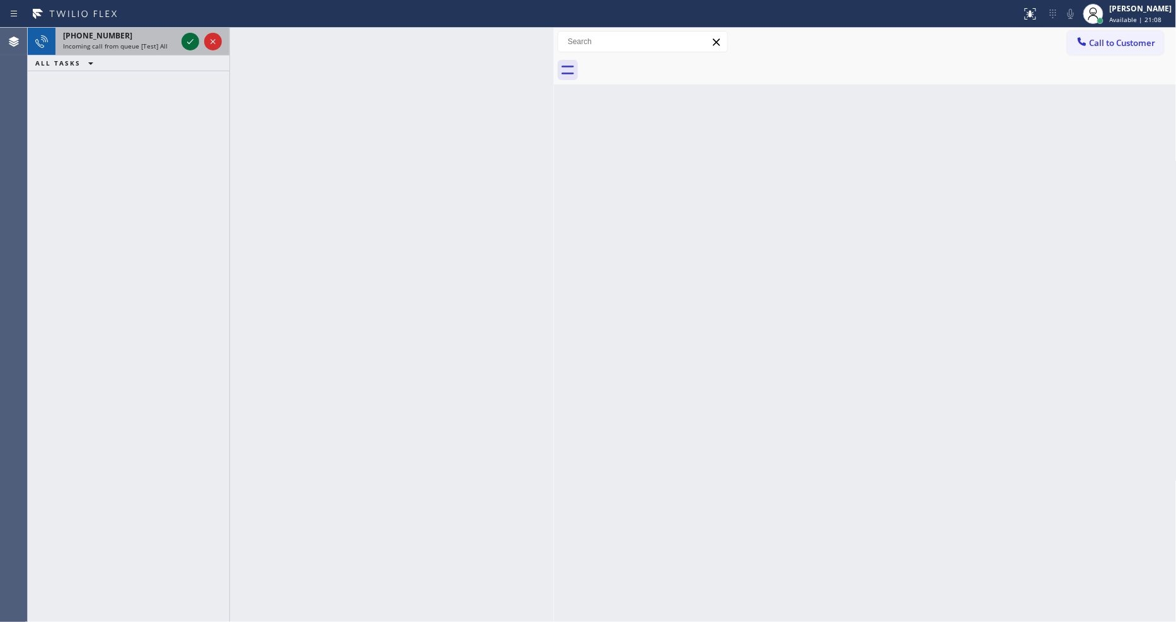
click at [190, 39] on icon at bounding box center [190, 41] width 15 height 15
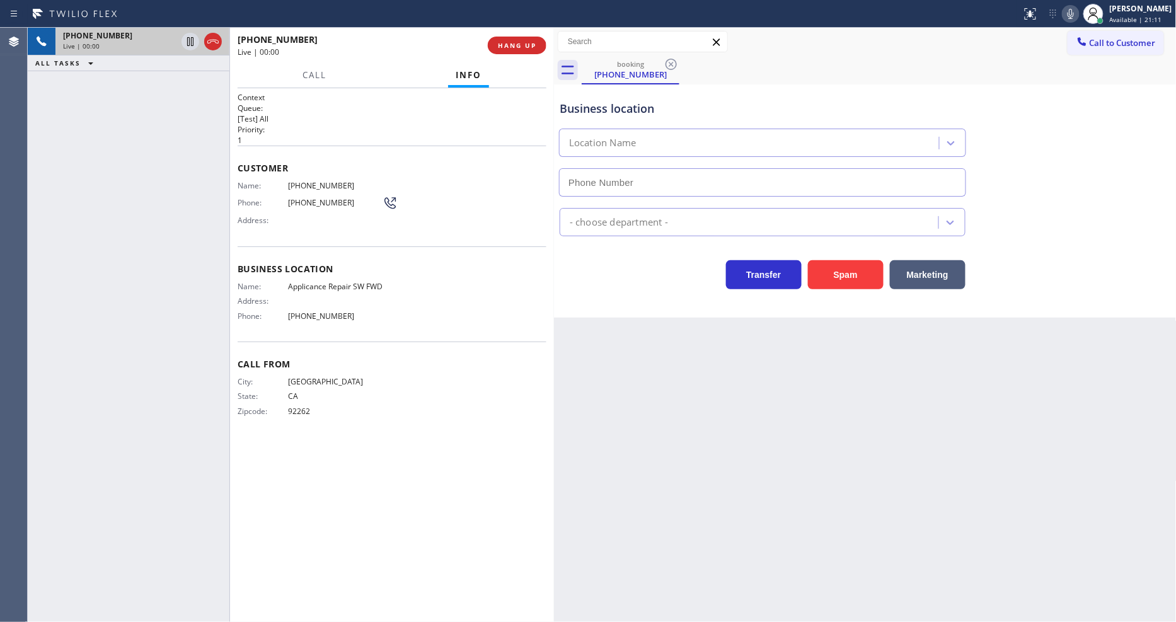
type input "[PHONE_NUMBER]"
click at [513, 44] on span "HANG UP" at bounding box center [517, 45] width 38 height 9
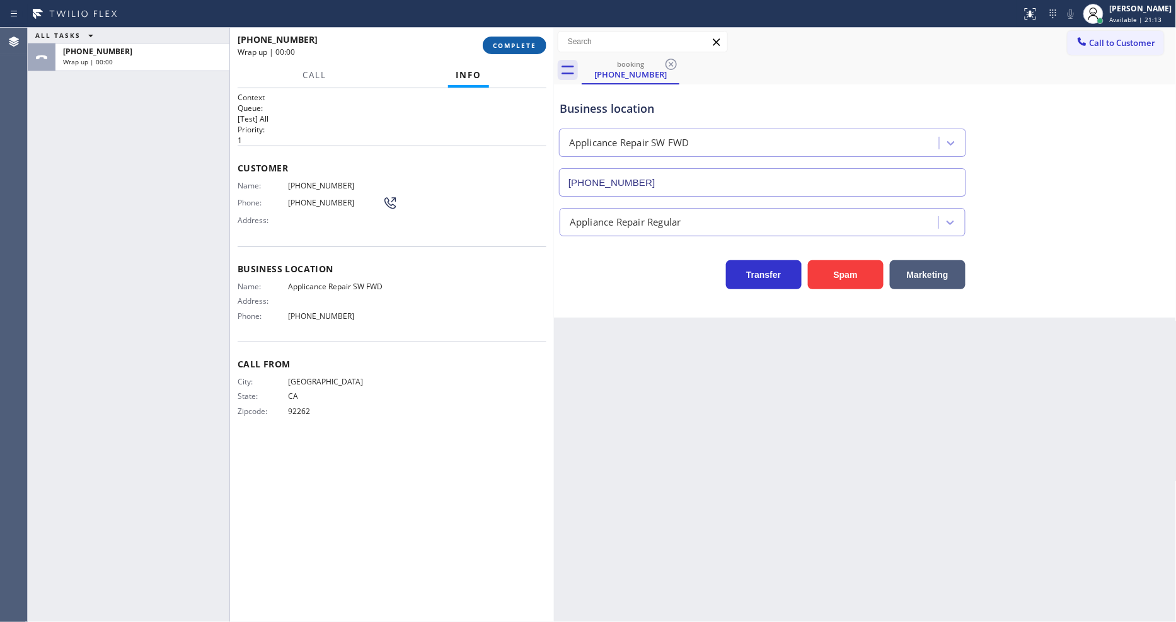
click at [513, 44] on span "COMPLETE" at bounding box center [514, 45] width 43 height 9
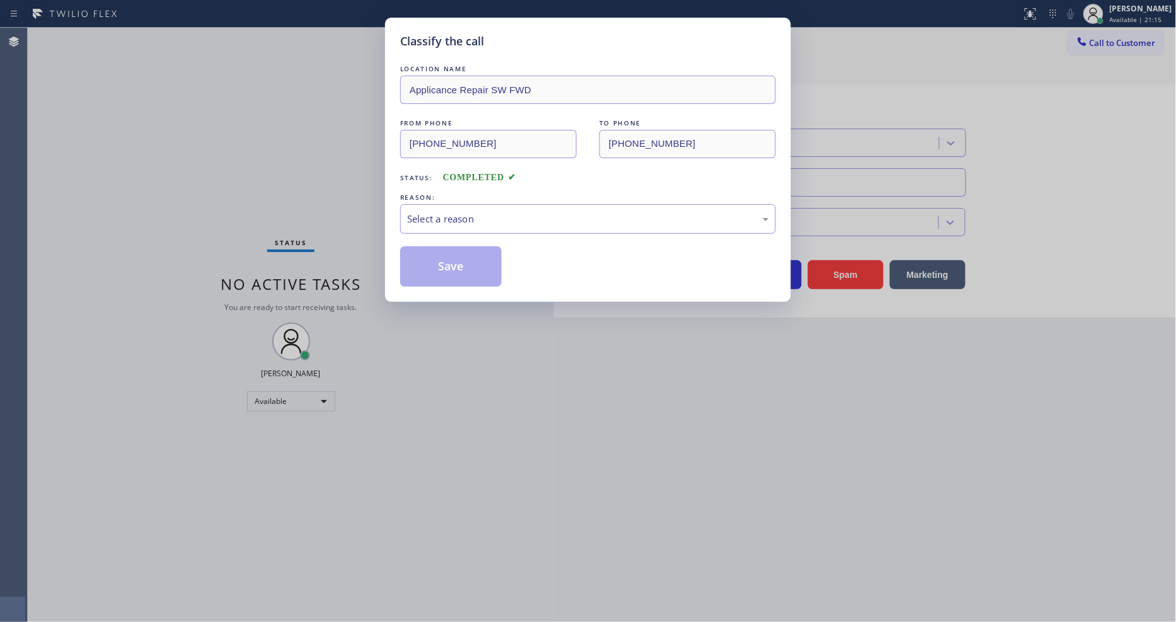
click at [464, 218] on div "Select a reason" at bounding box center [588, 219] width 362 height 14
click at [470, 255] on button "Save" at bounding box center [450, 266] width 101 height 40
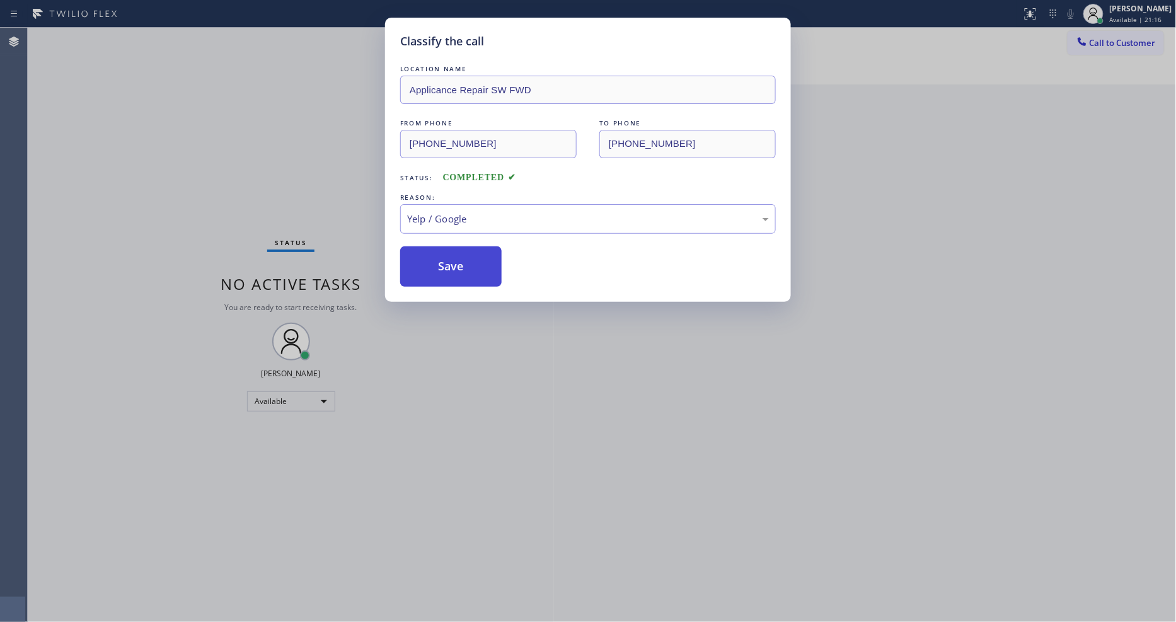
click at [470, 255] on button "Save" at bounding box center [450, 266] width 101 height 40
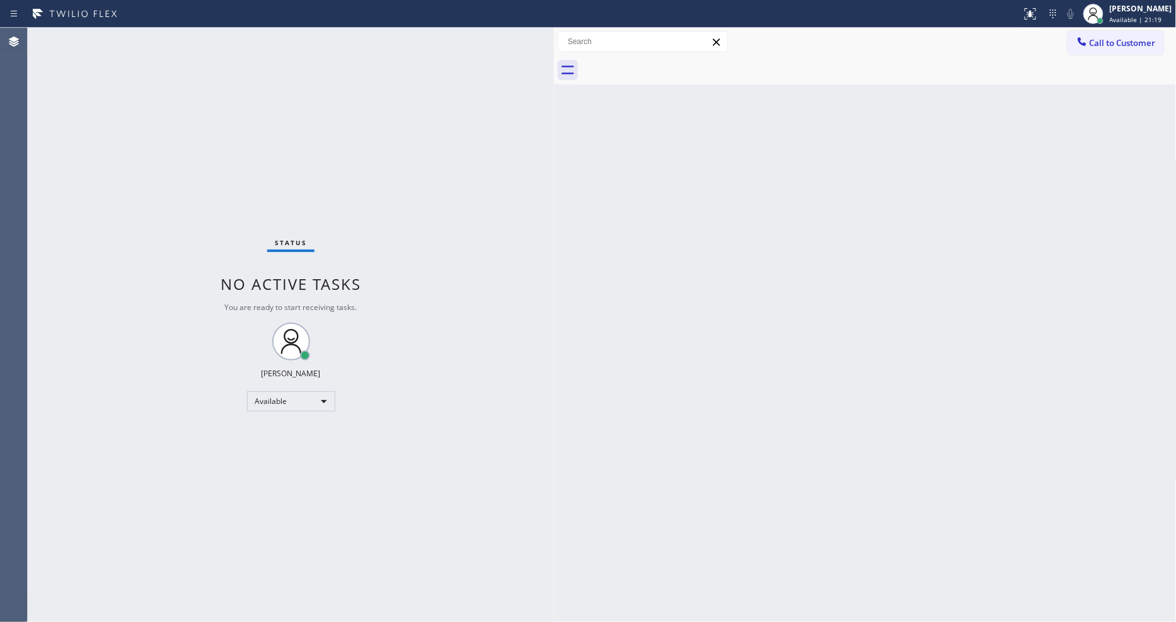
click at [159, 40] on div "Status No active tasks You are ready to start receiving tasks. [PERSON_NAME] Av…" at bounding box center [291, 325] width 526 height 594
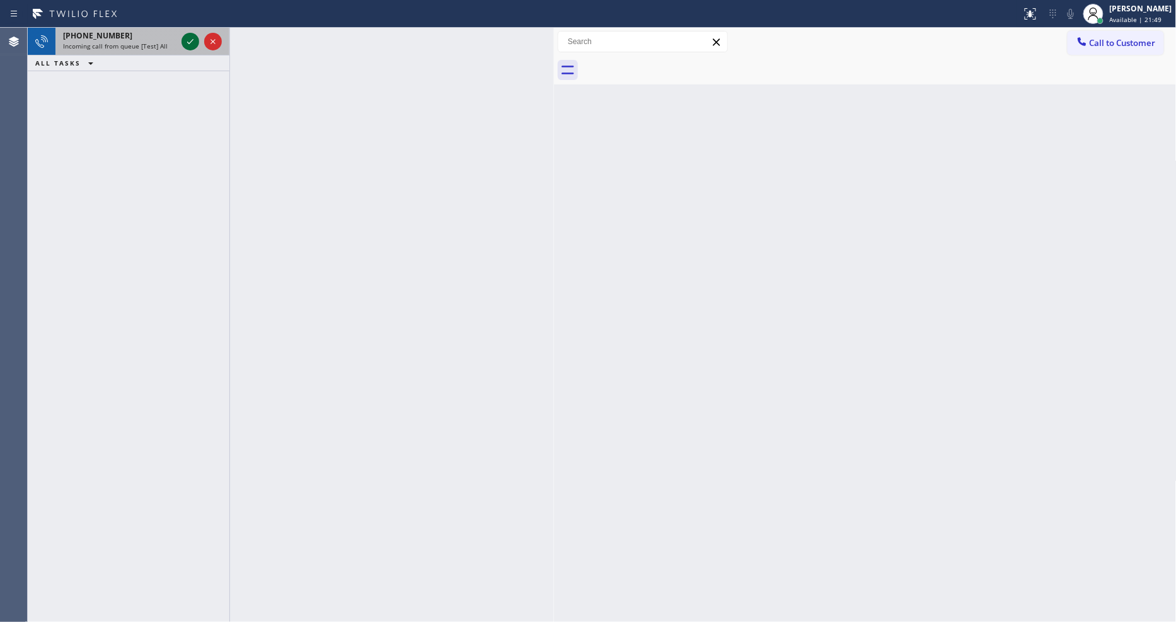
click at [187, 42] on icon at bounding box center [190, 41] width 15 height 15
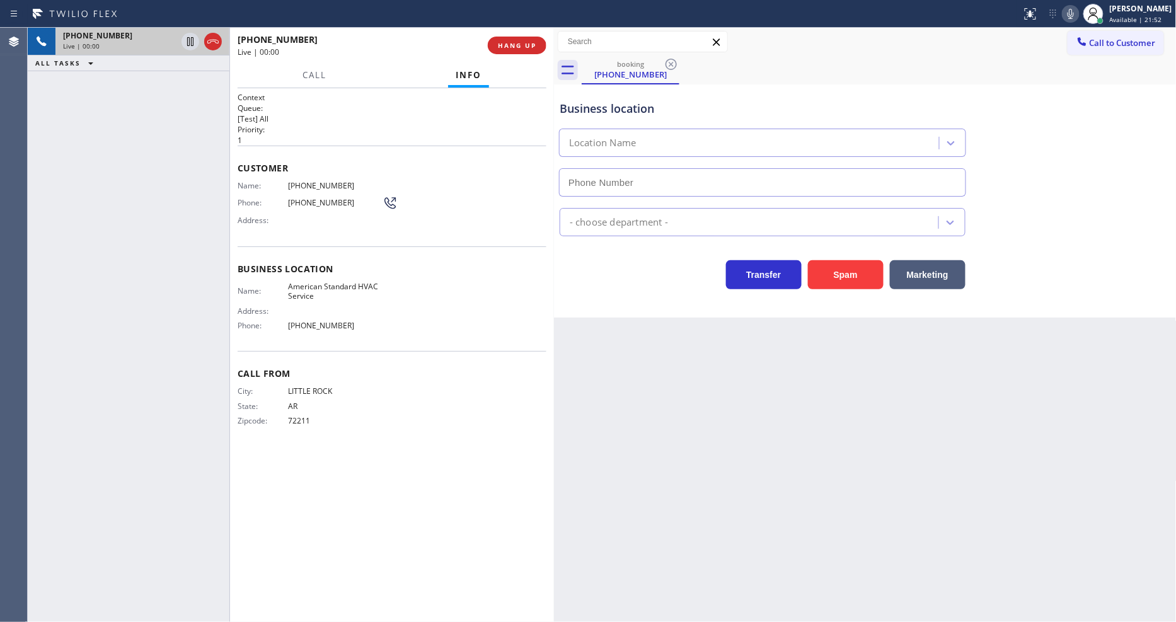
type input "[PHONE_NUMBER]"
click at [518, 46] on span "HANG UP" at bounding box center [517, 45] width 38 height 9
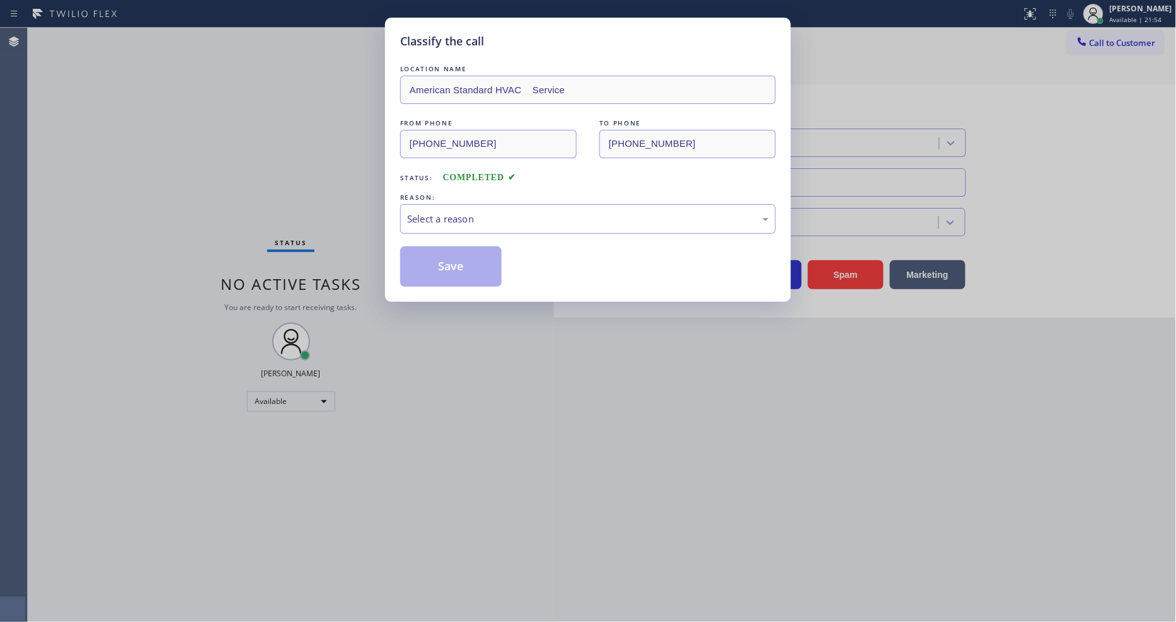
click at [456, 212] on div "Select a reason" at bounding box center [588, 219] width 362 height 14
click at [459, 265] on button "Save" at bounding box center [450, 266] width 101 height 40
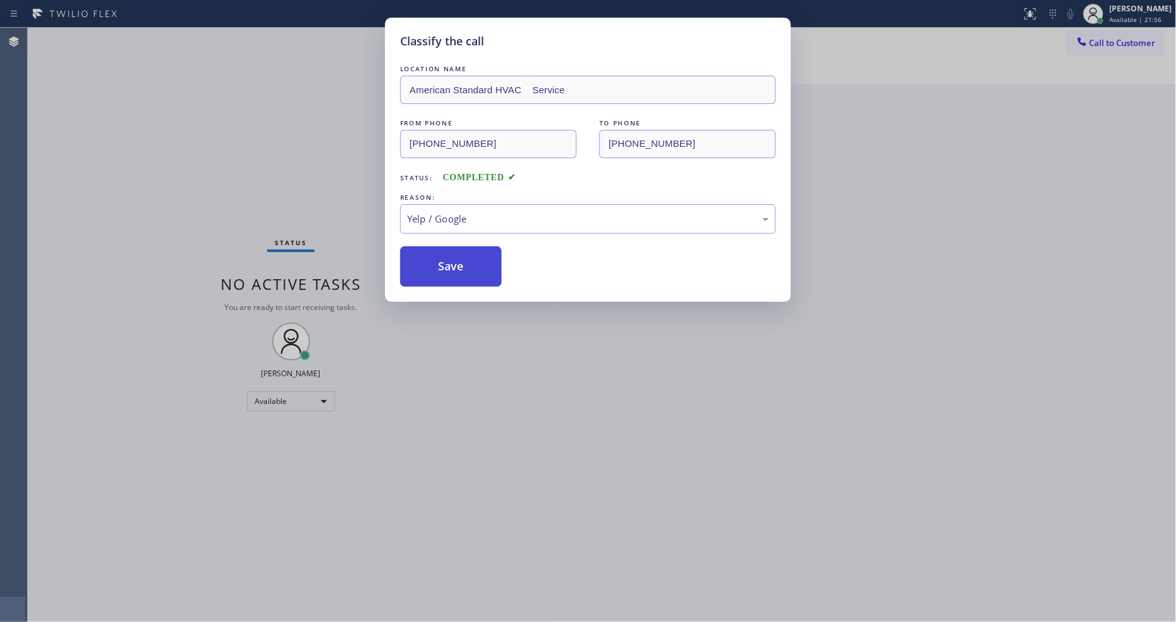
click at [459, 265] on button "Save" at bounding box center [450, 266] width 101 height 40
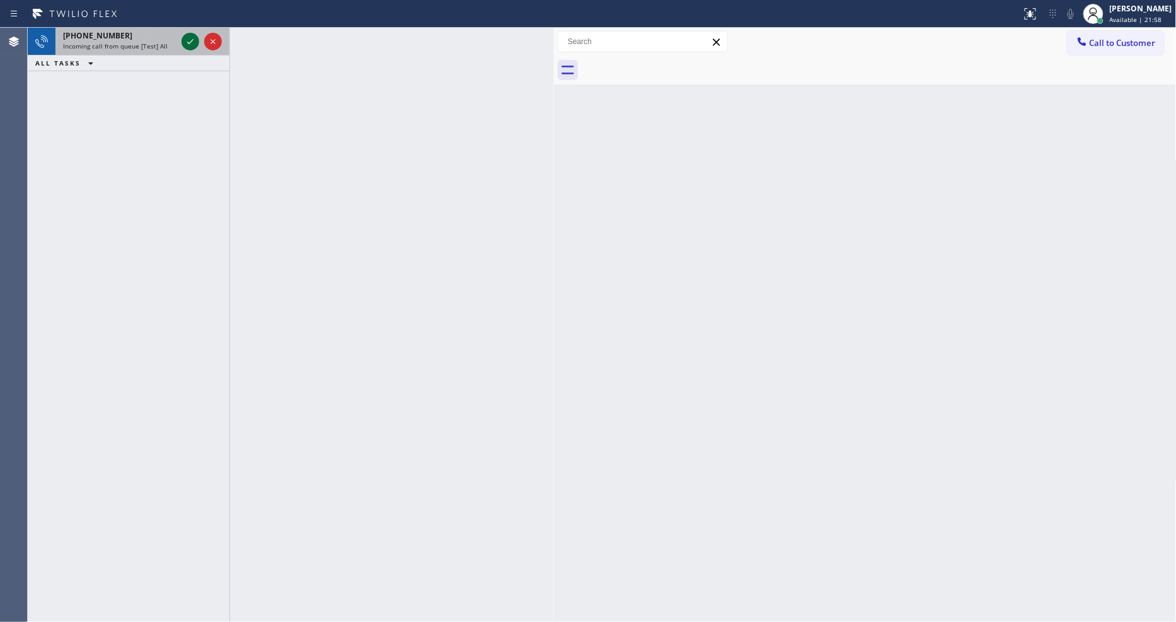
click at [186, 39] on icon at bounding box center [190, 41] width 15 height 15
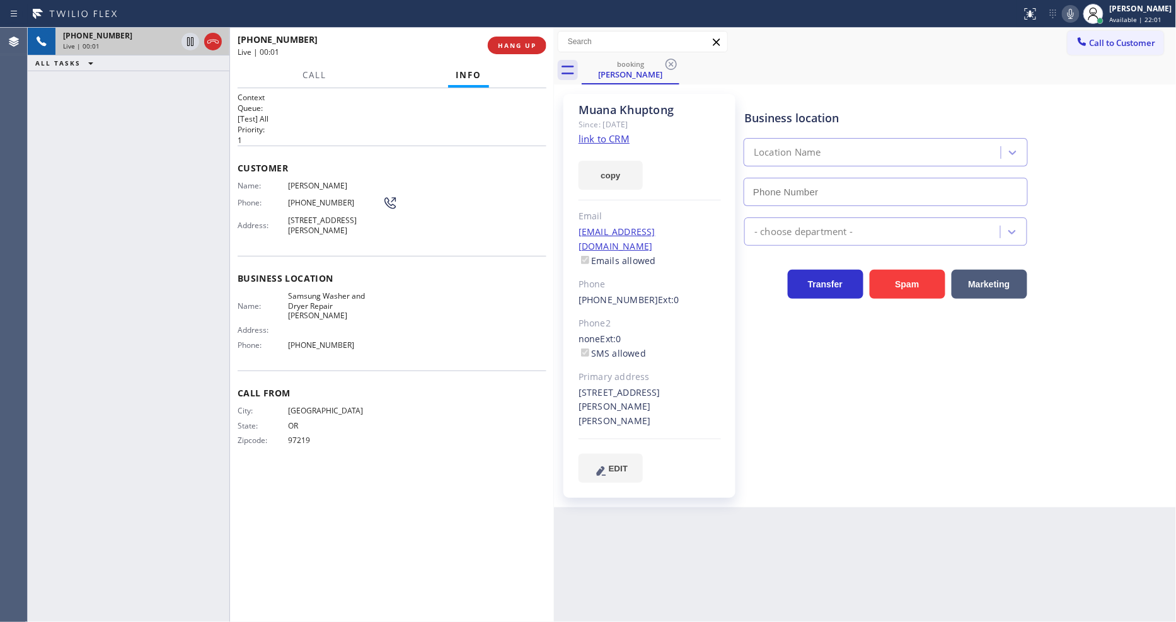
type input "[PHONE_NUMBER]"
click at [600, 135] on link "link to CRM" at bounding box center [604, 138] width 51 height 13
click at [542, 44] on button "HANG UP" at bounding box center [517, 46] width 59 height 18
click at [542, 43] on button "HANG UP" at bounding box center [517, 46] width 59 height 18
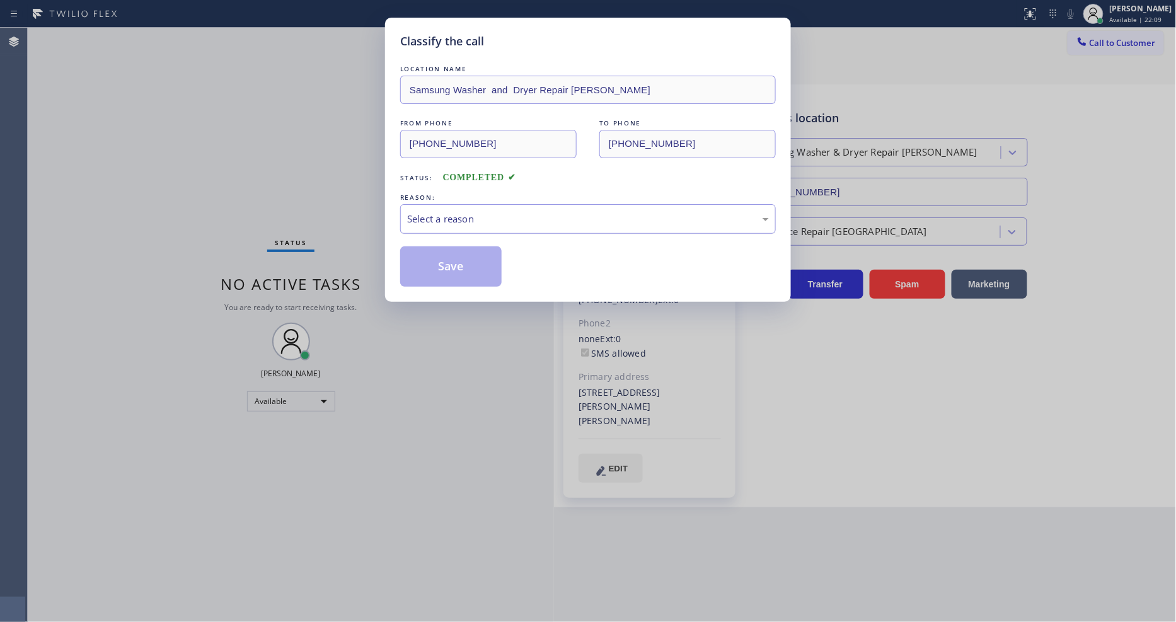
click at [451, 212] on div "Select a reason" at bounding box center [588, 219] width 362 height 14
click at [450, 257] on button "Save" at bounding box center [450, 266] width 101 height 40
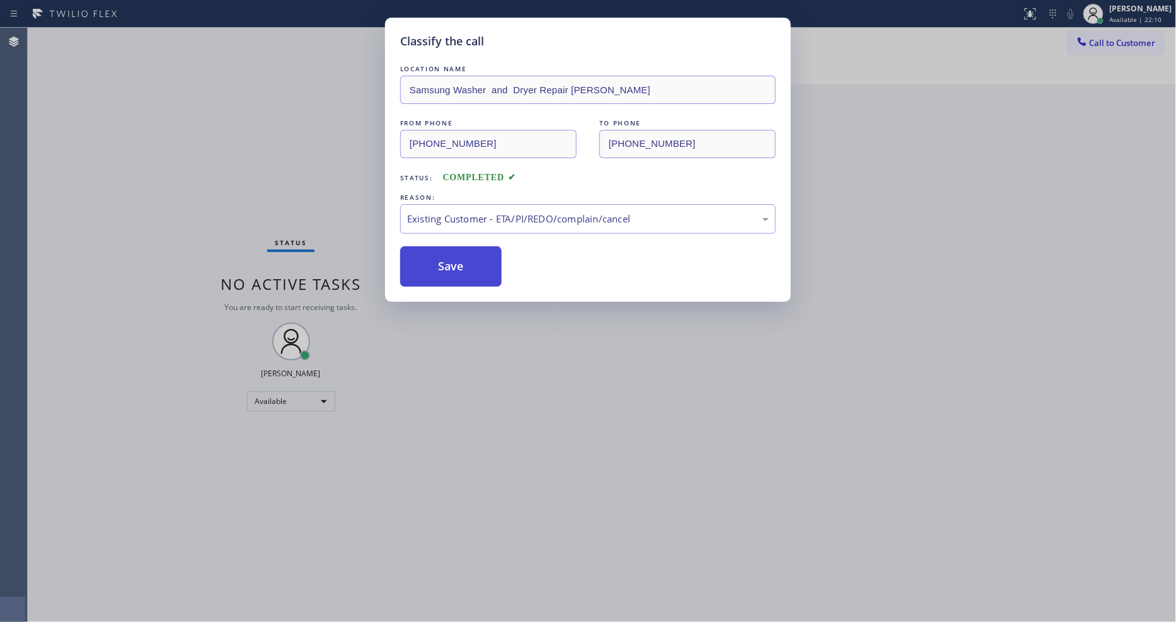
click at [450, 257] on button "Save" at bounding box center [450, 266] width 101 height 40
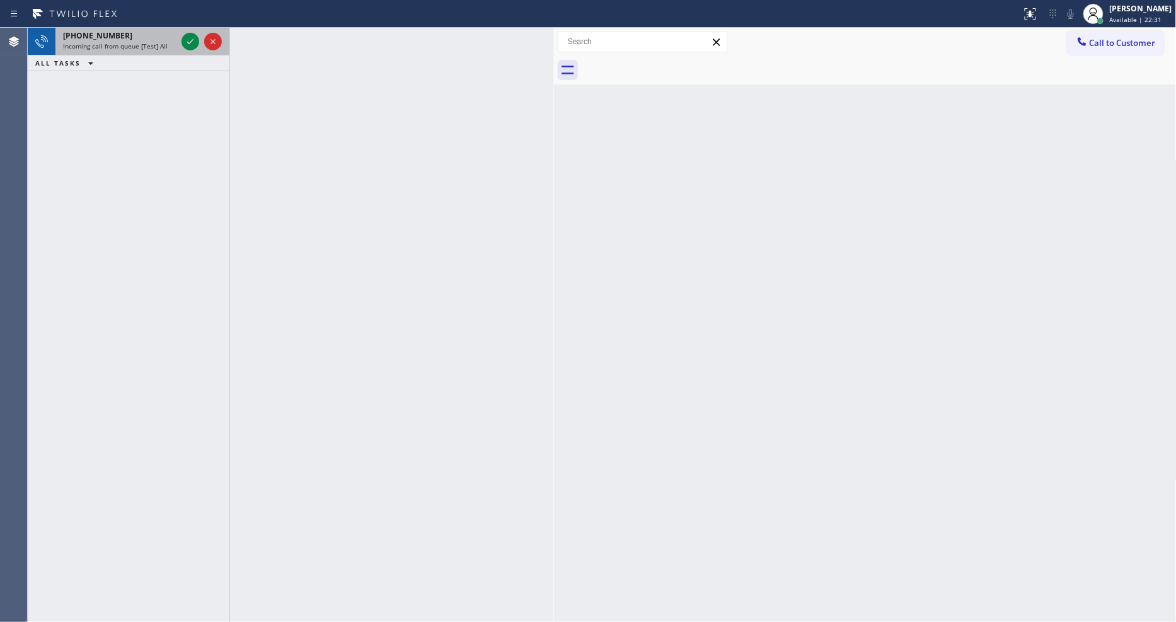
click at [171, 38] on div "[PHONE_NUMBER]" at bounding box center [119, 35] width 113 height 11
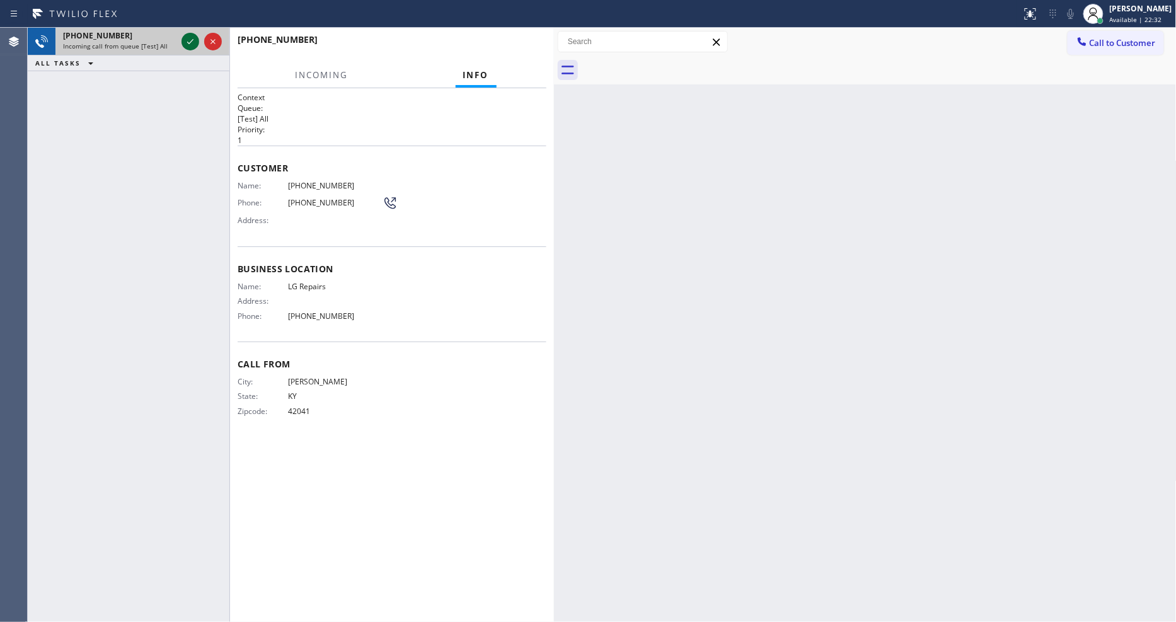
click at [190, 40] on icon at bounding box center [190, 41] width 15 height 15
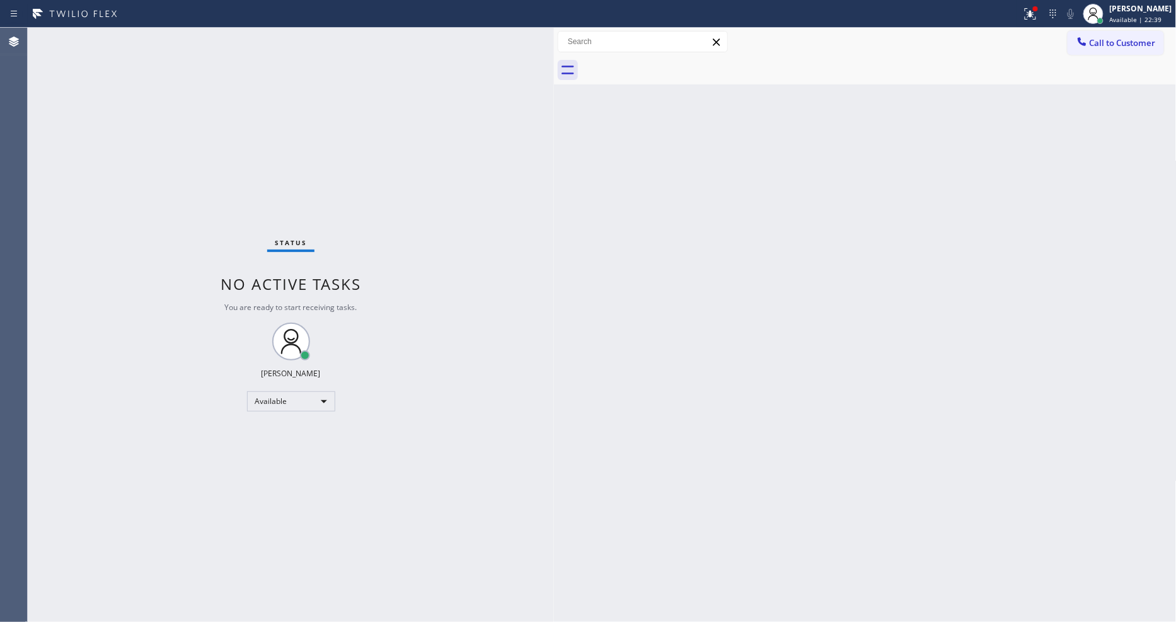
click at [159, 36] on div "Status No active tasks You are ready to start receiving tasks. [PERSON_NAME] Av…" at bounding box center [291, 325] width 526 height 594
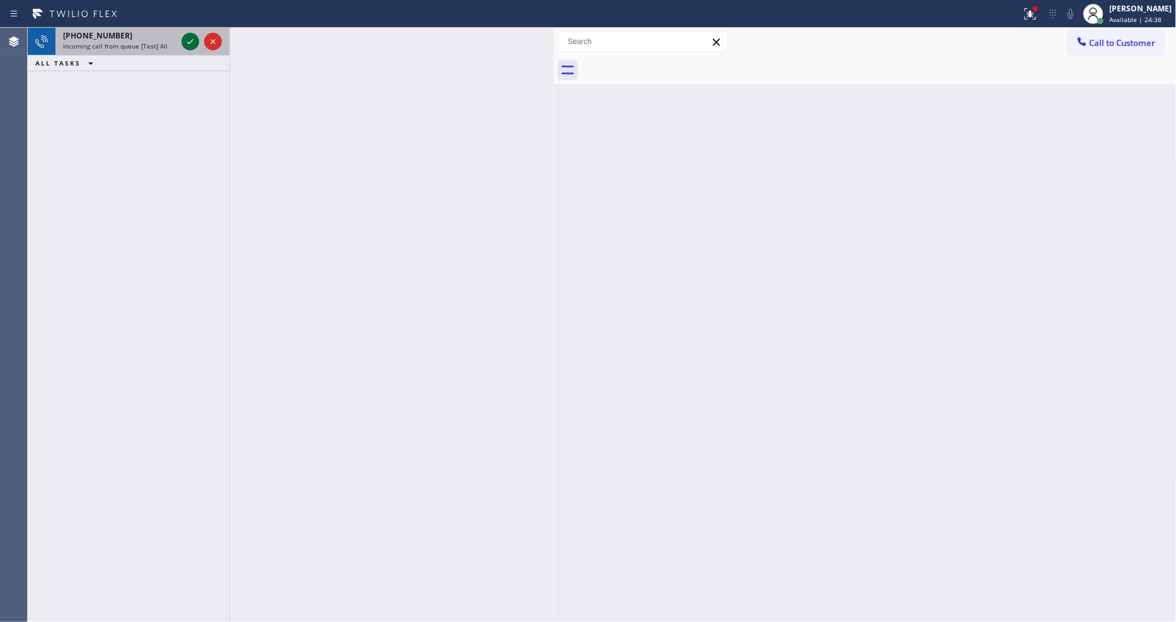
click at [192, 47] on icon at bounding box center [190, 41] width 15 height 15
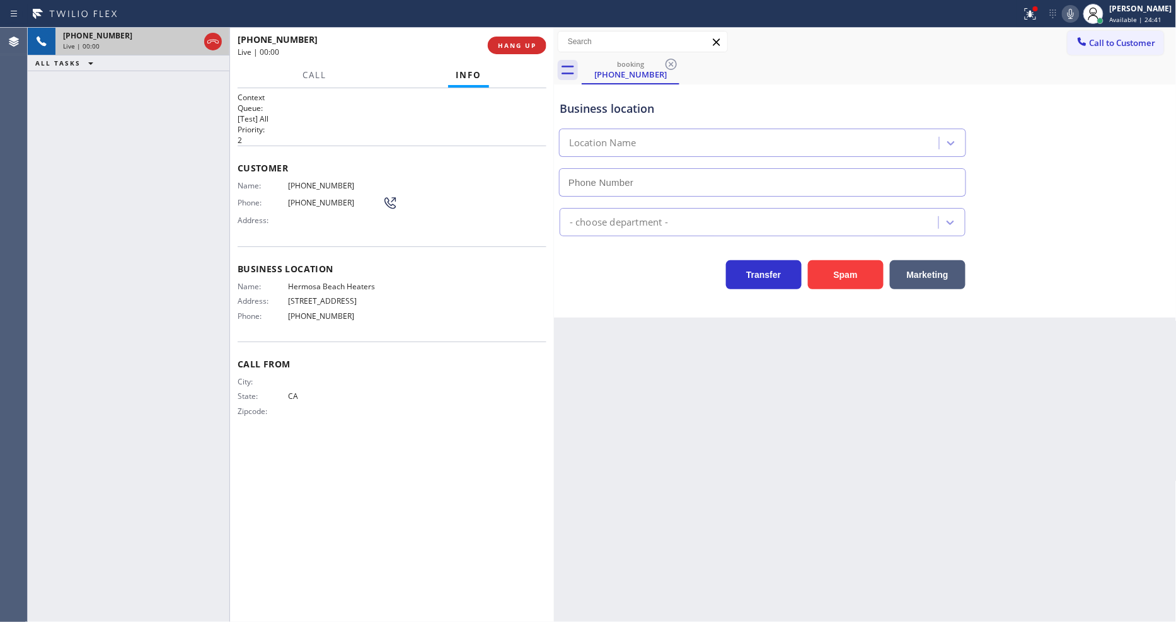
type input "[PHONE_NUMBER]"
click at [515, 45] on span "HANG UP" at bounding box center [517, 45] width 38 height 9
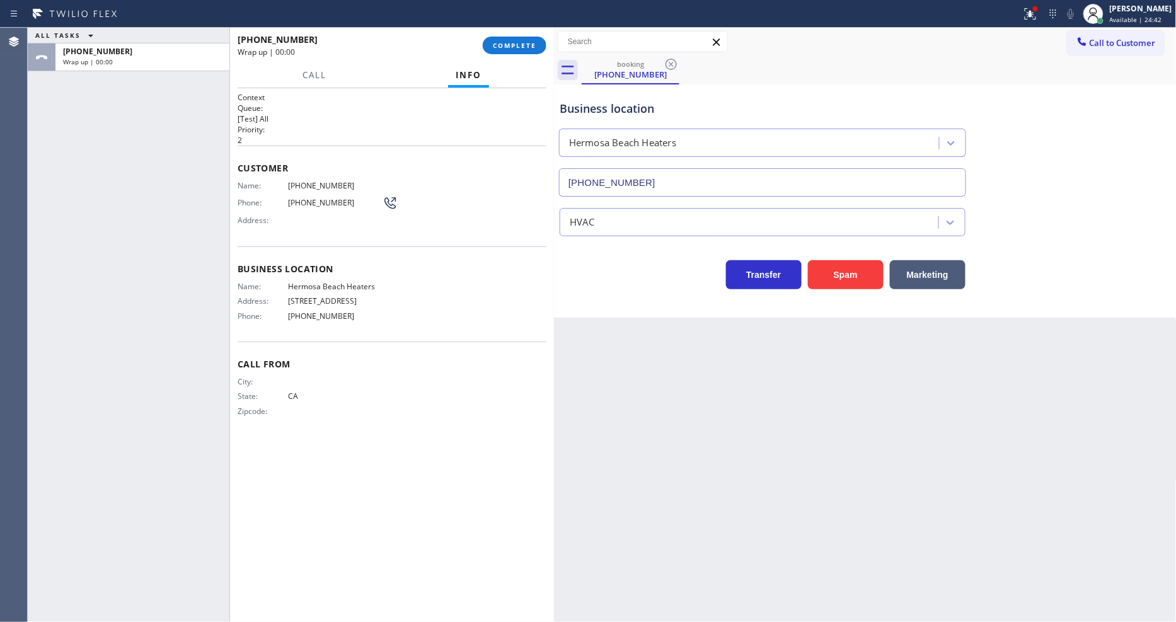
click at [515, 45] on span "COMPLETE" at bounding box center [514, 45] width 43 height 9
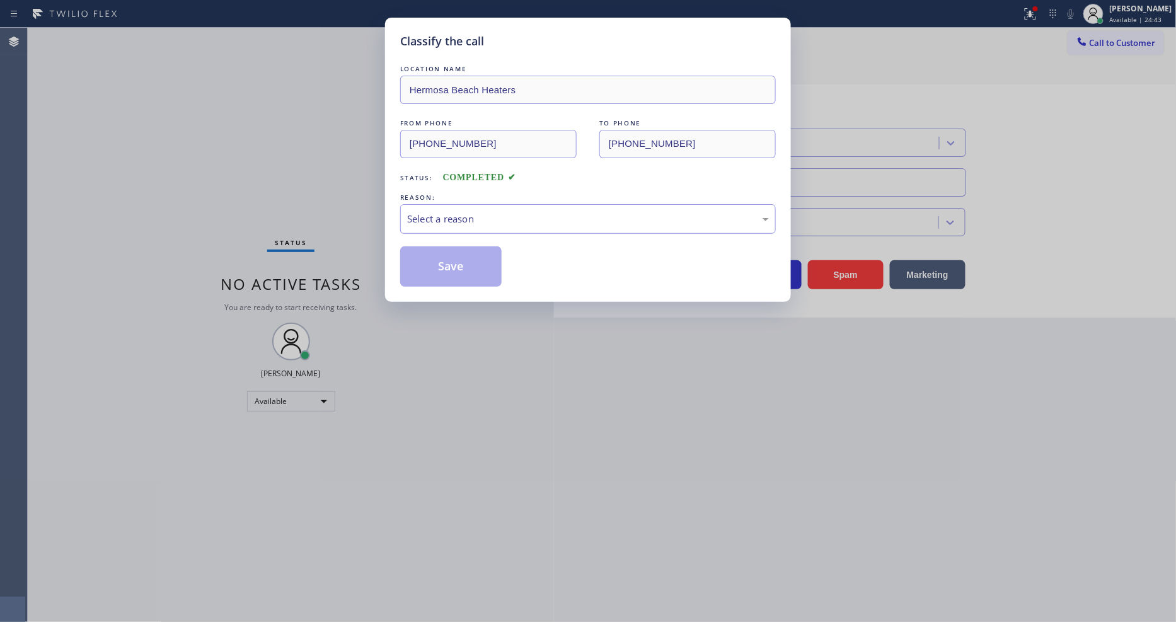
click at [468, 213] on div "Select a reason" at bounding box center [588, 219] width 362 height 14
click at [466, 254] on button "Save" at bounding box center [450, 266] width 101 height 40
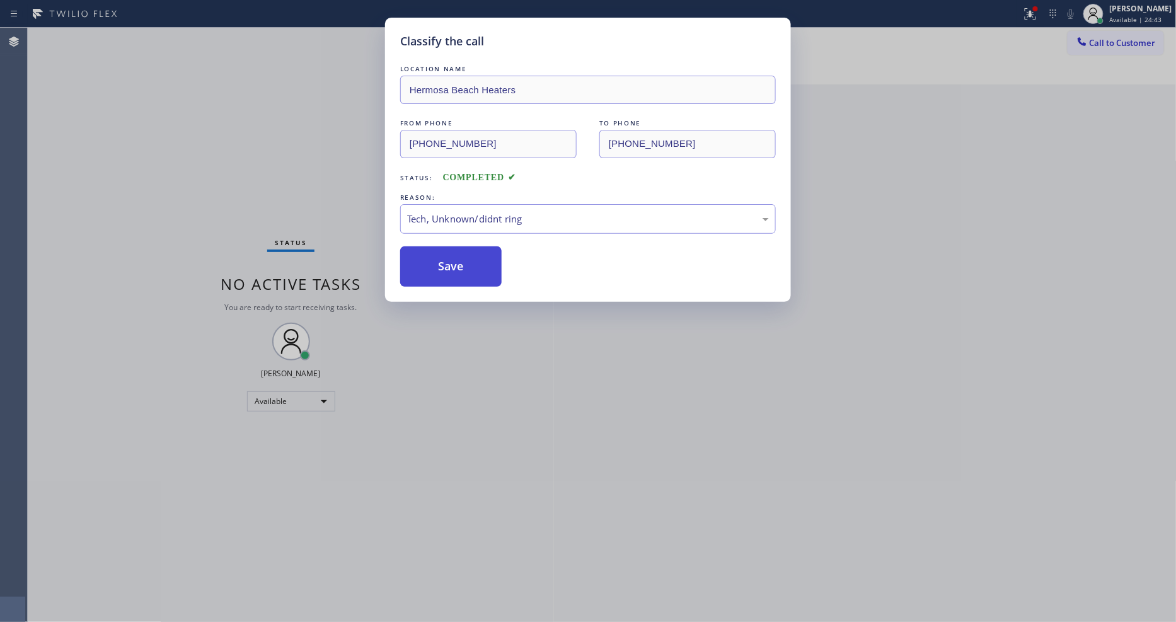
click at [466, 254] on button "Save" at bounding box center [450, 266] width 101 height 40
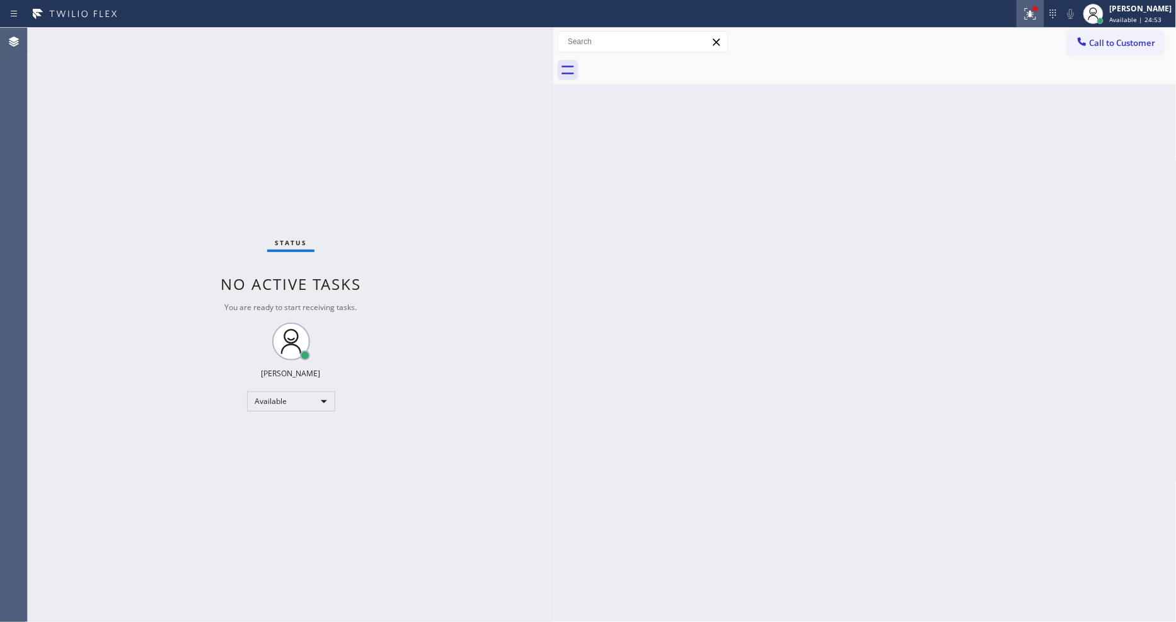
click at [1038, 15] on icon at bounding box center [1030, 13] width 15 height 15
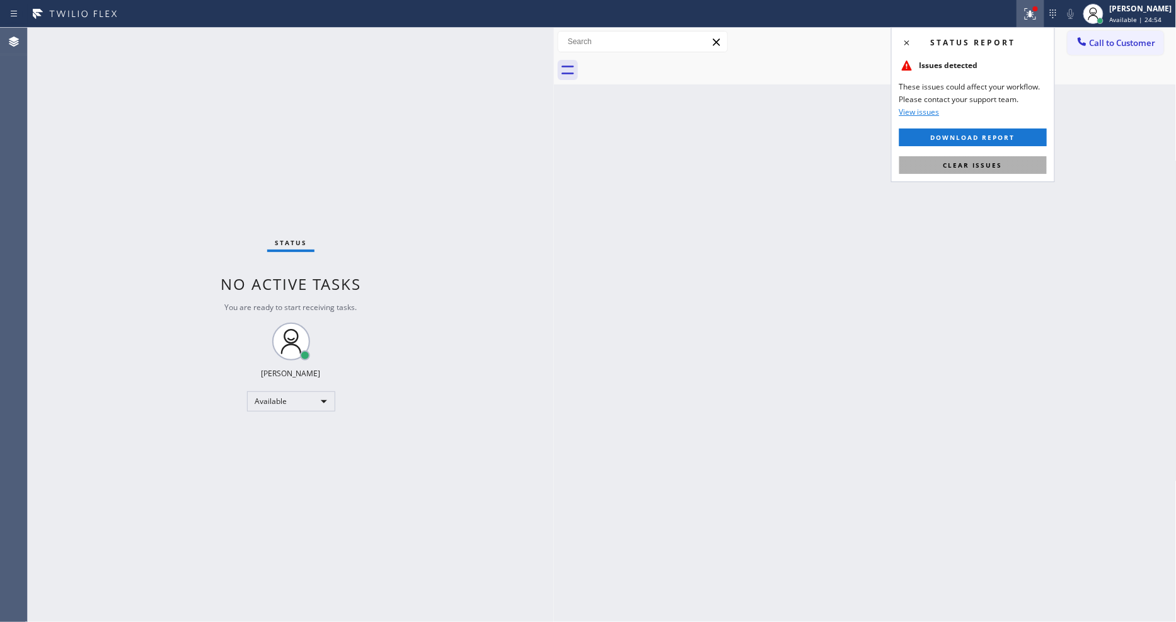
click at [1022, 162] on button "Clear issues" at bounding box center [974, 165] width 148 height 18
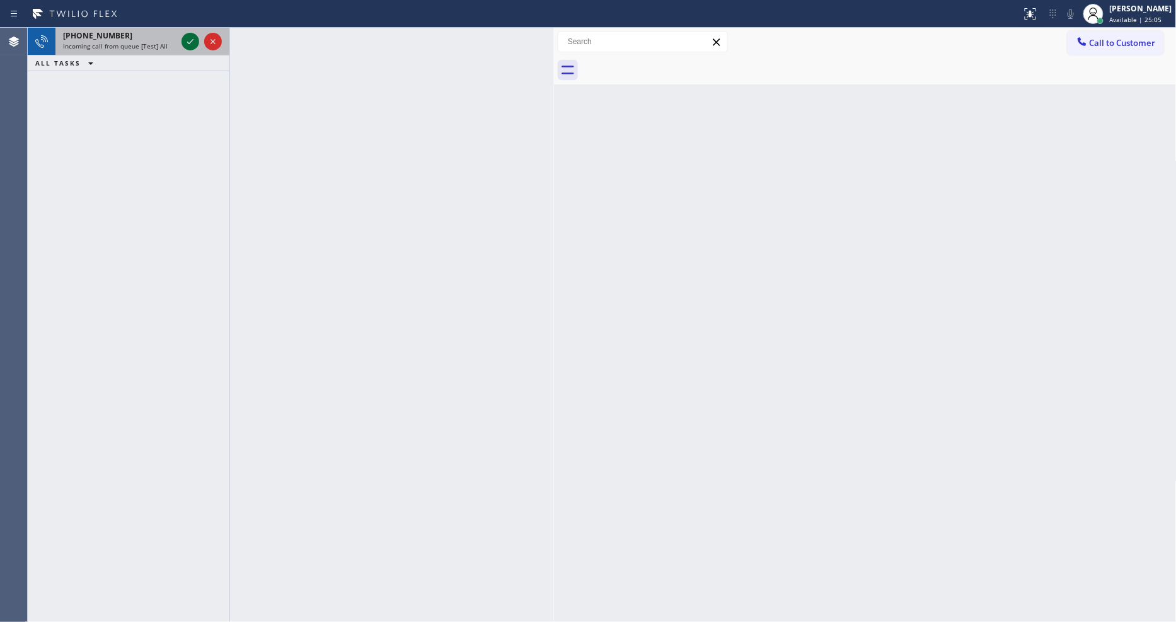
click at [194, 38] on icon at bounding box center [190, 41] width 15 height 15
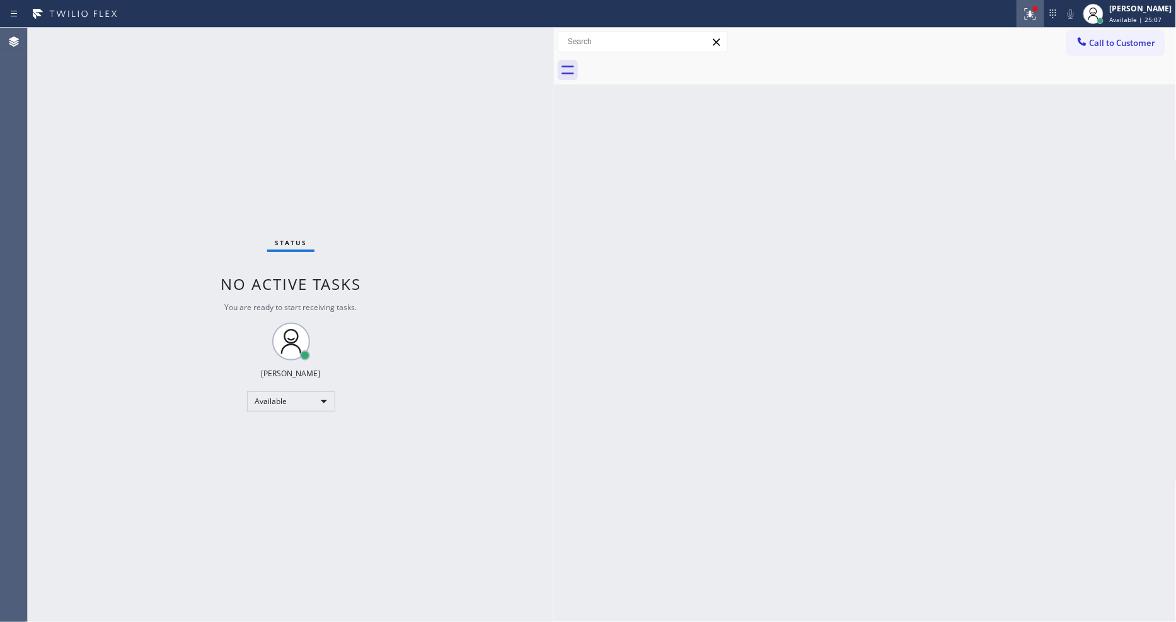
click at [1040, 21] on button at bounding box center [1031, 14] width 28 height 28
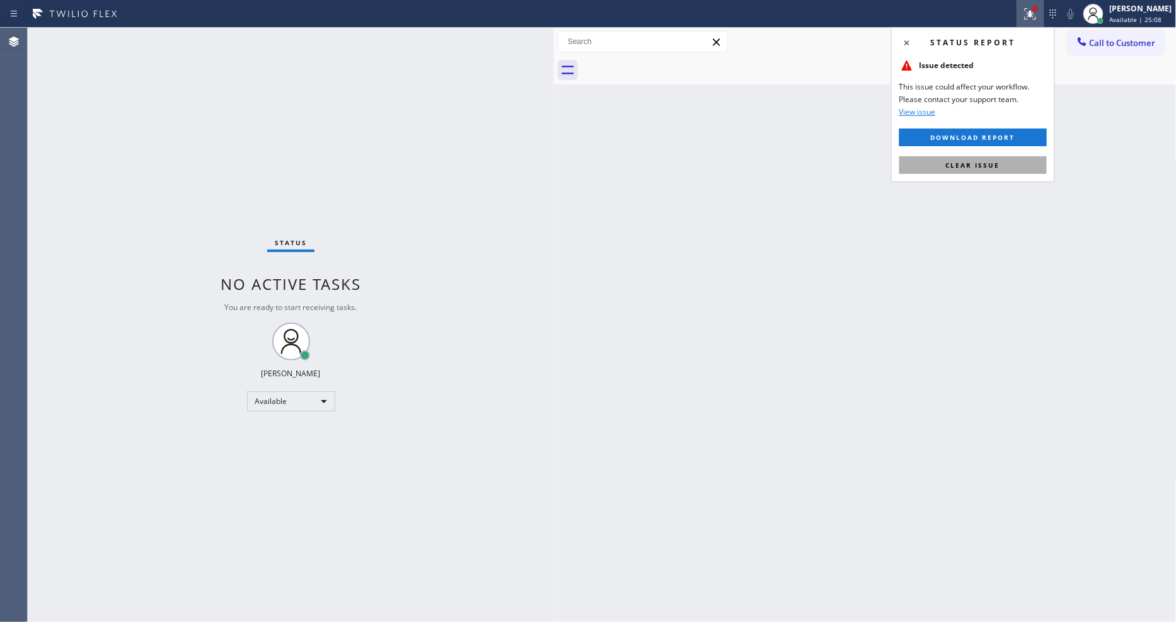
click at [1005, 158] on button "Clear issue" at bounding box center [974, 165] width 148 height 18
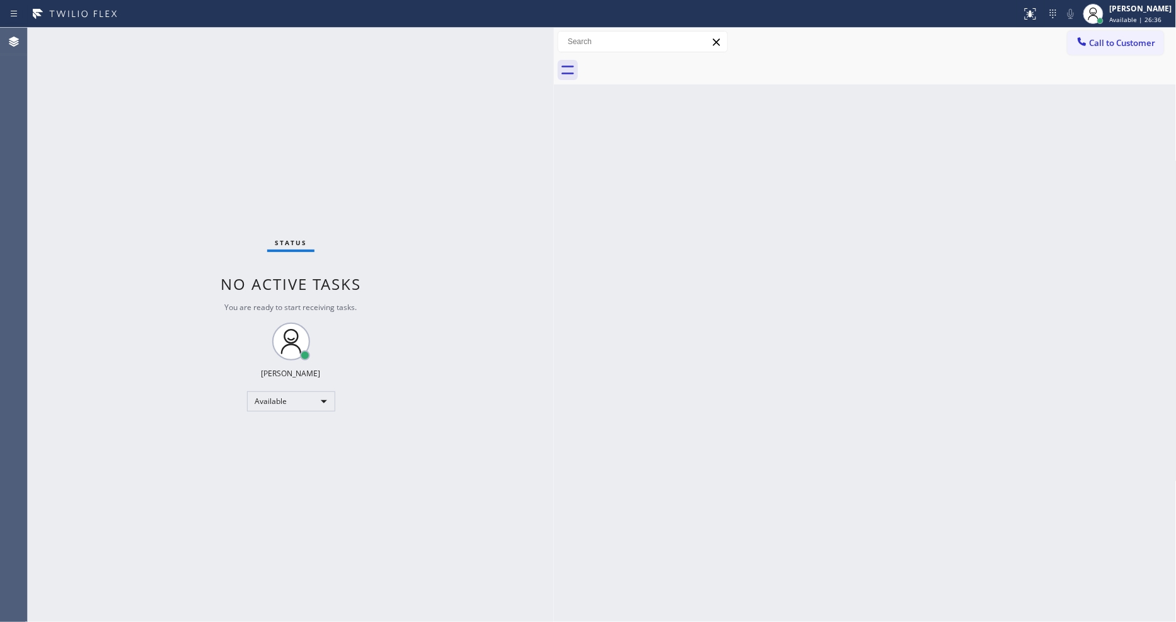
click at [171, 35] on div "Status No active tasks You are ready to start receiving tasks. [PERSON_NAME] Av…" at bounding box center [291, 325] width 526 height 594
click at [175, 35] on div "Status No active tasks You are ready to start receiving tasks. [PERSON_NAME] Av…" at bounding box center [291, 325] width 526 height 594
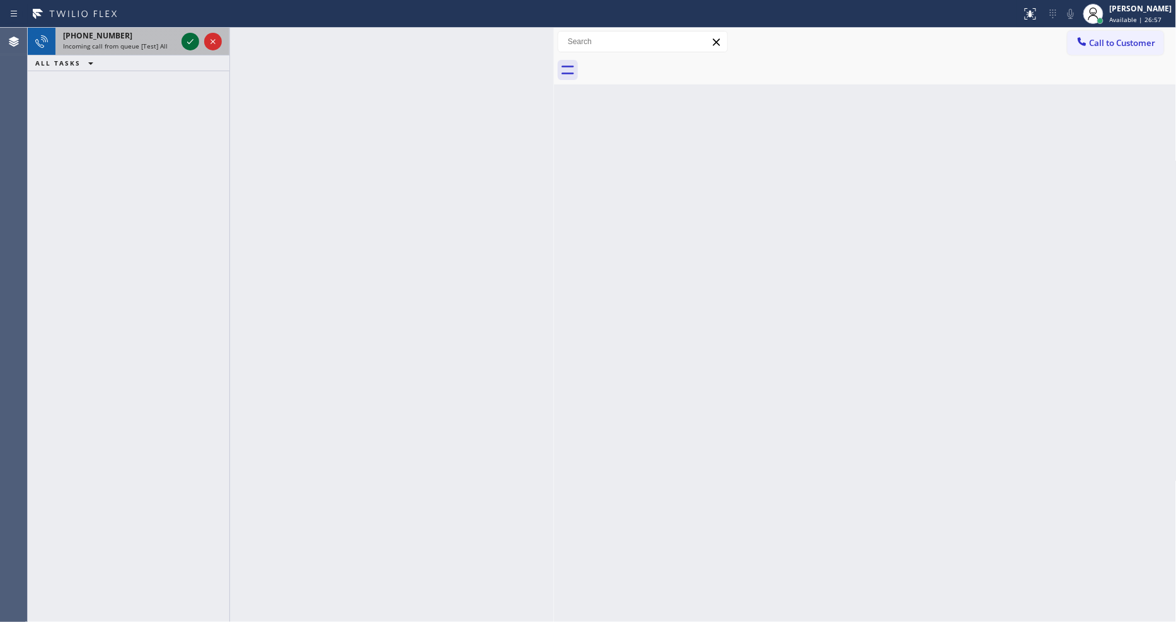
click at [190, 42] on icon at bounding box center [190, 41] width 15 height 15
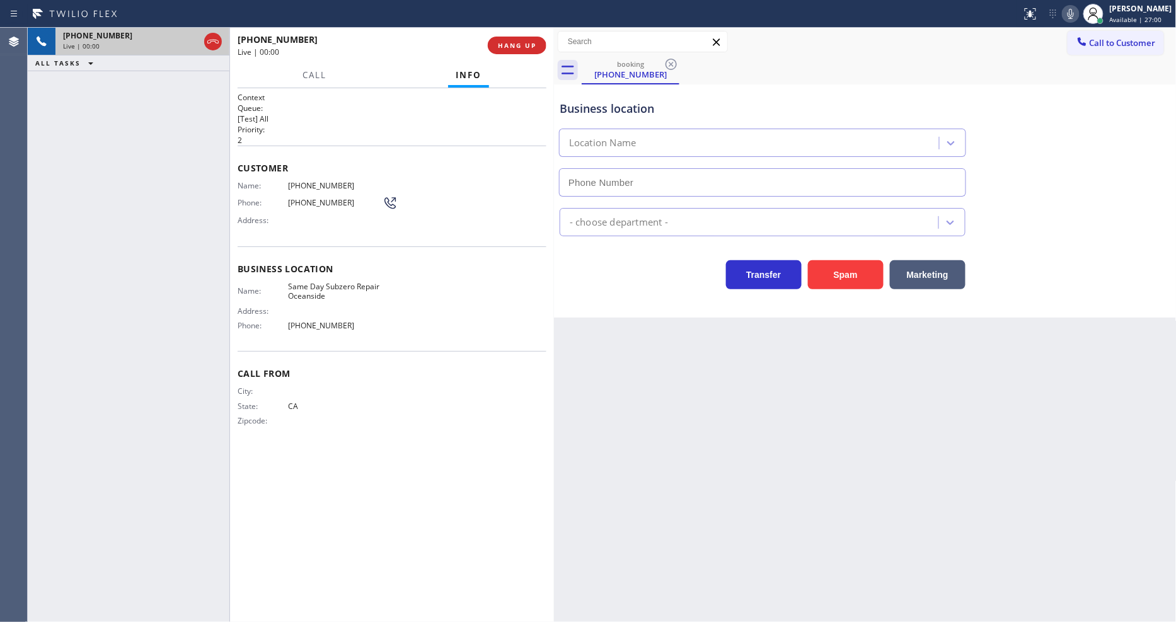
type input "[PHONE_NUMBER]"
click at [508, 41] on span "HANG UP" at bounding box center [517, 45] width 38 height 9
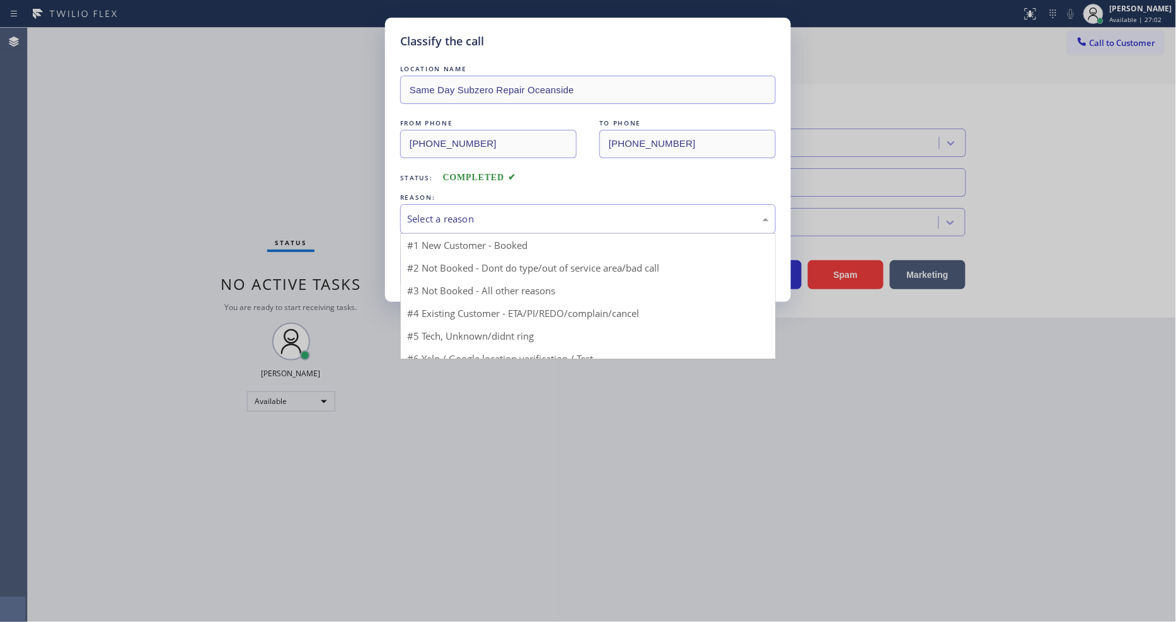
click at [468, 214] on div "Select a reason" at bounding box center [588, 219] width 362 height 14
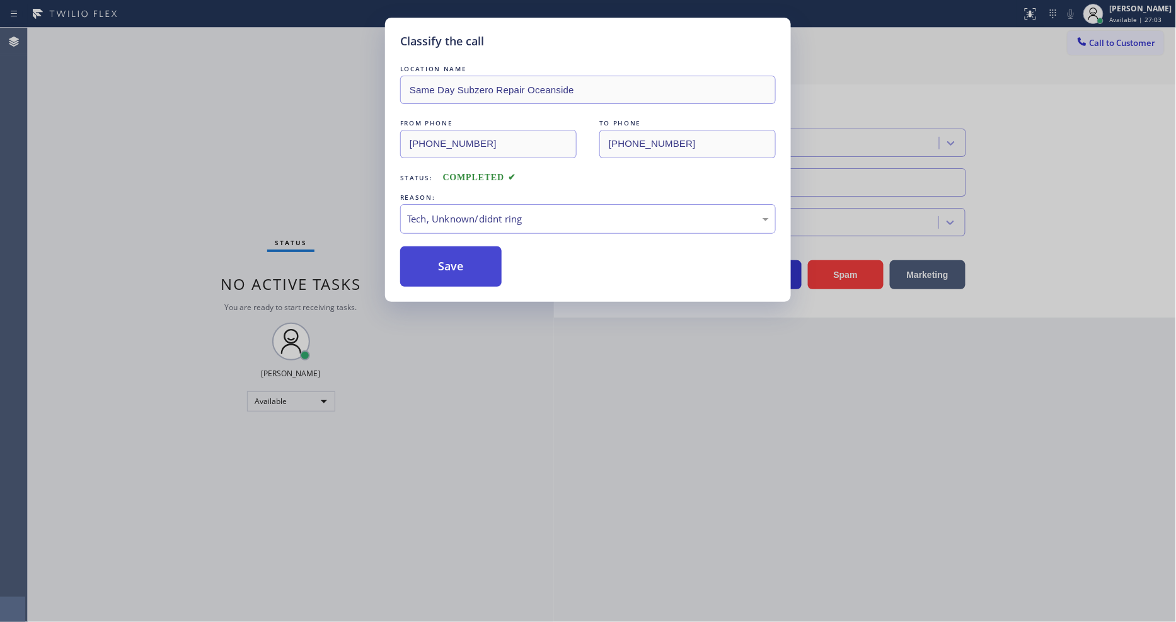
click at [465, 265] on button "Save" at bounding box center [450, 266] width 101 height 40
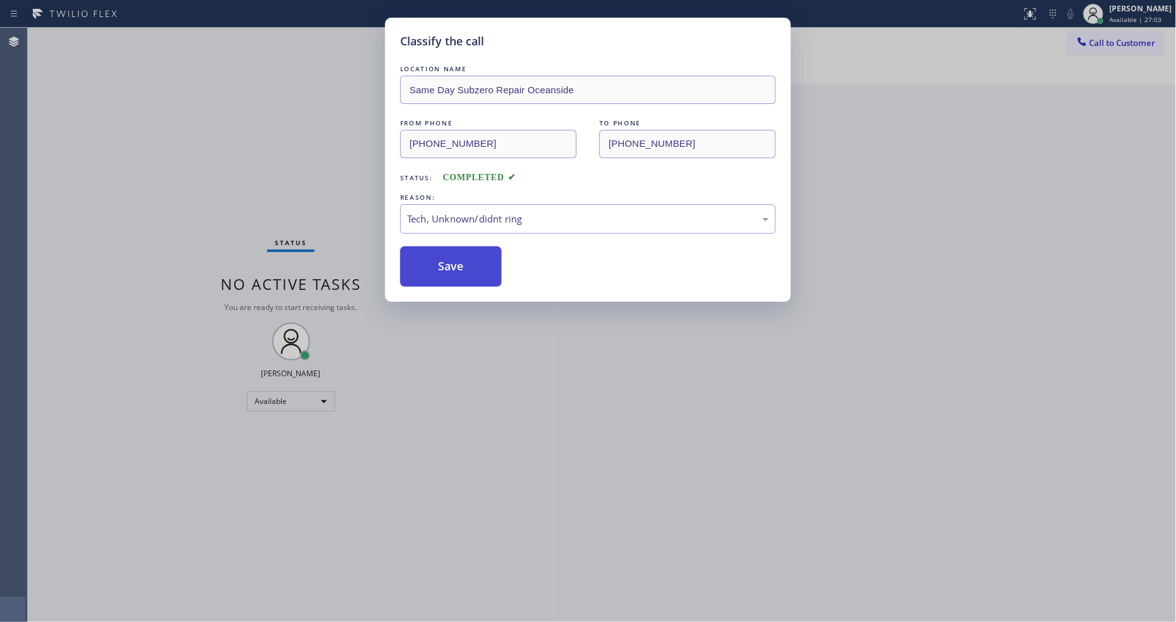
click at [465, 265] on button "Save" at bounding box center [450, 266] width 101 height 40
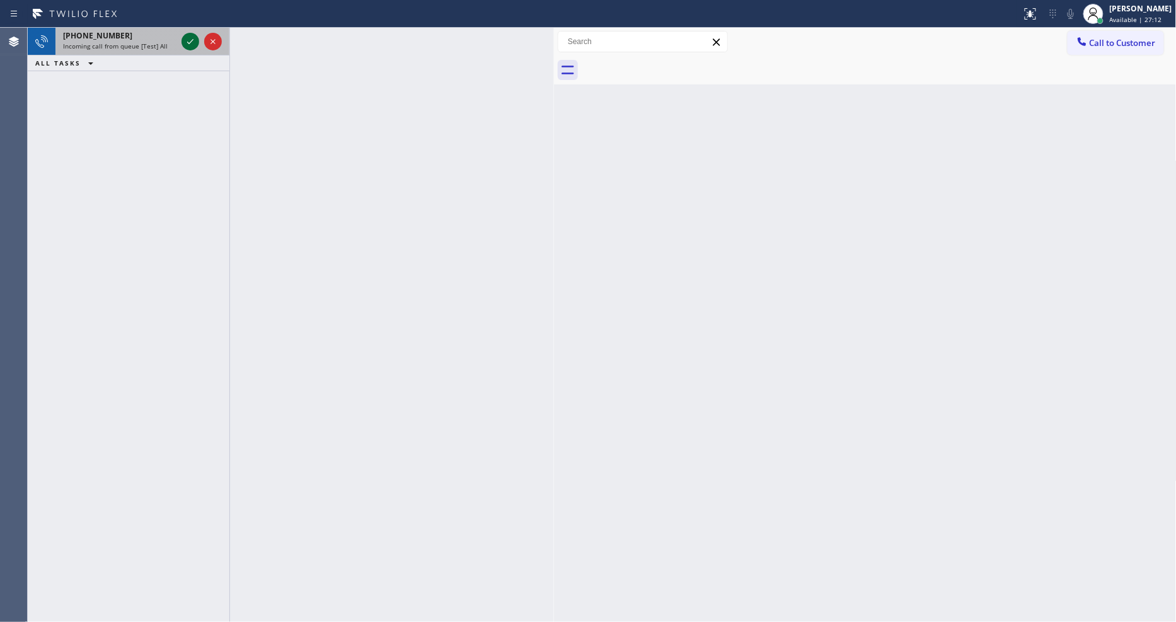
click at [189, 40] on icon at bounding box center [190, 41] width 15 height 15
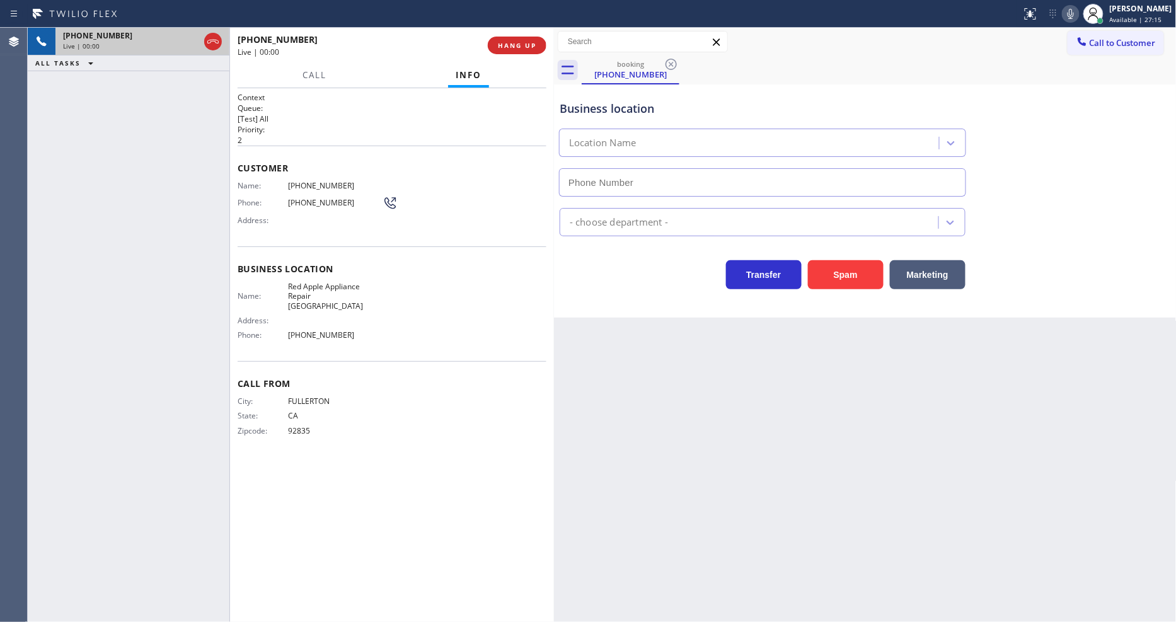
type input "[PHONE_NUMBER]"
click at [521, 43] on span "HANG UP" at bounding box center [517, 45] width 38 height 9
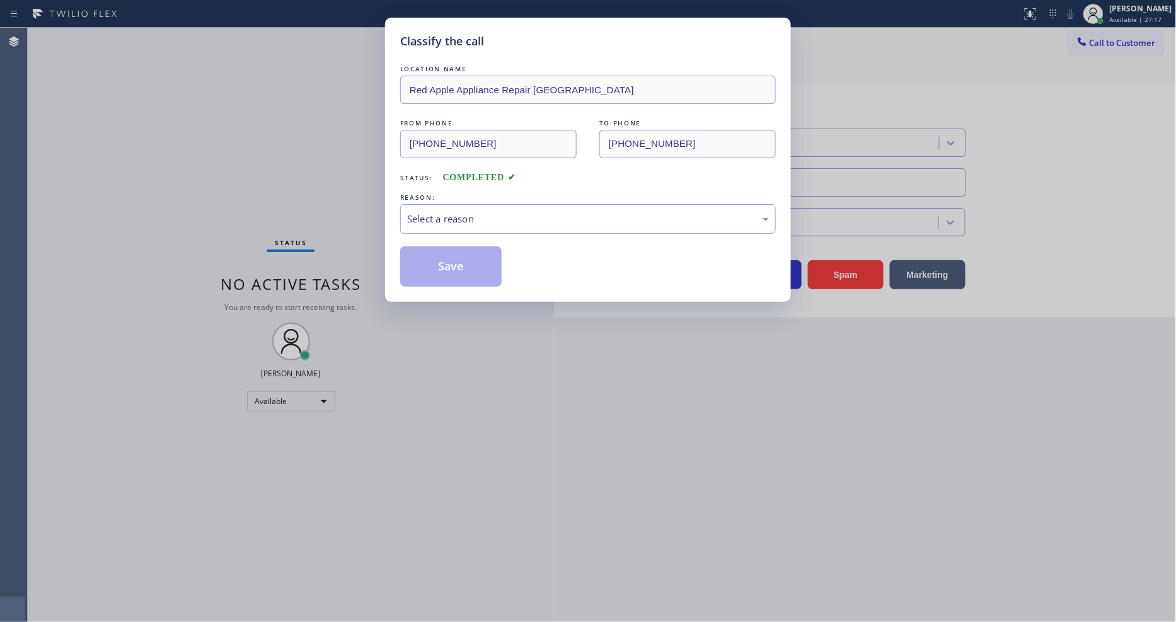
click at [488, 212] on div "Select a reason" at bounding box center [588, 219] width 362 height 14
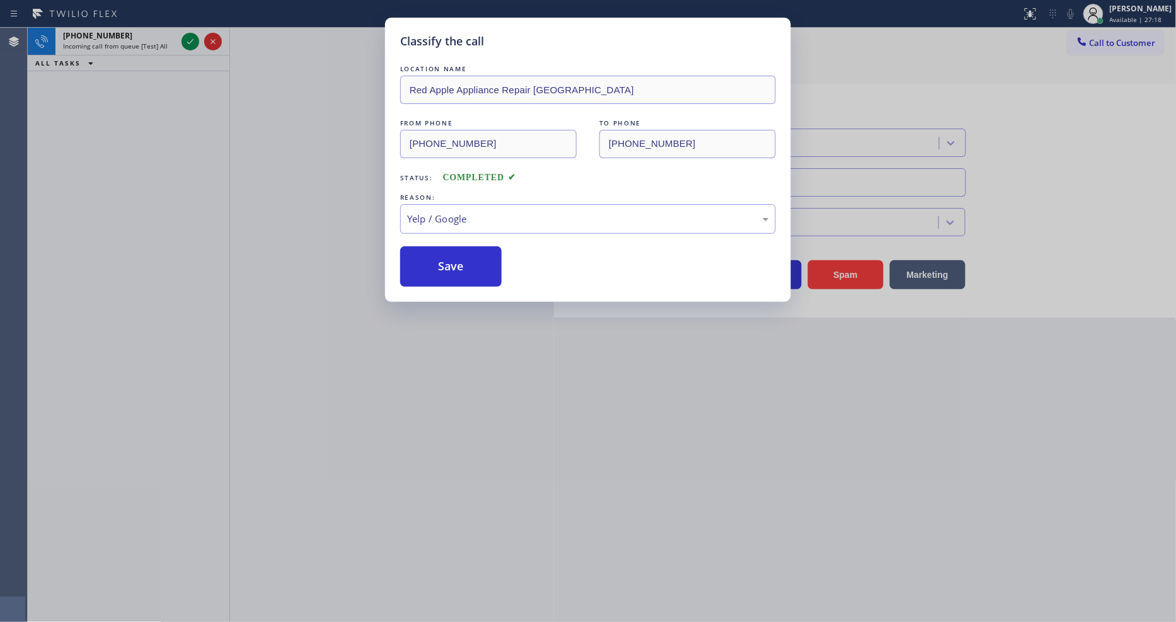
drag, startPoint x: 473, startPoint y: 336, endPoint x: 464, endPoint y: 268, distance: 68.6
click at [464, 265] on button "Save" at bounding box center [450, 266] width 101 height 40
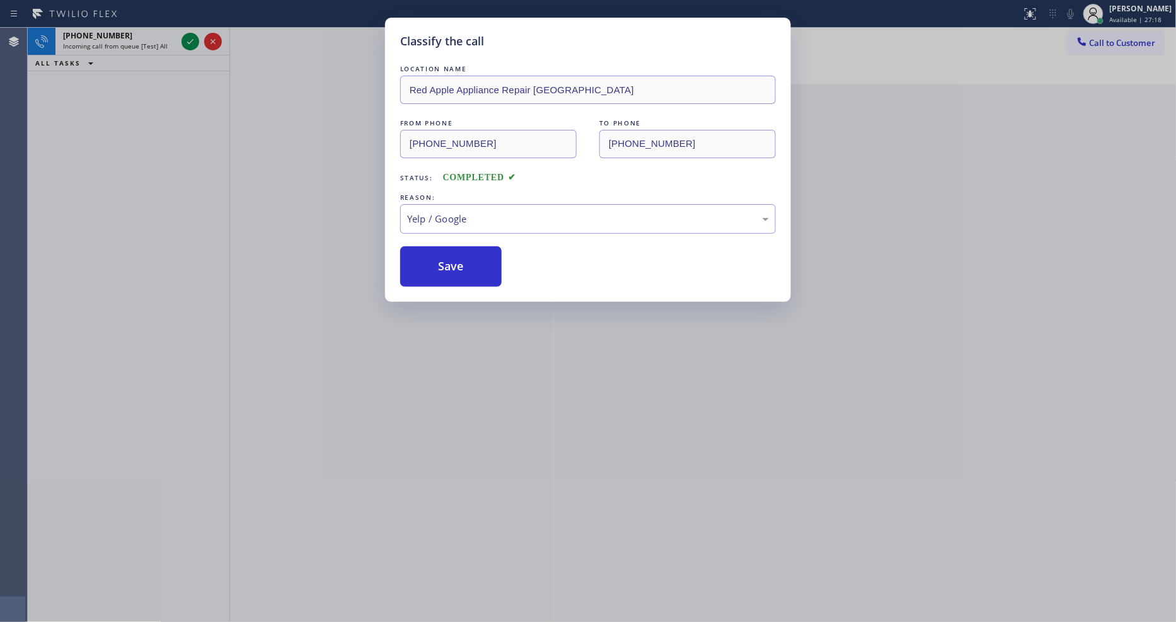
drag, startPoint x: 464, startPoint y: 265, endPoint x: 320, endPoint y: 118, distance: 205.9
click at [464, 262] on button "Save" at bounding box center [450, 266] width 101 height 40
click at [185, 40] on icon at bounding box center [190, 41] width 15 height 15
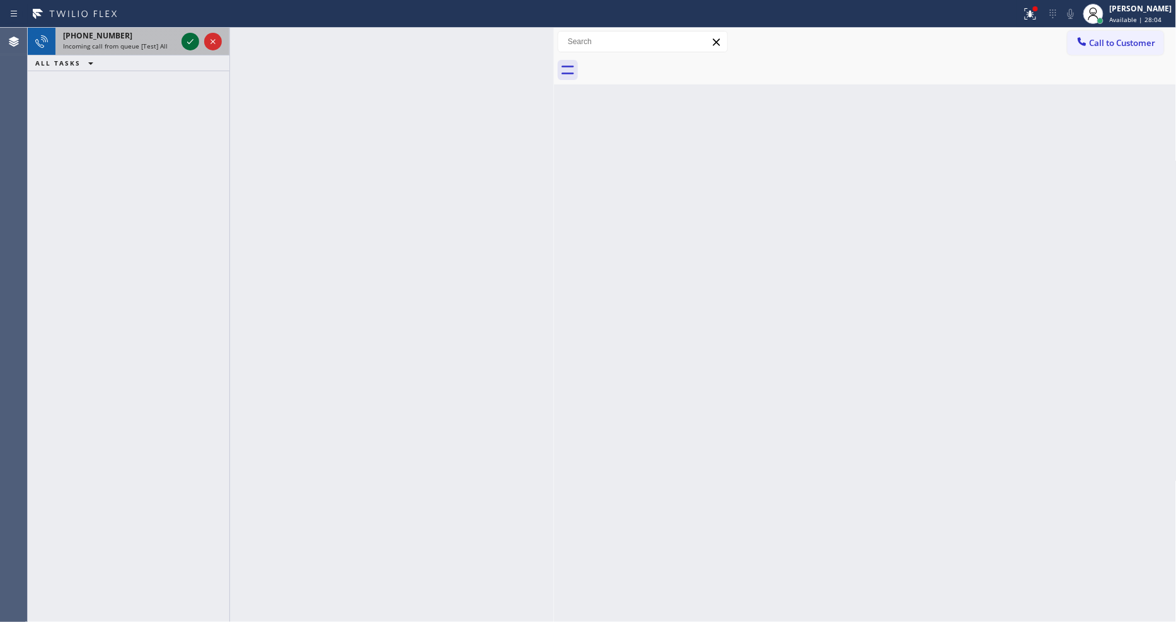
click at [191, 40] on icon at bounding box center [190, 41] width 15 height 15
click at [190, 40] on icon at bounding box center [190, 41] width 15 height 15
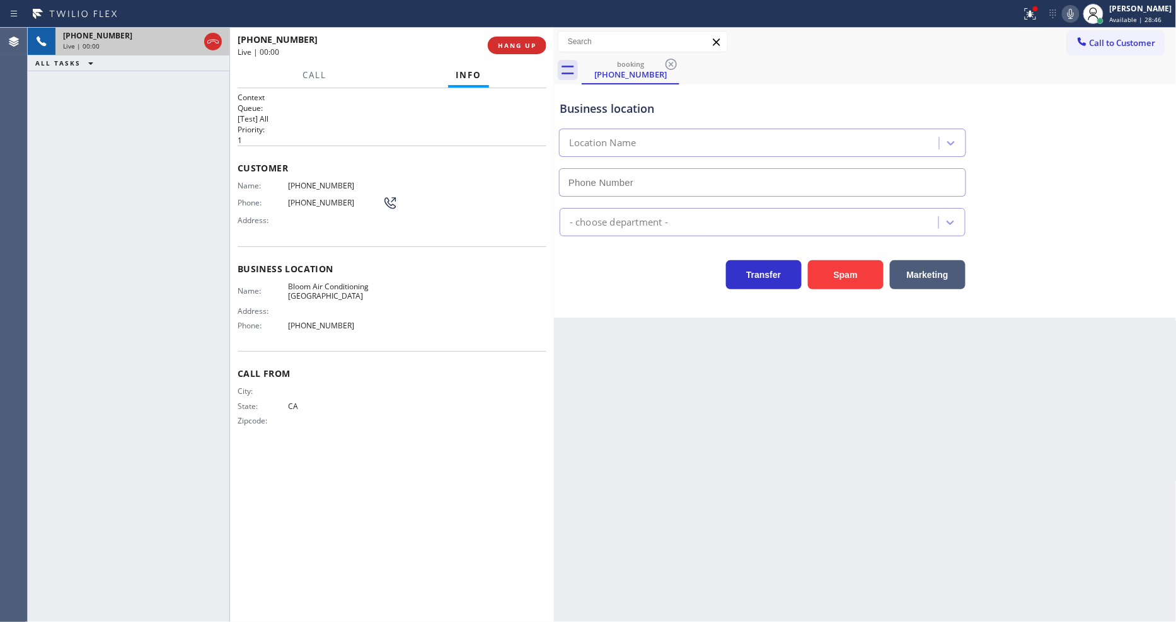
type input "[PHONE_NUMBER]"
click at [524, 41] on span "HANG UP" at bounding box center [517, 45] width 38 height 9
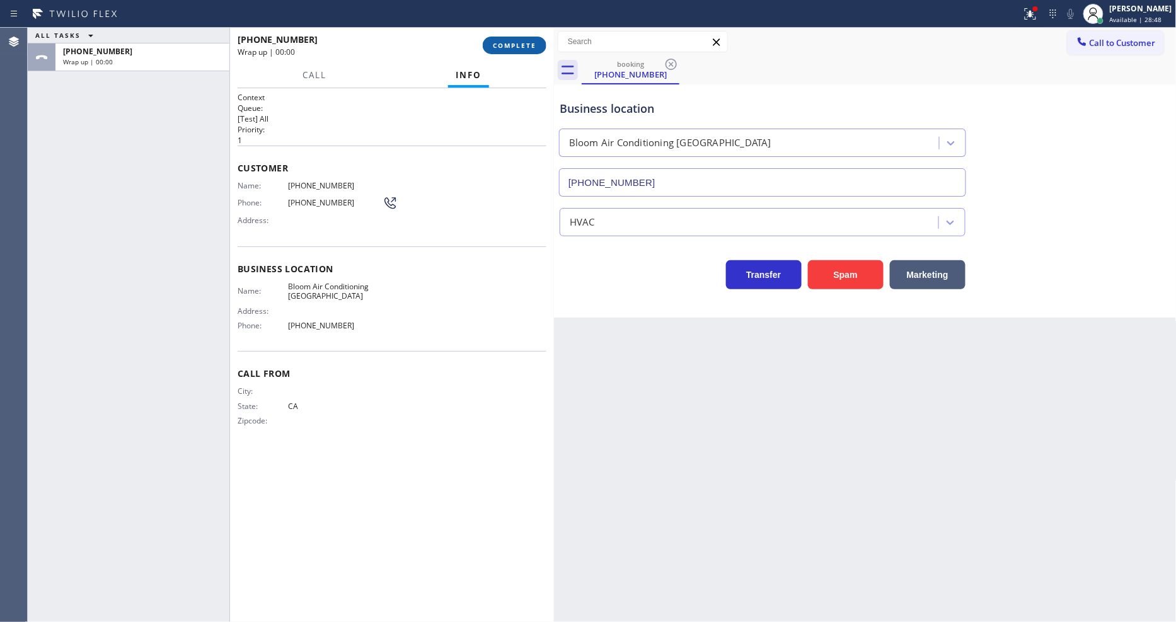
click at [524, 41] on span "COMPLETE" at bounding box center [514, 45] width 43 height 9
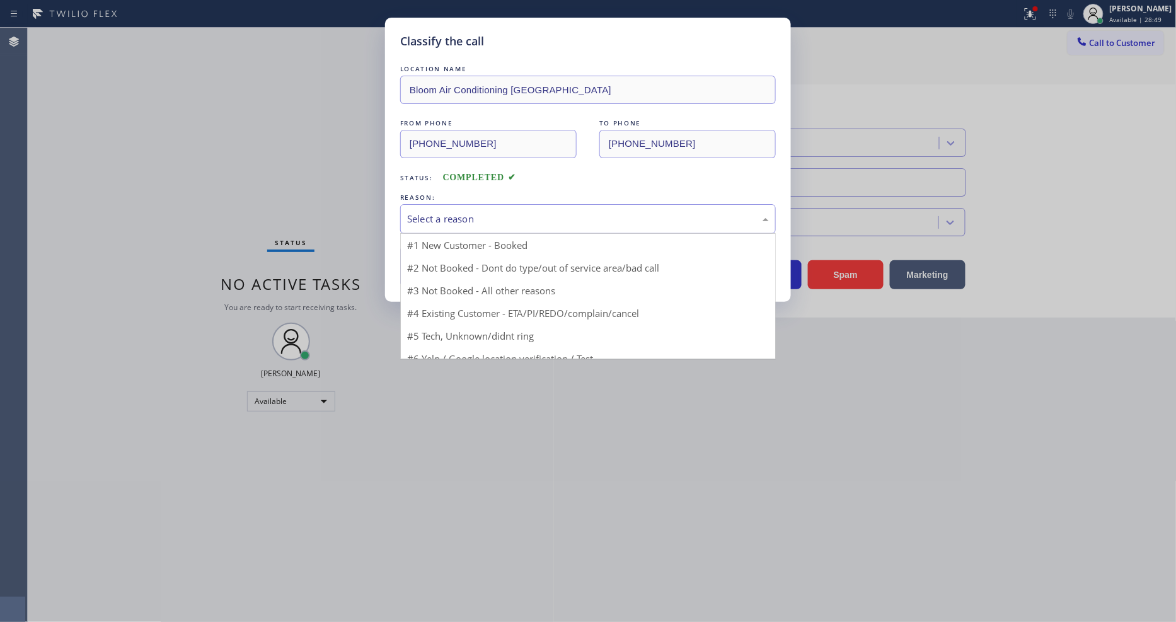
click at [484, 212] on div "Select a reason" at bounding box center [588, 219] width 362 height 14
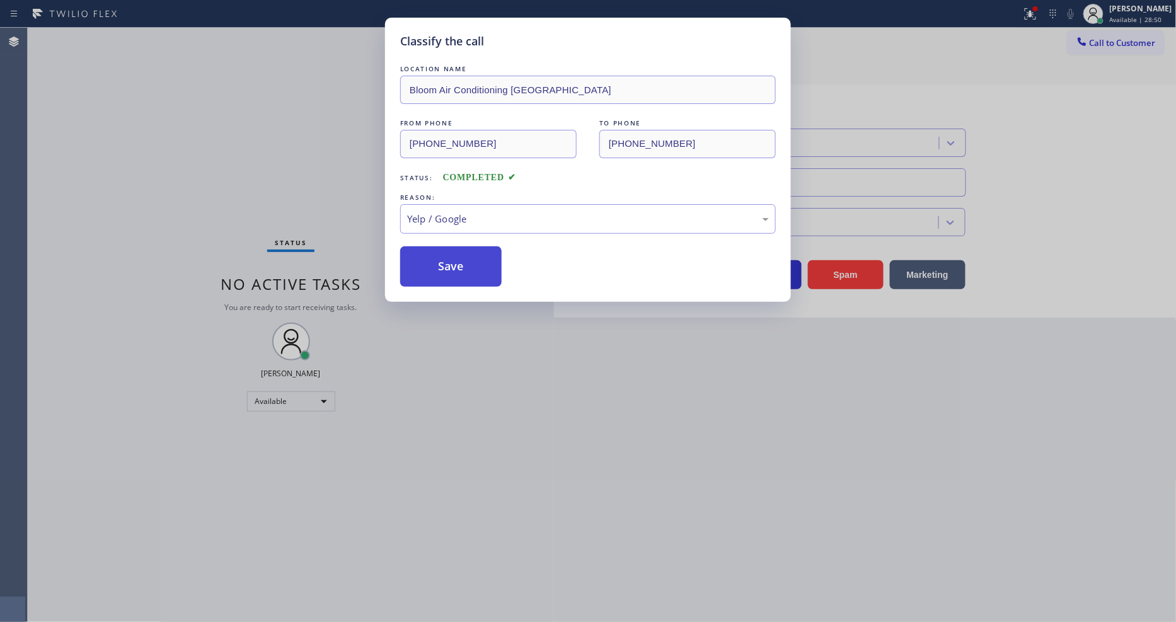
click at [463, 259] on button "Save" at bounding box center [450, 266] width 101 height 40
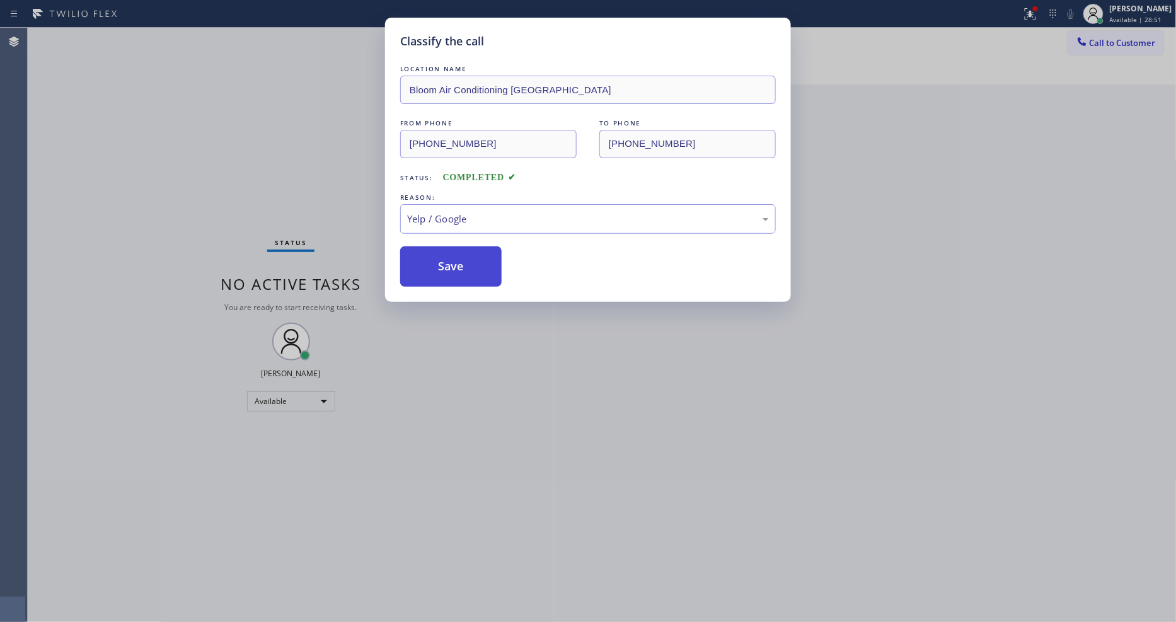
click at [463, 259] on button "Save" at bounding box center [450, 266] width 101 height 40
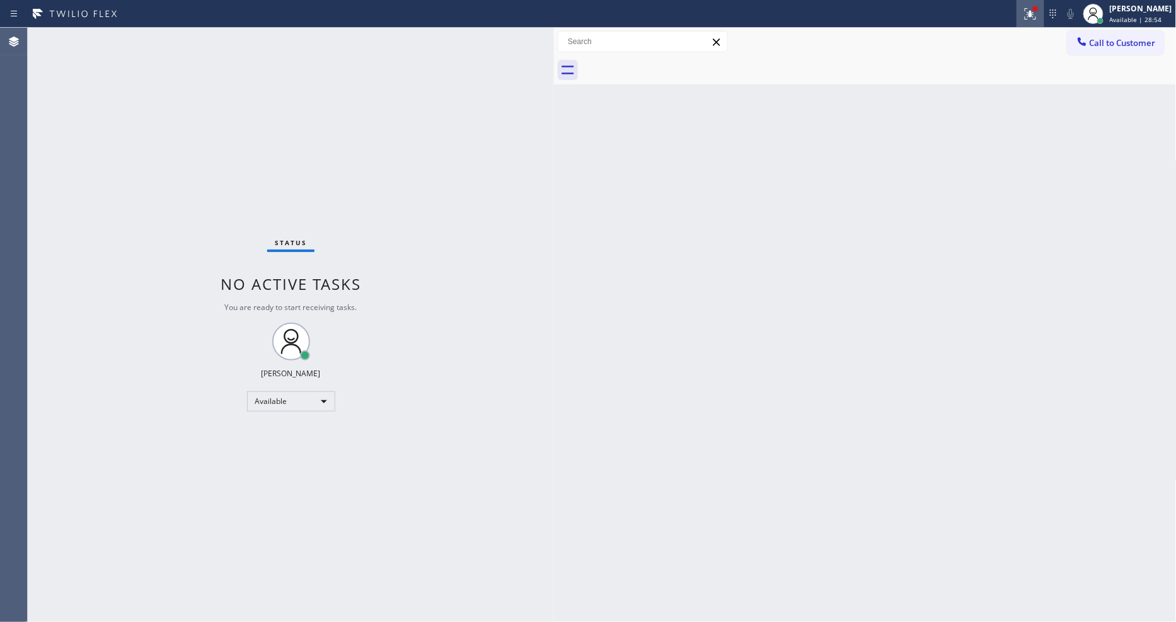
click at [1045, 4] on button at bounding box center [1031, 14] width 28 height 28
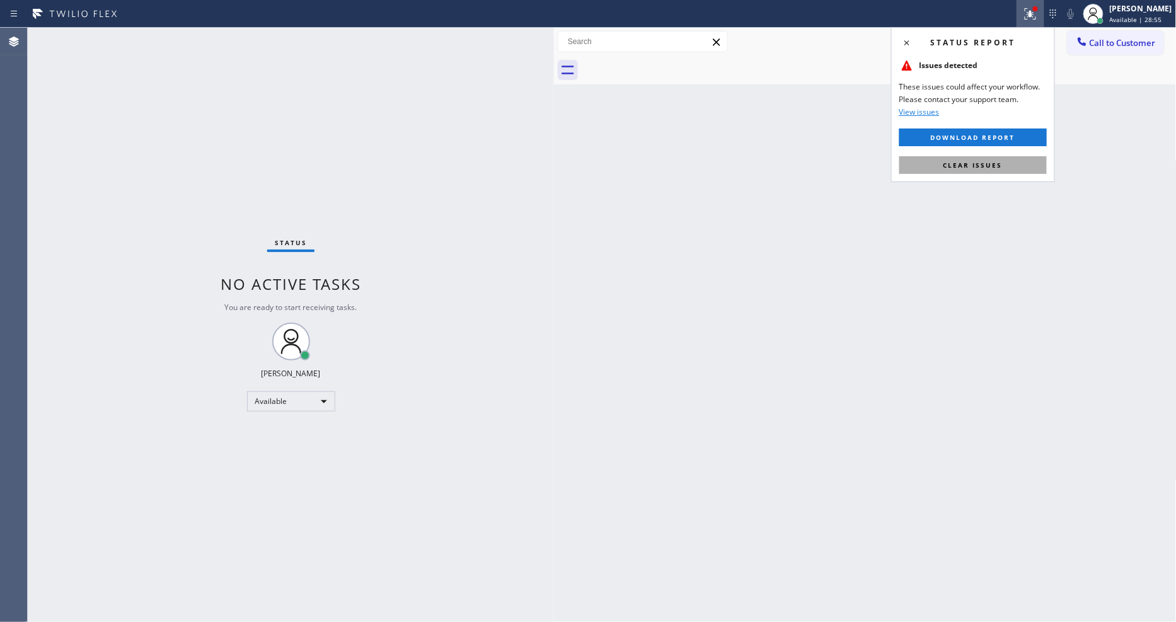
click at [1007, 166] on button "Clear issues" at bounding box center [974, 165] width 148 height 18
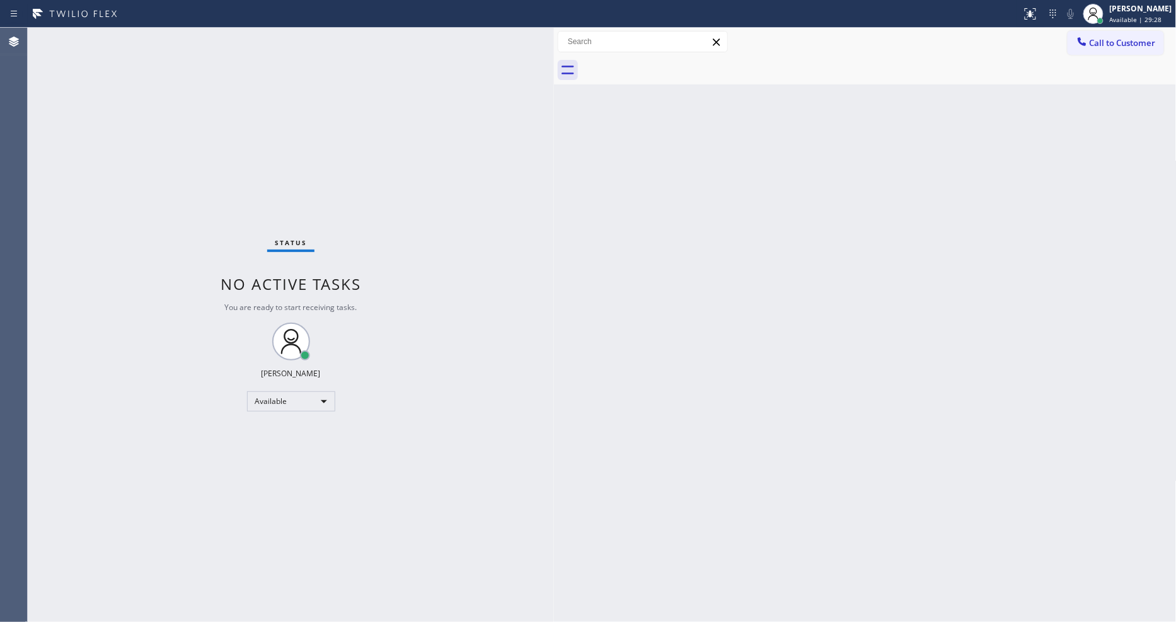
click at [188, 38] on div "Status No active tasks You are ready to start receiving tasks. [PERSON_NAME] Av…" at bounding box center [291, 325] width 526 height 594
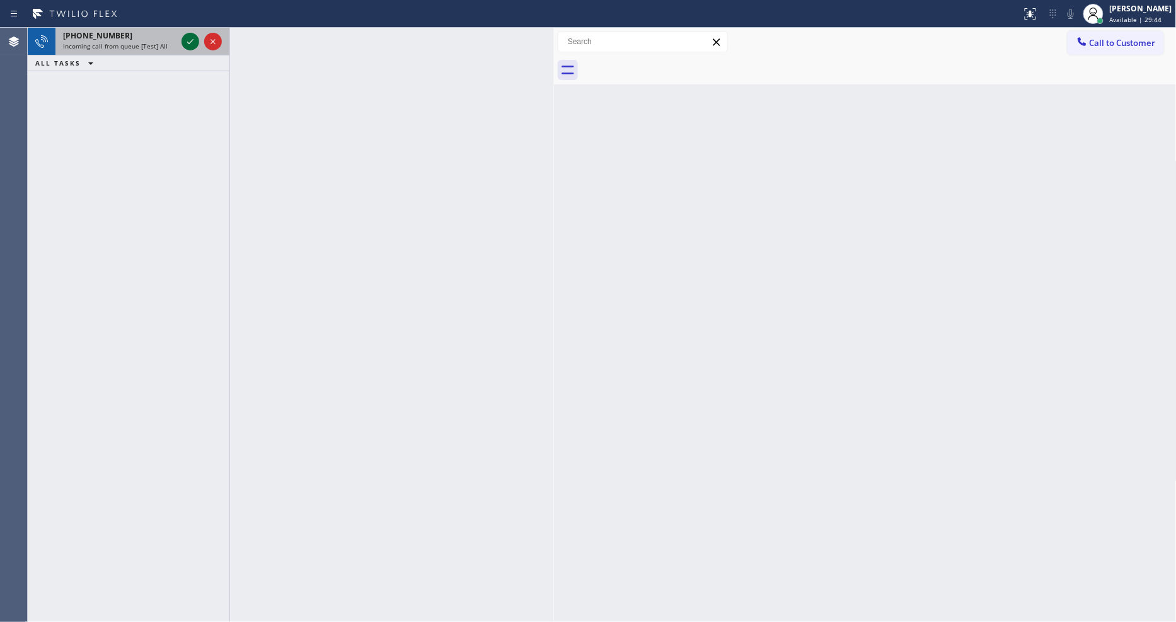
click at [190, 38] on icon at bounding box center [190, 41] width 15 height 15
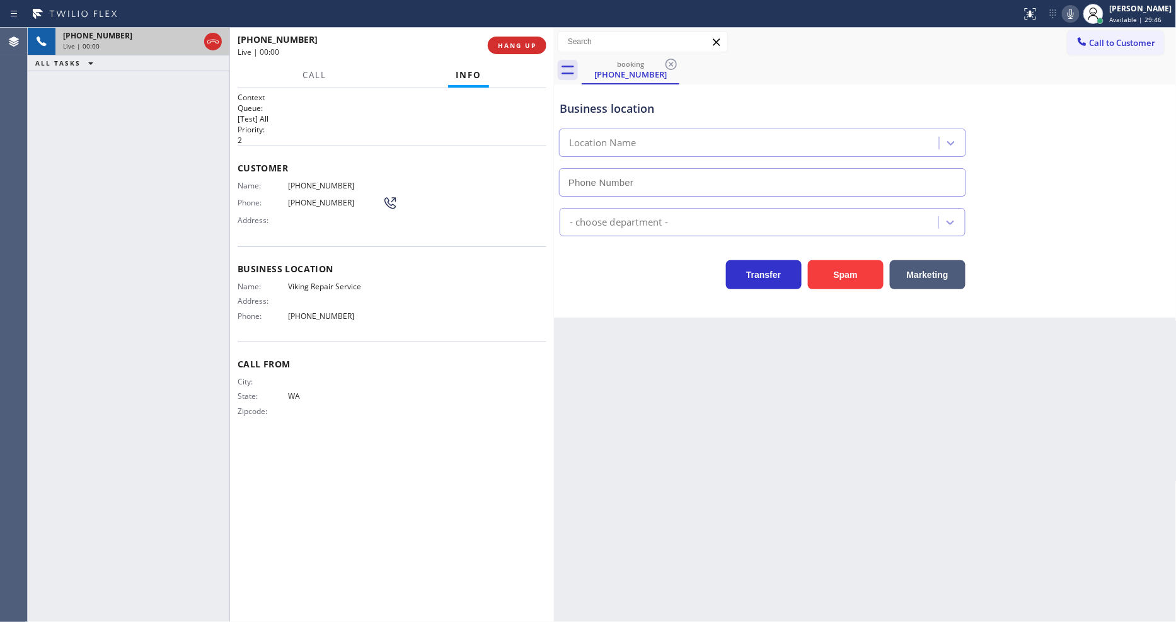
type input "[PHONE_NUMBER]"
click at [811, 360] on div "Back to Dashboard Change Sender ID Customers Technicians Select a contact Outbo…" at bounding box center [865, 325] width 623 height 594
click at [354, 282] on span "Viking Repair Service" at bounding box center [335, 286] width 95 height 9
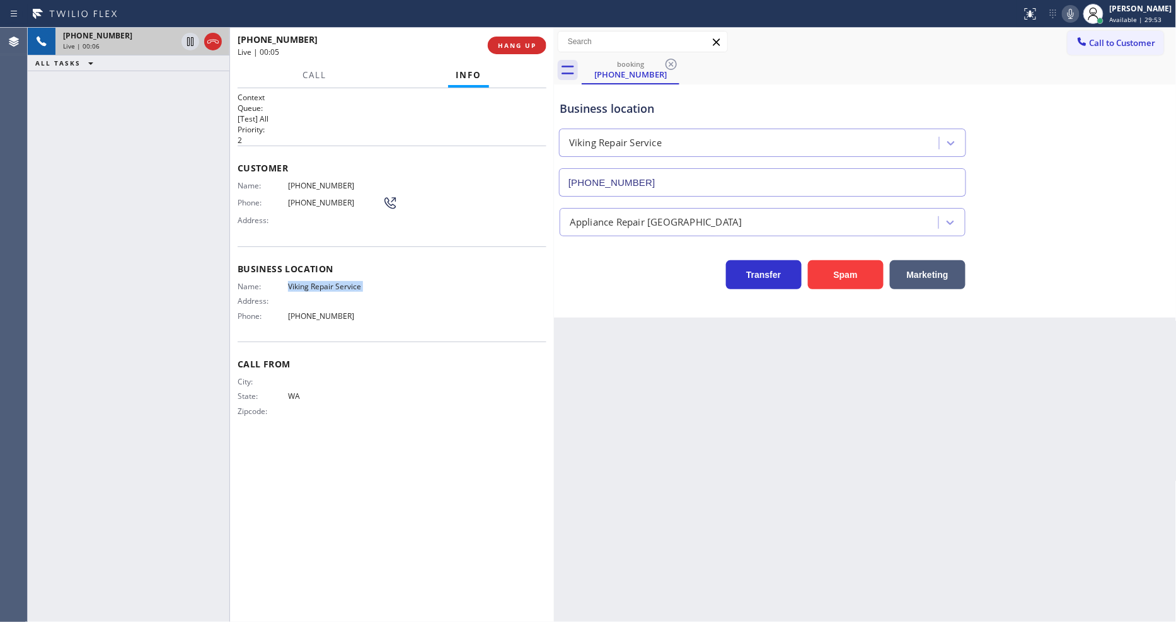
copy span "Viking Repair Service"
click at [313, 317] on div "Name: Viking Repair Service Address: Phone: [PHONE_NUMBER]" at bounding box center [310, 304] width 145 height 44
copy span "[PHONE_NUMBER]"
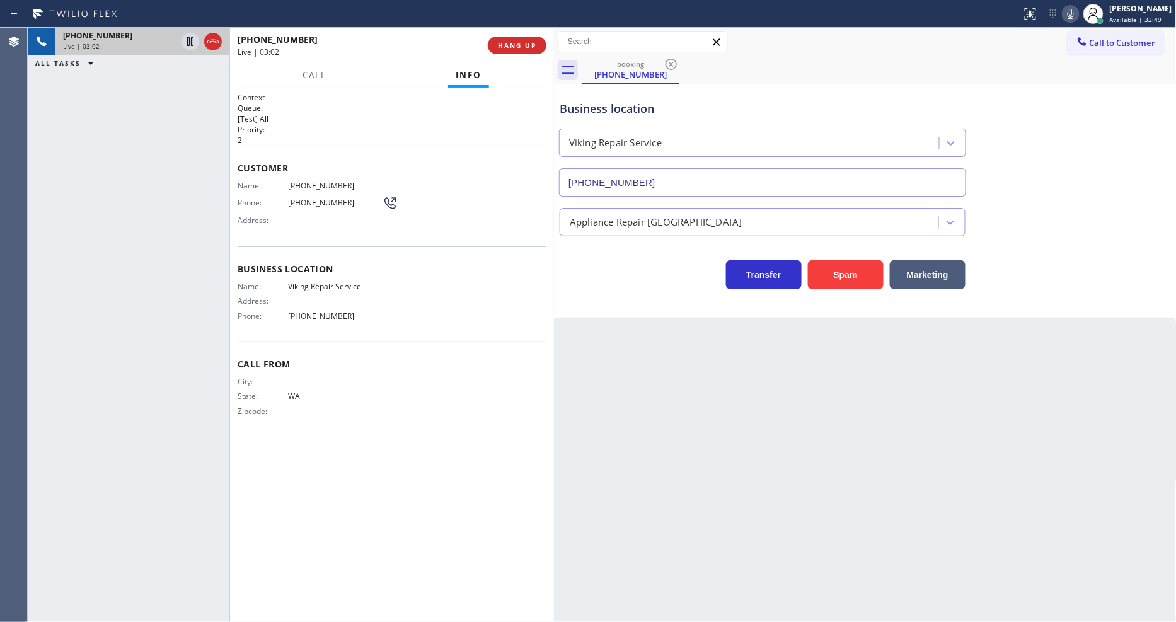
click at [303, 186] on span "[PHONE_NUMBER]" at bounding box center [335, 185] width 95 height 9
copy span "[PHONE_NUMBER]"
click at [191, 39] on icon at bounding box center [190, 41] width 6 height 9
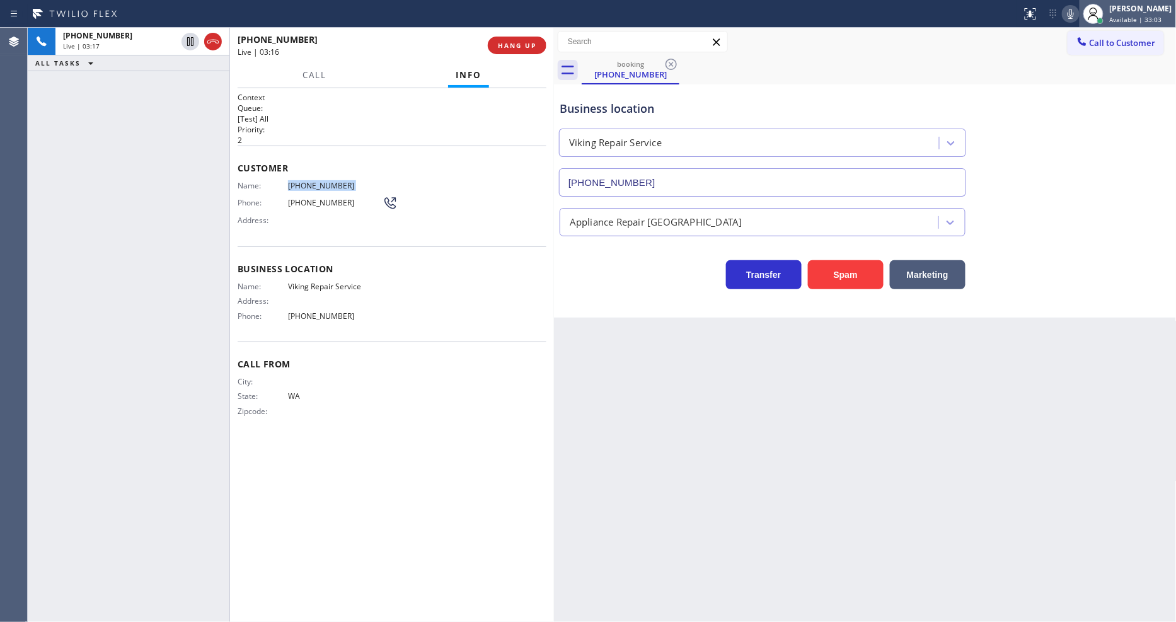
click at [1089, 11] on div at bounding box center [1094, 14] width 28 height 28
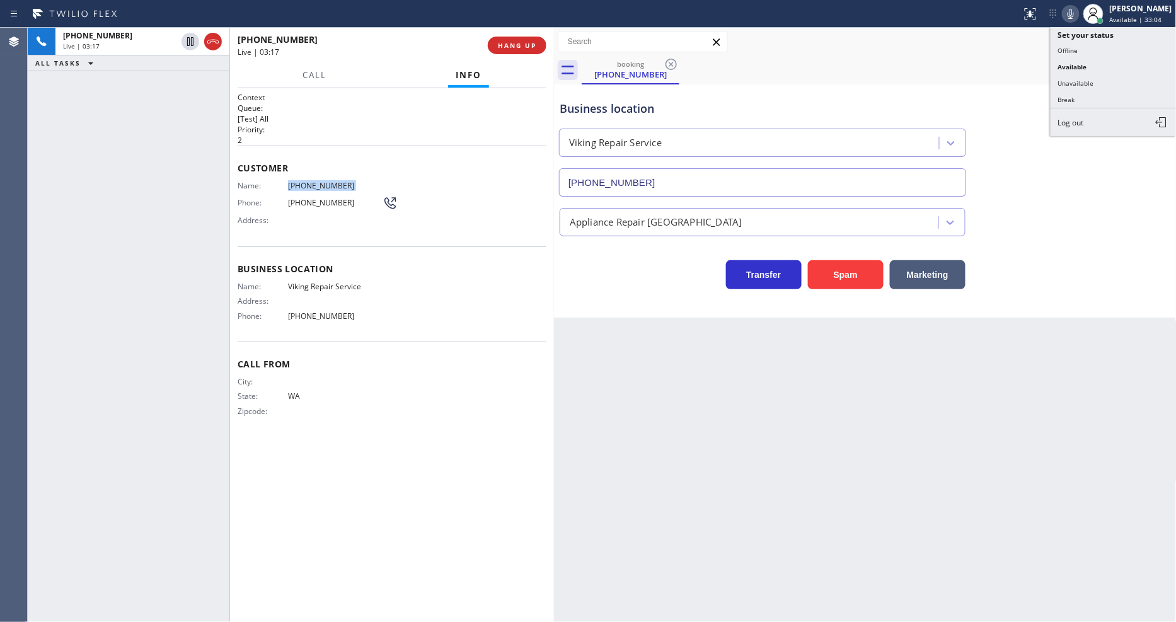
click at [1079, 13] on icon at bounding box center [1070, 13] width 15 height 15
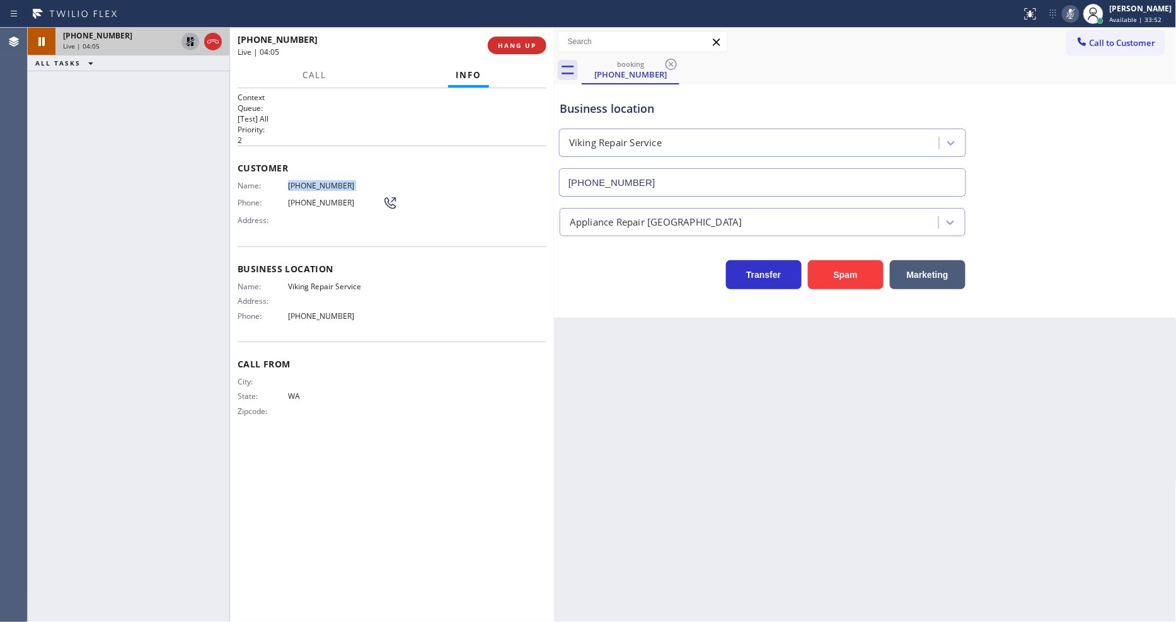
click at [190, 42] on icon at bounding box center [190, 41] width 9 height 9
click at [1075, 13] on icon at bounding box center [1070, 13] width 15 height 15
drag, startPoint x: 797, startPoint y: 417, endPoint x: 587, endPoint y: 576, distance: 263.2
click at [797, 417] on div "Back to Dashboard Change Sender ID Customers Technicians Select a contact Outbo…" at bounding box center [865, 325] width 623 height 594
click at [532, 48] on span "HANG UP" at bounding box center [517, 45] width 38 height 9
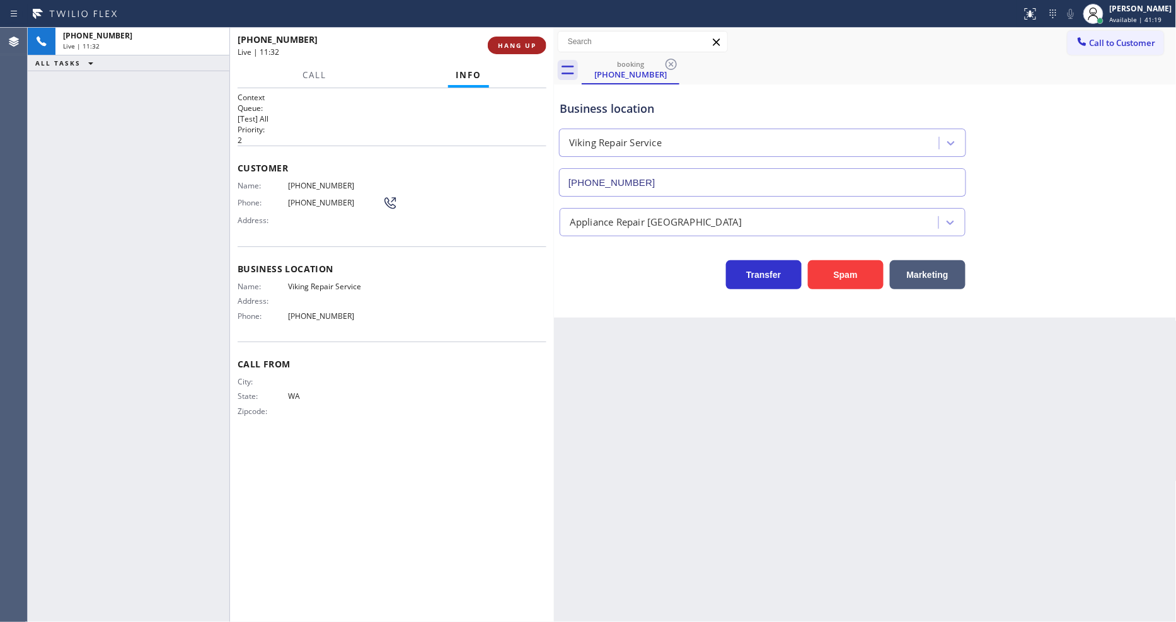
click at [532, 48] on span "HANG UP" at bounding box center [517, 45] width 38 height 9
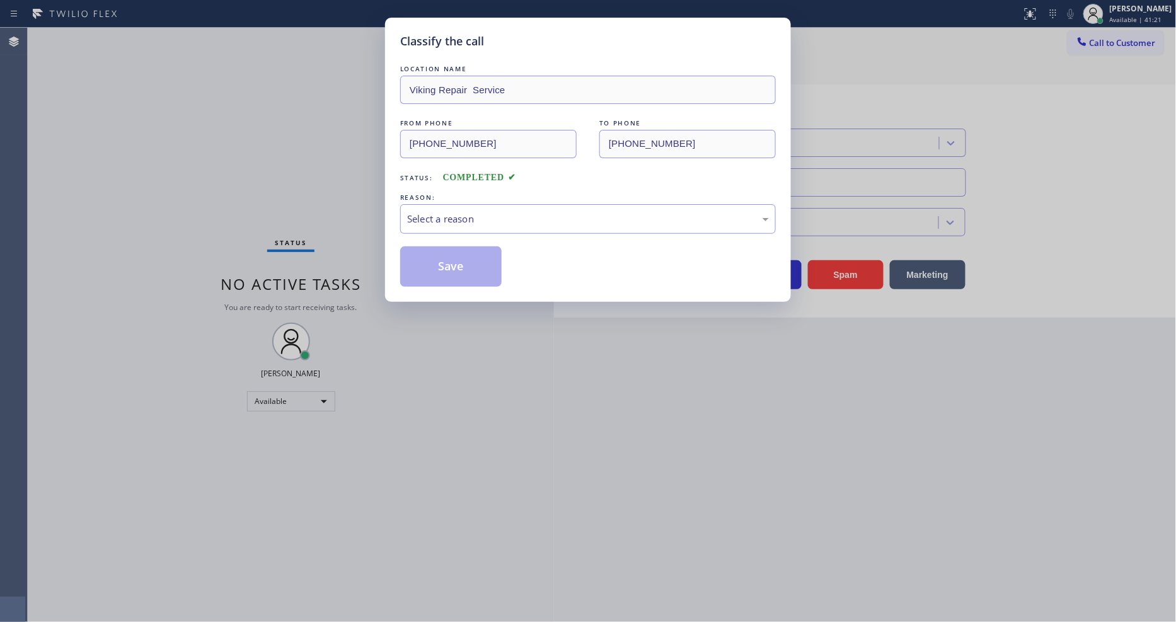
click at [426, 218] on div "Select a reason" at bounding box center [588, 219] width 362 height 14
click at [427, 260] on button "Save" at bounding box center [450, 266] width 101 height 40
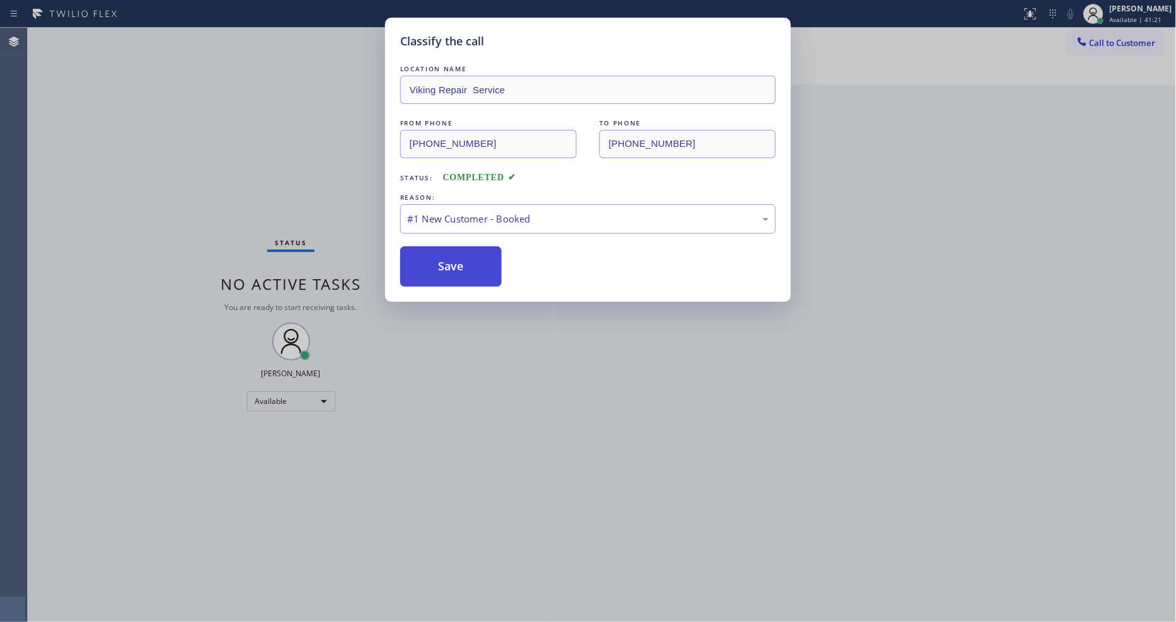
click at [427, 260] on button "Save" at bounding box center [450, 266] width 101 height 40
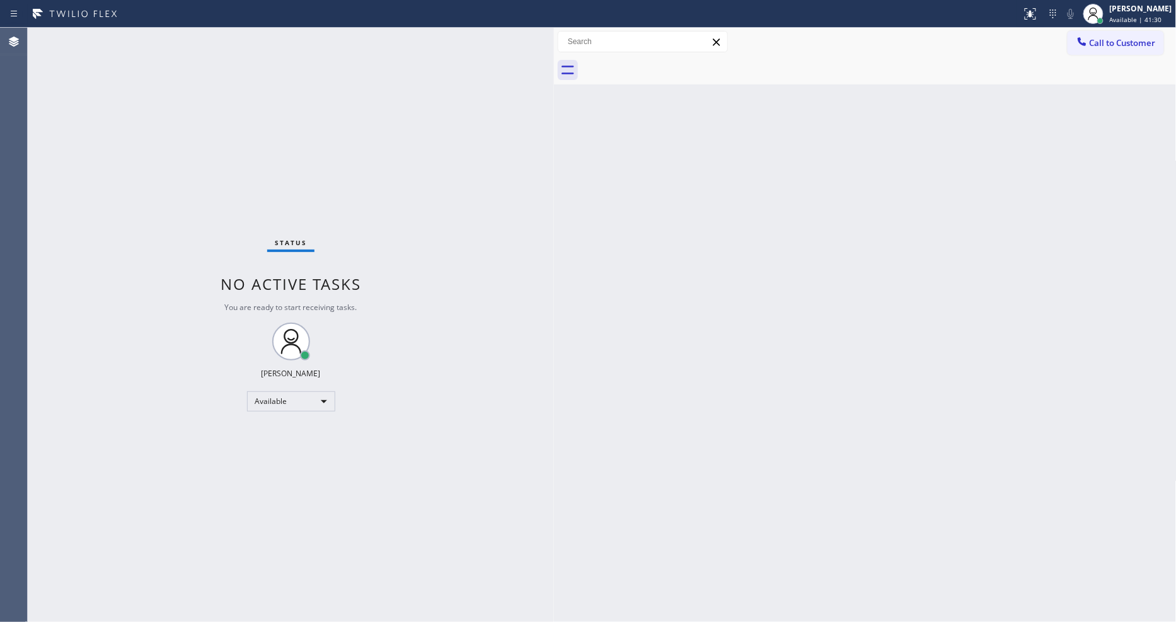
click at [137, 246] on div "Status No active tasks You are ready to start receiving tasks. [PERSON_NAME] Av…" at bounding box center [291, 325] width 526 height 594
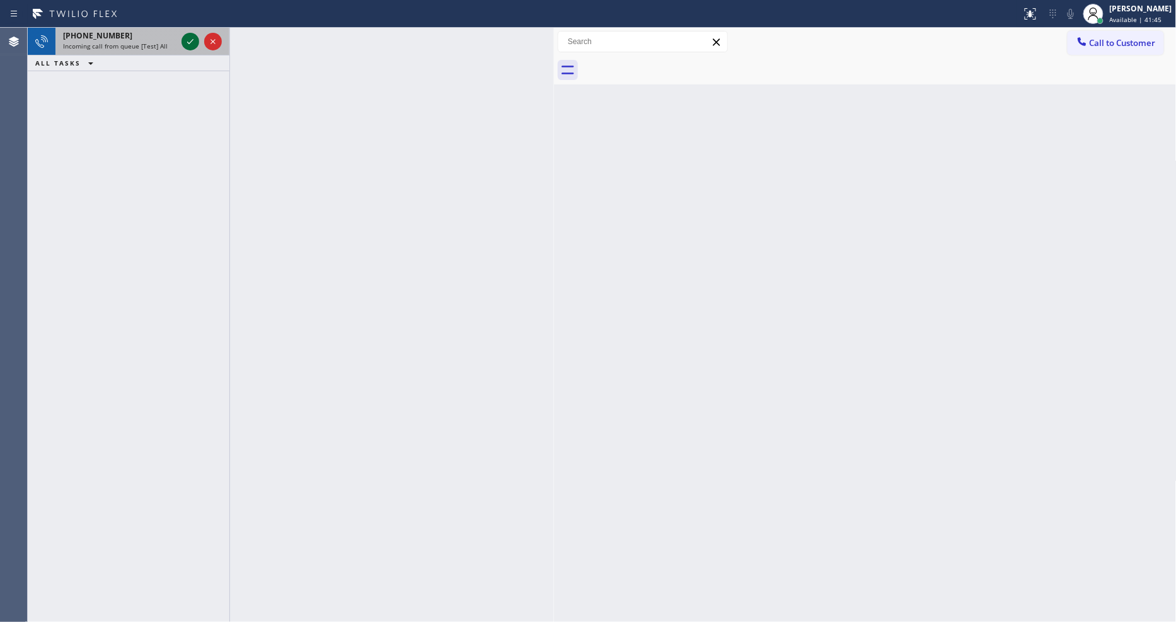
click at [187, 45] on icon at bounding box center [190, 41] width 15 height 15
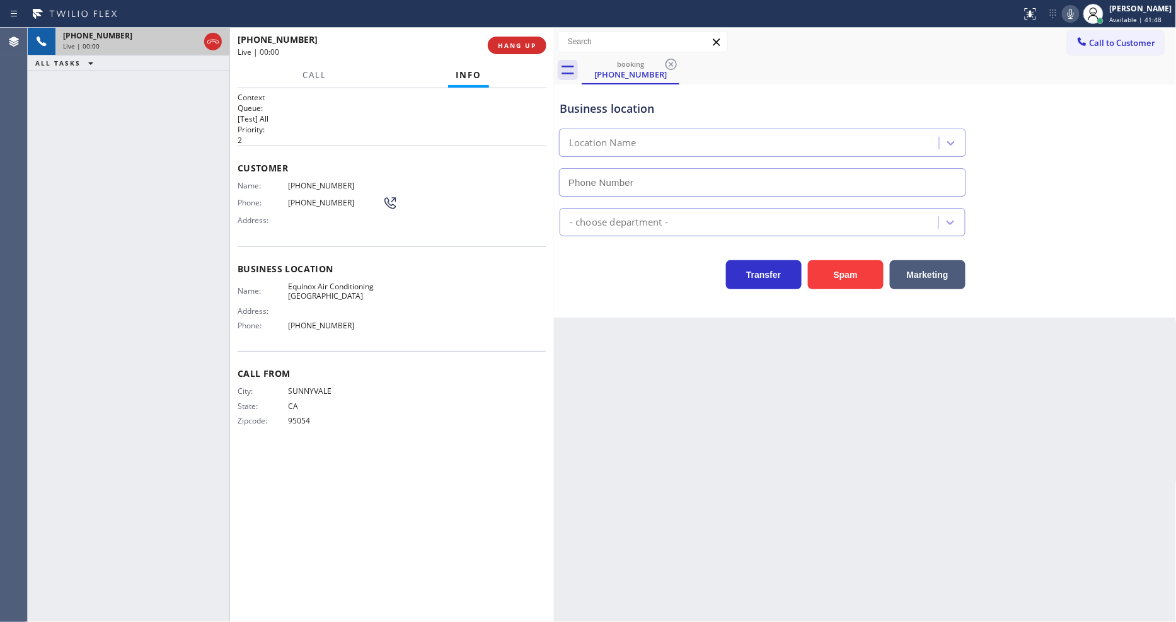
type input "[PHONE_NUMBER]"
click at [517, 42] on span "HANG UP" at bounding box center [517, 45] width 38 height 9
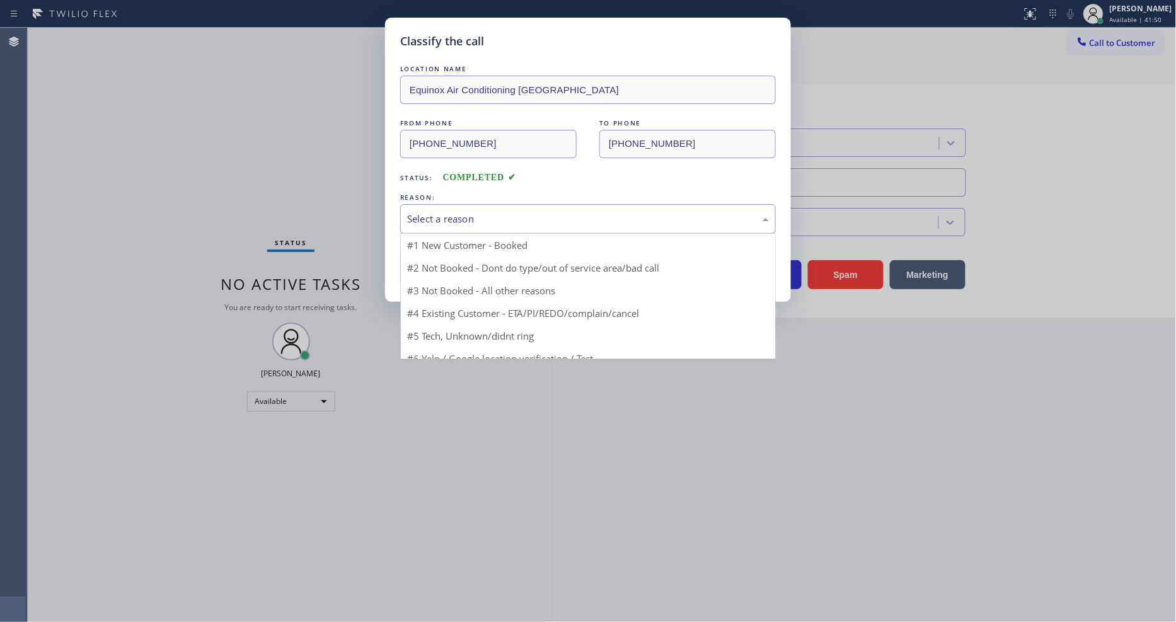
click at [477, 205] on div "Select a reason" at bounding box center [588, 219] width 376 height 30
drag, startPoint x: 461, startPoint y: 328, endPoint x: 467, endPoint y: 265, distance: 63.4
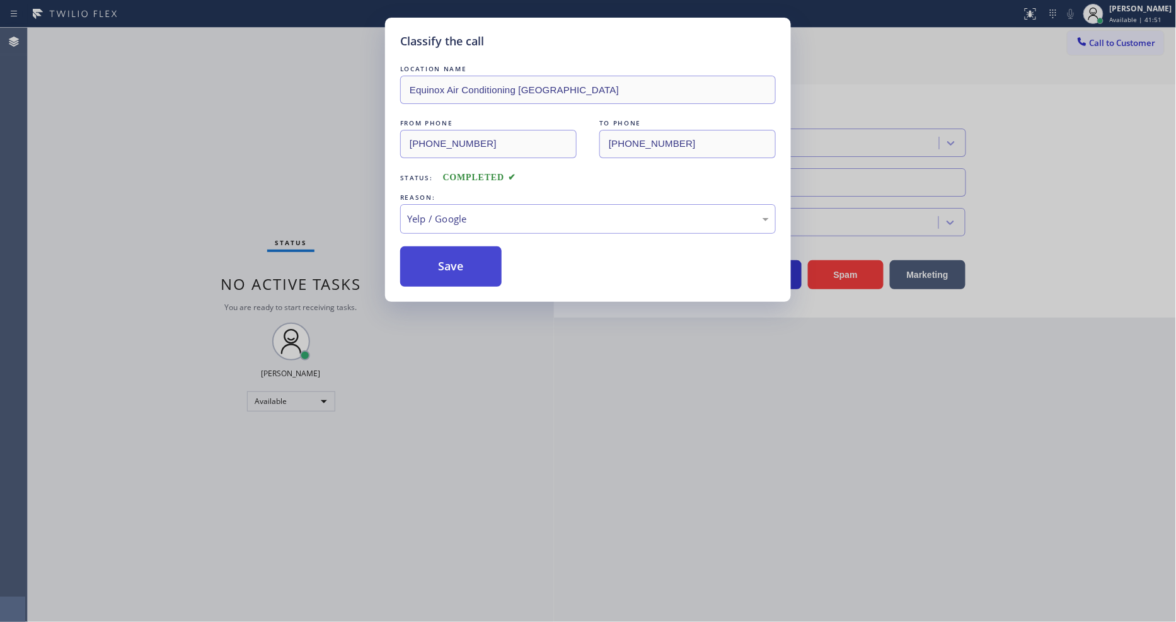
click at [468, 260] on button "Save" at bounding box center [450, 266] width 101 height 40
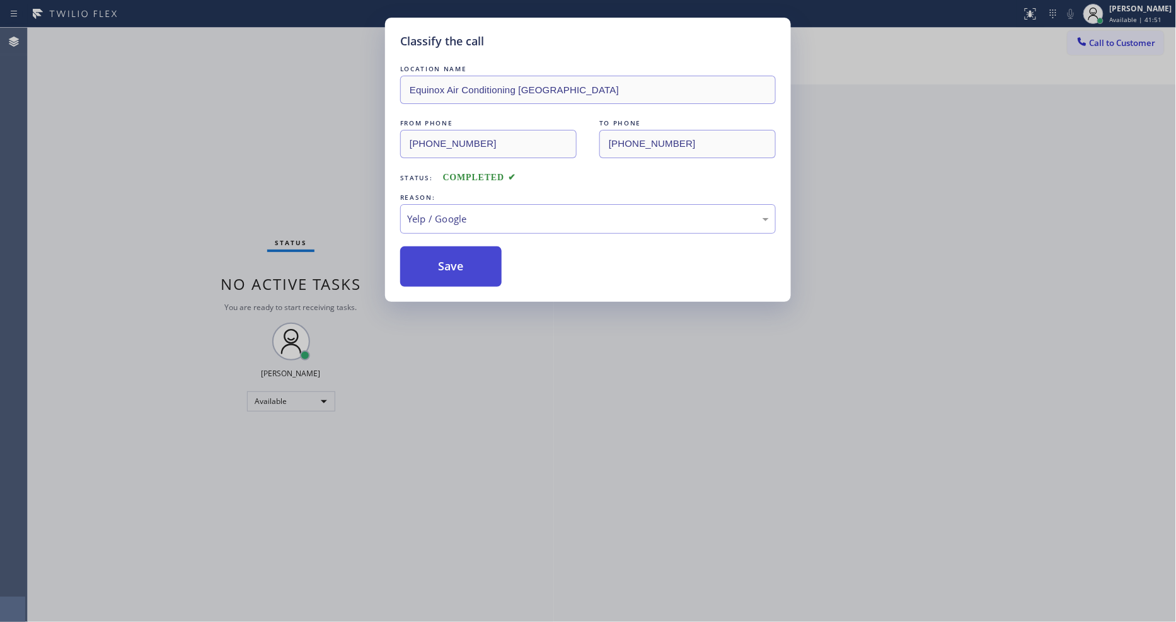
click at [468, 260] on button "Save" at bounding box center [450, 266] width 101 height 40
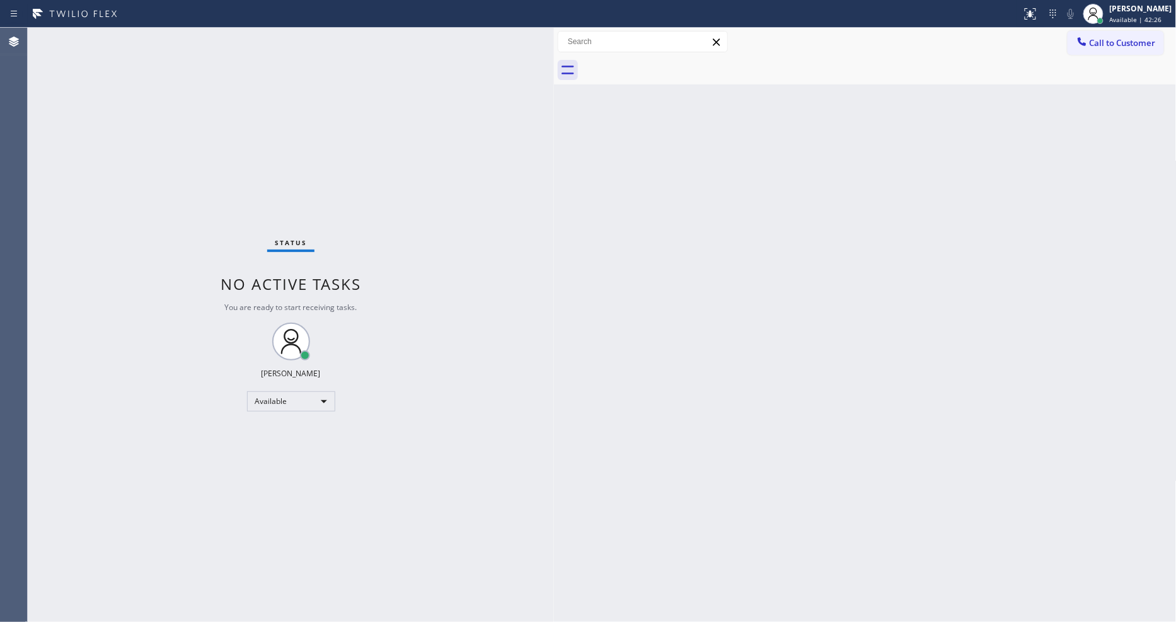
click at [873, 372] on div "Back to Dashboard Change Sender ID Customers Technicians Select a contact Outbo…" at bounding box center [865, 325] width 623 height 594
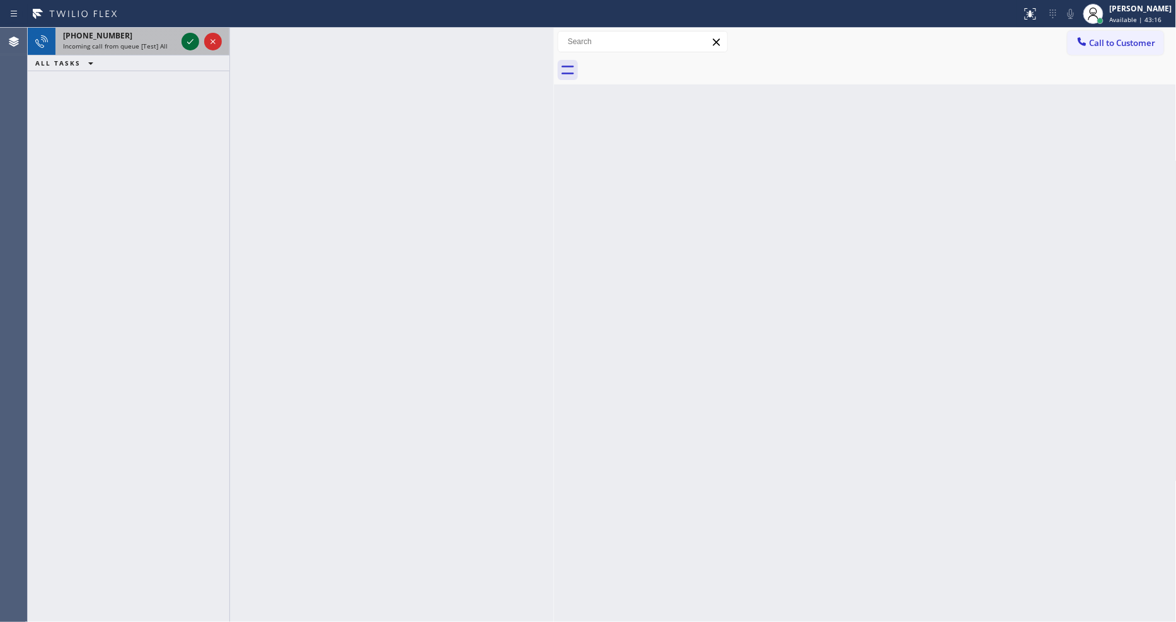
click at [183, 40] on icon at bounding box center [190, 41] width 15 height 15
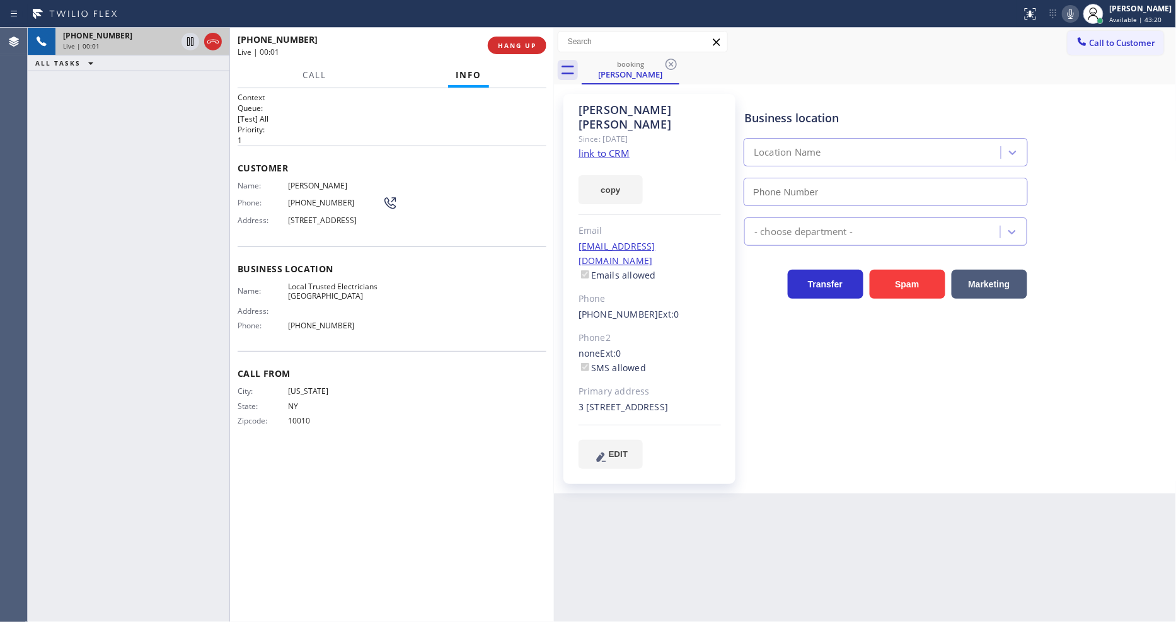
type input "[PHONE_NUMBER]"
click at [605, 147] on link "link to CRM" at bounding box center [604, 153] width 51 height 13
drag, startPoint x: 313, startPoint y: 67, endPoint x: 374, endPoint y: 332, distance: 271.0
click at [313, 67] on button "Call" at bounding box center [314, 75] width 39 height 25
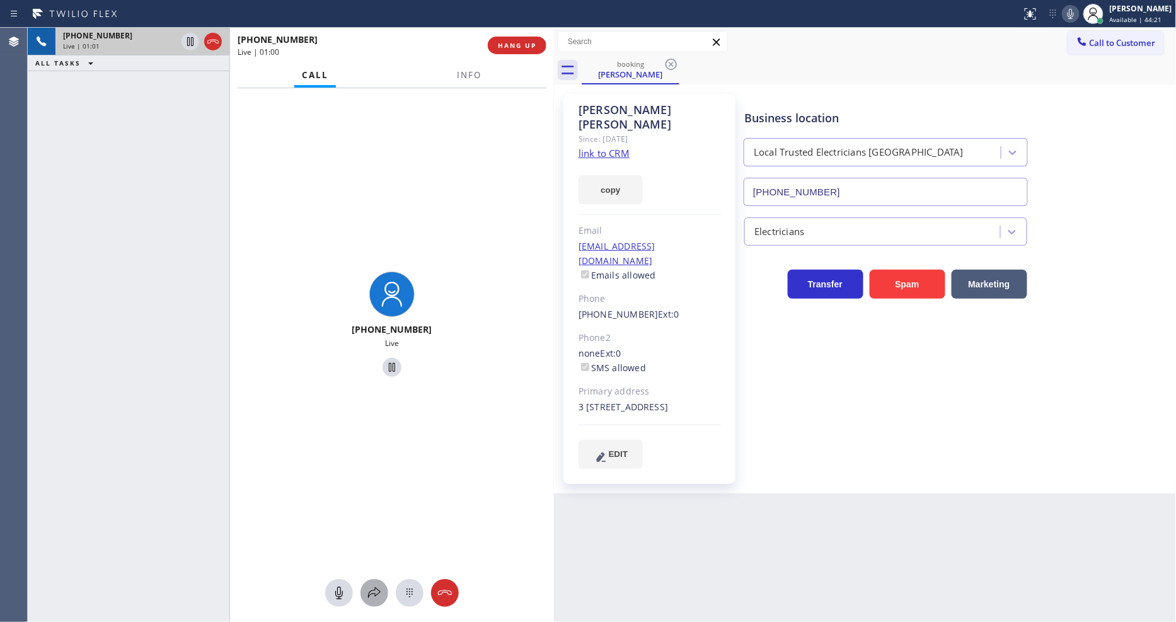
click at [378, 584] on button at bounding box center [375, 593] width 28 height 28
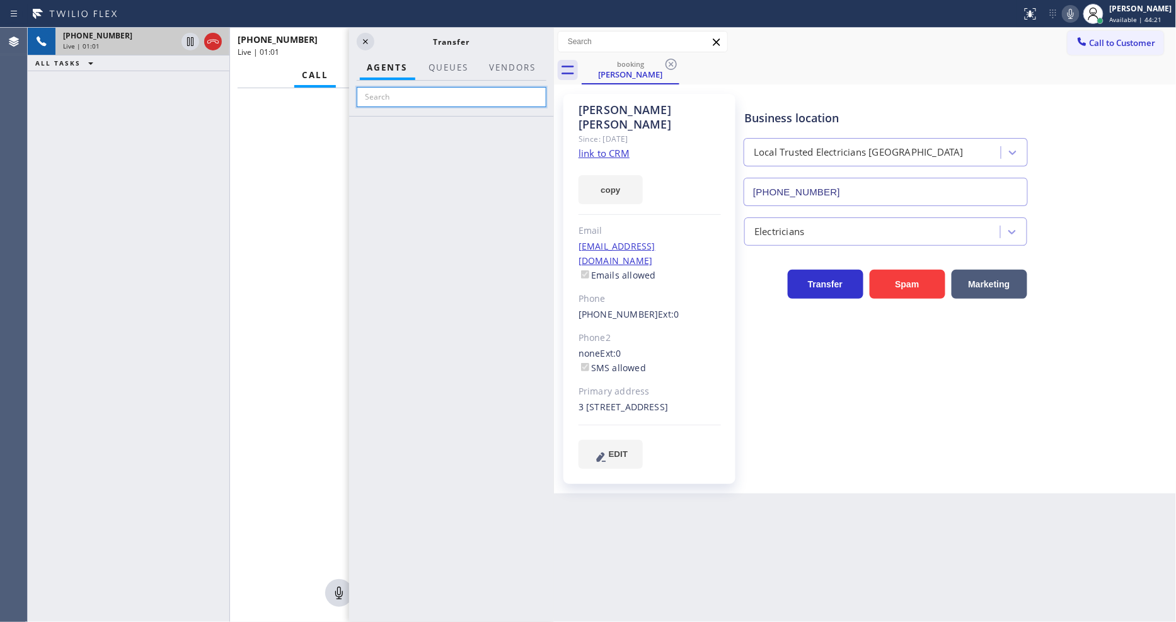
click at [439, 97] on input "text" at bounding box center [452, 97] width 190 height 20
type input "[PERSON_NAME]"
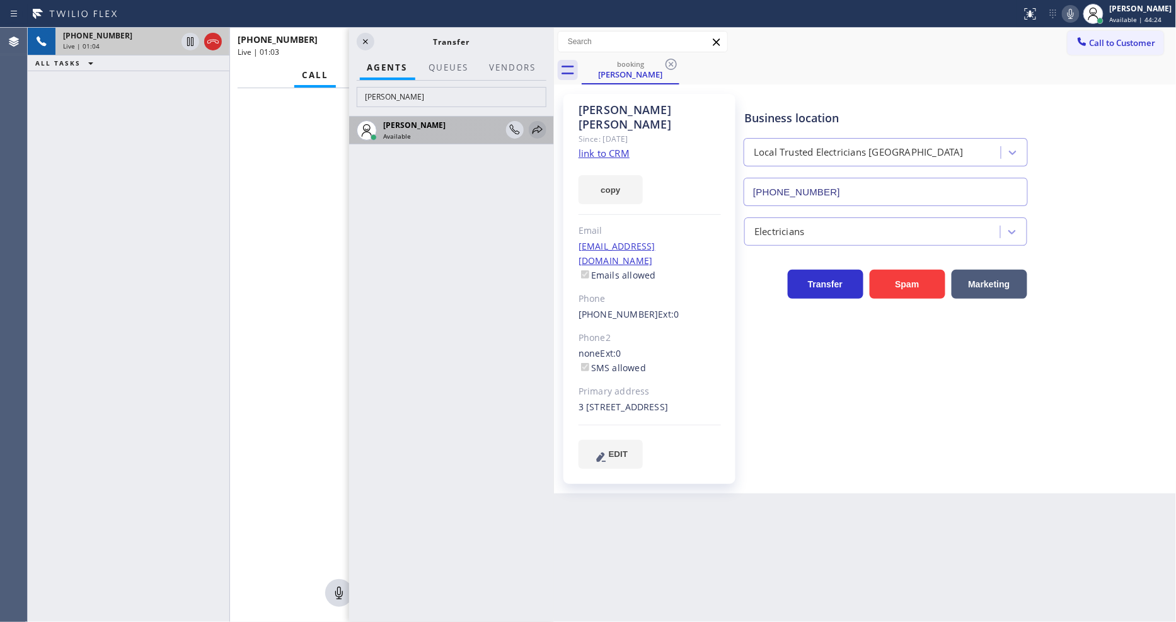
click at [540, 124] on icon at bounding box center [537, 129] width 15 height 15
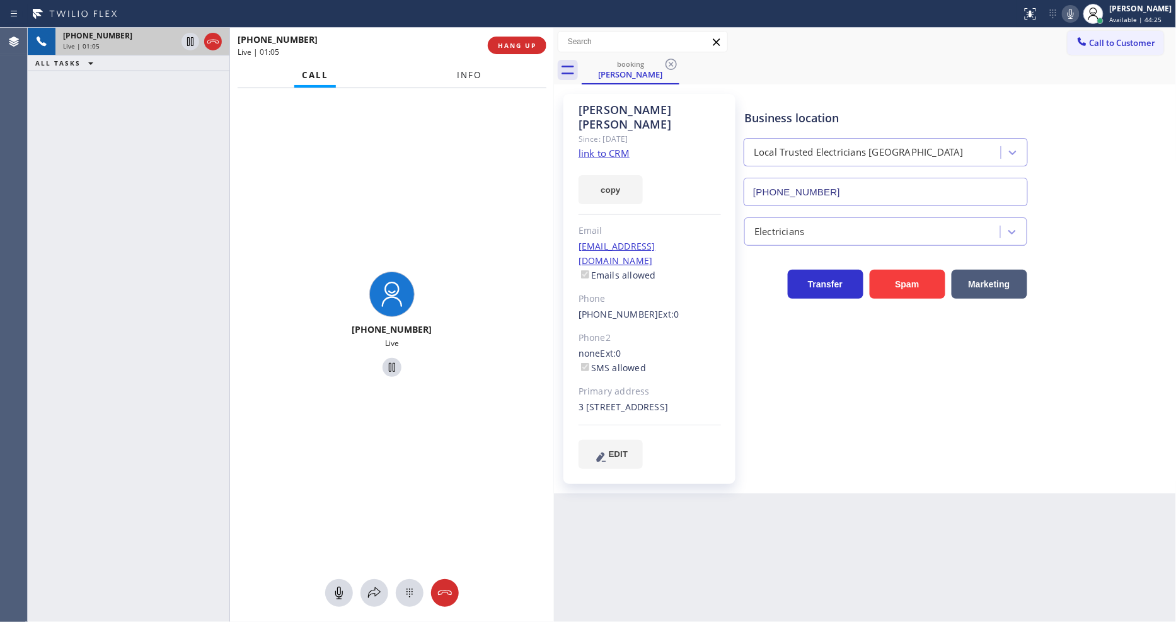
click at [461, 73] on span "Info" at bounding box center [470, 74] width 25 height 11
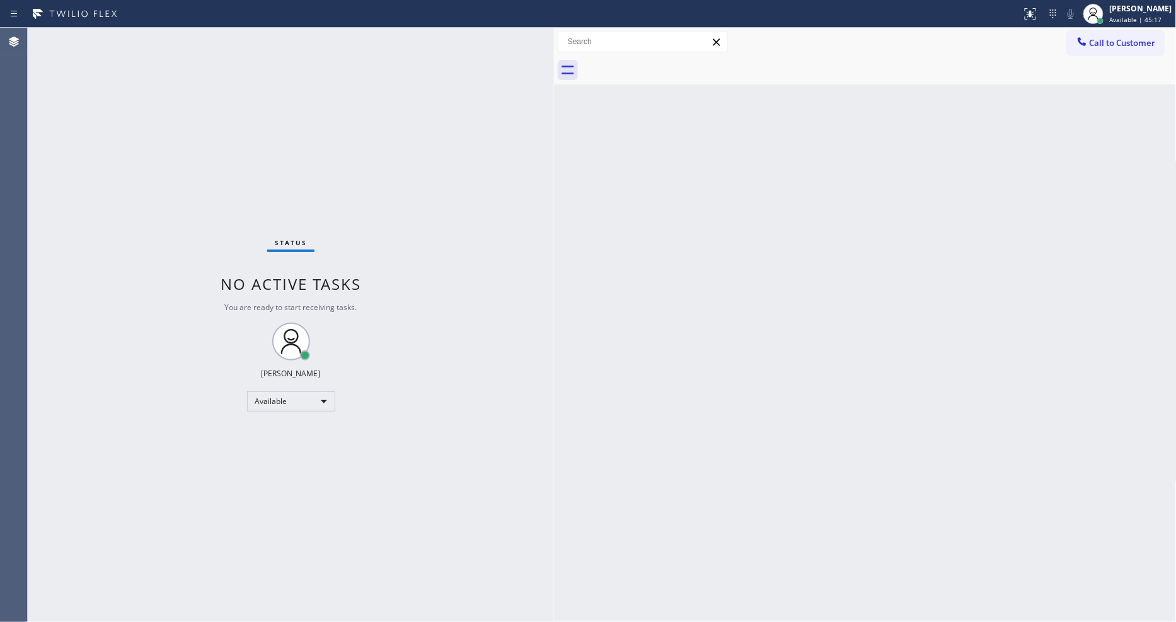
click at [175, 30] on div "Status No active tasks You are ready to start receiving tasks. [PERSON_NAME] Av…" at bounding box center [291, 325] width 526 height 594
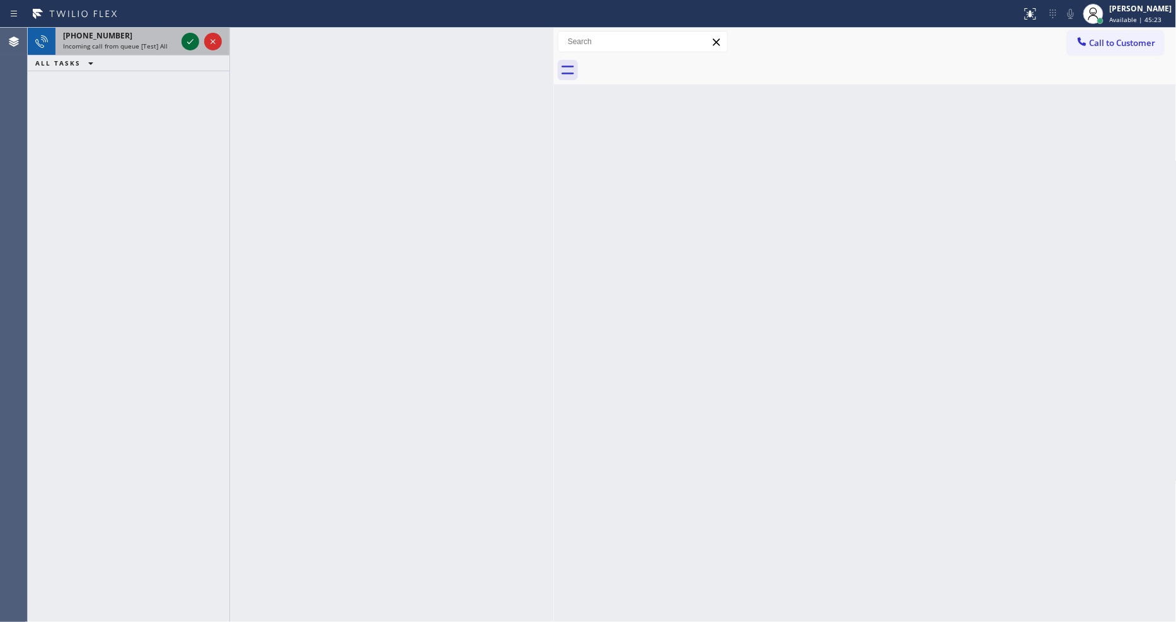
click at [185, 39] on icon at bounding box center [190, 41] width 15 height 15
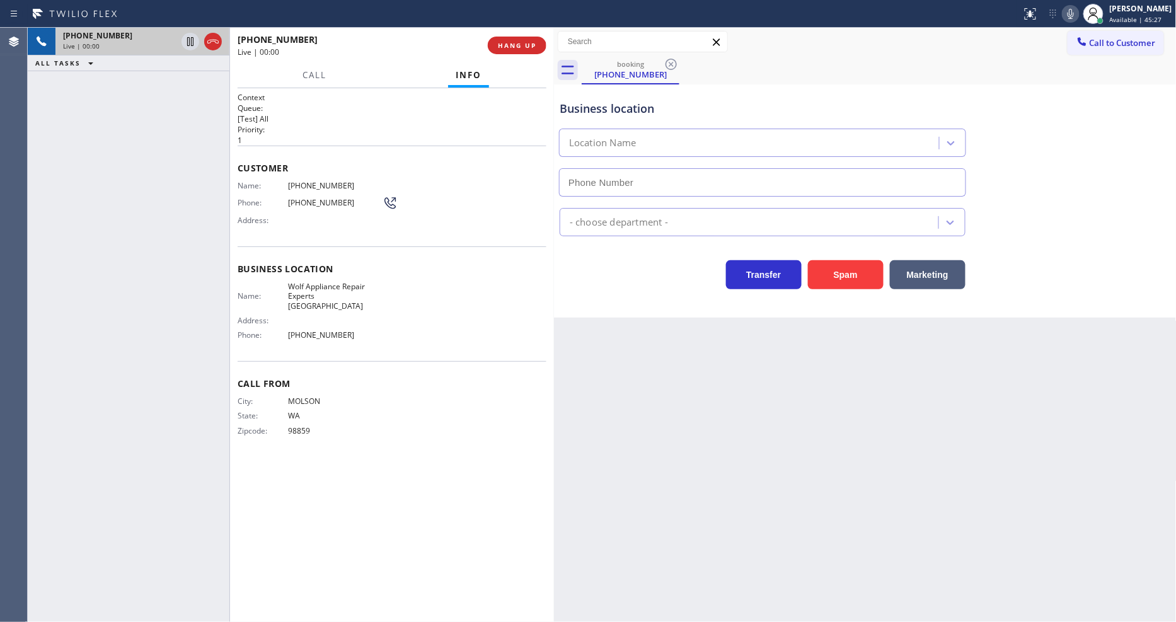
type input "[PHONE_NUMBER]"
click at [506, 47] on span "HANG UP" at bounding box center [517, 45] width 38 height 9
click at [506, 46] on span "HANG UP" at bounding box center [517, 45] width 38 height 9
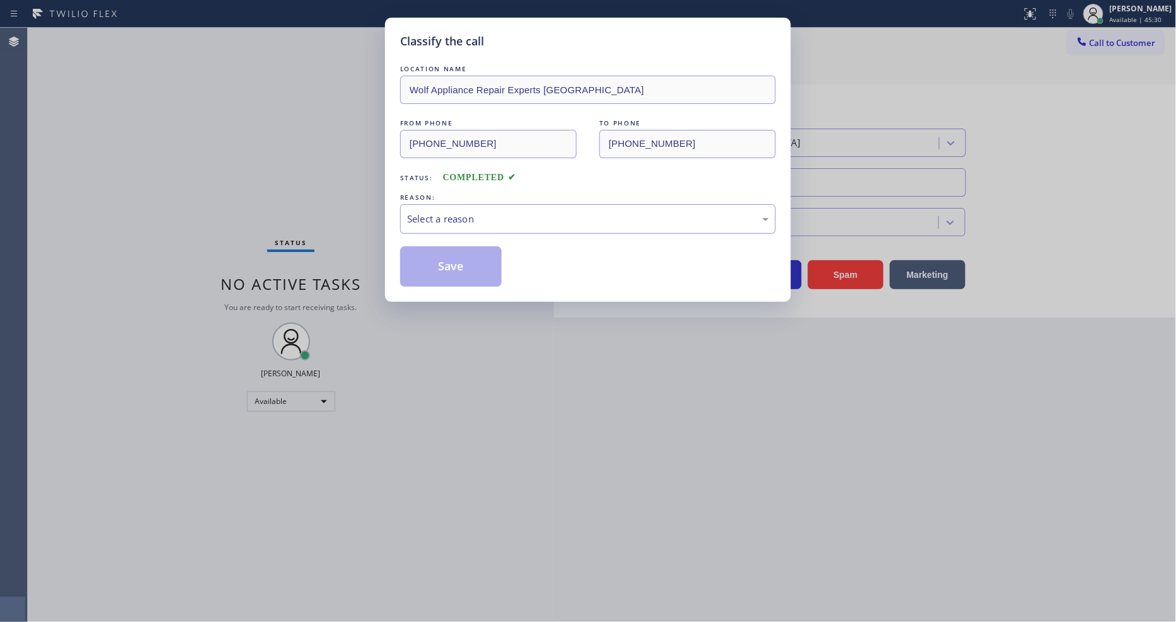
click at [552, 221] on div "Select a reason" at bounding box center [588, 219] width 362 height 14
click at [470, 256] on button "Save" at bounding box center [450, 266] width 101 height 40
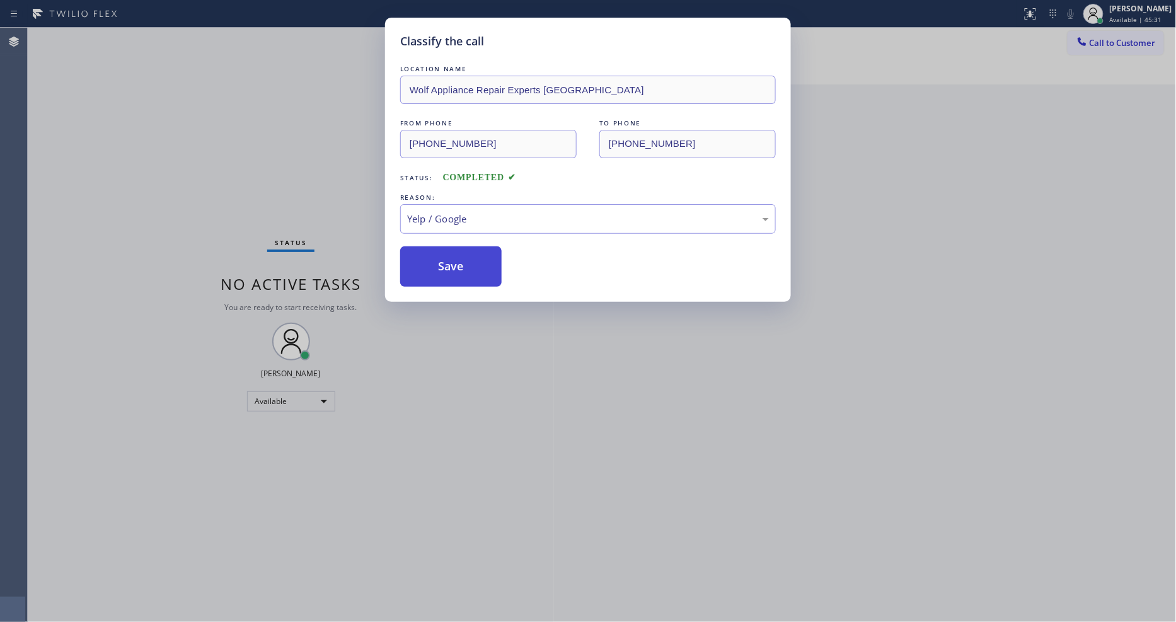
click at [470, 256] on button "Save" at bounding box center [450, 266] width 101 height 40
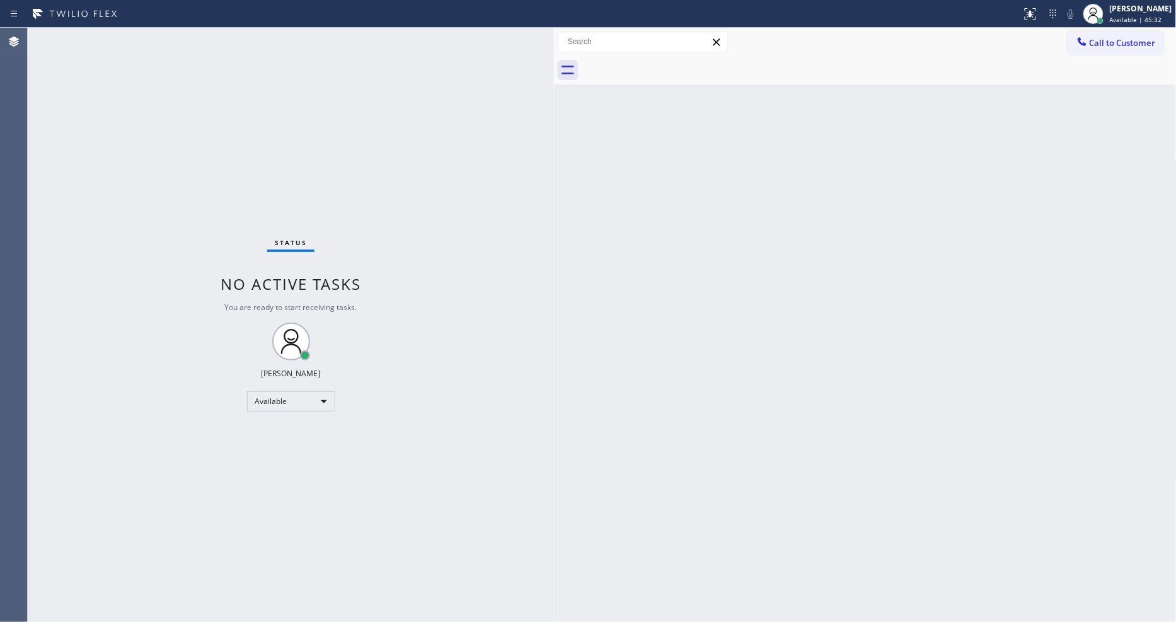
click at [154, 33] on div "Status No active tasks You are ready to start receiving tasks. [PERSON_NAME] Av…" at bounding box center [291, 325] width 526 height 594
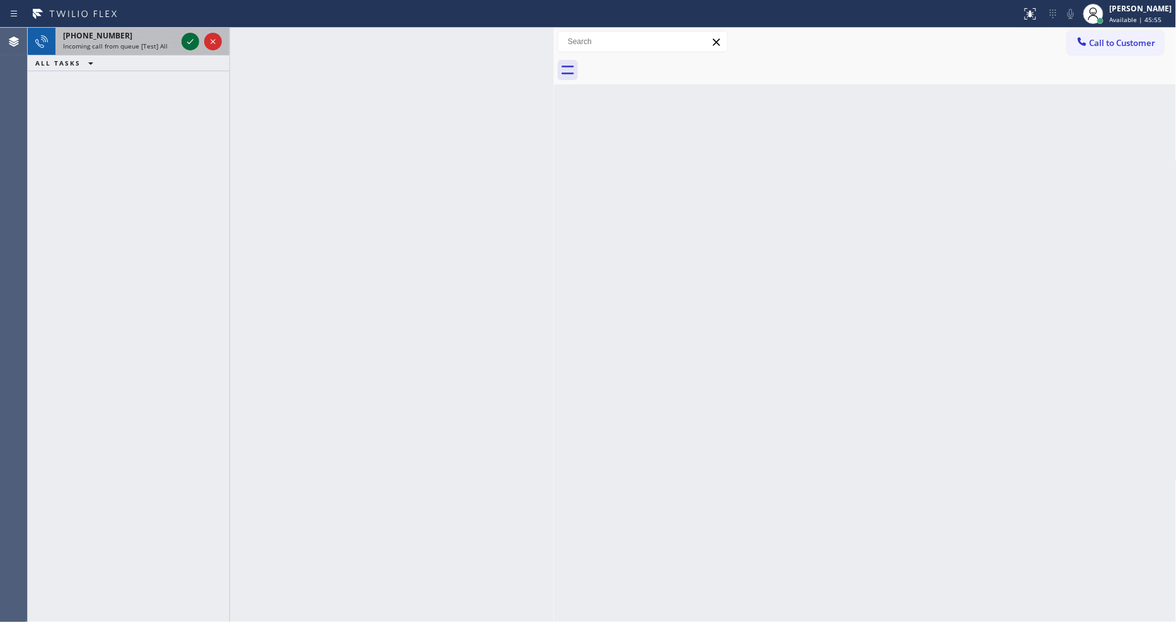
click at [187, 42] on icon at bounding box center [190, 41] width 15 height 15
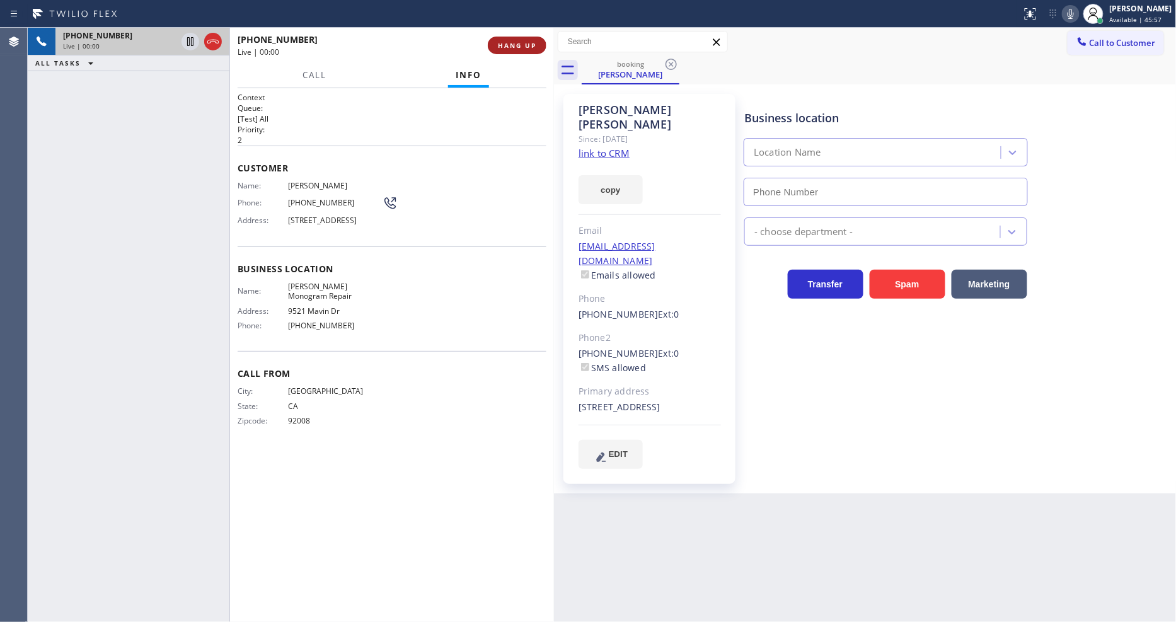
type input "[PHONE_NUMBER]"
click at [512, 42] on span "HANG UP" at bounding box center [517, 45] width 38 height 9
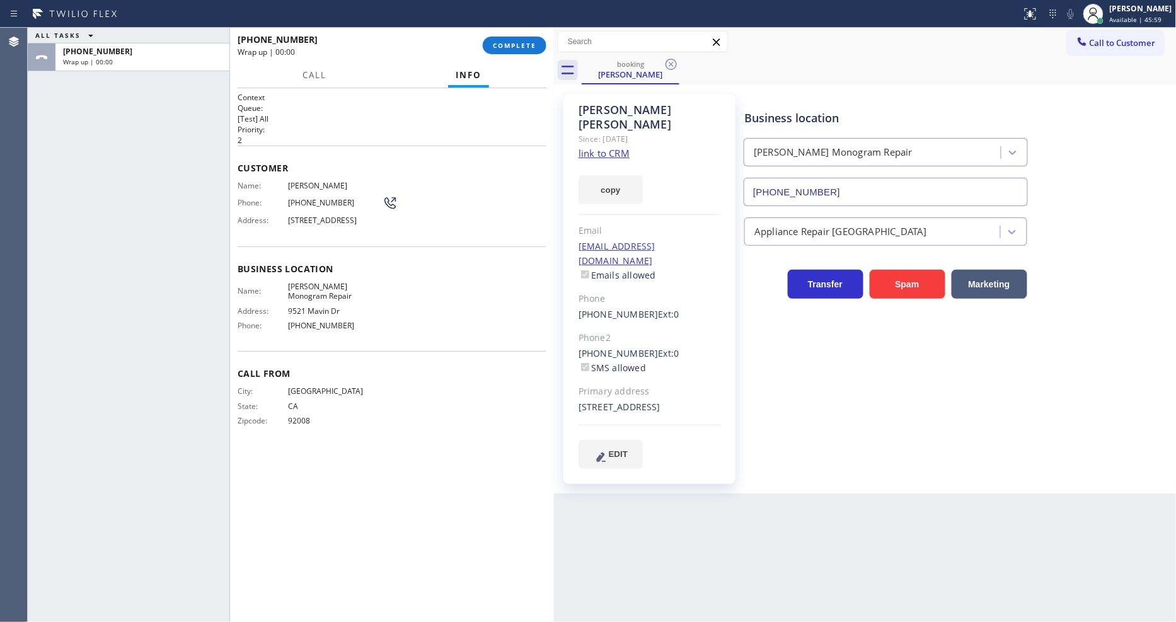
click at [590, 147] on link "link to CRM" at bounding box center [604, 153] width 51 height 13
click at [523, 40] on button "COMPLETE" at bounding box center [515, 46] width 64 height 18
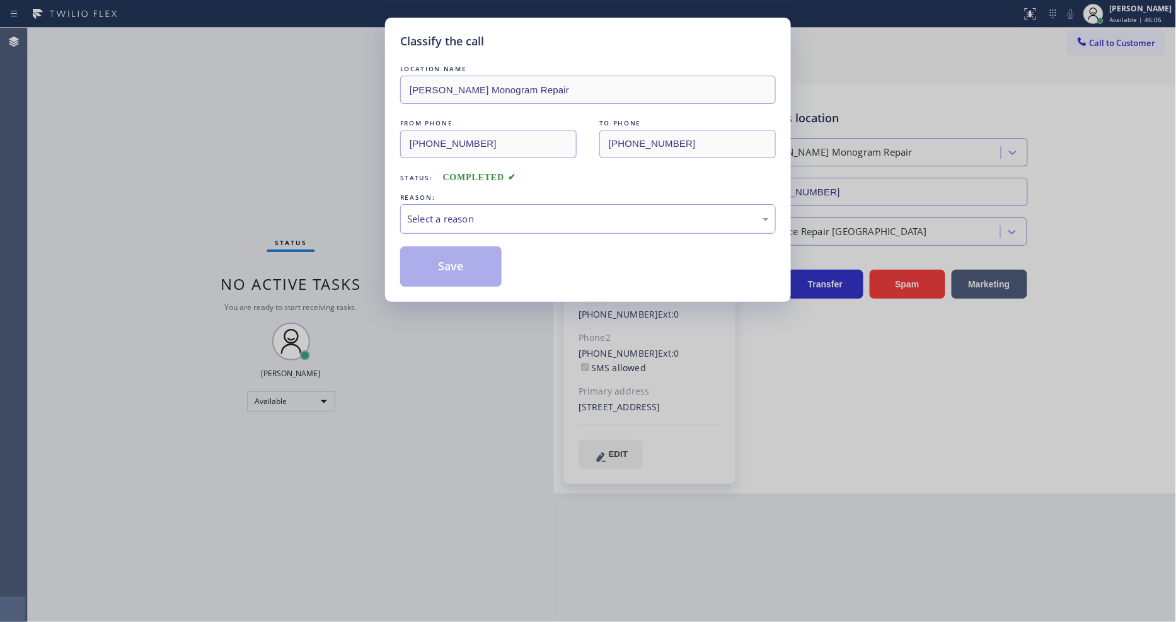
click at [498, 219] on div "Select a reason" at bounding box center [588, 219] width 362 height 14
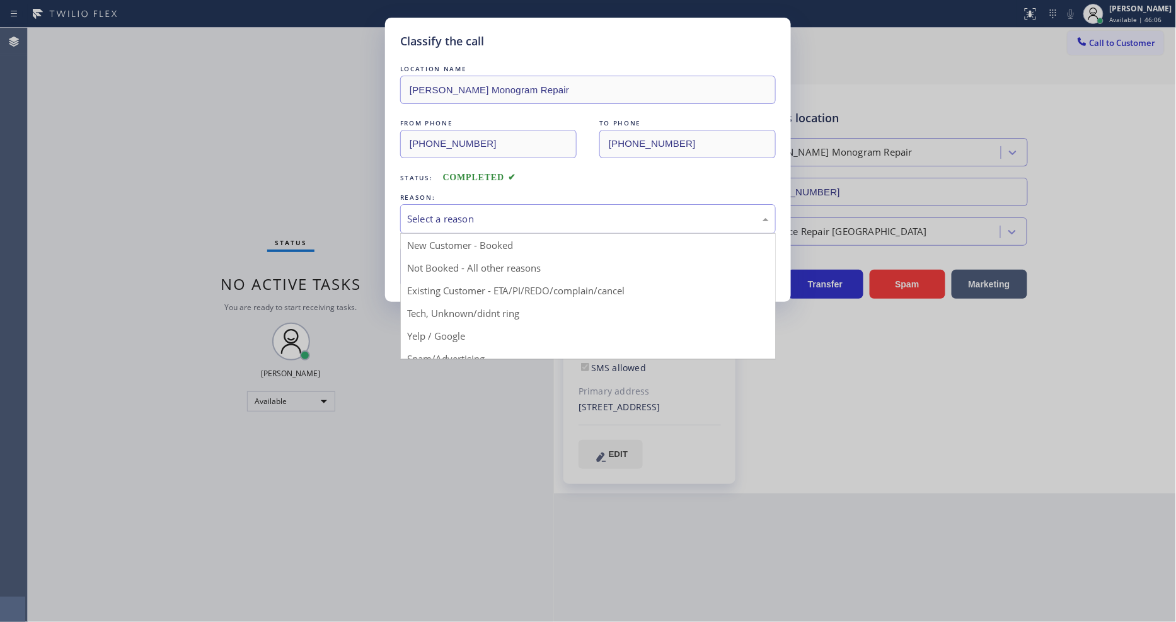
drag, startPoint x: 489, startPoint y: 281, endPoint x: 480, endPoint y: 265, distance: 18.3
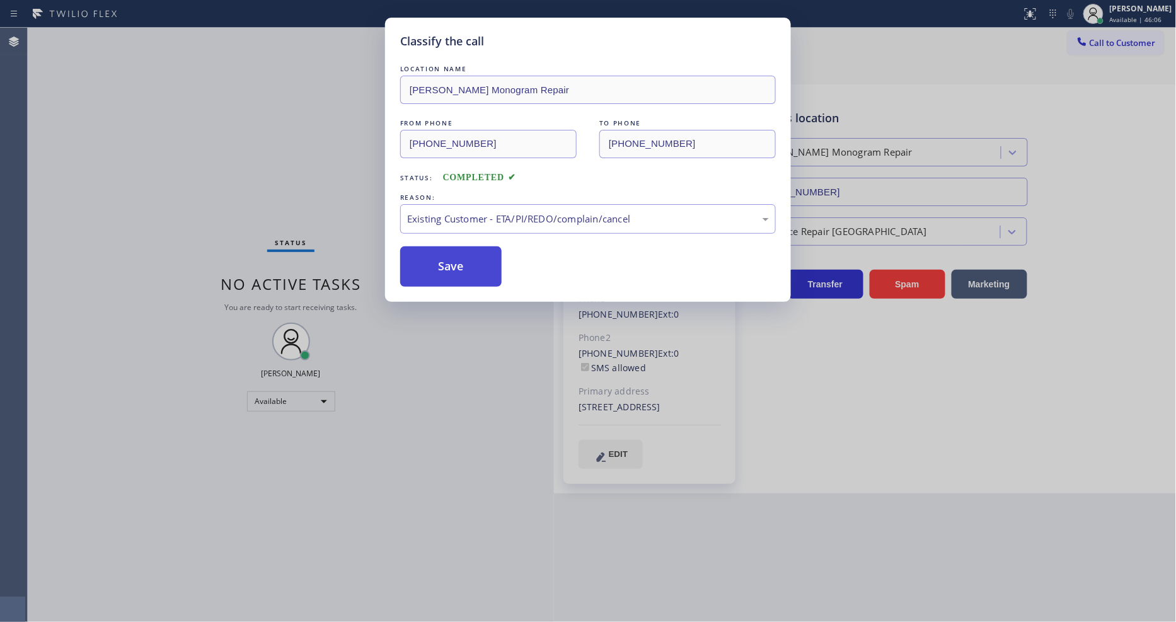
click at [480, 263] on button "Save" at bounding box center [450, 266] width 101 height 40
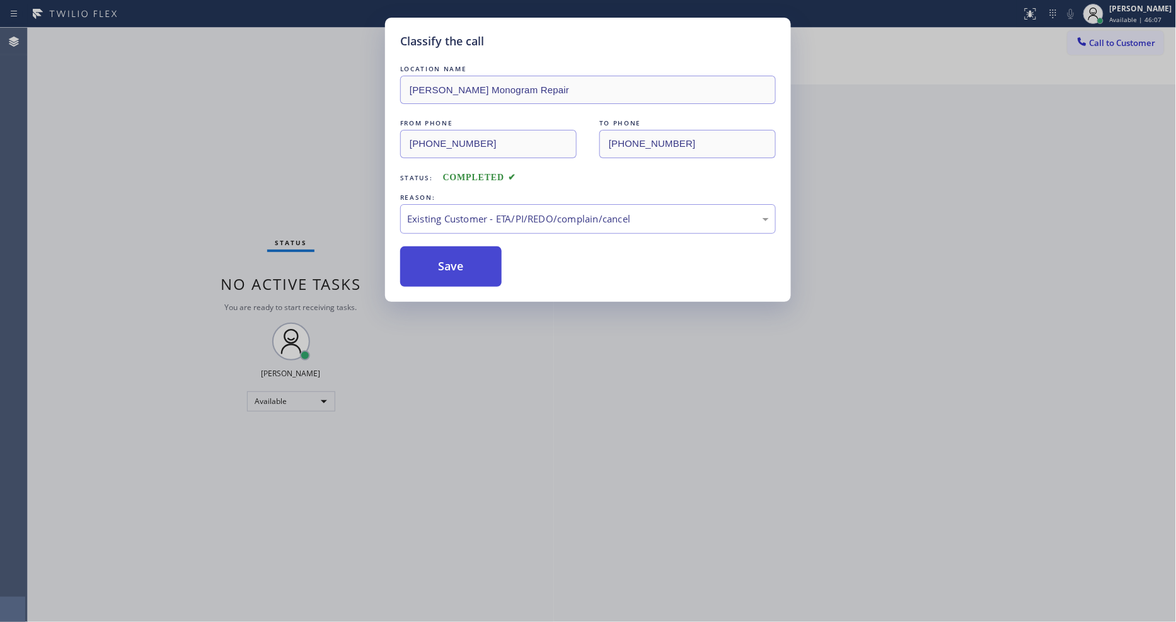
click at [480, 263] on button "Save" at bounding box center [450, 266] width 101 height 40
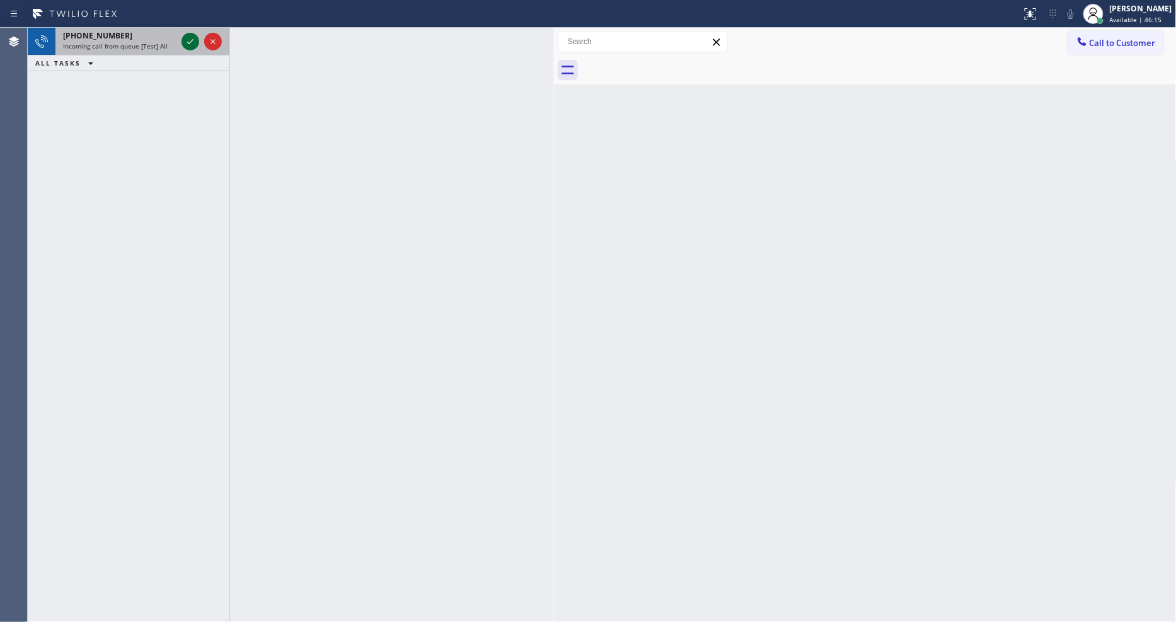
click at [194, 38] on icon at bounding box center [190, 41] width 15 height 15
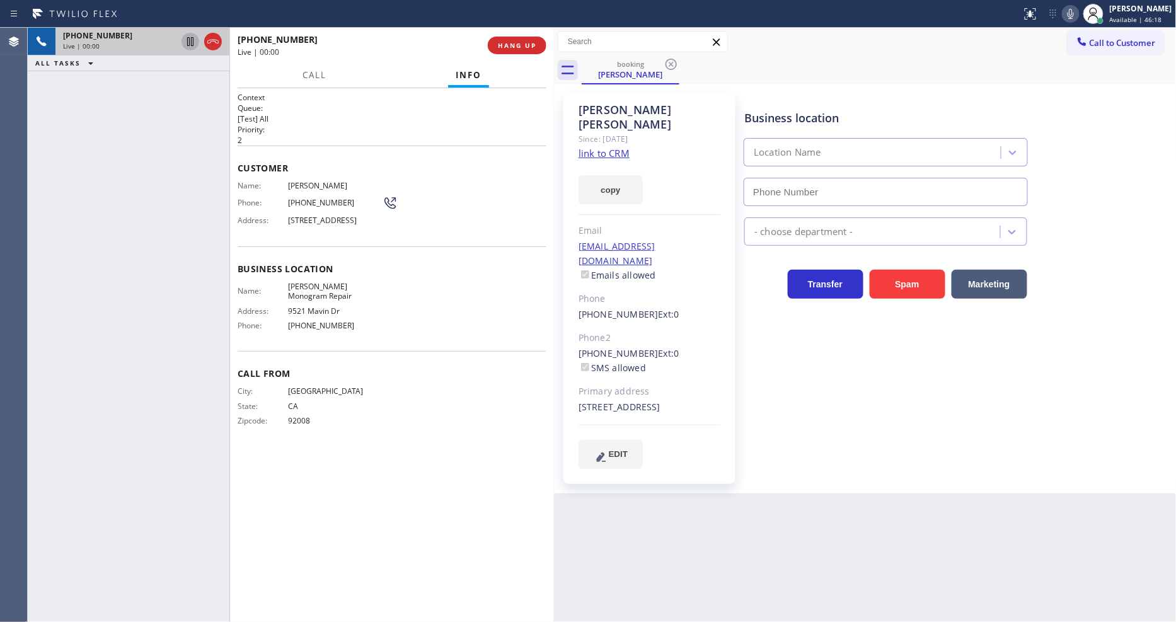
type input "[PHONE_NUMBER]"
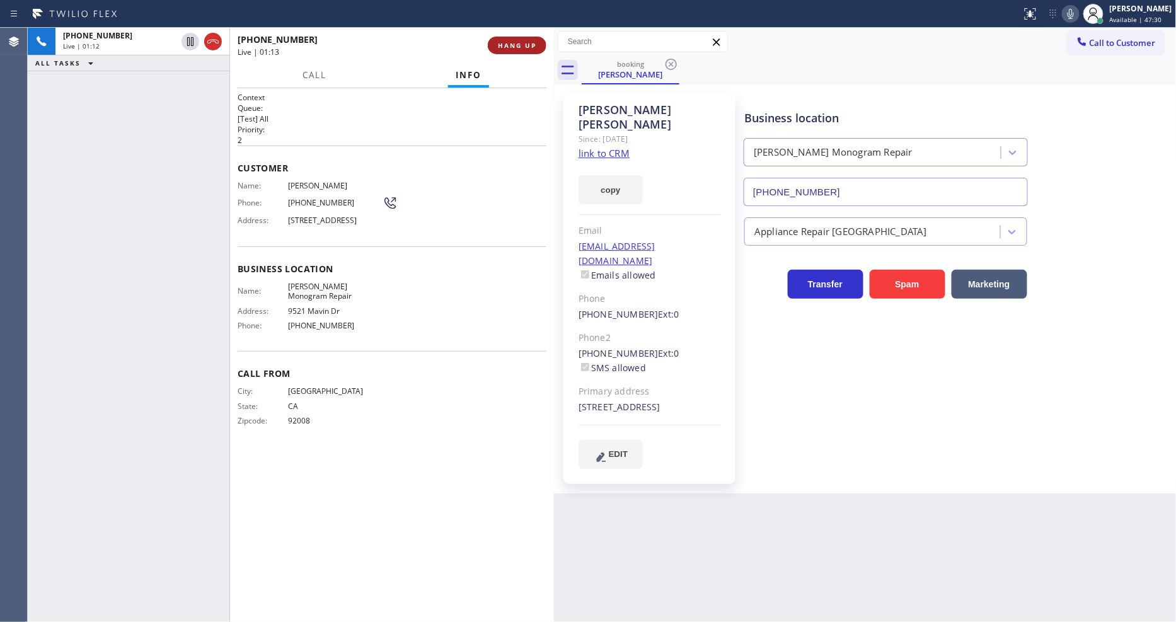
click at [519, 49] on span "HANG UP" at bounding box center [517, 45] width 38 height 9
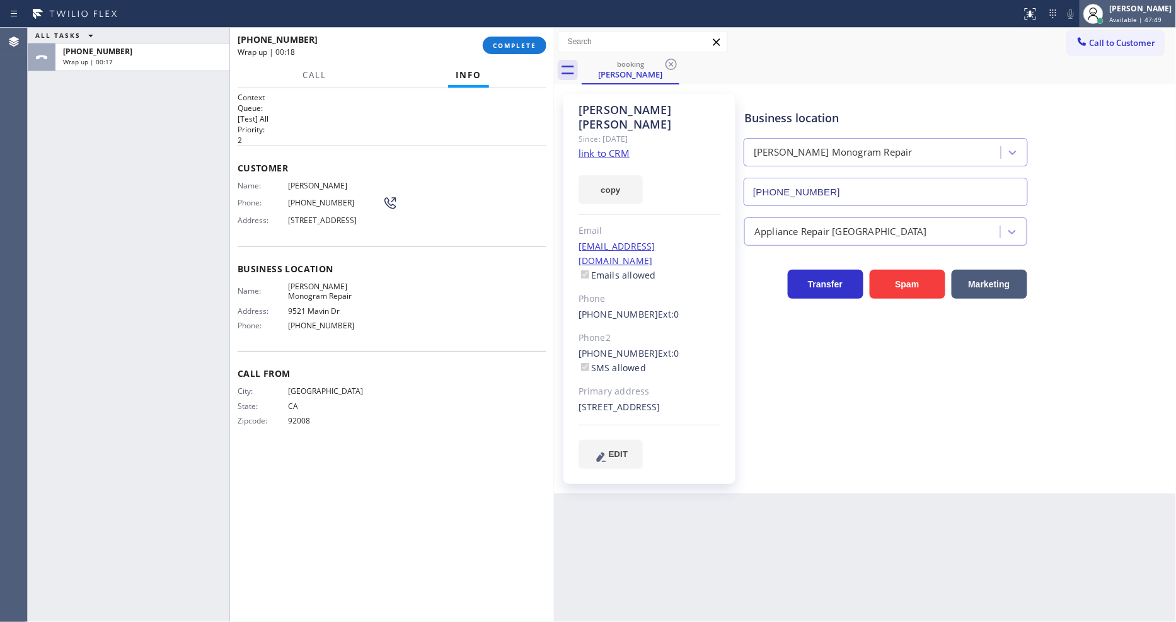
click at [1145, 23] on span "Available | 47:49" at bounding box center [1136, 19] width 52 height 9
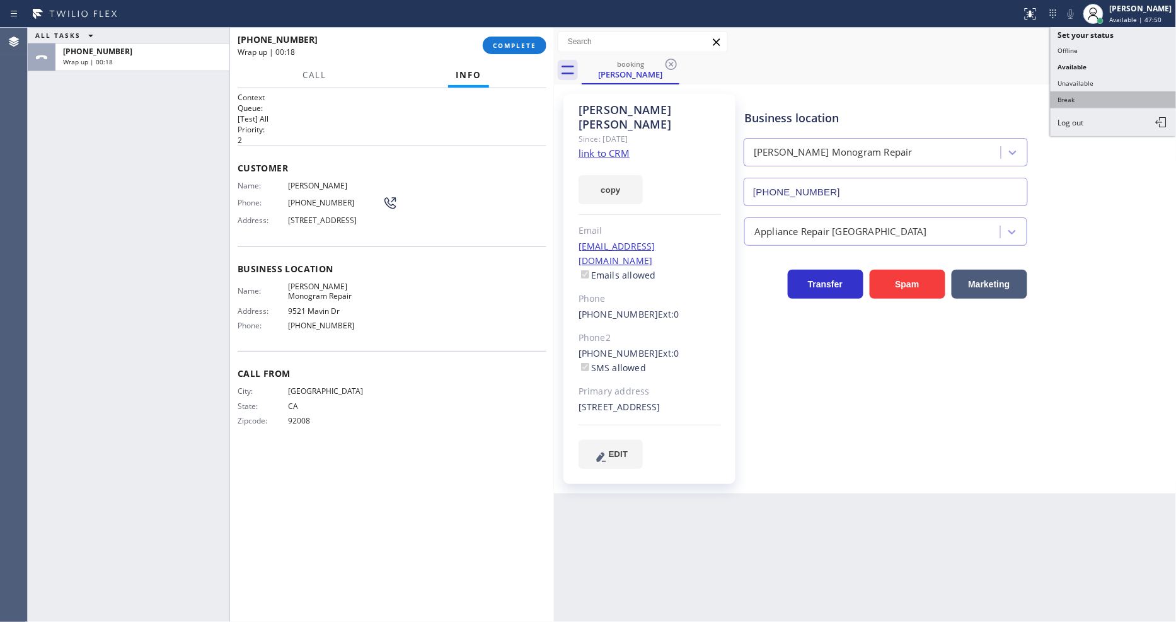
click at [1093, 102] on button "Break" at bounding box center [1114, 99] width 126 height 16
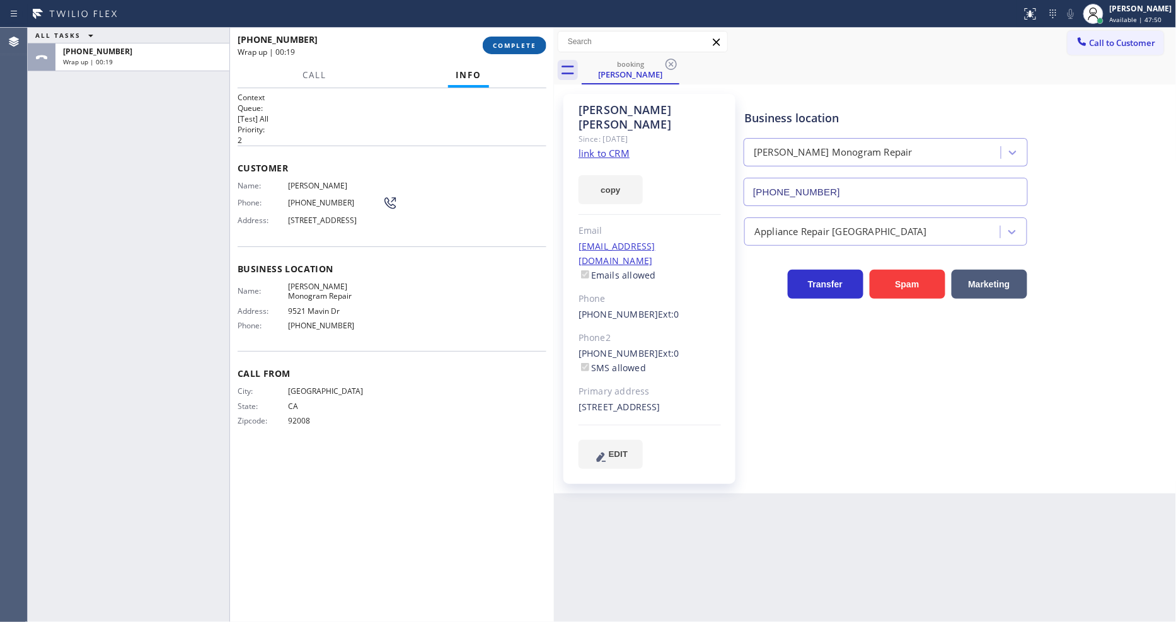
click at [515, 42] on span "COMPLETE" at bounding box center [514, 45] width 43 height 9
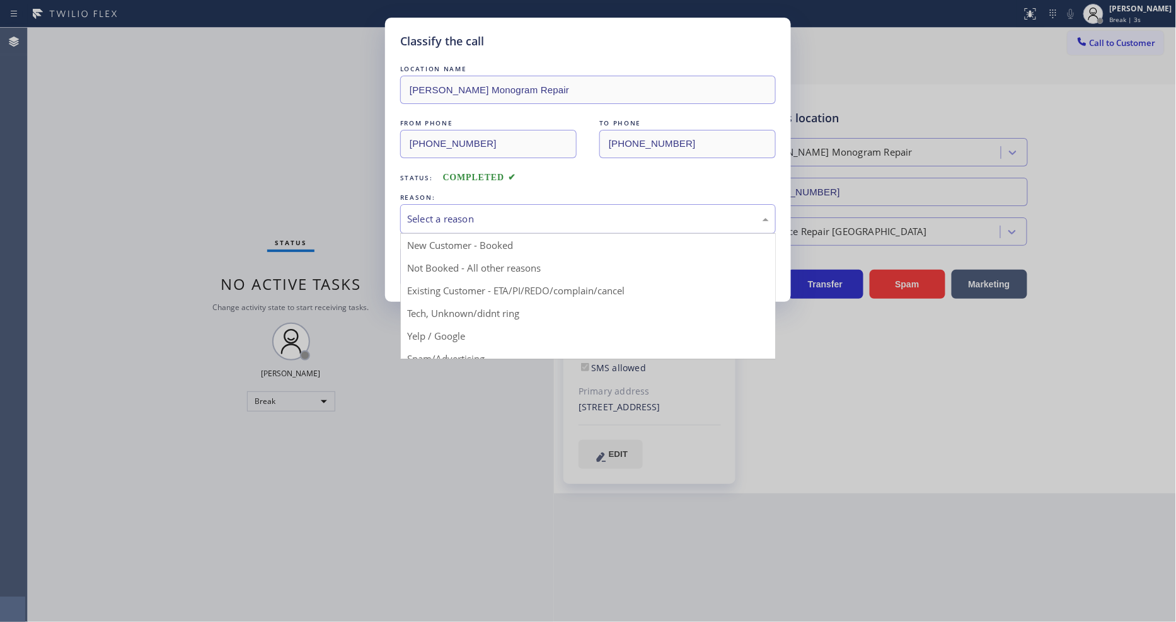
click at [499, 205] on div "Select a reason" at bounding box center [588, 219] width 376 height 30
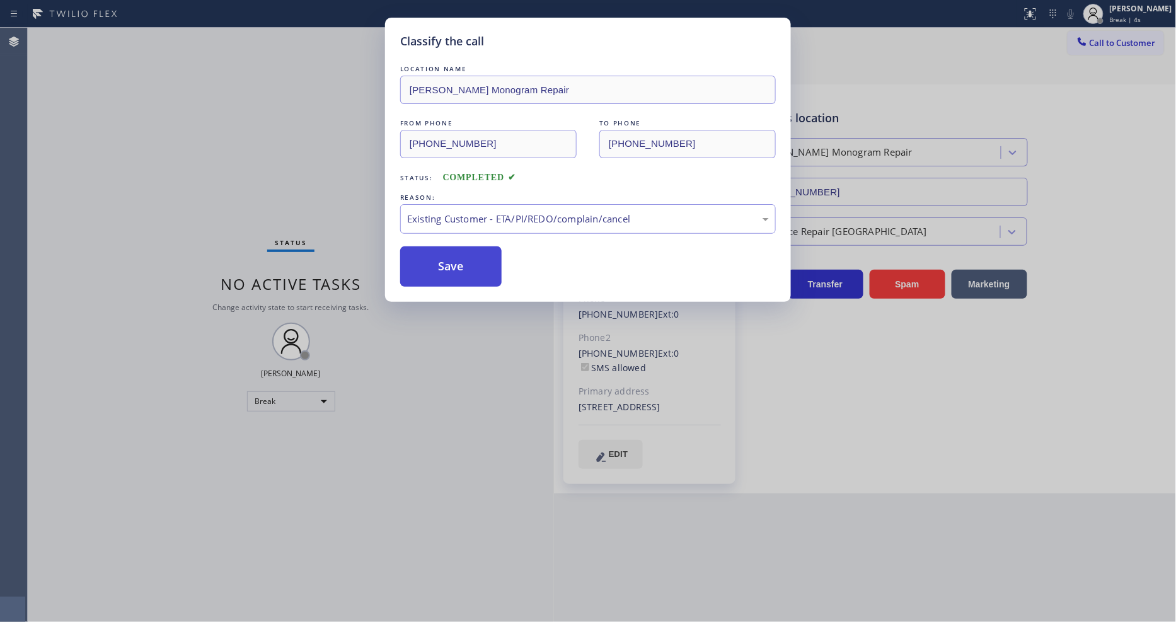
click at [480, 263] on button "Save" at bounding box center [450, 266] width 101 height 40
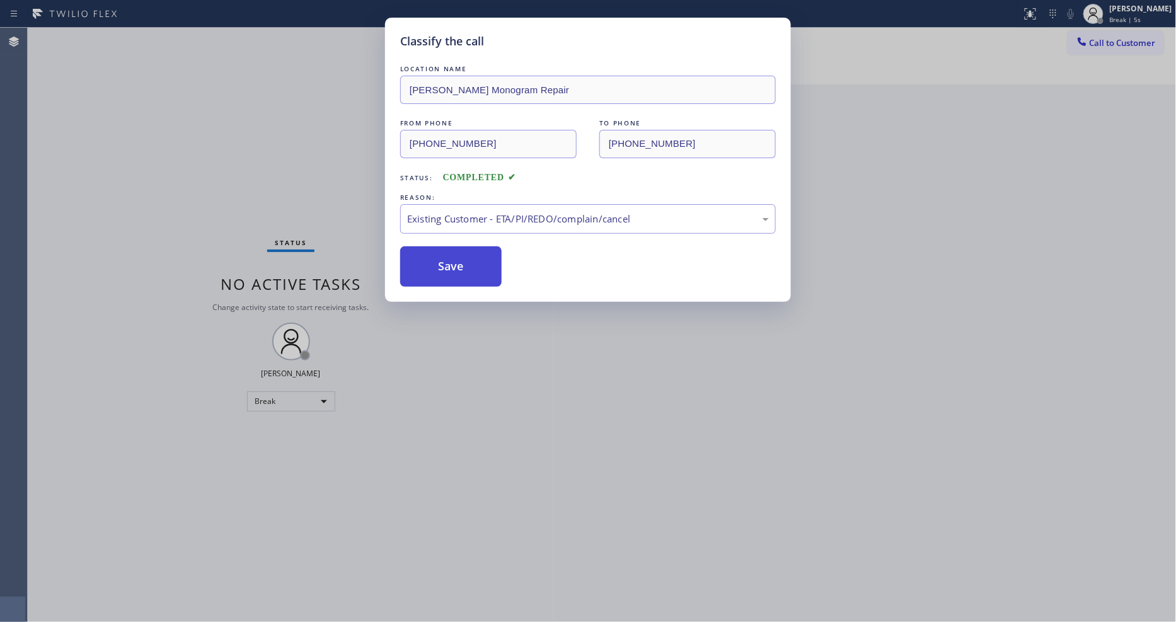
click at [480, 263] on button "Save" at bounding box center [450, 266] width 101 height 40
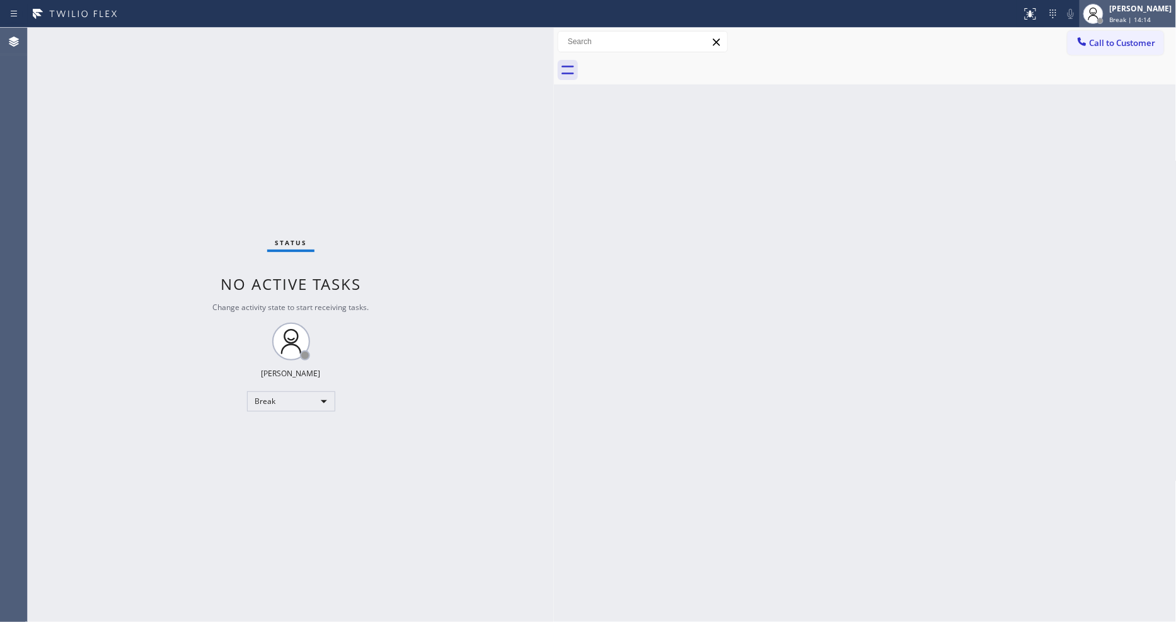
click at [1120, 3] on div "[PERSON_NAME] Break | 14:14" at bounding box center [1142, 14] width 69 height 22
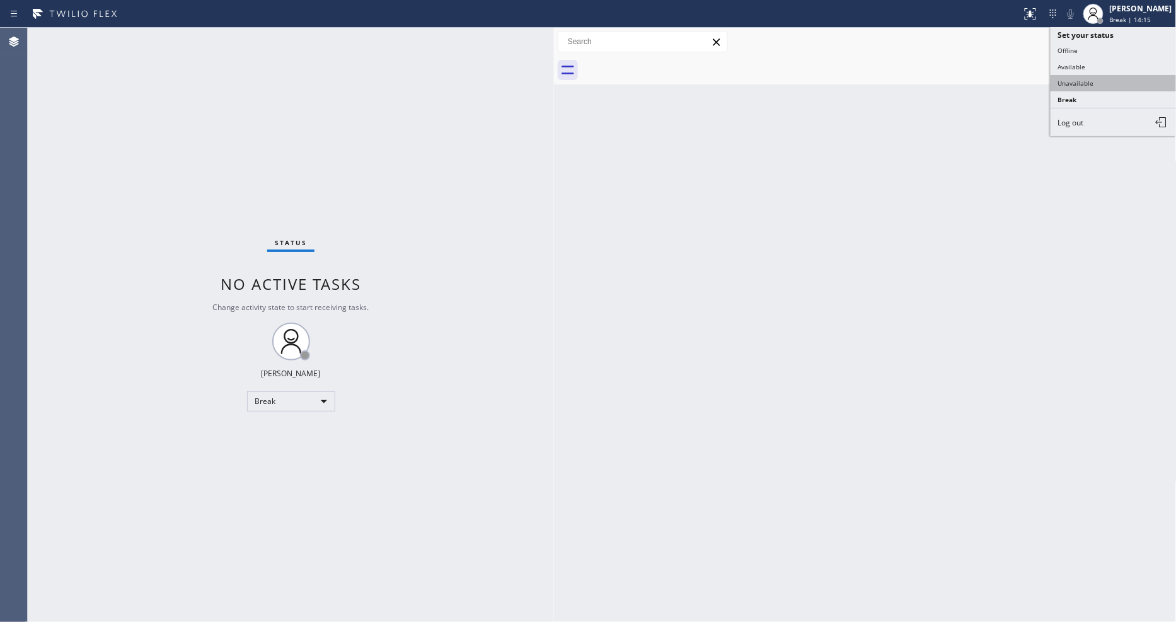
click at [1113, 83] on button "Unavailable" at bounding box center [1114, 83] width 126 height 16
click at [971, 257] on div "Back to Dashboard Change Sender ID Customers Technicians Select a contact Outbo…" at bounding box center [865, 325] width 623 height 594
drag, startPoint x: 983, startPoint y: 277, endPoint x: 990, endPoint y: 278, distance: 6.3
click at [990, 278] on div "Back to Dashboard Change Sender ID Customers Technicians Select a contact Outbo…" at bounding box center [865, 325] width 623 height 594
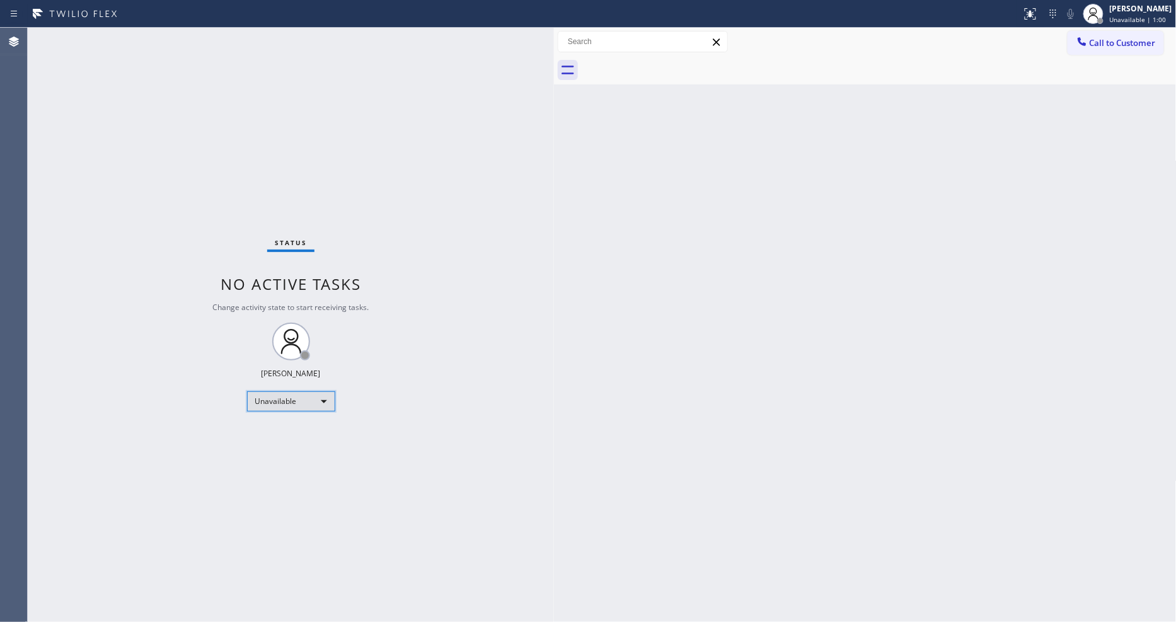
click at [322, 400] on div "Unavailable" at bounding box center [291, 401] width 88 height 20
click at [311, 431] on li "Available" at bounding box center [290, 434] width 86 height 15
drag, startPoint x: 859, startPoint y: 386, endPoint x: 714, endPoint y: 429, distance: 151.2
click at [859, 386] on div "Back to Dashboard Change Sender ID Customers Technicians Select a contact Outbo…" at bounding box center [865, 325] width 623 height 594
click at [161, 32] on div "Status No active tasks You are ready to start receiving tasks. [PERSON_NAME] Av…" at bounding box center [291, 325] width 526 height 594
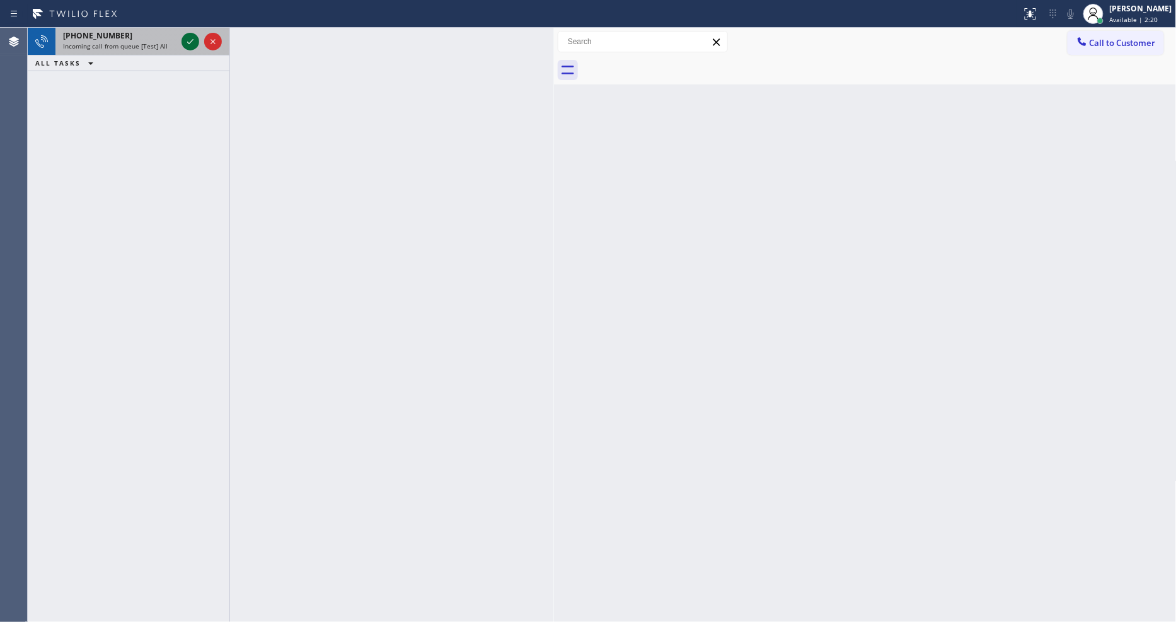
click at [188, 42] on icon at bounding box center [190, 41] width 6 height 5
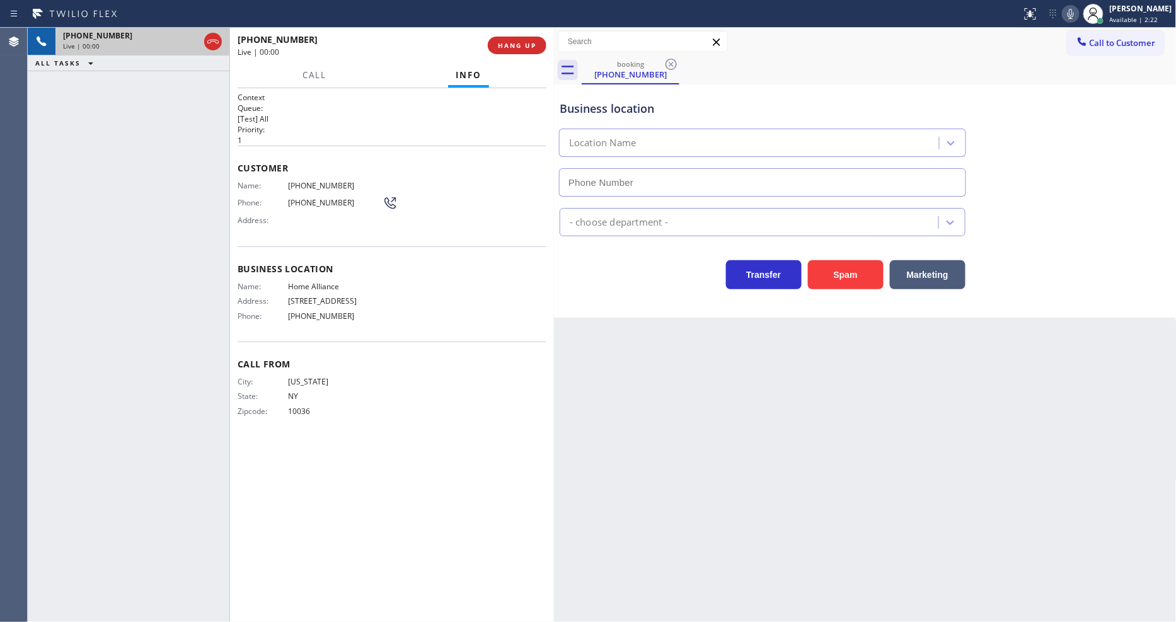
type input "[PHONE_NUMBER]"
click at [507, 39] on button "HANG UP" at bounding box center [517, 46] width 59 height 18
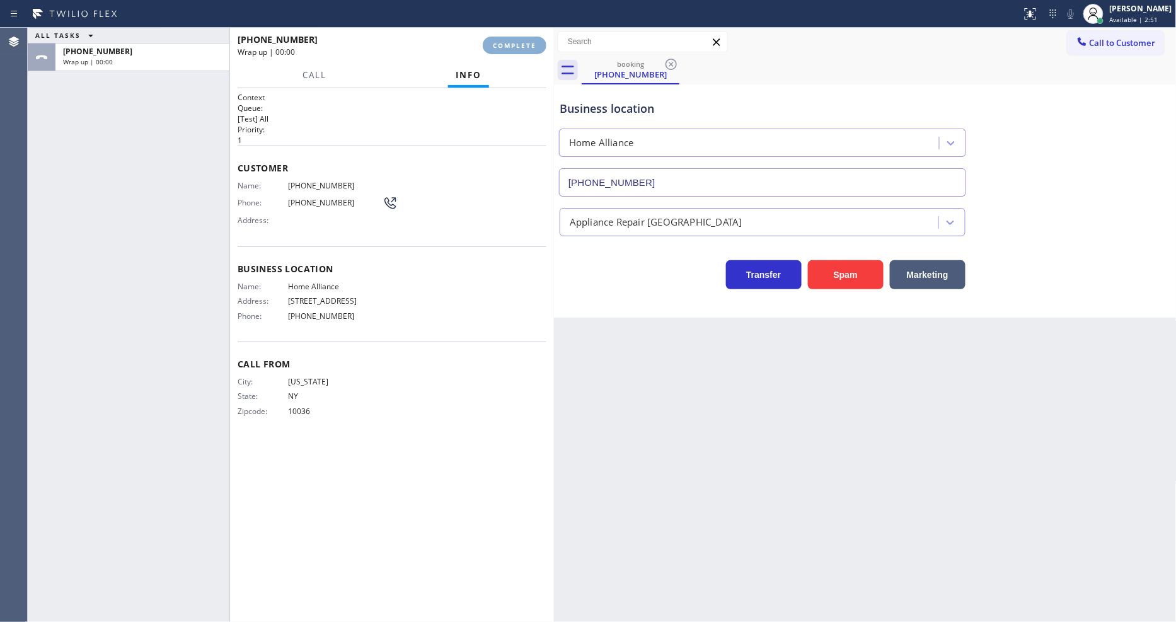
click at [507, 39] on button "COMPLETE" at bounding box center [515, 46] width 64 height 18
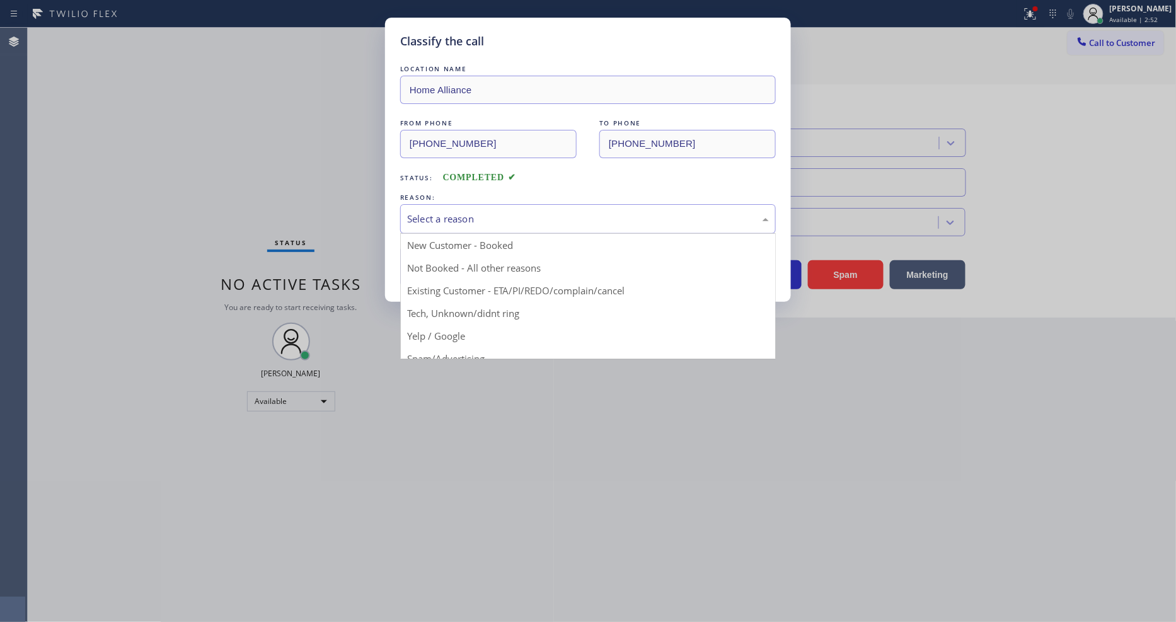
click at [483, 212] on div "Select a reason" at bounding box center [588, 219] width 362 height 14
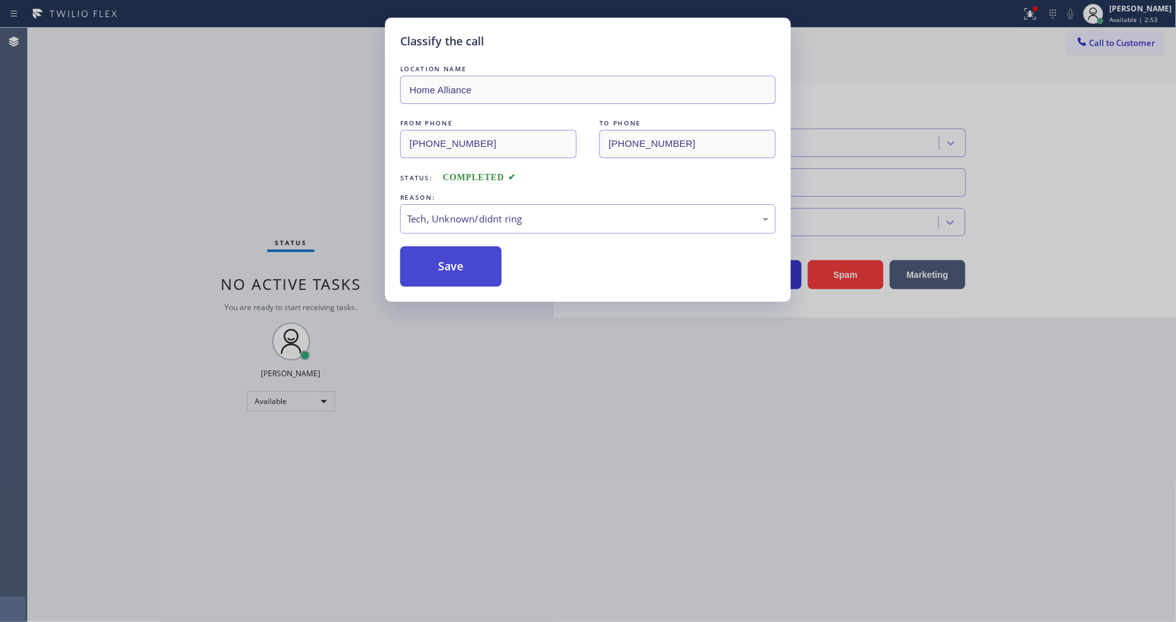
click at [486, 263] on button "Save" at bounding box center [450, 266] width 101 height 40
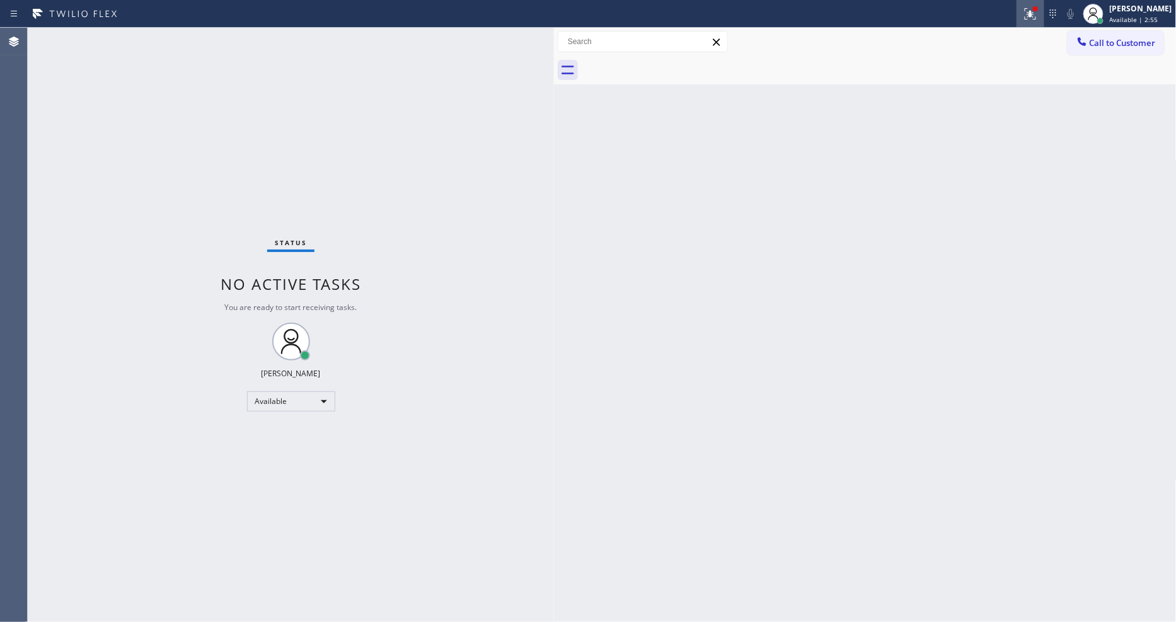
click at [1045, 3] on button at bounding box center [1031, 14] width 28 height 28
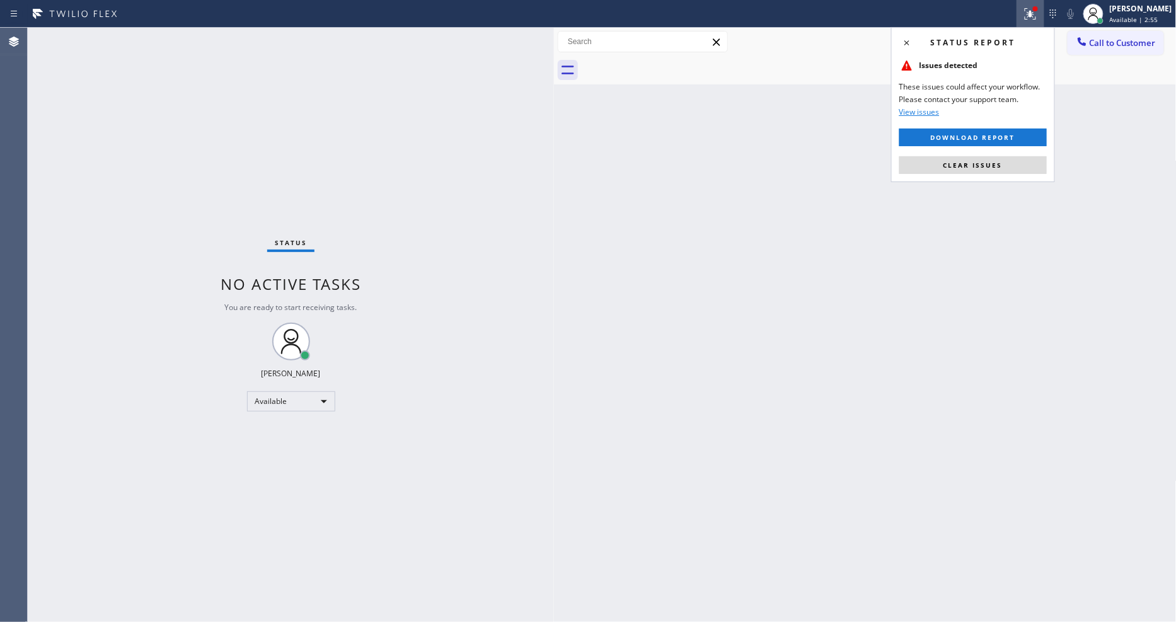
click at [1032, 166] on button "Clear issues" at bounding box center [974, 165] width 148 height 18
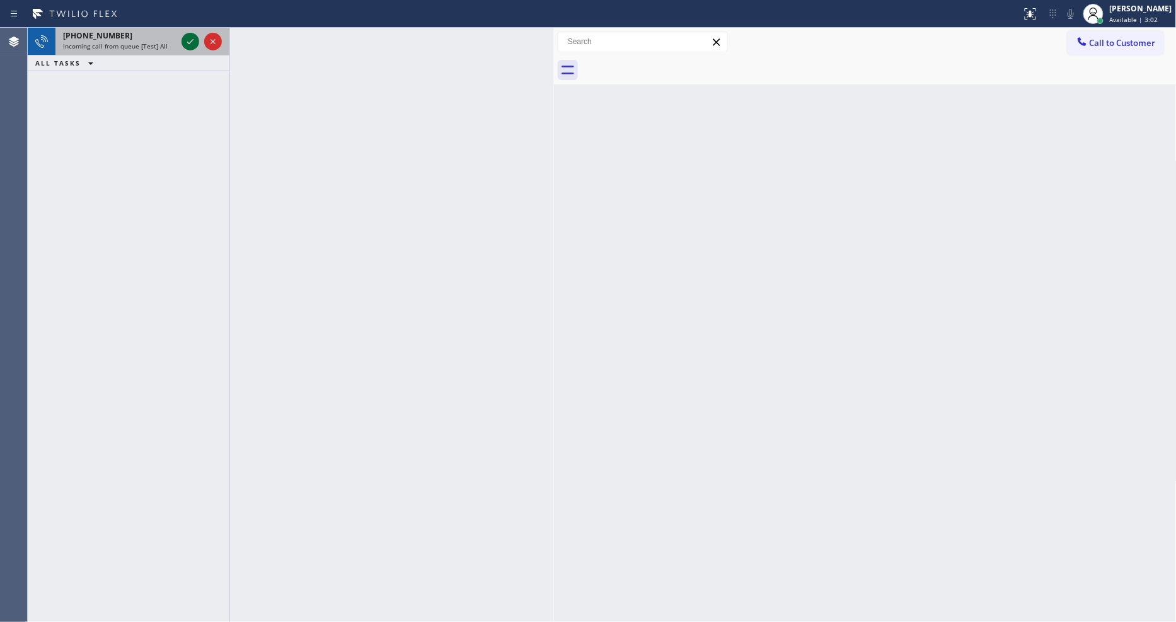
click at [194, 38] on icon at bounding box center [190, 41] width 15 height 15
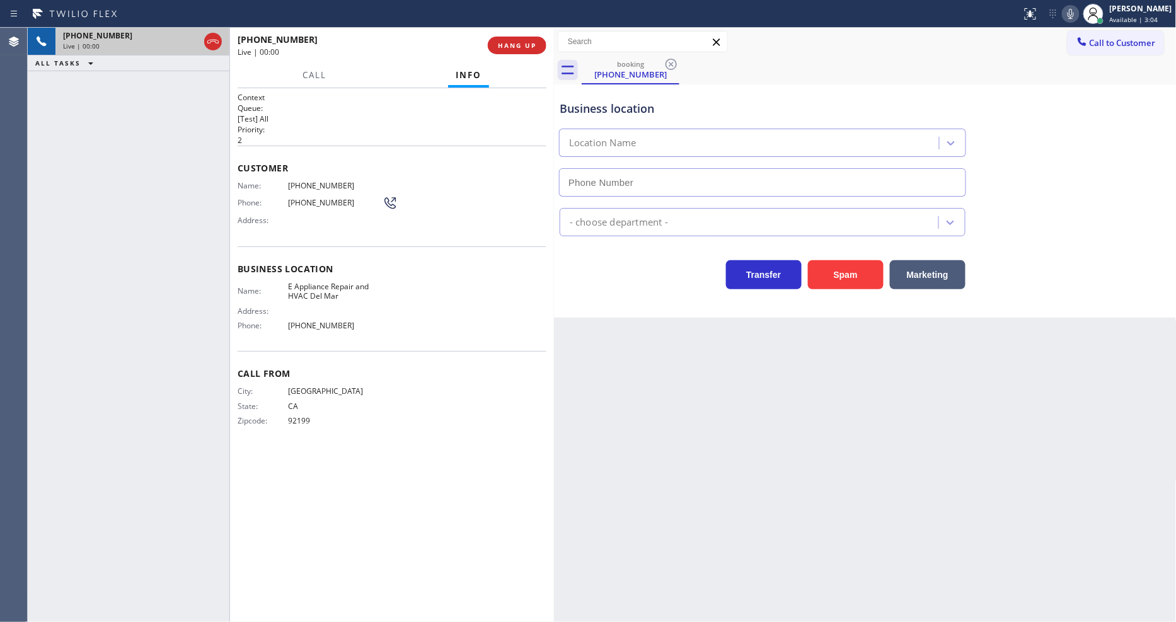
type input "[PHONE_NUMBER]"
click at [511, 35] on div "[PHONE_NUMBER] Live | 00:01 HANG UP" at bounding box center [392, 45] width 309 height 33
click at [511, 42] on span "HANG UP" at bounding box center [517, 45] width 38 height 9
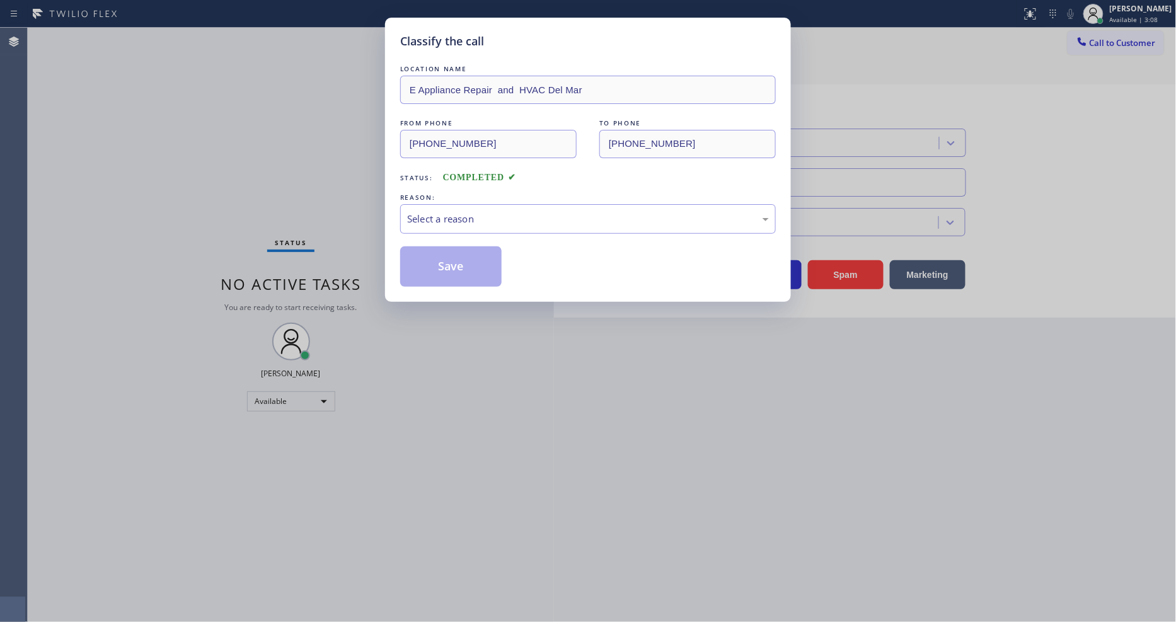
click at [511, 44] on div "Classify the call" at bounding box center [588, 41] width 376 height 17
click at [483, 212] on div "Select a reason" at bounding box center [588, 219] width 362 height 14
click at [460, 253] on button "Save" at bounding box center [450, 266] width 101 height 40
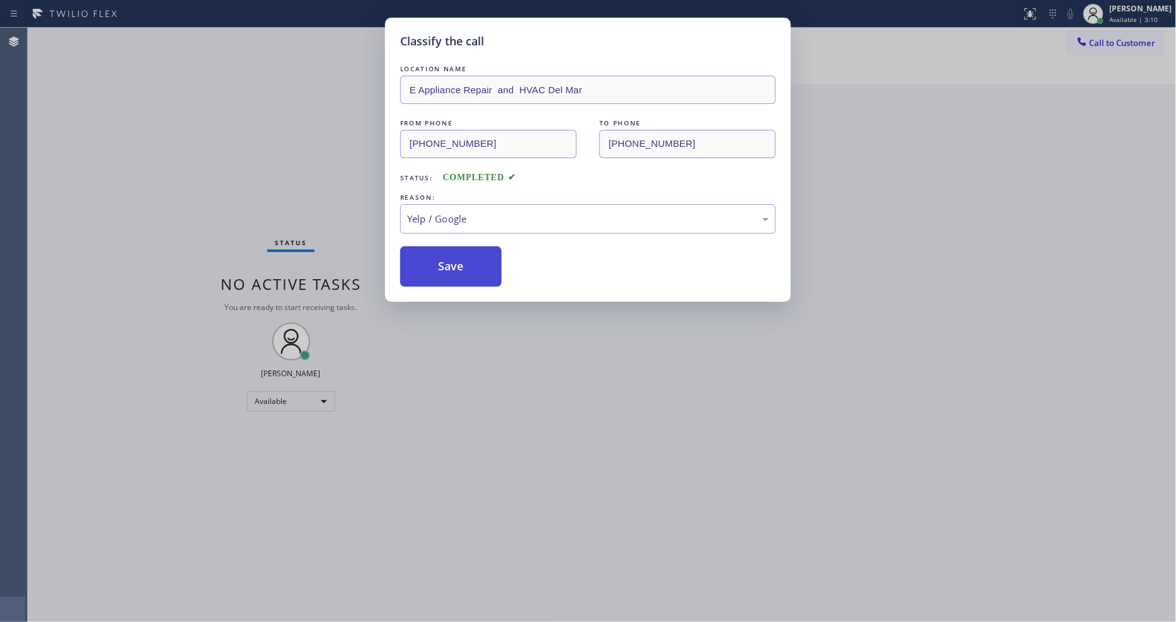
click at [460, 253] on button "Save" at bounding box center [450, 266] width 101 height 40
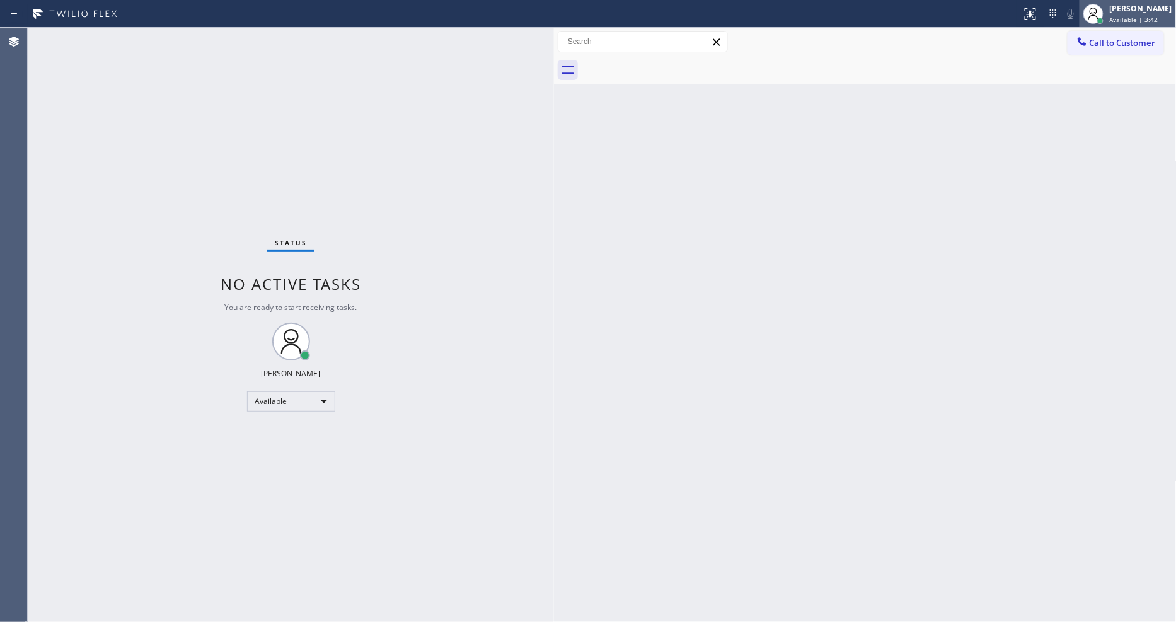
click at [1131, 16] on span "Available | 3:42" at bounding box center [1134, 19] width 49 height 9
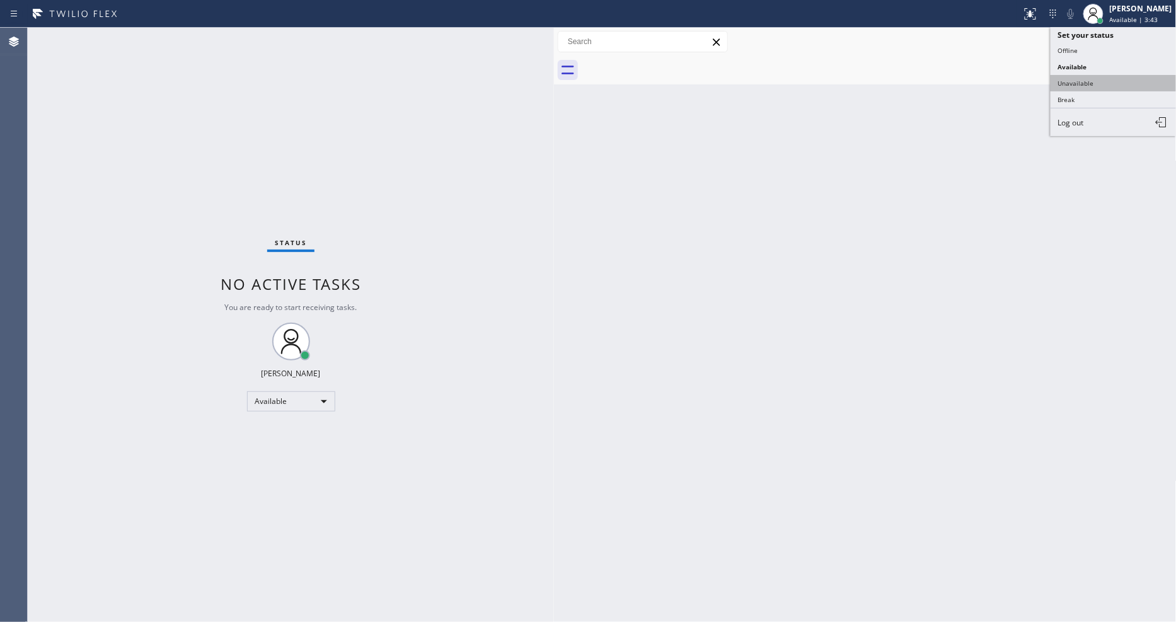
click at [1130, 83] on button "Unavailable" at bounding box center [1114, 83] width 126 height 16
click at [289, 388] on div "Status No active tasks Change activity state to start receiving tasks. [PERSON_…" at bounding box center [291, 325] width 526 height 594
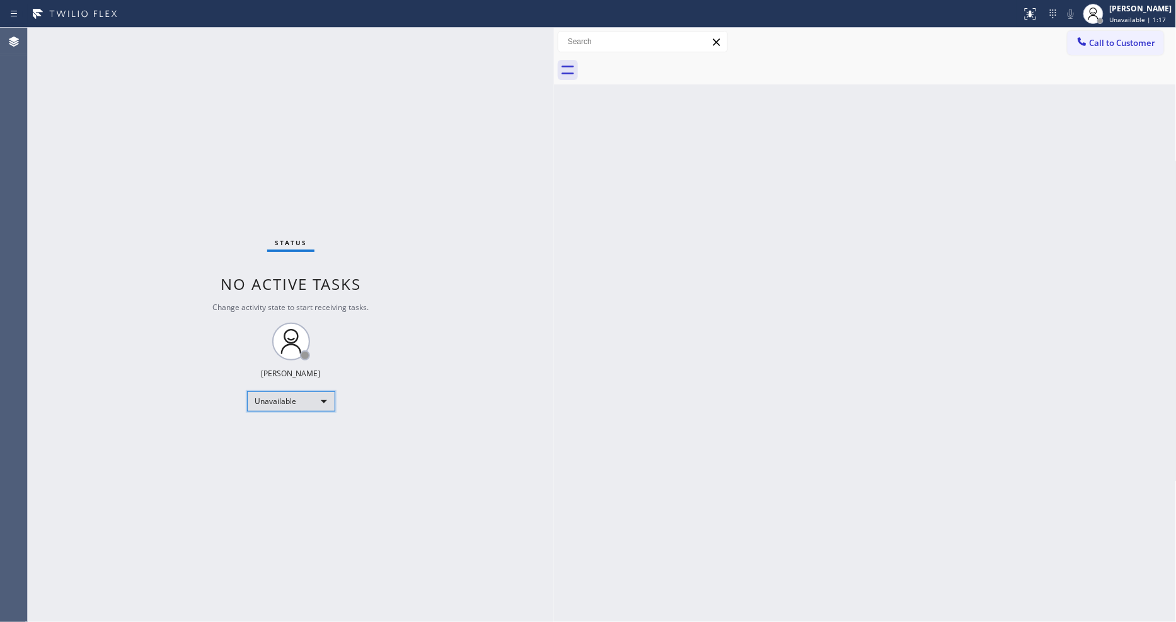
click at [301, 399] on div "Unavailable" at bounding box center [291, 401] width 88 height 20
click at [295, 436] on li "Available" at bounding box center [290, 434] width 86 height 15
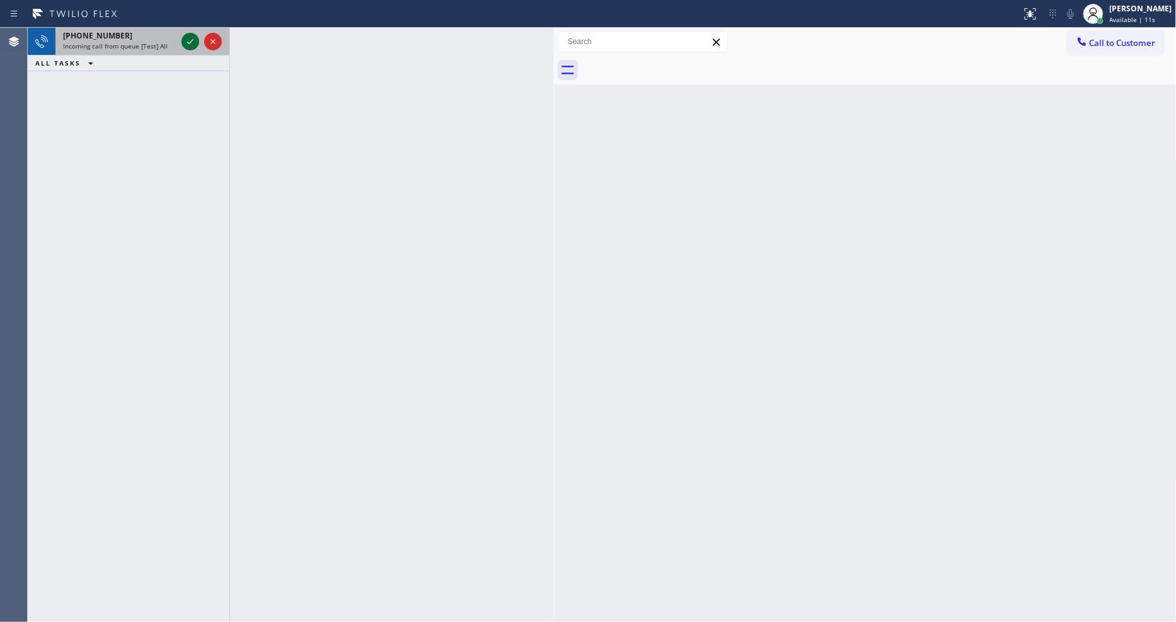
click at [190, 43] on icon at bounding box center [190, 41] width 15 height 15
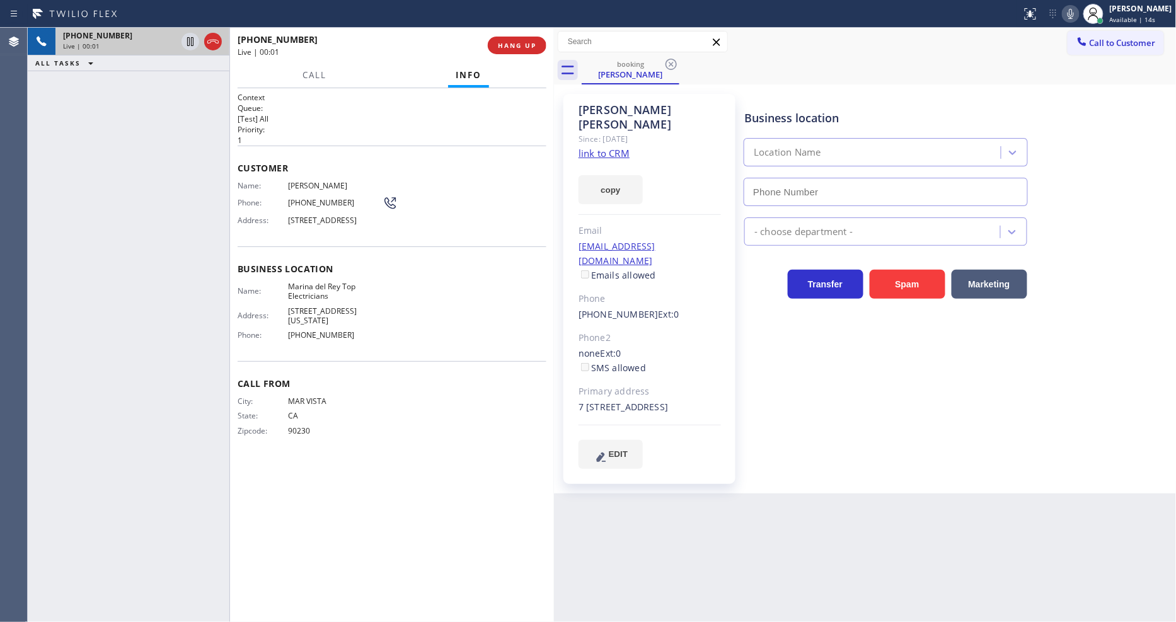
type input "[PHONE_NUMBER]"
click at [608, 147] on link "link to CRM" at bounding box center [604, 153] width 51 height 13
click at [185, 38] on icon at bounding box center [190, 41] width 15 height 15
click at [1079, 14] on icon at bounding box center [1070, 13] width 15 height 15
drag, startPoint x: 194, startPoint y: 43, endPoint x: 250, endPoint y: 30, distance: 58.1
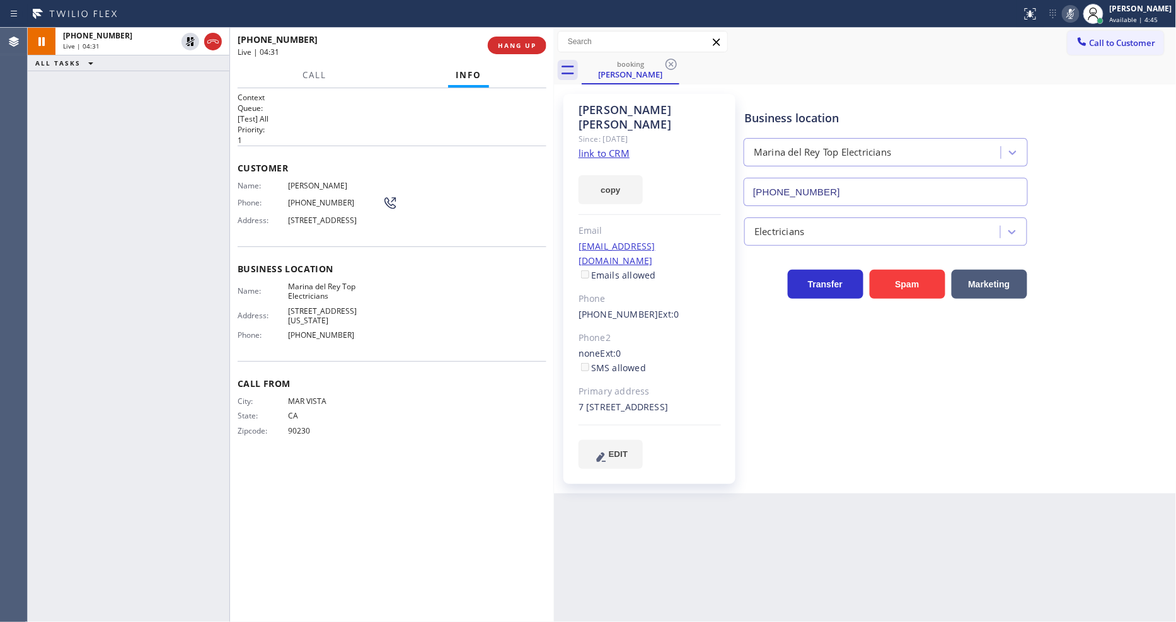
click at [194, 43] on icon at bounding box center [190, 41] width 15 height 15
click at [1075, 16] on rect at bounding box center [1071, 12] width 9 height 9
click at [308, 301] on span "Marina del Rey Top Electricians" at bounding box center [335, 292] width 95 height 20
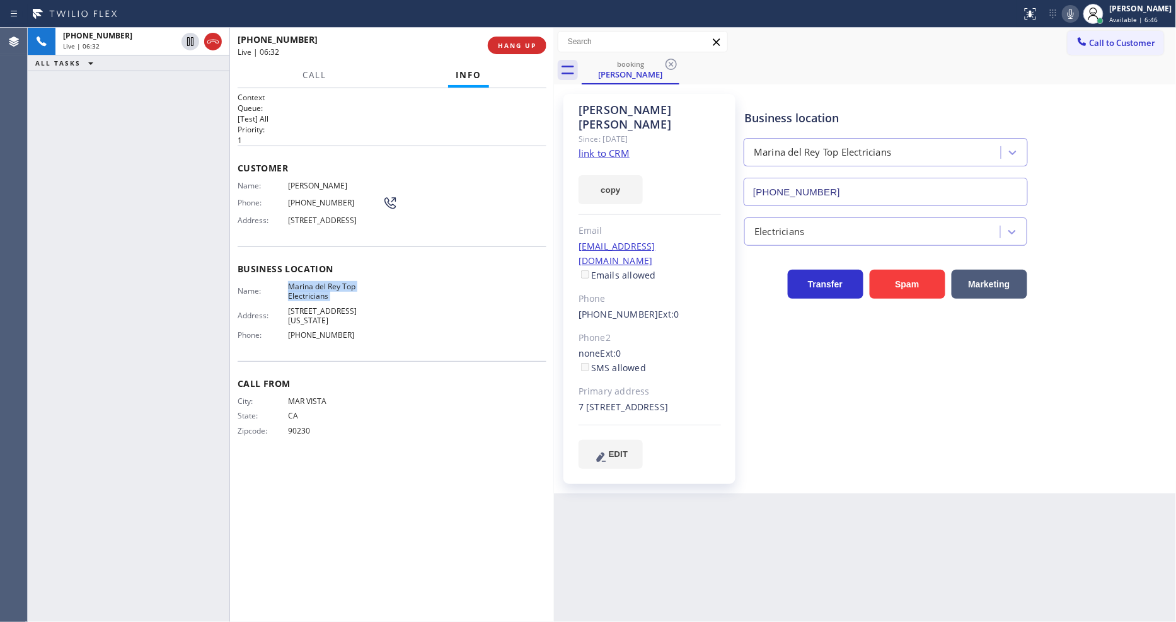
copy span "Marina del Rey Top Electricians"
click at [532, 38] on button "HANG UP" at bounding box center [517, 46] width 59 height 18
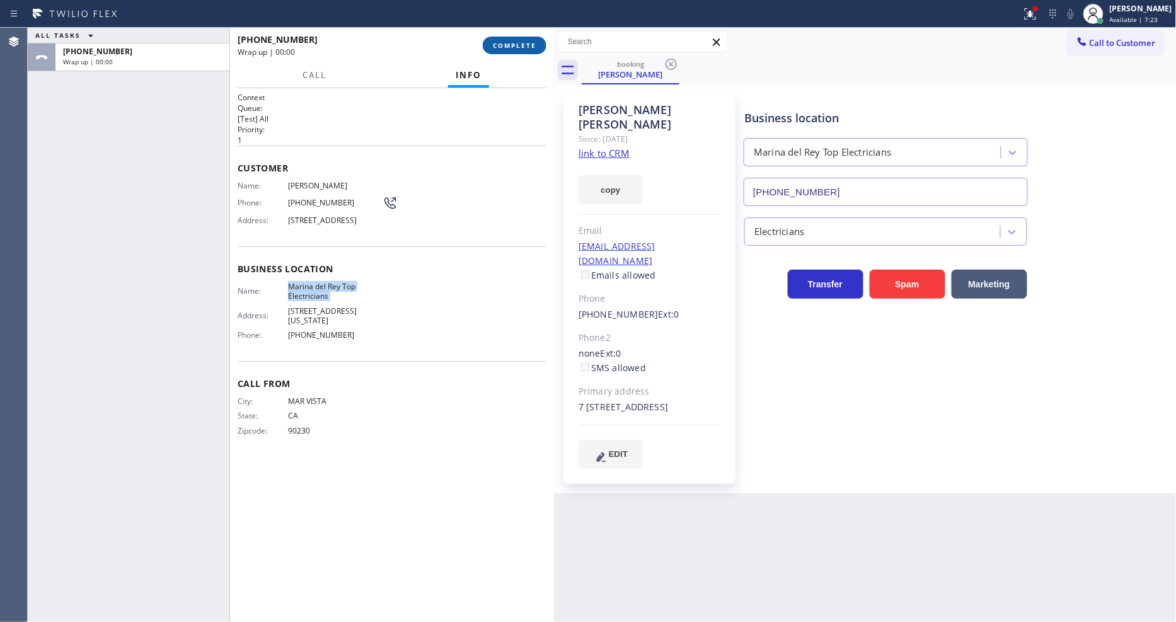
click at [520, 38] on button "COMPLETE" at bounding box center [515, 46] width 64 height 18
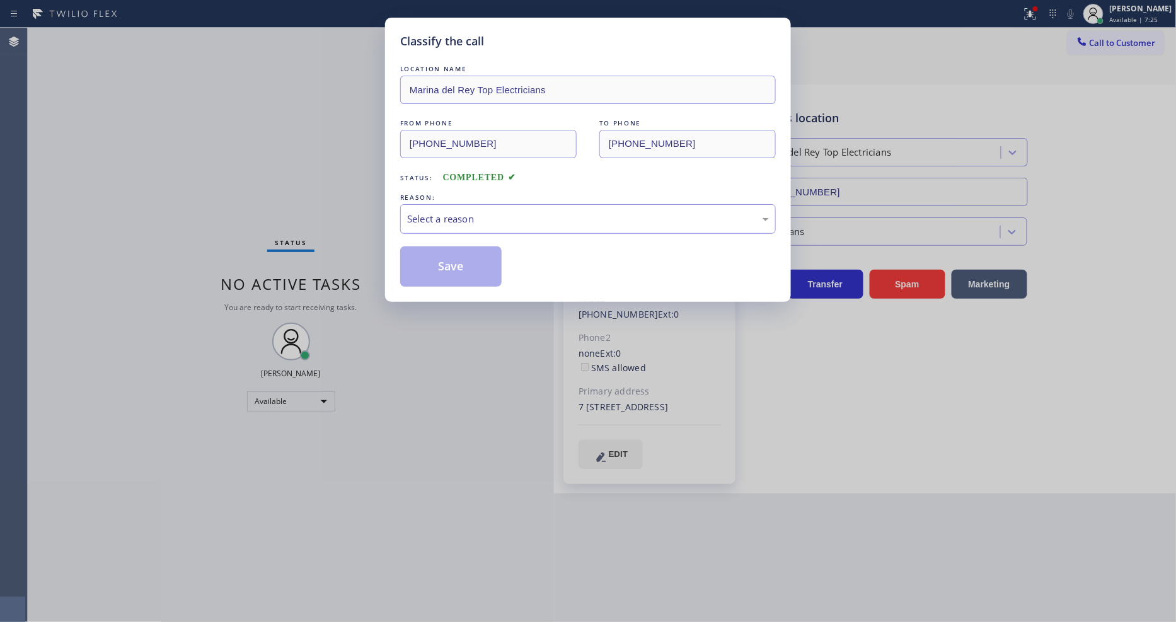
click at [463, 217] on div "Select a reason" at bounding box center [588, 219] width 362 height 14
click at [456, 256] on button "Save" at bounding box center [450, 266] width 101 height 40
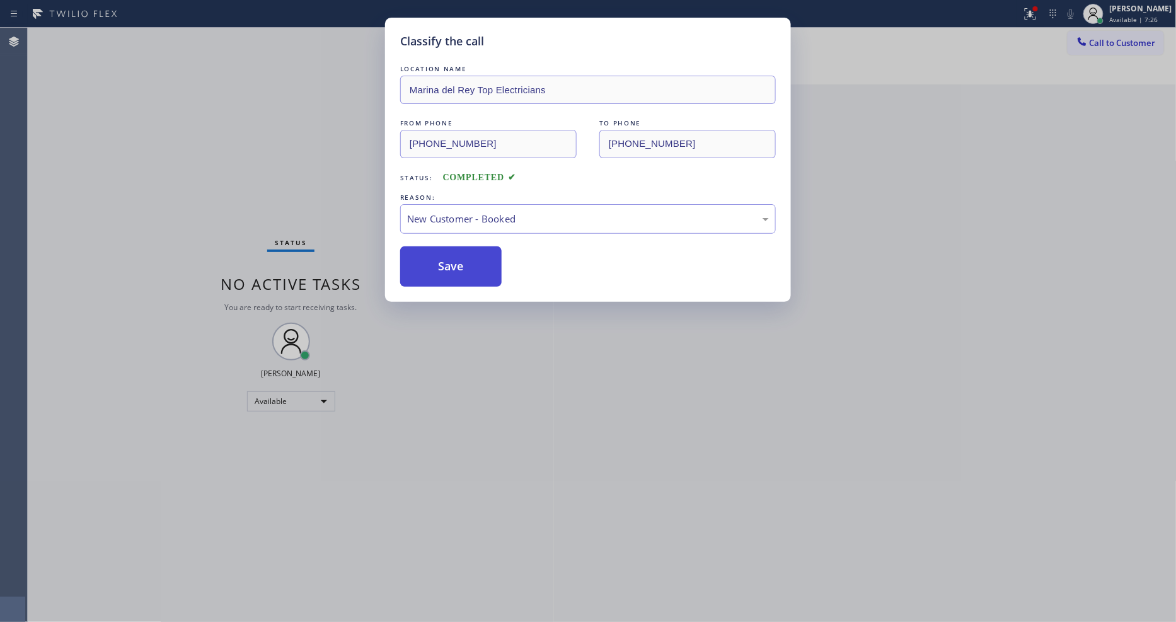
click at [456, 256] on button "Save" at bounding box center [450, 266] width 101 height 40
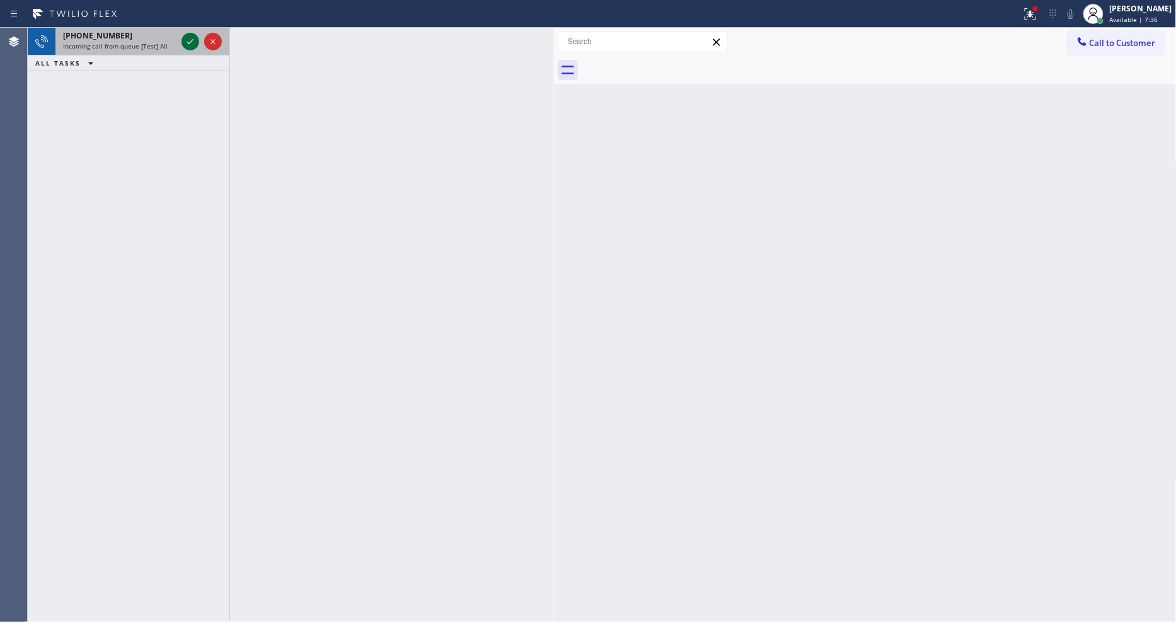
click at [193, 38] on icon at bounding box center [190, 41] width 15 height 15
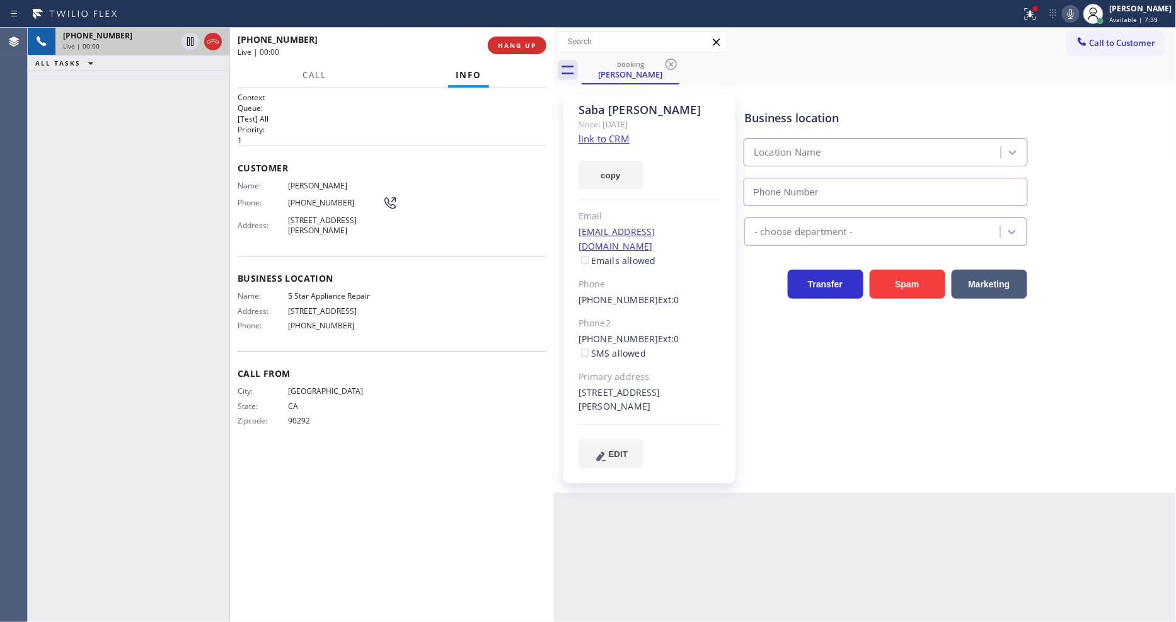
click at [594, 139] on link "link to CRM" at bounding box center [604, 138] width 51 height 13
type input "[PHONE_NUMBER]"
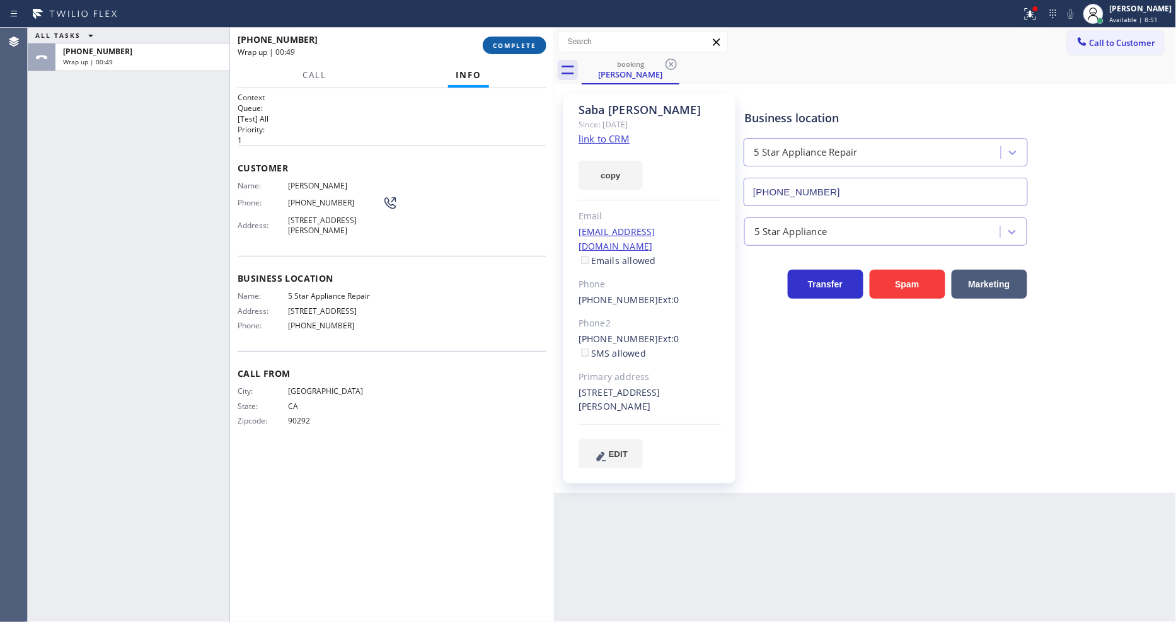
click at [523, 46] on span "COMPLETE" at bounding box center [514, 45] width 43 height 9
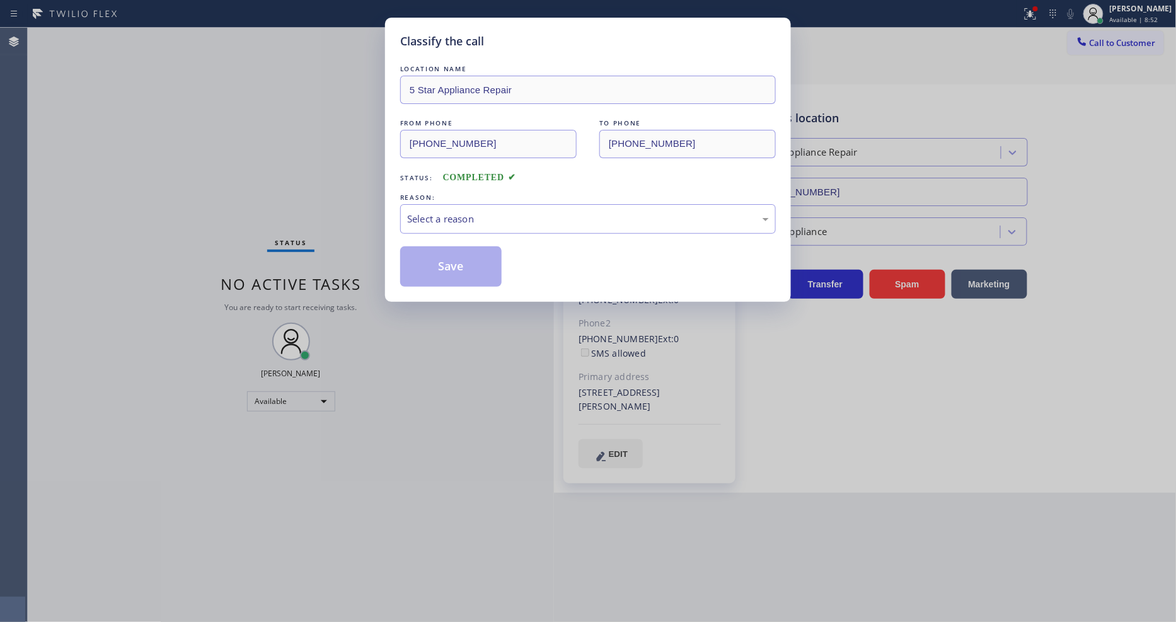
click at [459, 213] on div "Select a reason" at bounding box center [588, 219] width 362 height 14
click at [458, 268] on button "Save" at bounding box center [450, 266] width 101 height 40
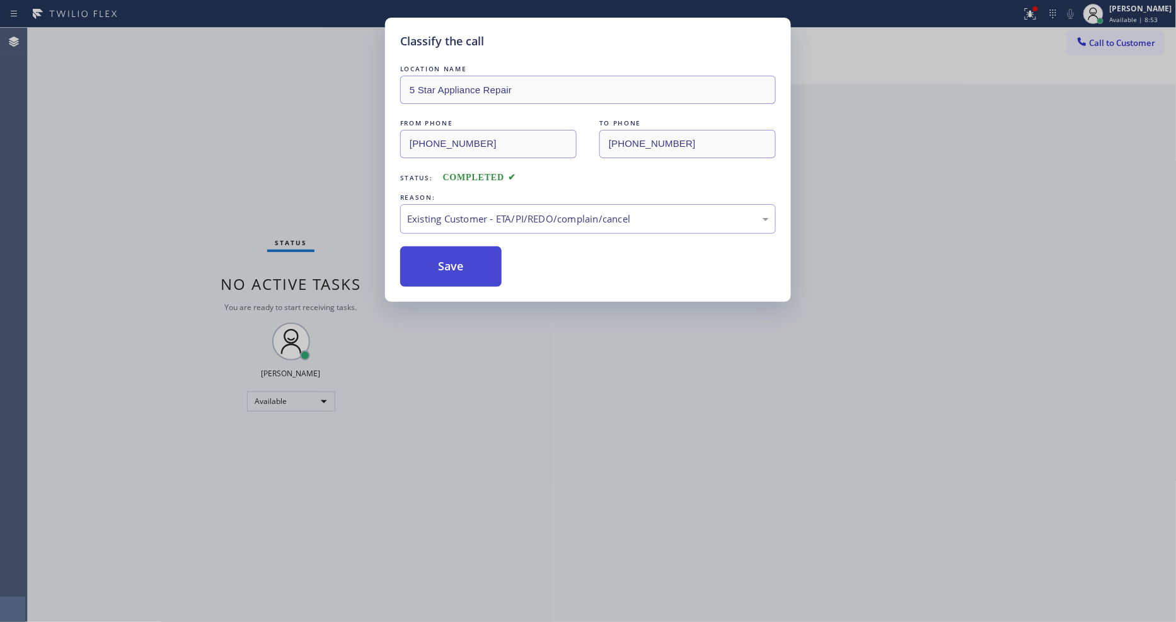
click at [458, 268] on button "Save" at bounding box center [450, 266] width 101 height 40
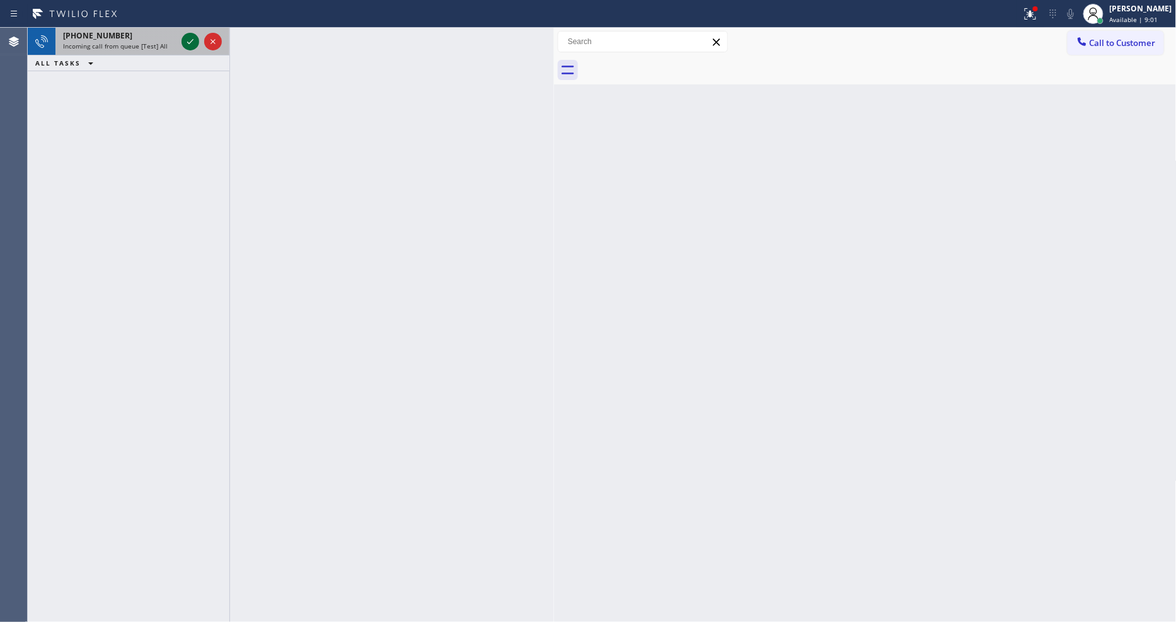
click at [188, 39] on icon at bounding box center [190, 41] width 15 height 15
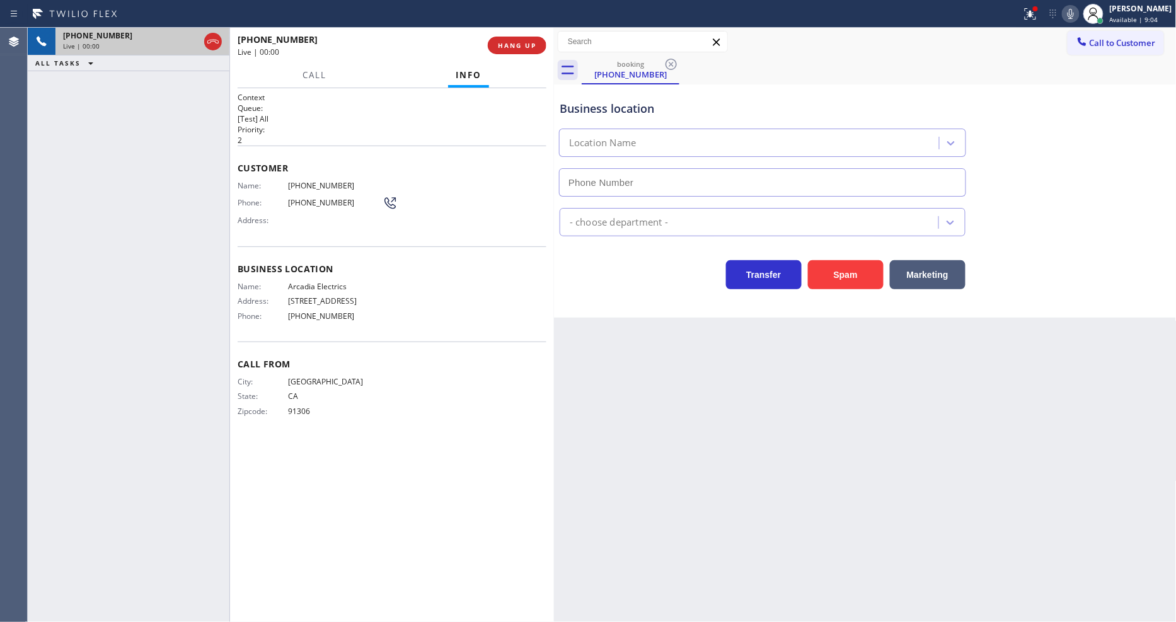
type input "[PHONE_NUMBER]"
click at [517, 43] on span "HANG UP" at bounding box center [517, 45] width 38 height 9
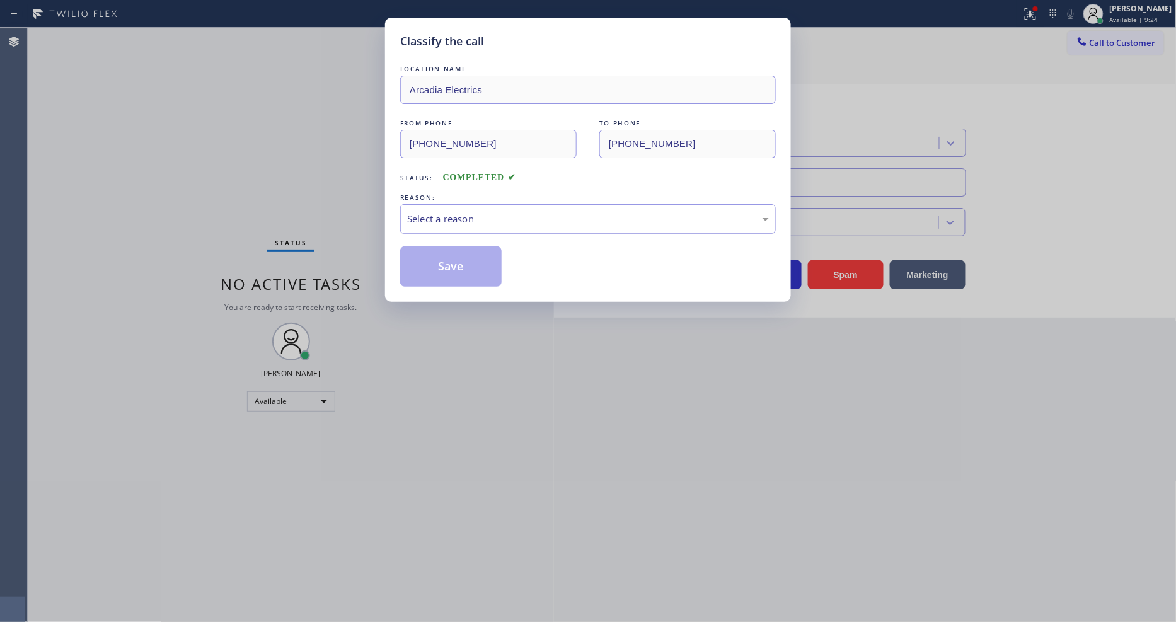
click at [441, 212] on div "Select a reason" at bounding box center [588, 219] width 362 height 14
click at [432, 267] on button "Save" at bounding box center [450, 266] width 101 height 40
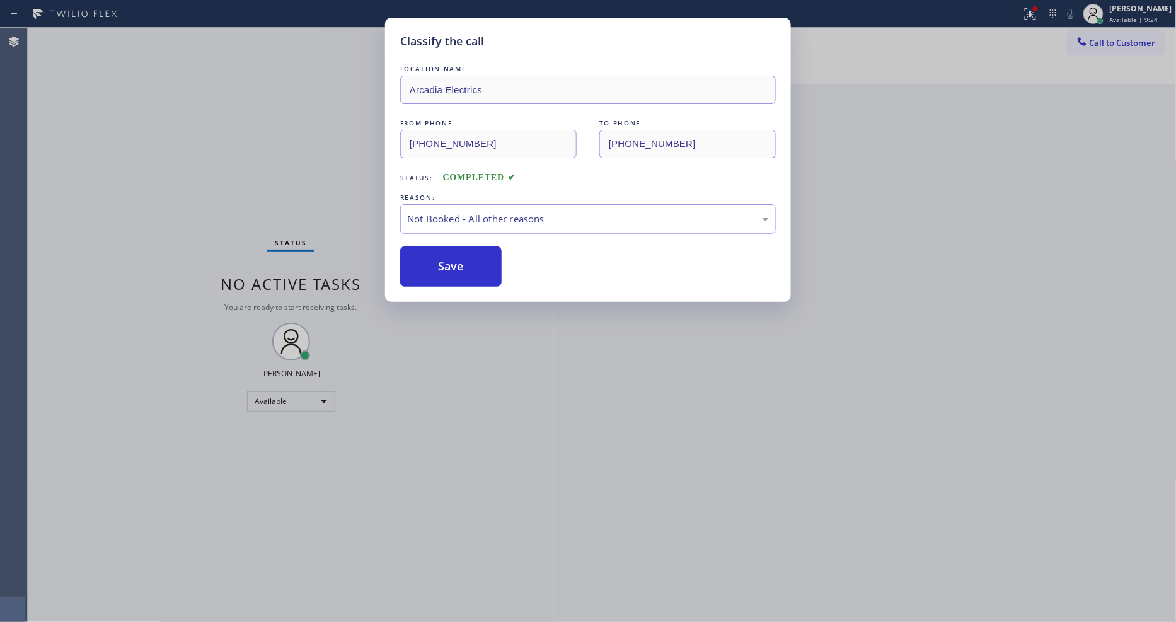
click at [432, 267] on button "Save" at bounding box center [450, 266] width 101 height 40
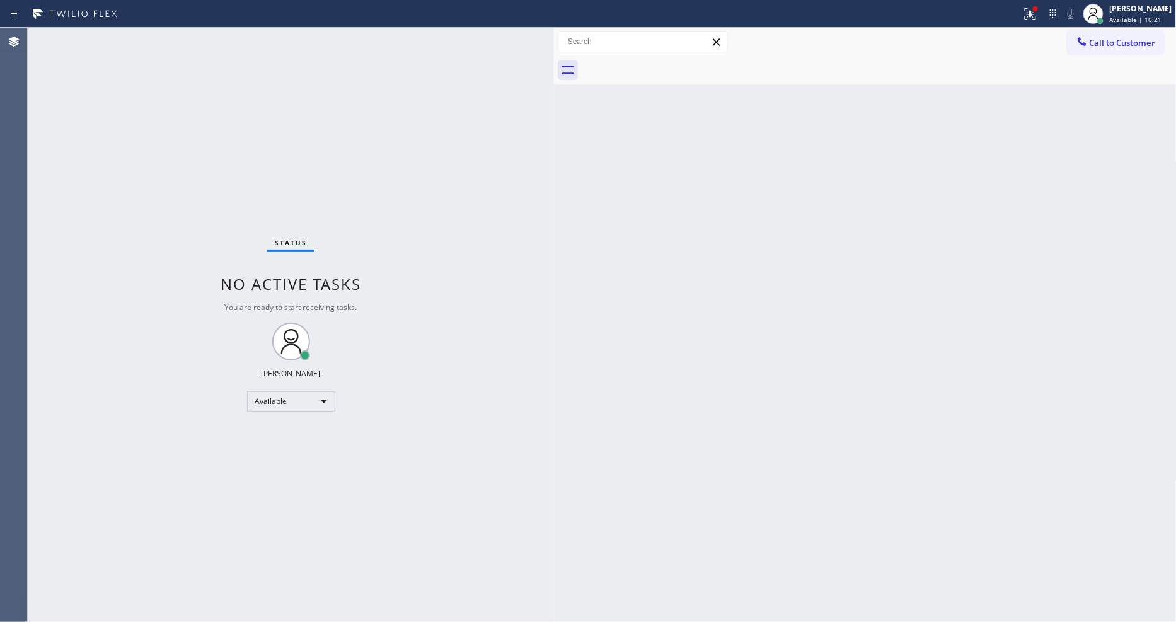
drag, startPoint x: 1046, startPoint y: 16, endPoint x: 1015, endPoint y: 115, distance: 103.3
click at [1036, 16] on icon at bounding box center [1030, 13] width 11 height 11
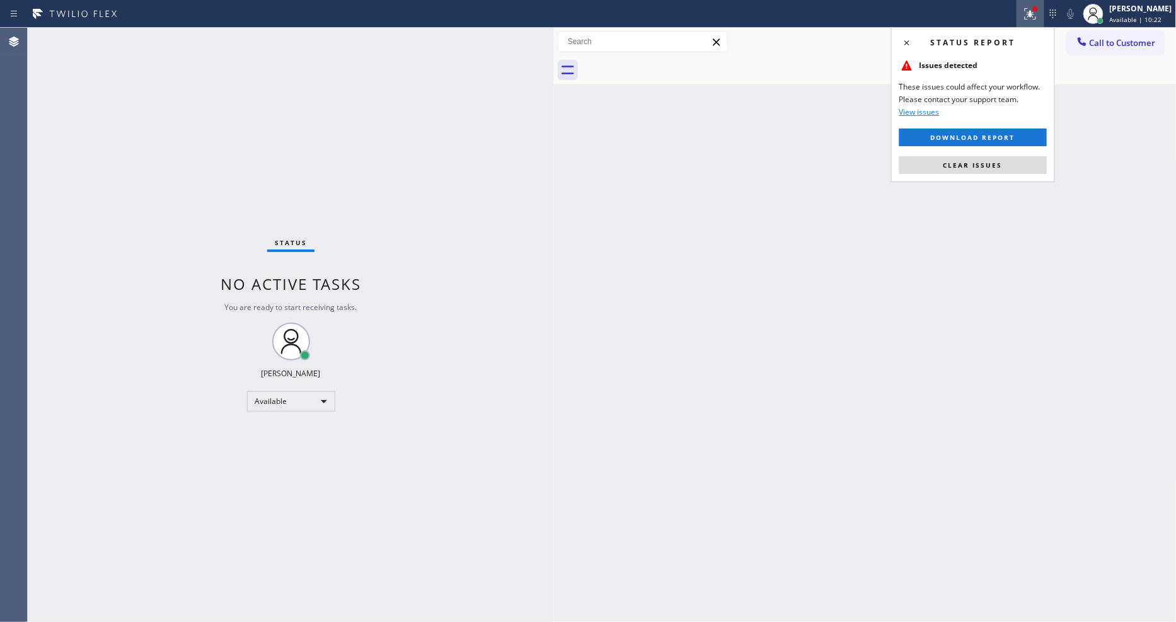
drag, startPoint x: 1009, startPoint y: 168, endPoint x: 987, endPoint y: 22, distance: 147.4
click at [1009, 168] on button "Clear issues" at bounding box center [974, 165] width 148 height 18
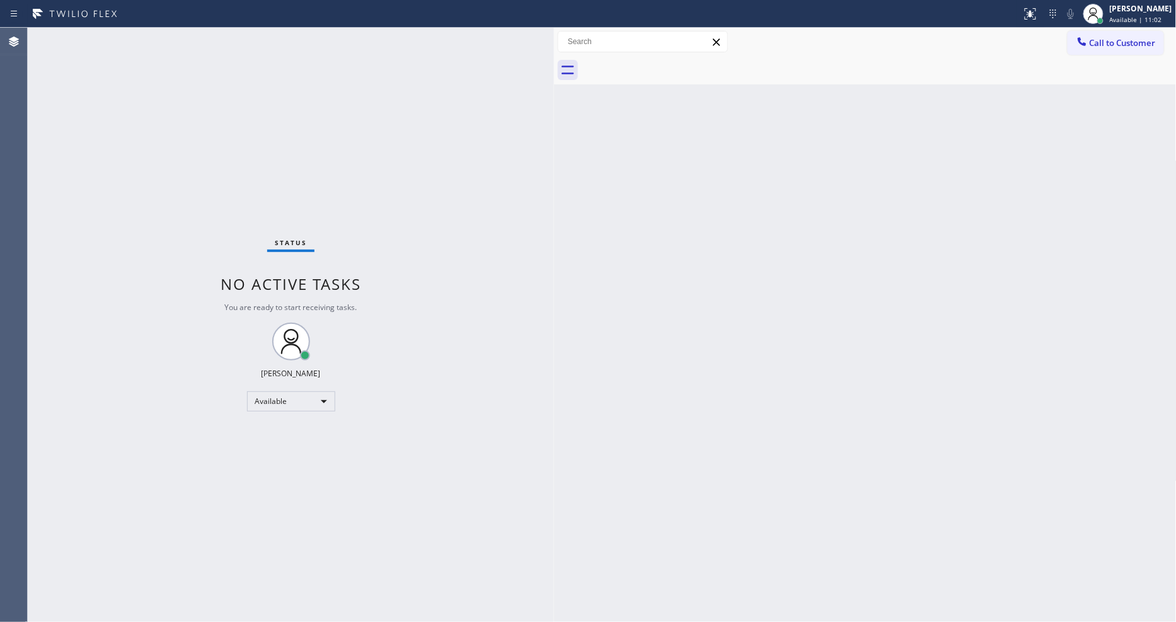
click at [153, 40] on div "Status No active tasks You are ready to start receiving tasks. [PERSON_NAME] Av…" at bounding box center [291, 325] width 526 height 594
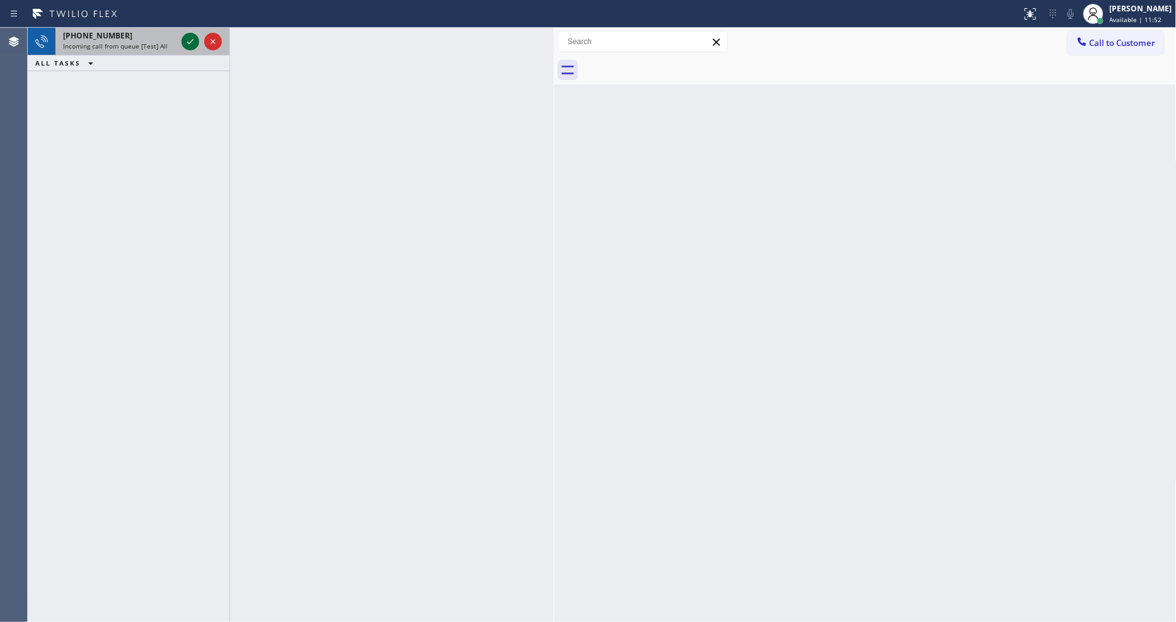
click at [187, 38] on icon at bounding box center [190, 41] width 15 height 15
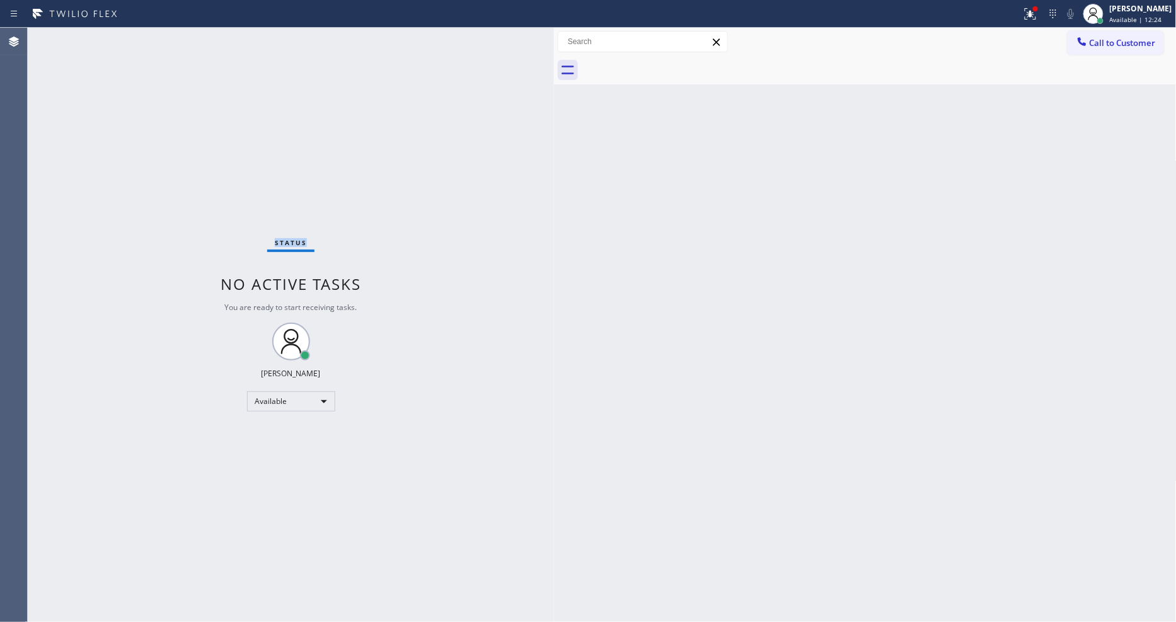
click at [147, 33] on div "Status No active tasks You are ready to start receiving tasks. [PERSON_NAME] Av…" at bounding box center [291, 325] width 526 height 594
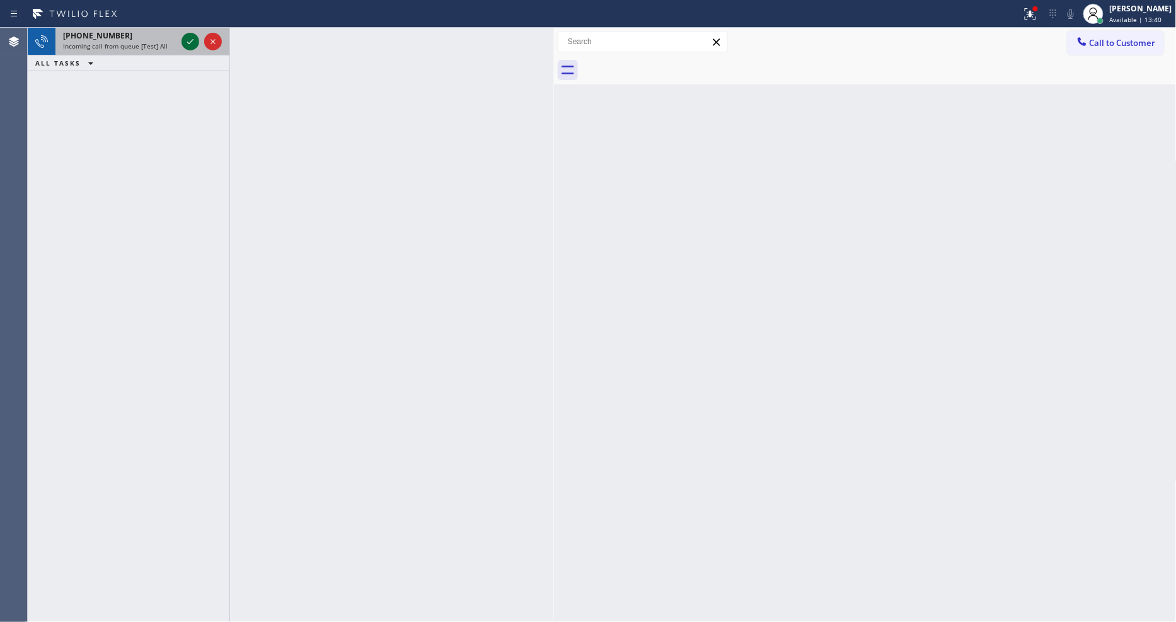
click at [189, 42] on icon at bounding box center [190, 41] width 15 height 15
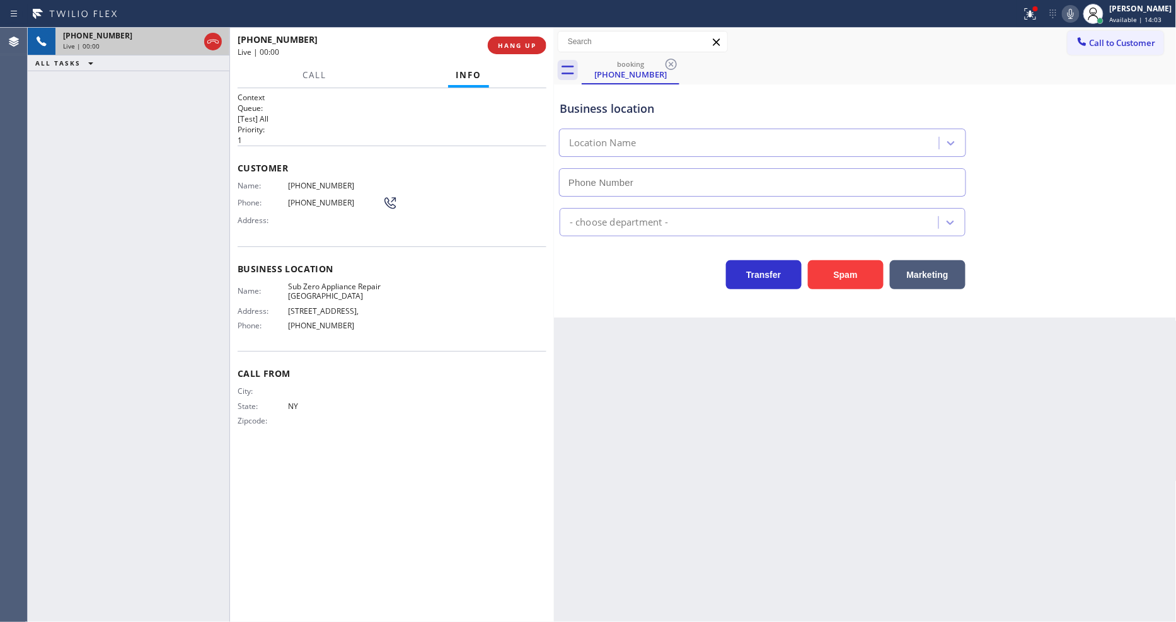
type input "[PHONE_NUMBER]"
click at [528, 38] on button "HANG UP" at bounding box center [517, 46] width 59 height 18
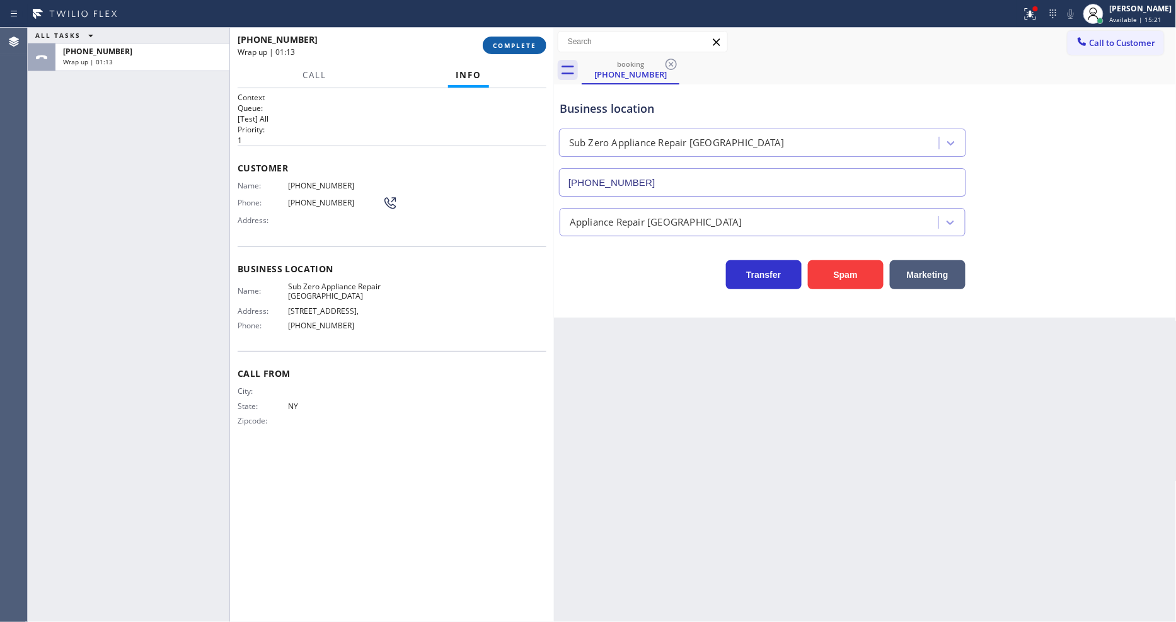
click at [528, 38] on button "COMPLETE" at bounding box center [515, 46] width 64 height 18
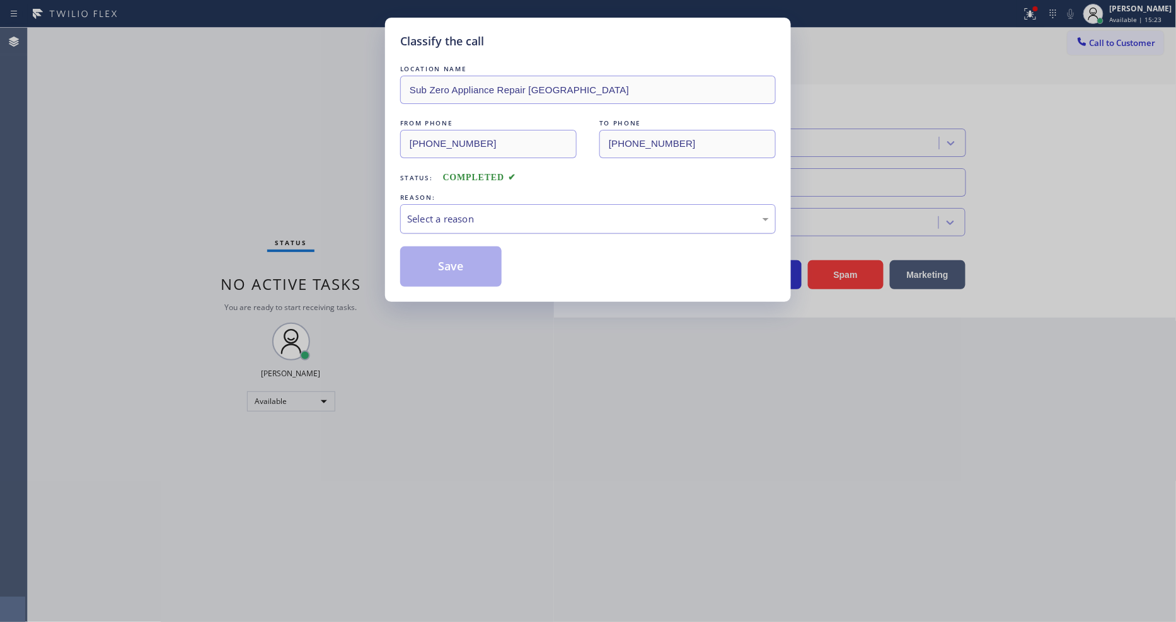
click at [478, 216] on div "Select a reason" at bounding box center [588, 219] width 362 height 14
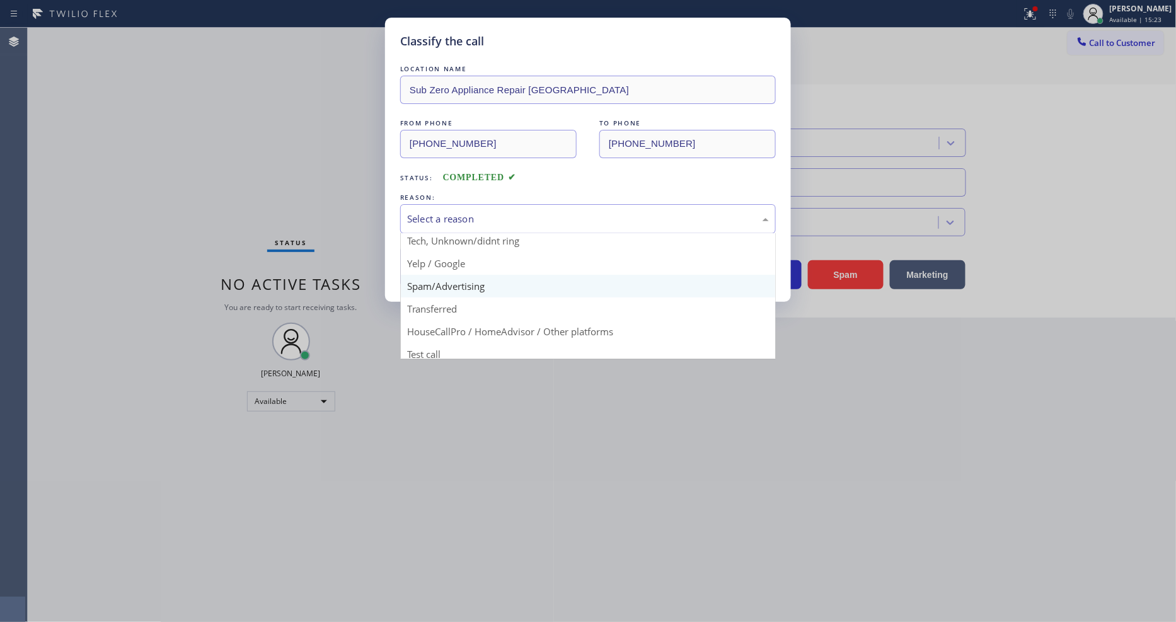
scroll to position [79, 0]
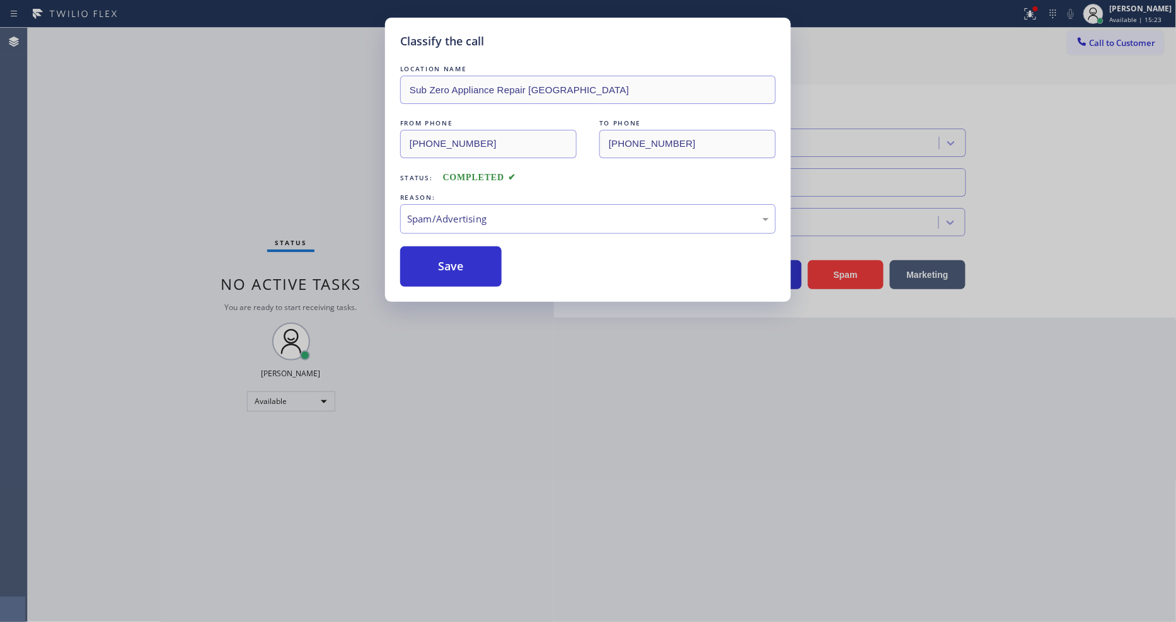
drag, startPoint x: 446, startPoint y: 281, endPoint x: 442, endPoint y: 246, distance: 34.2
click at [442, 246] on button "Save" at bounding box center [450, 266] width 101 height 40
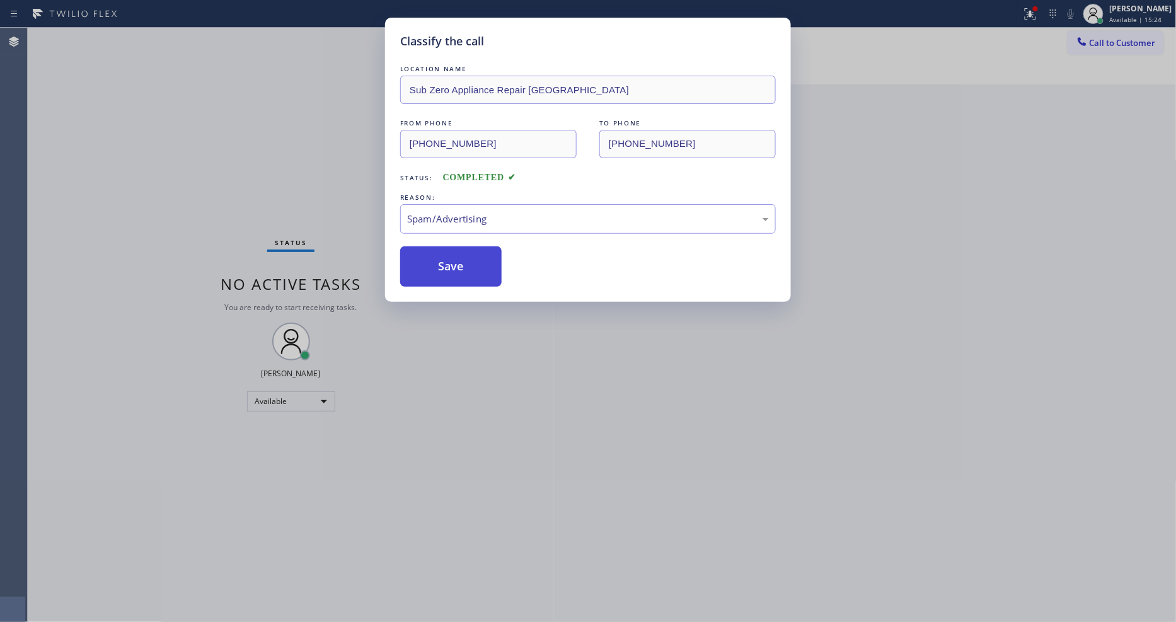
click at [442, 246] on button "Save" at bounding box center [450, 266] width 101 height 40
click at [442, 247] on button "Save" at bounding box center [450, 266] width 101 height 40
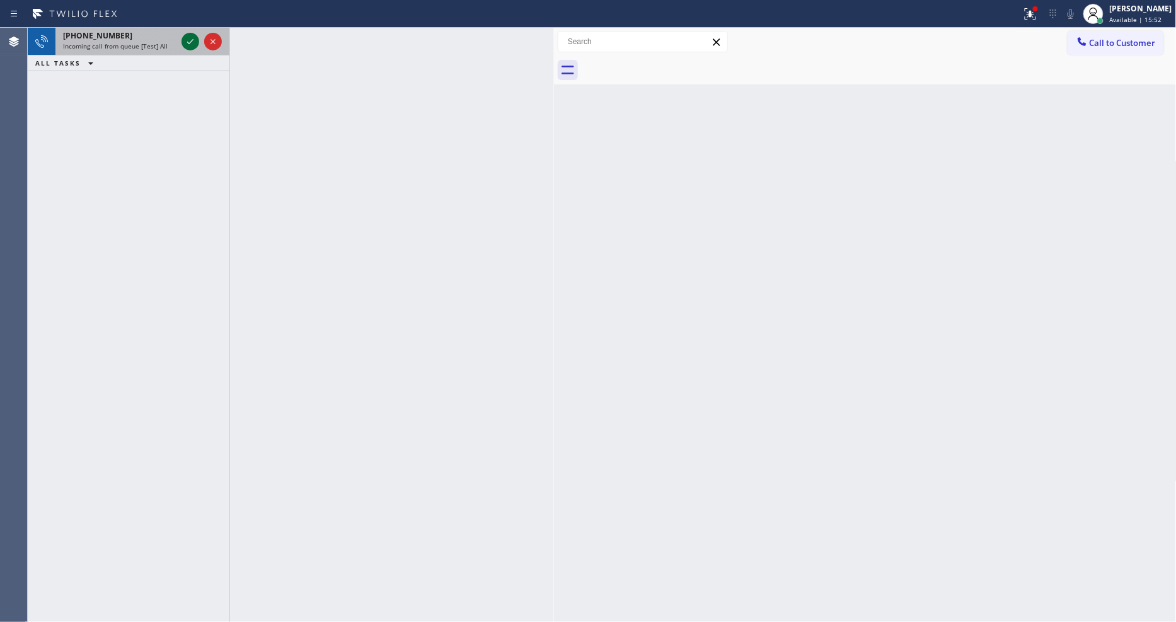
click at [185, 43] on icon at bounding box center [190, 41] width 15 height 15
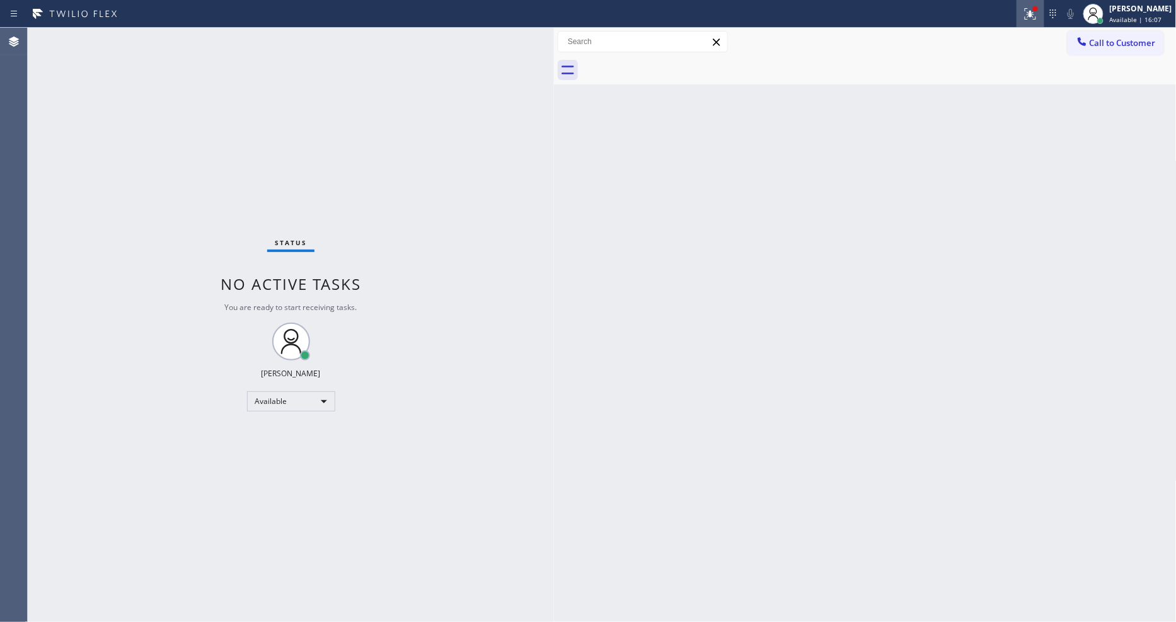
click at [1036, 19] on icon at bounding box center [1030, 13] width 11 height 11
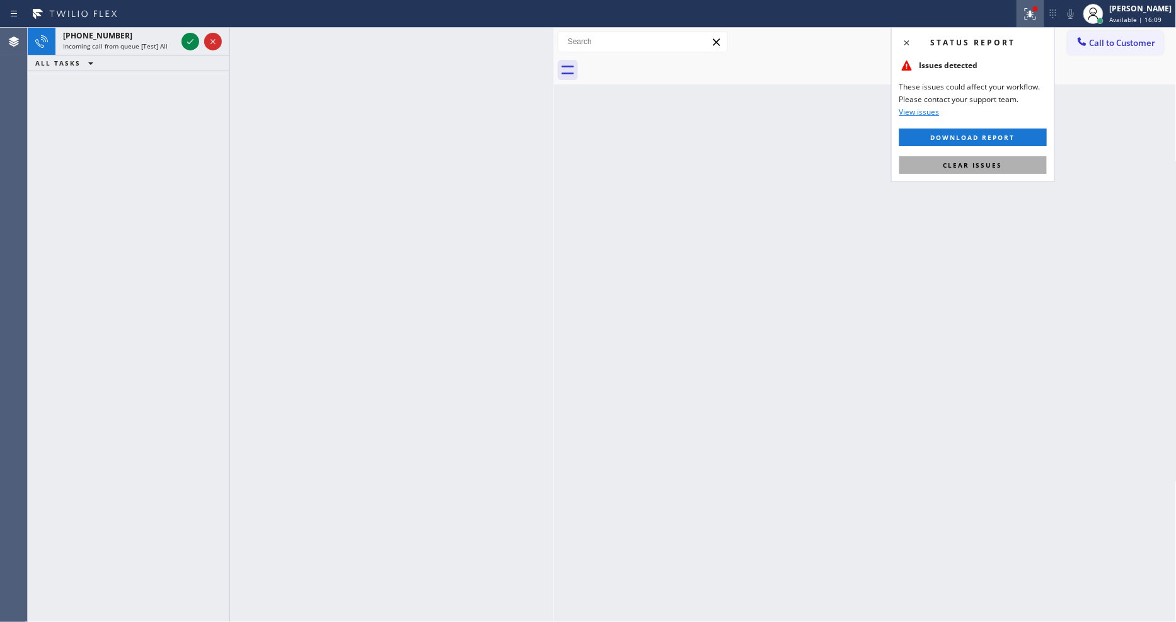
click at [938, 166] on button "Clear issues" at bounding box center [974, 165] width 148 height 18
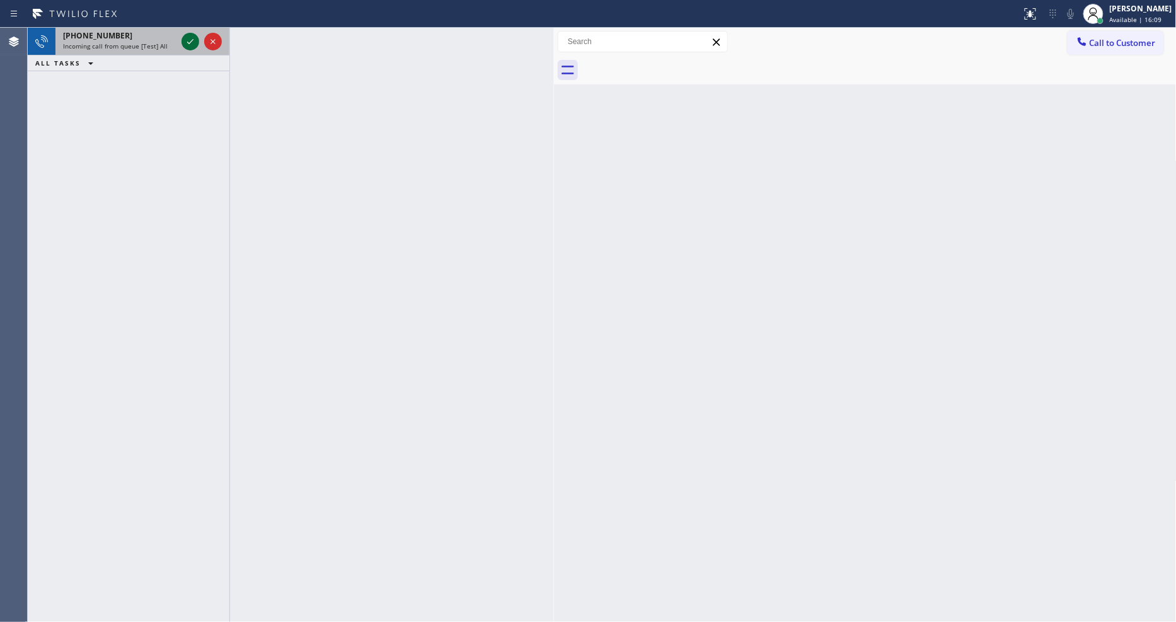
click at [190, 42] on icon at bounding box center [190, 41] width 6 height 5
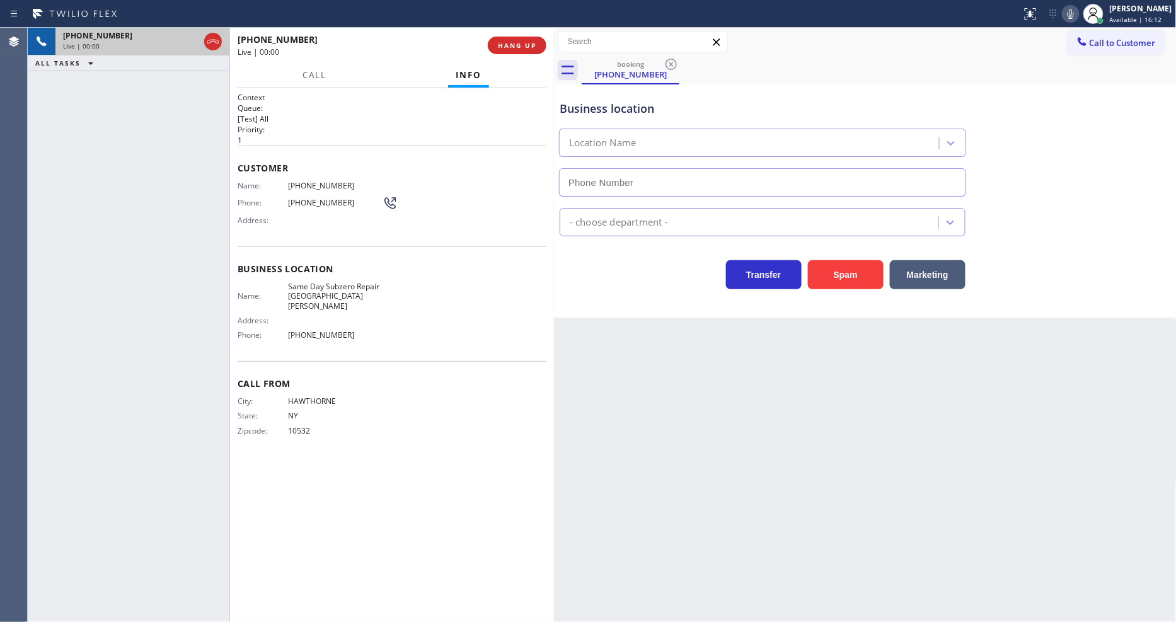
type input "[PHONE_NUMBER]"
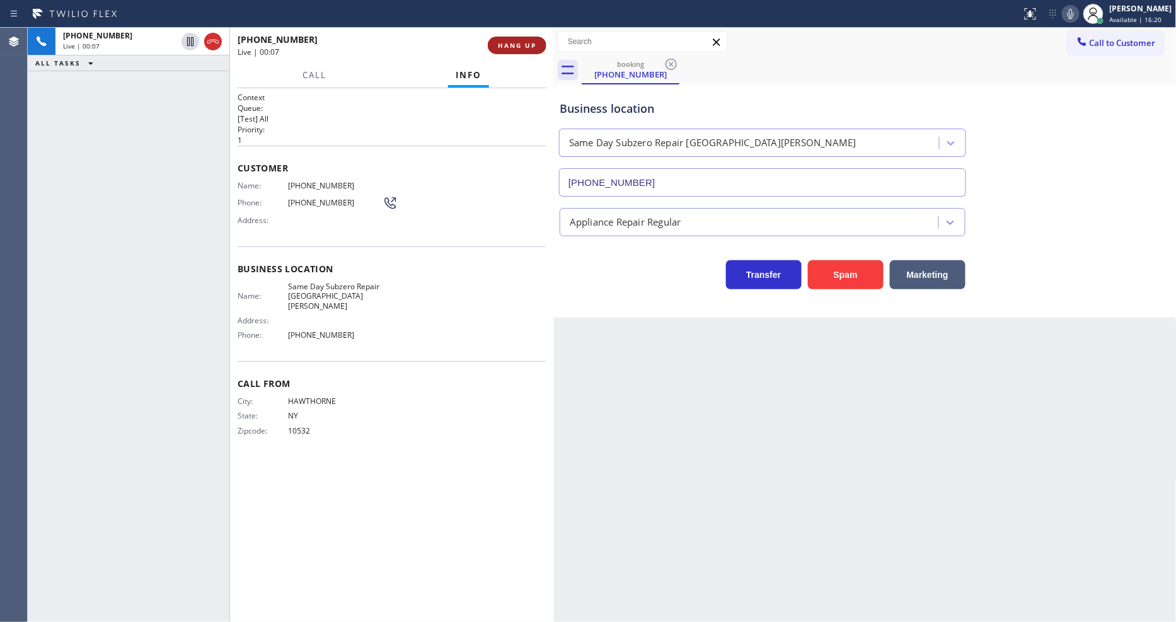
click at [520, 45] on span "HANG UP" at bounding box center [517, 45] width 38 height 9
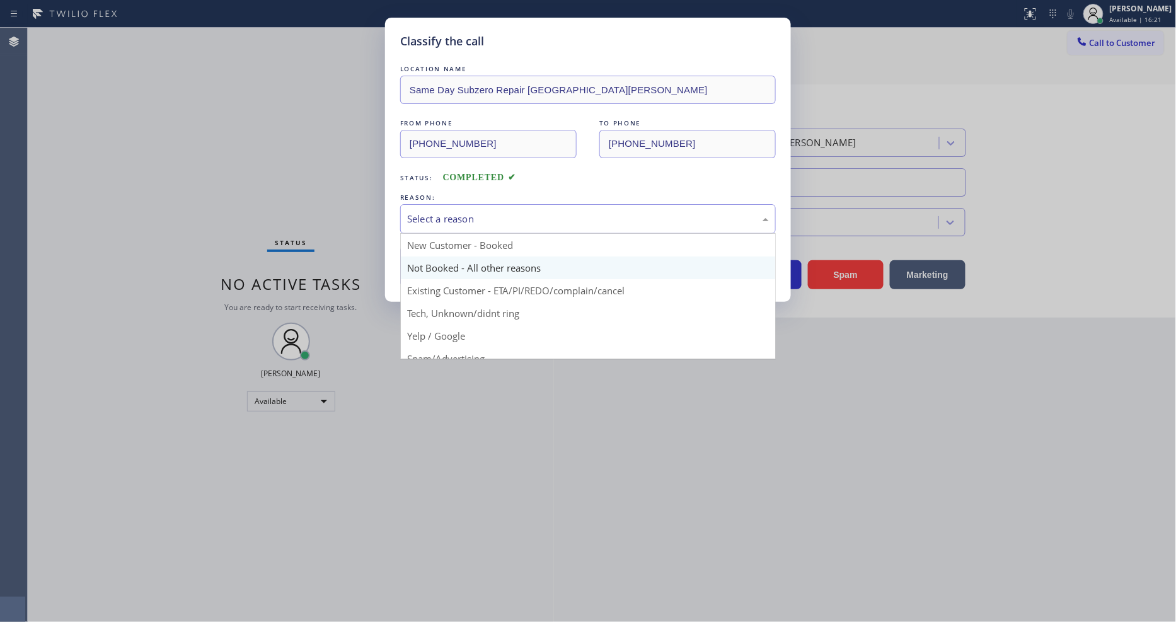
drag, startPoint x: 487, startPoint y: 212, endPoint x: 459, endPoint y: 255, distance: 51.4
click at [486, 212] on div "Select a reason" at bounding box center [588, 219] width 362 height 14
click at [459, 256] on button "Save" at bounding box center [450, 266] width 101 height 40
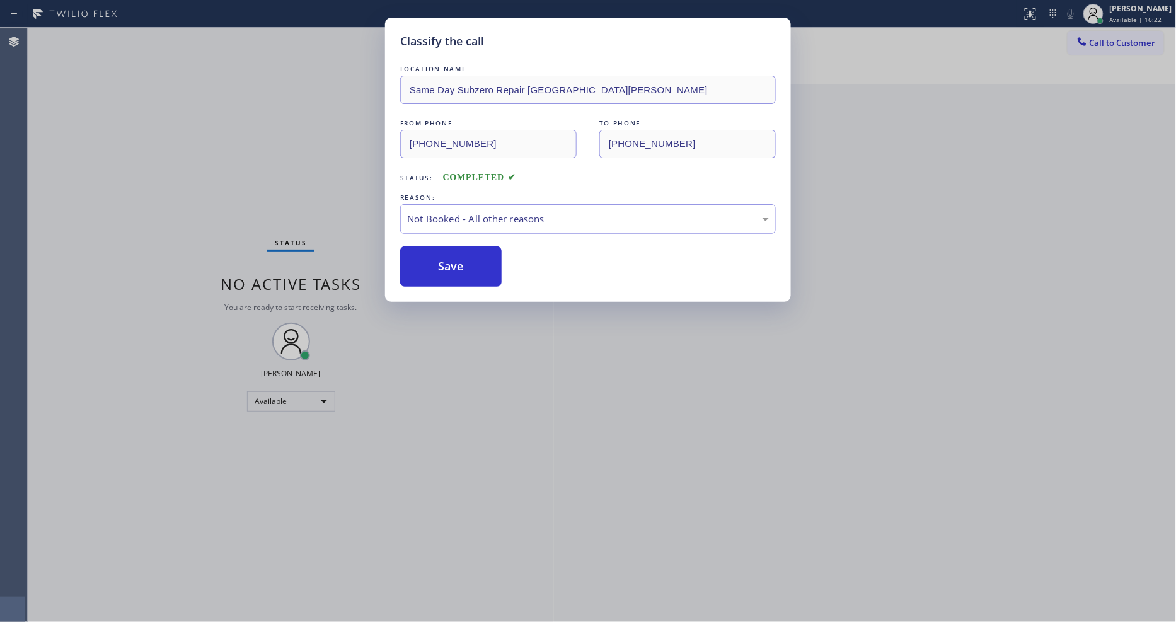
click at [459, 256] on button "Save" at bounding box center [450, 266] width 101 height 40
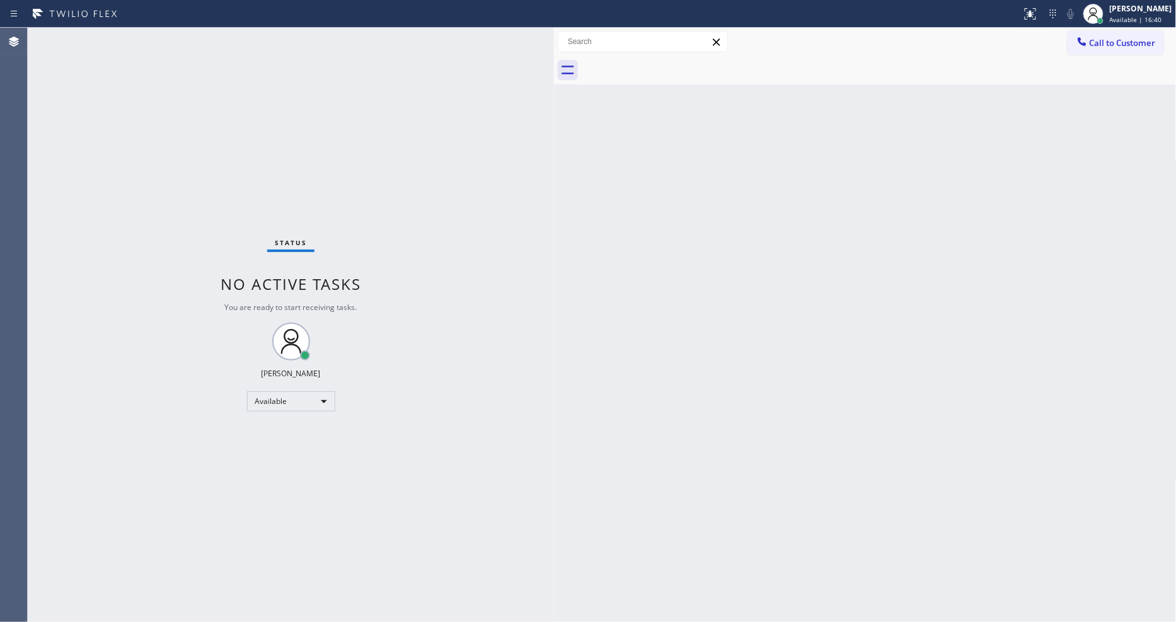
click at [767, 462] on div "Back to Dashboard Change Sender ID Customers Technicians Select a contact Outbo…" at bounding box center [865, 325] width 623 height 594
click at [262, 469] on div "Status No active tasks You are ready to start receiving tasks. [PERSON_NAME] Av…" at bounding box center [291, 325] width 526 height 594
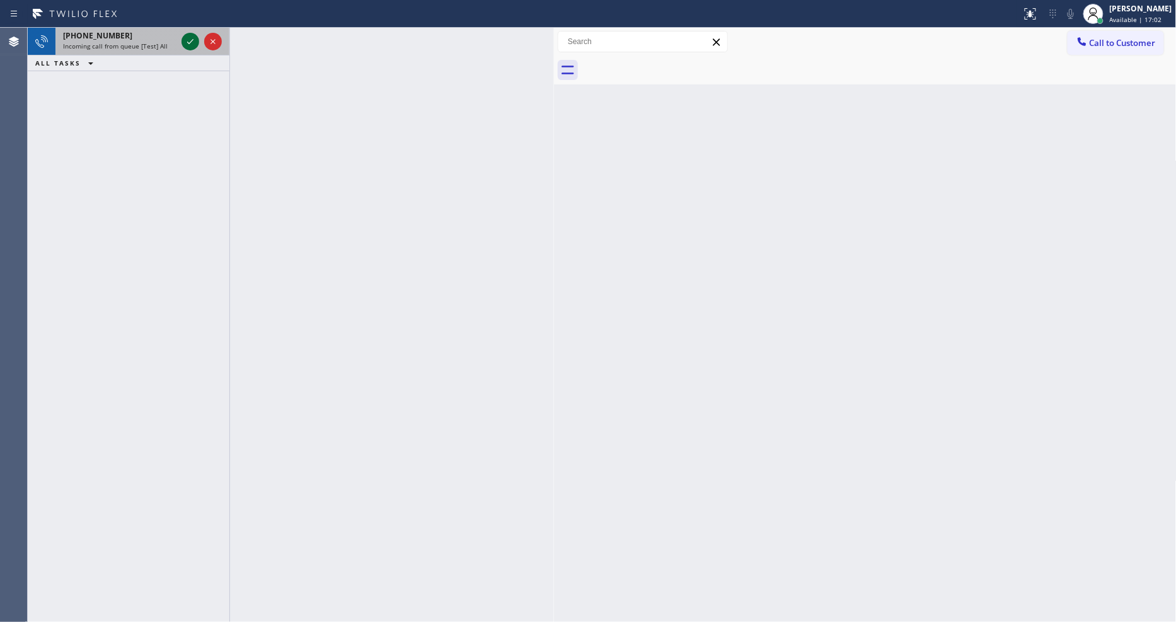
click at [192, 40] on icon at bounding box center [190, 41] width 15 height 15
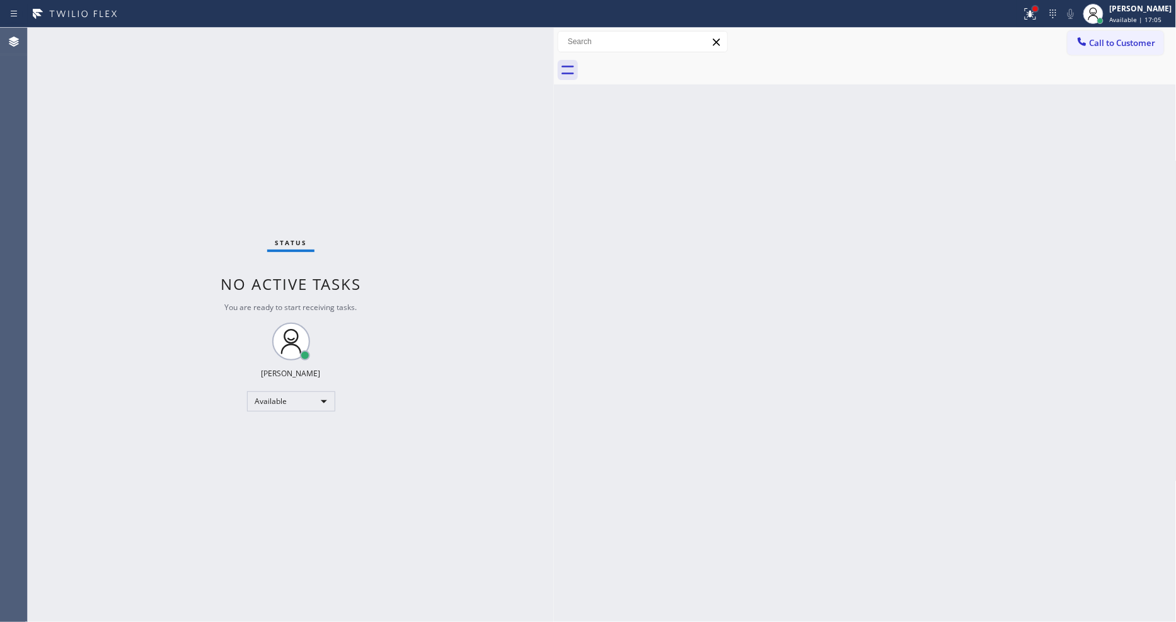
click at [1039, 11] on div at bounding box center [1036, 9] width 8 height 8
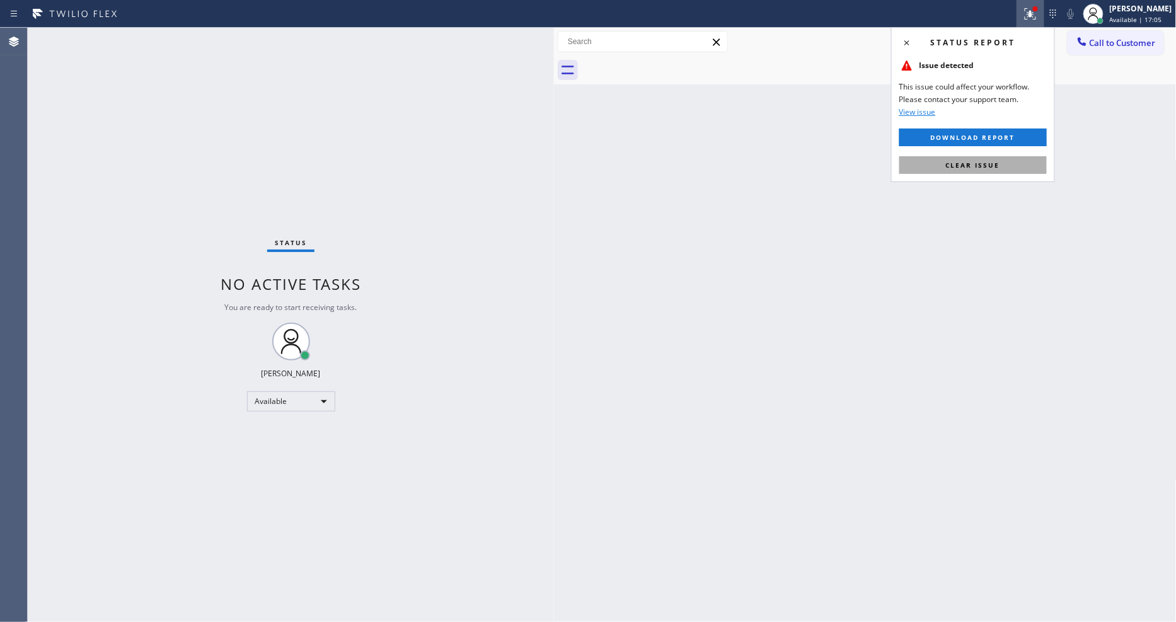
click at [1026, 172] on button "Clear issue" at bounding box center [974, 165] width 148 height 18
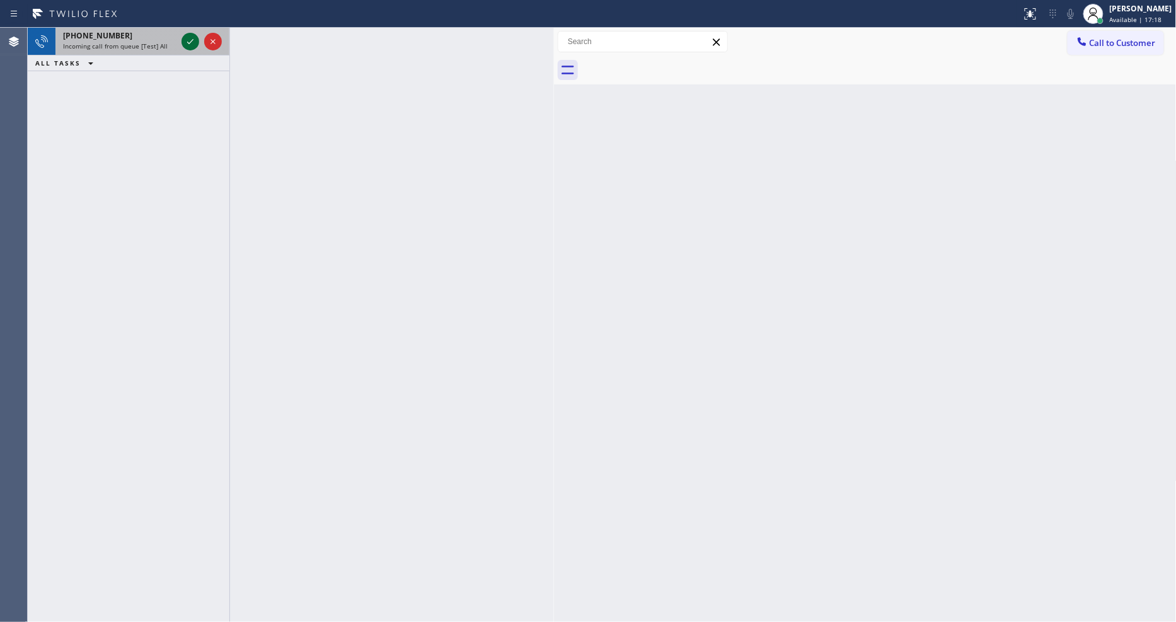
click at [190, 39] on icon at bounding box center [190, 41] width 15 height 15
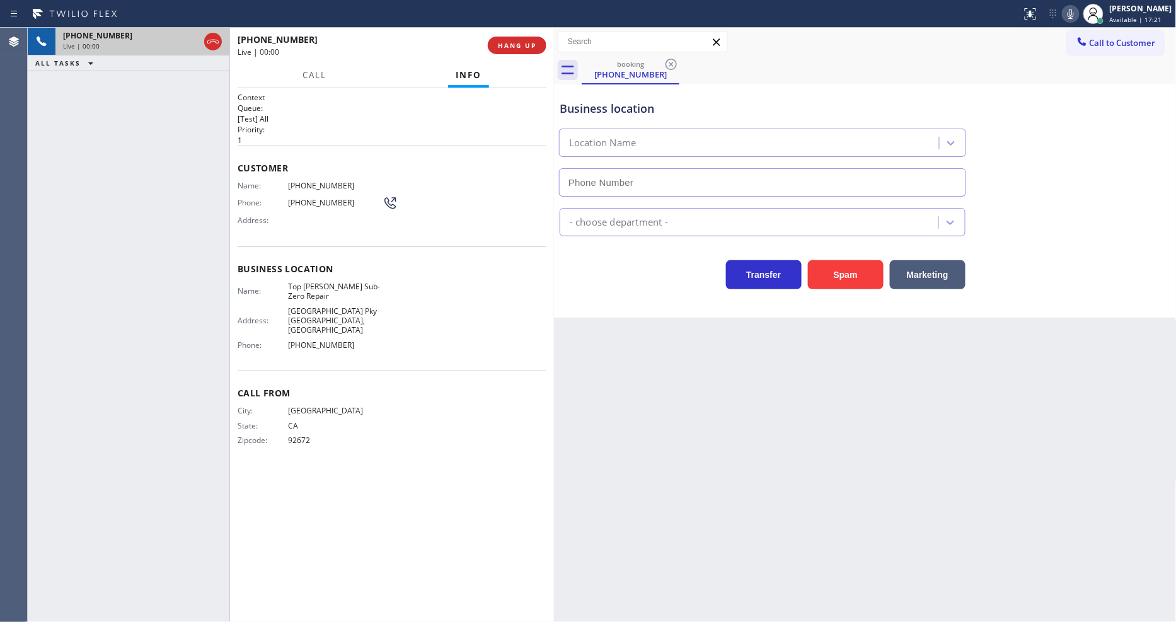
type input "[PHONE_NUMBER]"
click at [293, 287] on span "Top [PERSON_NAME] Sub-Zero Repair" at bounding box center [335, 292] width 95 height 20
copy span "Top [PERSON_NAME] Sub-Zero Repair"
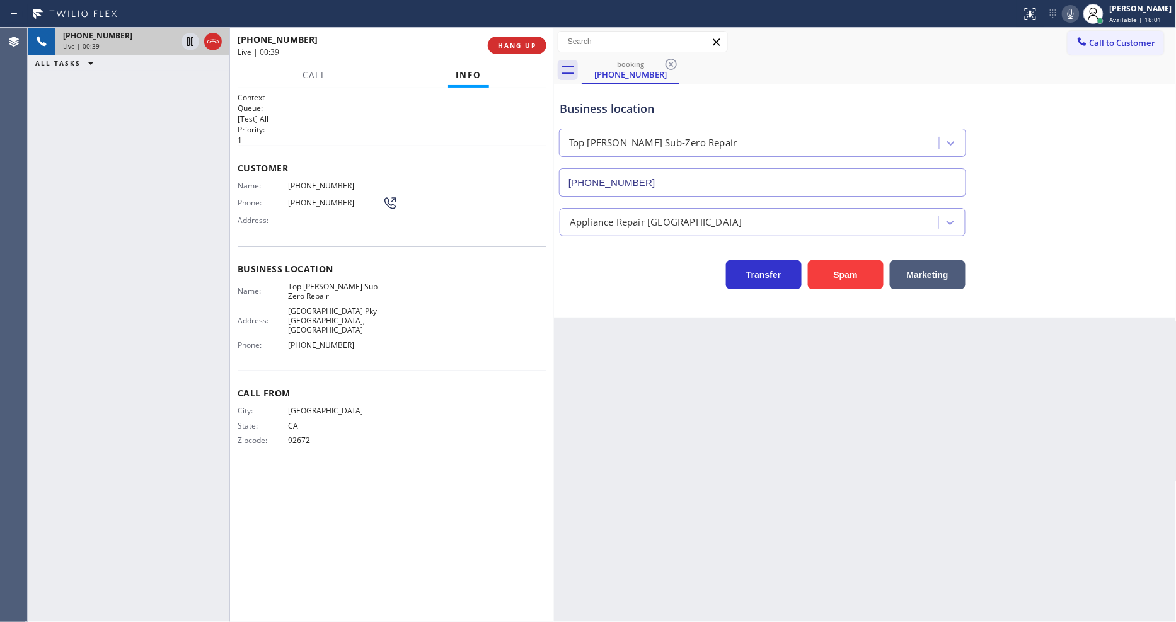
click at [298, 186] on span "[PHONE_NUMBER]" at bounding box center [335, 185] width 95 height 9
click at [298, 185] on span "[PHONE_NUMBER]" at bounding box center [335, 185] width 95 height 9
copy span "[PHONE_NUMBER]"
click at [189, 47] on icon at bounding box center [190, 41] width 15 height 15
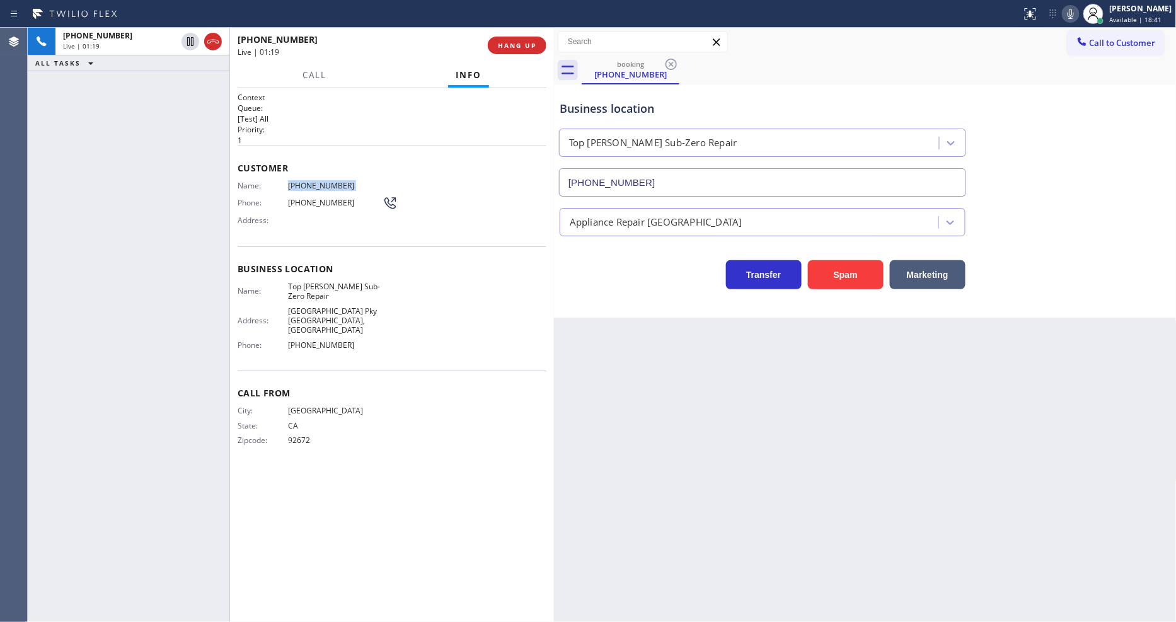
click at [1078, 18] on icon at bounding box center [1070, 13] width 15 height 15
click at [314, 187] on div "Name: [PHONE_NUMBER] Phone: [PHONE_NUMBER] Address:" at bounding box center [318, 206] width 160 height 50
click at [191, 45] on icon at bounding box center [190, 41] width 9 height 9
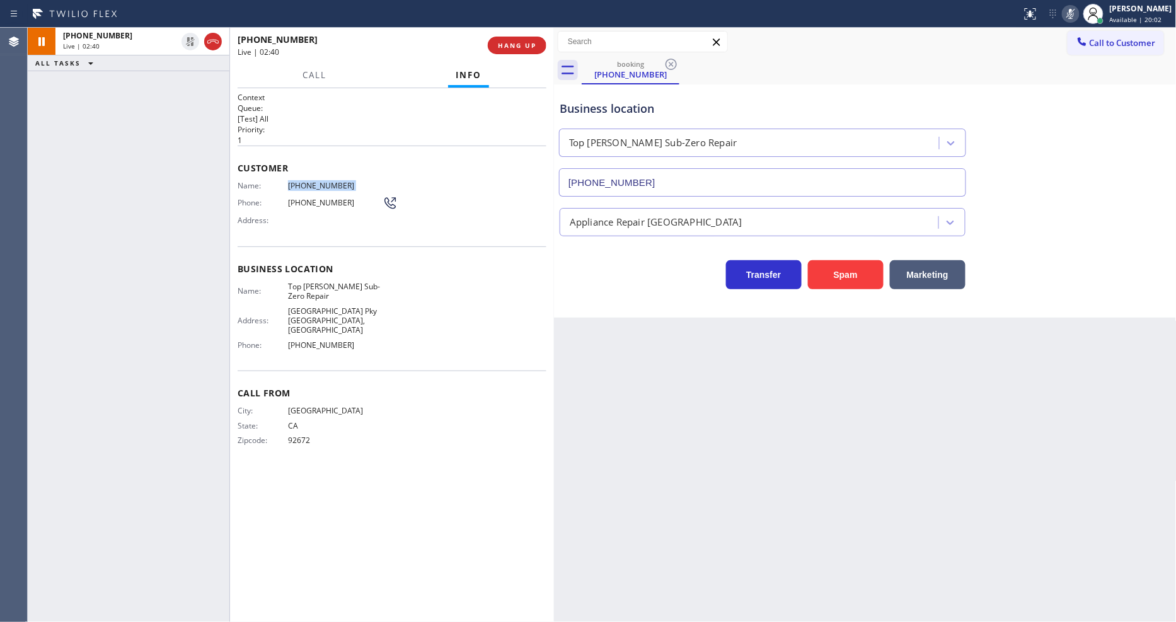
click at [1079, 13] on icon at bounding box center [1070, 13] width 15 height 15
click at [190, 42] on icon at bounding box center [190, 41] width 15 height 15
click at [1079, 16] on icon at bounding box center [1070, 13] width 15 height 15
drag, startPoint x: 193, startPoint y: 38, endPoint x: 558, endPoint y: 39, distance: 365.0
click at [193, 38] on icon at bounding box center [190, 41] width 9 height 9
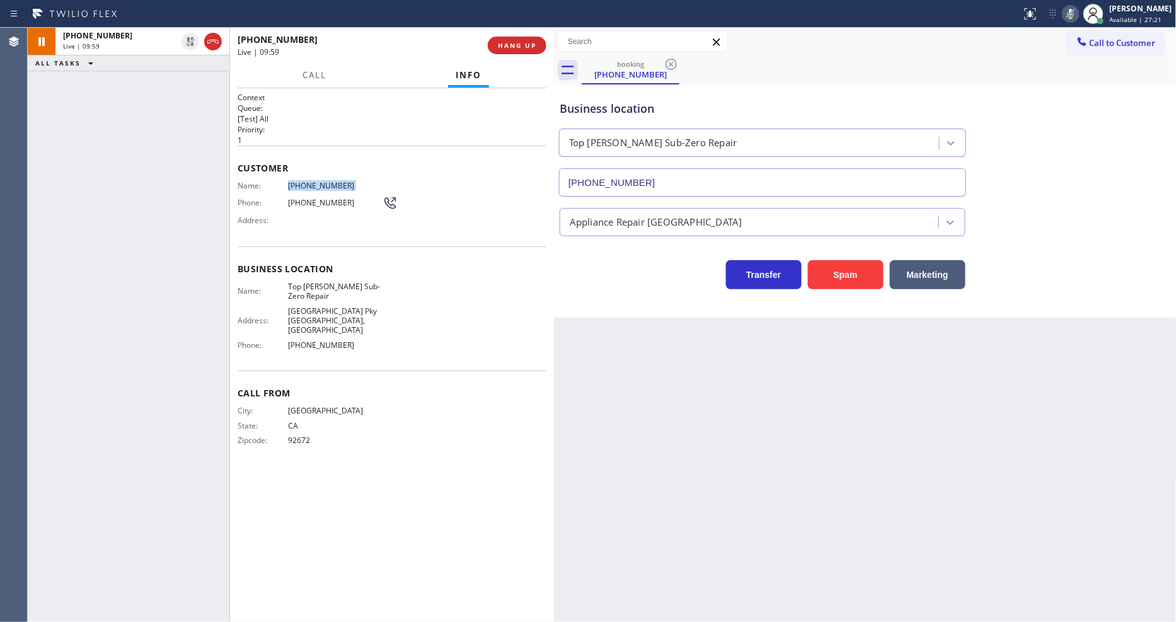
click at [1080, 13] on div at bounding box center [1071, 13] width 18 height 15
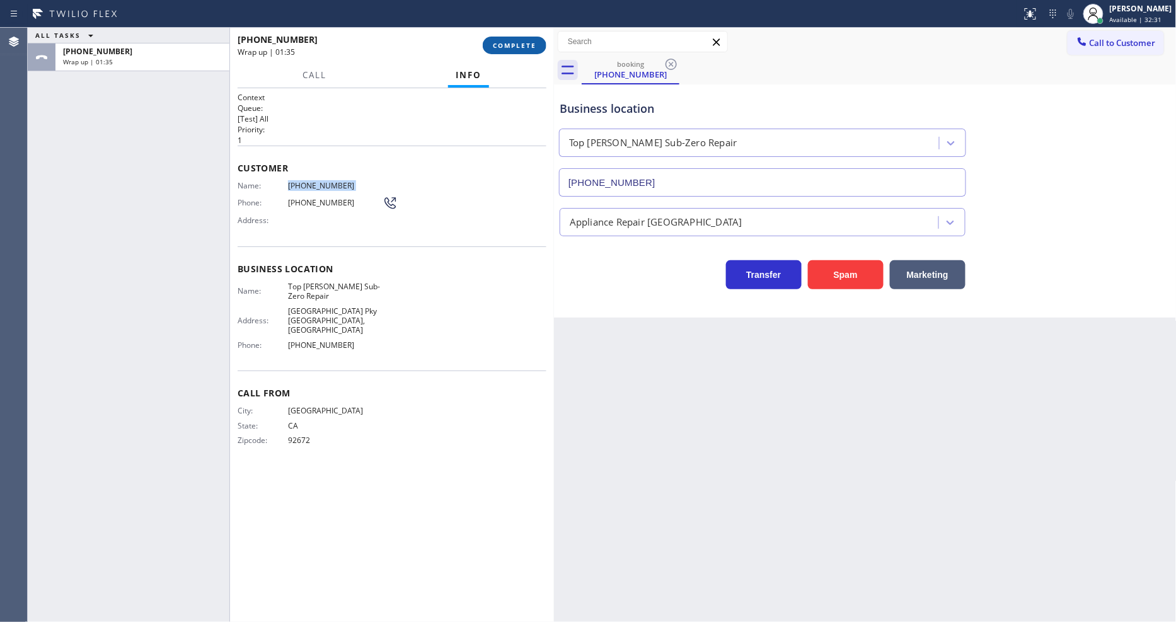
click at [509, 37] on button "COMPLETE" at bounding box center [515, 46] width 64 height 18
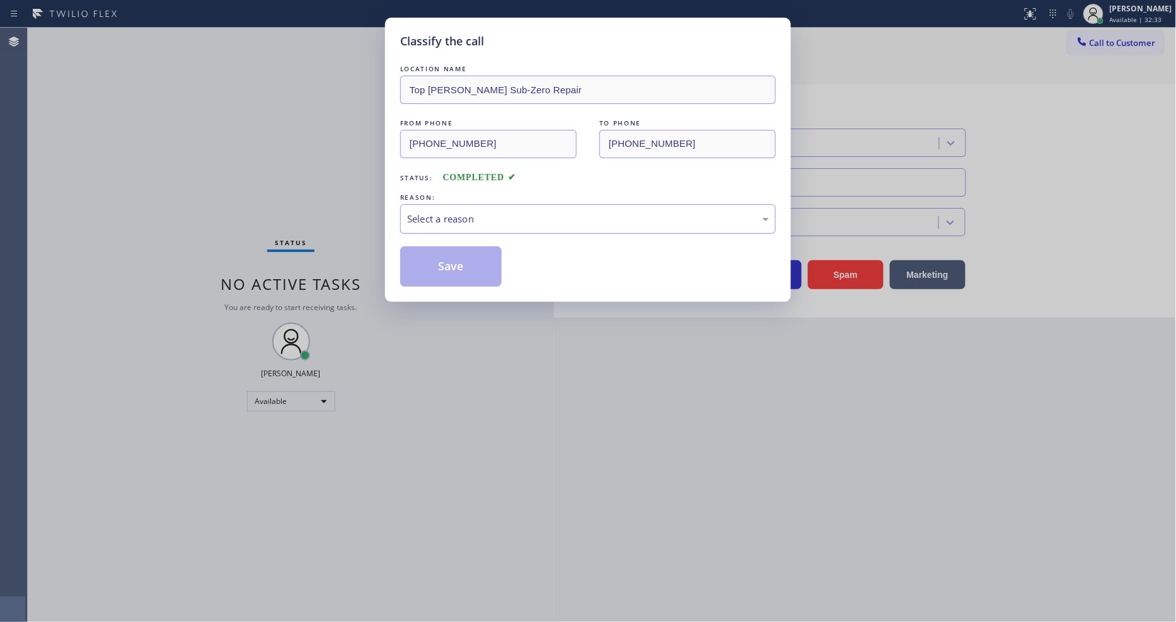
click at [461, 213] on div "Select a reason" at bounding box center [588, 219] width 362 height 14
click at [446, 273] on button "Save" at bounding box center [450, 266] width 101 height 40
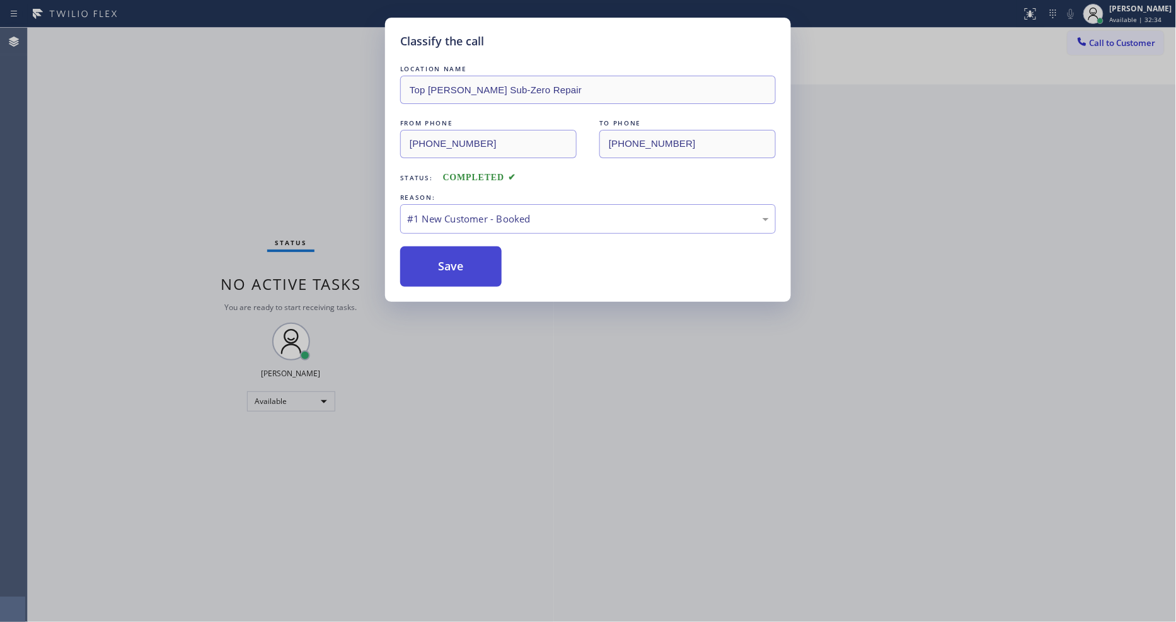
click at [446, 273] on button "Save" at bounding box center [450, 266] width 101 height 40
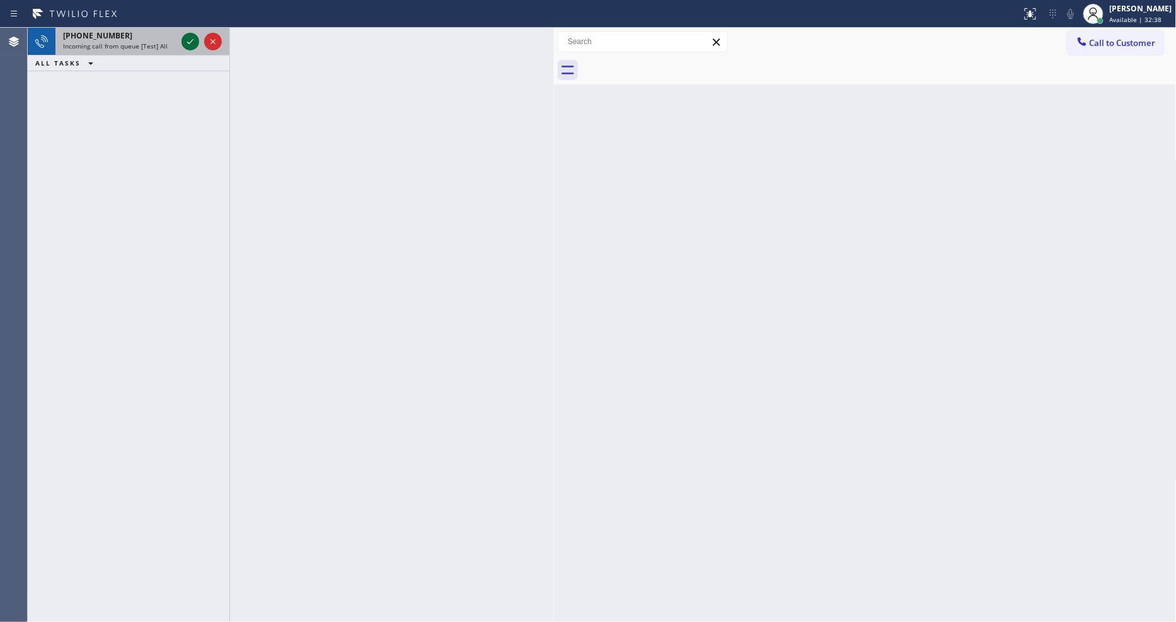
click at [190, 40] on icon at bounding box center [190, 41] width 15 height 15
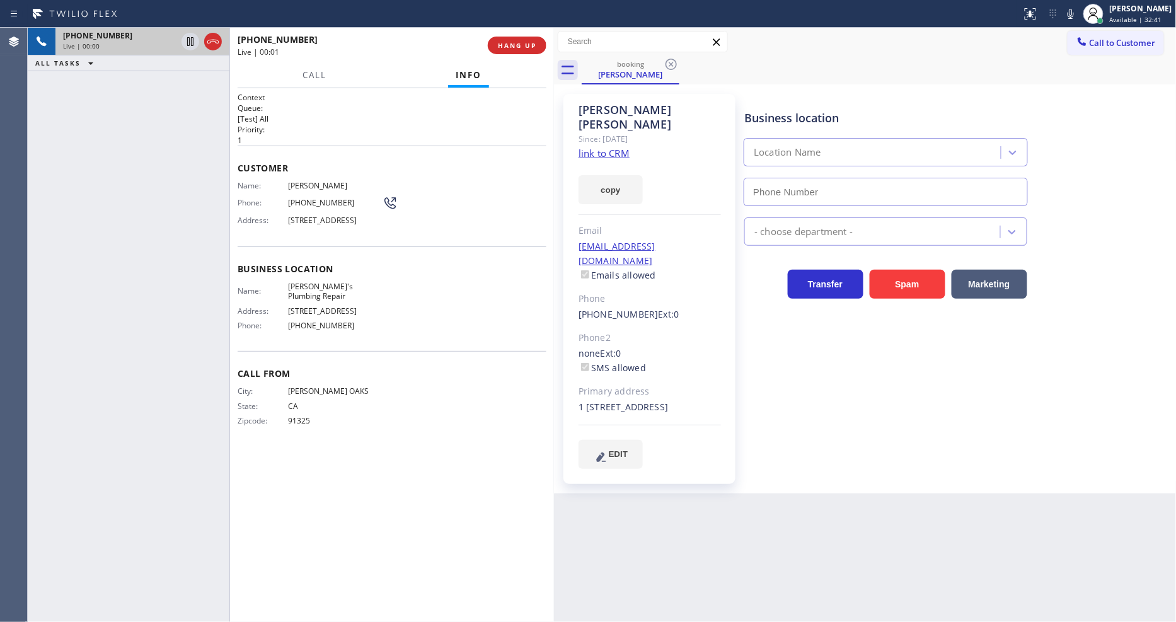
type input "[PHONE_NUMBER]"
click at [598, 147] on link "link to CRM" at bounding box center [604, 153] width 51 height 13
click at [683, 521] on div "Back to Dashboard Change Sender ID Customers Technicians Select a contact Outbo…" at bounding box center [865, 325] width 623 height 594
click at [154, 172] on div "[PHONE_NUMBER] Live | 00:47 ALL TASKS ALL TASKS ACTIVE TASKS TASKS IN WRAP UP" at bounding box center [129, 325] width 202 height 594
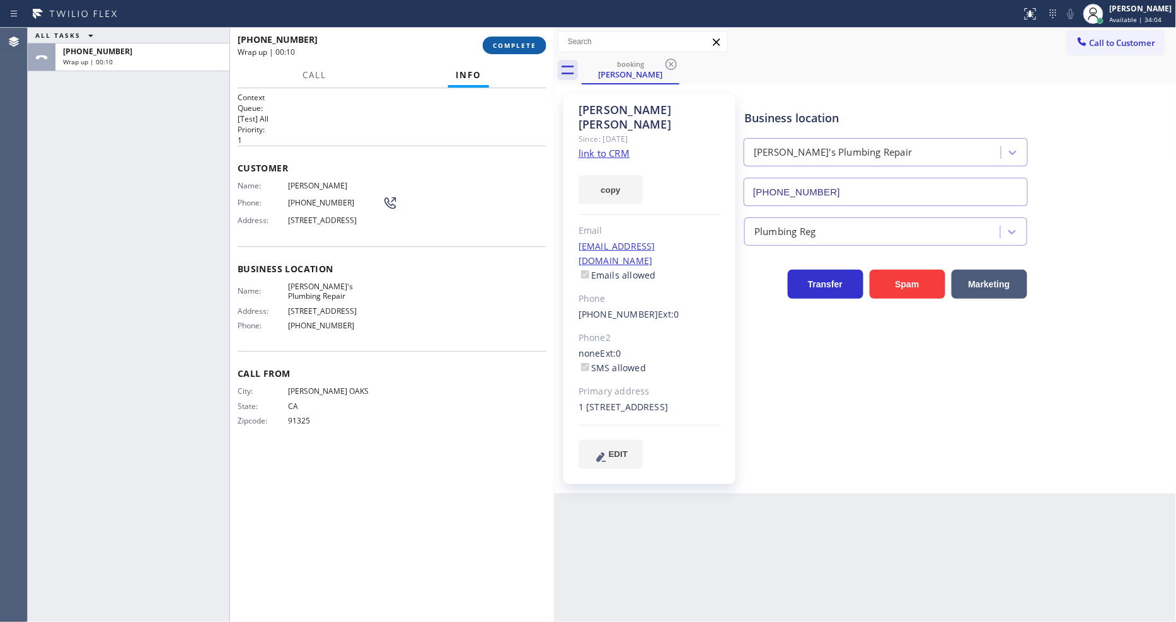
click at [522, 46] on span "COMPLETE" at bounding box center [514, 45] width 43 height 9
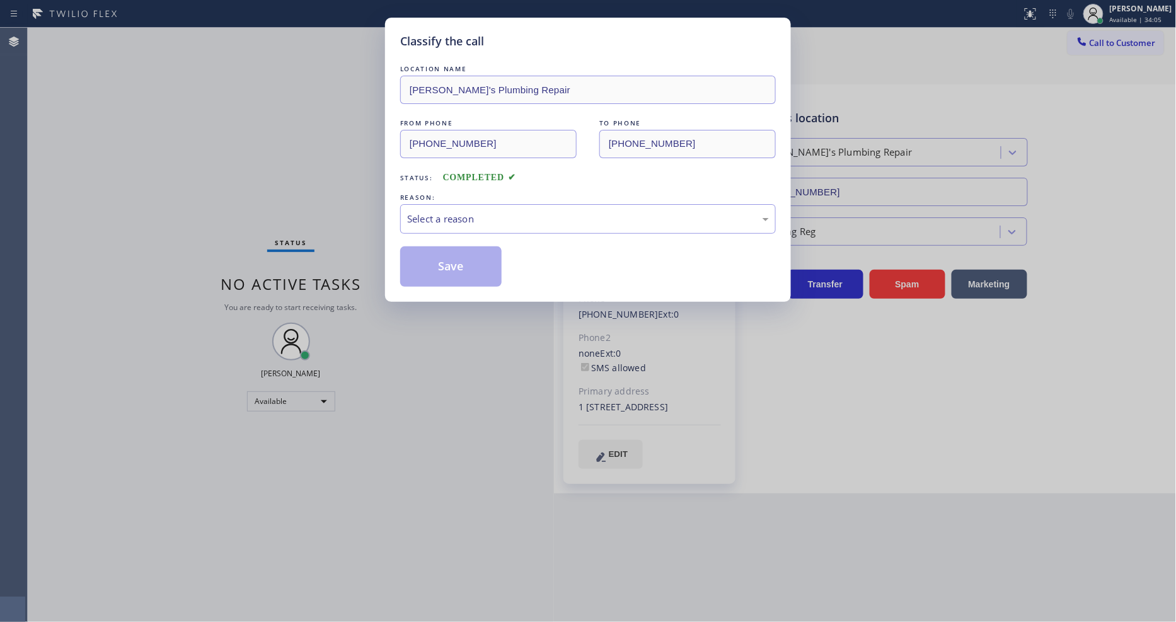
click at [434, 224] on div "Select a reason" at bounding box center [588, 219] width 376 height 30
click at [445, 261] on button "Save" at bounding box center [450, 266] width 101 height 40
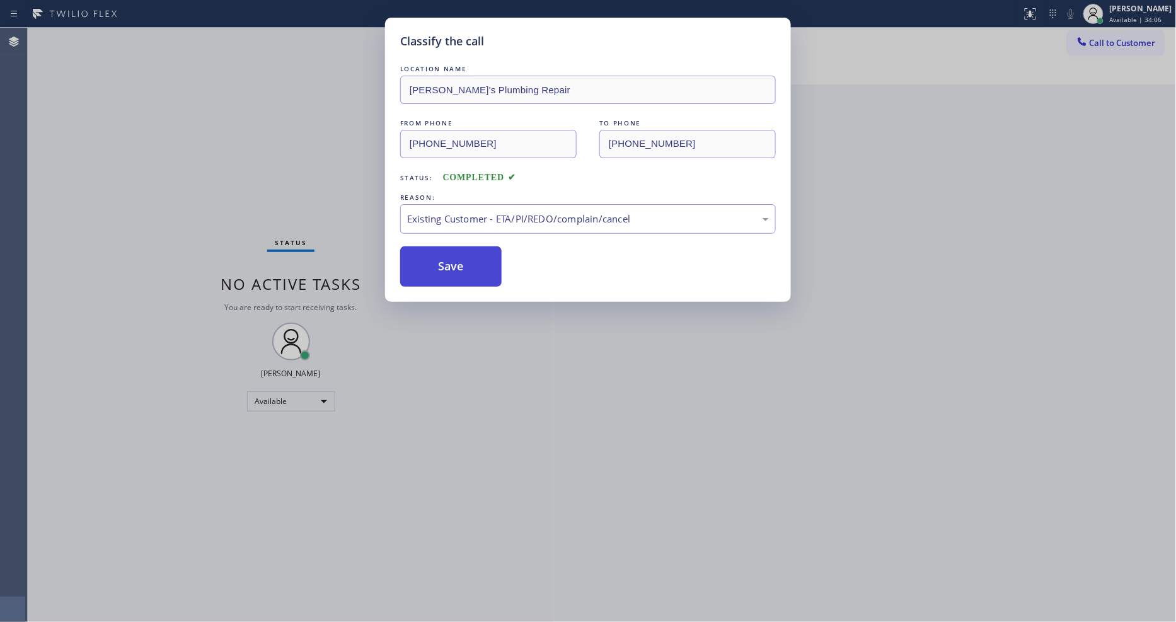
click at [445, 261] on button "Save" at bounding box center [450, 266] width 101 height 40
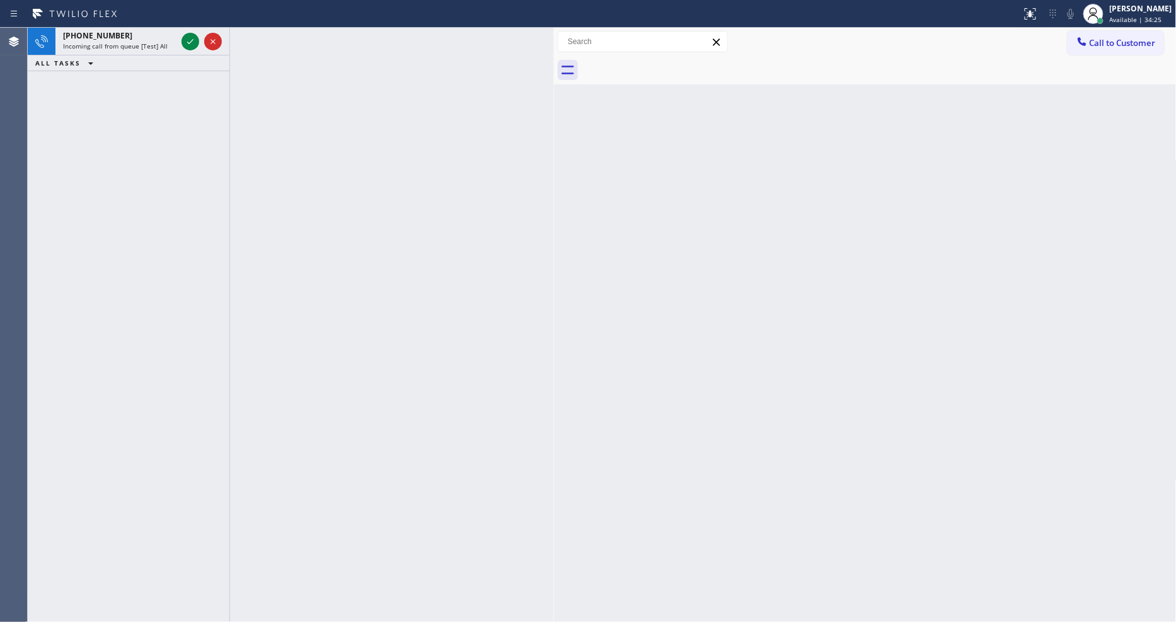
click at [193, 40] on icon at bounding box center [190, 41] width 15 height 15
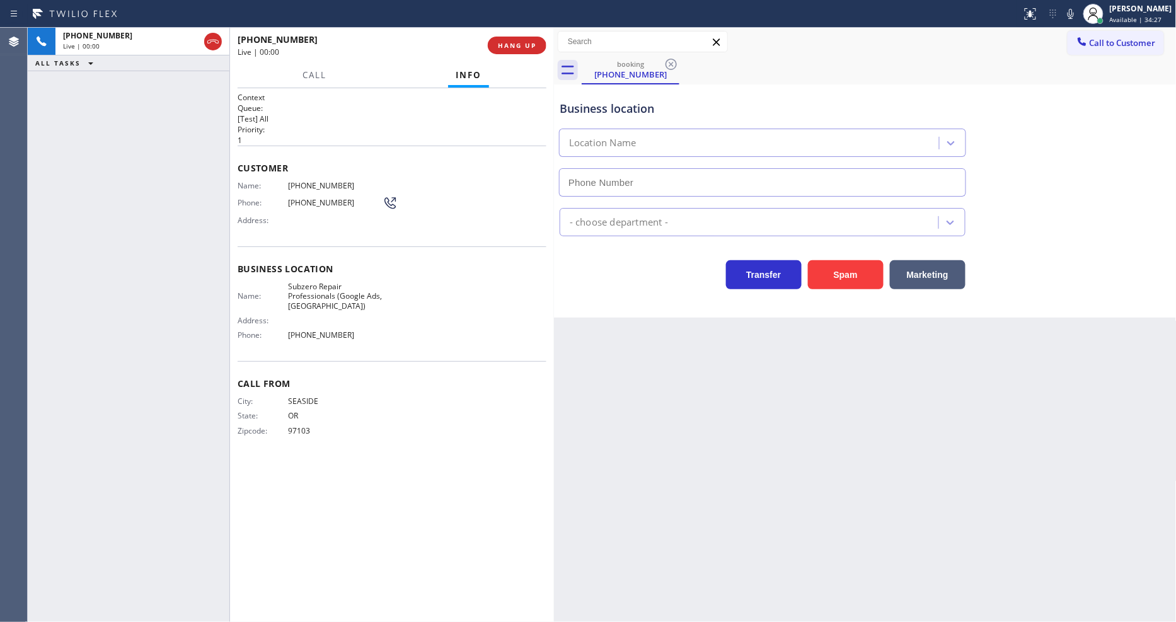
type input "[PHONE_NUMBER]"
click at [305, 291] on span "Subzero Repair Professionals (Google Ads, [GEOGRAPHIC_DATA])" at bounding box center [335, 296] width 95 height 29
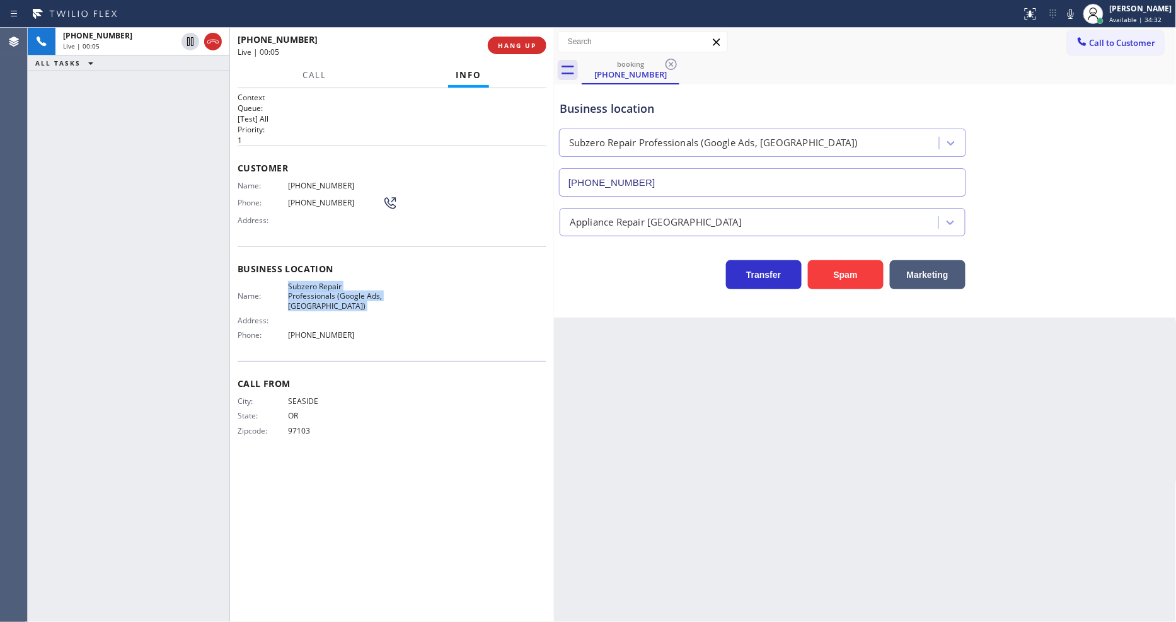
click at [305, 291] on span "Subzero Repair Professionals (Google Ads, [GEOGRAPHIC_DATA])" at bounding box center [335, 296] width 95 height 29
click at [316, 181] on span "[PHONE_NUMBER]" at bounding box center [335, 185] width 95 height 9
click at [156, 243] on div "[PHONE_NUMBER] Live | 01:12 ALL TASKS ALL TASKS ACTIVE TASKS TASKS IN WRAP UP" at bounding box center [129, 325] width 202 height 594
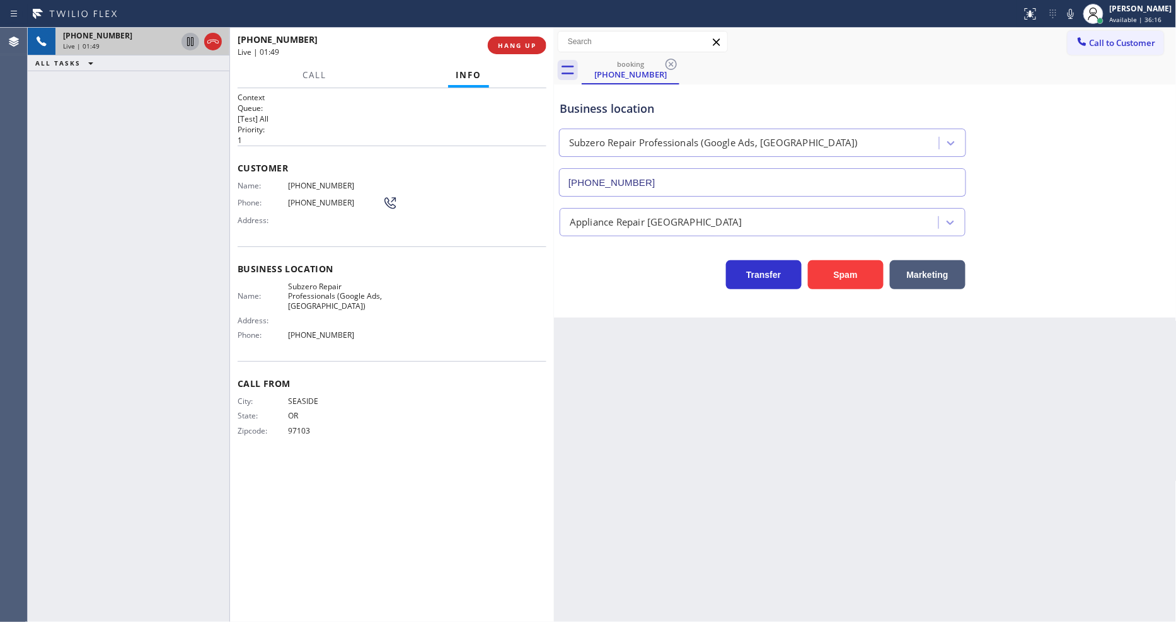
click at [190, 40] on icon at bounding box center [190, 41] width 15 height 15
click at [1079, 9] on icon at bounding box center [1070, 13] width 15 height 15
click at [1131, 337] on div "Back to Dashboard Change Sender ID Customers Technicians Select a contact Outbo…" at bounding box center [865, 325] width 623 height 594
click at [188, 38] on icon at bounding box center [190, 41] width 9 height 9
click at [1079, 16] on icon at bounding box center [1070, 13] width 15 height 15
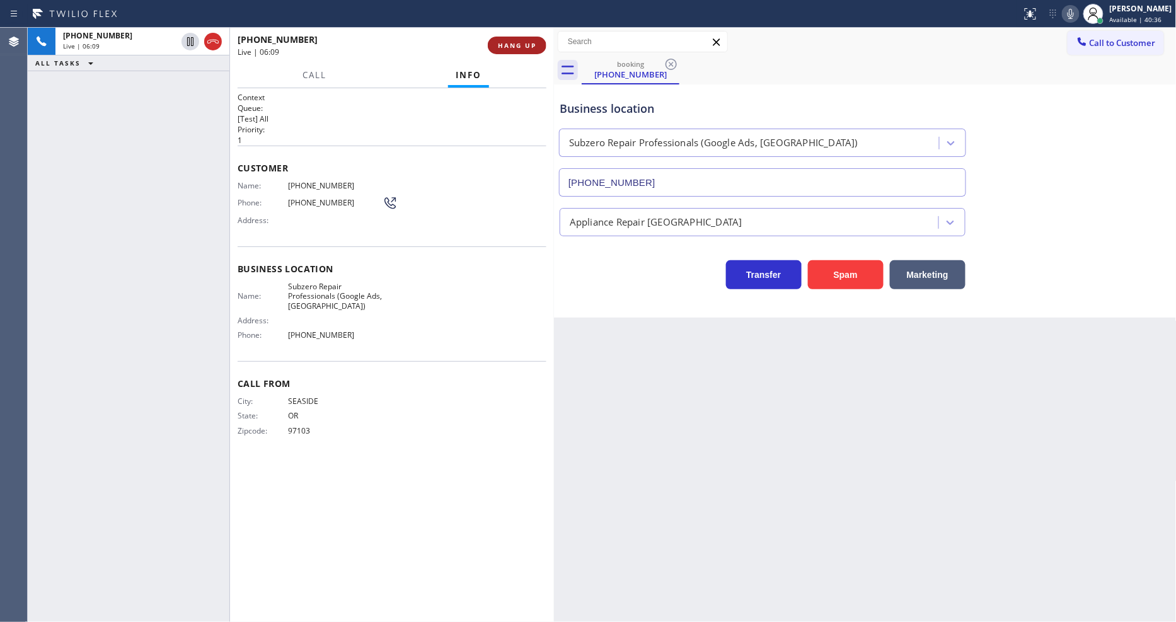
click at [519, 37] on button "HANG UP" at bounding box center [517, 46] width 59 height 18
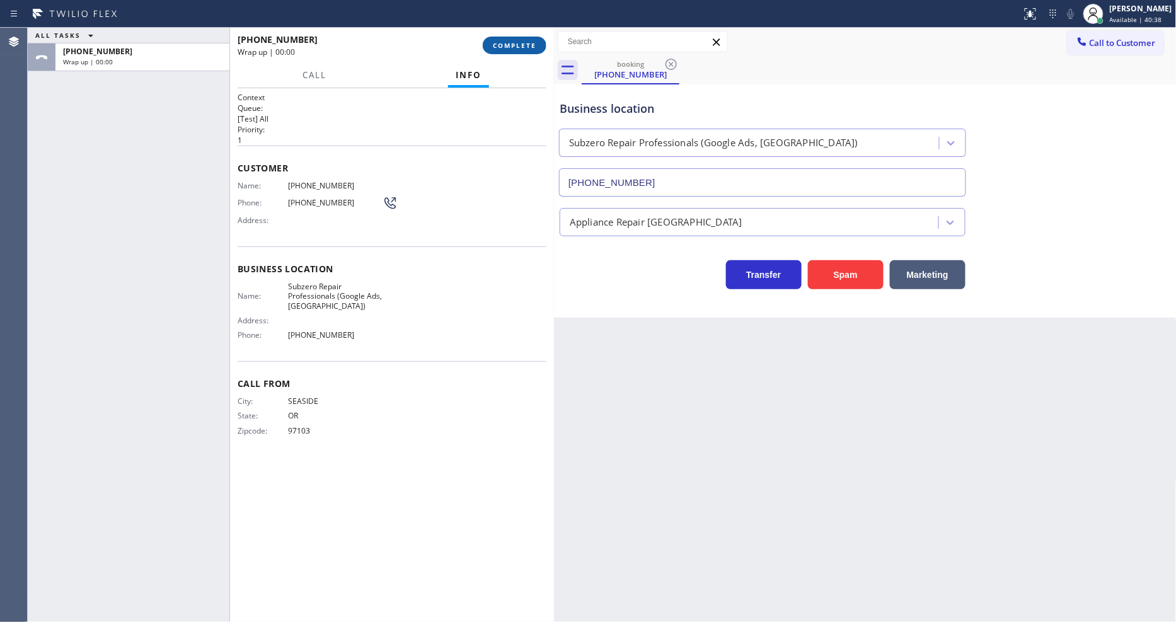
click at [521, 38] on button "COMPLETE" at bounding box center [515, 46] width 64 height 18
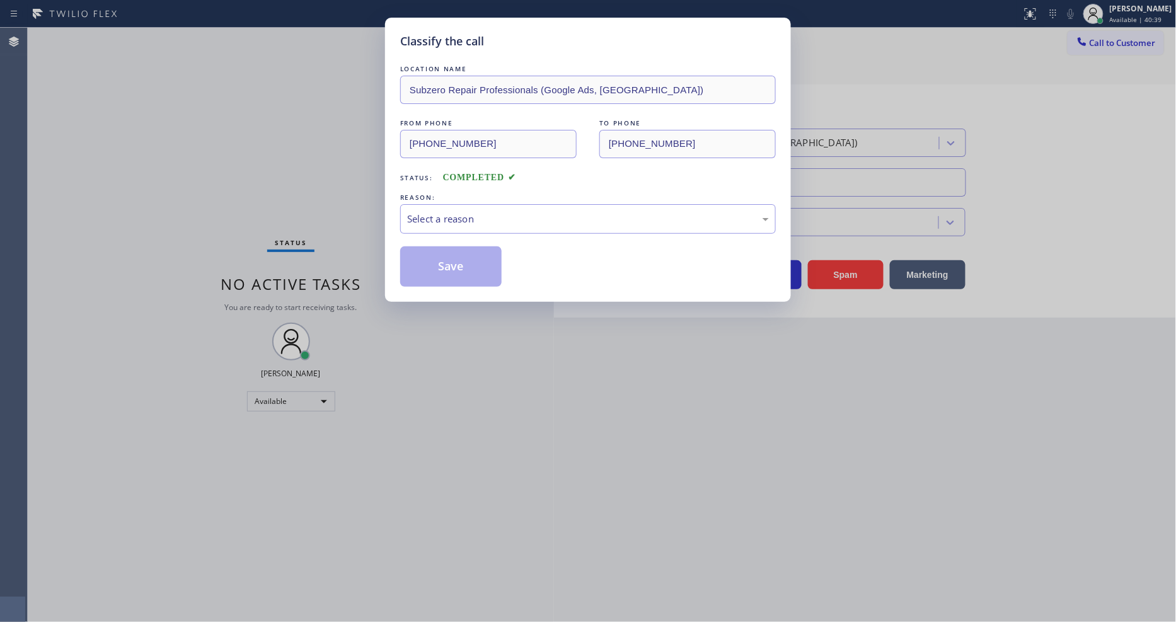
click at [434, 231] on div "LOCATION NAME Subzero Repair Professionals (Google Ads, [GEOGRAPHIC_DATA]) FROM…" at bounding box center [588, 174] width 376 height 224
click at [439, 223] on div "Select a reason" at bounding box center [588, 219] width 376 height 30
click at [443, 271] on button "Save" at bounding box center [450, 266] width 101 height 40
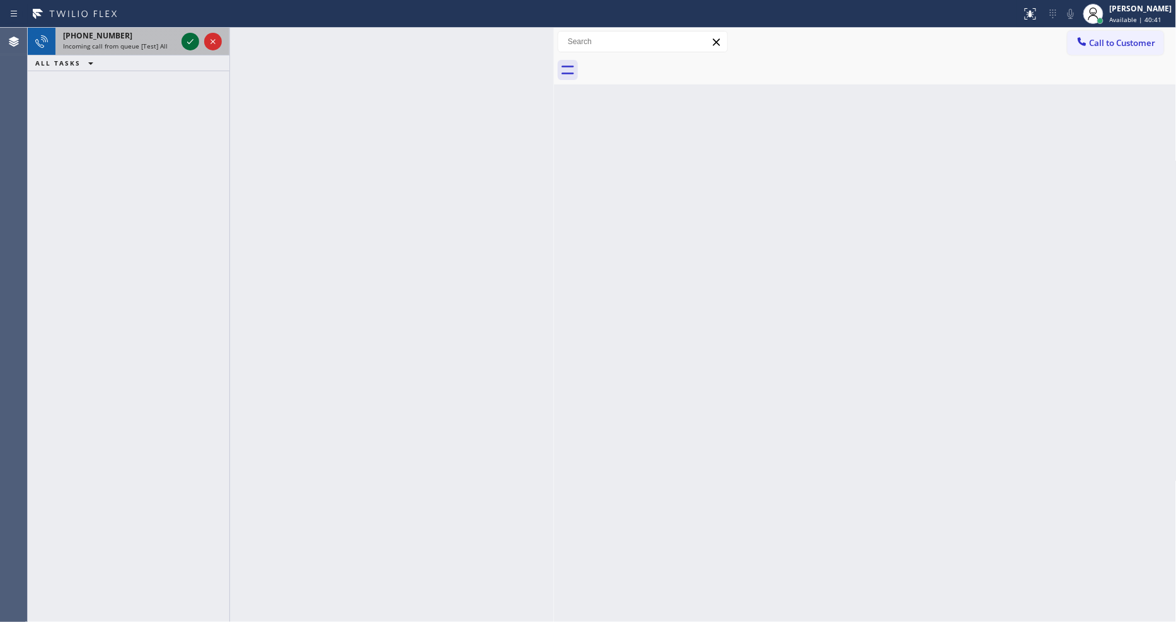
click at [187, 40] on icon at bounding box center [190, 41] width 15 height 15
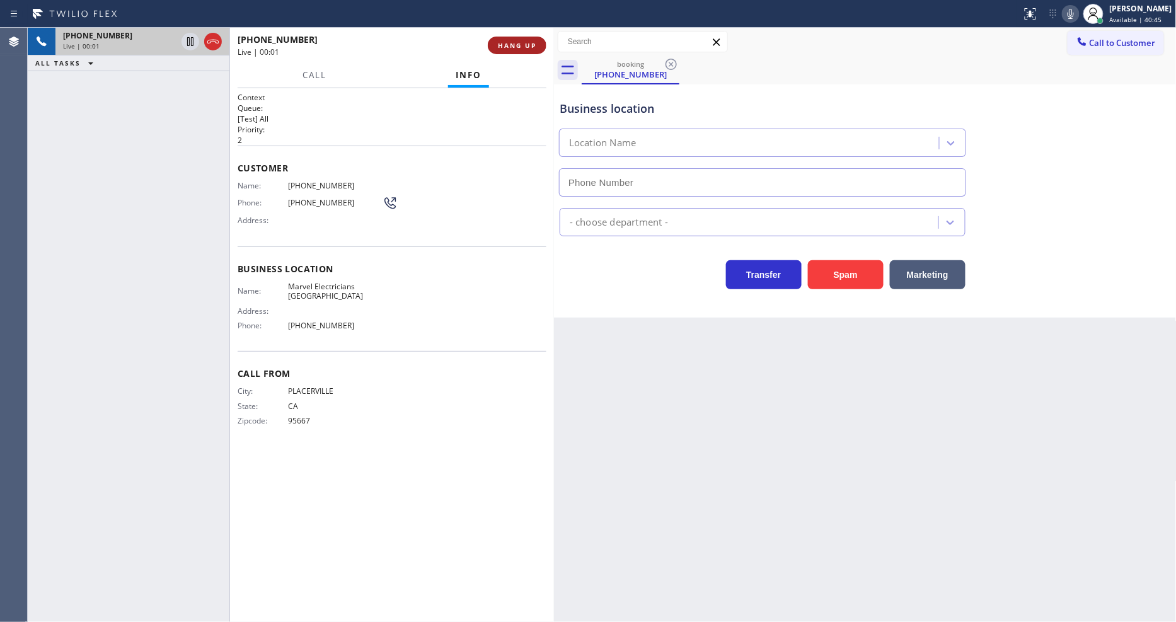
click at [525, 45] on span "HANG UP" at bounding box center [517, 45] width 38 height 9
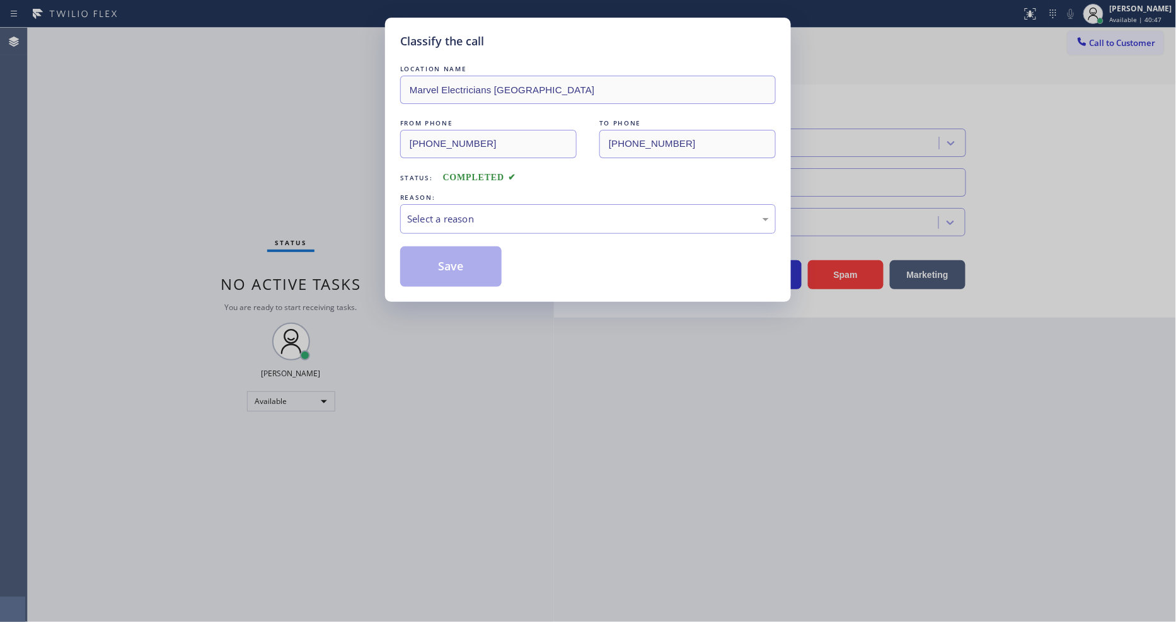
type input "[PHONE_NUMBER]"
click at [477, 212] on div "Select a reason" at bounding box center [588, 219] width 362 height 14
click at [464, 212] on div "Yelp / Google" at bounding box center [588, 219] width 362 height 14
click at [457, 261] on button "Save" at bounding box center [450, 266] width 101 height 40
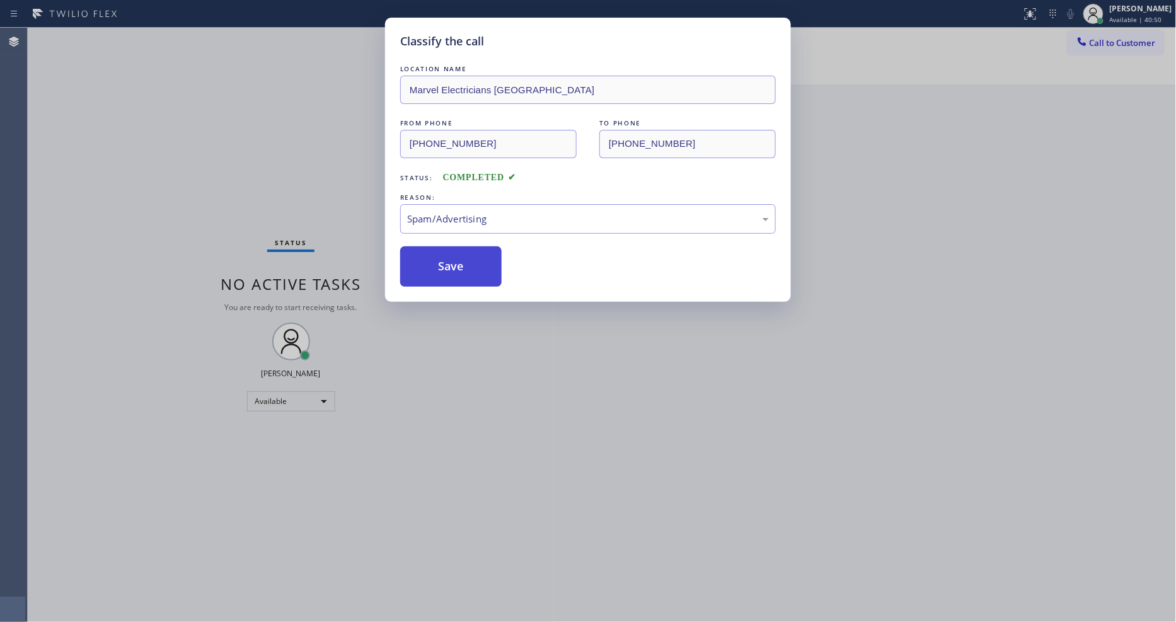
click at [457, 261] on button "Save" at bounding box center [450, 266] width 101 height 40
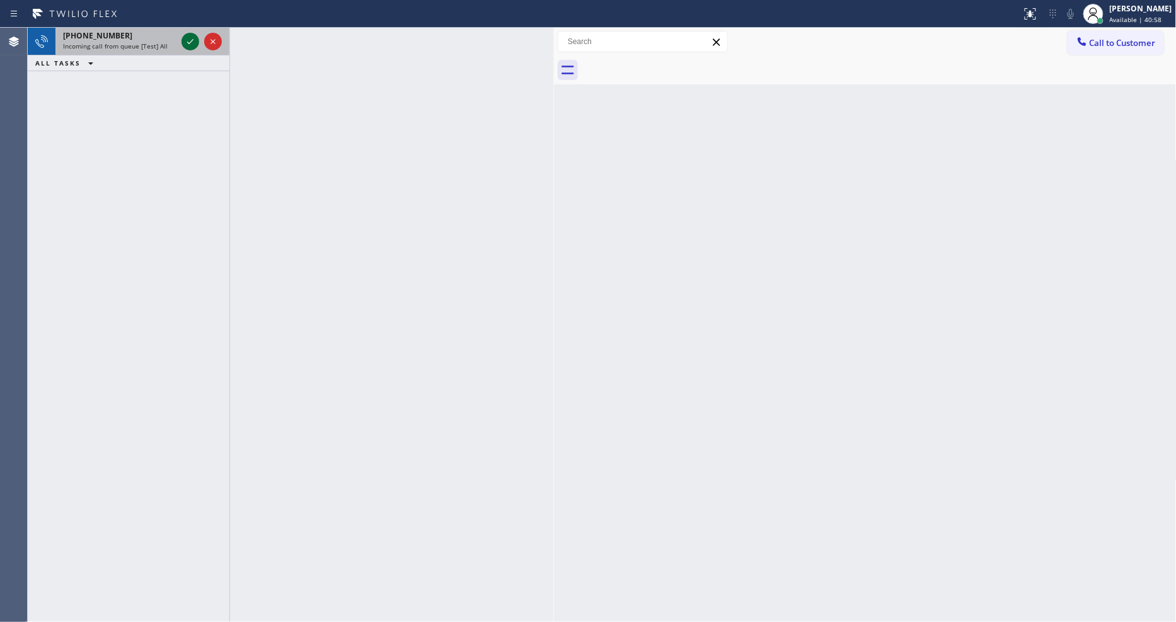
click at [193, 40] on icon at bounding box center [190, 41] width 15 height 15
click at [192, 39] on icon at bounding box center [190, 41] width 15 height 15
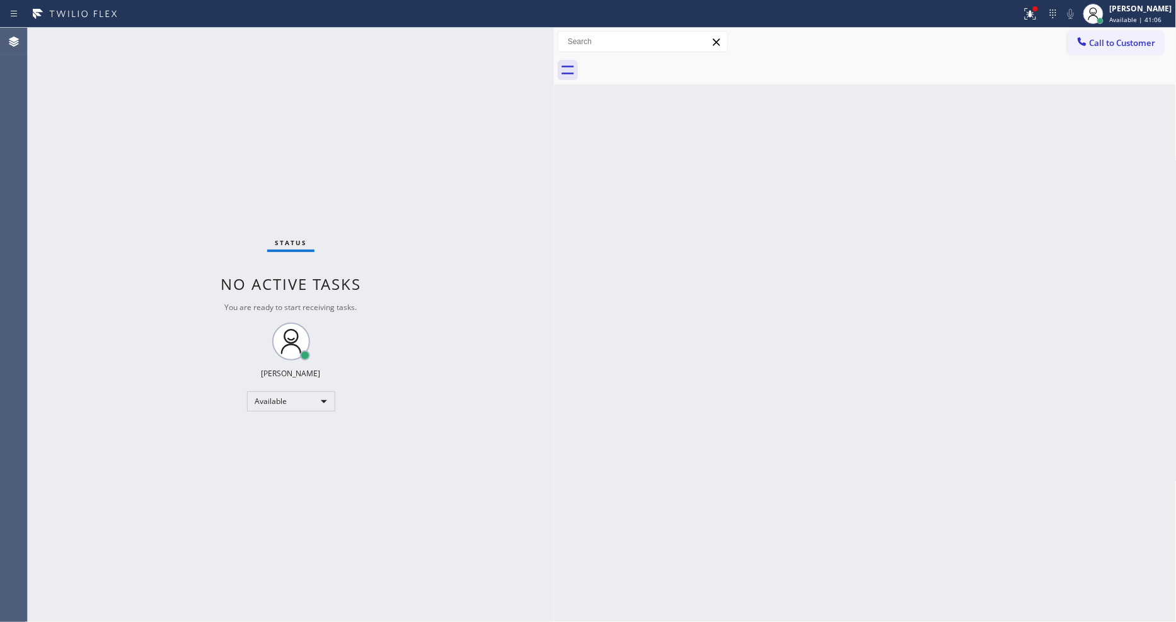
click at [692, 385] on div "Back to Dashboard Change Sender ID Customers Technicians Select a contact Outbo…" at bounding box center [865, 325] width 623 height 594
drag, startPoint x: 897, startPoint y: 349, endPoint x: 871, endPoint y: 337, distance: 28.8
click at [897, 349] on div "Back to Dashboard Change Sender ID Customers Technicians Select a contact Outbo…" at bounding box center [865, 325] width 623 height 594
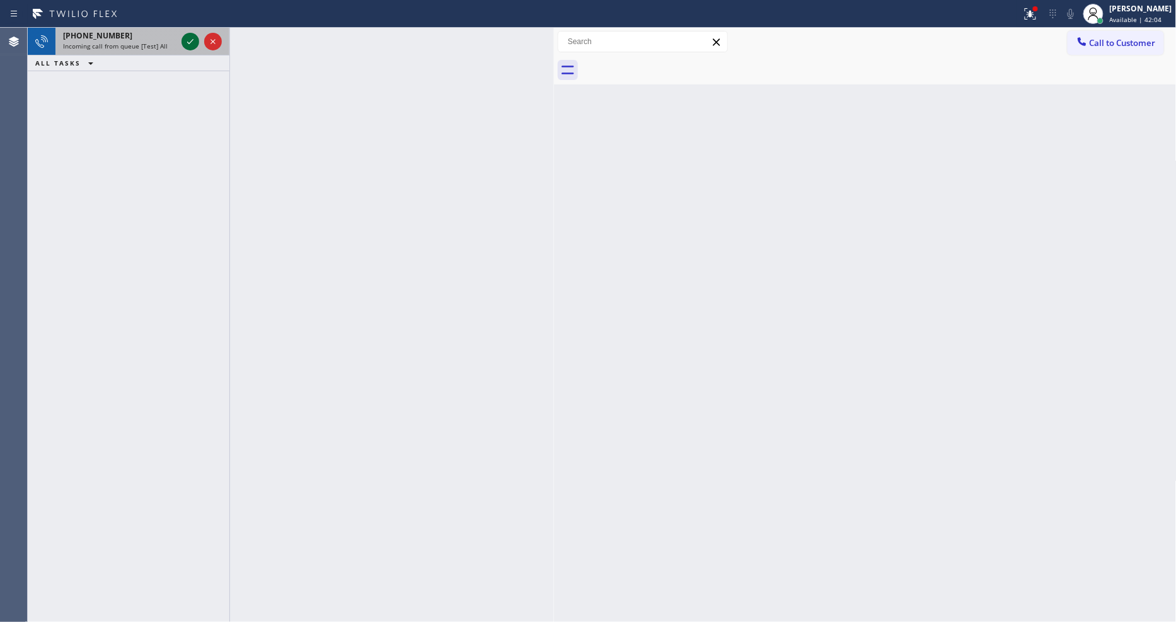
click at [185, 43] on icon at bounding box center [190, 41] width 15 height 15
click at [191, 43] on icon at bounding box center [190, 41] width 15 height 15
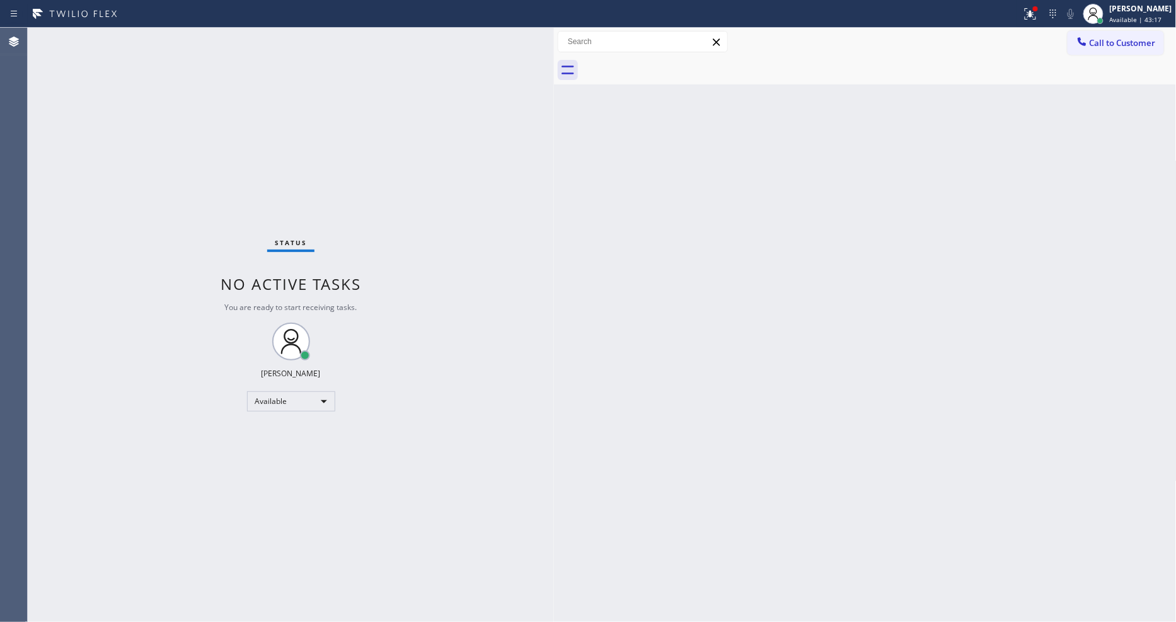
click at [192, 38] on div "Status No active tasks You are ready to start receiving tasks. [PERSON_NAME] Av…" at bounding box center [291, 325] width 526 height 594
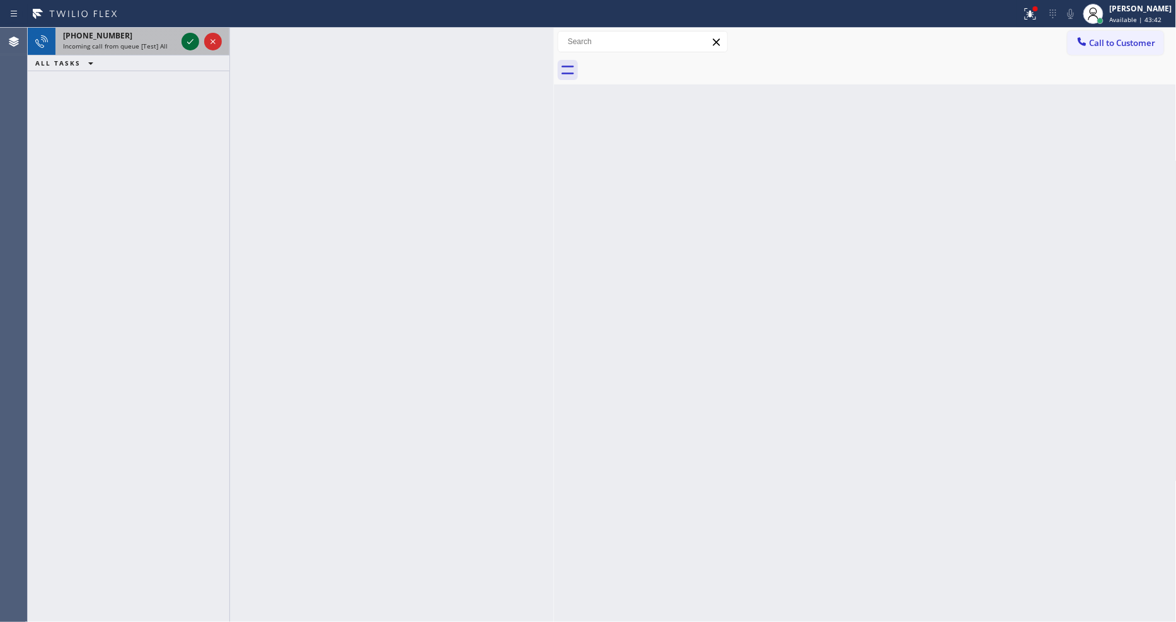
click at [190, 40] on icon at bounding box center [190, 41] width 15 height 15
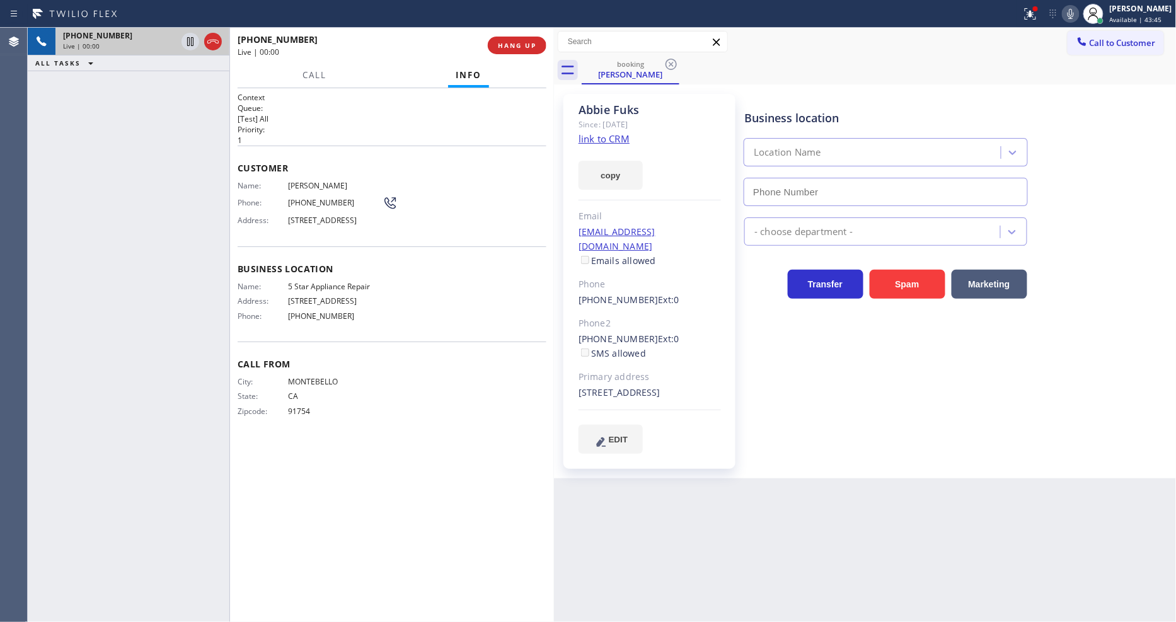
click at [587, 140] on link "link to CRM" at bounding box center [604, 138] width 51 height 13
type input "[PHONE_NUMBER]"
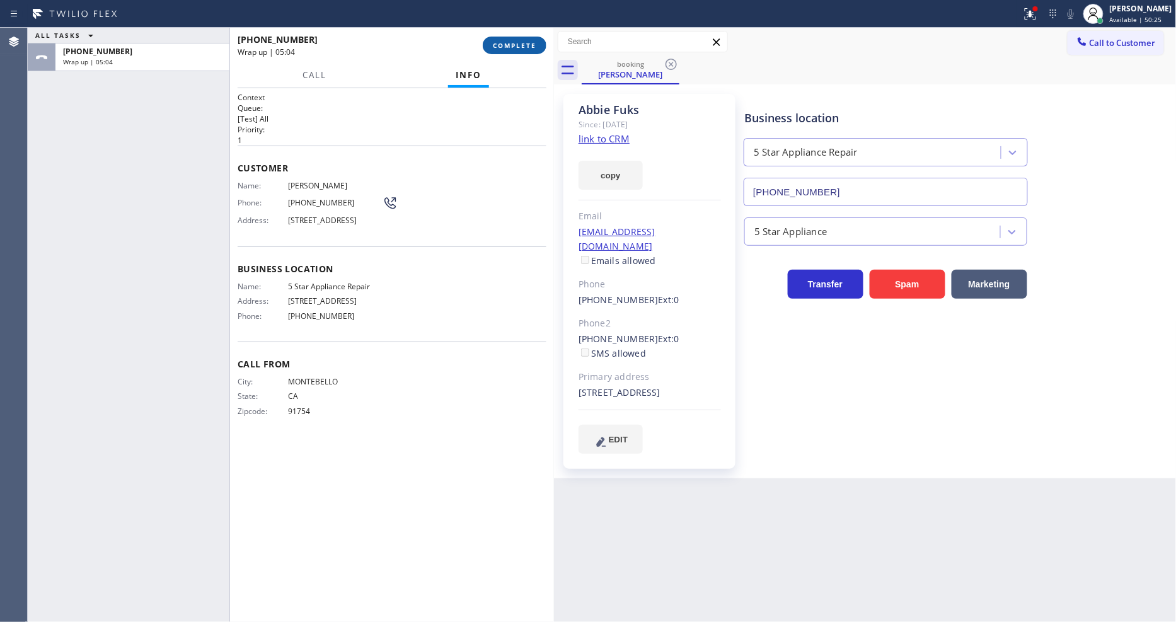
click at [528, 51] on button "COMPLETE" at bounding box center [515, 46] width 64 height 18
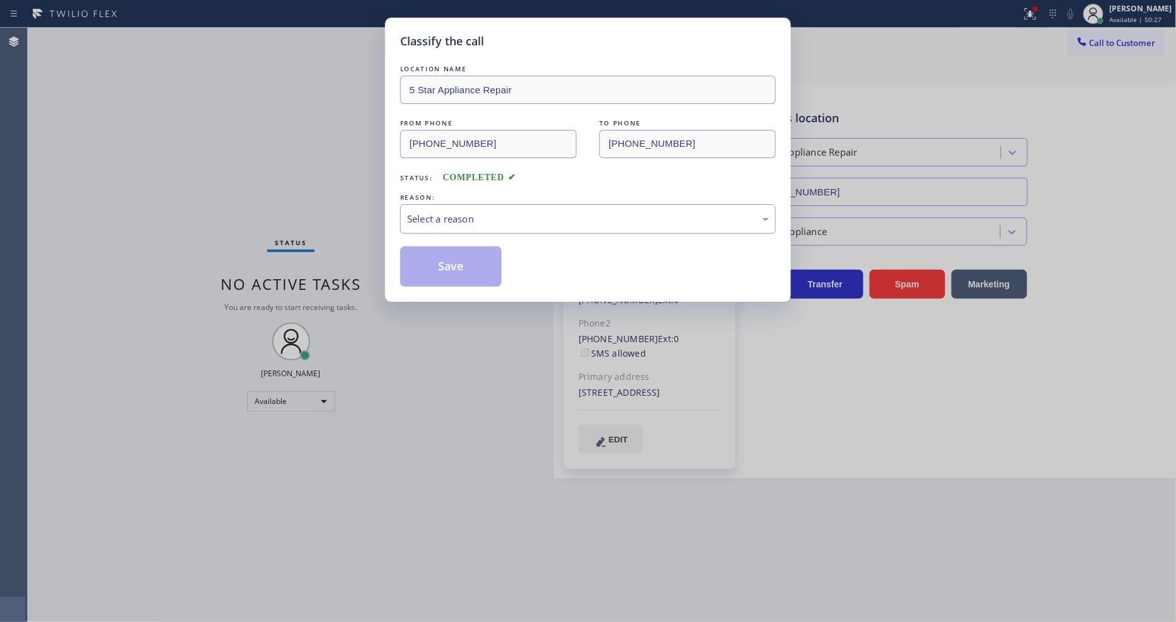
click at [450, 219] on div "Select a reason" at bounding box center [588, 219] width 362 height 14
click at [444, 277] on button "Save" at bounding box center [450, 266] width 101 height 40
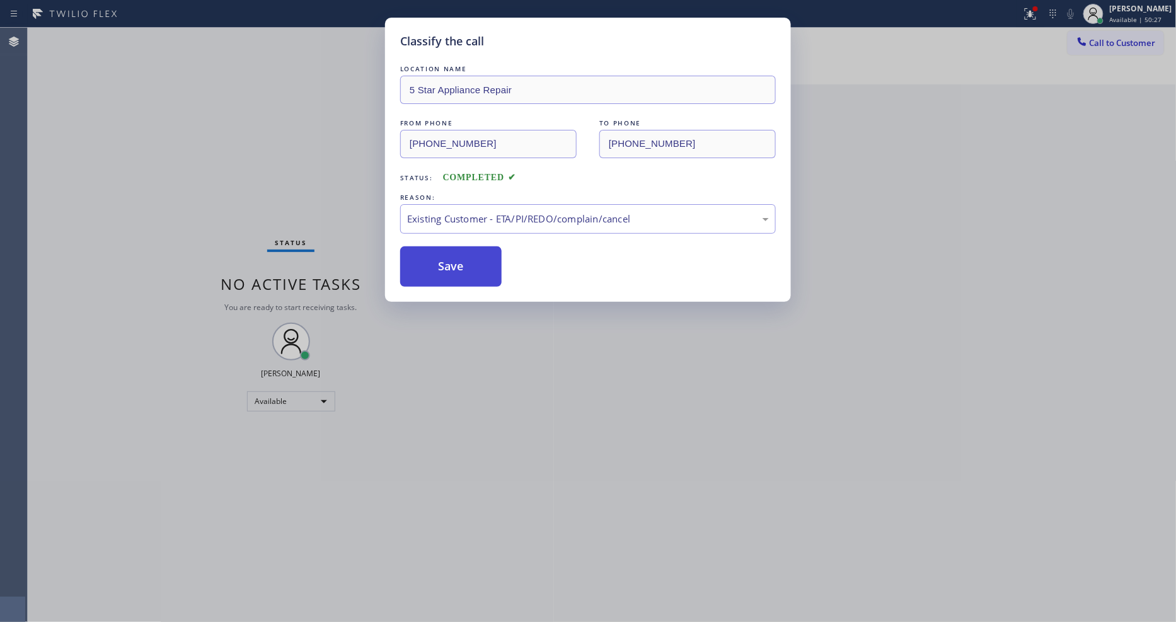
click at [444, 277] on button "Save" at bounding box center [450, 266] width 101 height 40
drag, startPoint x: 444, startPoint y: 277, endPoint x: 345, endPoint y: 43, distance: 254.3
click at [444, 276] on button "Save" at bounding box center [450, 266] width 101 height 40
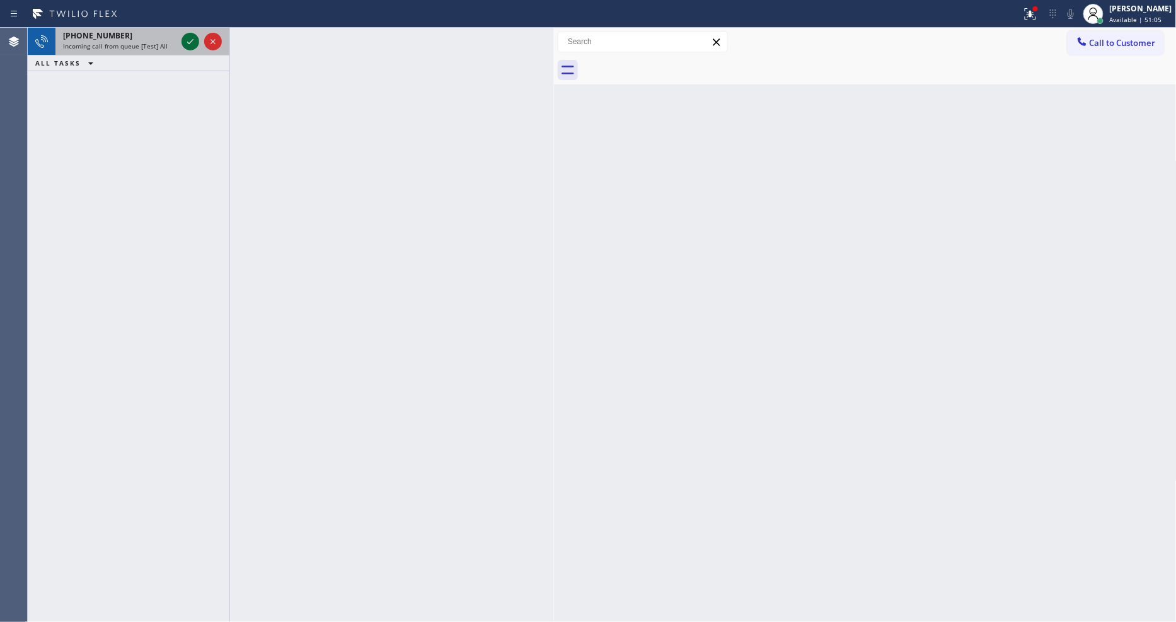
click at [193, 41] on icon at bounding box center [190, 41] width 15 height 15
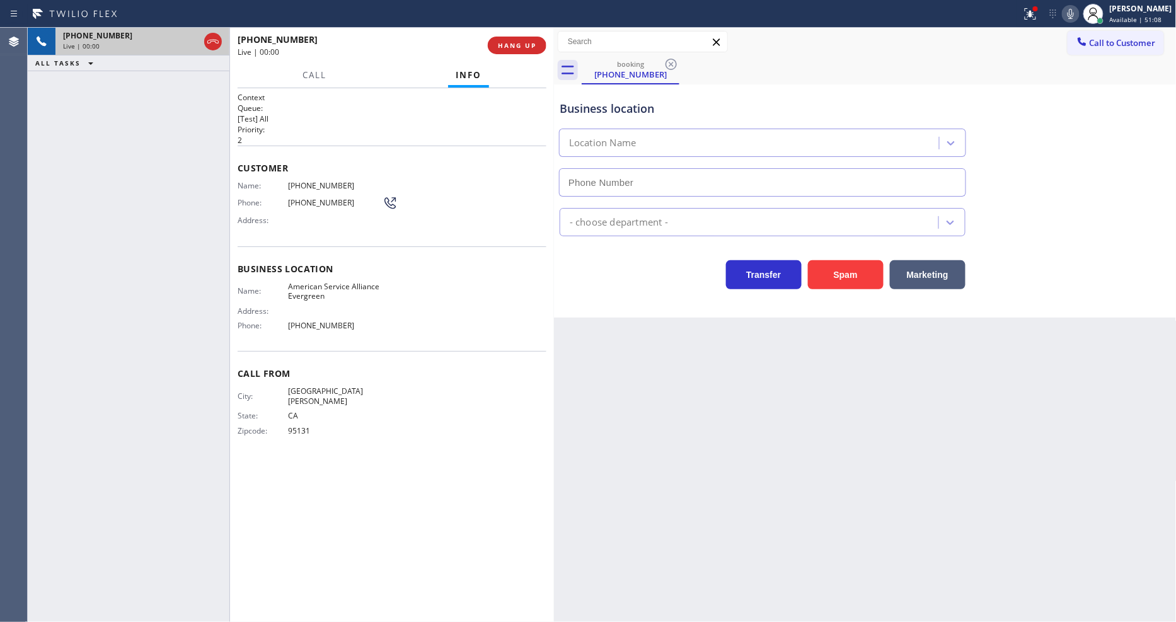
type input "[PHONE_NUMBER]"
click at [318, 217] on div "Address:" at bounding box center [318, 220] width 160 height 9
click at [521, 42] on span "HANG UP" at bounding box center [517, 45] width 38 height 9
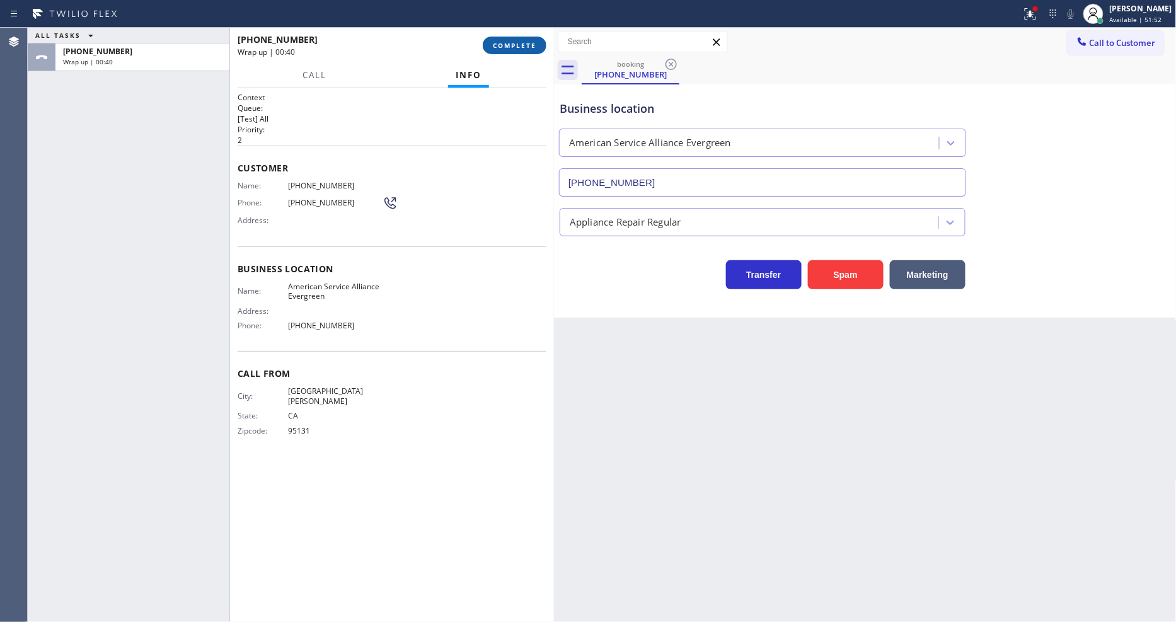
click at [514, 47] on span "COMPLETE" at bounding box center [514, 45] width 43 height 9
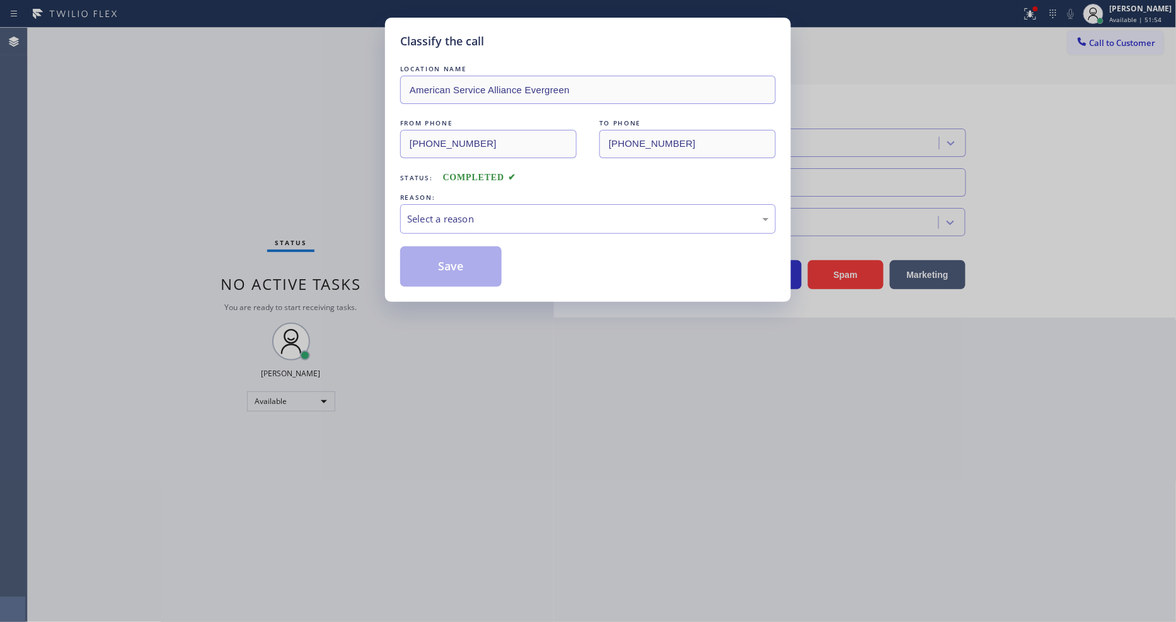
click at [454, 219] on div "Select a reason" at bounding box center [588, 219] width 362 height 14
click at [458, 271] on button "Save" at bounding box center [450, 266] width 101 height 40
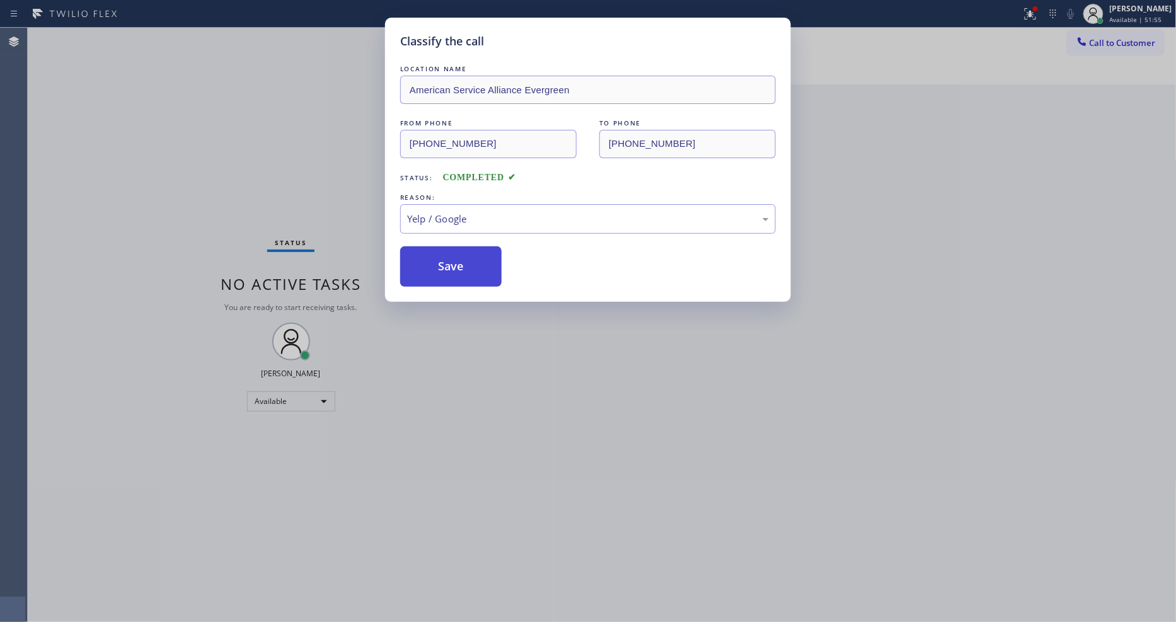
click at [458, 271] on button "Save" at bounding box center [450, 266] width 101 height 40
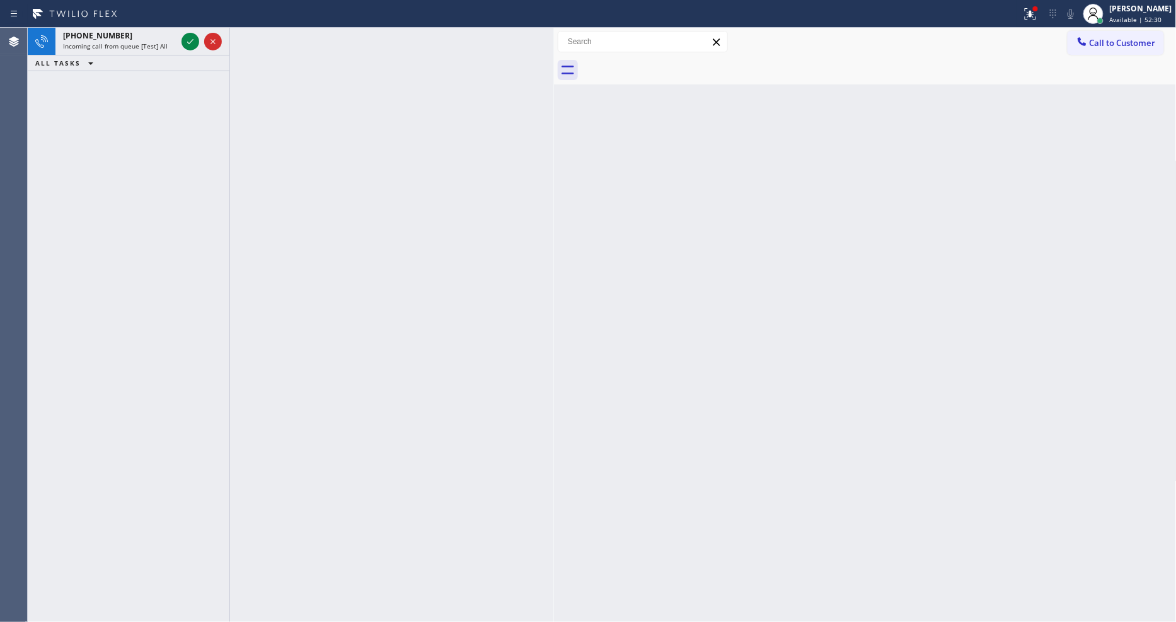
drag, startPoint x: 1093, startPoint y: 45, endPoint x: 969, endPoint y: 54, distance: 123.9
click at [1093, 45] on span "Call to Customer" at bounding box center [1123, 42] width 66 height 11
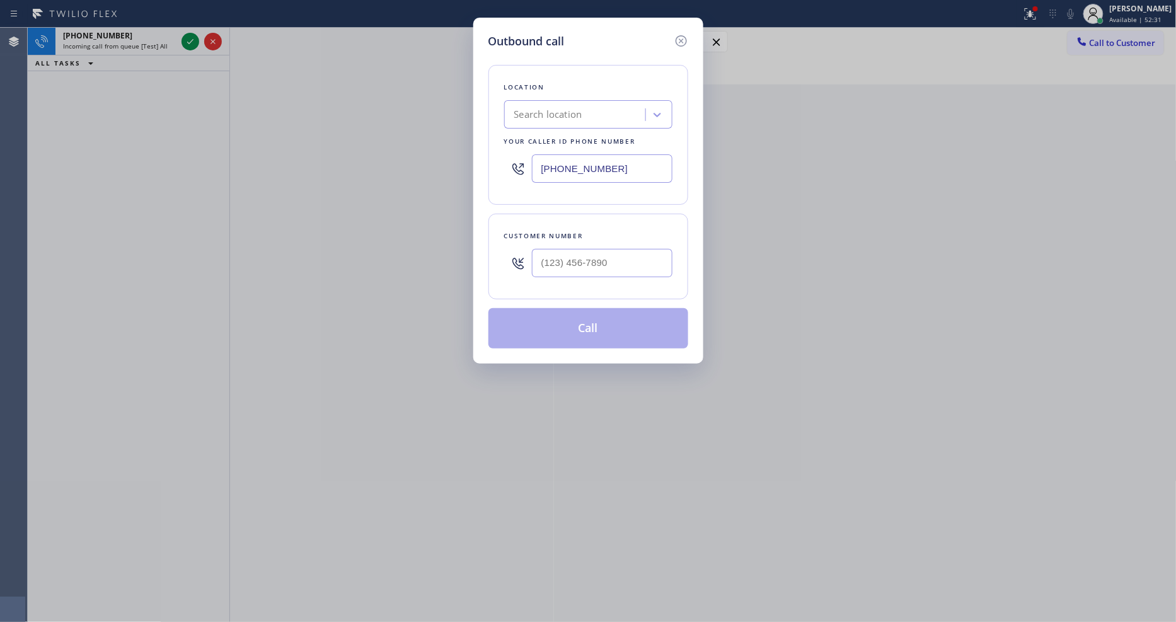
click at [572, 111] on div "Search location" at bounding box center [548, 115] width 68 height 14
paste input "Top [PERSON_NAME] Sub-Zero Repair"
type input "Top [PERSON_NAME] Sub-Zero Repair"
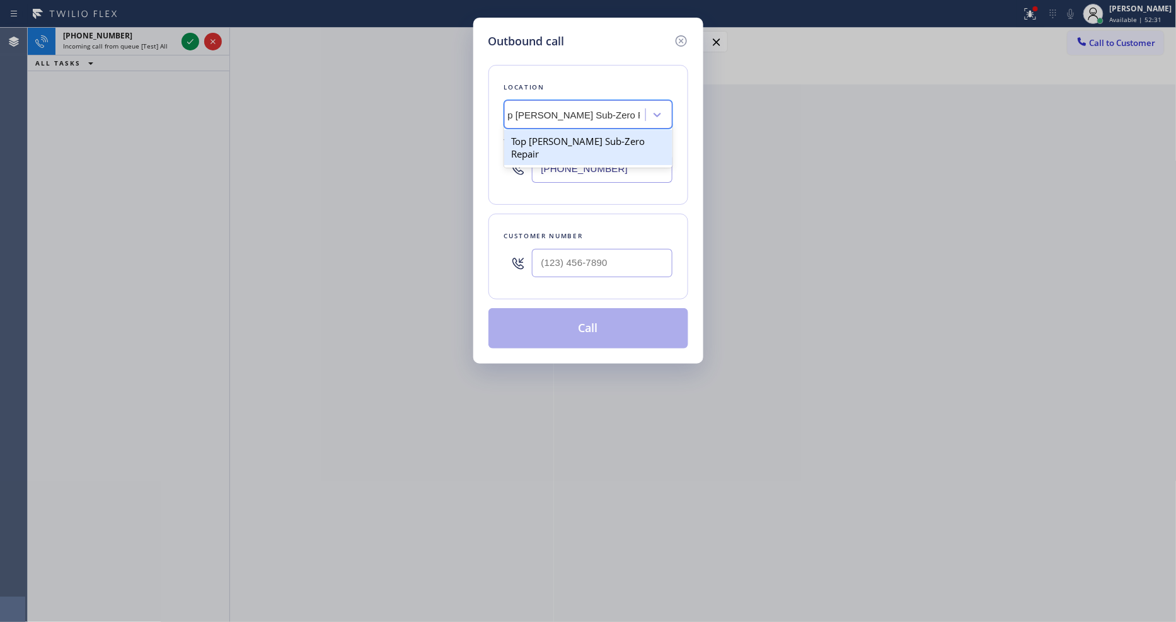
click at [556, 137] on div "Top [PERSON_NAME] Sub-Zero Repair" at bounding box center [588, 147] width 168 height 35
type input "[PHONE_NUMBER]"
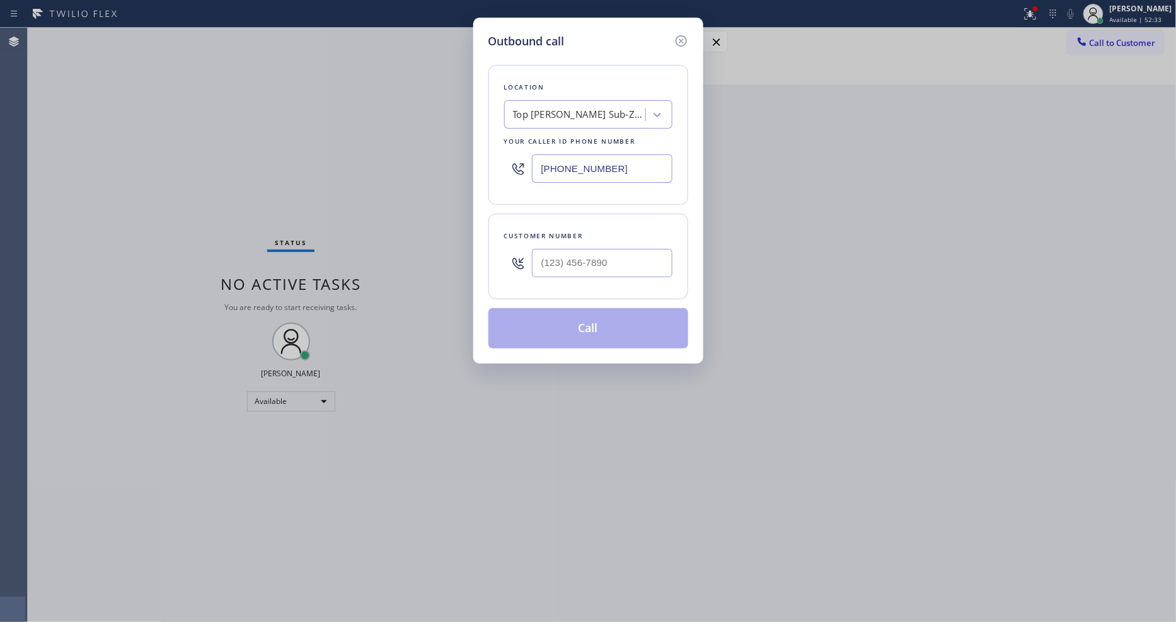
click at [310, 181] on div "Outbound call Location Top [PERSON_NAME] Sub-Zero Repair Your caller id phone n…" at bounding box center [588, 311] width 1176 height 622
click at [540, 258] on input "(___) ___-____" at bounding box center [602, 263] width 141 height 28
paste input "949) 629-5877"
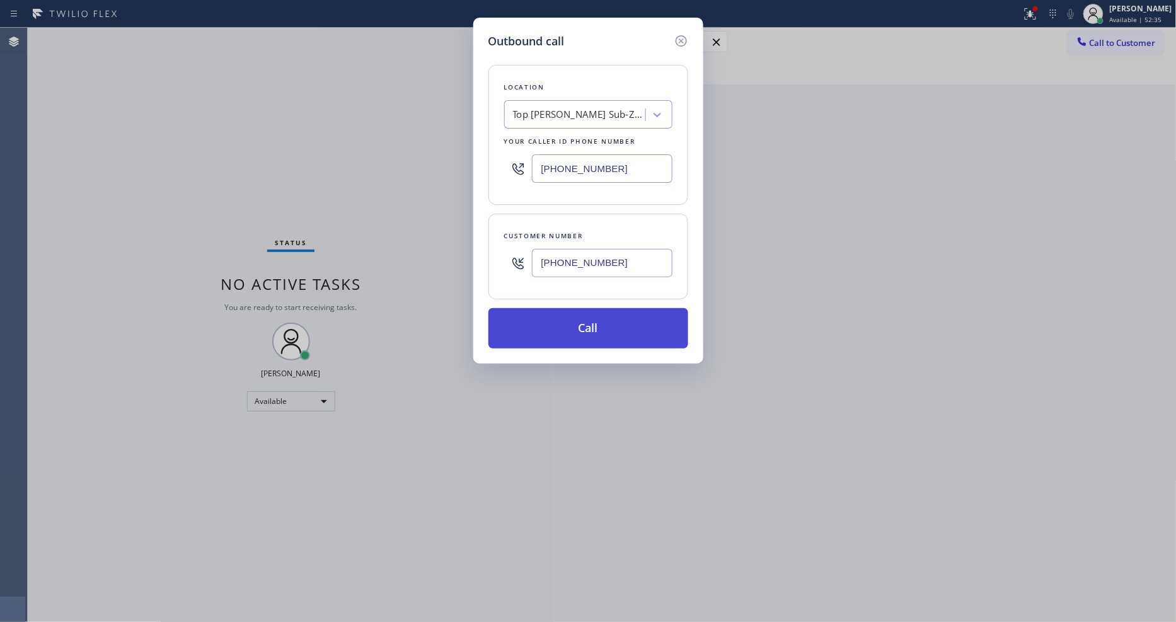
type input "[PHONE_NUMBER]"
click at [528, 331] on button "Call" at bounding box center [589, 328] width 200 height 40
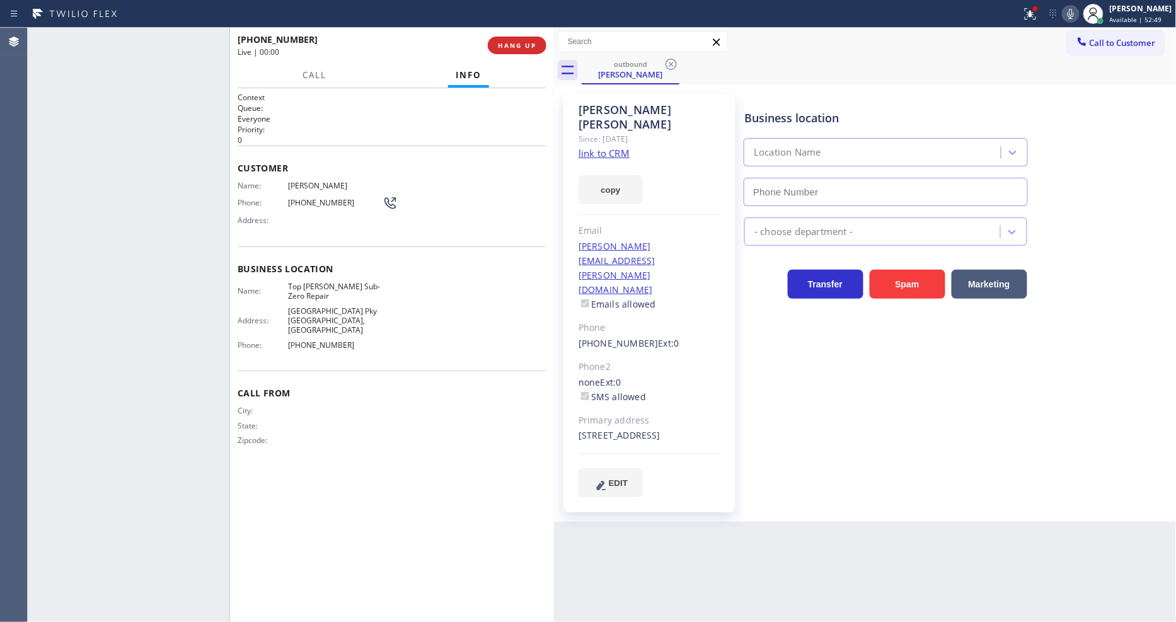
type input "[PHONE_NUMBER]"
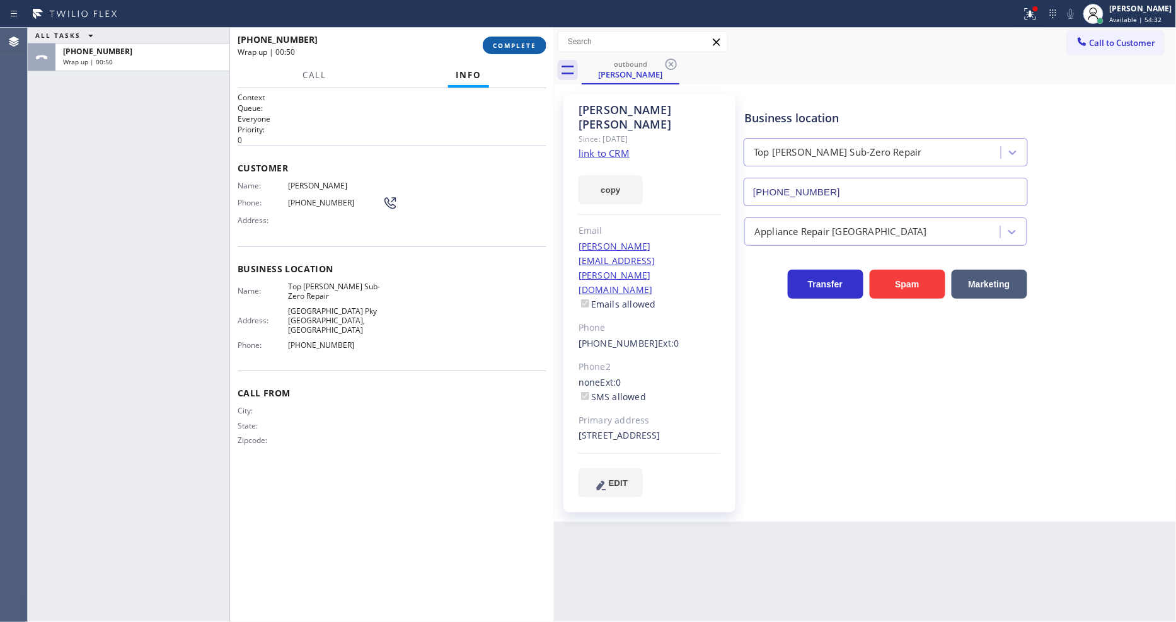
click at [514, 51] on button "COMPLETE" at bounding box center [515, 46] width 64 height 18
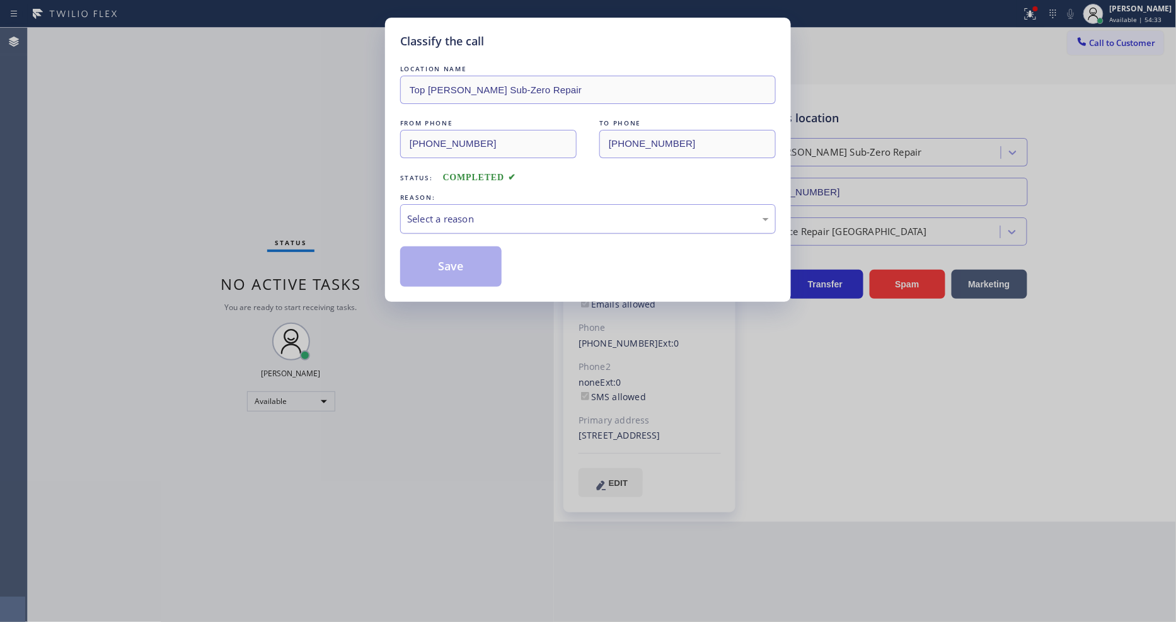
click at [460, 212] on div "Select a reason" at bounding box center [588, 219] width 362 height 14
click at [467, 260] on button "Save" at bounding box center [450, 266] width 101 height 40
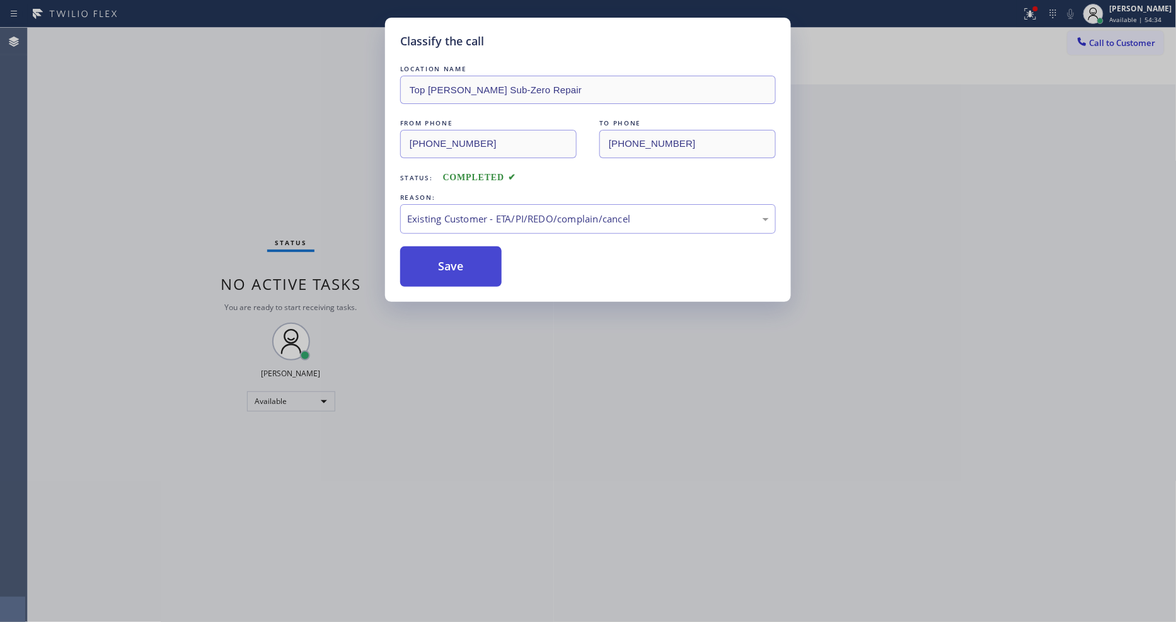
click at [467, 260] on button "Save" at bounding box center [450, 266] width 101 height 40
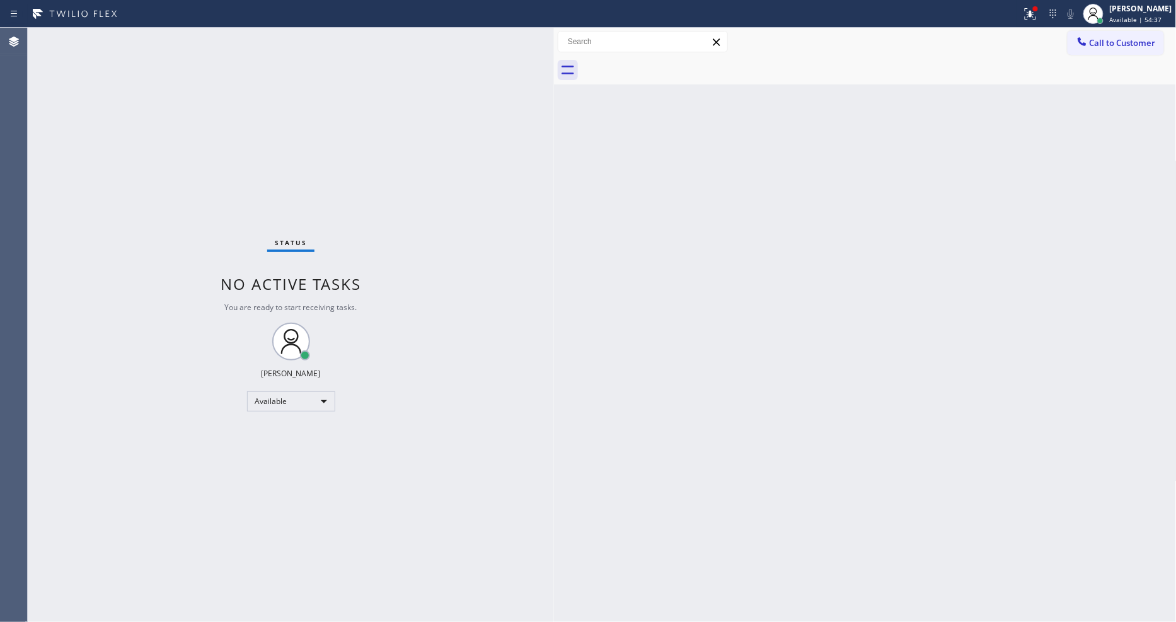
drag, startPoint x: 1044, startPoint y: 16, endPoint x: 1033, endPoint y: 143, distance: 127.8
click at [1038, 16] on icon at bounding box center [1030, 13] width 15 height 15
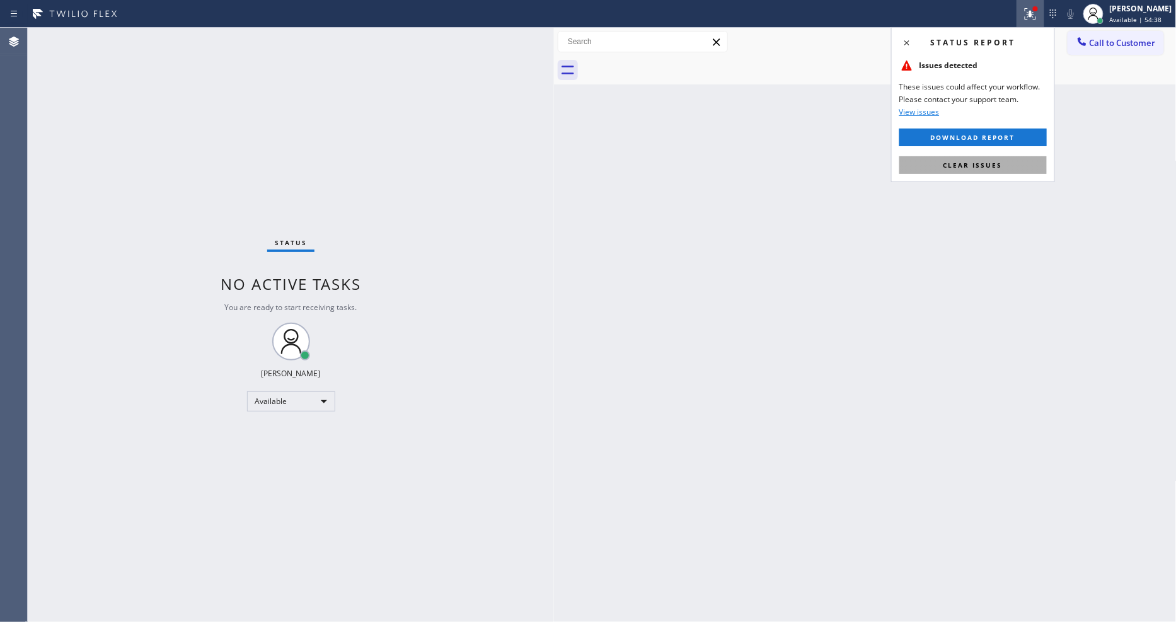
click at [1017, 168] on button "Clear issues" at bounding box center [974, 165] width 148 height 18
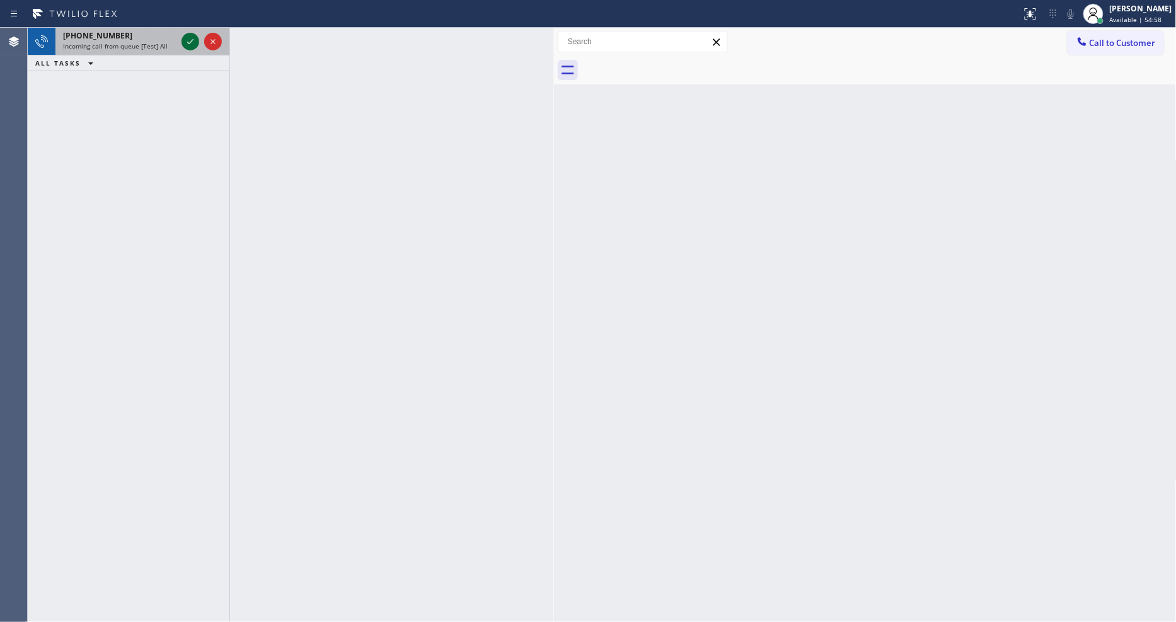
click at [190, 42] on icon at bounding box center [190, 41] width 15 height 15
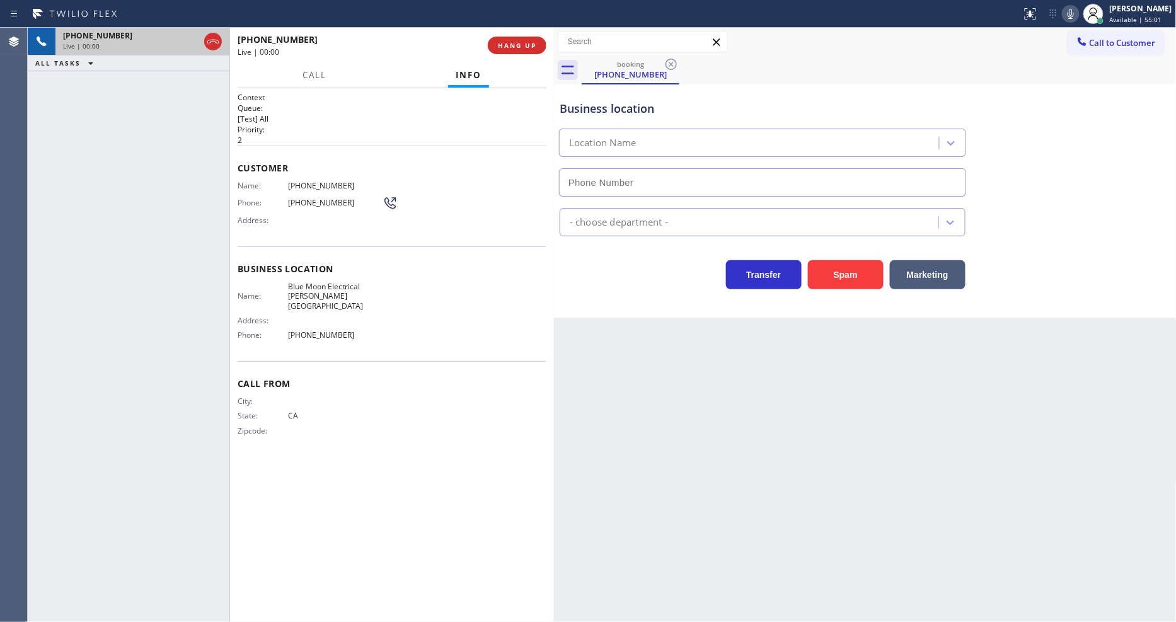
type input "[PHONE_NUMBER]"
click at [301, 291] on span "Blue Moon Electrical [PERSON_NAME][GEOGRAPHIC_DATA]" at bounding box center [335, 296] width 95 height 29
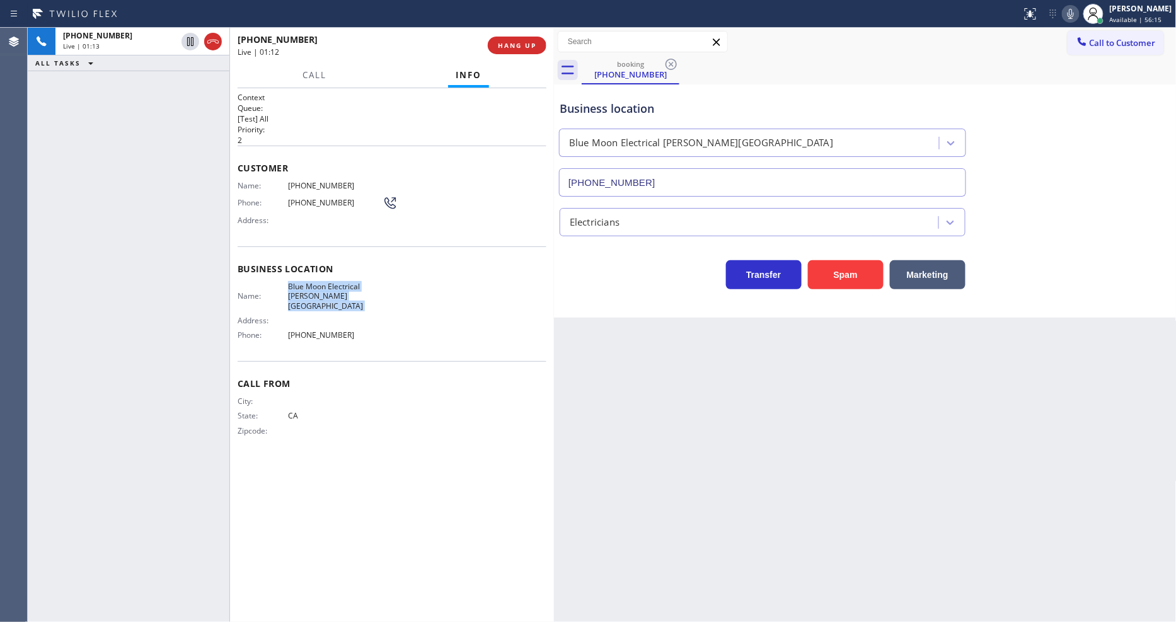
drag, startPoint x: 194, startPoint y: 41, endPoint x: 582, endPoint y: 4, distance: 389.4
click at [193, 41] on icon at bounding box center [190, 41] width 15 height 15
click at [1079, 13] on icon at bounding box center [1070, 13] width 15 height 15
click at [185, 37] on icon at bounding box center [190, 41] width 15 height 15
click at [1072, 13] on icon at bounding box center [1070, 13] width 15 height 15
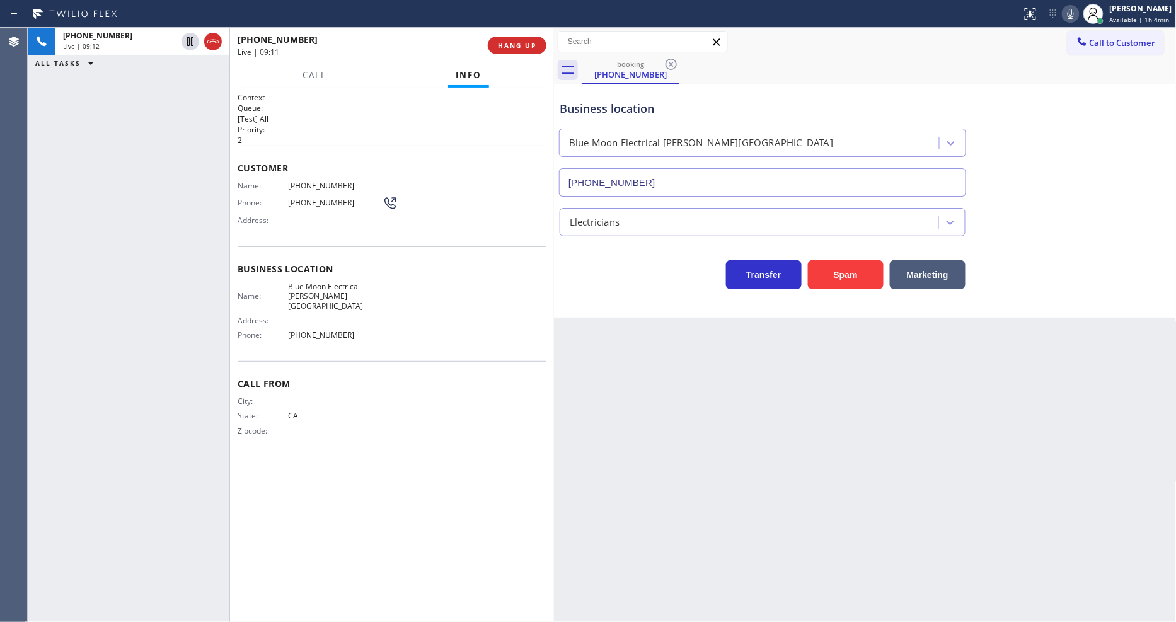
click at [295, 181] on span "[PHONE_NUMBER]" at bounding box center [335, 185] width 95 height 9
click at [191, 38] on icon at bounding box center [190, 41] width 6 height 9
click at [1072, 13] on icon at bounding box center [1070, 13] width 15 height 15
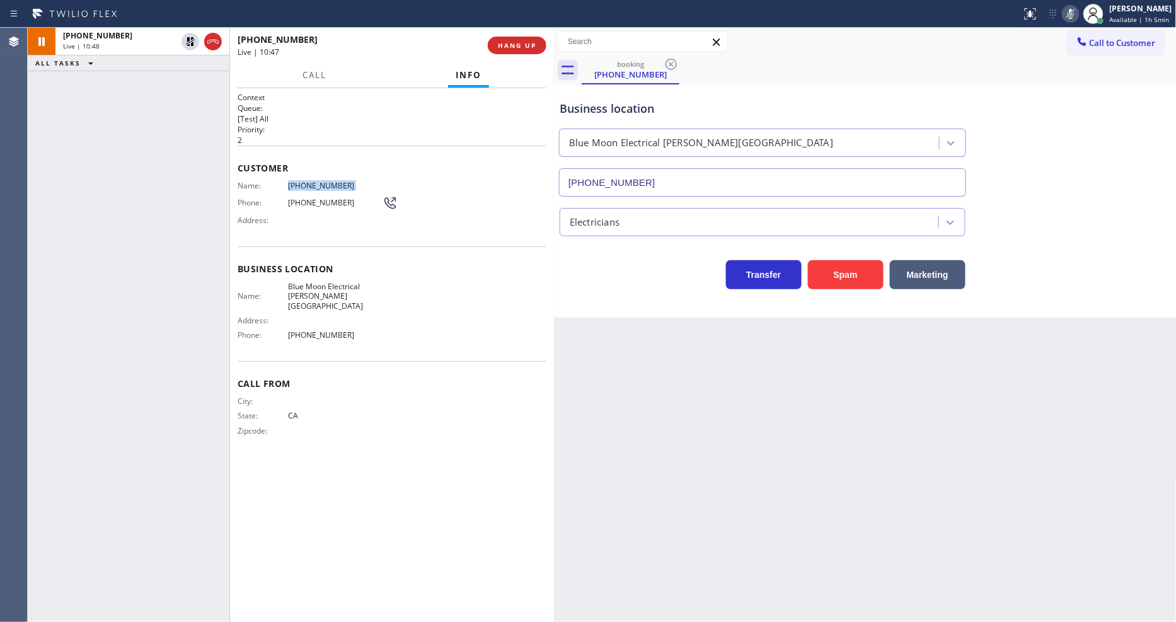
click at [695, 352] on div "Back to Dashboard Change Sender ID Customers Technicians Select a contact Outbo…" at bounding box center [865, 325] width 623 height 594
click at [328, 187] on div "Name: [PHONE_NUMBER] Phone: [PHONE_NUMBER] Address:" at bounding box center [318, 206] width 160 height 50
click at [185, 42] on icon at bounding box center [190, 41] width 15 height 15
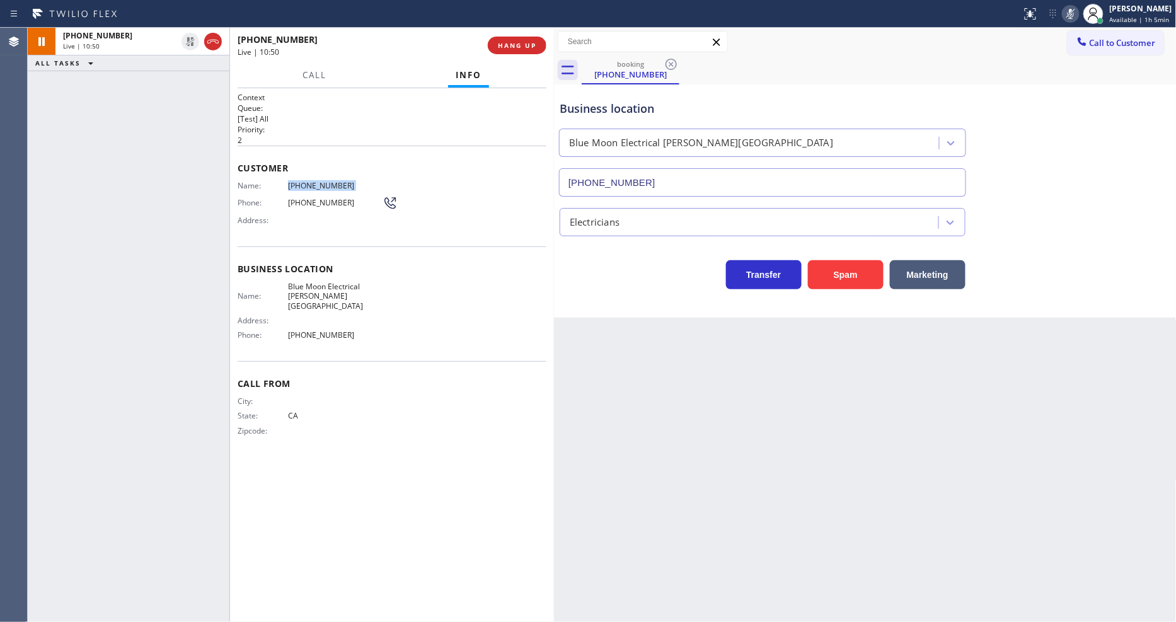
click at [1074, 13] on icon at bounding box center [1071, 14] width 6 height 10
click at [650, 305] on div "Business location Blue Moon Electrical [PERSON_NAME][GEOGRAPHIC_DATA] [PHONE_NU…" at bounding box center [865, 200] width 623 height 233
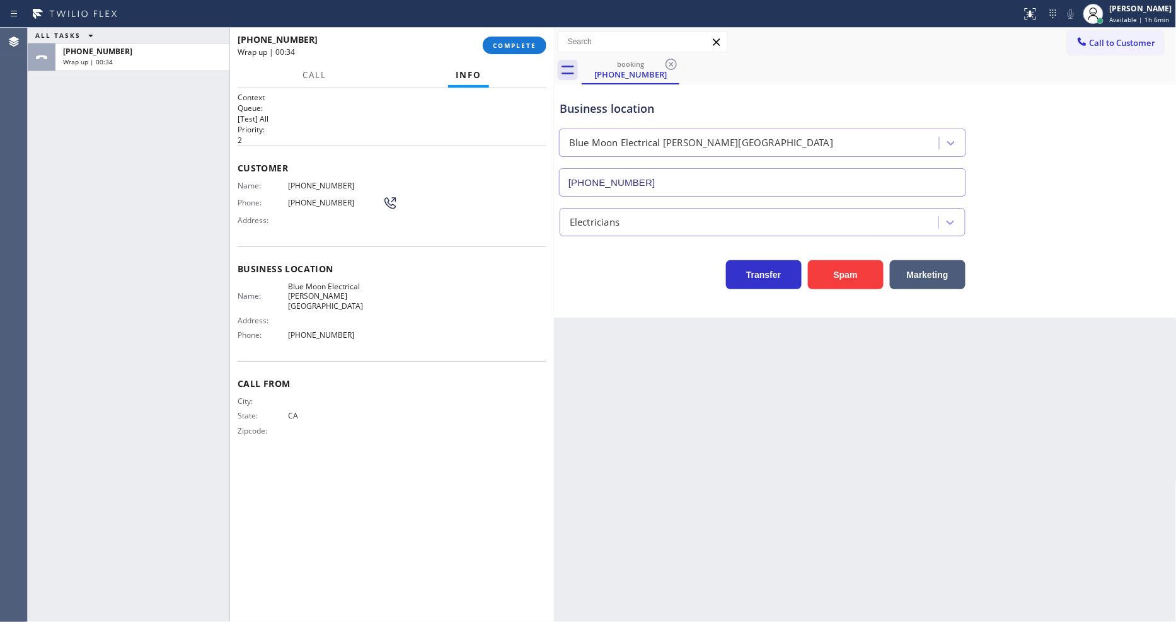
drag, startPoint x: 502, startPoint y: 39, endPoint x: 509, endPoint y: 78, distance: 39.1
click at [504, 39] on button "COMPLETE" at bounding box center [515, 46] width 64 height 18
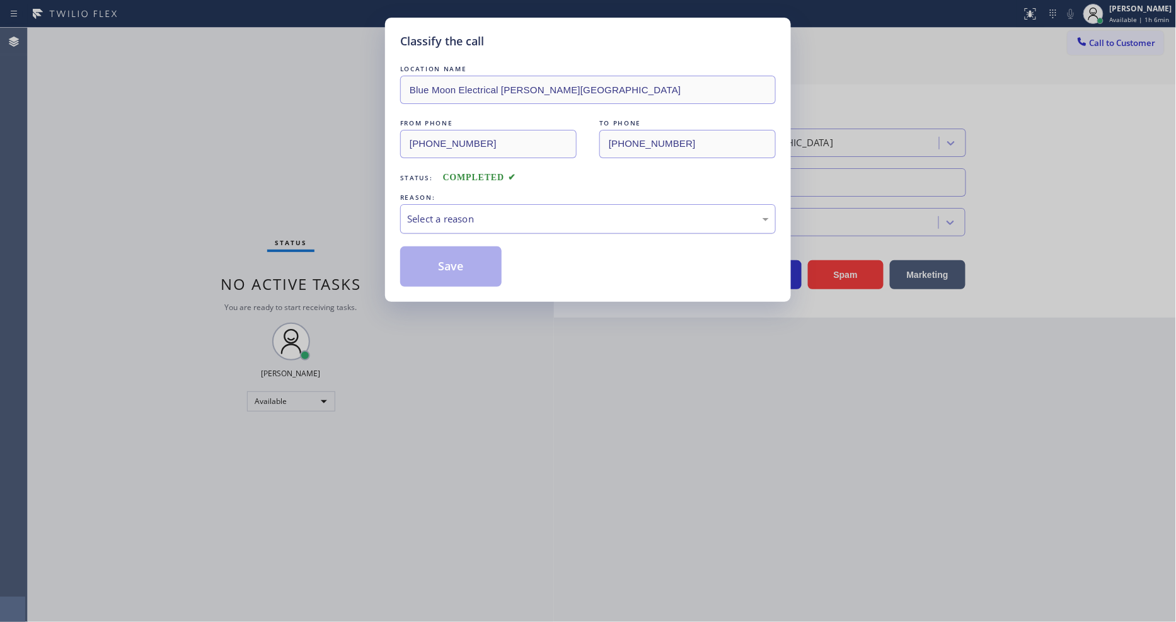
click at [456, 216] on div "Select a reason" at bounding box center [588, 219] width 362 height 14
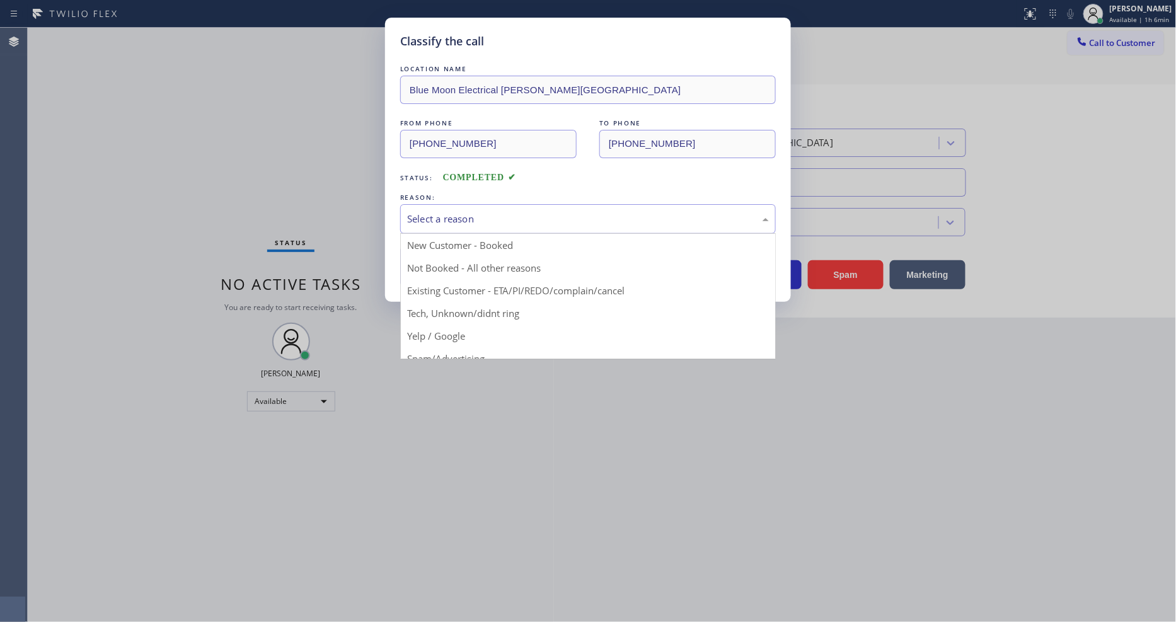
click at [439, 258] on button "Save" at bounding box center [450, 266] width 101 height 40
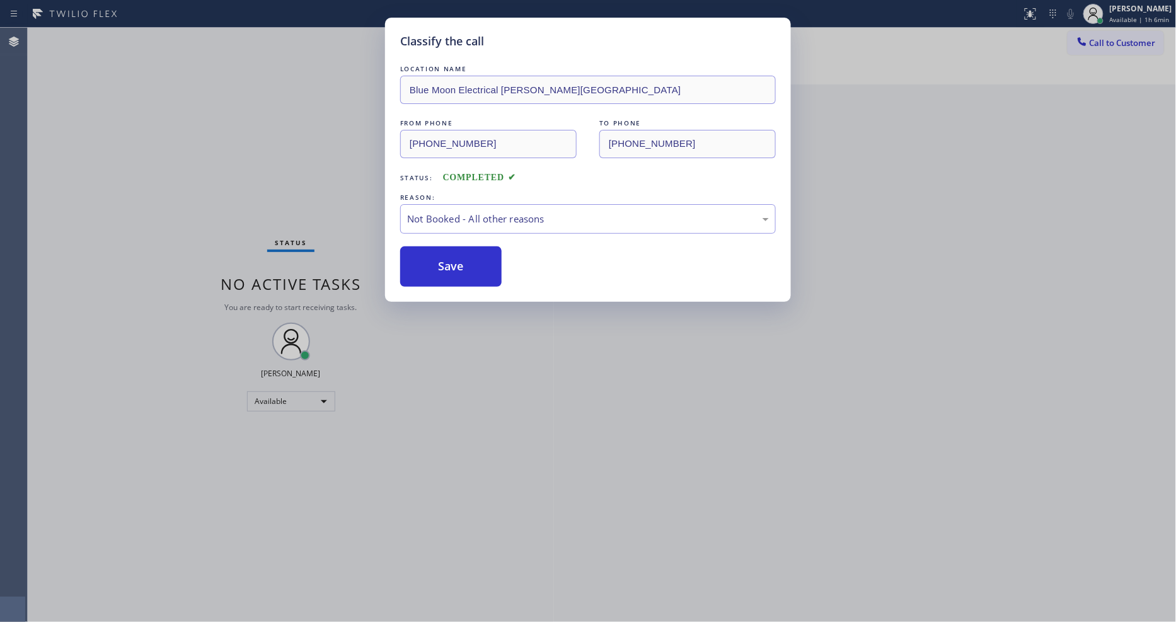
click at [439, 258] on button "Save" at bounding box center [450, 266] width 101 height 40
drag, startPoint x: 439, startPoint y: 258, endPoint x: 311, endPoint y: 14, distance: 275.2
click at [437, 259] on button "Save" at bounding box center [450, 266] width 101 height 40
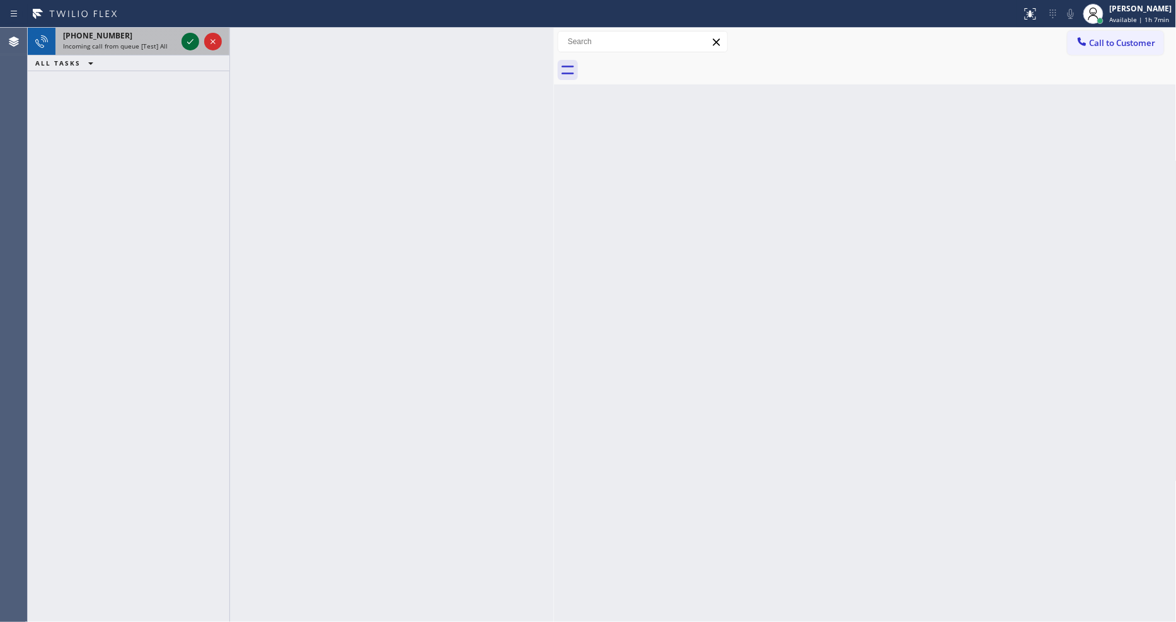
click at [192, 40] on icon at bounding box center [190, 41] width 15 height 15
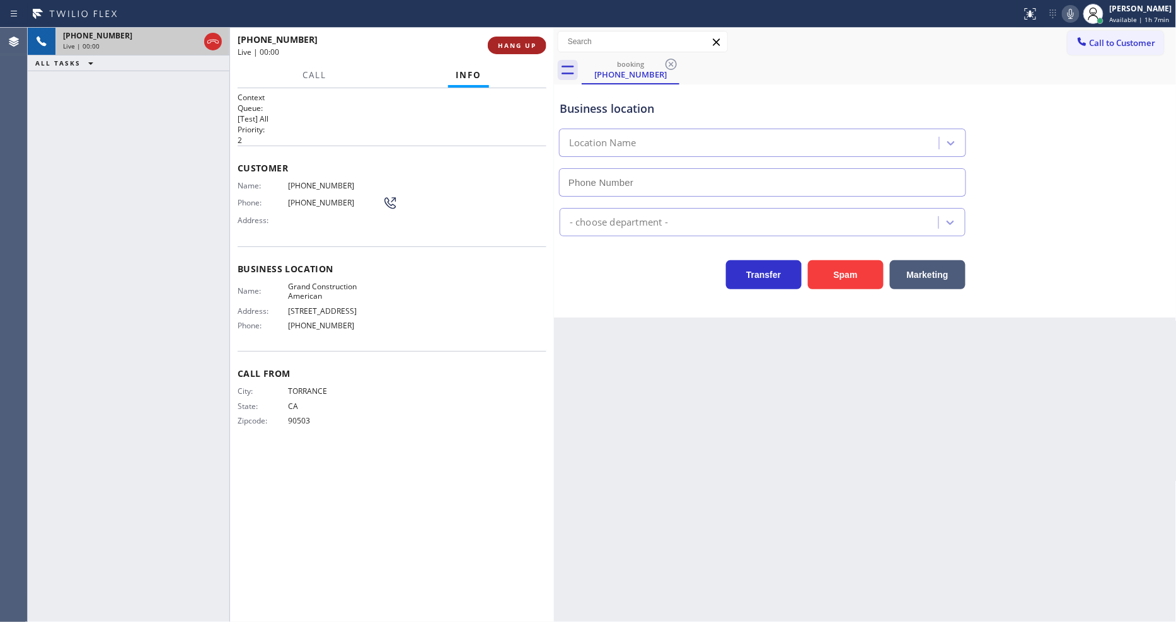
type input "[PHONE_NUMBER]"
click at [522, 42] on span "HANG UP" at bounding box center [517, 45] width 38 height 9
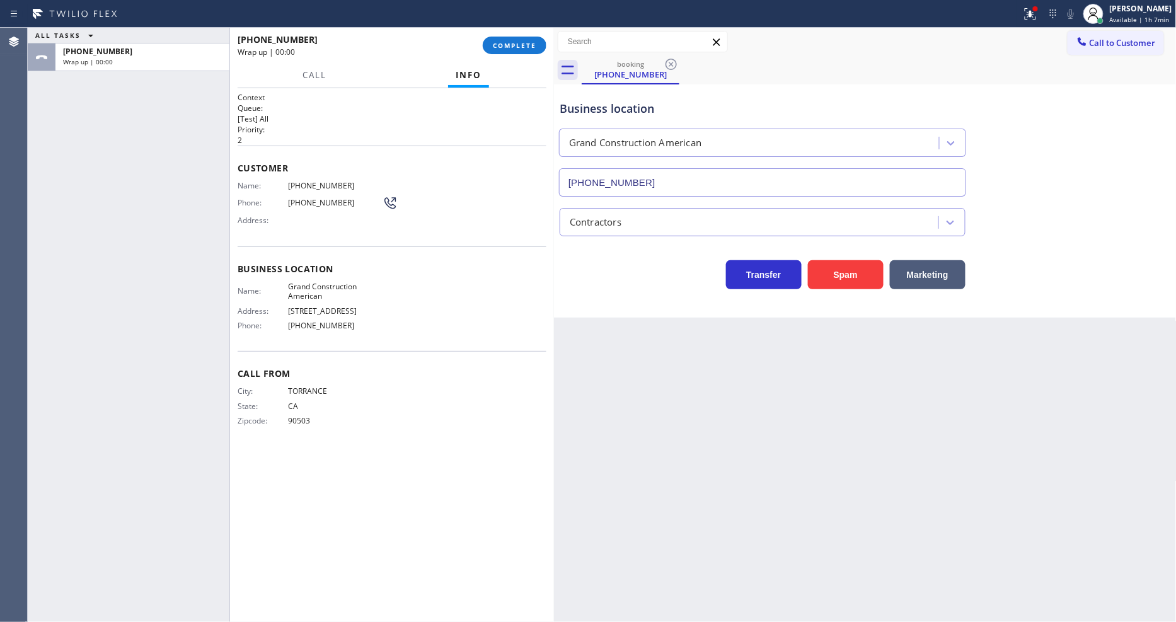
click at [476, 235] on div "Customer Name: [PHONE_NUMBER] Phone: [PHONE_NUMBER] Address:" at bounding box center [392, 196] width 309 height 101
click at [521, 41] on span "COMPLETE" at bounding box center [514, 45] width 43 height 9
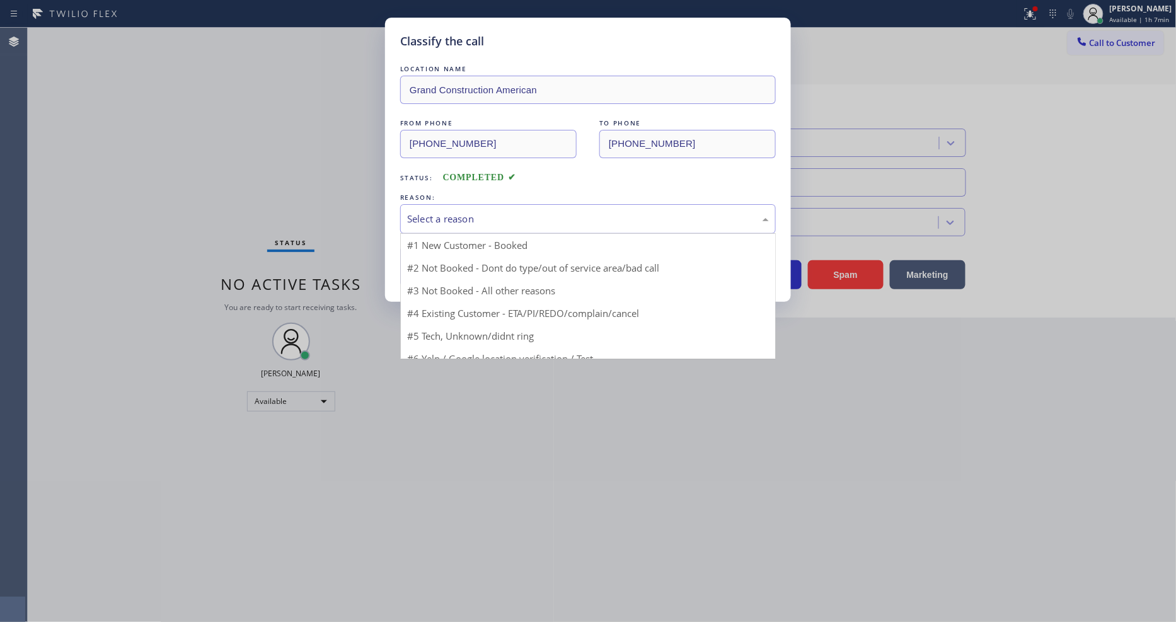
click at [468, 212] on div "Select a reason" at bounding box center [588, 219] width 362 height 14
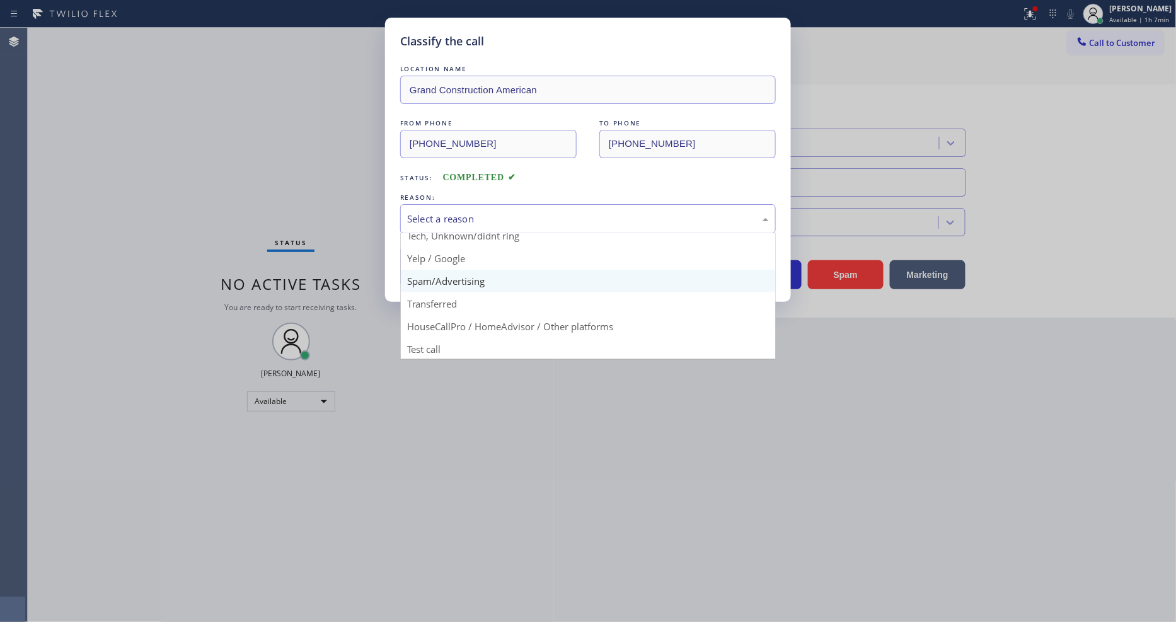
scroll to position [79, 0]
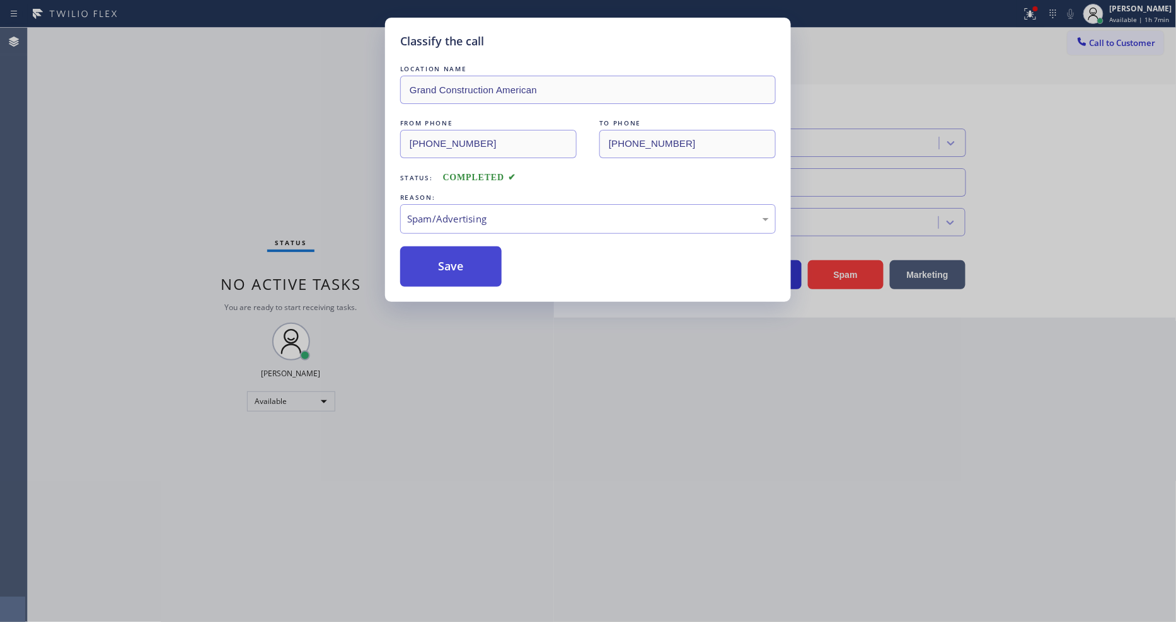
click at [449, 258] on button "Save" at bounding box center [450, 266] width 101 height 40
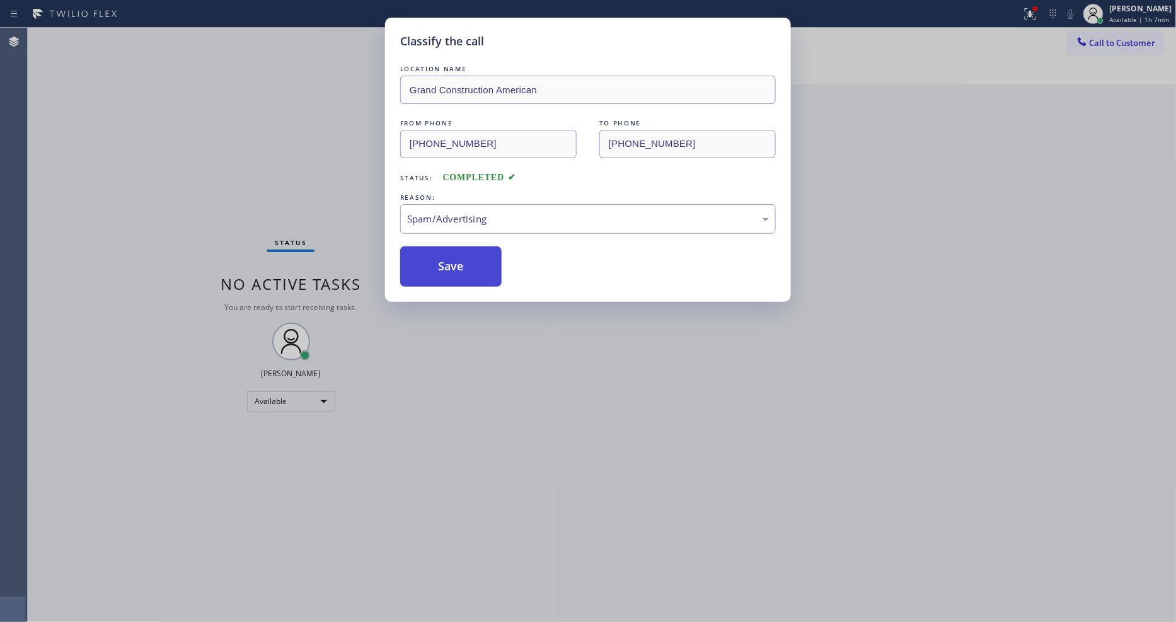
click at [449, 258] on button "Save" at bounding box center [450, 266] width 101 height 40
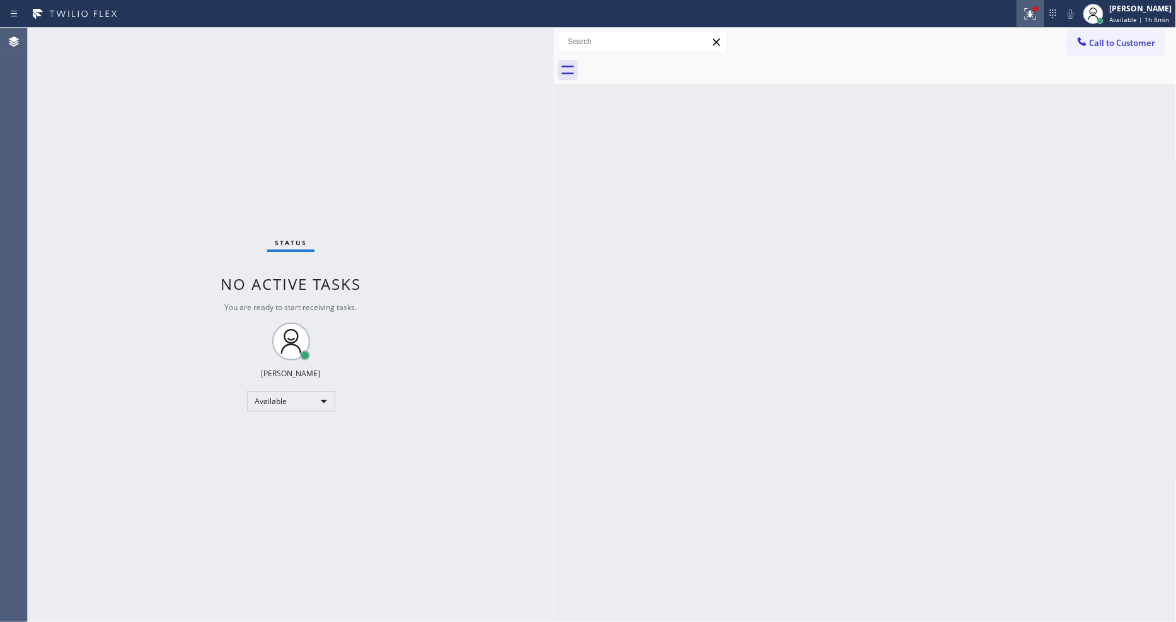
click at [1027, 18] on div at bounding box center [1031, 13] width 28 height 15
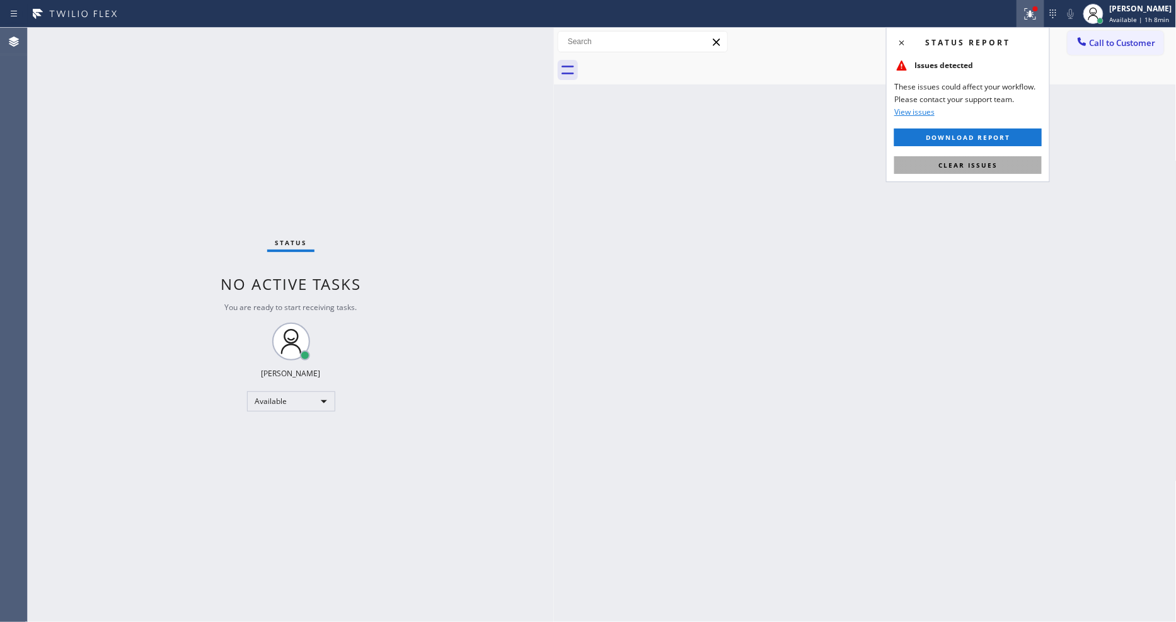
click at [994, 168] on span "Clear issues" at bounding box center [968, 165] width 59 height 9
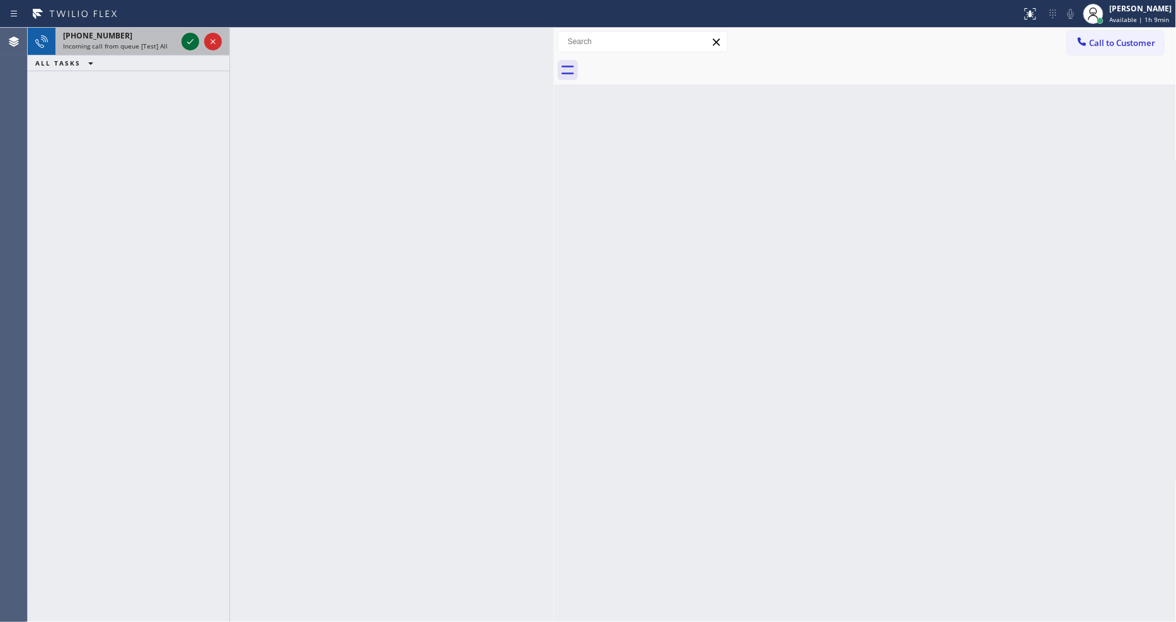
click at [190, 38] on icon at bounding box center [190, 41] width 15 height 15
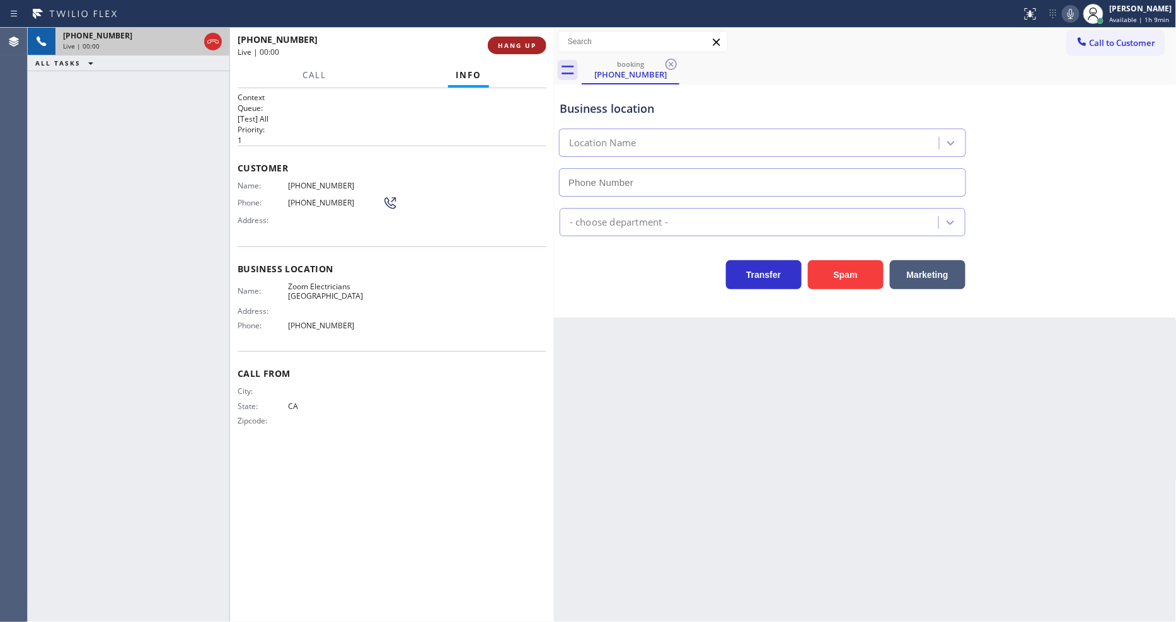
type input "[PHONE_NUMBER]"
click at [487, 53] on div "[PHONE_NUMBER] Live | 00:00" at bounding box center [363, 45] width 250 height 33
click at [501, 48] on span "HANG UP" at bounding box center [517, 45] width 38 height 9
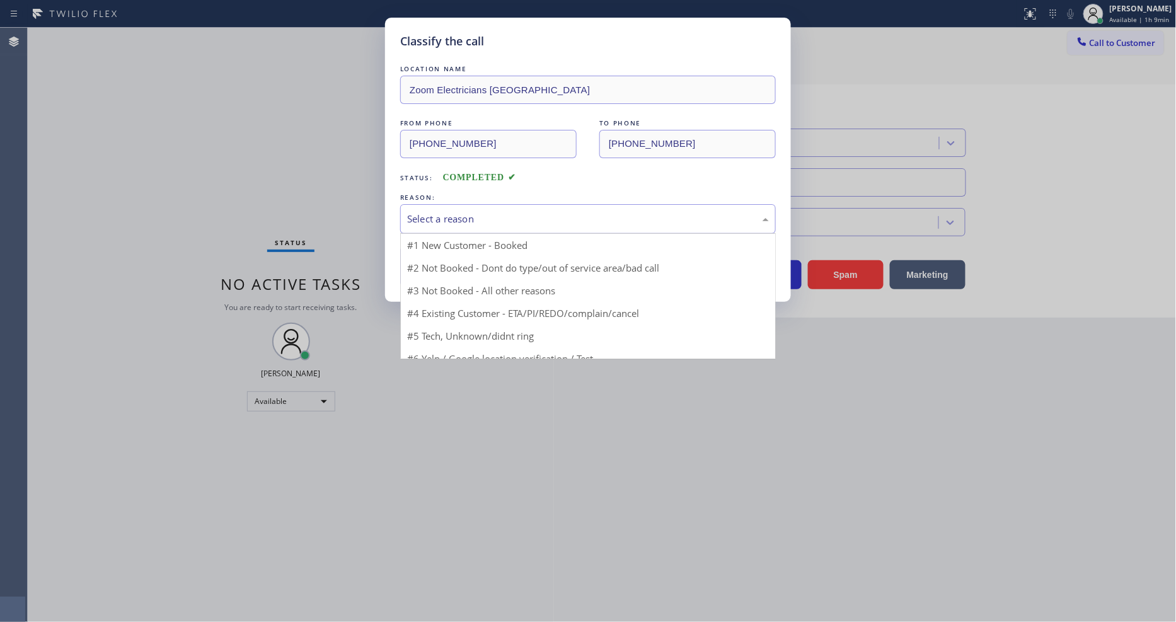
click at [480, 212] on div "Select a reason" at bounding box center [588, 219] width 362 height 14
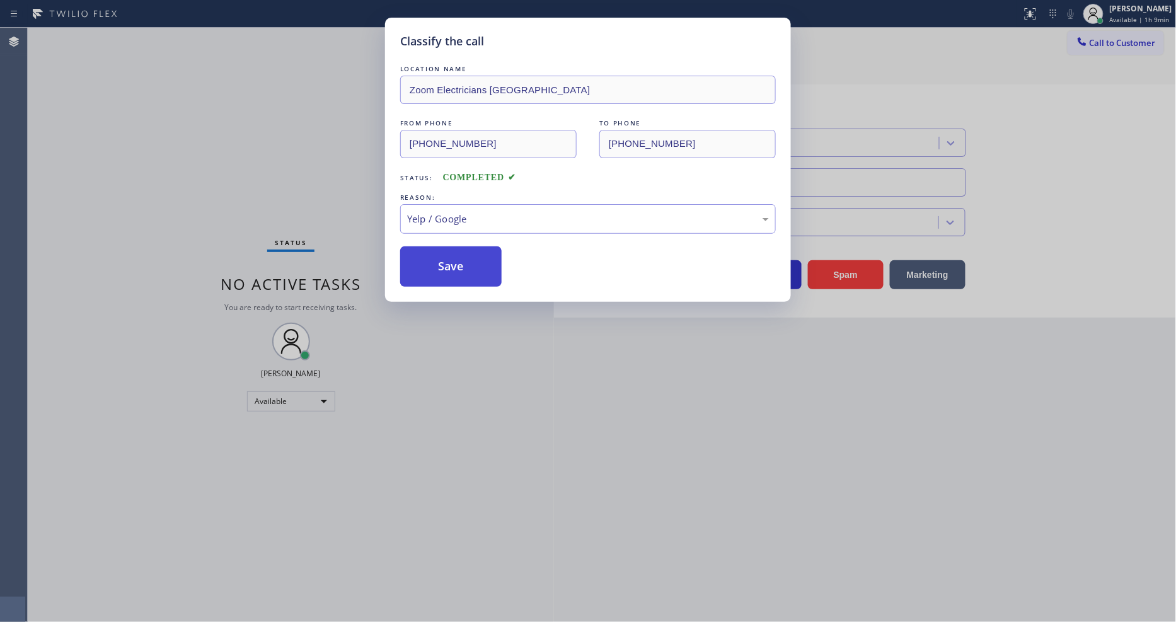
click at [453, 269] on button "Save" at bounding box center [450, 266] width 101 height 40
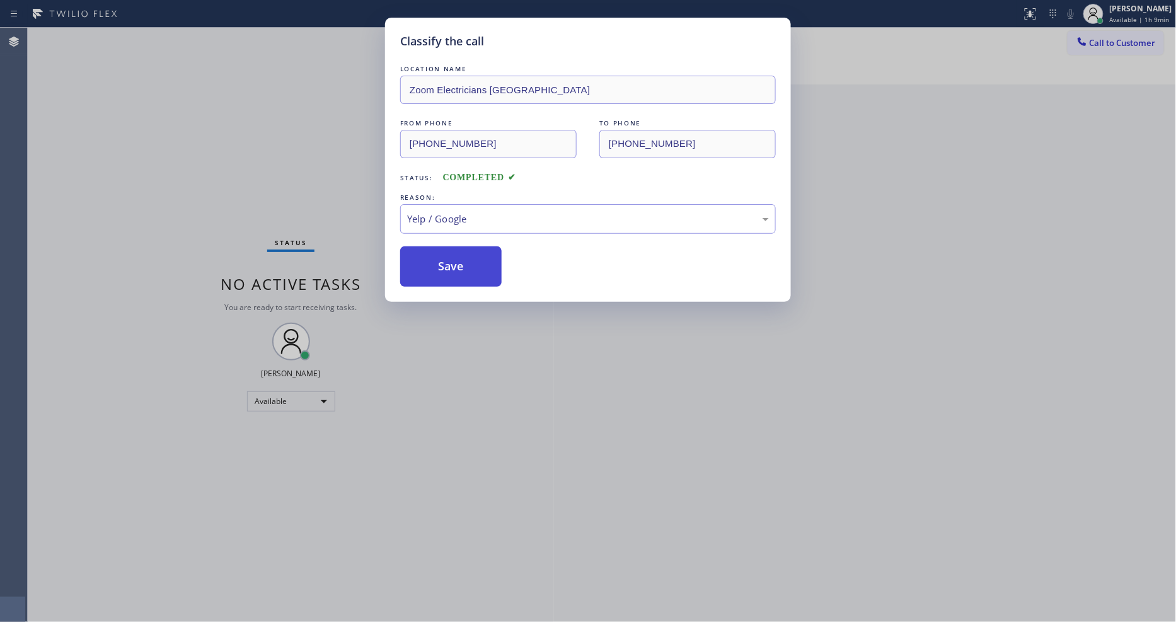
click at [453, 269] on button "Save" at bounding box center [450, 266] width 101 height 40
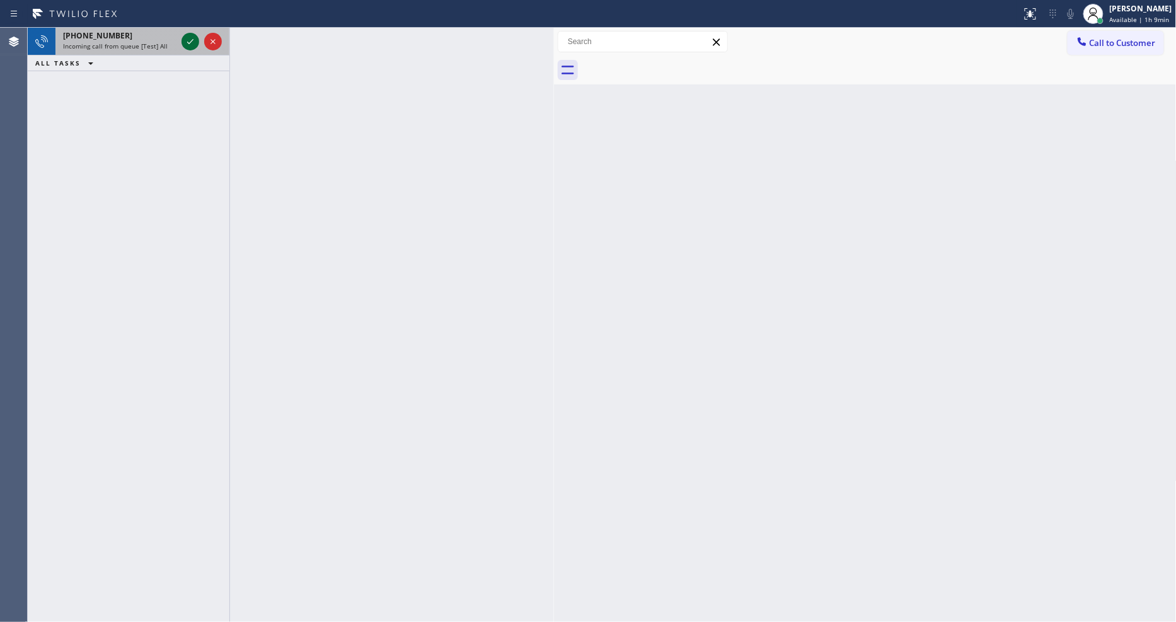
click at [185, 35] on icon at bounding box center [190, 41] width 15 height 15
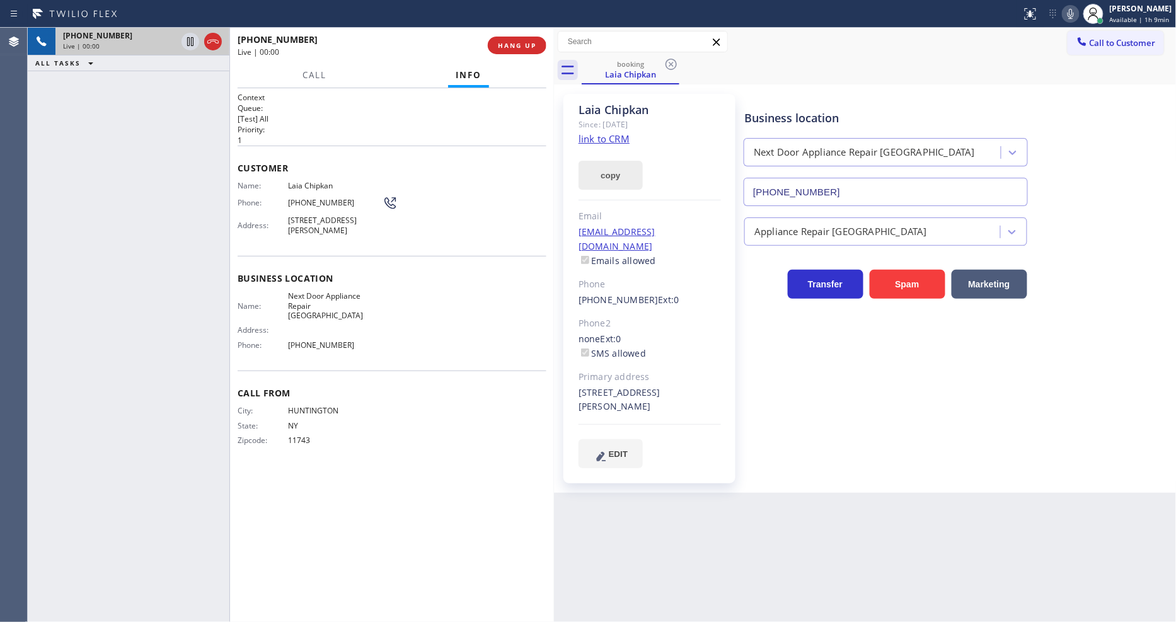
type input "[PHONE_NUMBER]"
click at [608, 133] on link "link to CRM" at bounding box center [604, 138] width 51 height 13
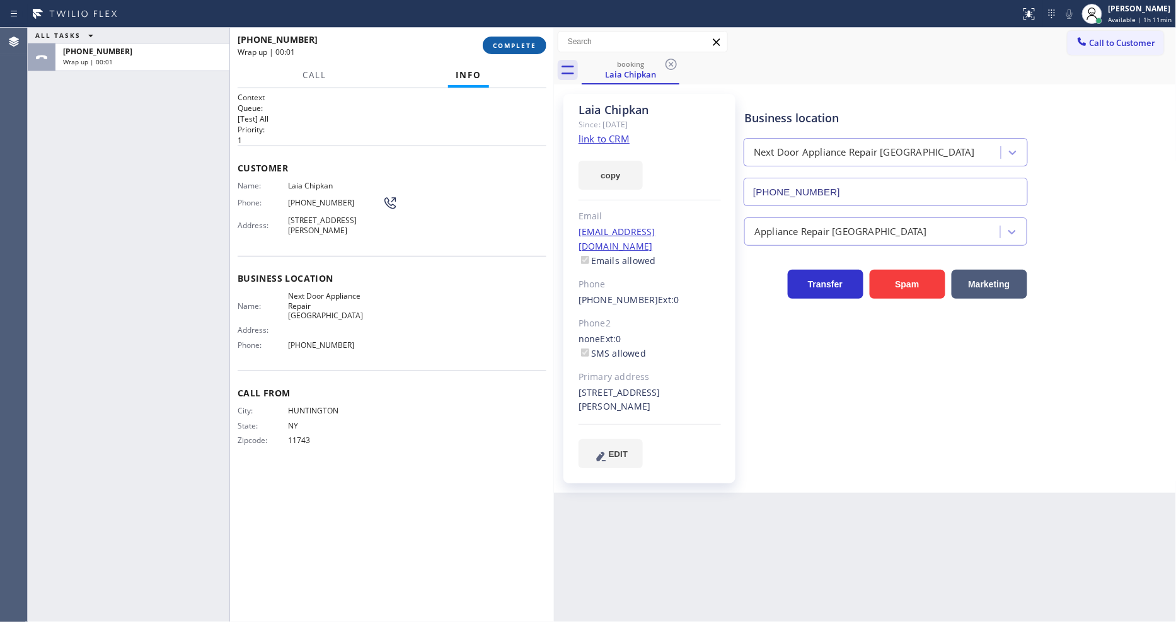
click at [502, 48] on span "COMPLETE" at bounding box center [514, 45] width 43 height 9
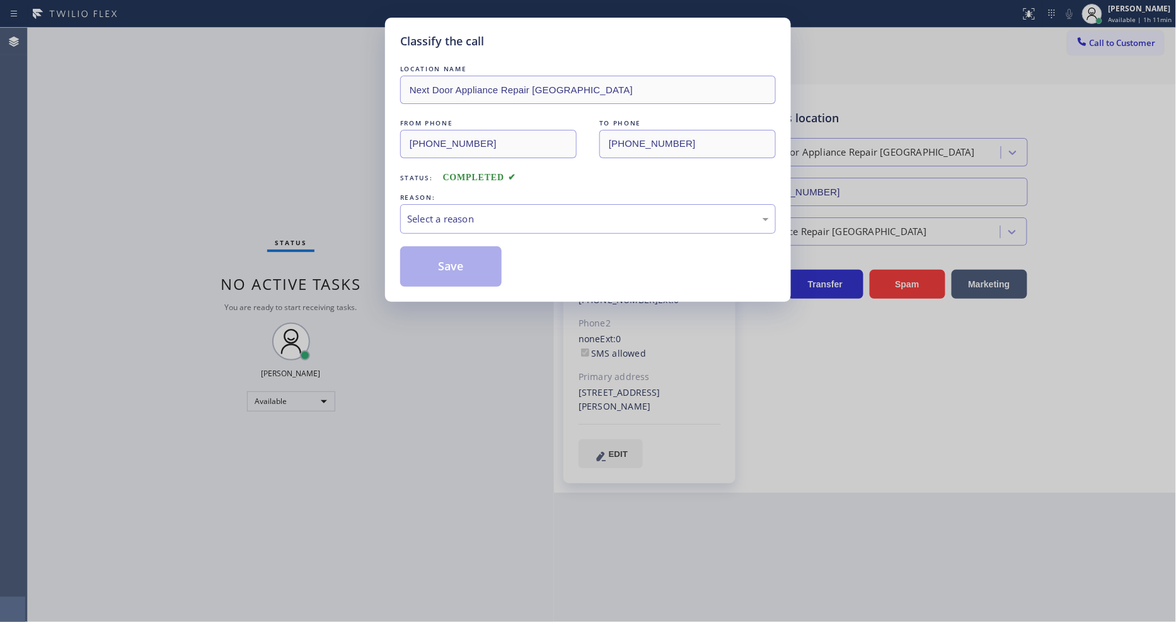
click at [427, 222] on div "Select a reason" at bounding box center [588, 219] width 362 height 14
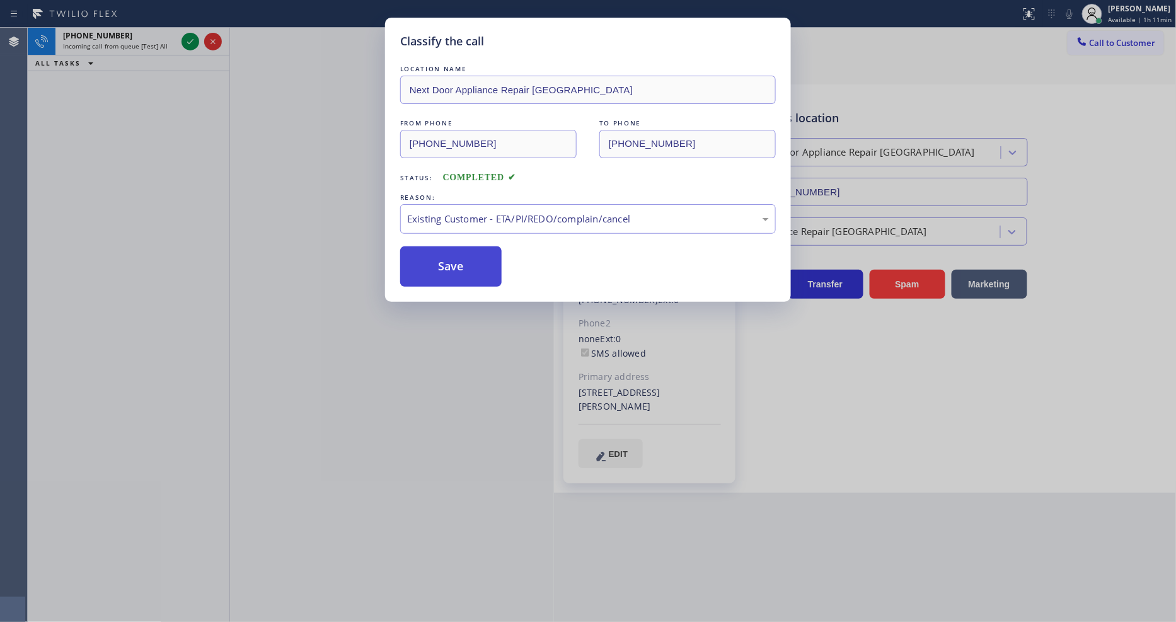
click at [436, 258] on button "Save" at bounding box center [450, 266] width 101 height 40
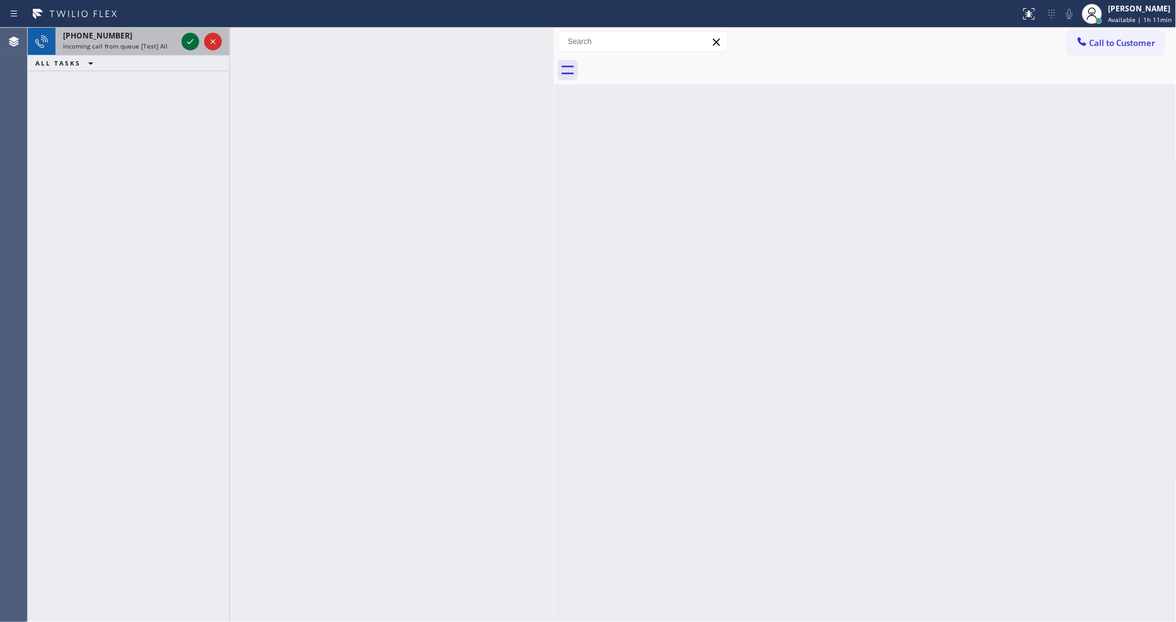
click at [188, 37] on icon at bounding box center [190, 41] width 15 height 15
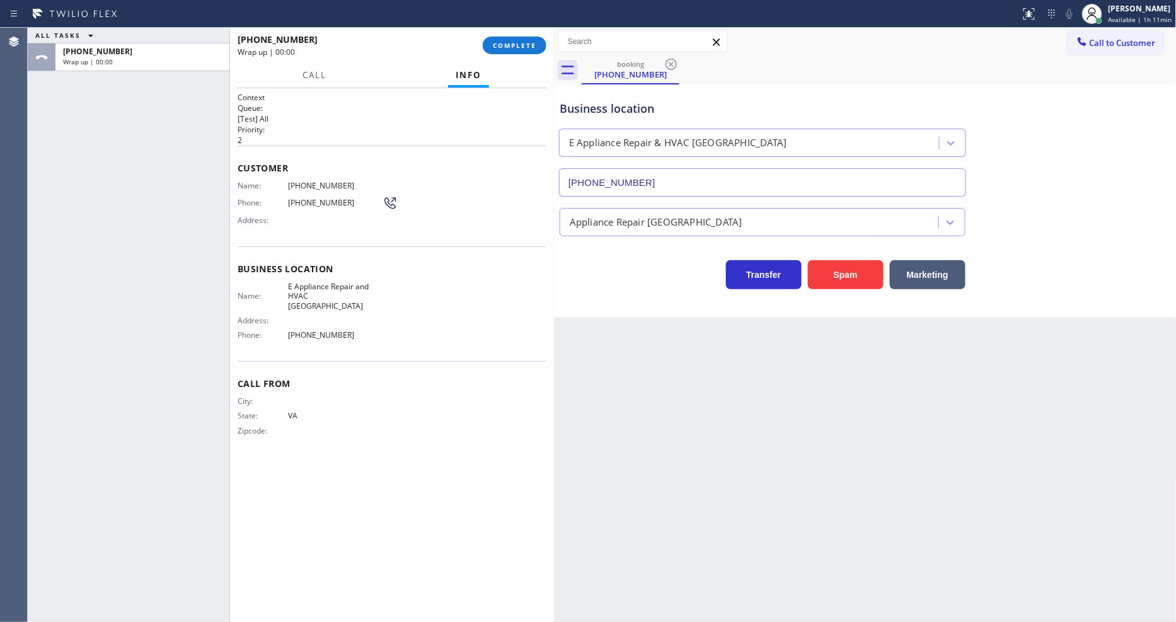
type input "[PHONE_NUMBER]"
drag, startPoint x: 509, startPoint y: 45, endPoint x: 446, endPoint y: 169, distance: 139.0
click at [509, 45] on span "COMPLETE" at bounding box center [514, 45] width 43 height 9
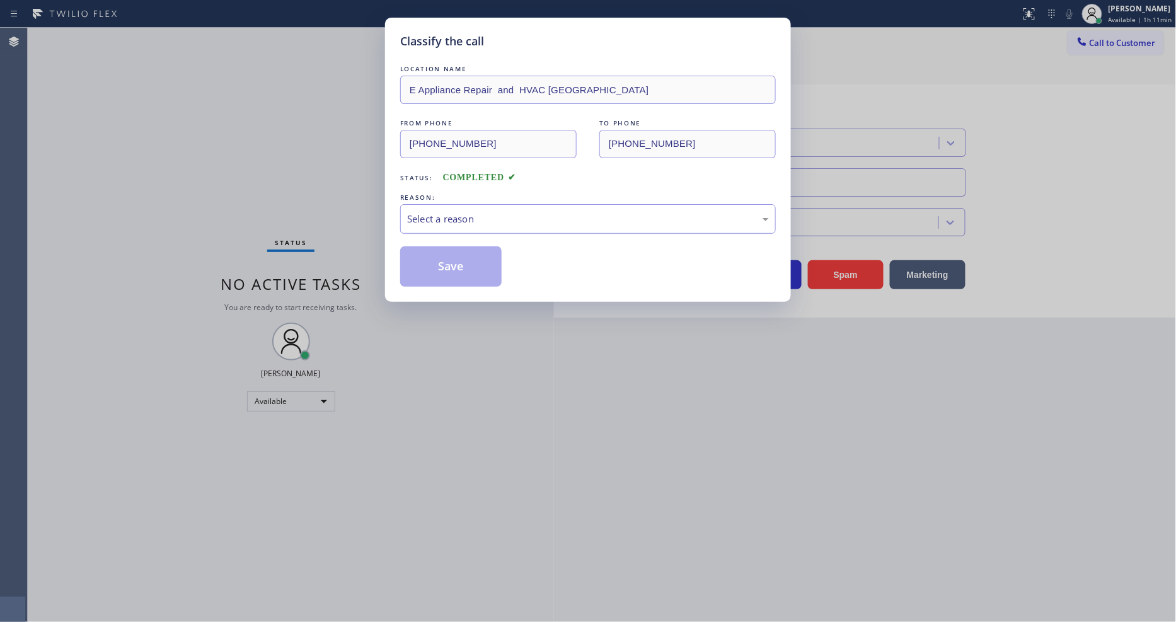
click at [460, 217] on div "Select a reason" at bounding box center [588, 219] width 362 height 14
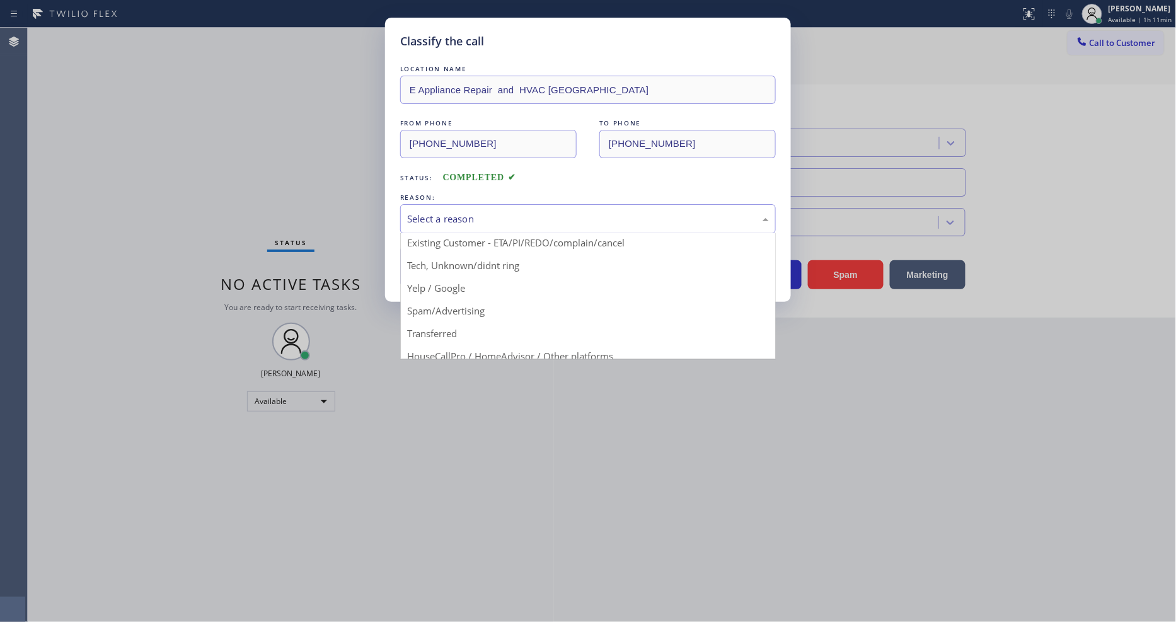
scroll to position [79, 0]
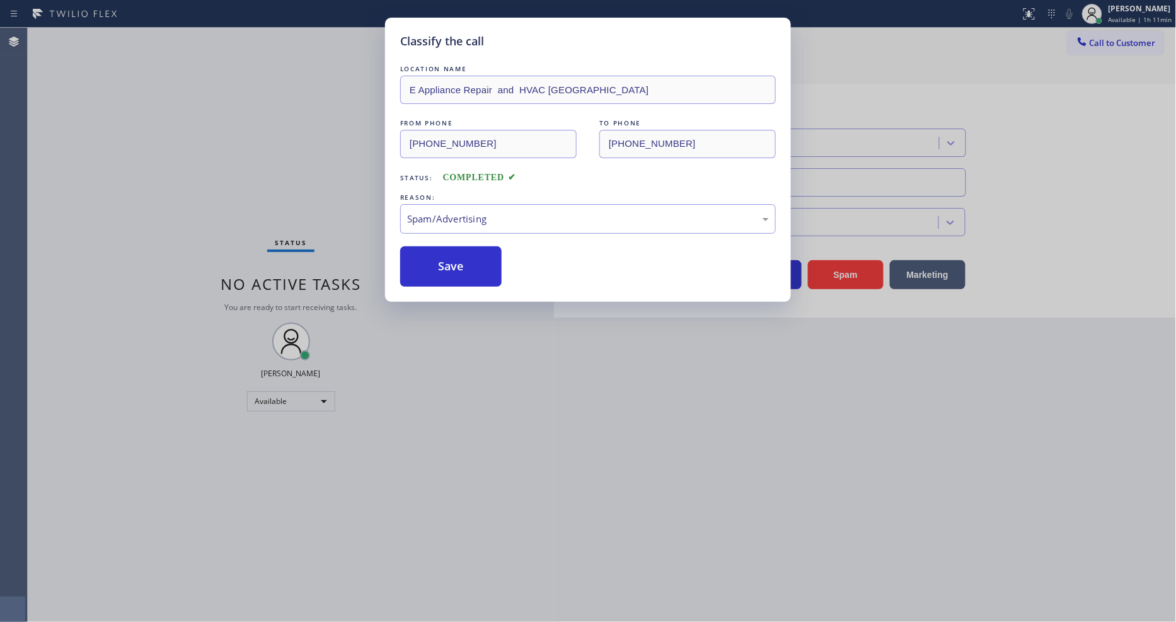
click at [451, 269] on button "Save" at bounding box center [450, 266] width 101 height 40
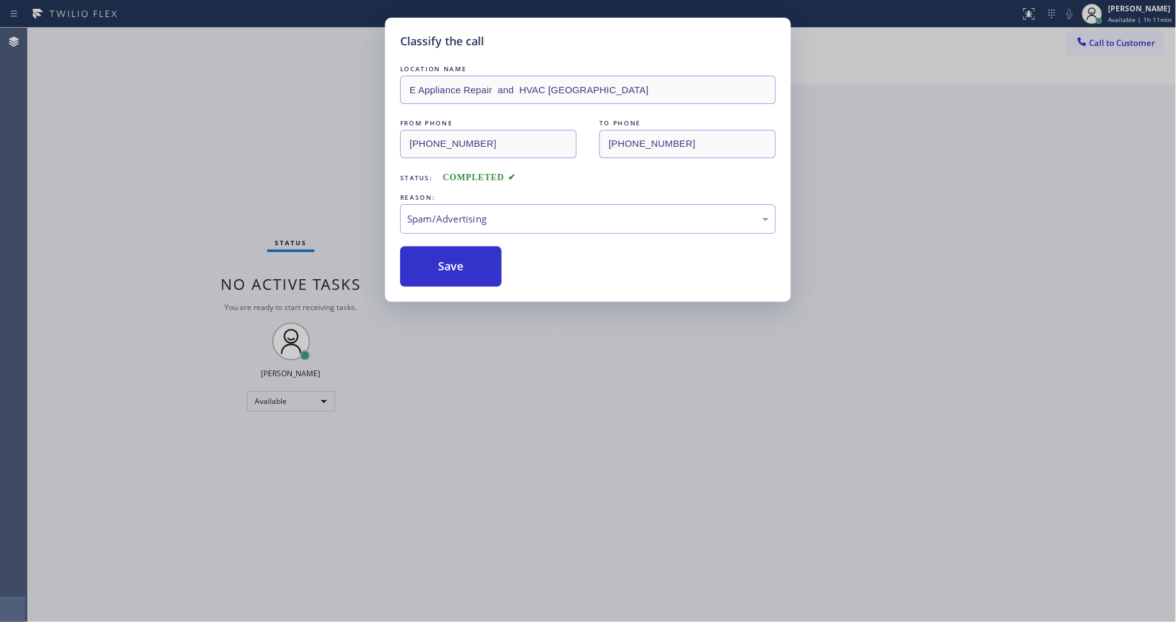
click at [451, 269] on button "Save" at bounding box center [450, 266] width 101 height 40
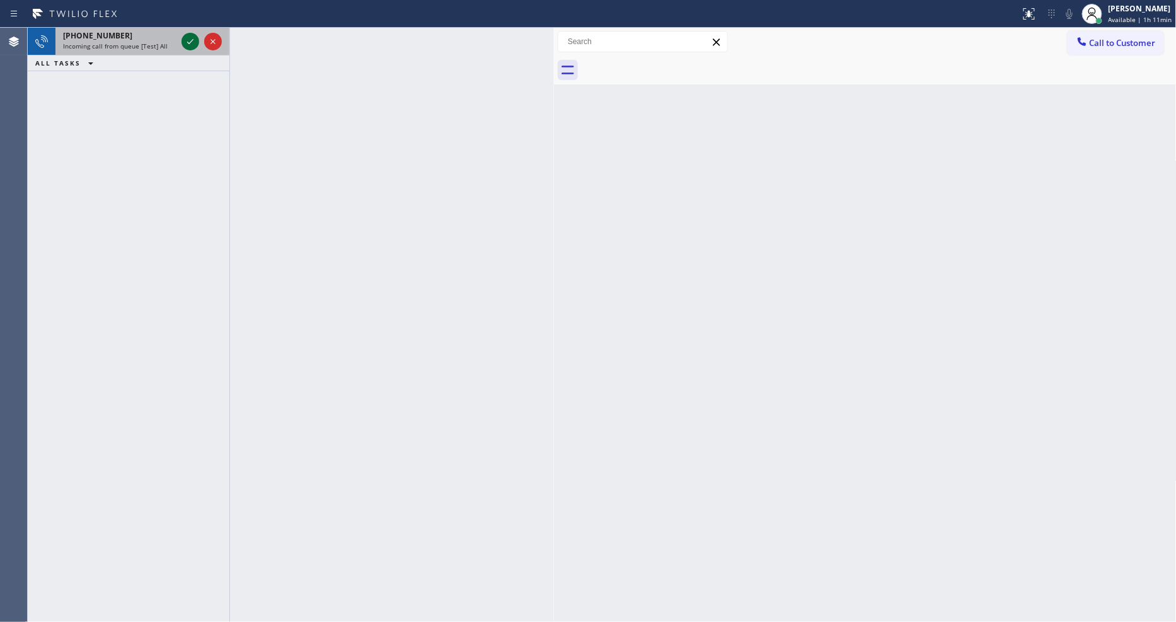
click at [188, 35] on icon at bounding box center [190, 41] width 15 height 15
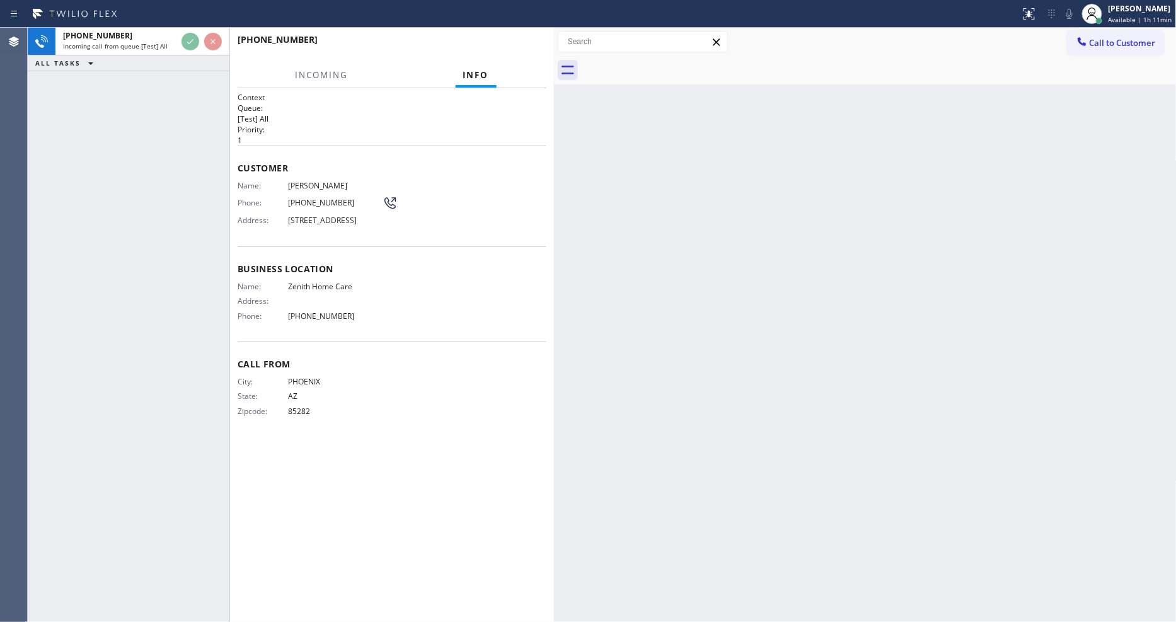
click at [441, 274] on span "Business location" at bounding box center [392, 269] width 309 height 12
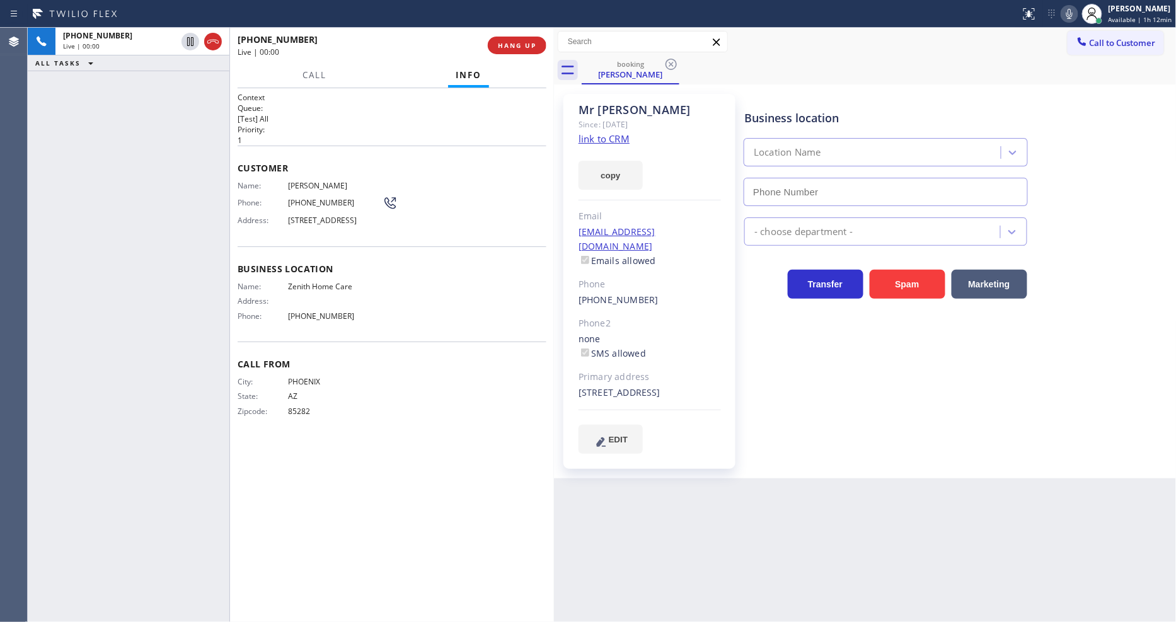
type input "[PHONE_NUMBER]"
click at [586, 137] on link "link to CRM" at bounding box center [604, 138] width 51 height 13
click at [490, 39] on button "HANG UP" at bounding box center [517, 46] width 59 height 18
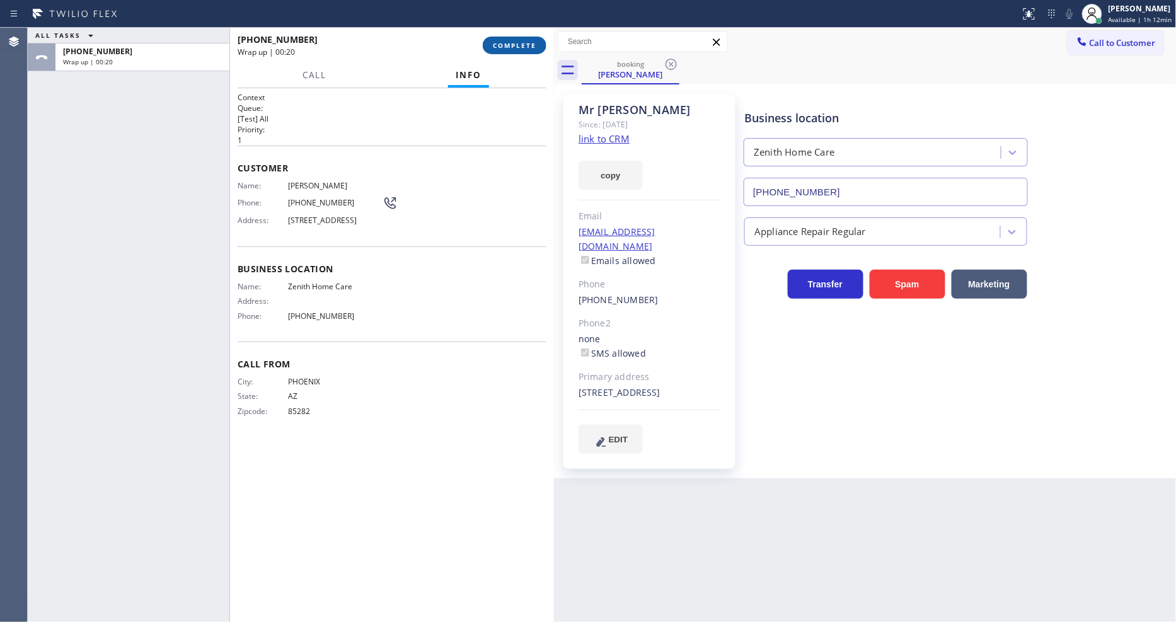
click at [520, 44] on span "COMPLETE" at bounding box center [514, 45] width 43 height 9
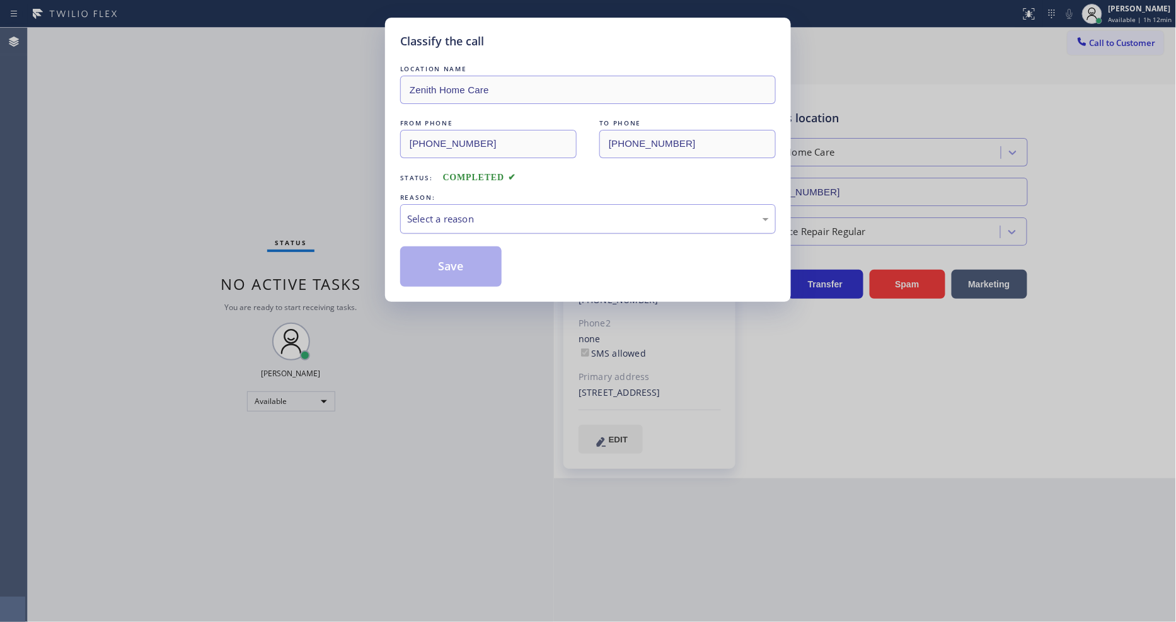
click at [453, 218] on div "Select a reason" at bounding box center [588, 219] width 362 height 14
click at [446, 263] on button "Save" at bounding box center [450, 266] width 101 height 40
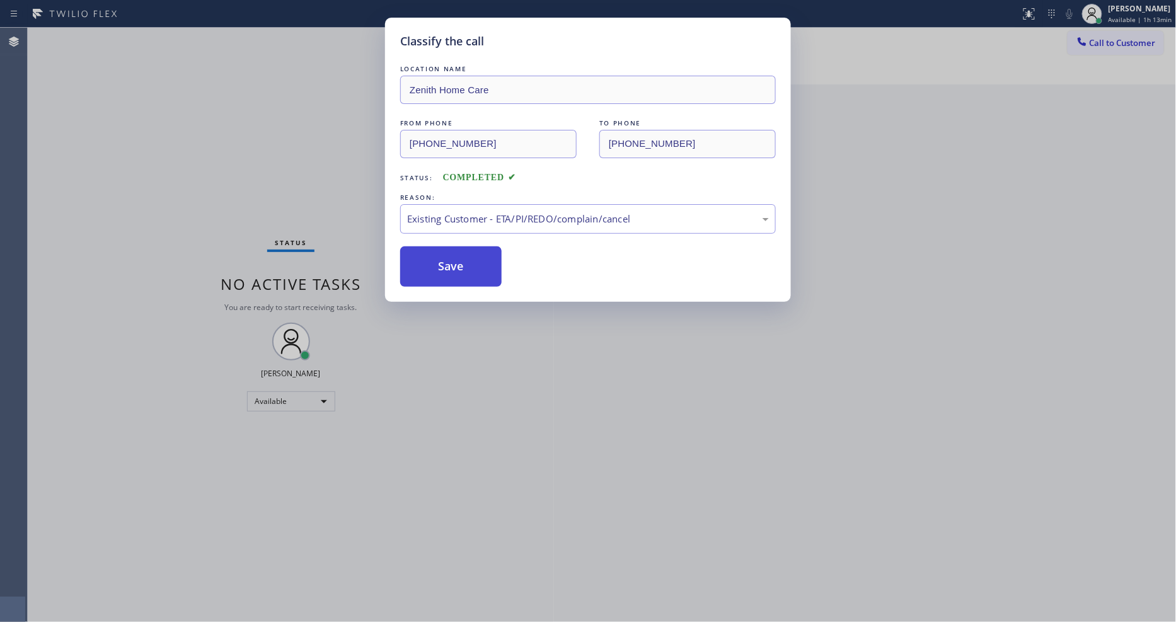
click at [446, 263] on button "Save" at bounding box center [450, 266] width 101 height 40
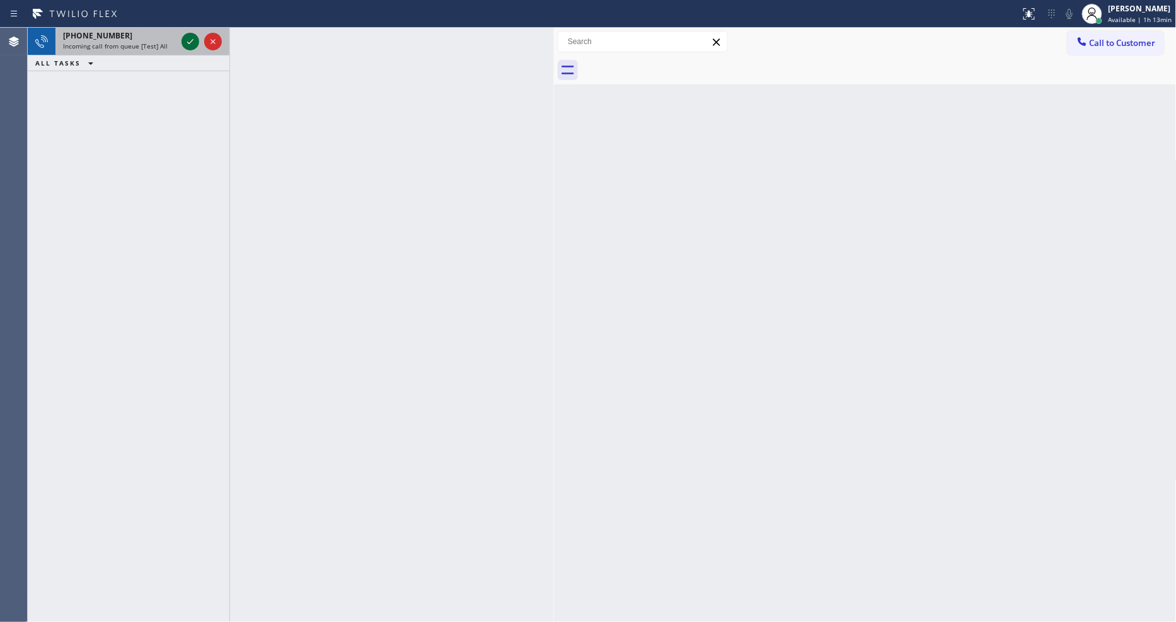
click at [190, 40] on icon at bounding box center [190, 41] width 15 height 15
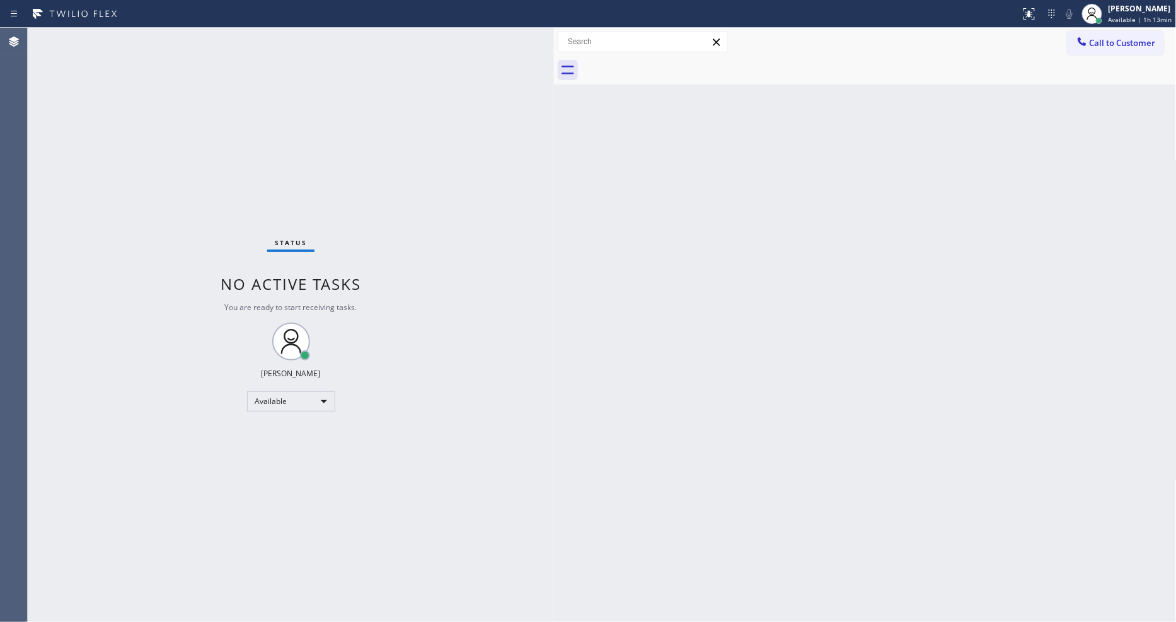
click at [184, 212] on div "Status No active tasks You are ready to start receiving tasks. [PERSON_NAME] Av…" at bounding box center [291, 325] width 526 height 594
click at [1027, 14] on icon at bounding box center [1029, 13] width 15 height 15
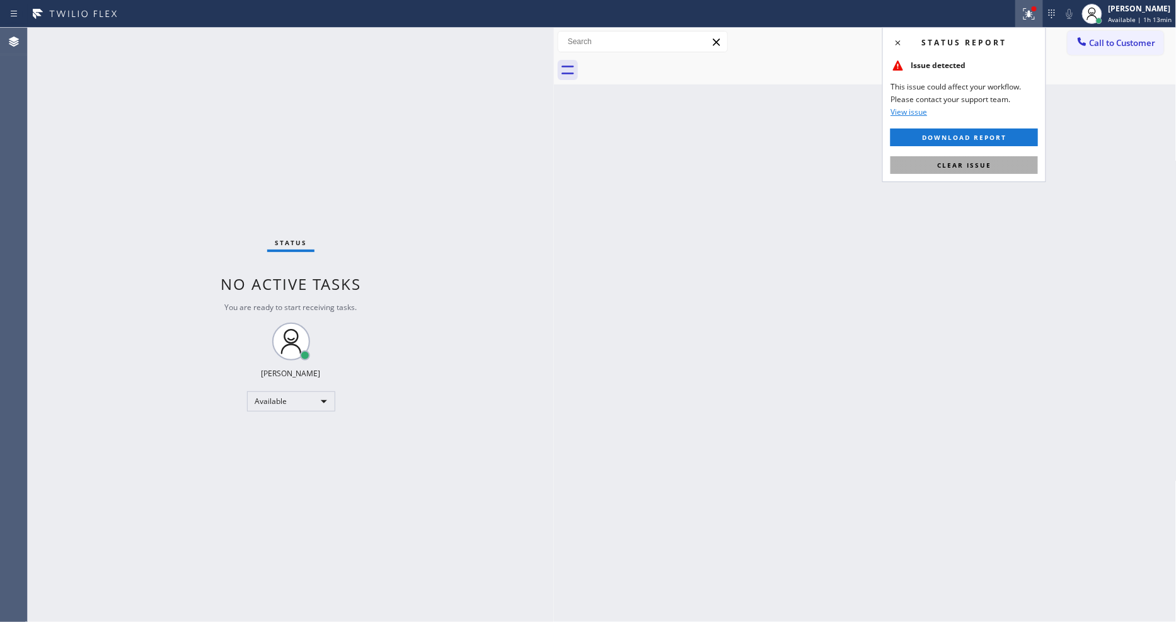
click at [991, 162] on span "Clear issue" at bounding box center [964, 165] width 54 height 9
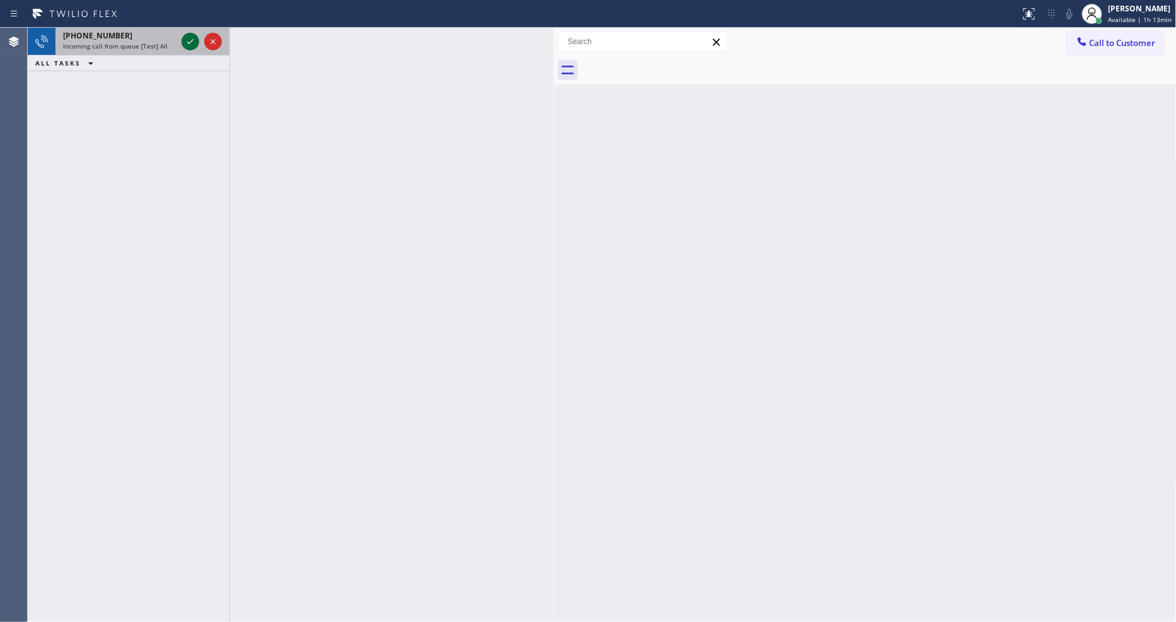
click at [190, 38] on icon at bounding box center [190, 41] width 15 height 15
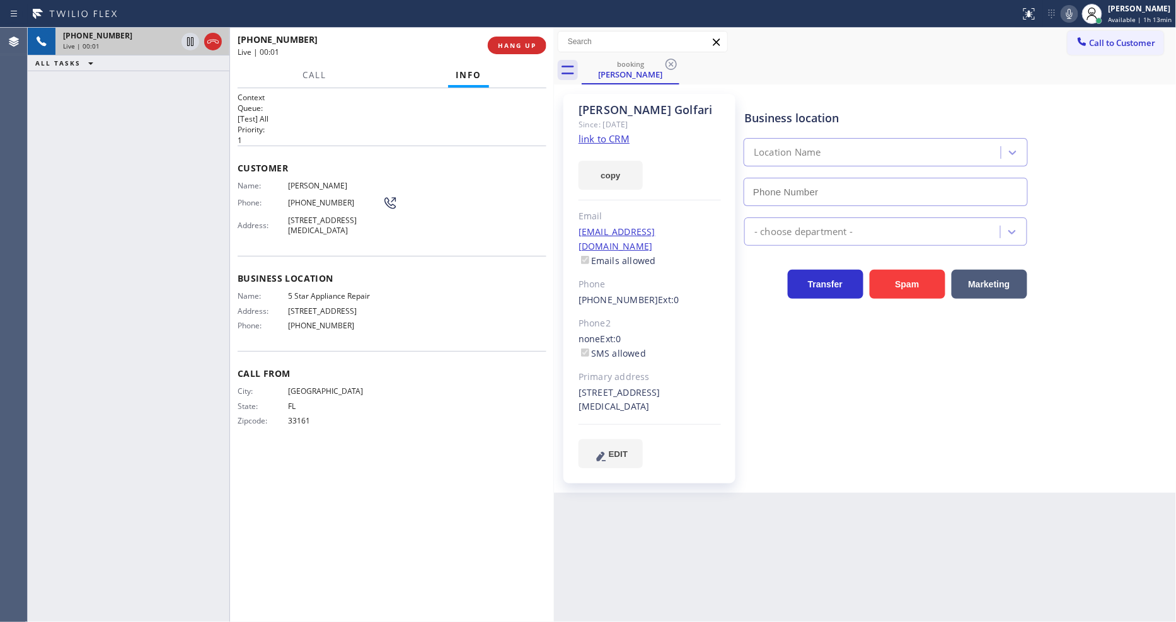
click at [591, 135] on link "link to CRM" at bounding box center [604, 138] width 51 height 13
type input "[PHONE_NUMBER]"
click at [512, 46] on span "HANG UP" at bounding box center [517, 45] width 38 height 9
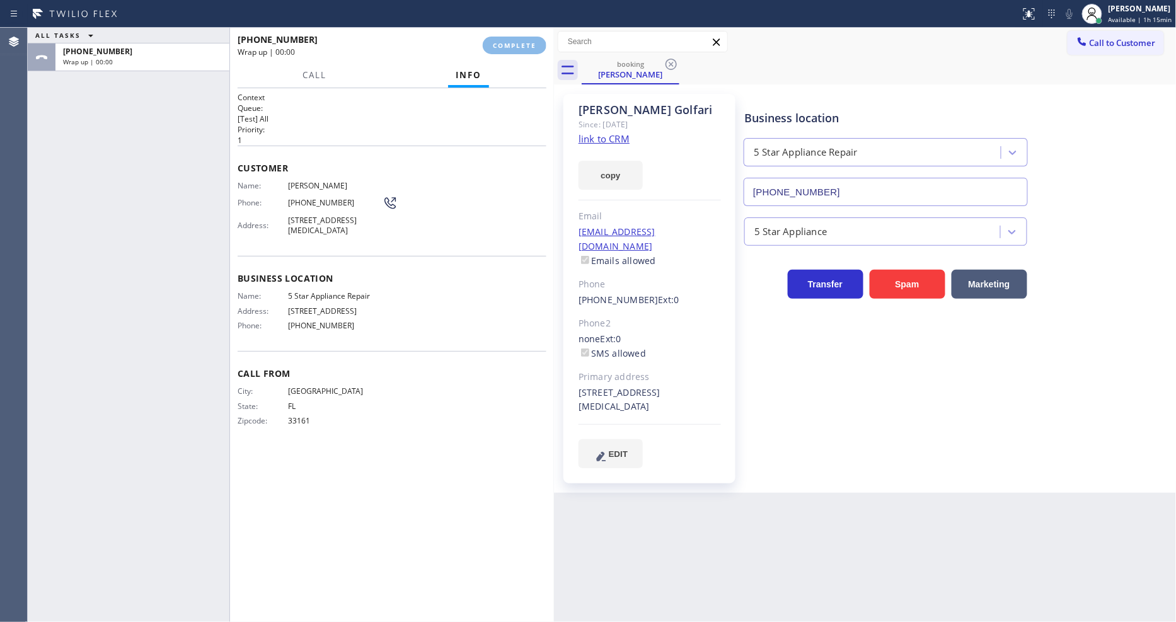
click at [459, 214] on div "Name: [PERSON_NAME] Phone: [PHONE_NUMBER] Address: [STREET_ADDRESS][MEDICAL_DAT…" at bounding box center [392, 210] width 309 height 59
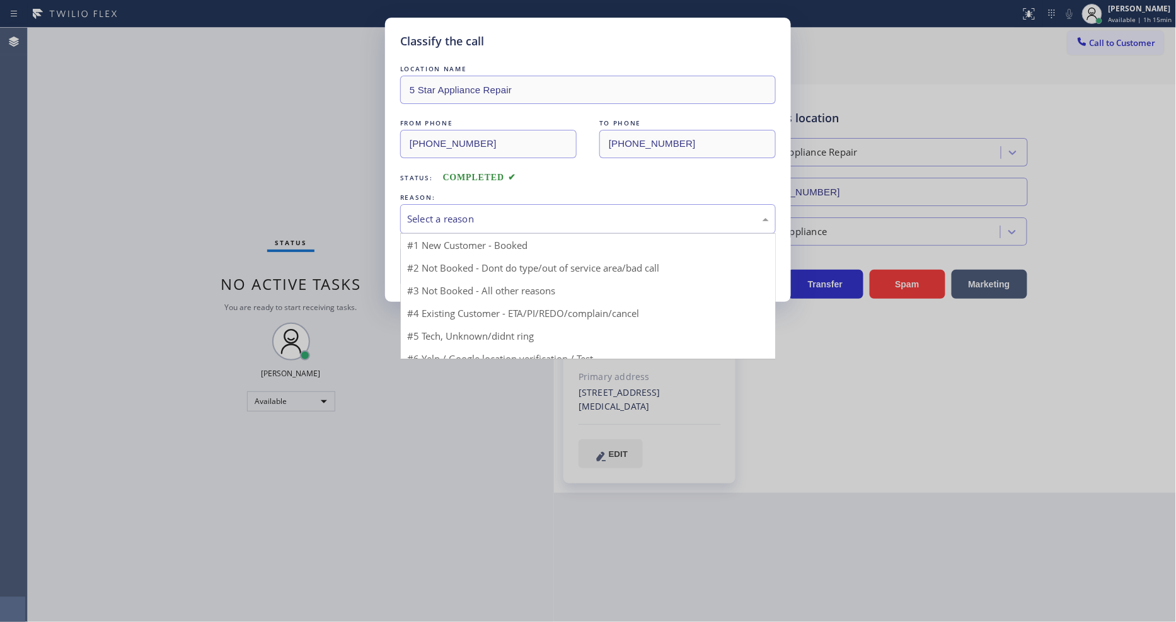
click at [459, 214] on div "Select a reason" at bounding box center [588, 219] width 362 height 14
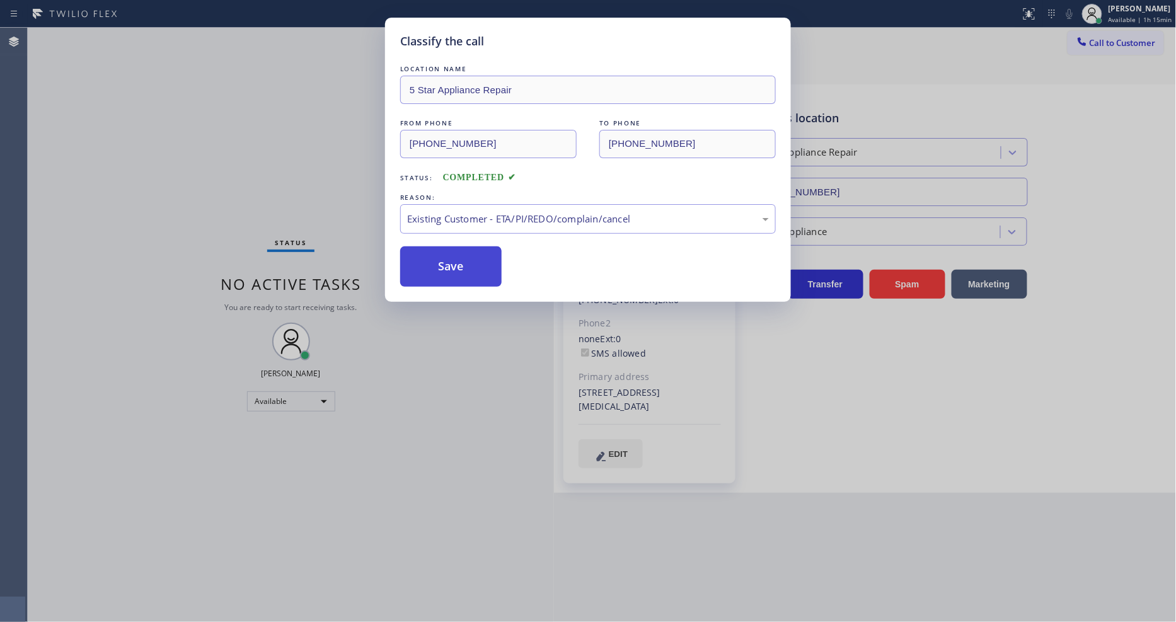
click at [437, 269] on button "Save" at bounding box center [450, 266] width 101 height 40
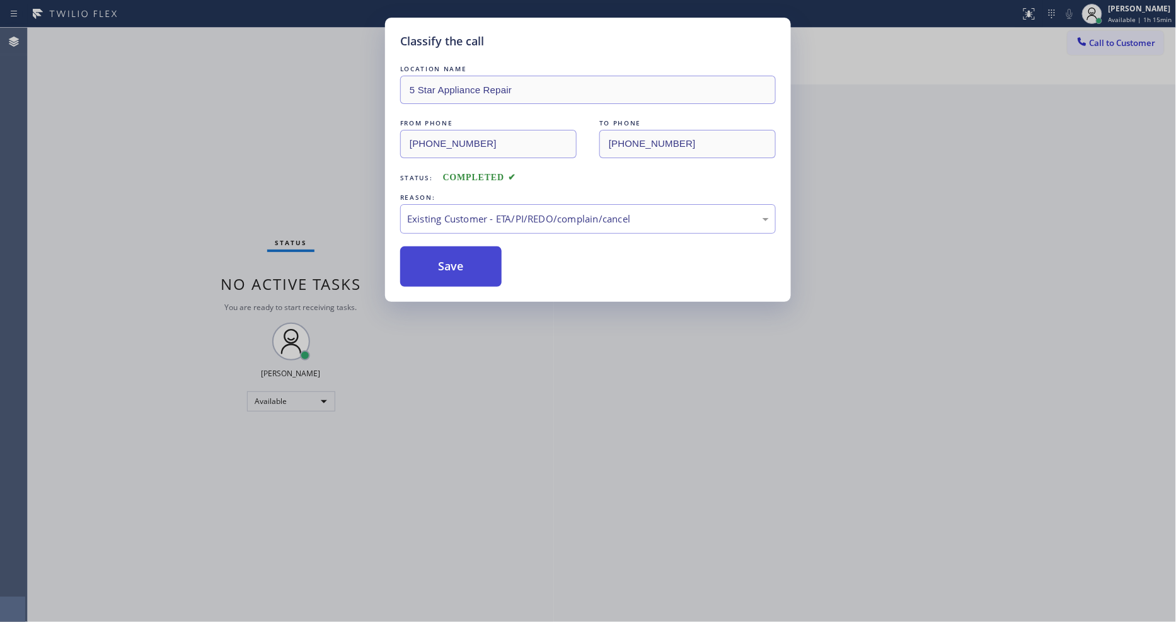
click at [437, 269] on button "Save" at bounding box center [450, 266] width 101 height 40
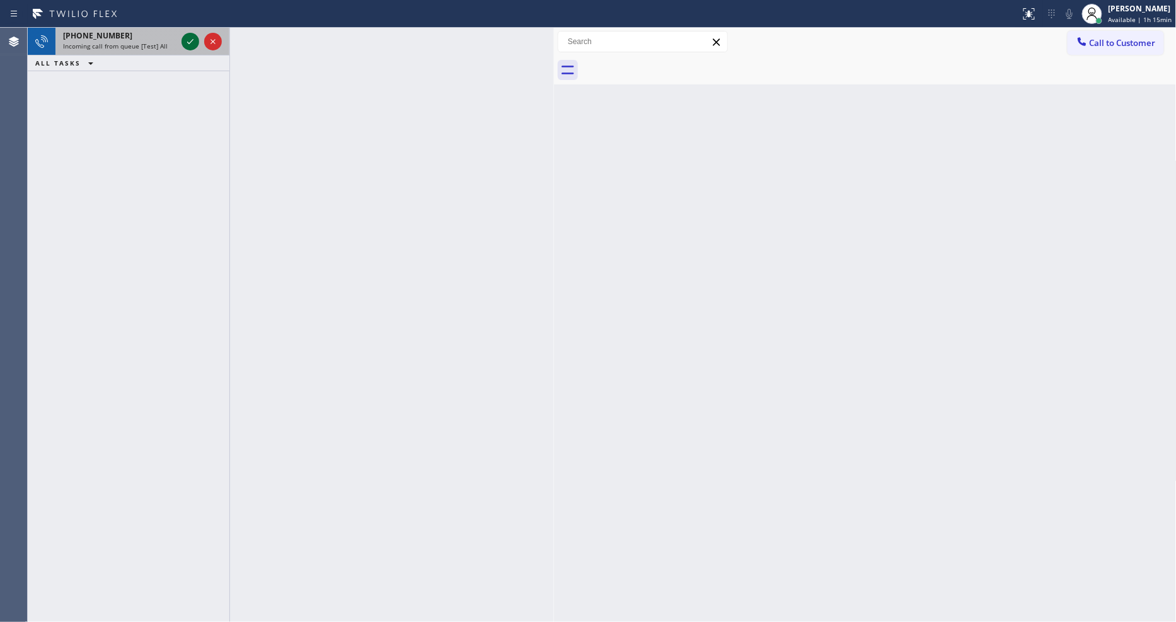
click at [190, 41] on icon at bounding box center [190, 41] width 15 height 15
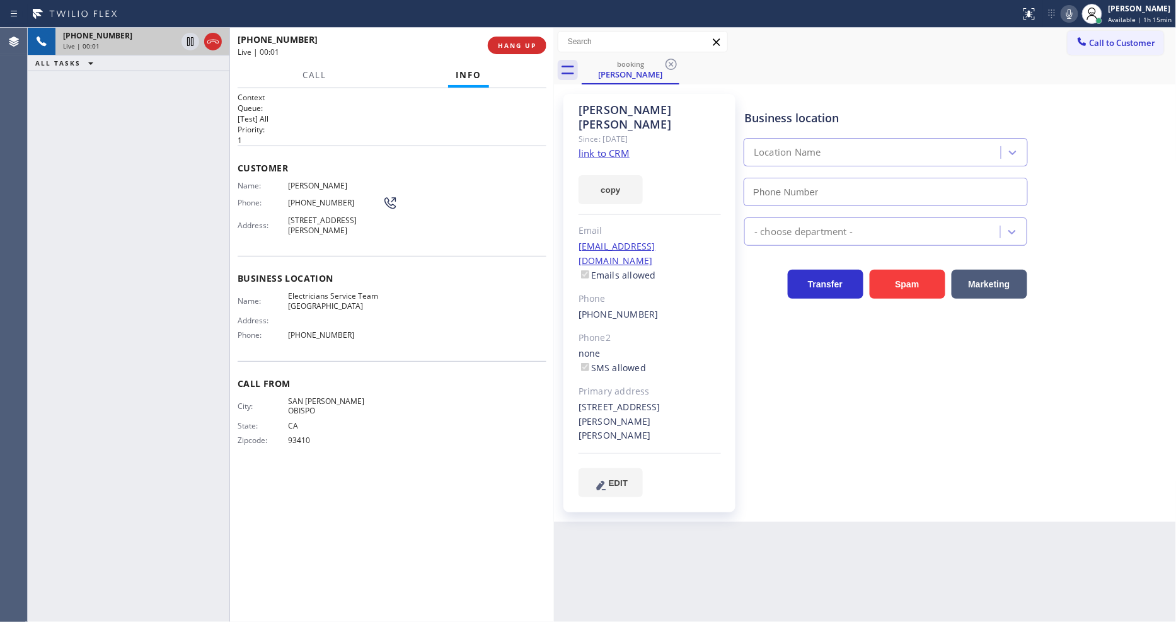
click at [602, 147] on link "link to CRM" at bounding box center [604, 153] width 51 height 13
type input "[PHONE_NUMBER]"
click at [528, 44] on span "HANG UP" at bounding box center [517, 45] width 38 height 9
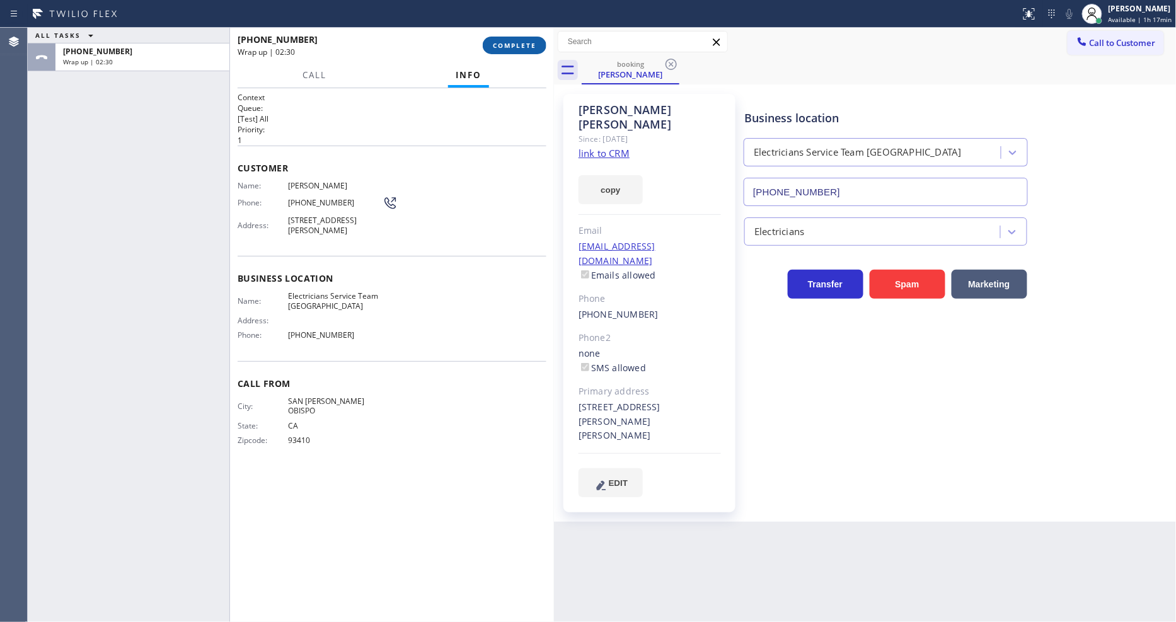
click at [514, 46] on span "COMPLETE" at bounding box center [514, 45] width 43 height 9
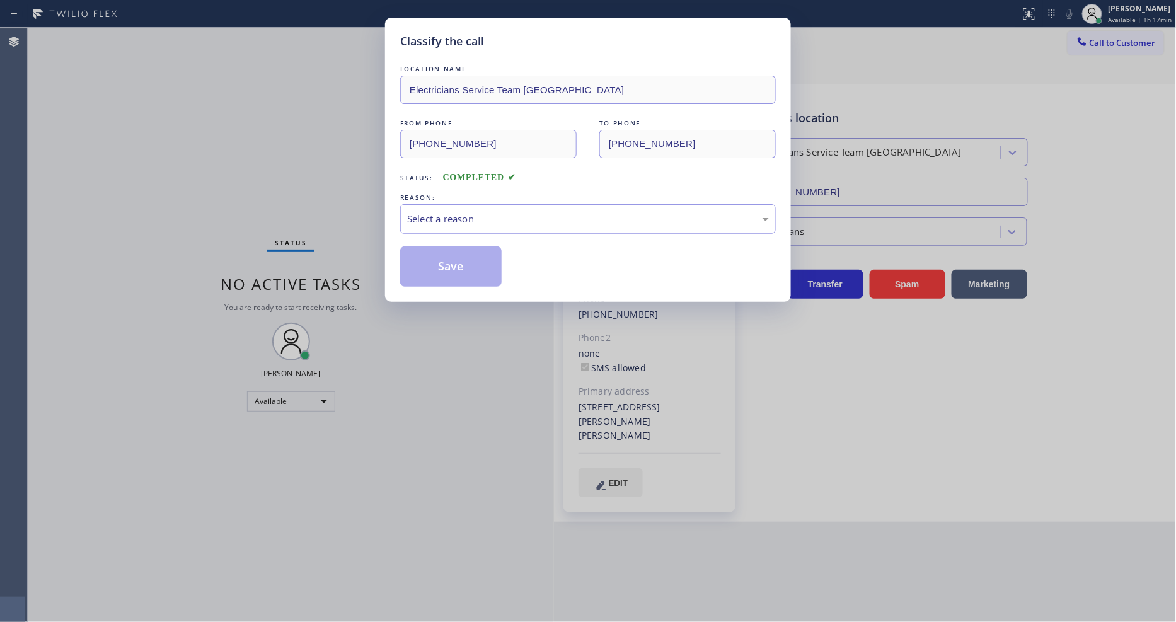
click at [473, 213] on div "Select a reason" at bounding box center [588, 219] width 362 height 14
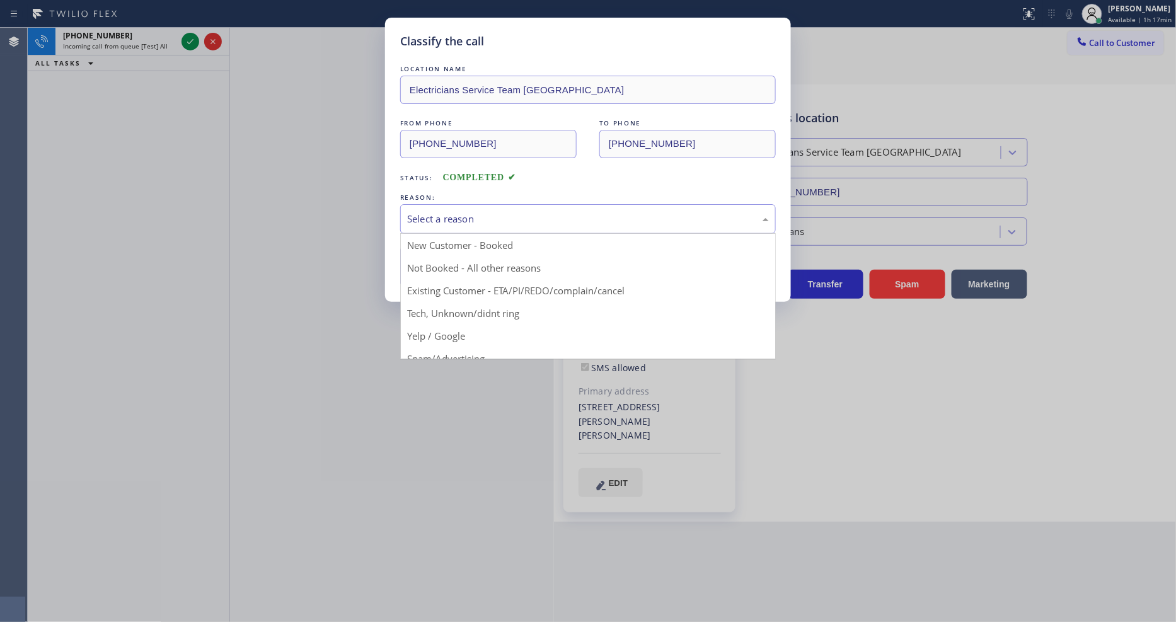
drag, startPoint x: 454, startPoint y: 285, endPoint x: 453, endPoint y: 256, distance: 29.0
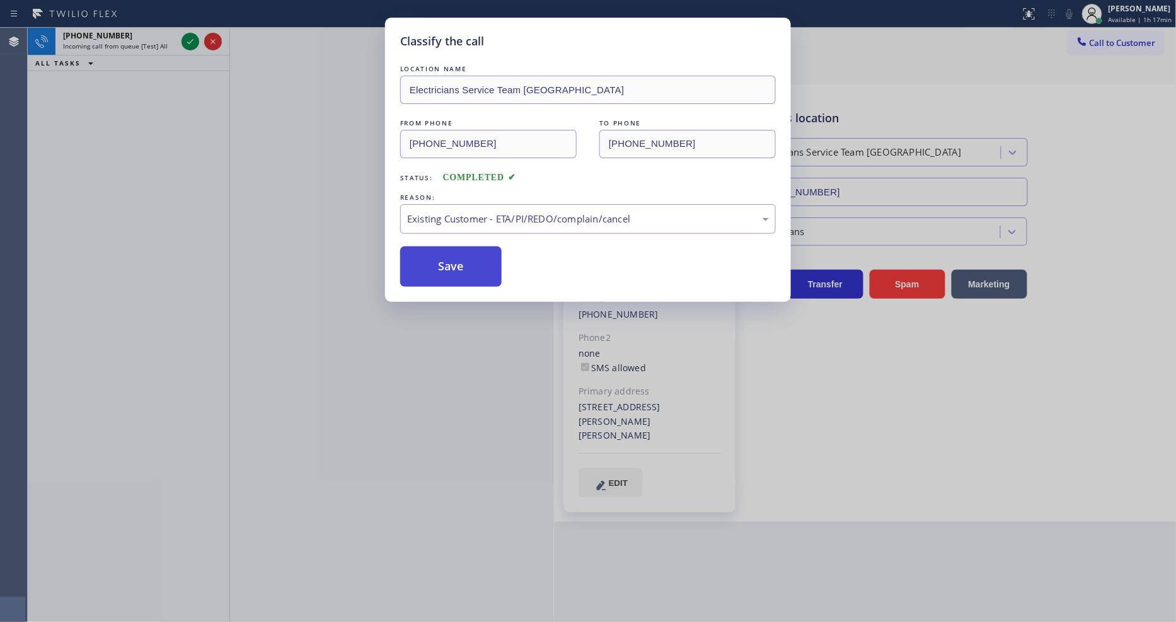
click at [453, 256] on button "Save" at bounding box center [450, 266] width 101 height 40
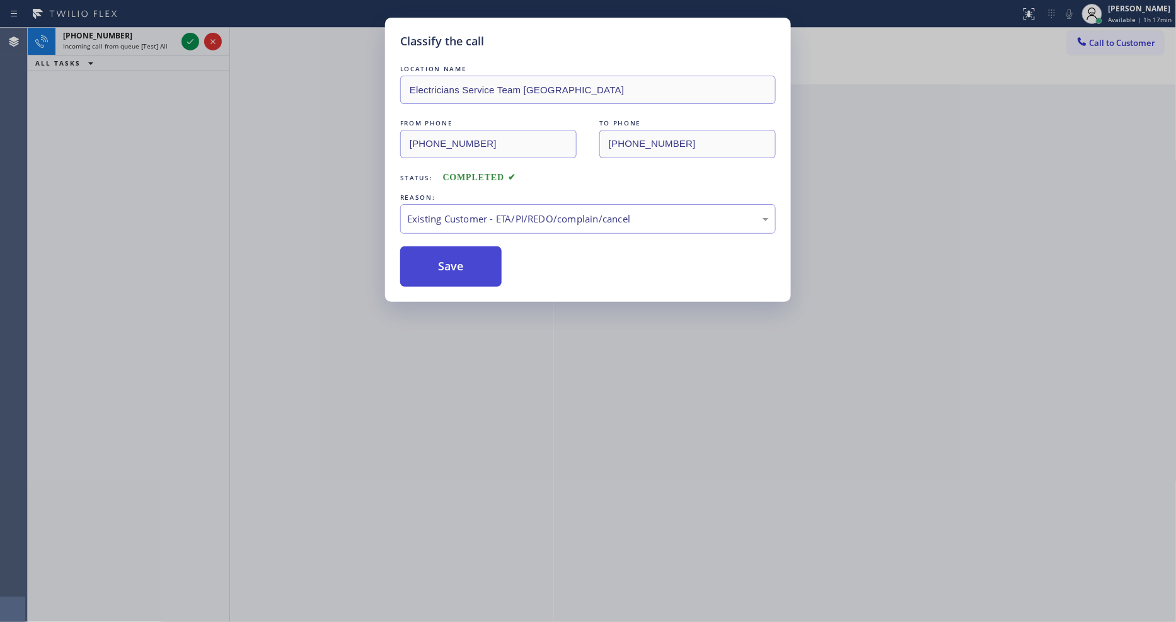
click at [453, 256] on button "Save" at bounding box center [450, 266] width 101 height 40
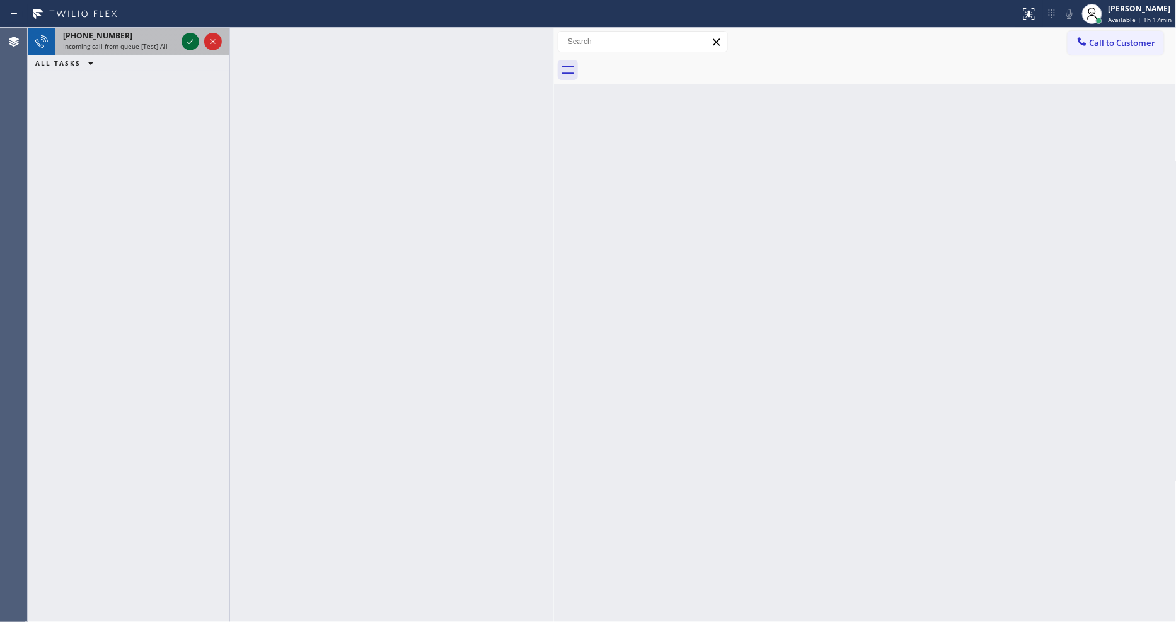
click at [182, 39] on div at bounding box center [191, 41] width 18 height 15
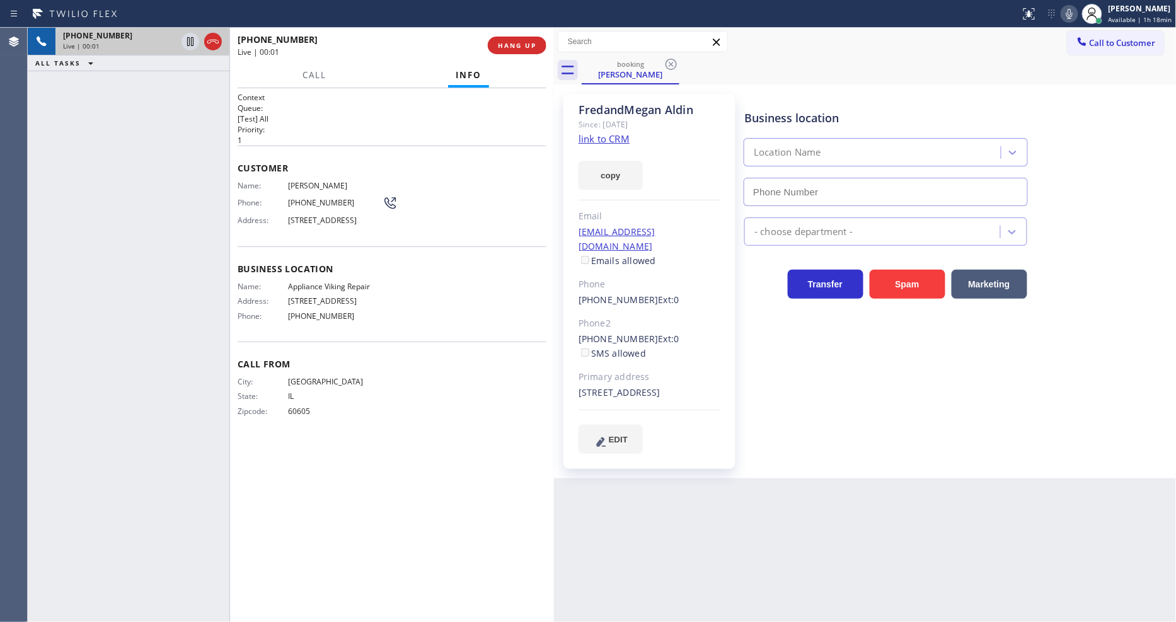
type input "[PHONE_NUMBER]"
click at [589, 137] on link "link to CRM" at bounding box center [604, 138] width 51 height 13
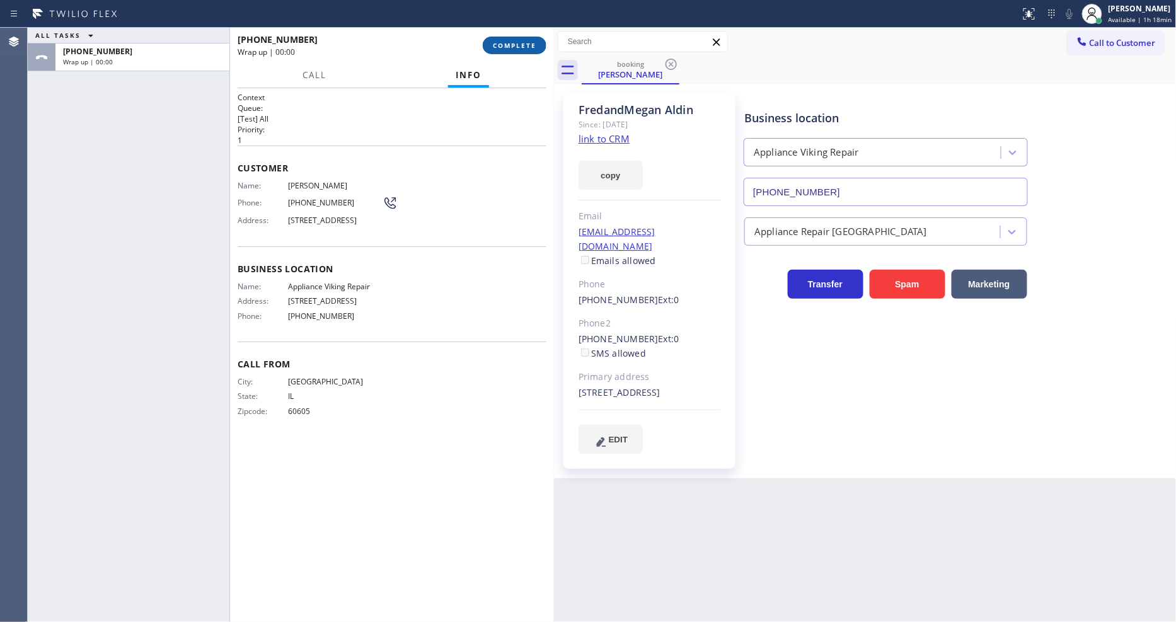
click at [519, 47] on span "COMPLETE" at bounding box center [514, 45] width 43 height 9
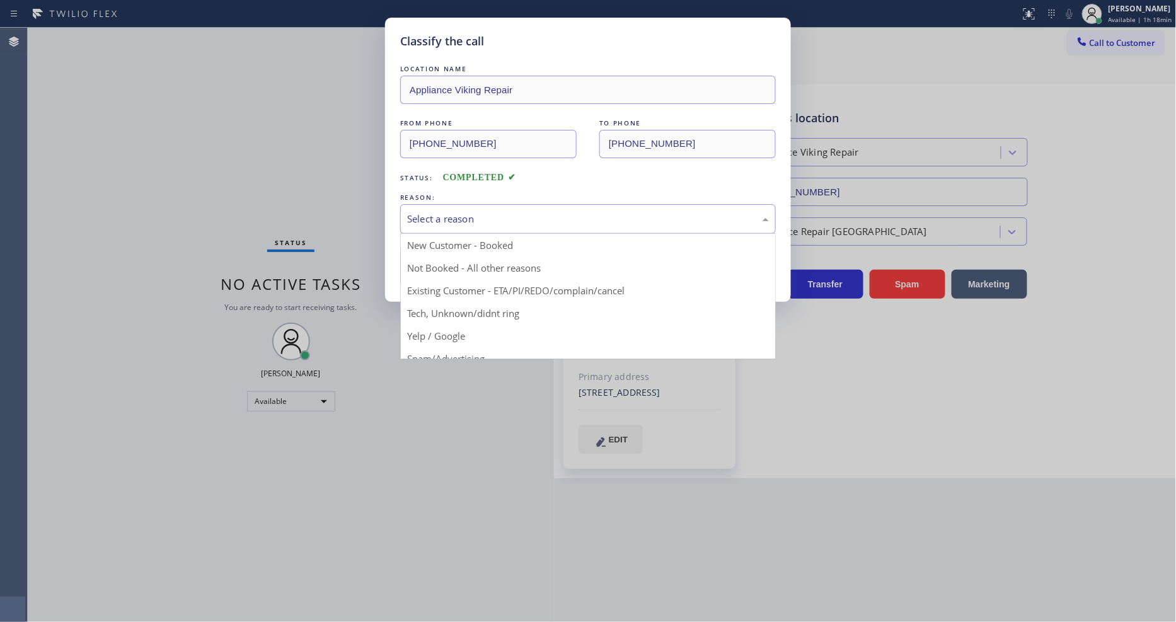
click at [495, 212] on div "Select a reason" at bounding box center [588, 219] width 362 height 14
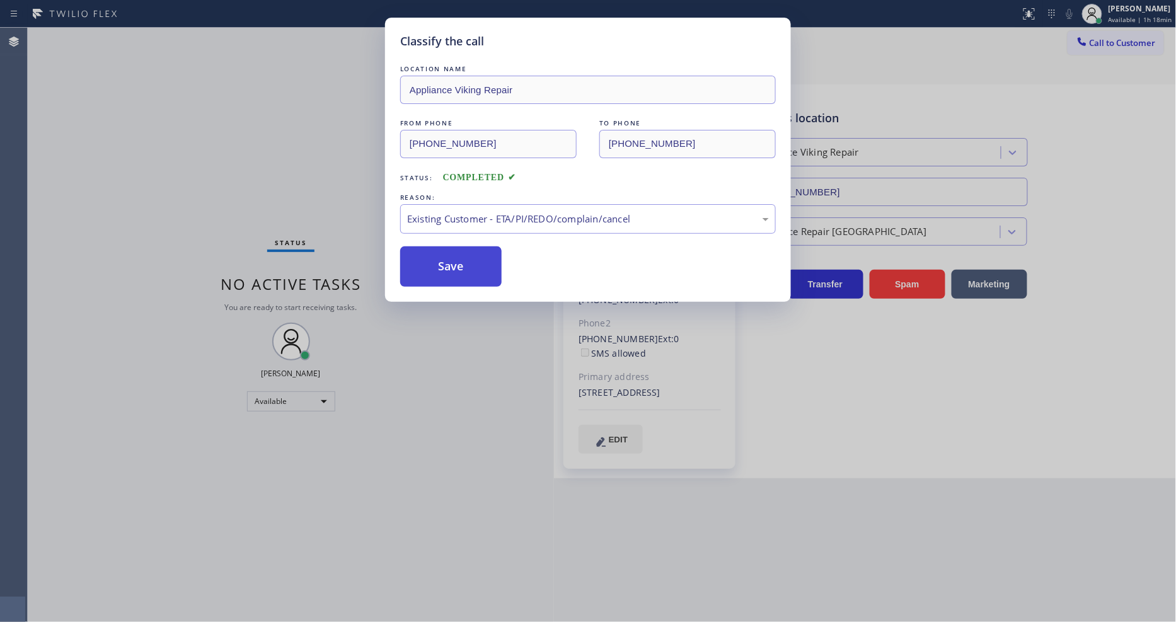
drag, startPoint x: 475, startPoint y: 292, endPoint x: 475, endPoint y: 267, distance: 25.8
click at [475, 266] on button "Save" at bounding box center [450, 266] width 101 height 40
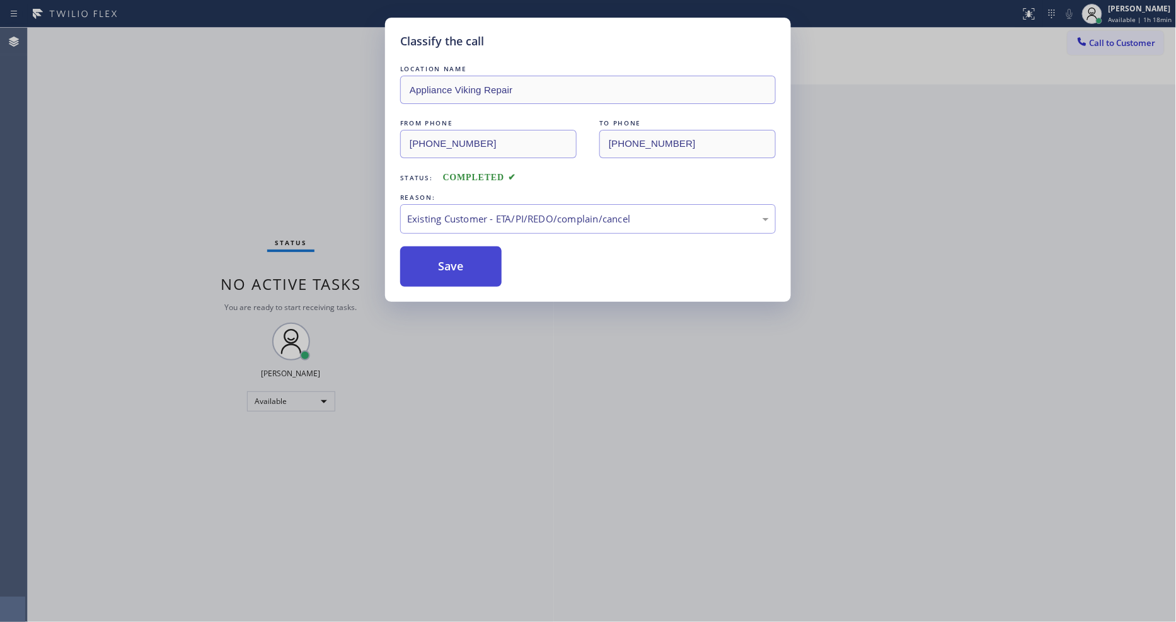
click at [475, 266] on button "Save" at bounding box center [450, 266] width 101 height 40
drag, startPoint x: 475, startPoint y: 266, endPoint x: 472, endPoint y: 348, distance: 82.0
click at [475, 265] on button "Save" at bounding box center [450, 266] width 101 height 40
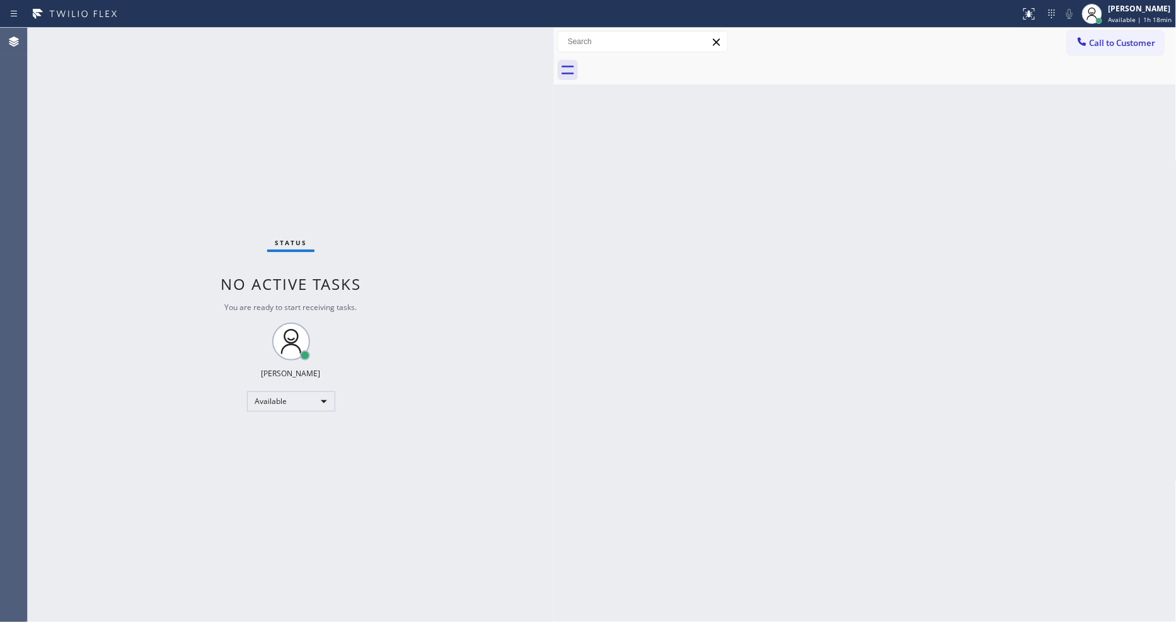
drag, startPoint x: 265, startPoint y: 545, endPoint x: 261, endPoint y: 593, distance: 48.1
click at [265, 546] on div "Status No active tasks You are ready to start receiving tasks. [PERSON_NAME] Av…" at bounding box center [291, 325] width 526 height 594
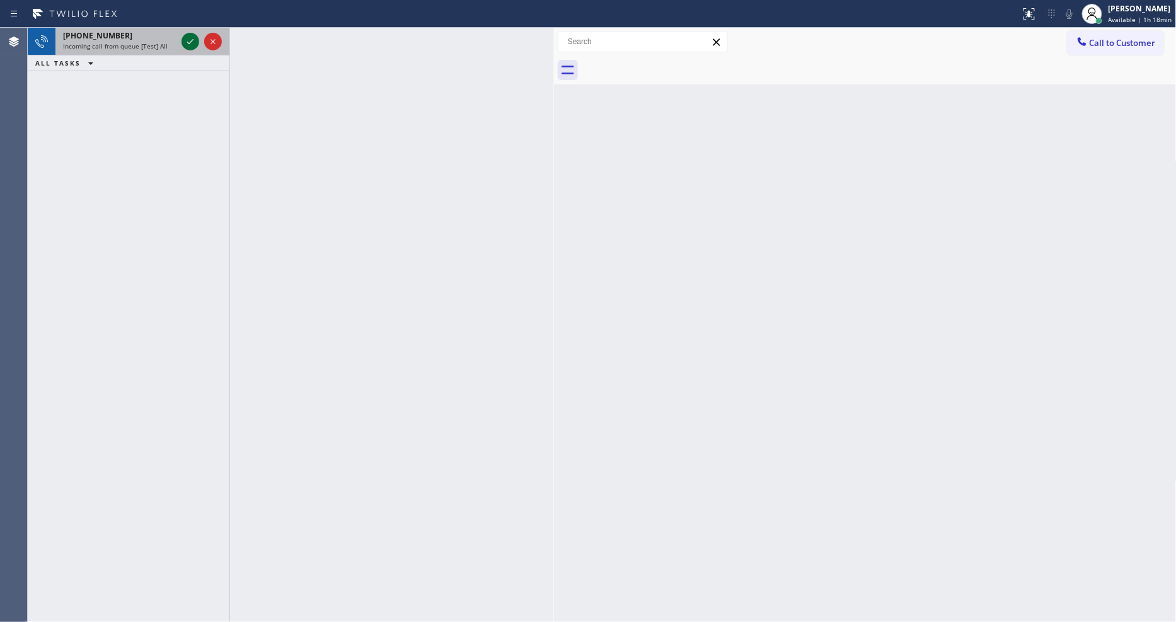
click at [184, 39] on icon at bounding box center [190, 41] width 15 height 15
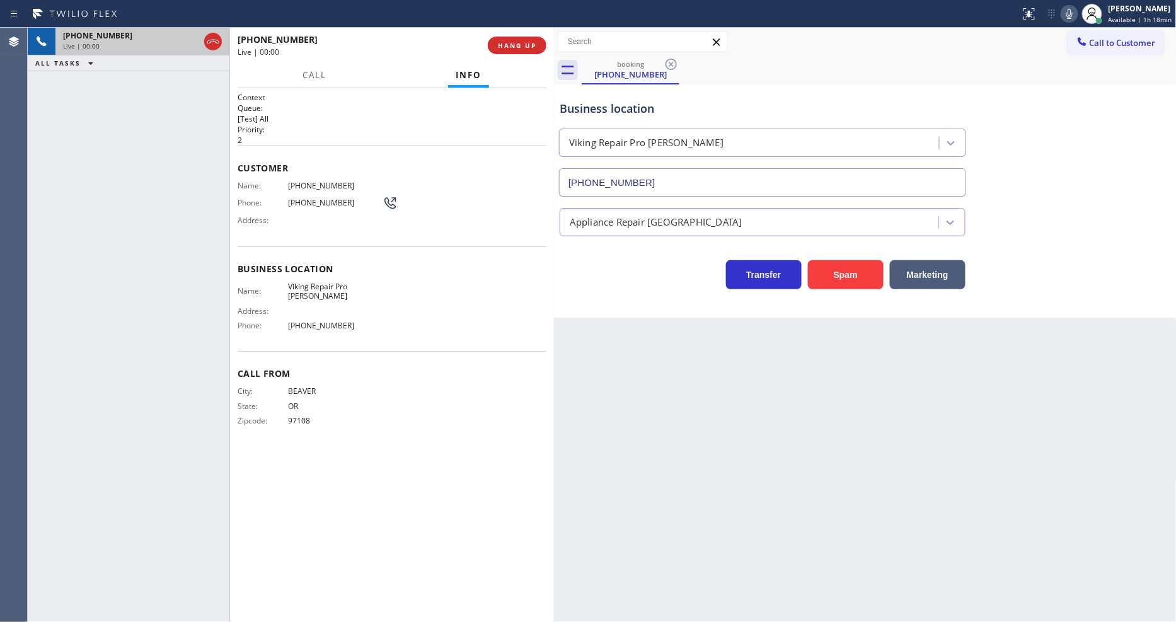
type input "[PHONE_NUMBER]"
click at [335, 282] on span "Viking Repair Pro [PERSON_NAME]" at bounding box center [335, 292] width 95 height 20
drag, startPoint x: 214, startPoint y: 344, endPoint x: 281, endPoint y: 382, distance: 76.8
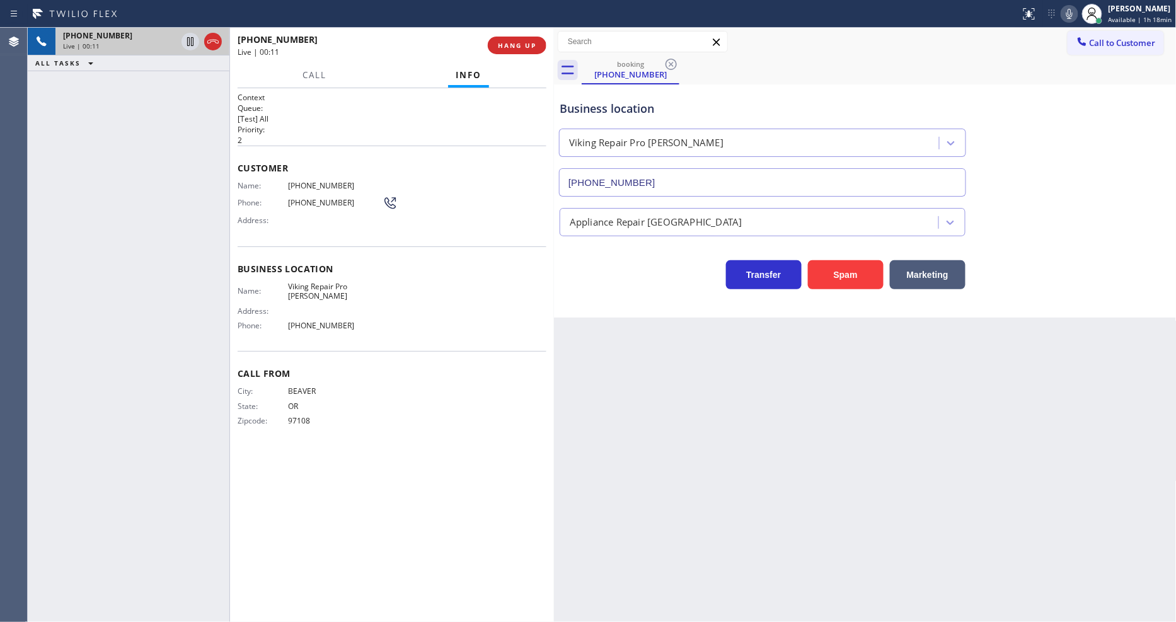
click at [214, 344] on div "[PHONE_NUMBER] Live | 00:11 ALL TASKS ALL TASKS ACTIVE TASKS TASKS IN WRAP UP" at bounding box center [129, 325] width 202 height 594
click at [537, 41] on button "HANG UP" at bounding box center [517, 46] width 59 height 18
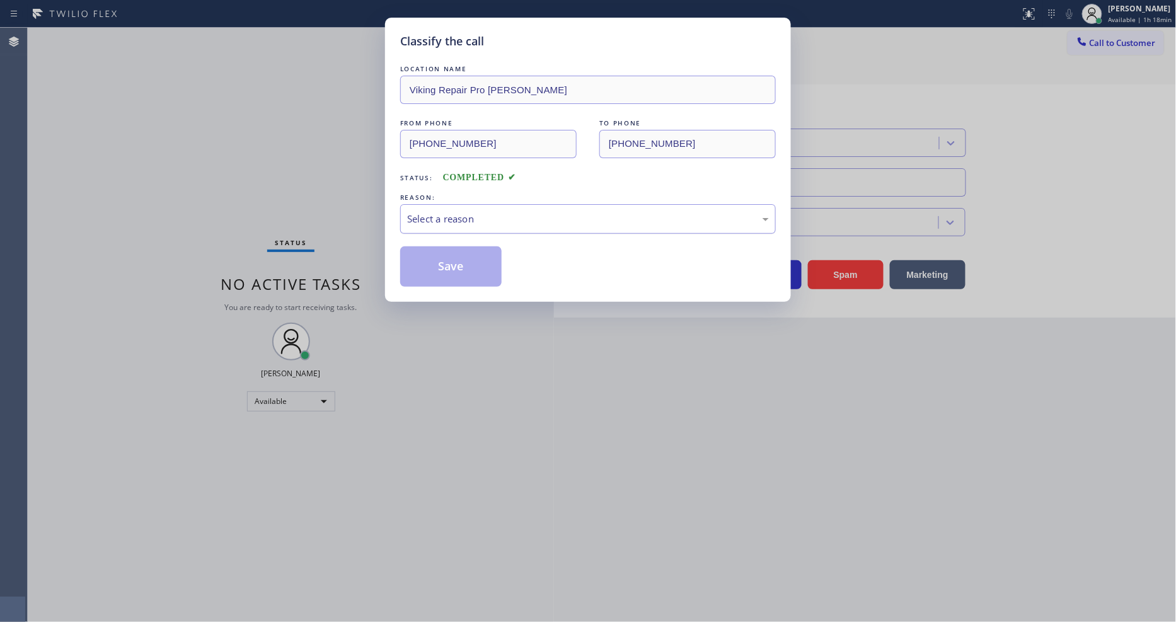
click at [477, 206] on div "Select a reason" at bounding box center [588, 219] width 376 height 30
click at [463, 224] on div "Tech, Unknown/didnt ring" at bounding box center [588, 219] width 376 height 30
click at [455, 258] on button "Save" at bounding box center [450, 266] width 101 height 40
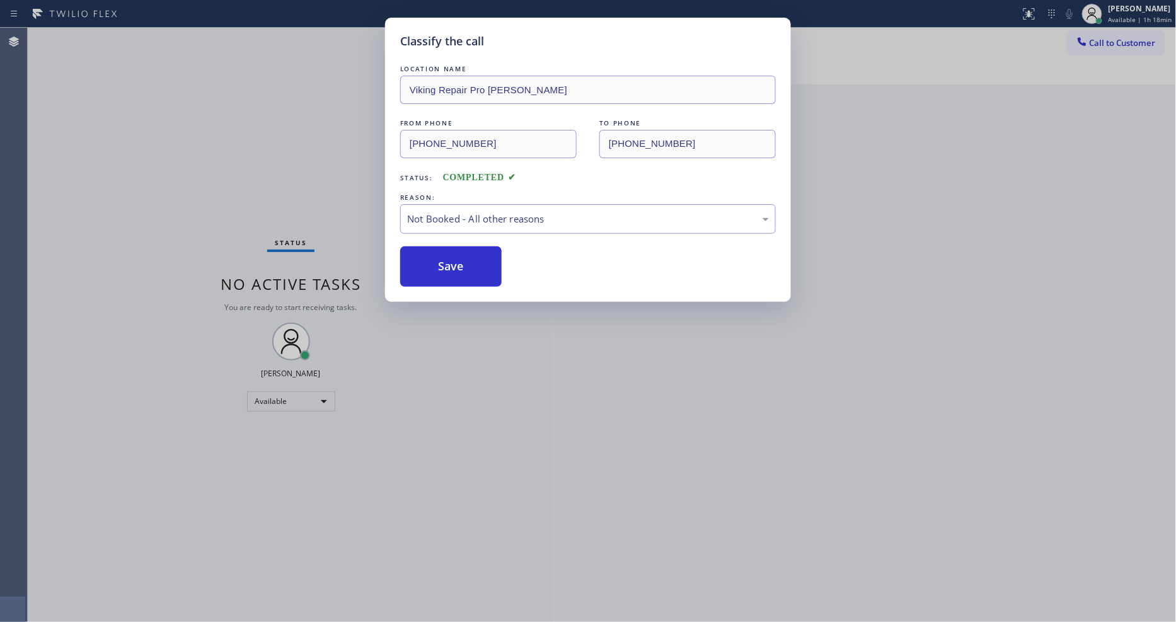
click at [455, 258] on button "Save" at bounding box center [450, 266] width 101 height 40
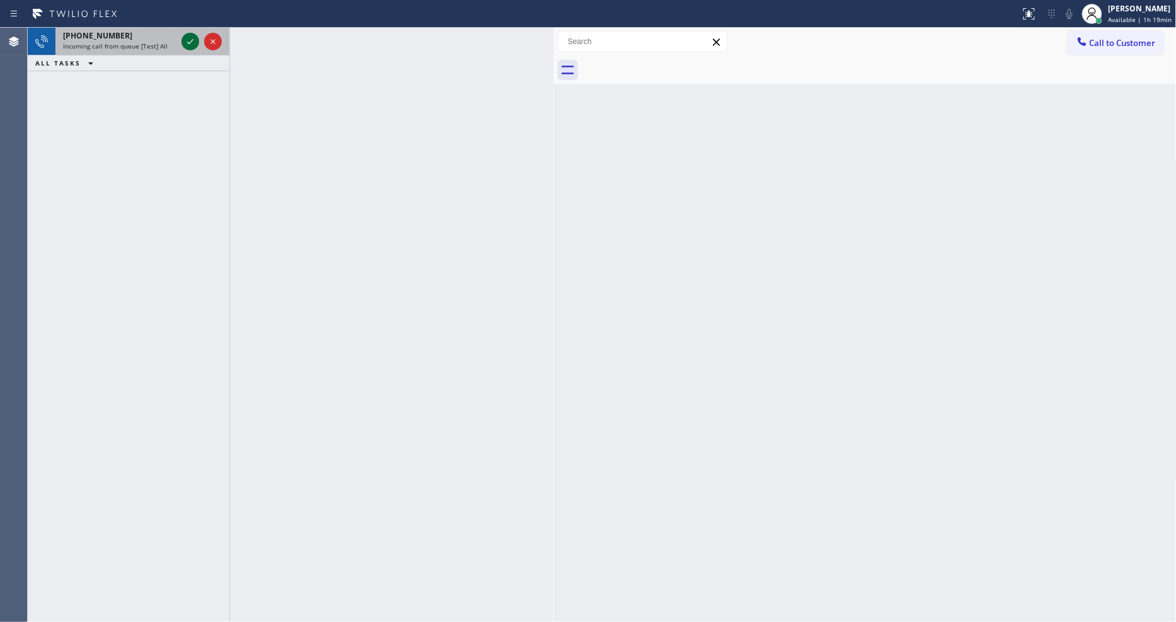
click at [182, 38] on div at bounding box center [191, 41] width 18 height 15
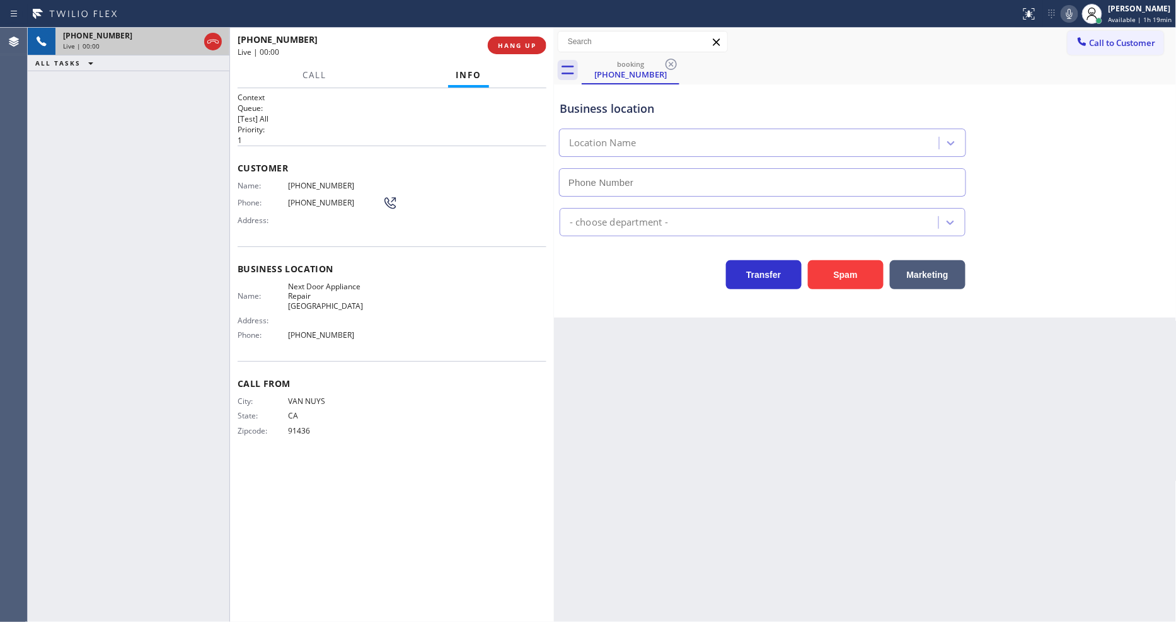
type input "[PHONE_NUMBER]"
click at [711, 465] on div "Back to Dashboard Change Sender ID Customers Technicians Select a contact Outbo…" at bounding box center [865, 325] width 623 height 594
click at [328, 282] on span "Next Door Appliance Repair [GEOGRAPHIC_DATA]" at bounding box center [335, 296] width 95 height 29
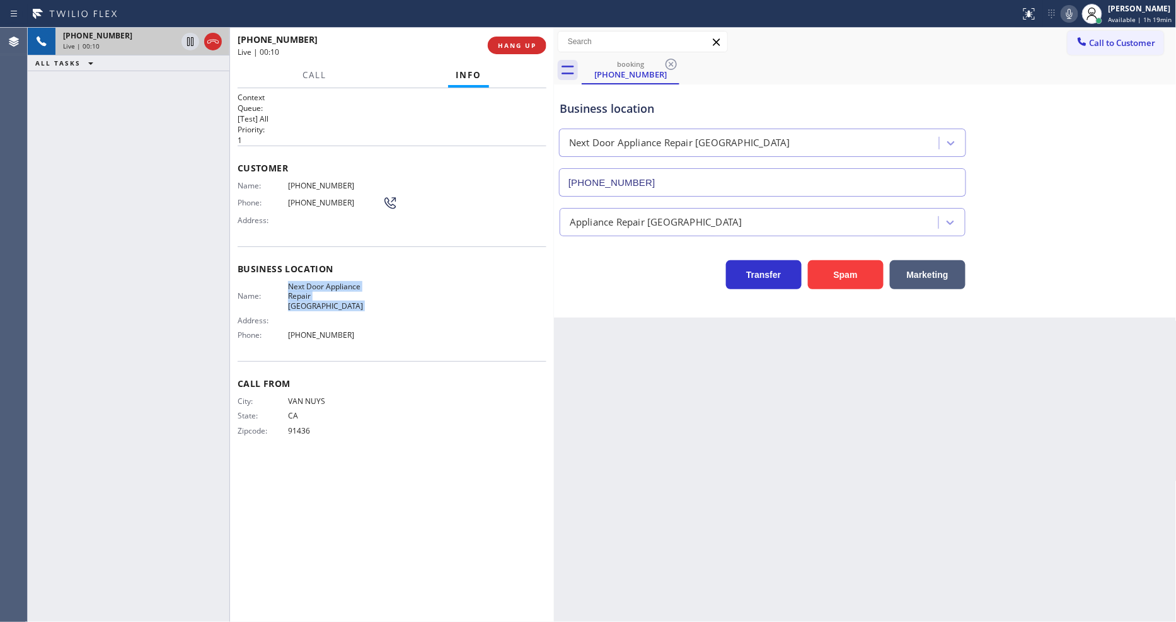
drag, startPoint x: 246, startPoint y: 324, endPoint x: 250, endPoint y: 316, distance: 9.0
click at [246, 330] on span "Phone:" at bounding box center [263, 334] width 50 height 9
click at [516, 43] on span "HANG UP" at bounding box center [517, 45] width 38 height 9
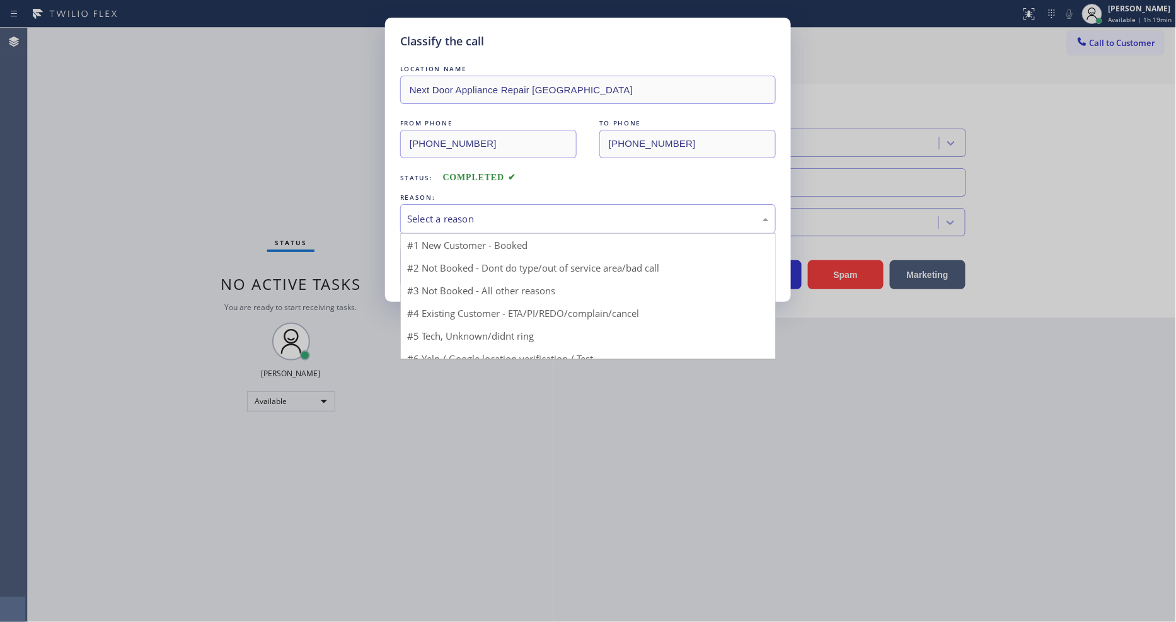
click at [431, 212] on div "Select a reason" at bounding box center [588, 219] width 362 height 14
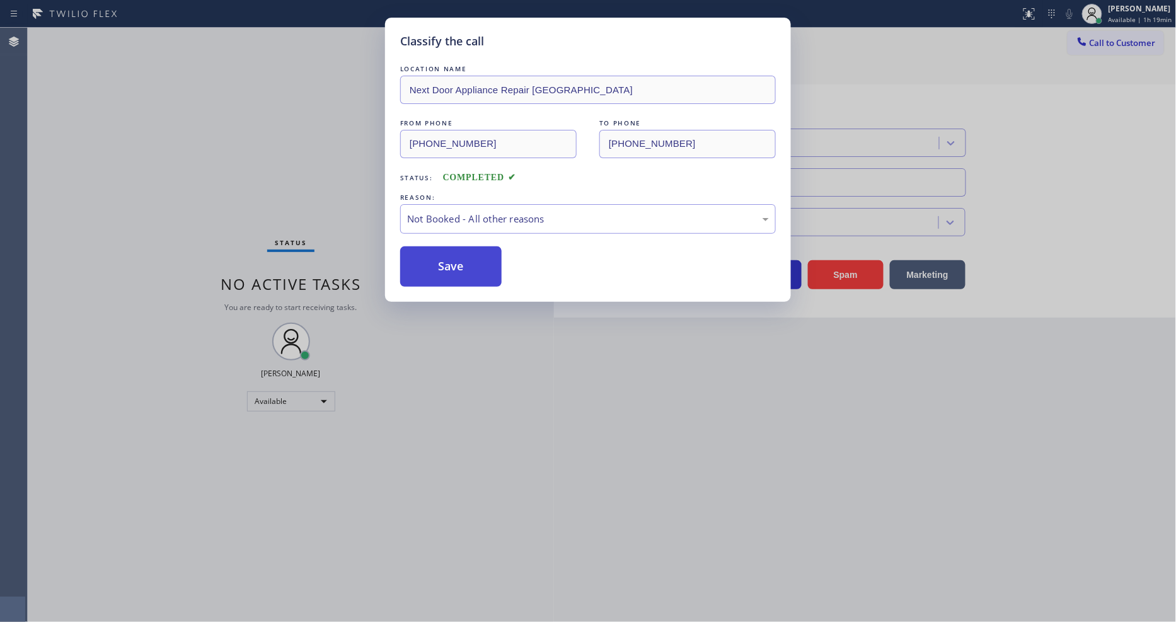
click at [425, 257] on button "Save" at bounding box center [450, 266] width 101 height 40
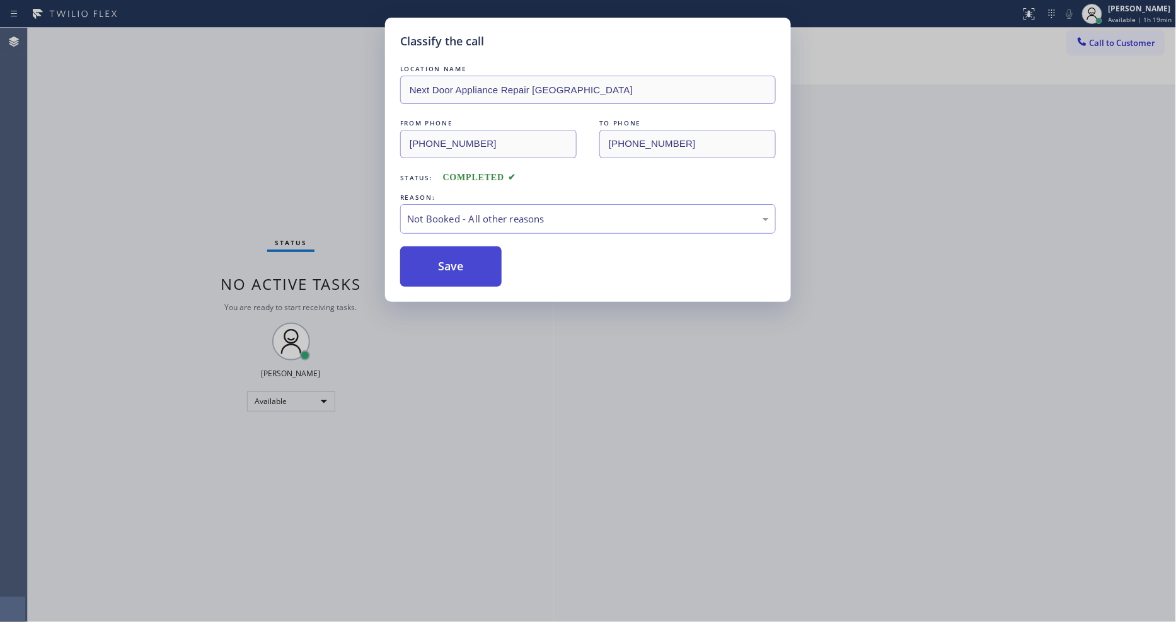
click at [425, 257] on button "Save" at bounding box center [450, 266] width 101 height 40
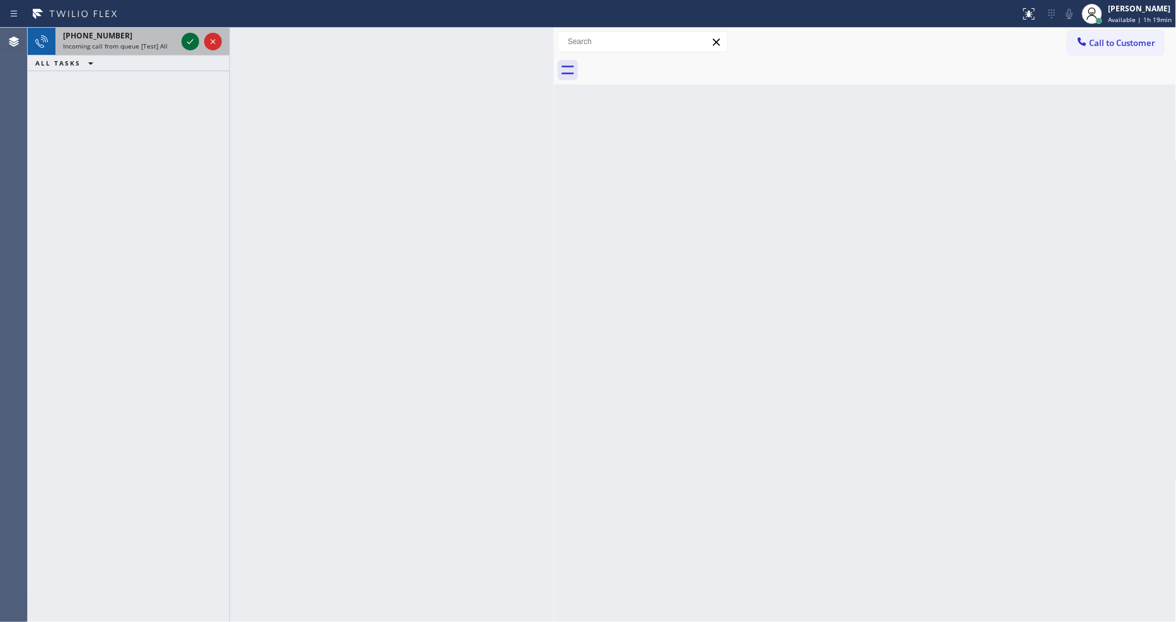
click at [188, 39] on icon at bounding box center [190, 41] width 15 height 15
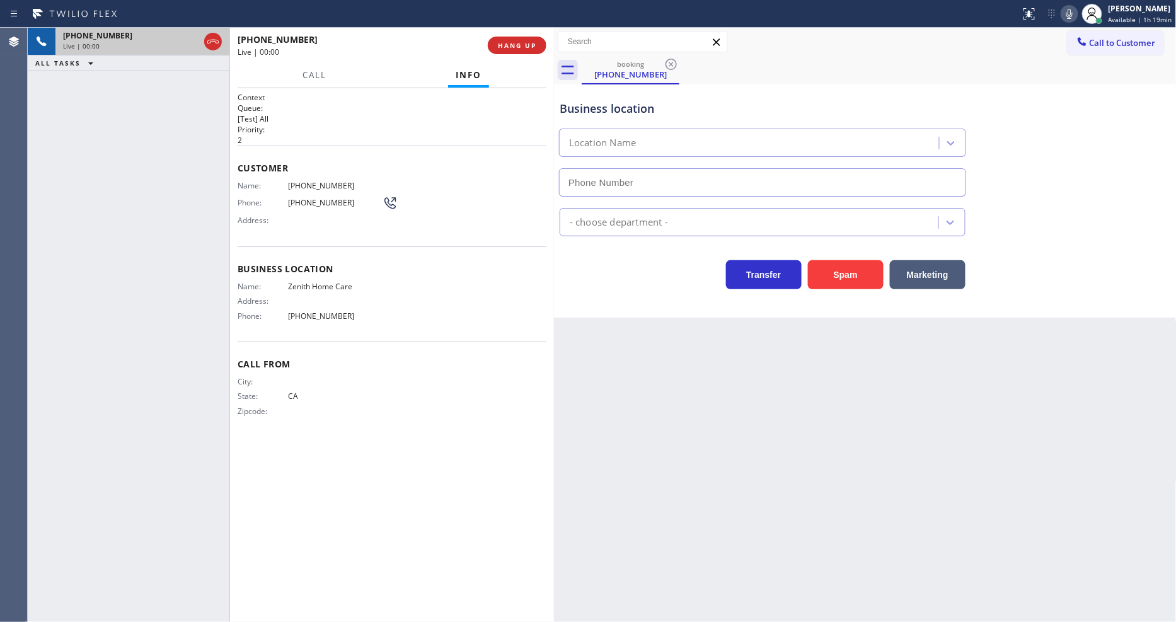
type input "[PHONE_NUMBER]"
click at [518, 41] on span "HANG UP" at bounding box center [517, 45] width 38 height 9
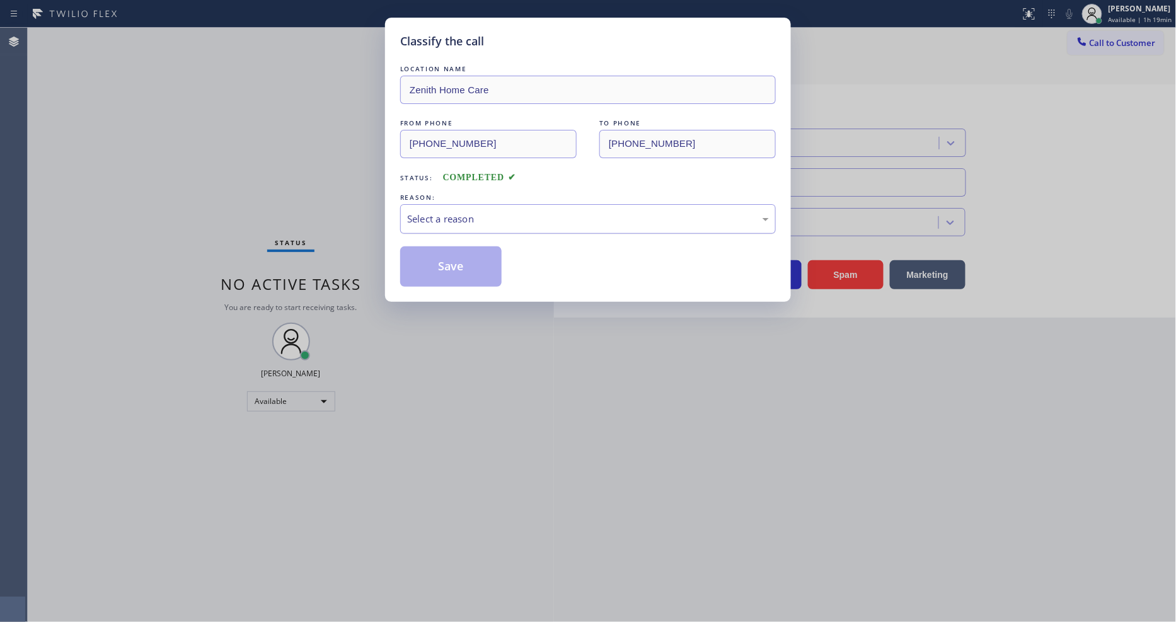
click at [470, 212] on div "Select a reason" at bounding box center [588, 219] width 362 height 14
click at [448, 275] on button "Save" at bounding box center [450, 266] width 101 height 40
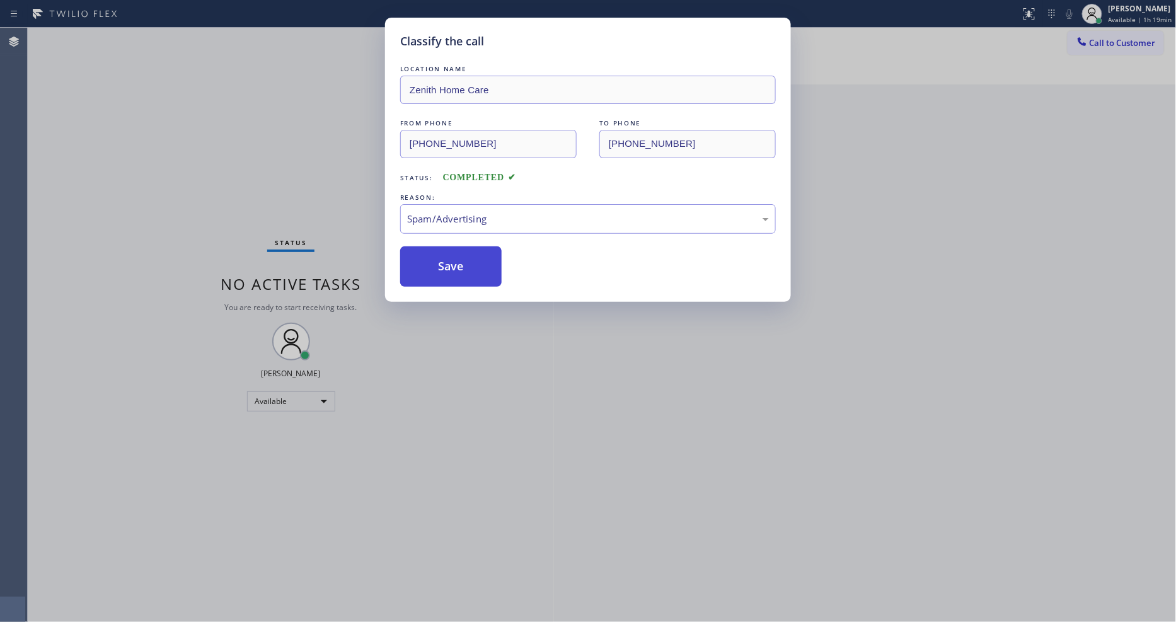
click at [448, 275] on button "Save" at bounding box center [450, 266] width 101 height 40
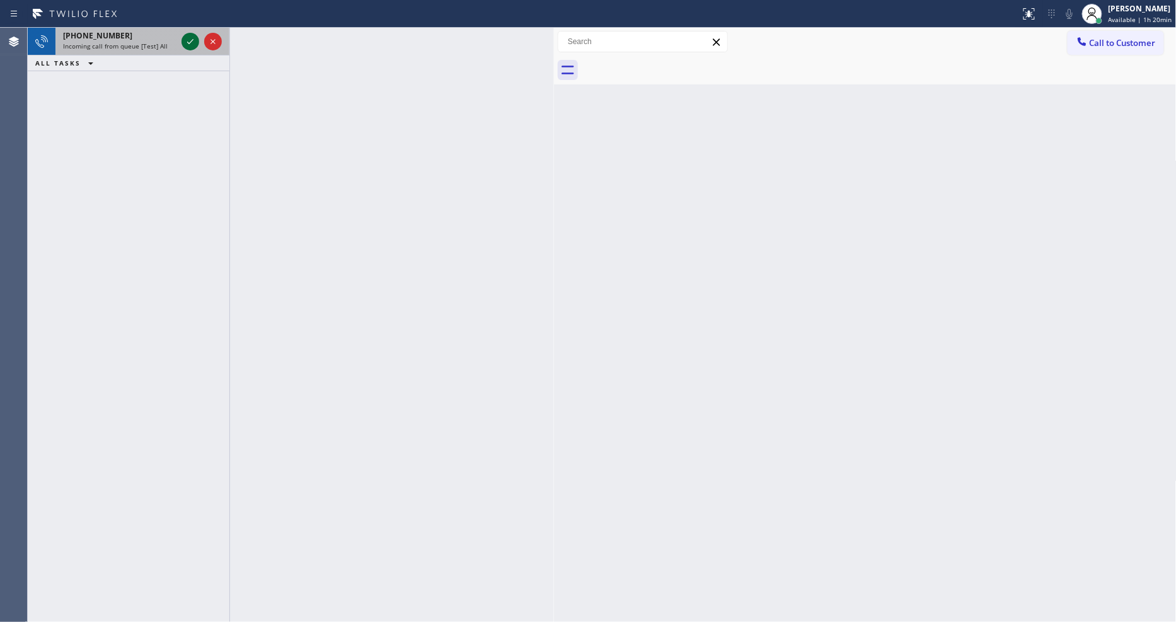
click at [190, 39] on icon at bounding box center [190, 41] width 15 height 15
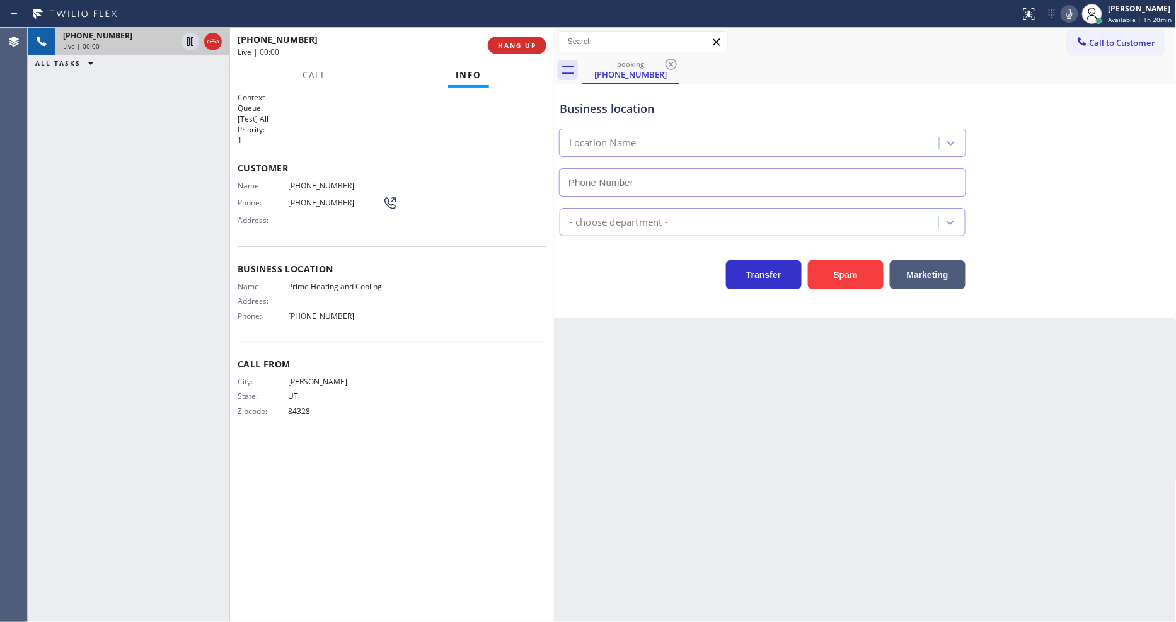
type input "[PHONE_NUMBER]"
click at [309, 282] on span "Prime Heating and Cooling" at bounding box center [335, 286] width 95 height 9
click at [1070, 16] on icon at bounding box center [1070, 14] width 6 height 10
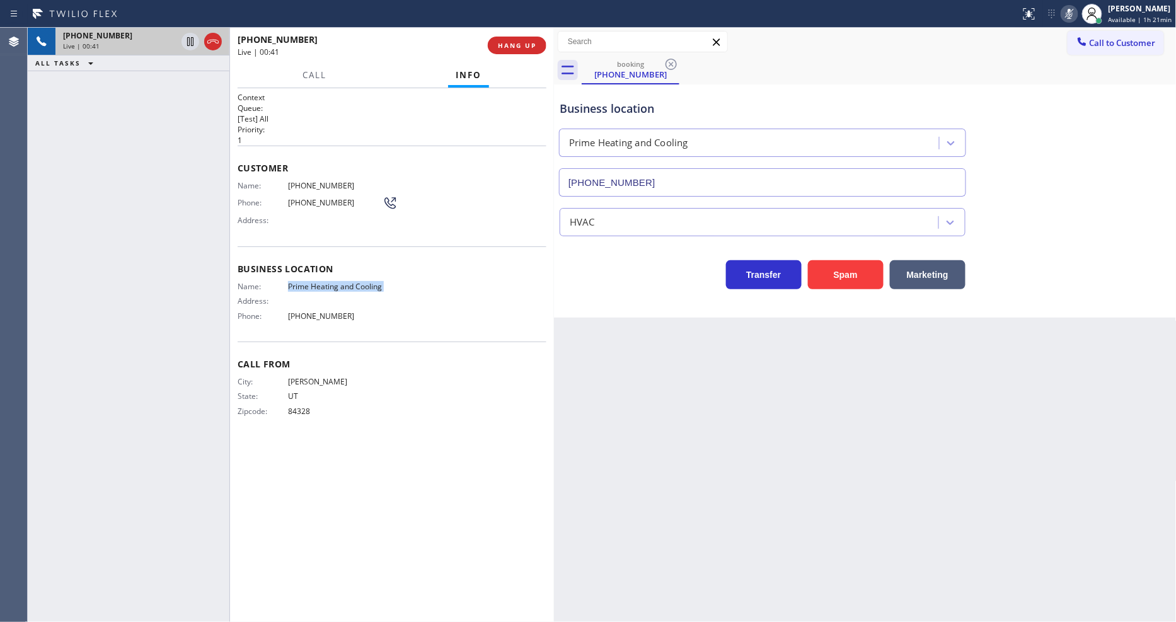
click at [1070, 16] on icon at bounding box center [1069, 13] width 15 height 15
click at [507, 52] on button "HANG UP" at bounding box center [517, 46] width 59 height 18
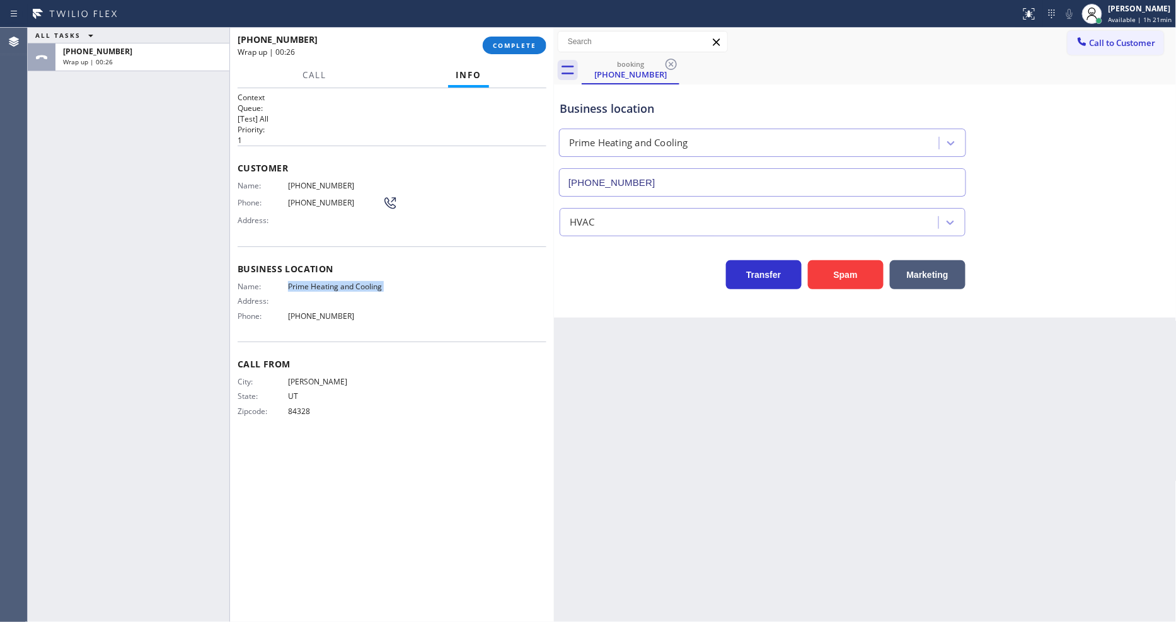
click at [318, 117] on p "[Test] All" at bounding box center [392, 118] width 309 height 11
click at [511, 38] on button "COMPLETE" at bounding box center [515, 46] width 64 height 18
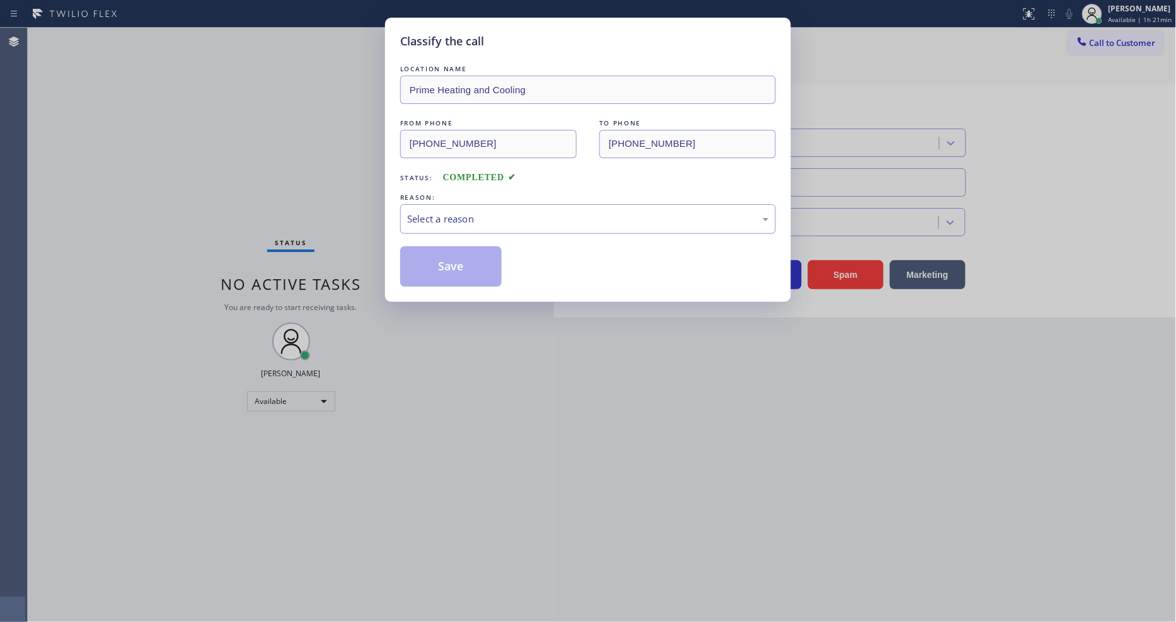
click at [501, 219] on div "Select a reason" at bounding box center [588, 219] width 362 height 14
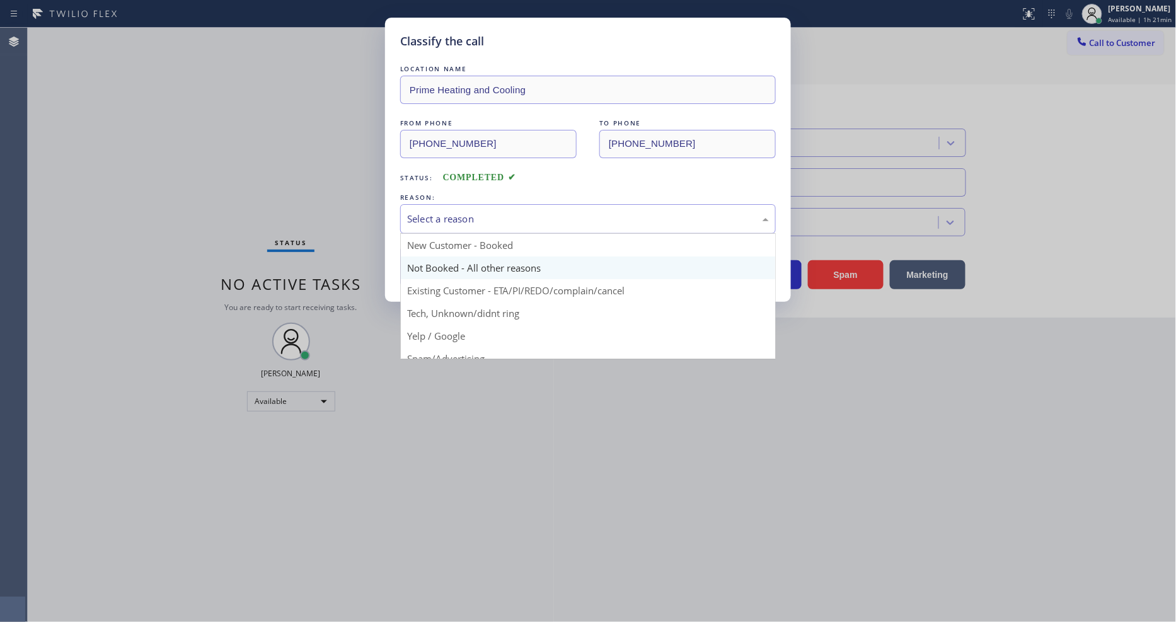
click at [496, 267] on button "Save" at bounding box center [450, 266] width 101 height 40
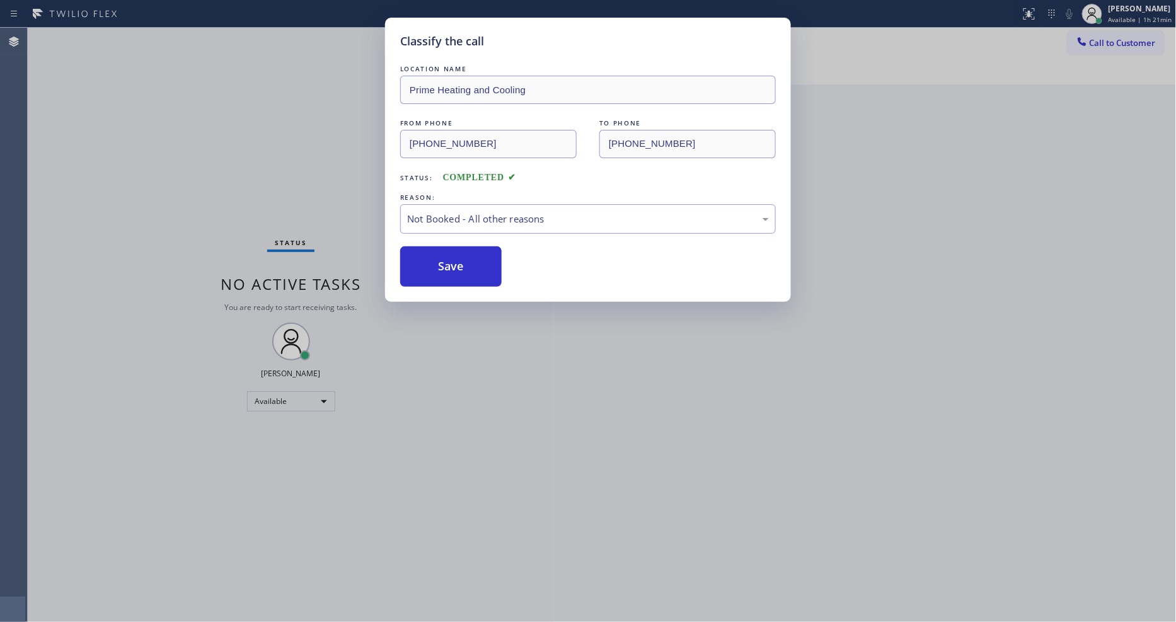
click at [496, 267] on button "Save" at bounding box center [450, 266] width 101 height 40
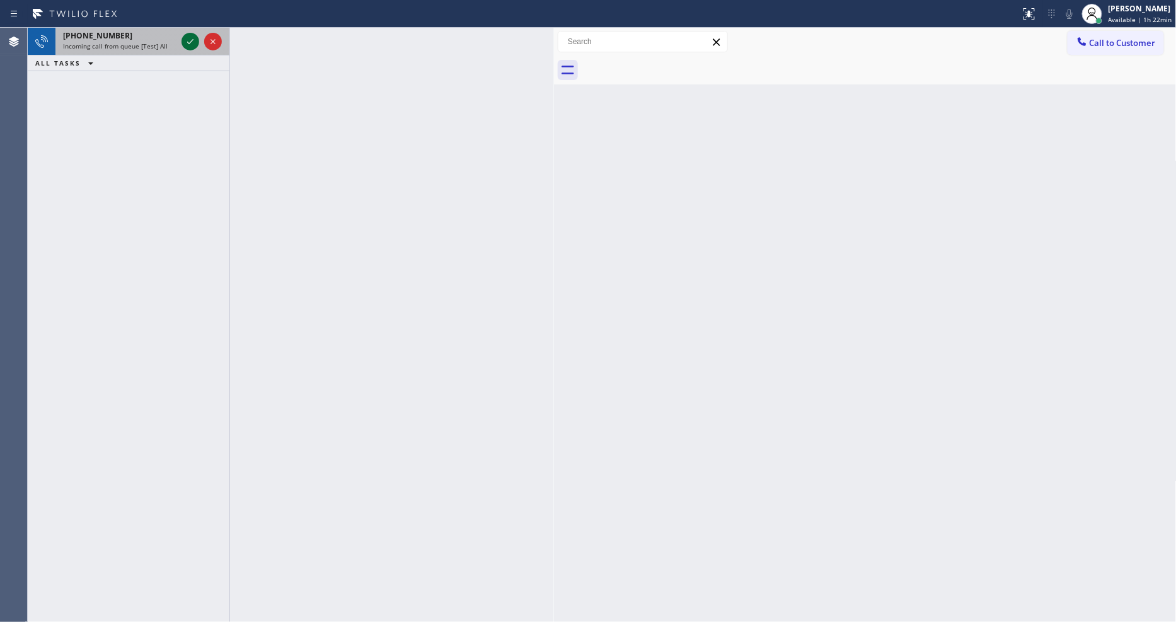
click at [190, 40] on icon at bounding box center [190, 41] width 15 height 15
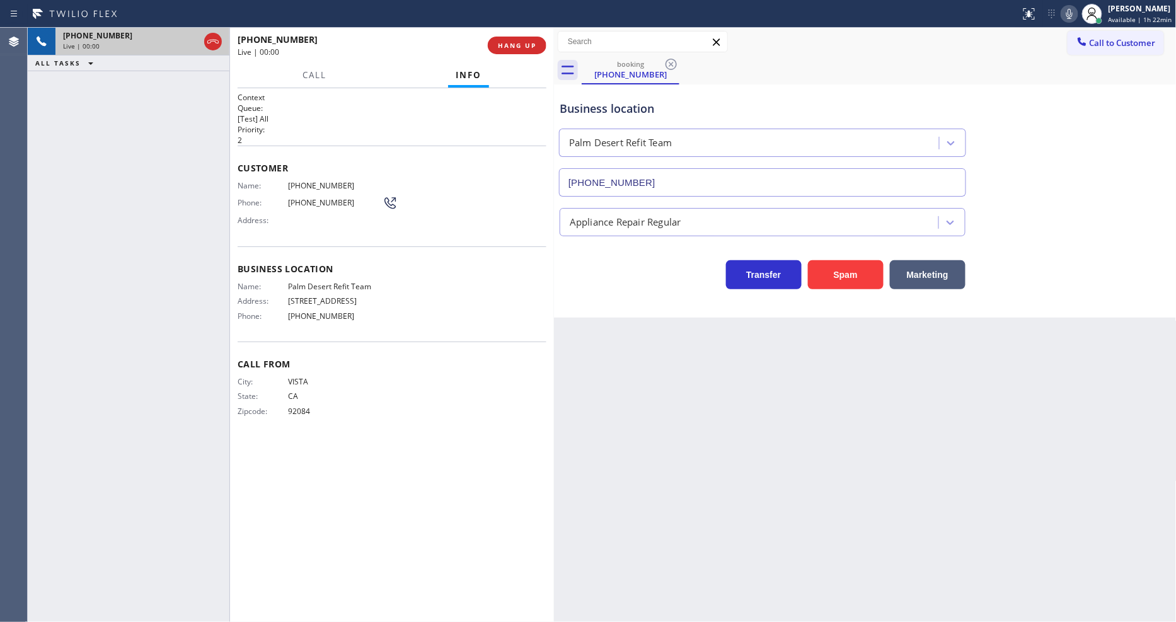
type input "[PHONE_NUMBER]"
click at [344, 344] on div "Call From City: [GEOGRAPHIC_DATA]: [US_STATE] Zipcode: 92084" at bounding box center [392, 389] width 309 height 95
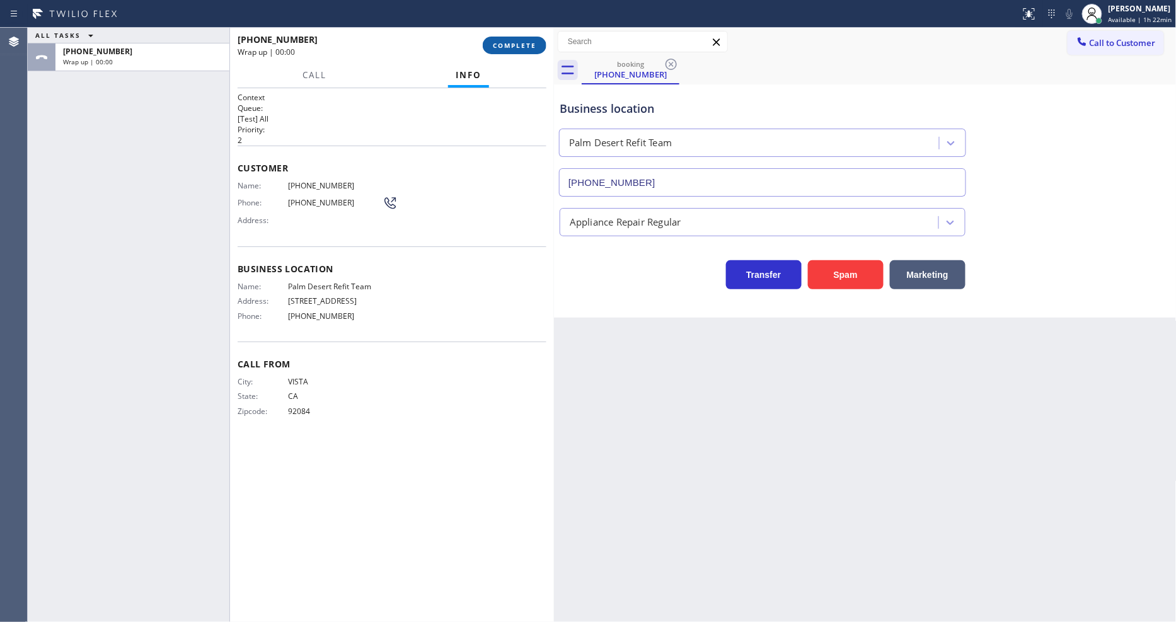
click at [528, 46] on span "COMPLETE" at bounding box center [514, 45] width 43 height 9
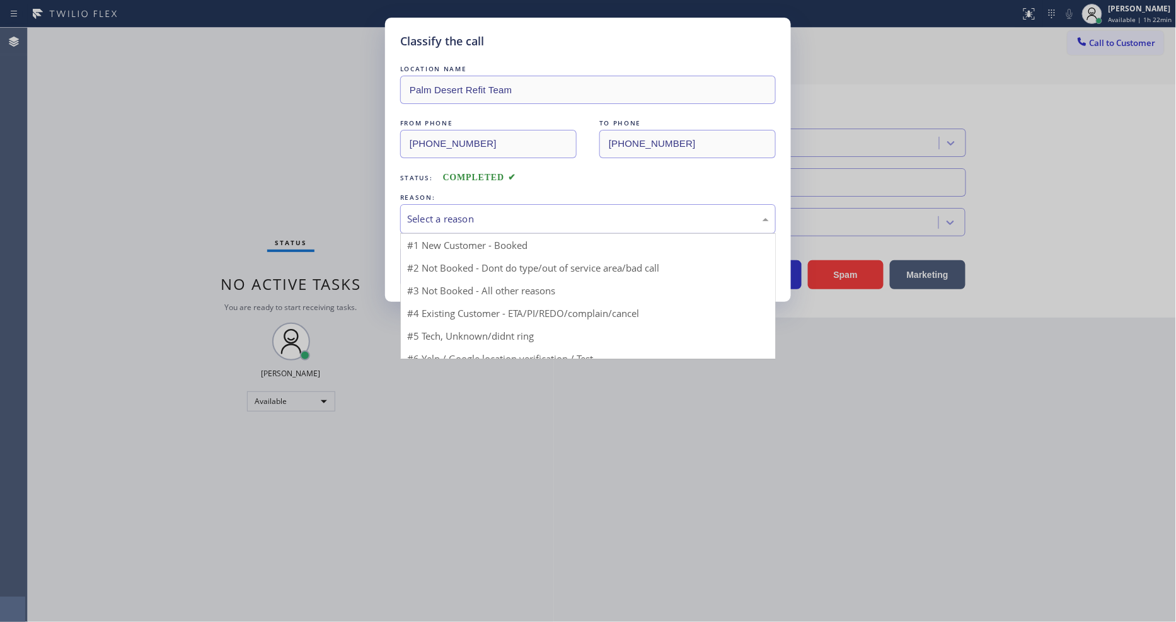
click at [444, 218] on div "Select a reason" at bounding box center [588, 219] width 362 height 14
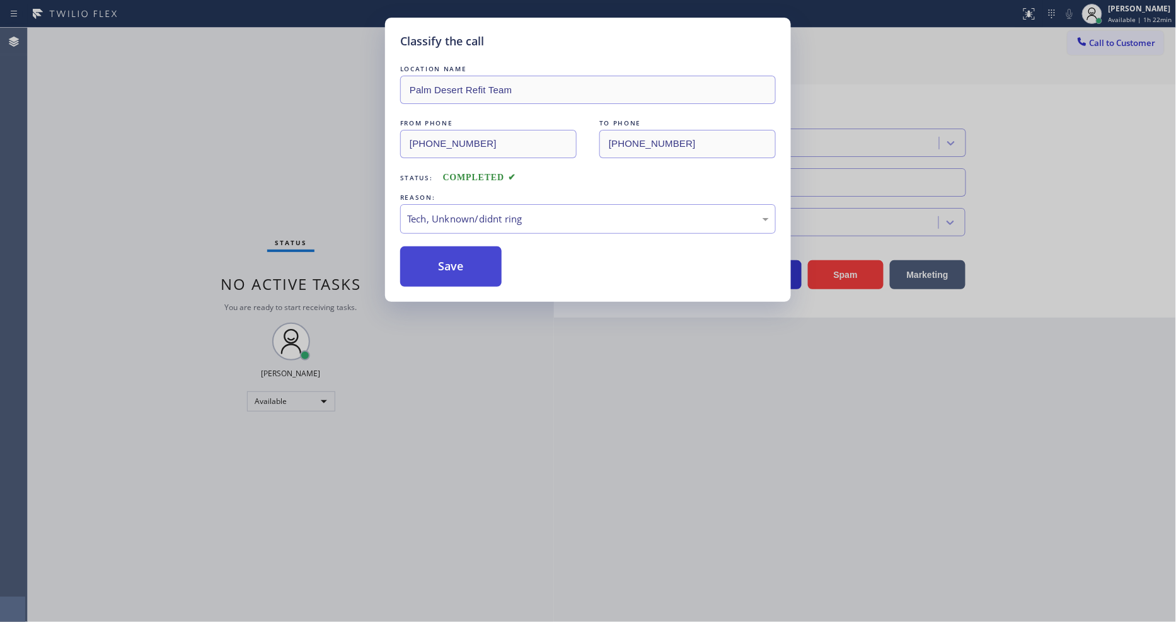
click at [437, 271] on button "Save" at bounding box center [450, 266] width 101 height 40
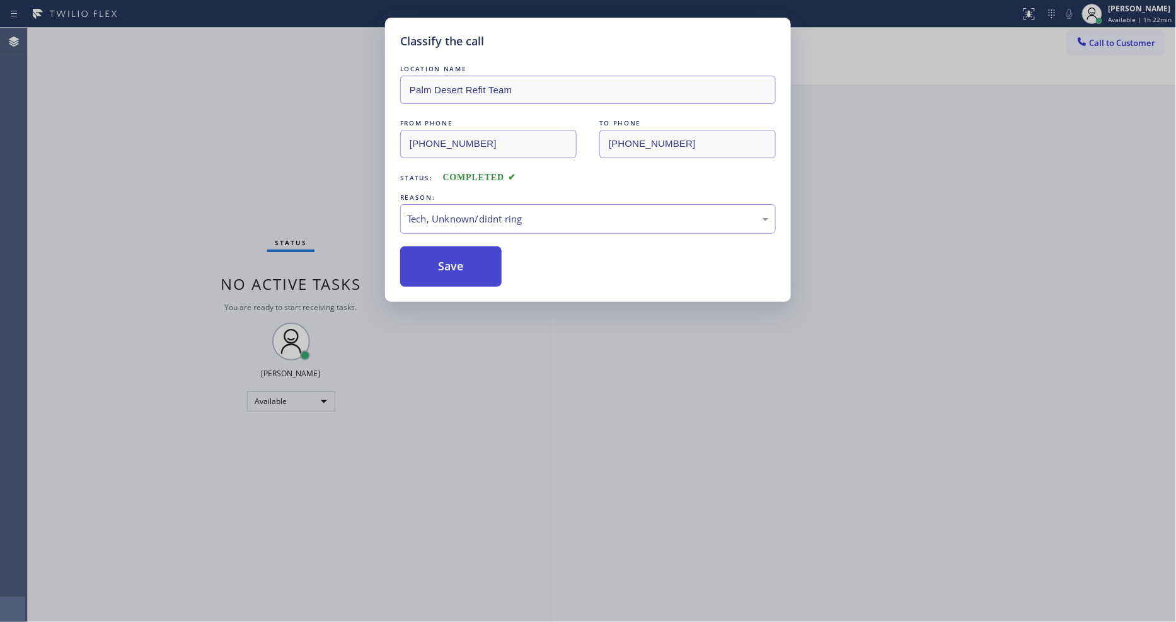
click at [437, 271] on button "Save" at bounding box center [450, 266] width 101 height 40
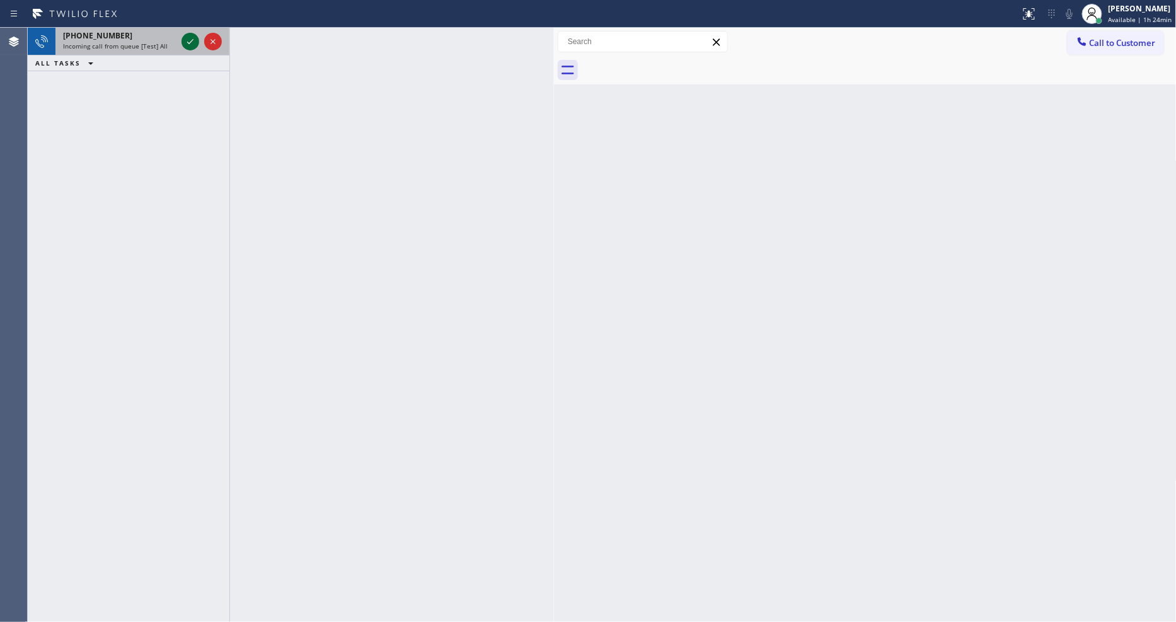
click at [185, 39] on icon at bounding box center [190, 41] width 15 height 15
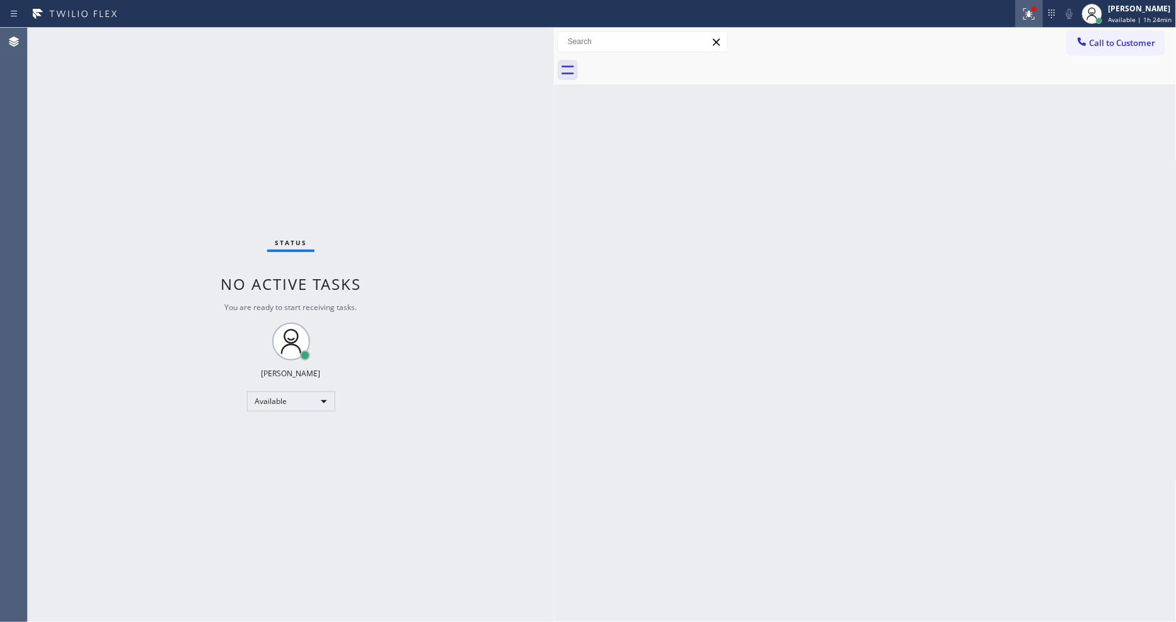
click at [1022, 16] on div at bounding box center [1030, 13] width 28 height 15
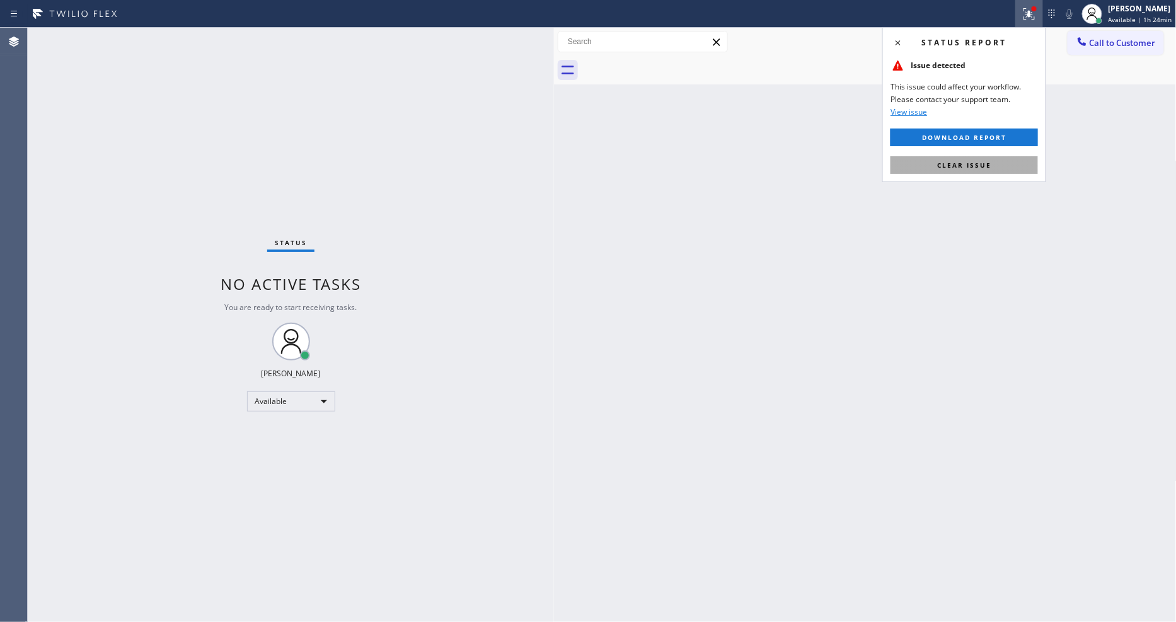
click at [985, 171] on button "Clear issue" at bounding box center [965, 165] width 148 height 18
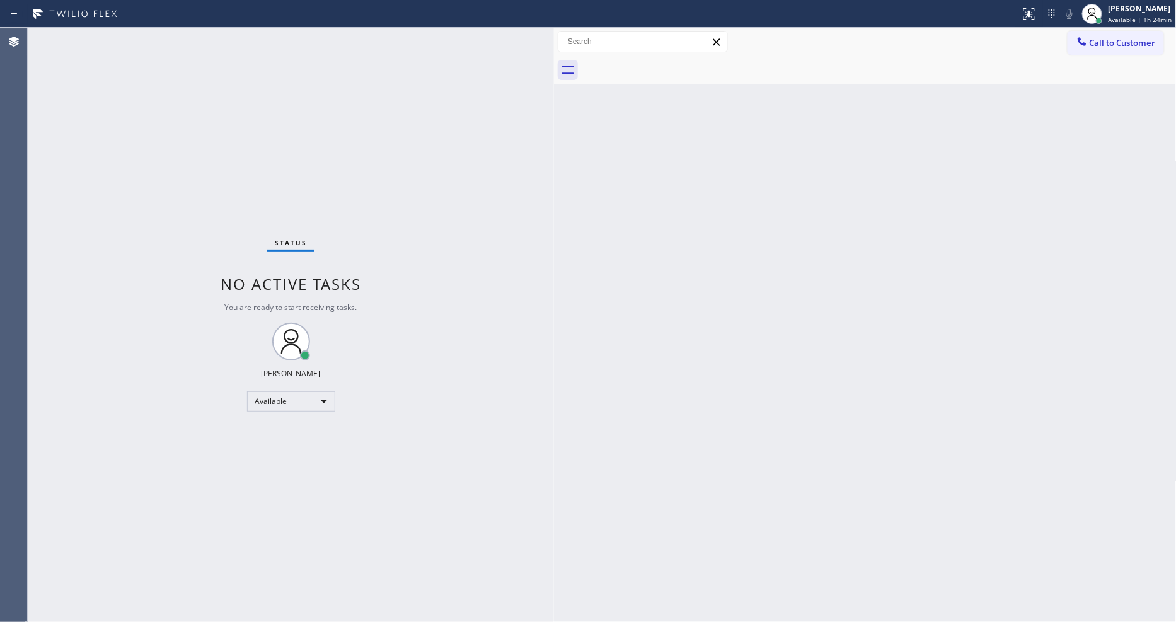
drag, startPoint x: 693, startPoint y: 540, endPoint x: 641, endPoint y: 558, distance: 55.4
click at [693, 540] on div "Back to Dashboard Change Sender ID Customers Technicians Select a contact Outbo…" at bounding box center [865, 325] width 623 height 594
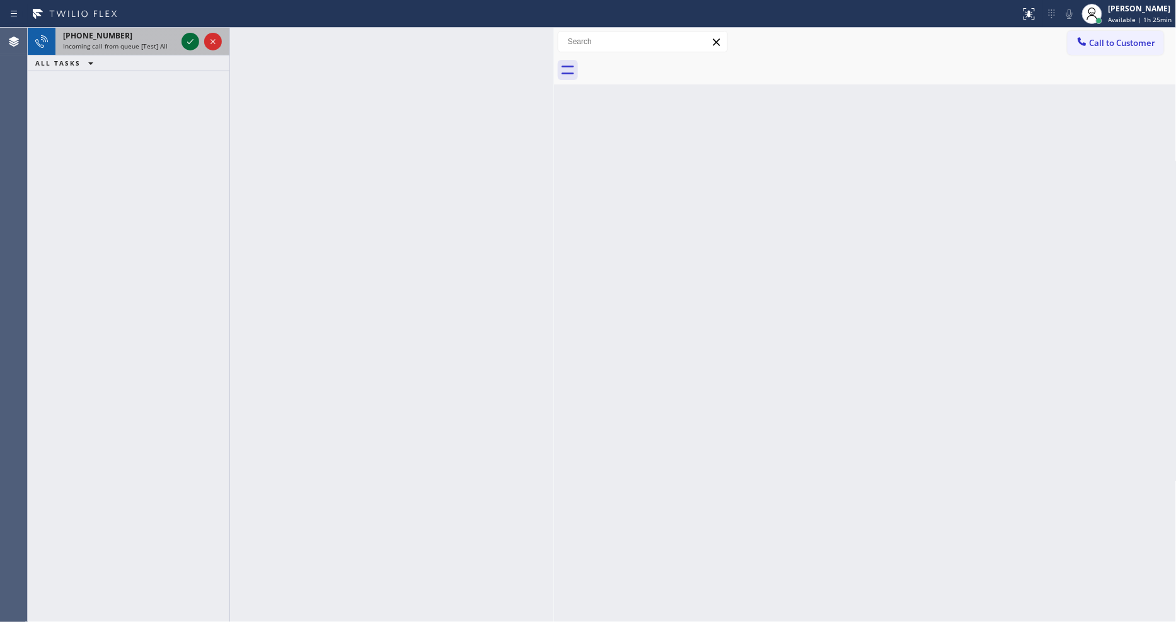
click at [190, 39] on icon at bounding box center [190, 41] width 15 height 15
click at [189, 39] on icon at bounding box center [190, 41] width 15 height 15
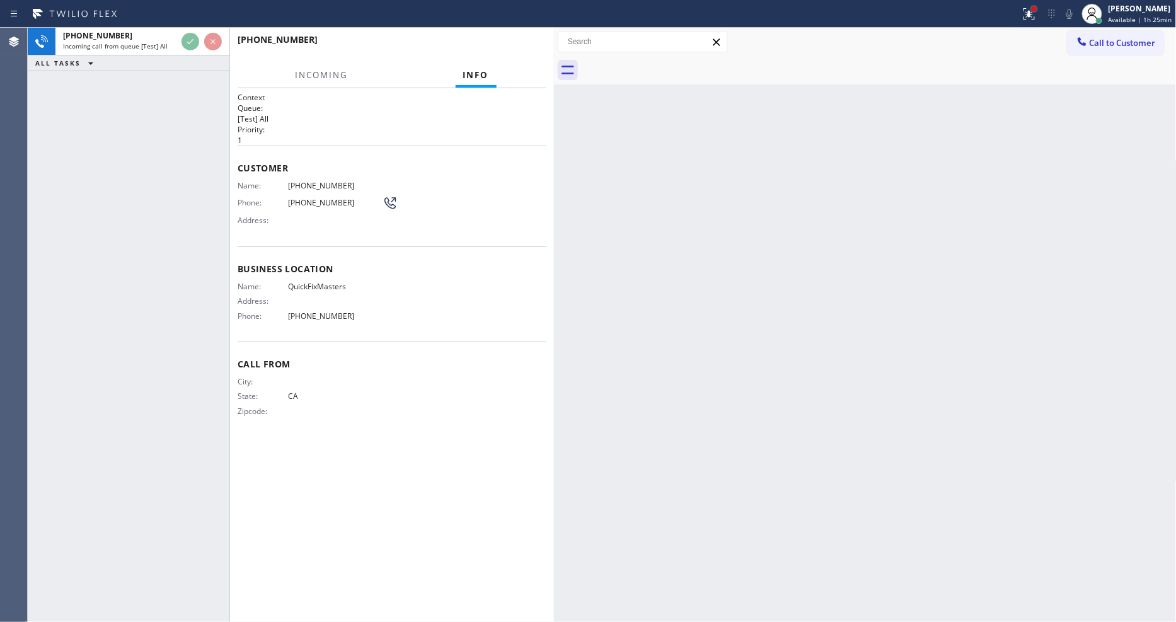
click at [1037, 9] on div at bounding box center [1034, 8] width 5 height 5
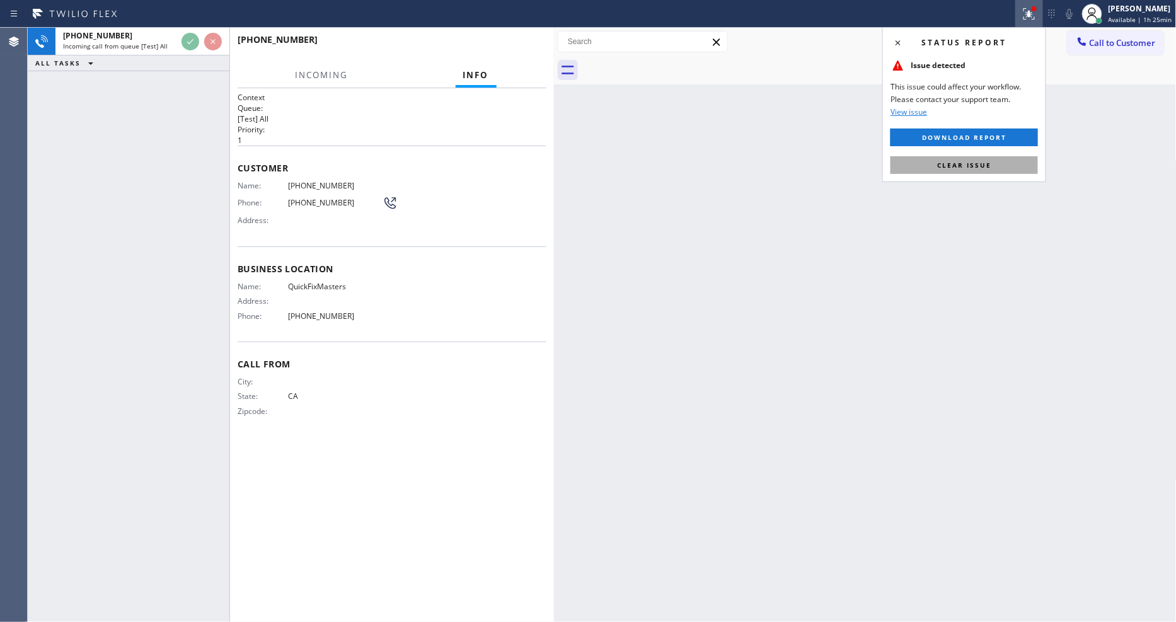
click at [1009, 160] on button "Clear issue" at bounding box center [965, 165] width 148 height 18
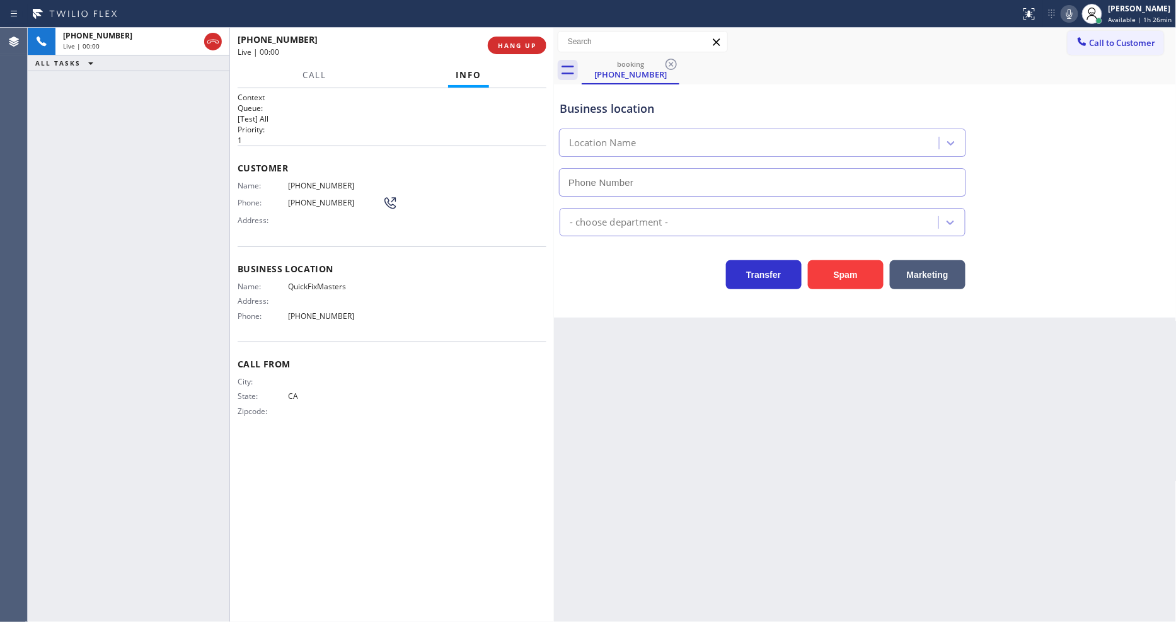
type input "[PHONE_NUMBER]"
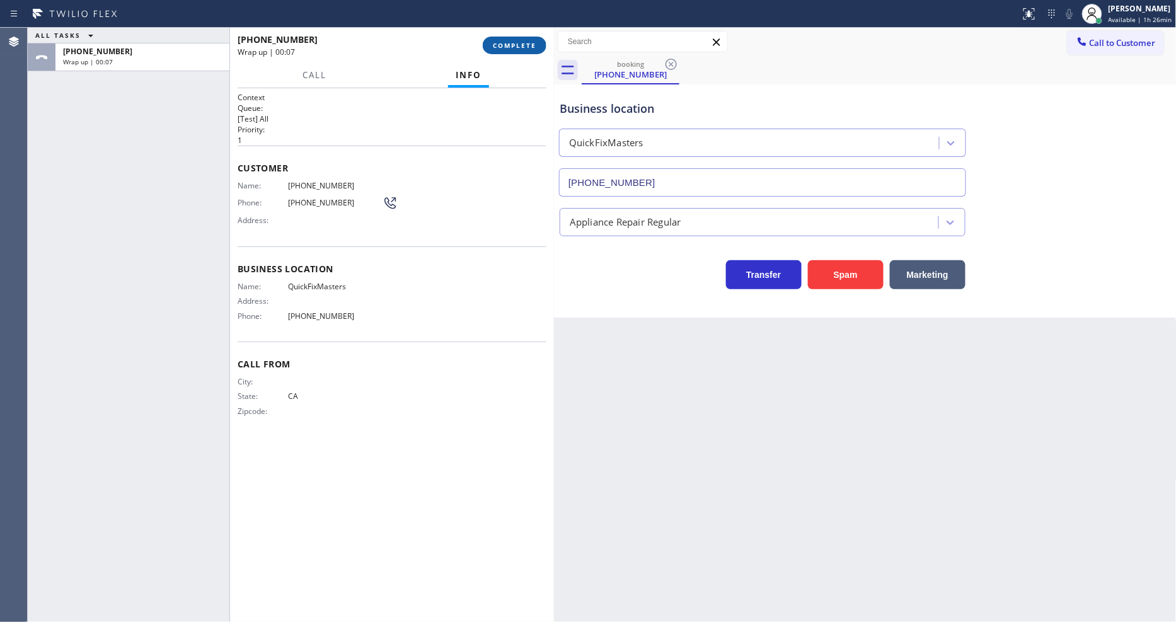
click at [500, 42] on span "COMPLETE" at bounding box center [514, 45] width 43 height 9
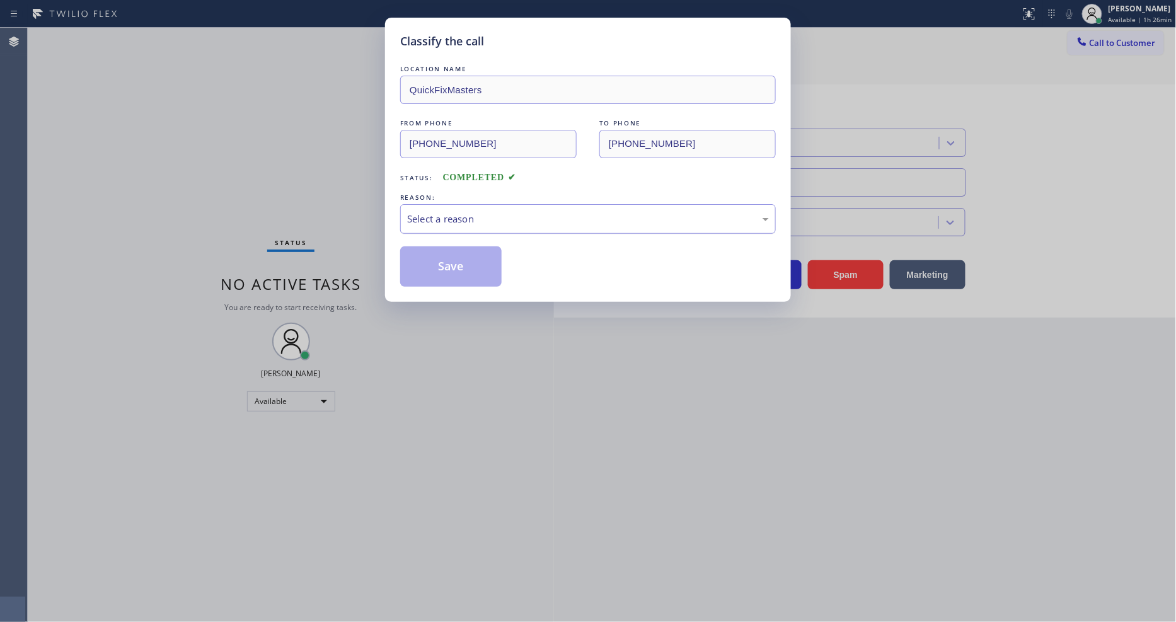
click at [410, 216] on div "Select a reason" at bounding box center [588, 219] width 362 height 14
click at [414, 265] on button "Save" at bounding box center [450, 266] width 101 height 40
click at [415, 265] on button "Save" at bounding box center [450, 266] width 101 height 40
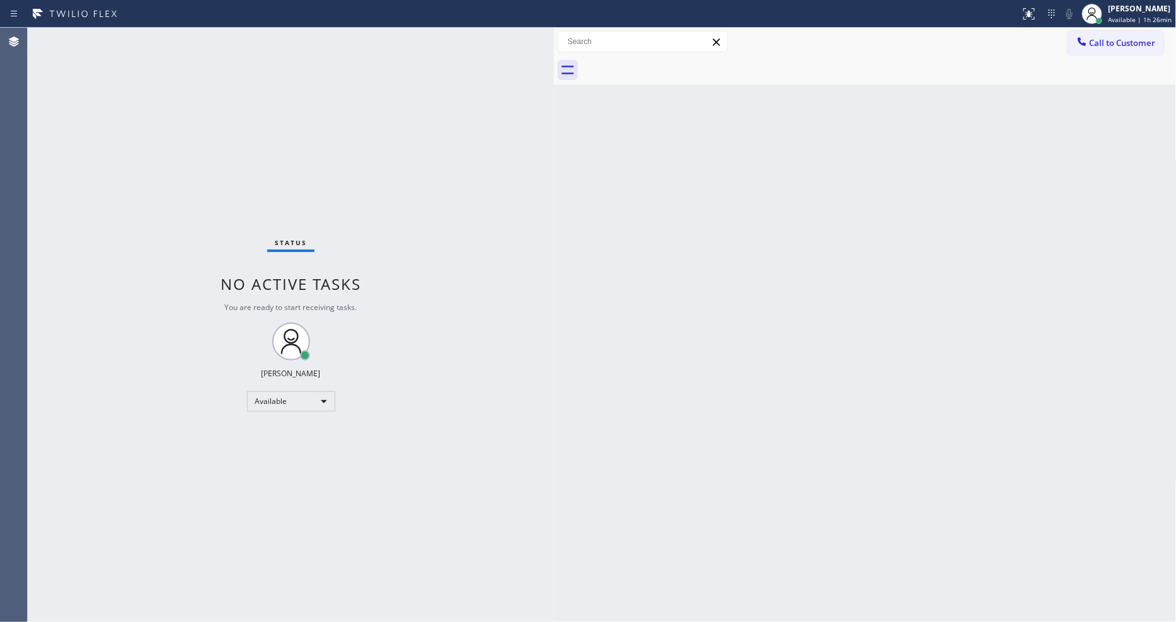
drag, startPoint x: 958, startPoint y: 315, endPoint x: 958, endPoint y: 153, distance: 162.6
click at [958, 315] on div "Back to Dashboard Change Sender ID Customers Technicians Select a contact Outbo…" at bounding box center [865, 325] width 623 height 594
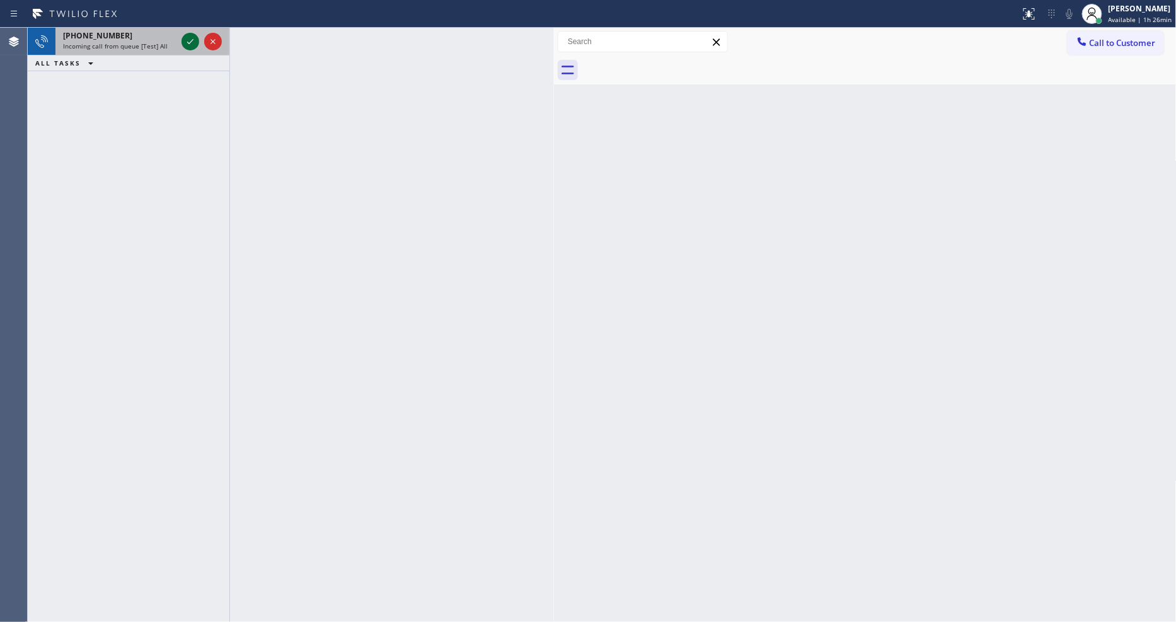
click at [190, 39] on icon at bounding box center [190, 41] width 15 height 15
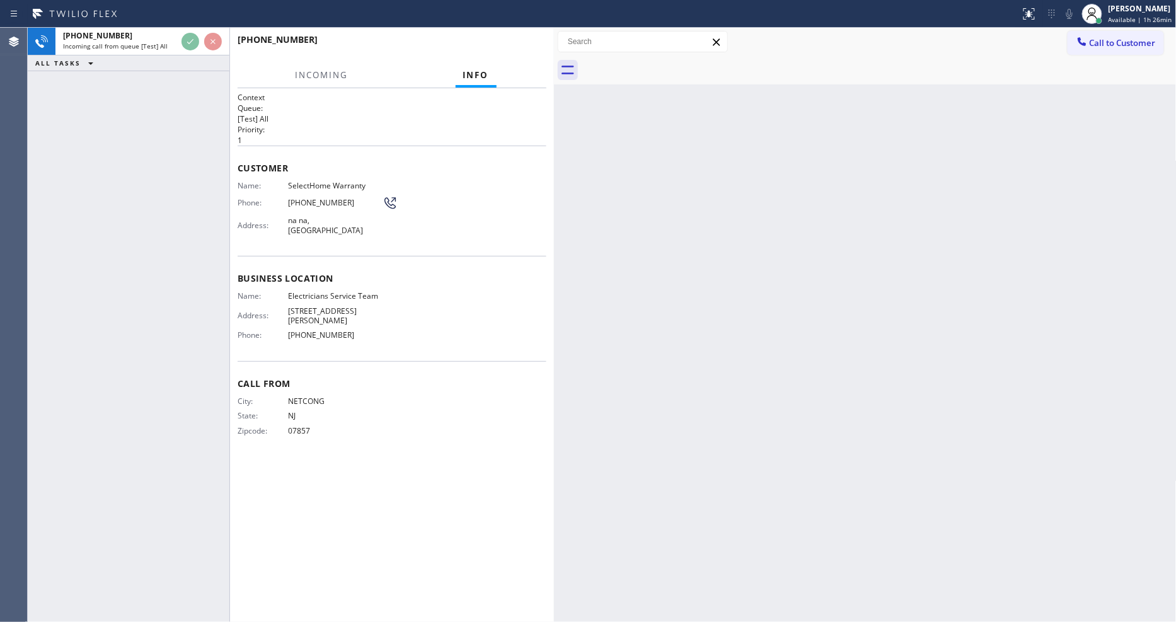
click at [454, 339] on div "Business location Name: Electricians Service Team Address: [STREET_ADDRESS][PER…" at bounding box center [392, 308] width 309 height 105
click at [518, 41] on span "HANG UP" at bounding box center [517, 45] width 38 height 9
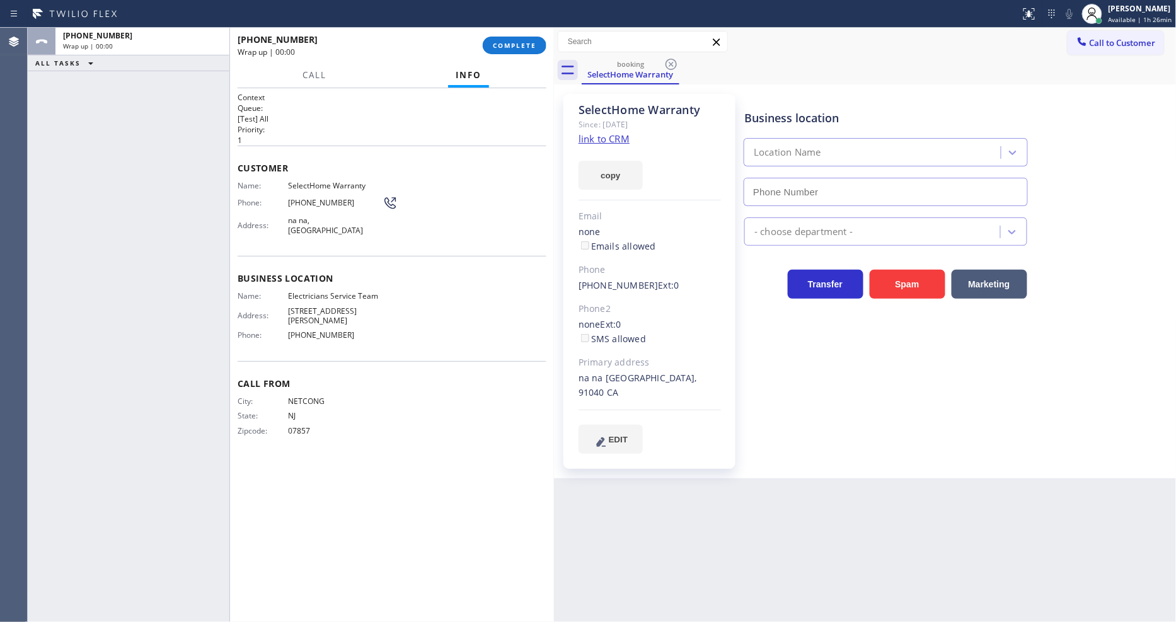
type input "[PHONE_NUMBER]"
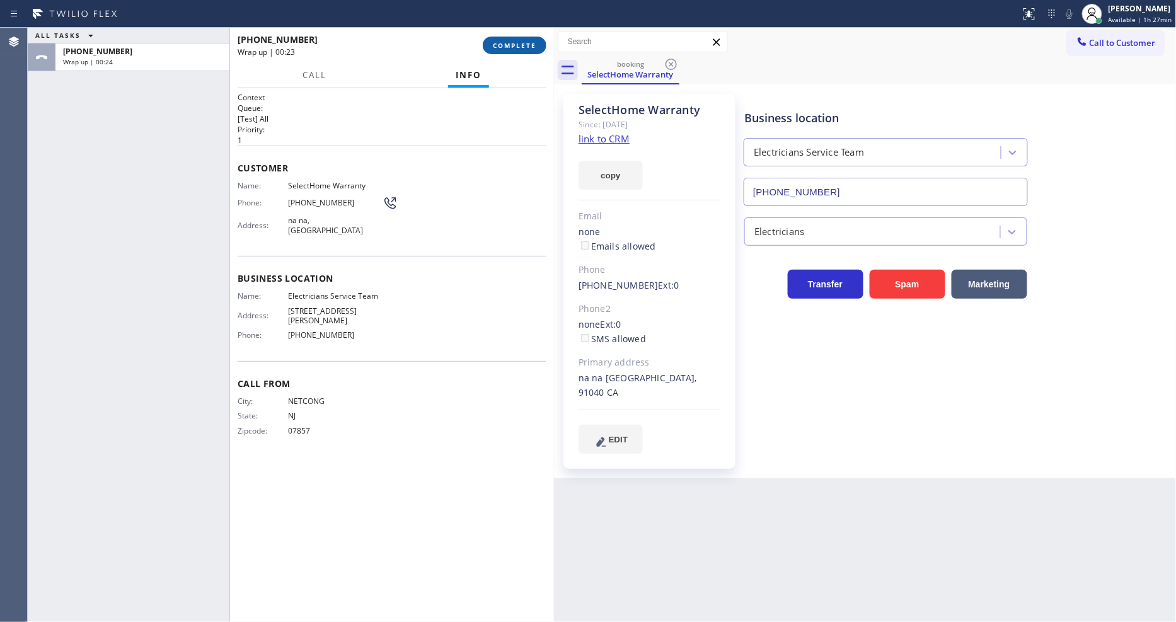
click at [524, 45] on span "COMPLETE" at bounding box center [514, 45] width 43 height 9
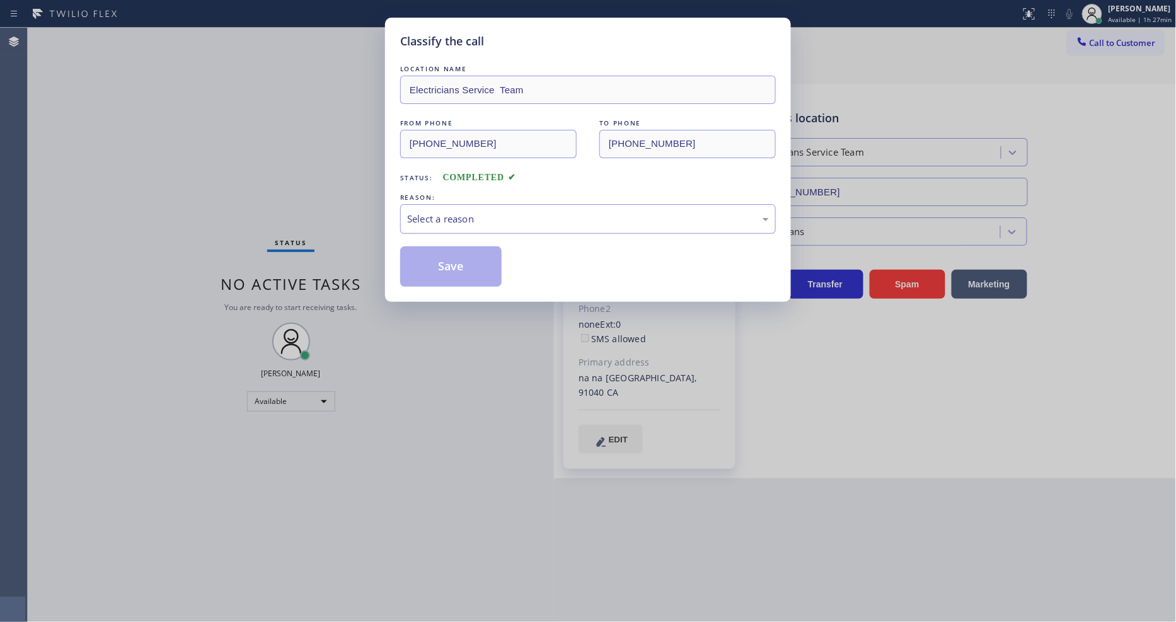
click at [451, 214] on div "Select a reason" at bounding box center [588, 219] width 362 height 14
click at [448, 272] on button "Save" at bounding box center [450, 266] width 101 height 40
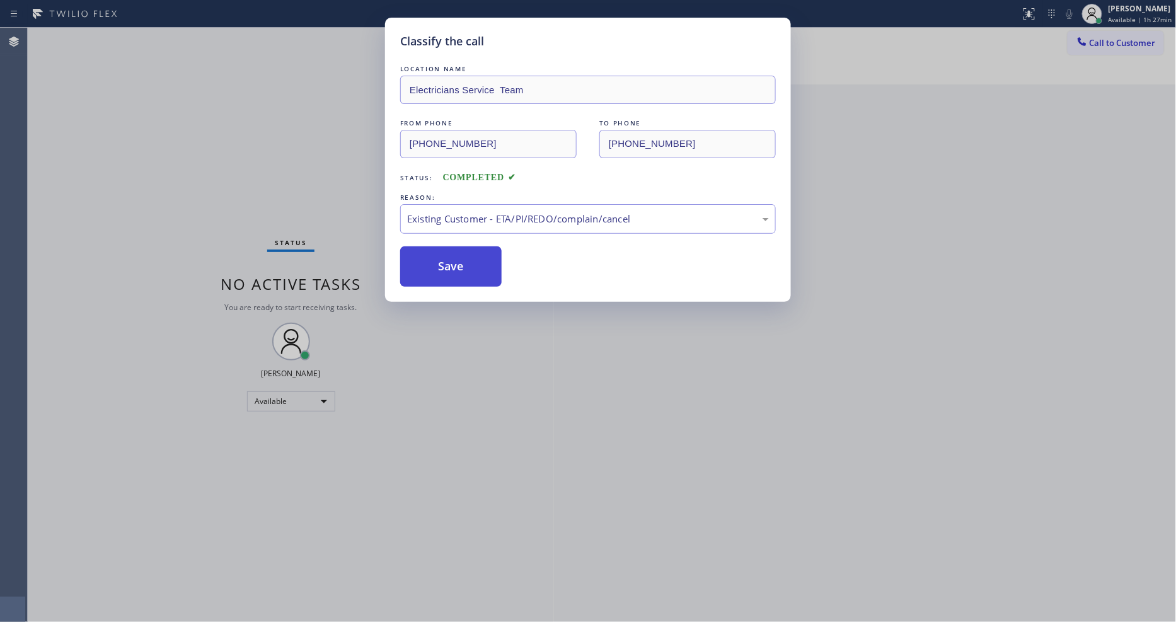
click at [448, 272] on button "Save" at bounding box center [450, 266] width 101 height 40
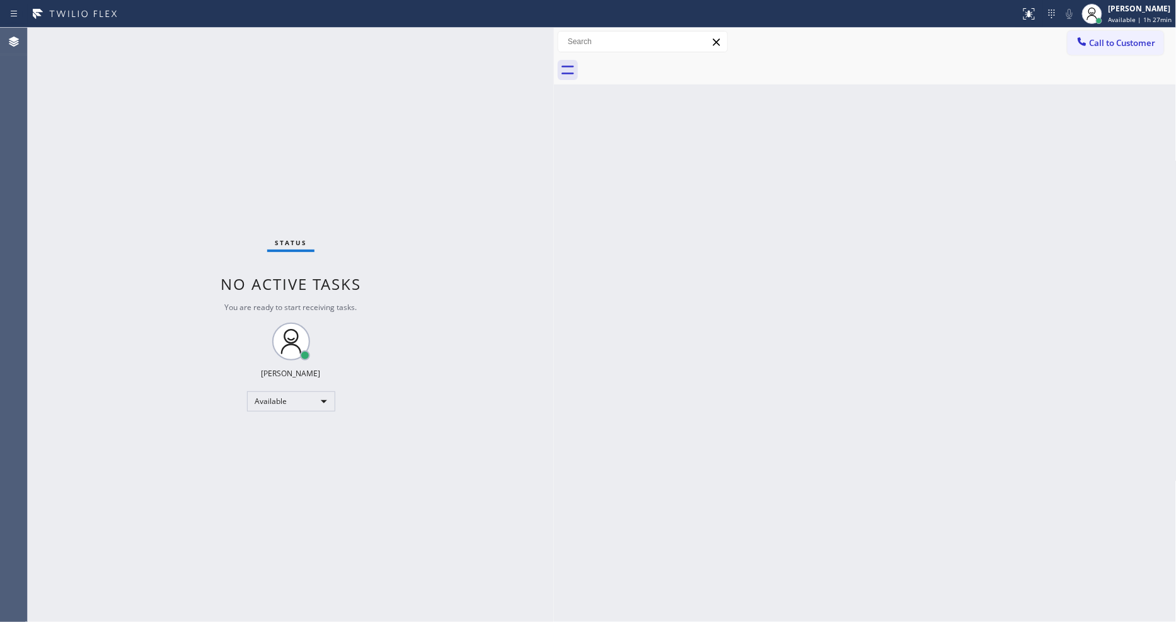
drag, startPoint x: 840, startPoint y: 364, endPoint x: 765, endPoint y: 418, distance: 92.2
click at [840, 364] on div "Back to Dashboard Change Sender ID Customers Technicians Select a contact Outbo…" at bounding box center [865, 325] width 623 height 594
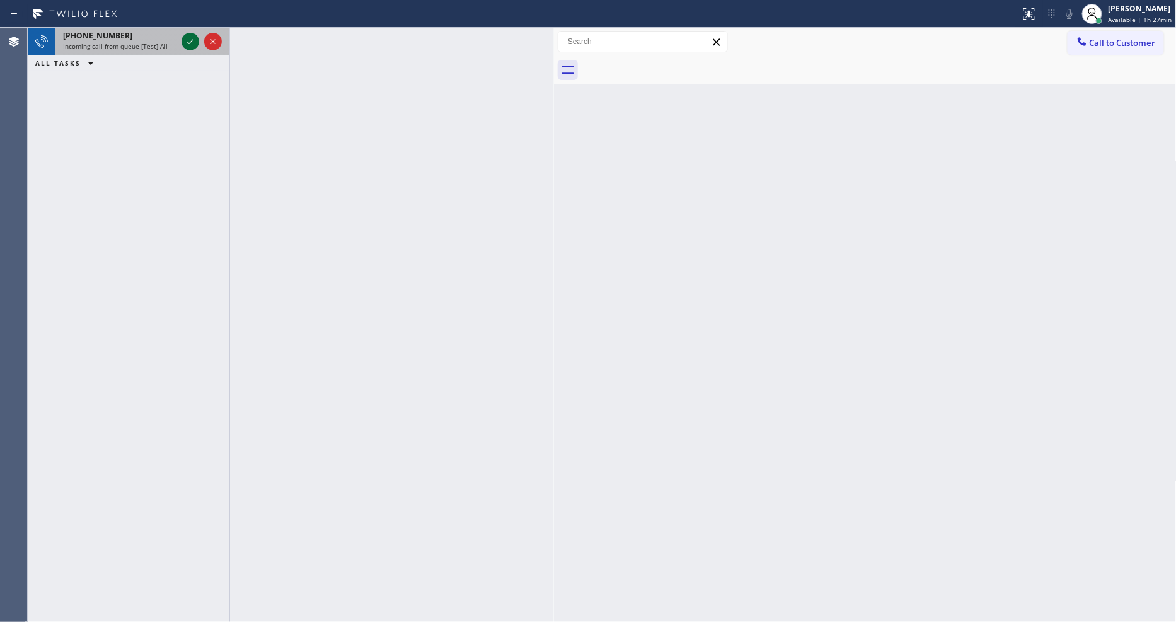
click at [194, 44] on div at bounding box center [191, 41] width 18 height 15
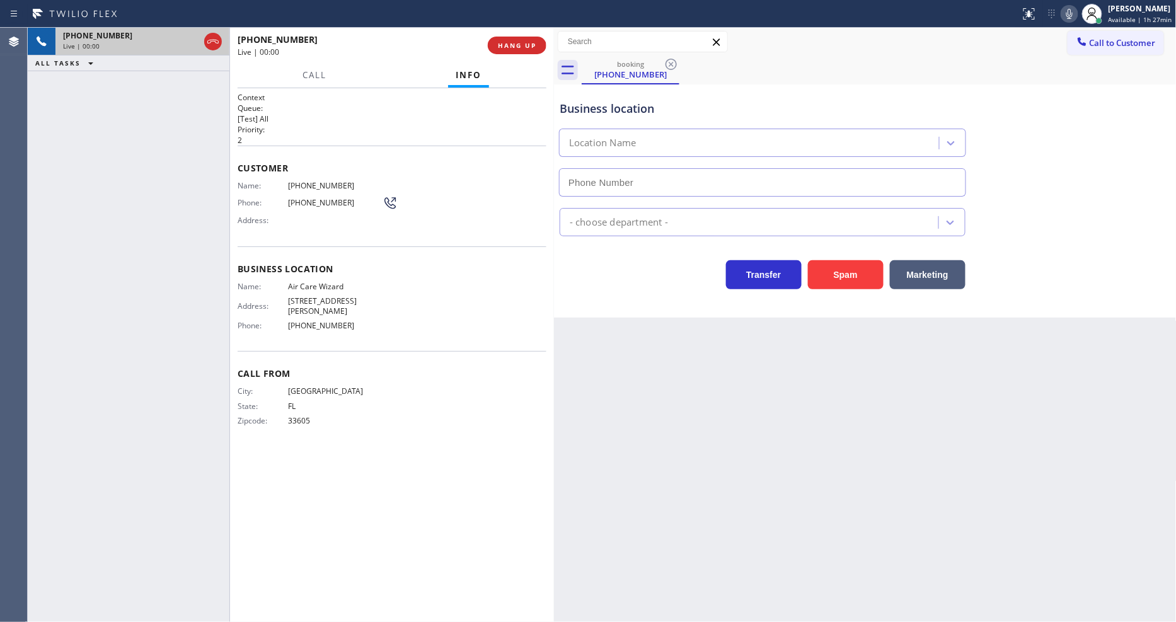
type input "[PHONE_NUMBER]"
click at [509, 42] on span "HANG UP" at bounding box center [517, 45] width 38 height 9
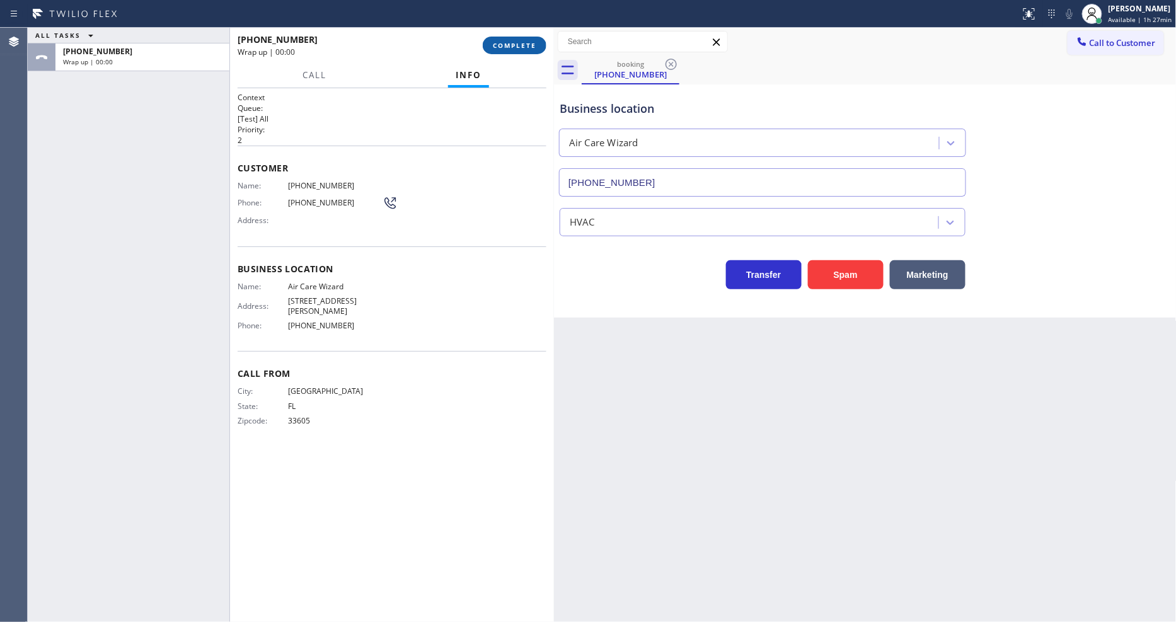
click at [509, 42] on span "COMPLETE" at bounding box center [514, 45] width 43 height 9
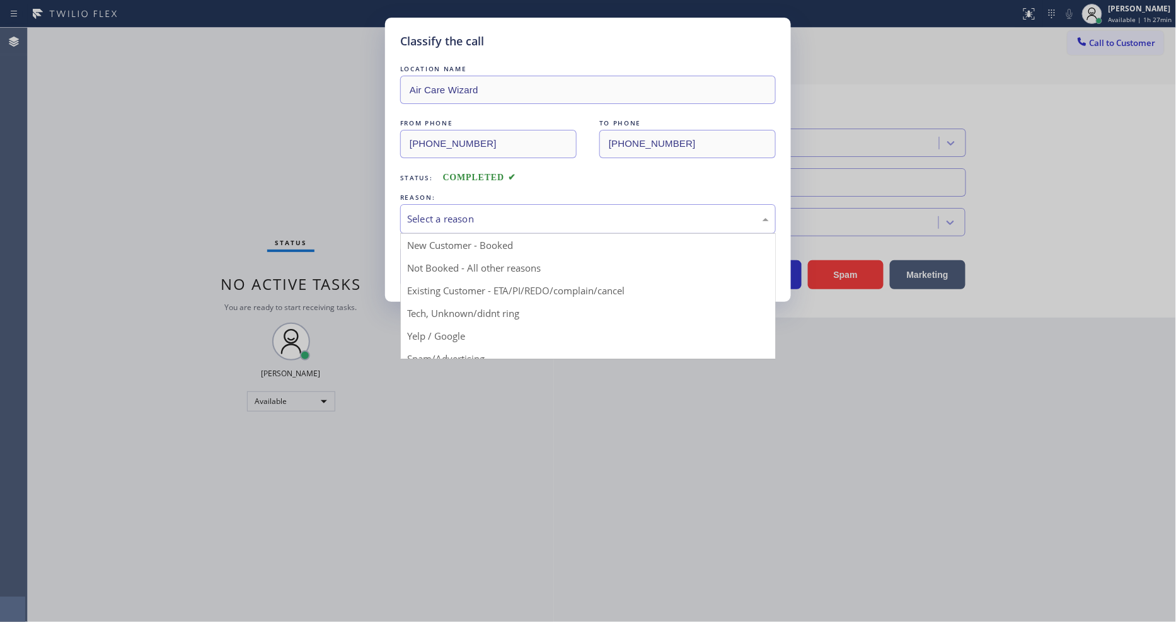
click at [528, 205] on div "Select a reason" at bounding box center [588, 219] width 376 height 30
drag, startPoint x: 463, startPoint y: 299, endPoint x: 467, endPoint y: 261, distance: 38.7
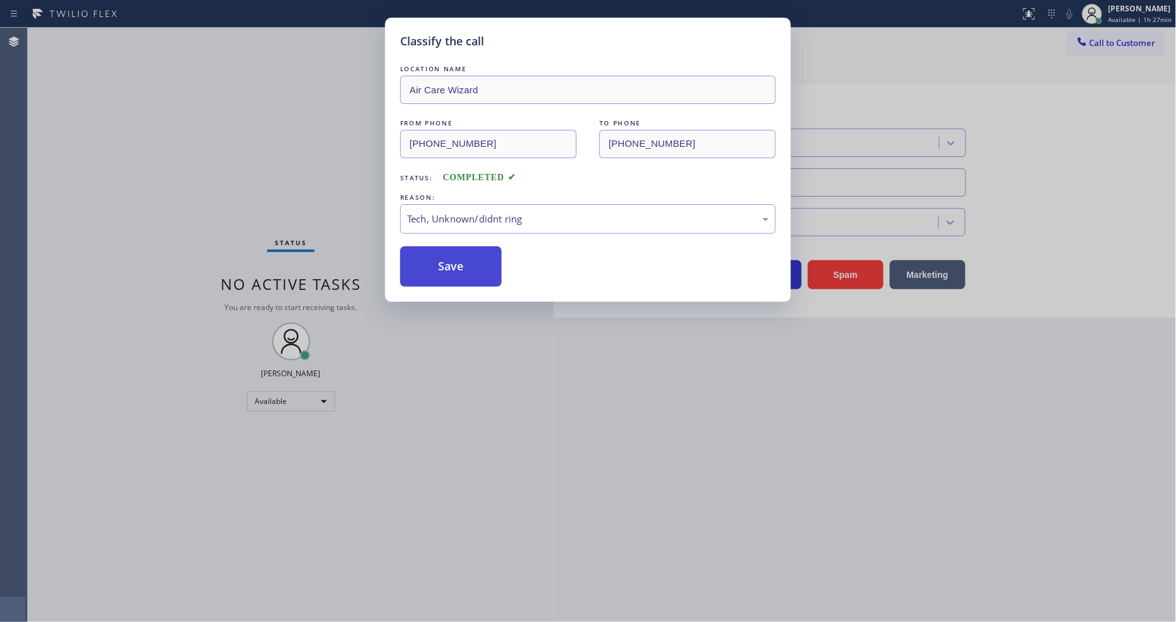
click at [467, 261] on button "Save" at bounding box center [450, 266] width 101 height 40
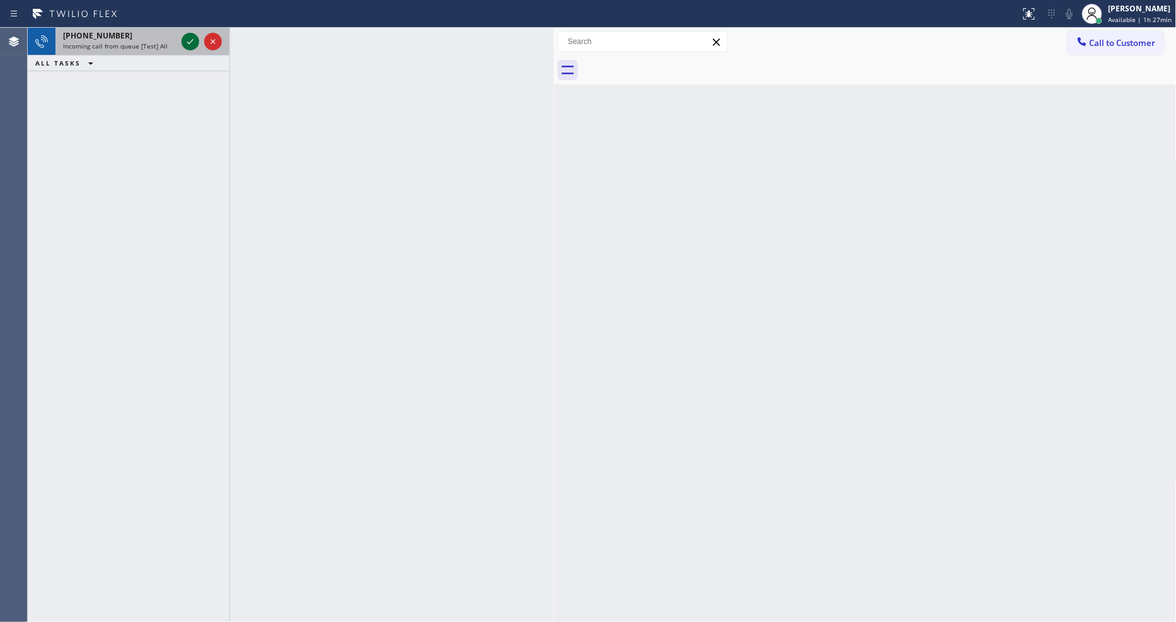
click at [187, 41] on icon at bounding box center [190, 41] width 15 height 15
click at [194, 38] on icon at bounding box center [190, 41] width 15 height 15
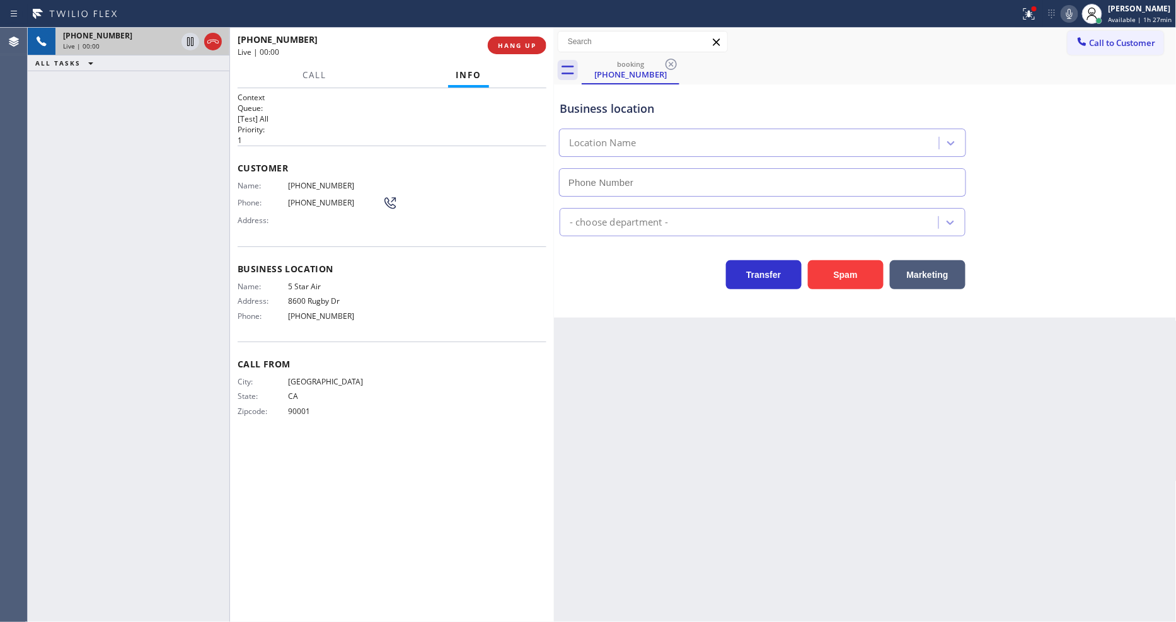
type input "[PHONE_NUMBER]"
click at [1029, 21] on button at bounding box center [1030, 14] width 28 height 28
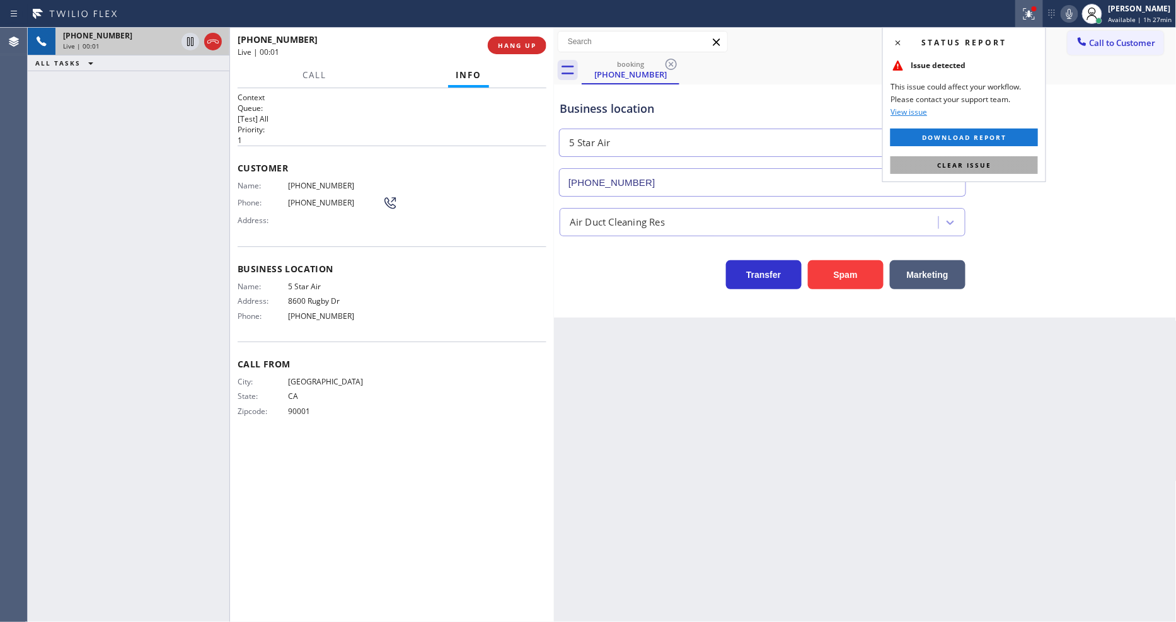
click at [1009, 158] on button "Clear issue" at bounding box center [965, 165] width 148 height 18
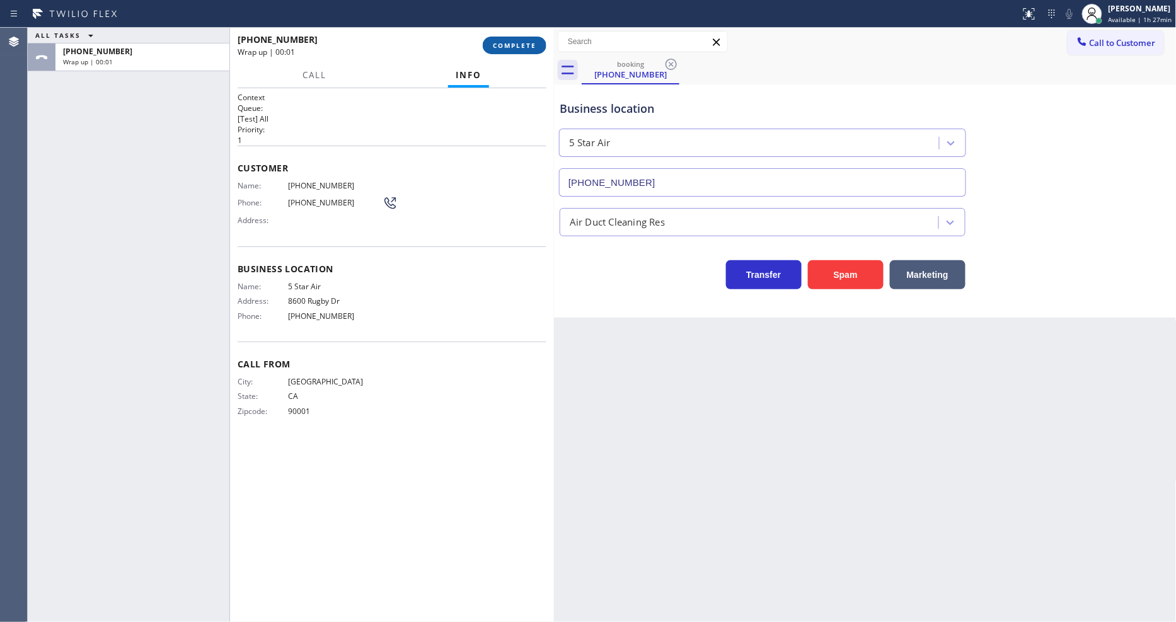
click at [525, 41] on span "COMPLETE" at bounding box center [514, 45] width 43 height 9
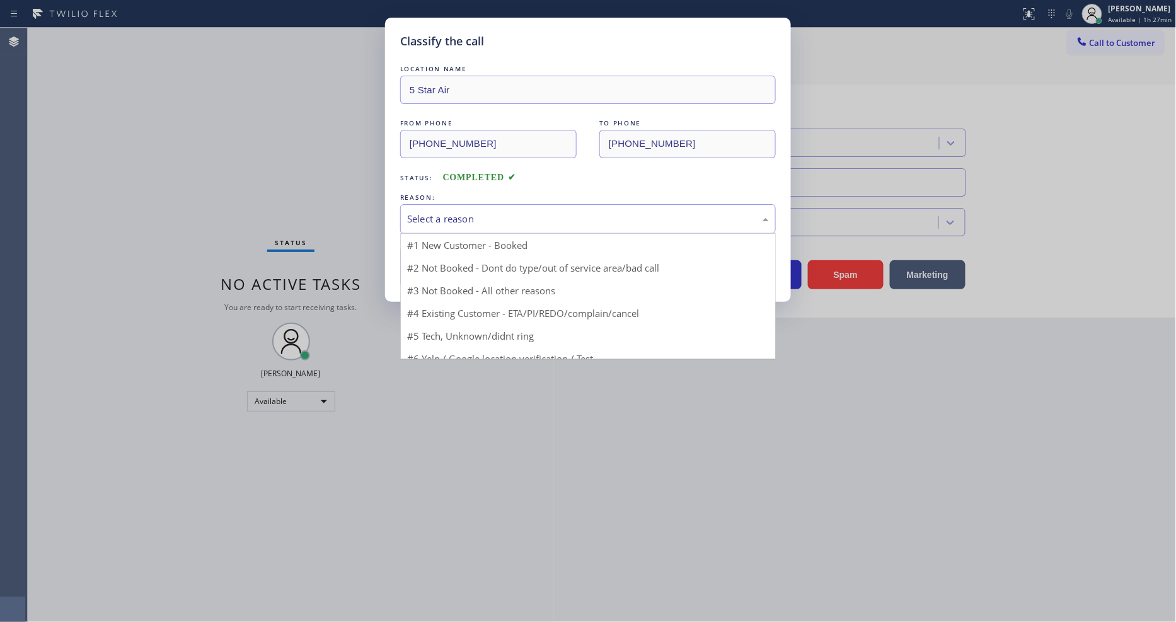
click at [448, 212] on div "Select a reason" at bounding box center [588, 219] width 362 height 14
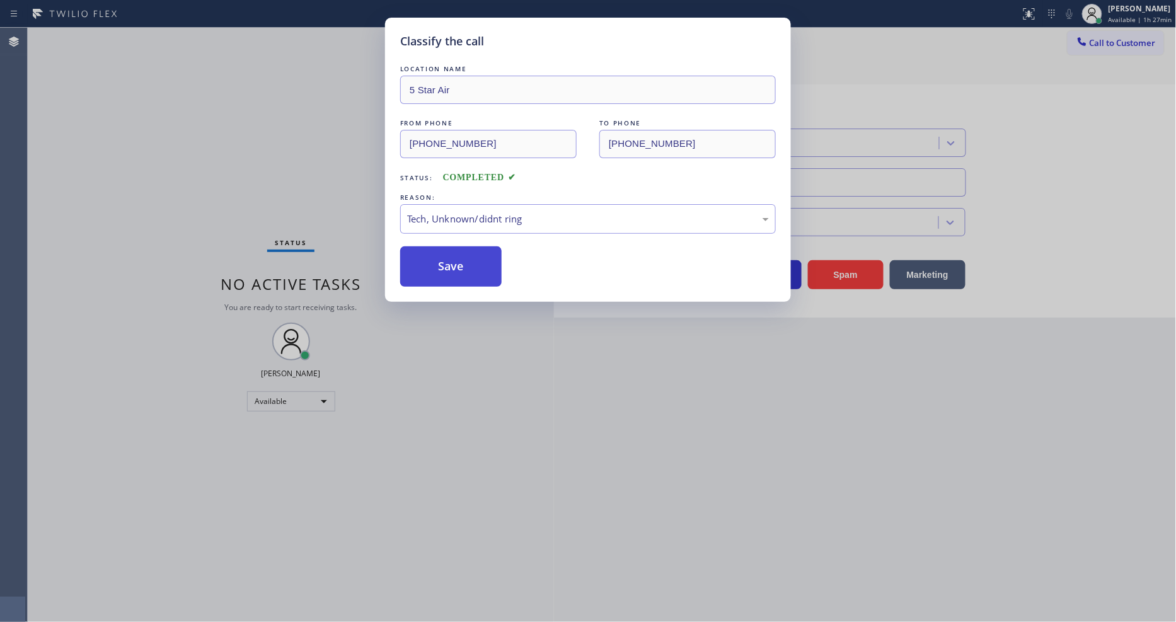
click at [452, 267] on button "Save" at bounding box center [450, 266] width 101 height 40
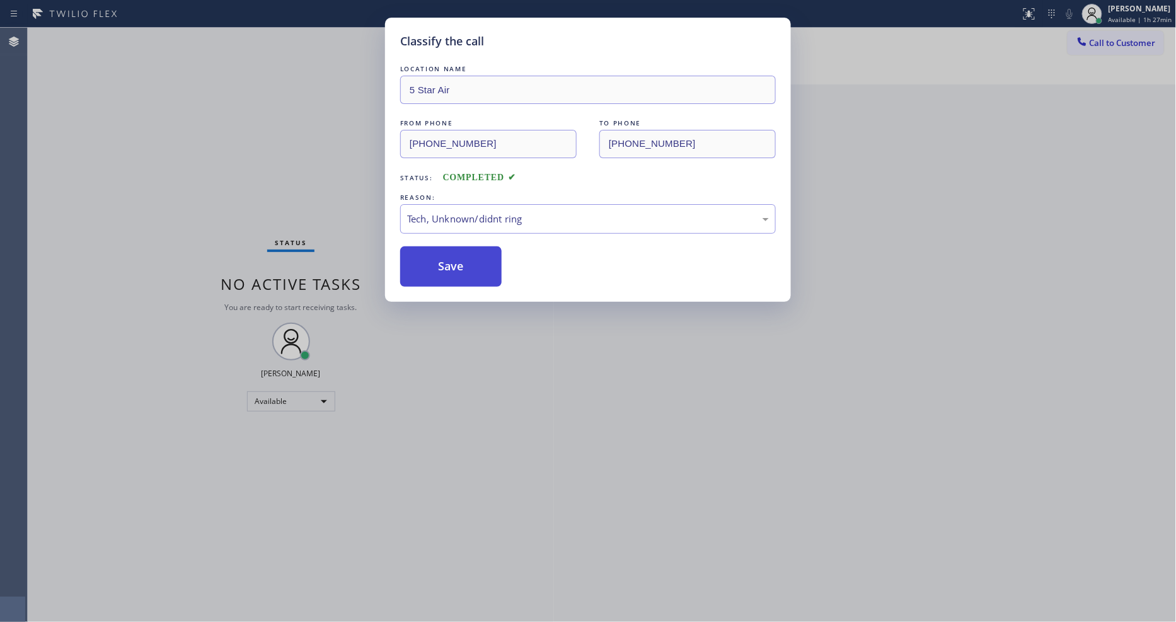
click at [452, 267] on button "Save" at bounding box center [450, 266] width 101 height 40
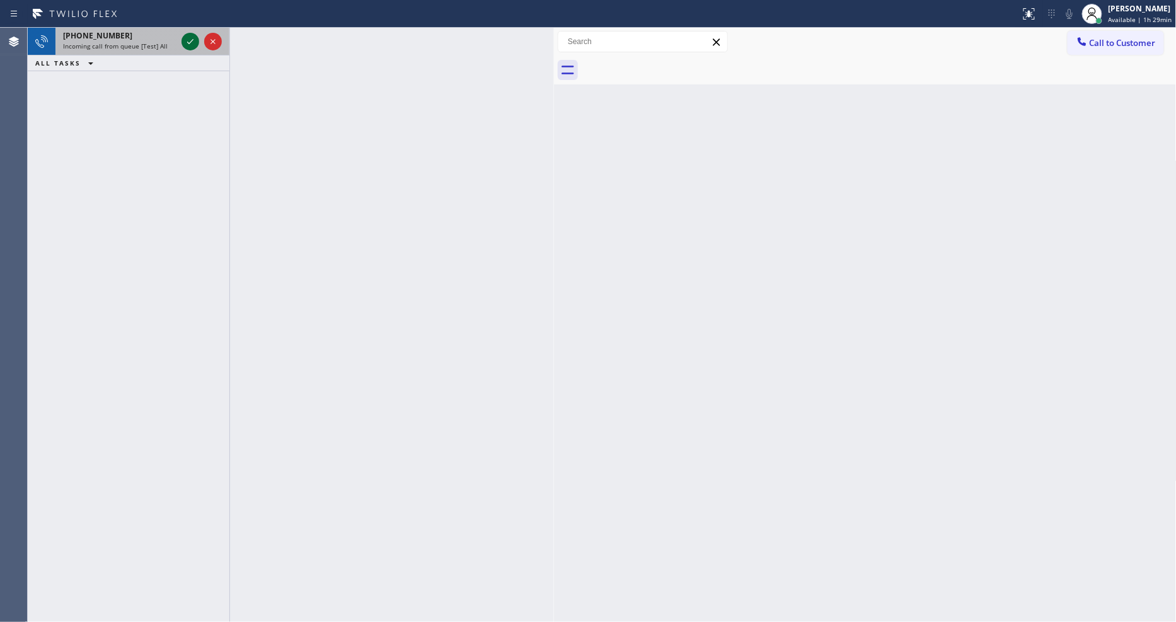
click at [183, 37] on icon at bounding box center [190, 41] width 15 height 15
click at [192, 38] on icon at bounding box center [190, 41] width 15 height 15
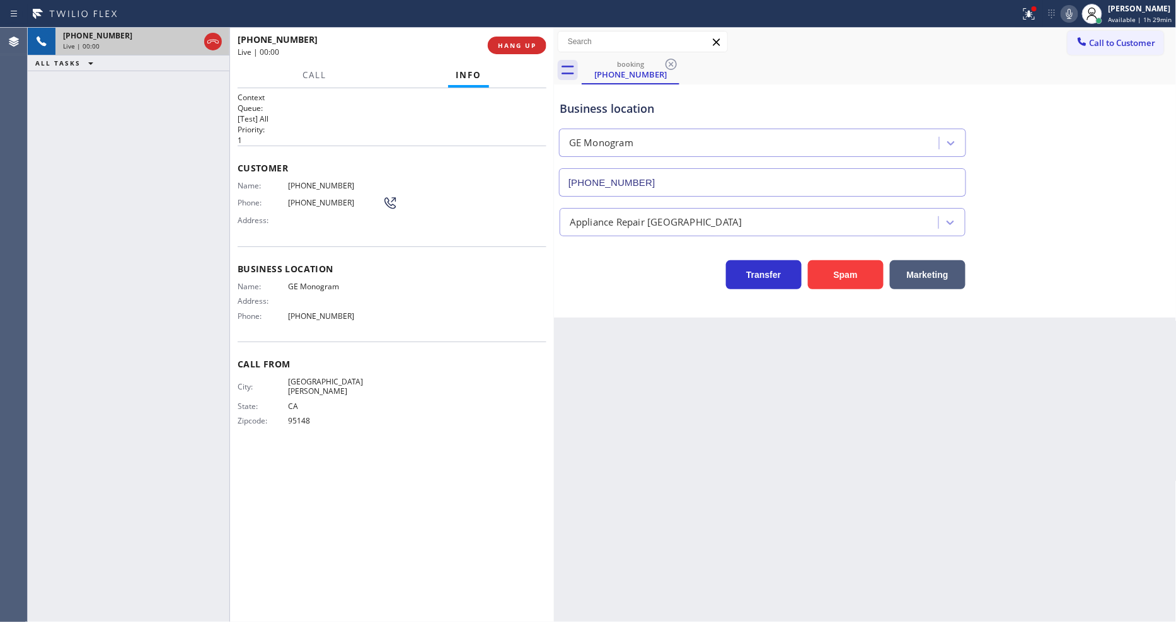
type input "[PHONE_NUMBER]"
click at [308, 282] on span "GE Monogram" at bounding box center [335, 286] width 95 height 9
click at [311, 175] on div "Customer Name: [PHONE_NUMBER] Phone: [PHONE_NUMBER] Address:" at bounding box center [392, 196] width 309 height 101
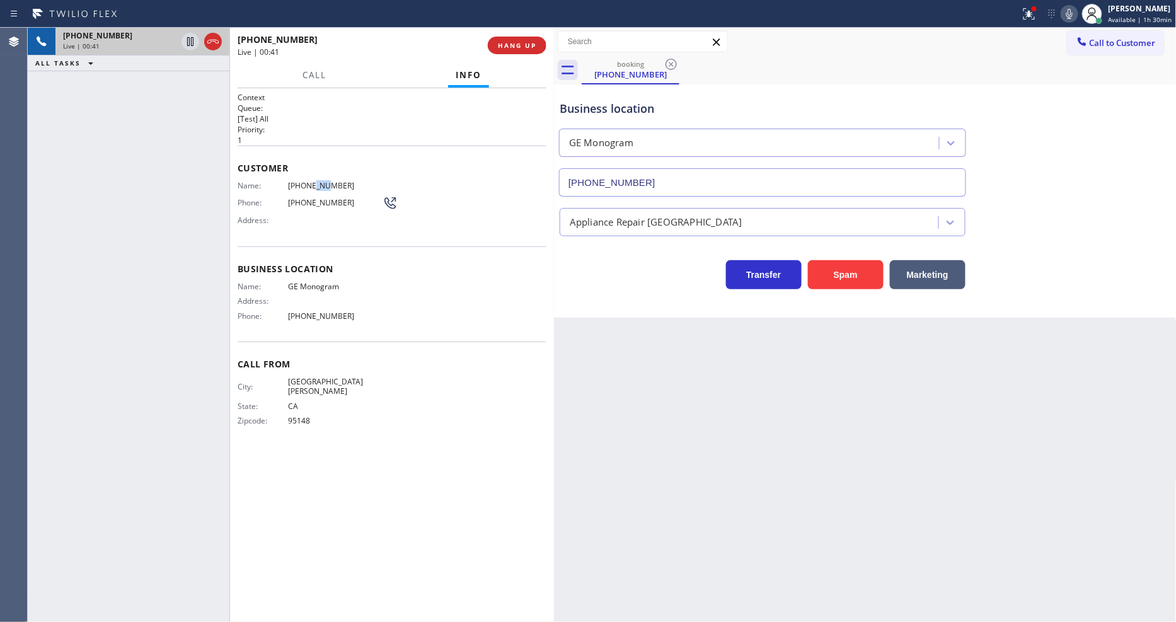
click at [311, 175] on div "Customer Name: [PHONE_NUMBER] Phone: [PHONE_NUMBER] Address:" at bounding box center [392, 196] width 309 height 101
click at [188, 36] on icon at bounding box center [190, 41] width 15 height 15
click at [1072, 11] on icon at bounding box center [1069, 13] width 15 height 15
click at [190, 41] on icon at bounding box center [190, 41] width 15 height 15
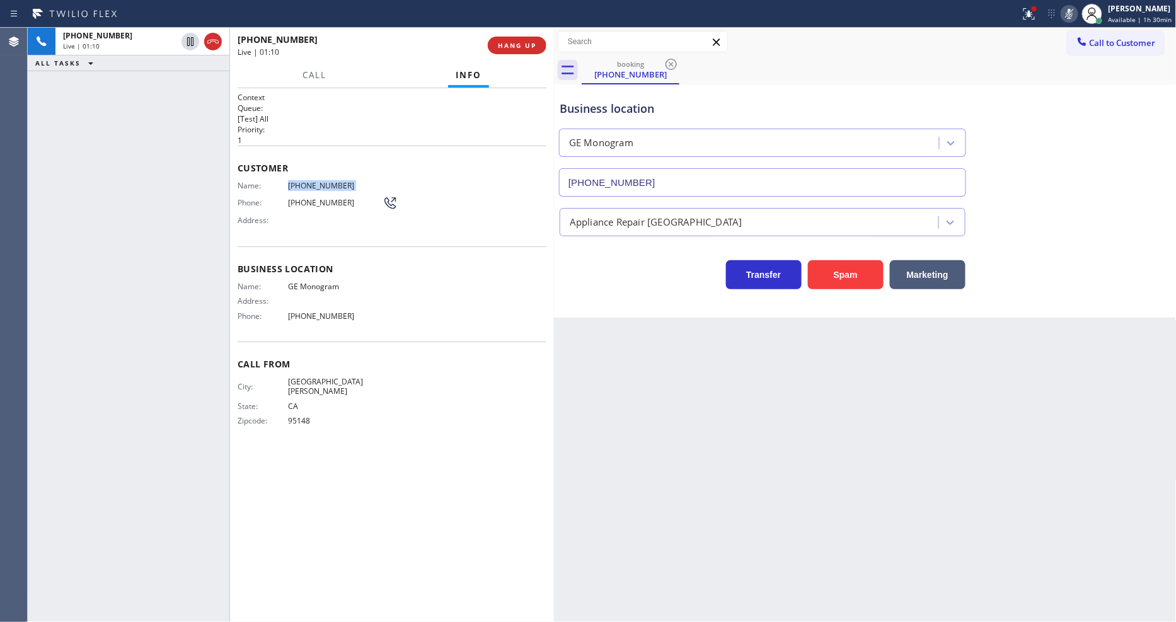
click at [1067, 18] on icon at bounding box center [1069, 13] width 15 height 15
click at [303, 311] on span "[PHONE_NUMBER]" at bounding box center [335, 315] width 95 height 9
click at [531, 54] on div "[PHONE_NUMBER] Live | 02:26 HANG UP" at bounding box center [392, 45] width 309 height 33
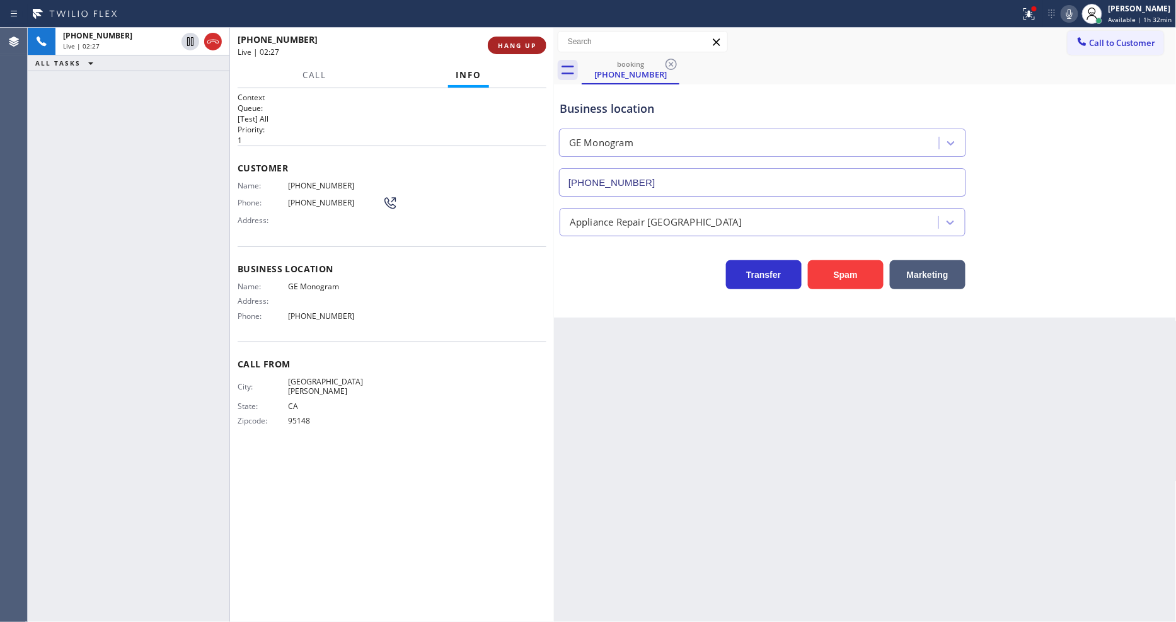
click at [532, 49] on span "HANG UP" at bounding box center [517, 45] width 38 height 9
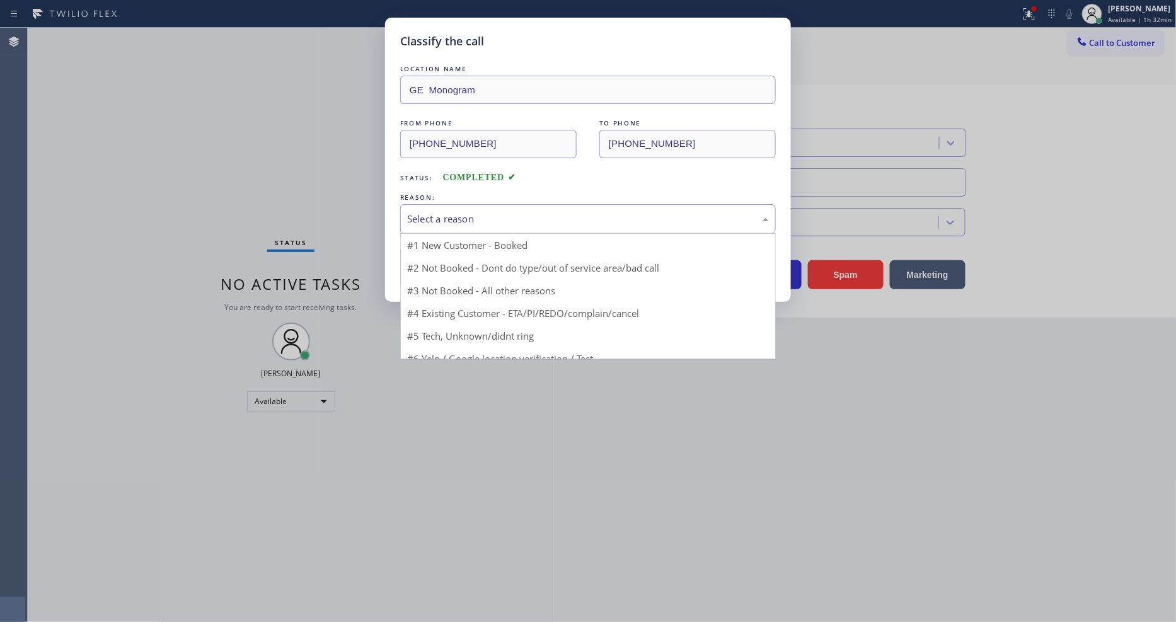
click at [494, 212] on div "Select a reason" at bounding box center [588, 219] width 362 height 14
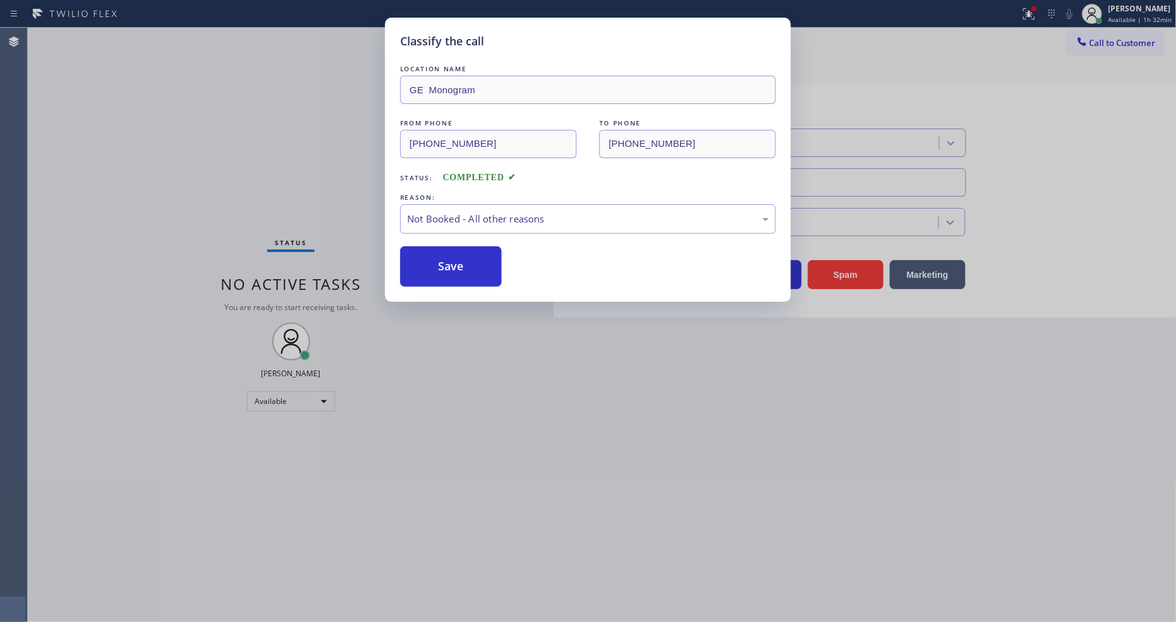
click at [493, 256] on button "Save" at bounding box center [450, 266] width 101 height 40
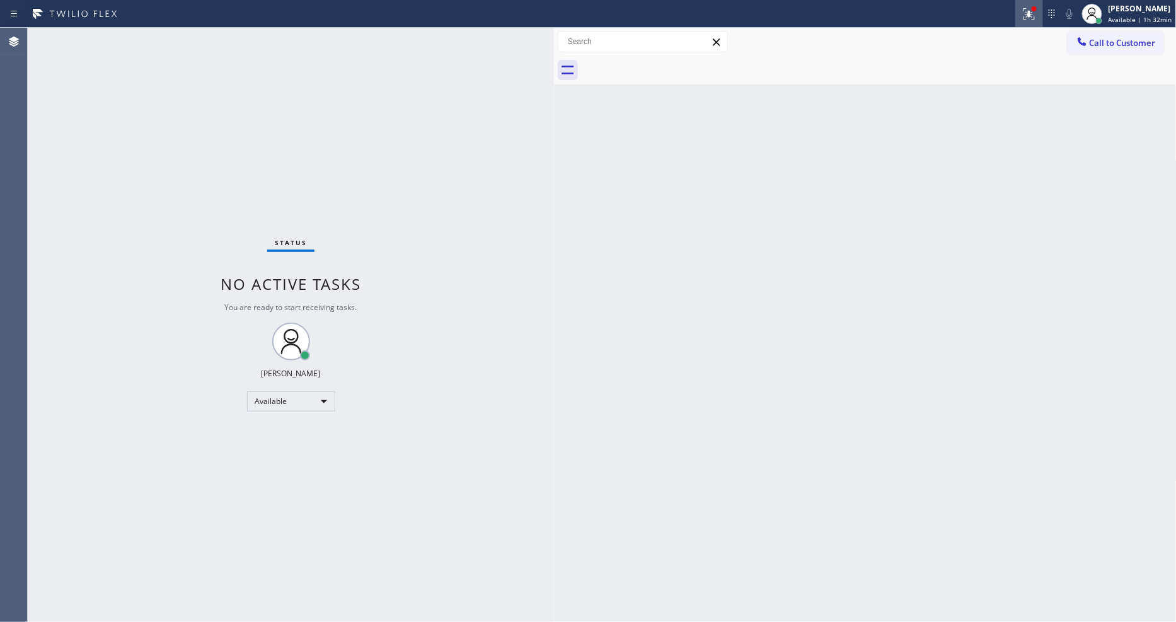
click at [1040, 20] on div at bounding box center [1030, 13] width 28 height 15
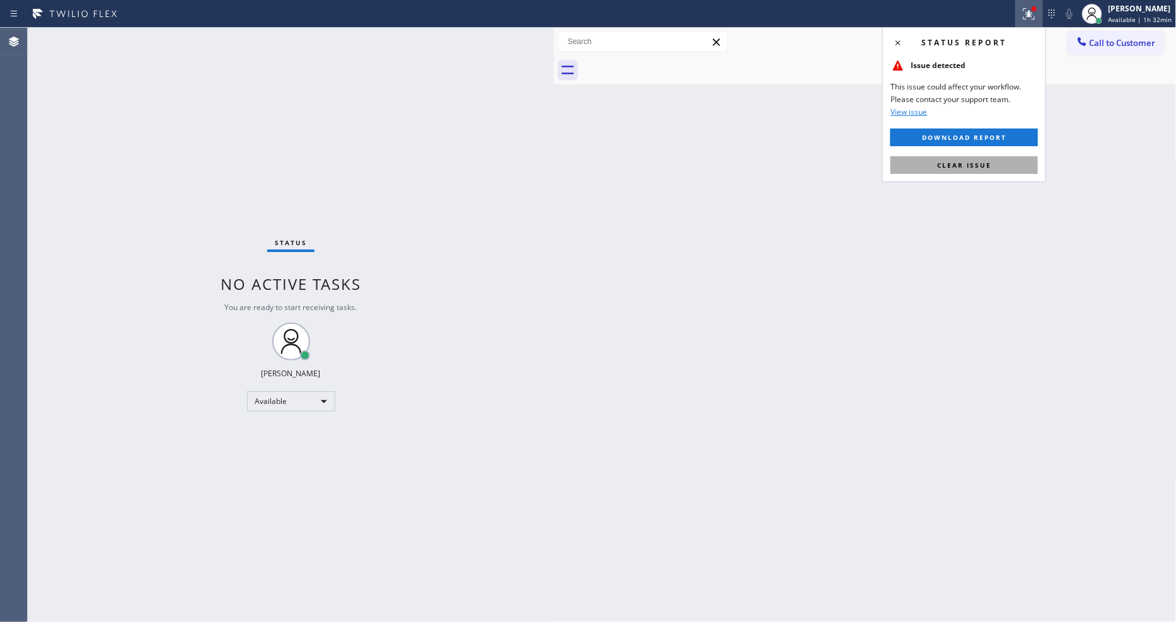
click at [993, 159] on button "Clear issue" at bounding box center [965, 165] width 148 height 18
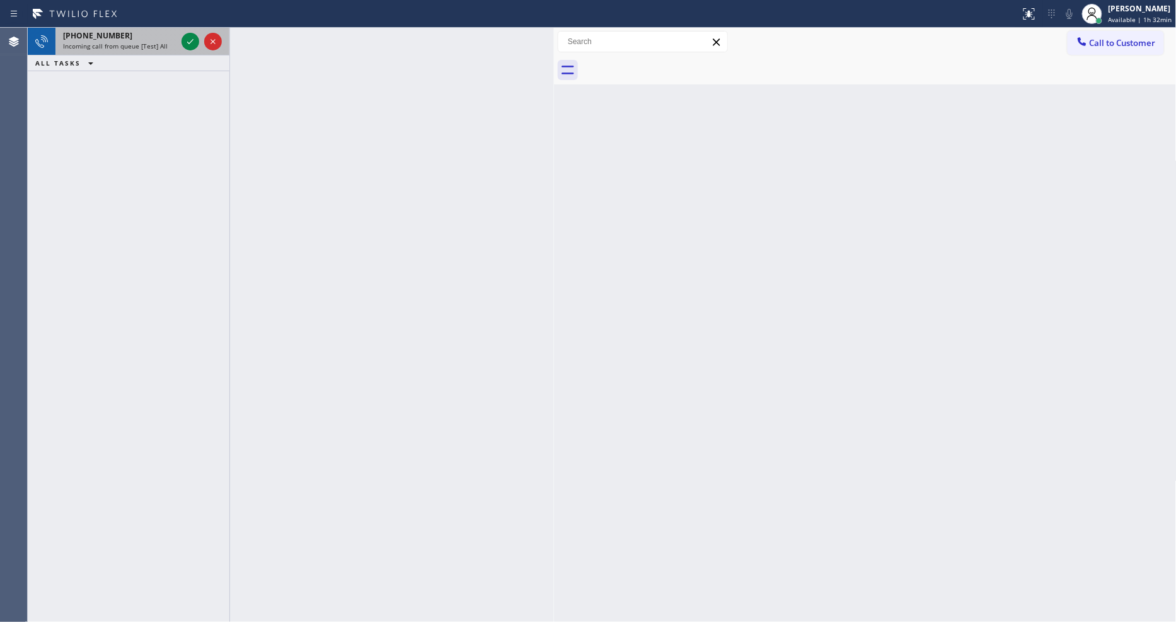
click at [178, 35] on div "[PHONE_NUMBER] Incoming call from queue [Test] All" at bounding box center [117, 42] width 124 height 28
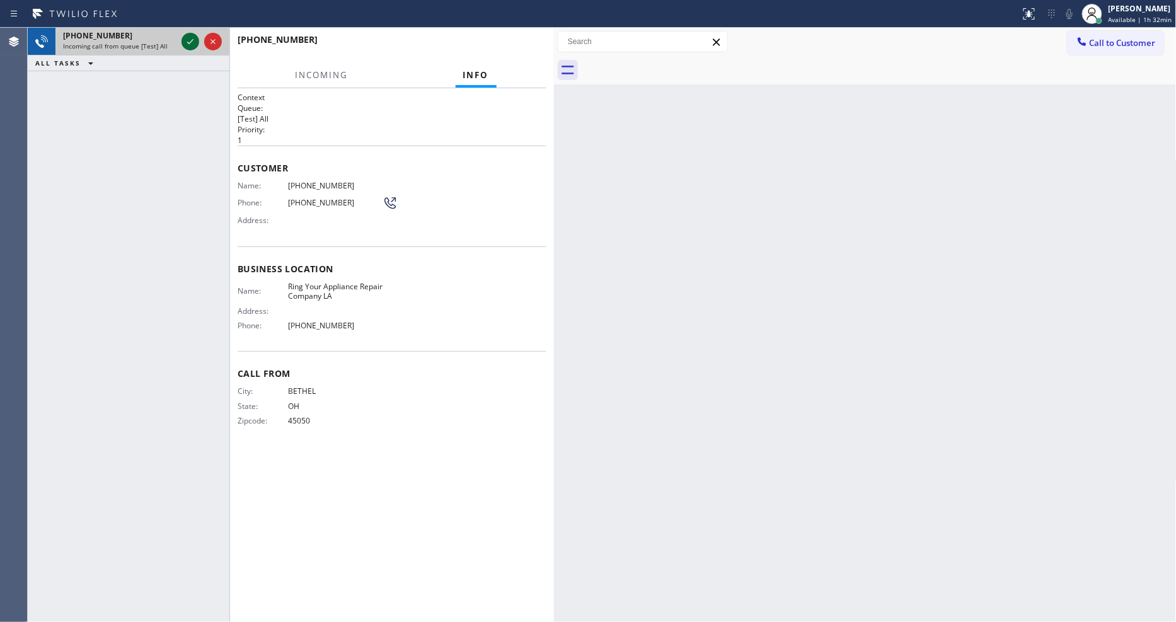
click at [187, 36] on icon at bounding box center [190, 41] width 15 height 15
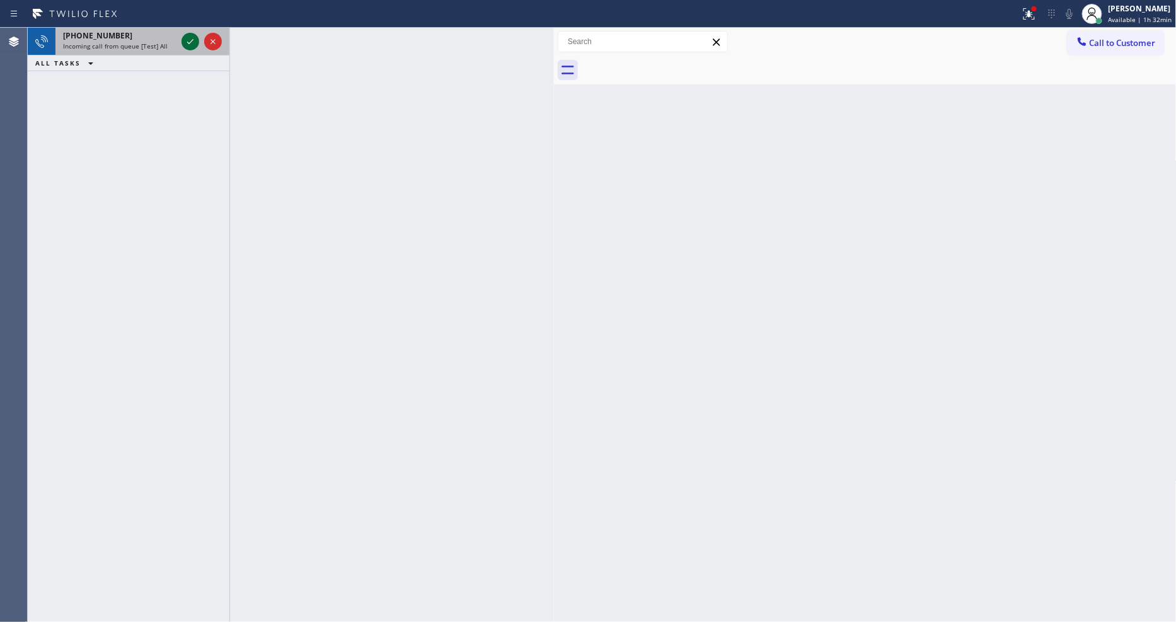
click at [191, 40] on icon at bounding box center [190, 41] width 15 height 15
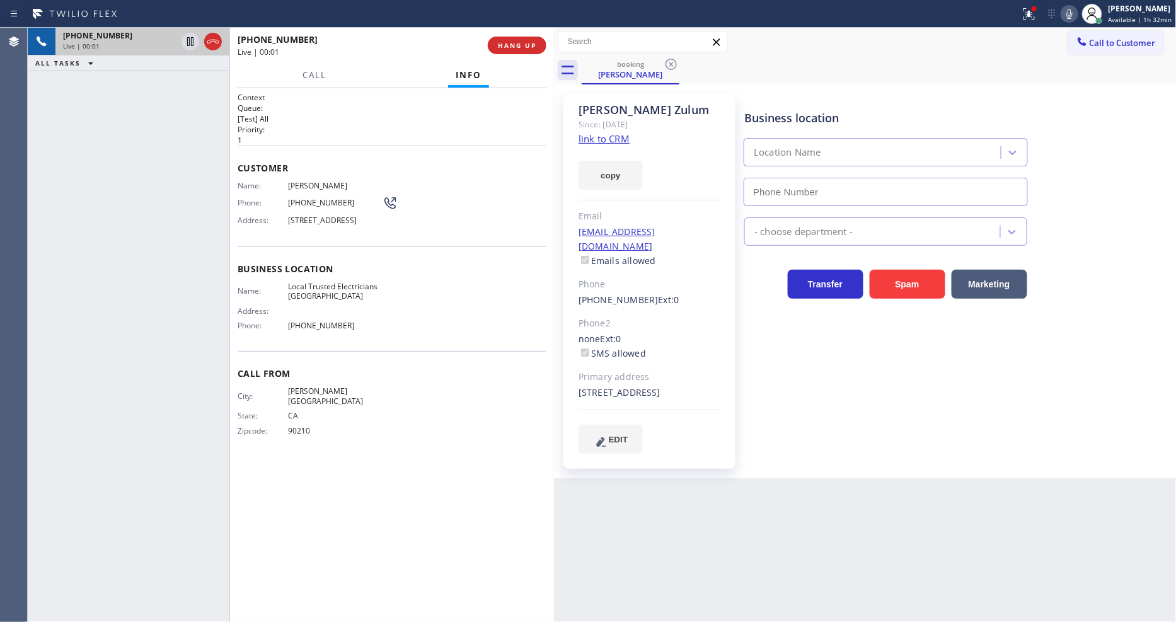
type input "[PHONE_NUMBER]"
click at [624, 139] on link "link to CRM" at bounding box center [604, 138] width 51 height 13
drag, startPoint x: 305, startPoint y: 72, endPoint x: 379, endPoint y: 379, distance: 315.9
click at [305, 72] on span "Call" at bounding box center [315, 74] width 24 height 11
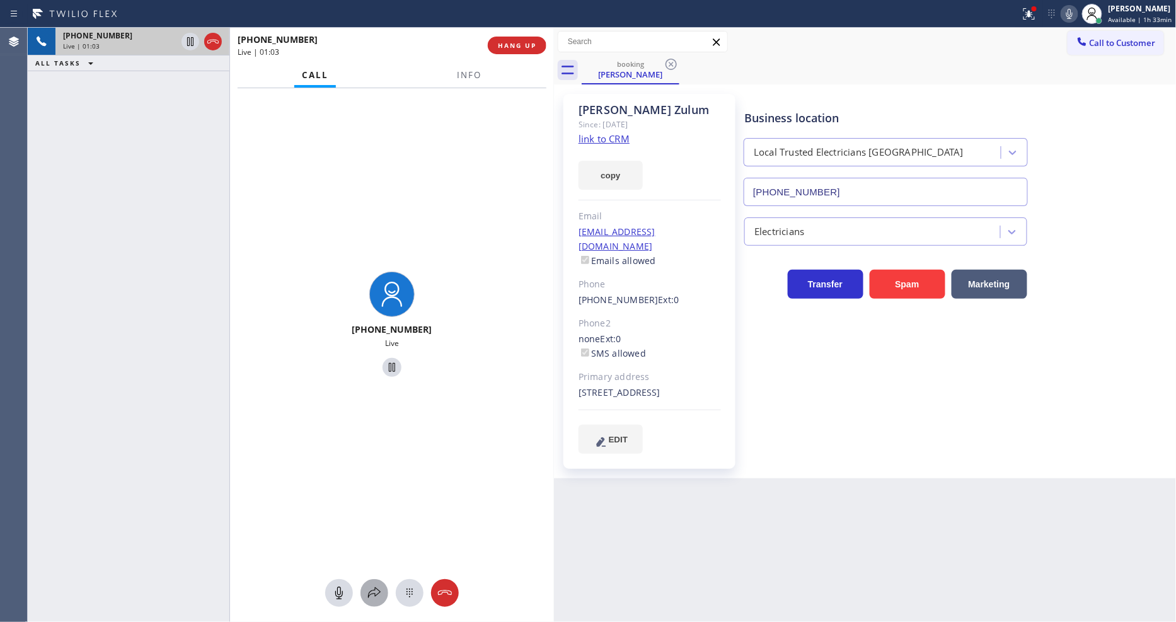
click at [367, 593] on icon at bounding box center [374, 593] width 15 height 15
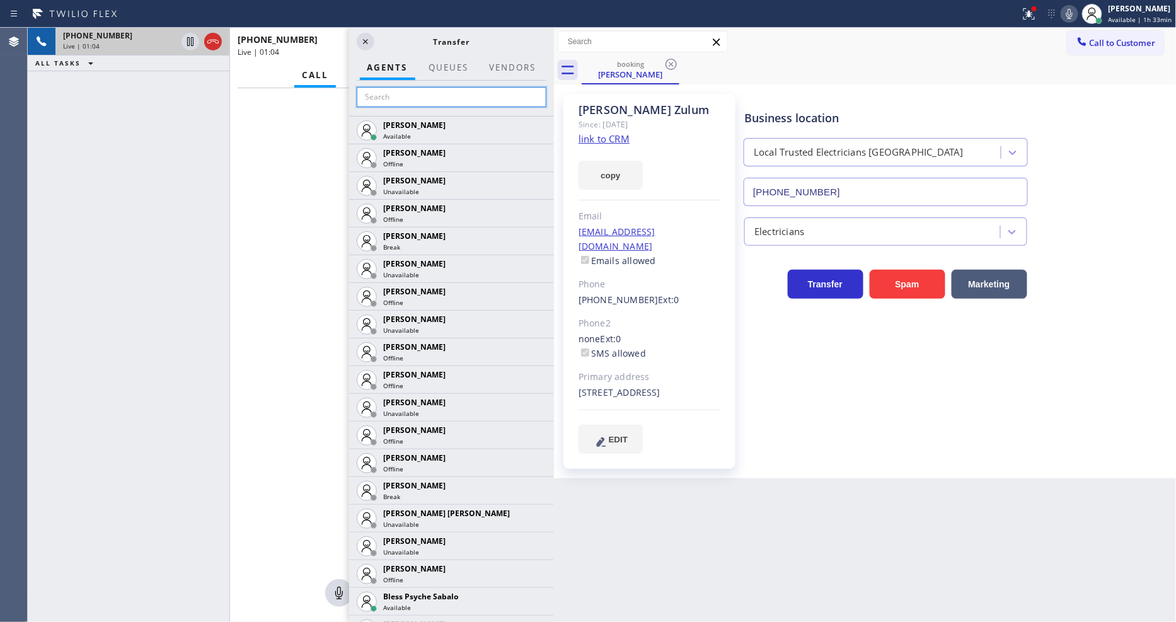
click at [394, 91] on input "text" at bounding box center [452, 97] width 190 height 20
type input "chri"
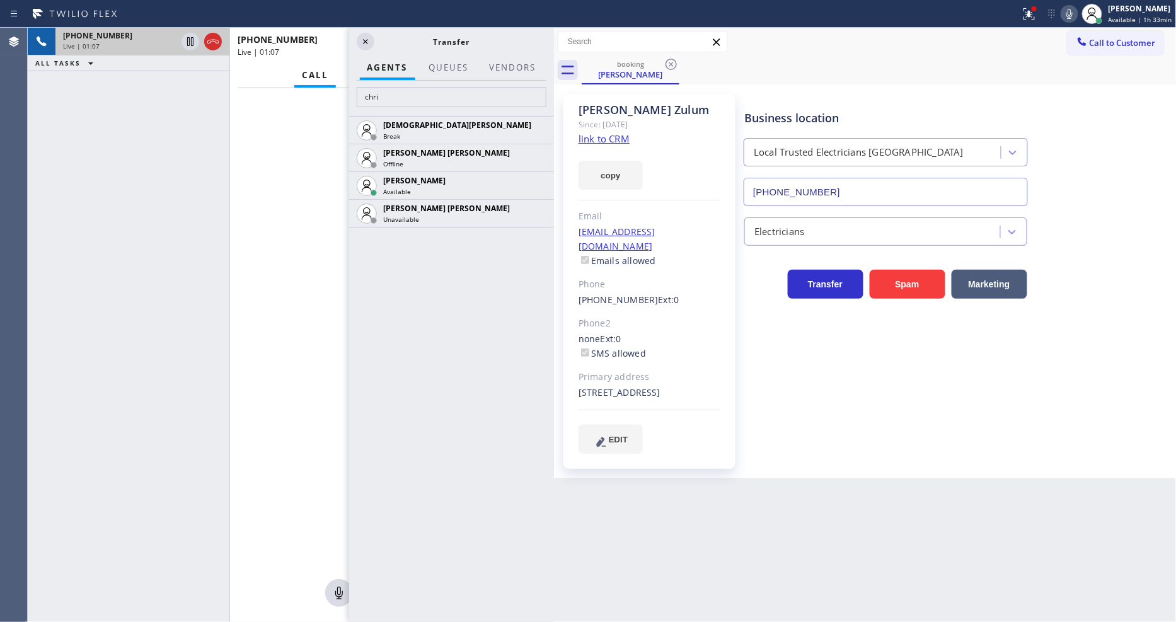
drag, startPoint x: 543, startPoint y: 177, endPoint x: 536, endPoint y: 172, distance: 8.1
click at [0, 0] on icon at bounding box center [0, 0] width 0 height 0
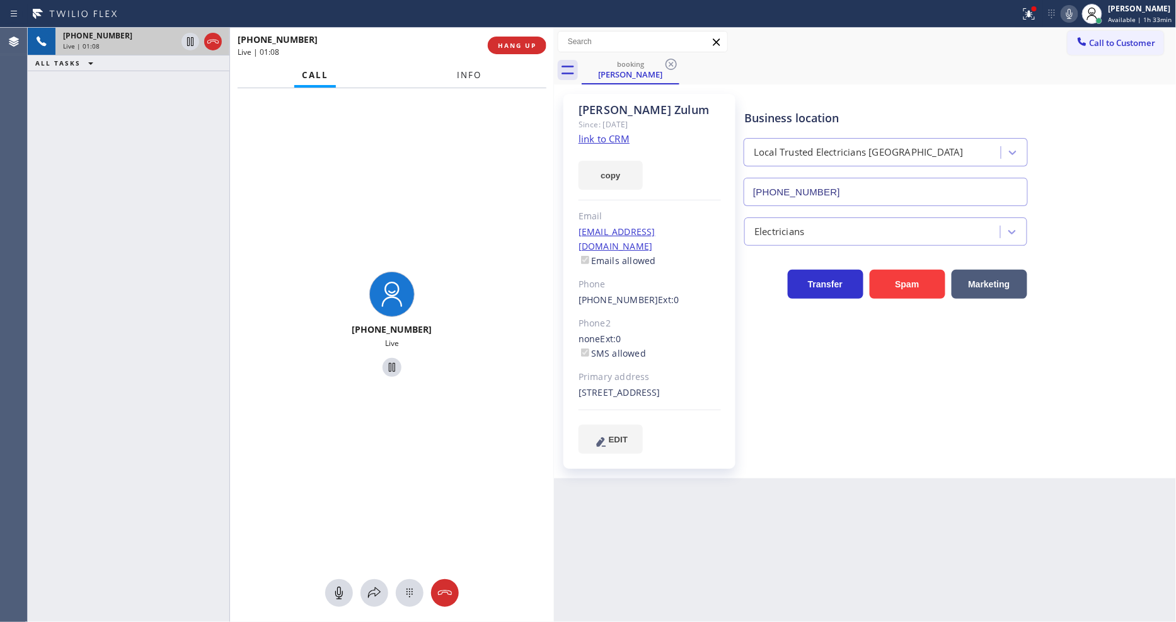
click at [476, 76] on span "Info" at bounding box center [470, 74] width 25 height 11
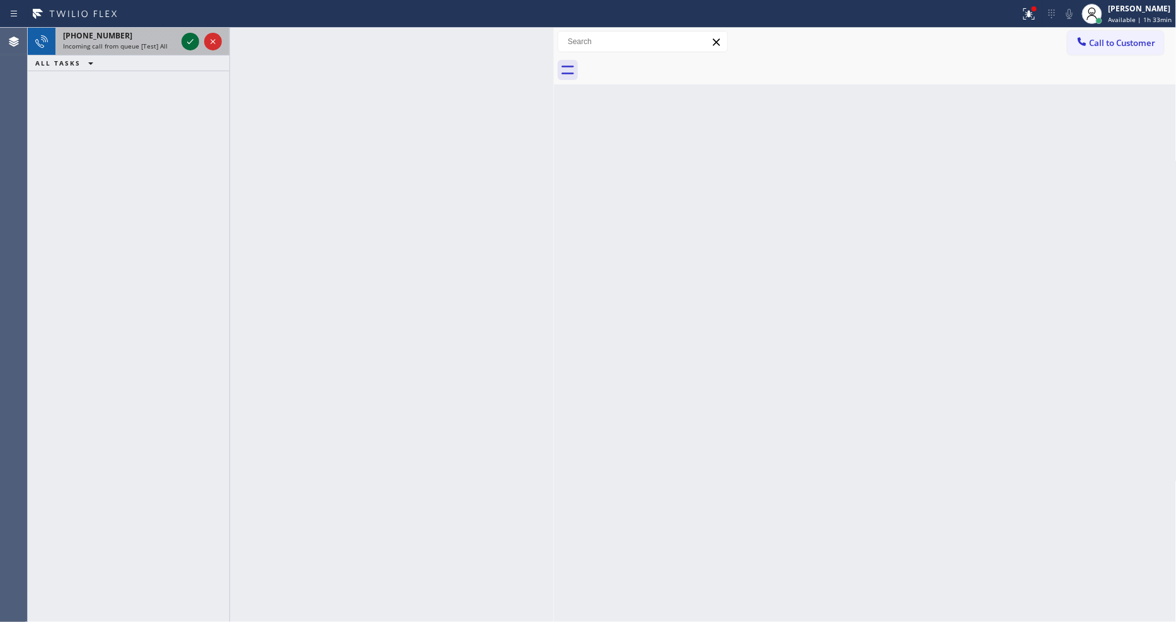
click at [191, 37] on icon at bounding box center [190, 41] width 15 height 15
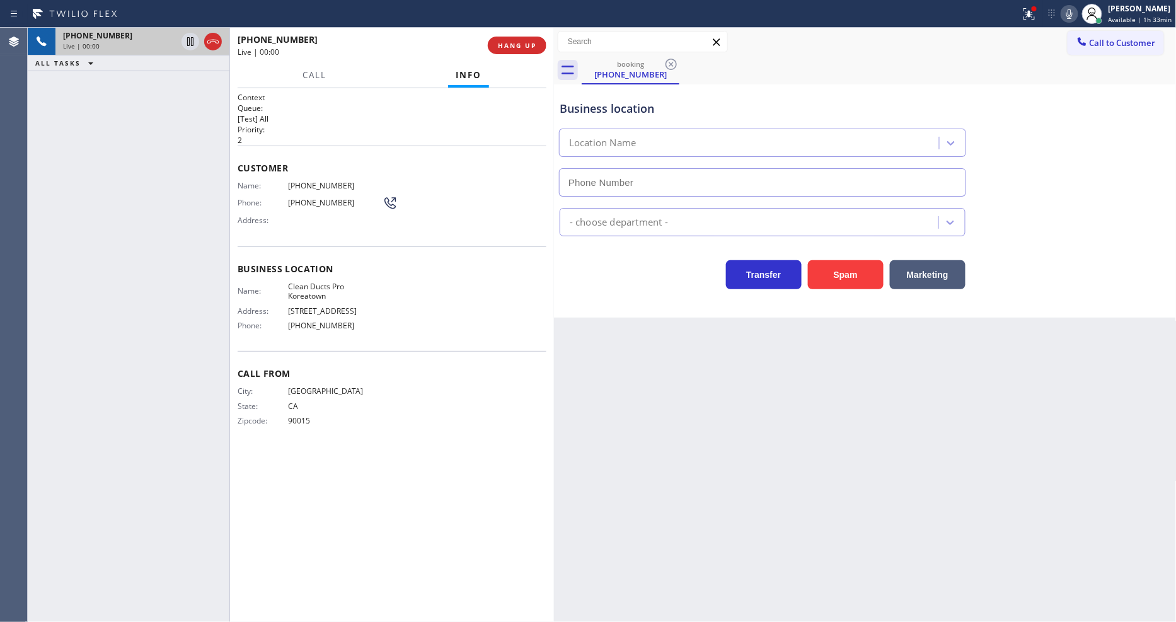
type input "[PHONE_NUMBER]"
click at [530, 41] on span "HANG UP" at bounding box center [517, 45] width 38 height 9
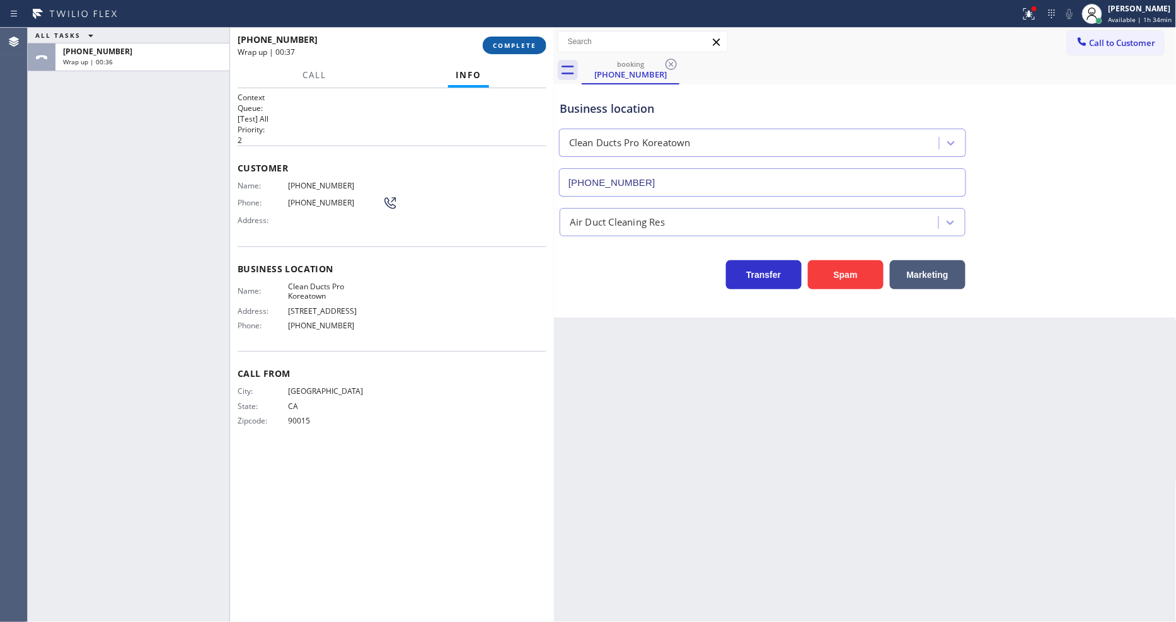
click at [522, 54] on button "COMPLETE" at bounding box center [515, 46] width 64 height 18
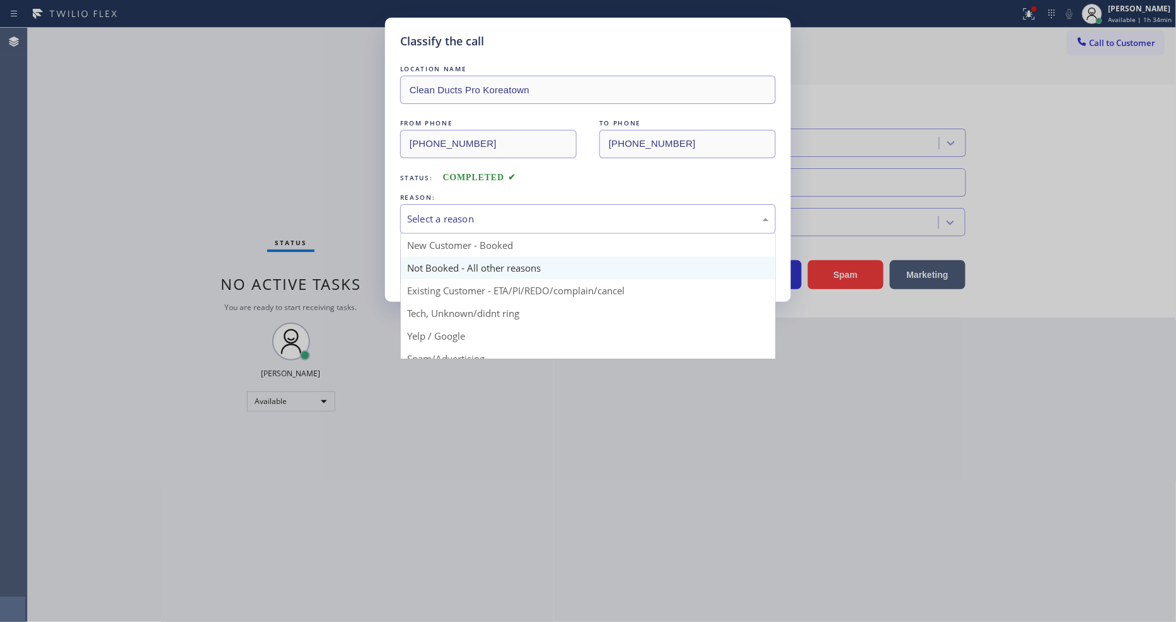
drag, startPoint x: 473, startPoint y: 202, endPoint x: 470, endPoint y: 253, distance: 50.5
click at [472, 204] on div "Select a reason" at bounding box center [588, 219] width 376 height 30
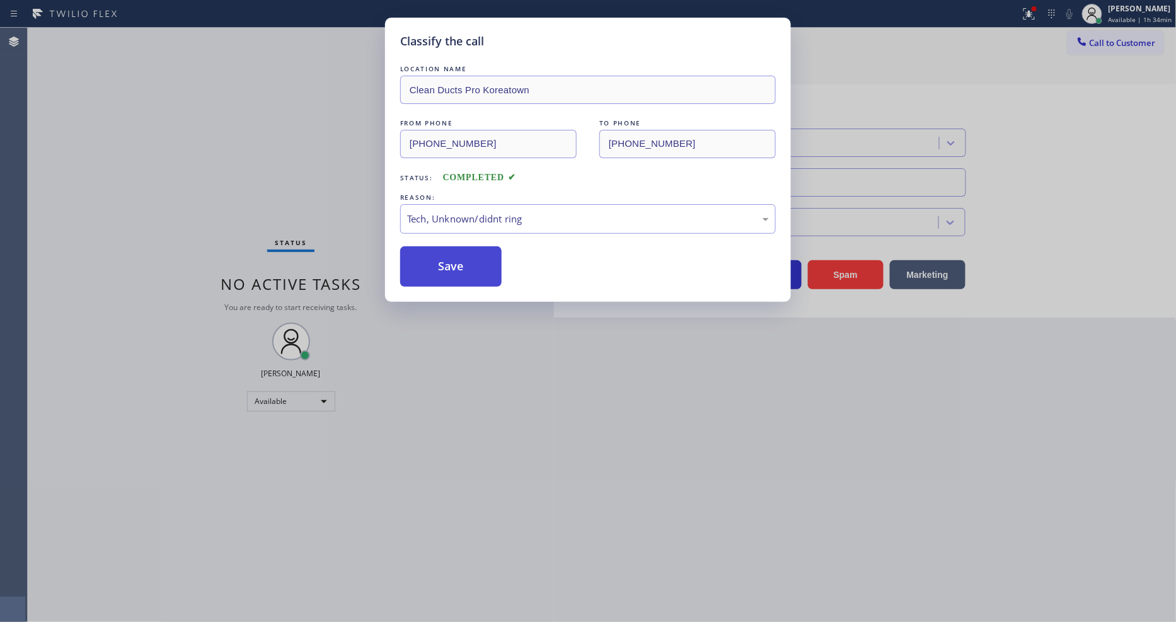
click at [454, 257] on button "Save" at bounding box center [450, 266] width 101 height 40
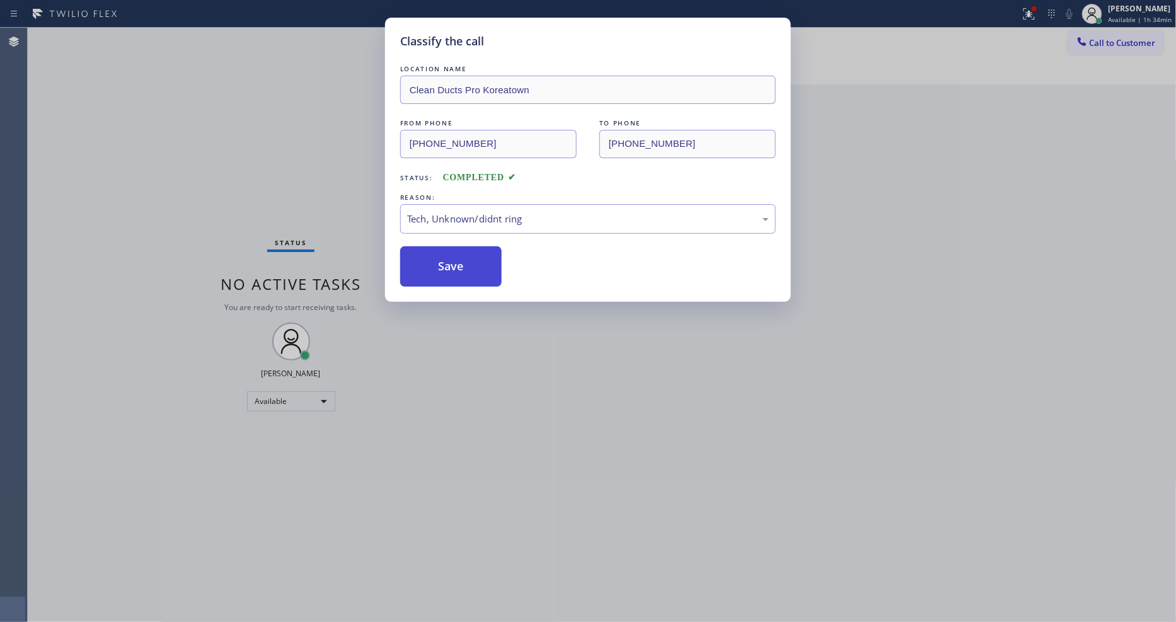
click at [454, 257] on button "Save" at bounding box center [450, 266] width 101 height 40
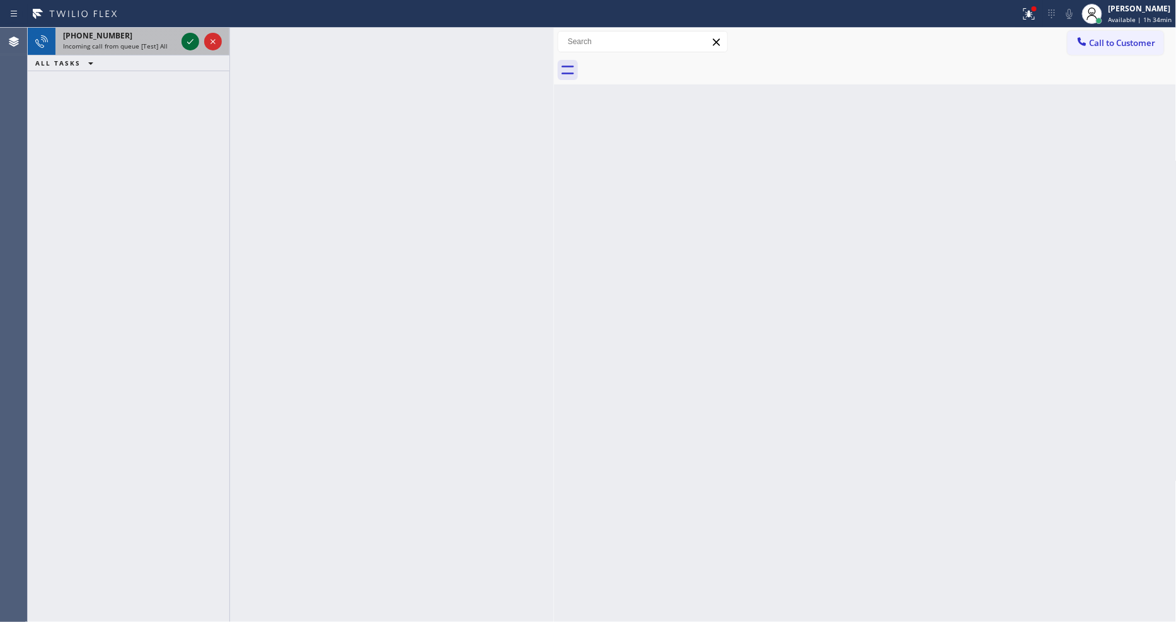
click at [189, 48] on icon at bounding box center [190, 41] width 15 height 15
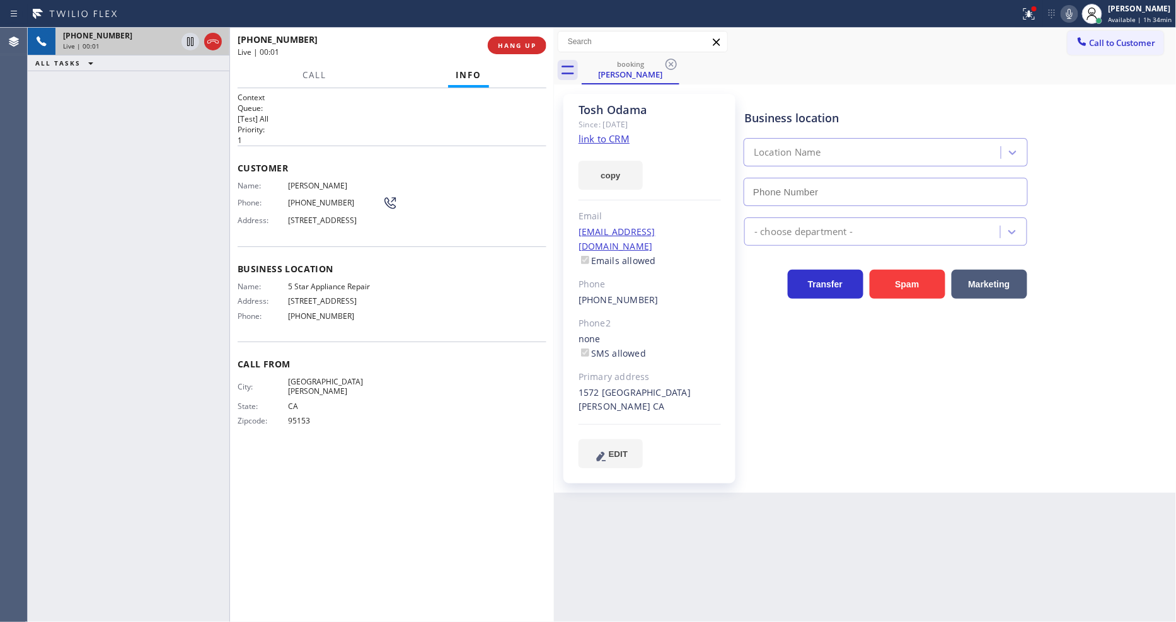
type input "[PHONE_NUMBER]"
click at [623, 142] on link "link to CRM" at bounding box center [604, 138] width 51 height 13
click at [1030, 15] on icon at bounding box center [1029, 13] width 15 height 15
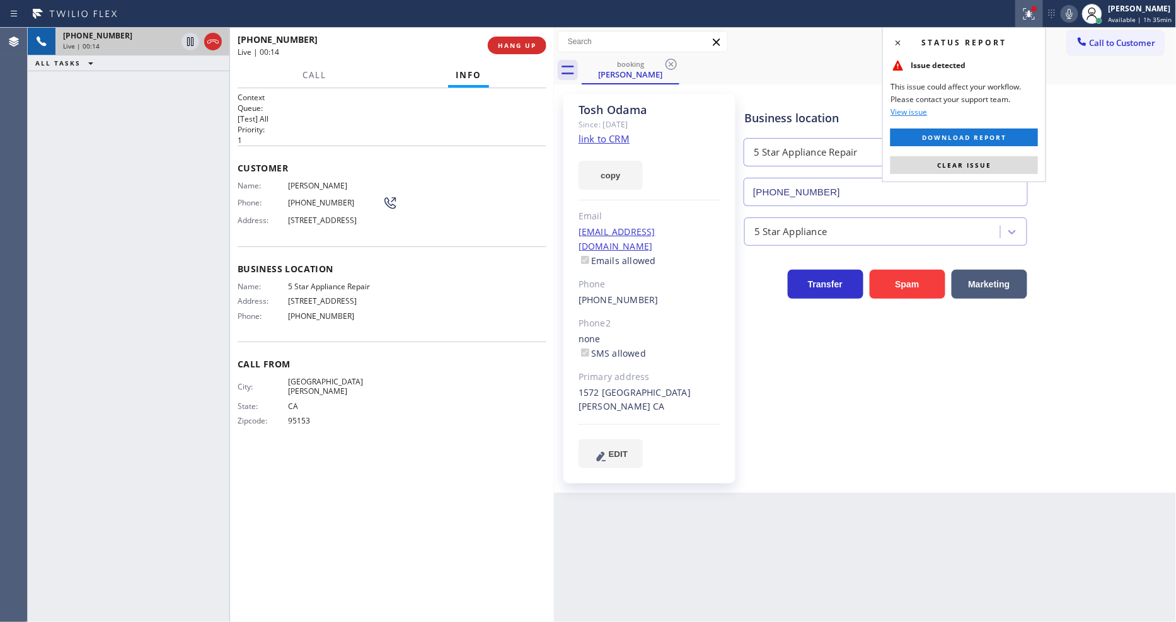
click at [992, 168] on button "Clear issue" at bounding box center [965, 165] width 148 height 18
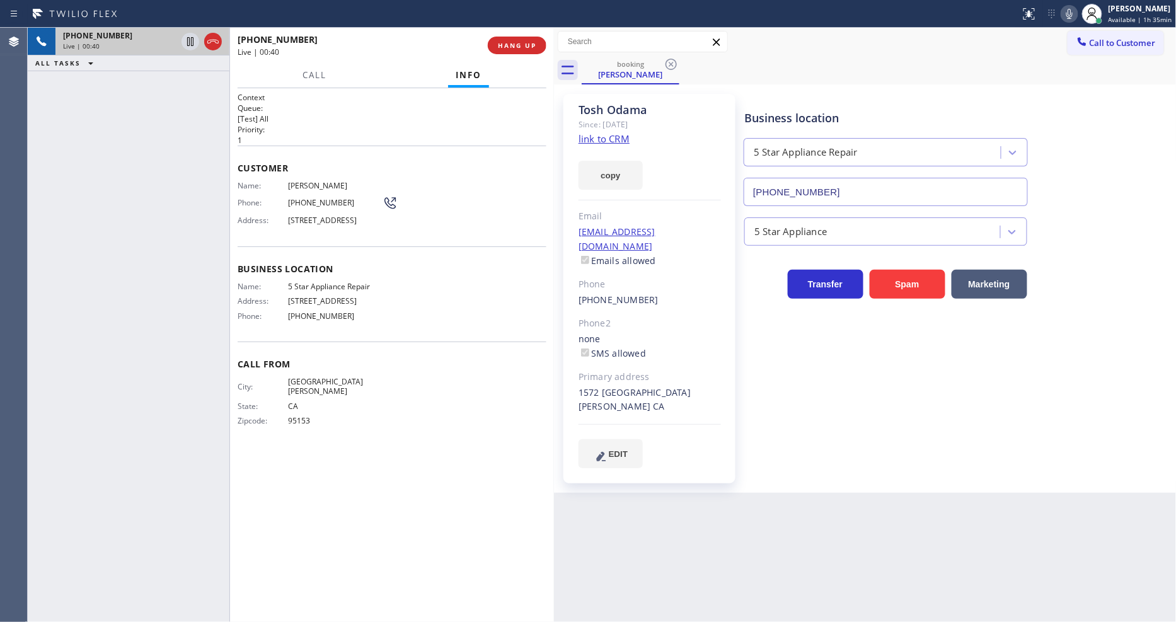
click at [332, 288] on span "5 Star Appliance Repair" at bounding box center [335, 286] width 95 height 9
click at [325, 198] on span "[PHONE_NUMBER]" at bounding box center [335, 202] width 95 height 9
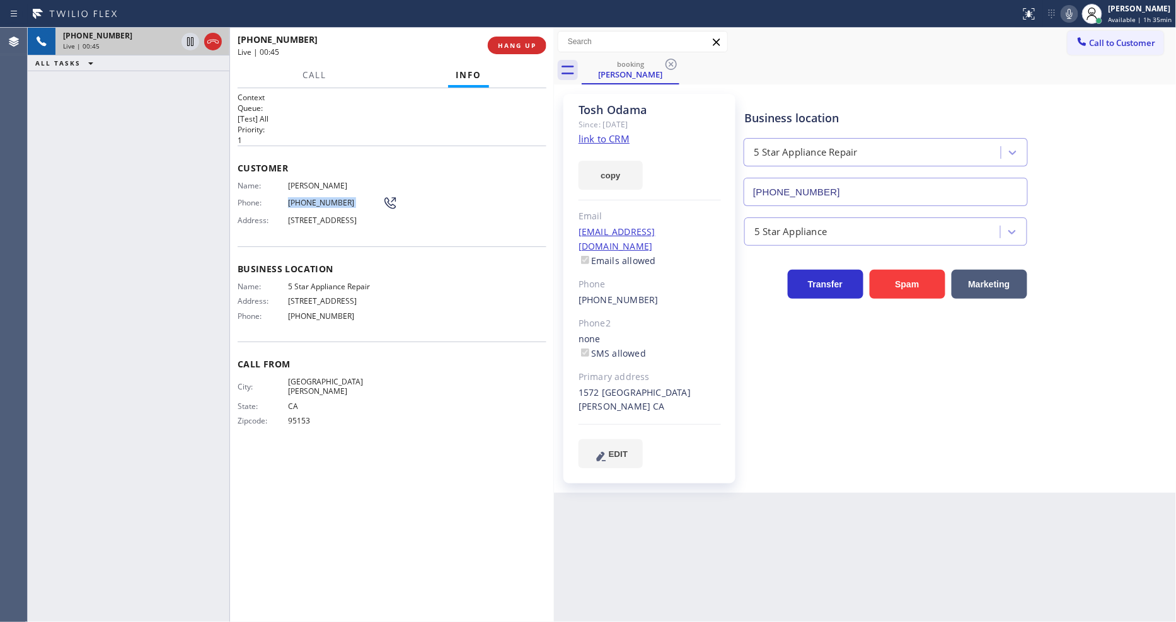
click at [325, 198] on span "[PHONE_NUMBER]" at bounding box center [335, 202] width 95 height 9
click at [319, 222] on span "[STREET_ADDRESS]" at bounding box center [335, 220] width 95 height 9
click at [311, 173] on div "Customer Name: [PERSON_NAME] Phone: [PHONE_NUMBER] Address: [STREET_ADDRESS]" at bounding box center [392, 196] width 309 height 101
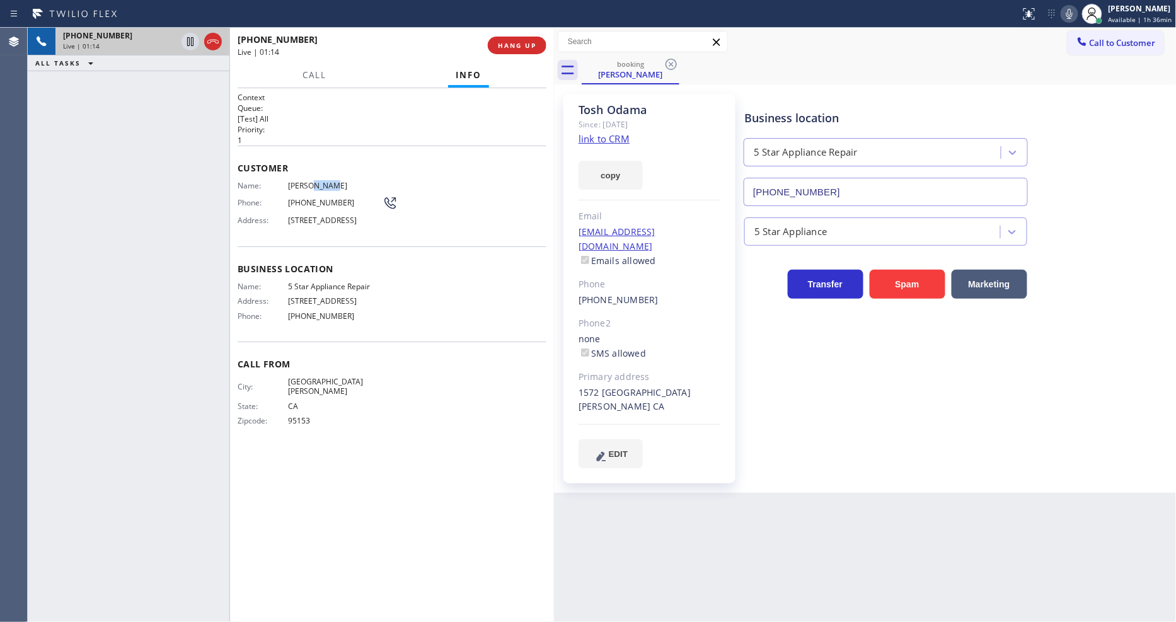
click at [311, 173] on div "Customer Name: [PERSON_NAME] Phone: [PHONE_NUMBER] Address: [STREET_ADDRESS]" at bounding box center [392, 196] width 309 height 101
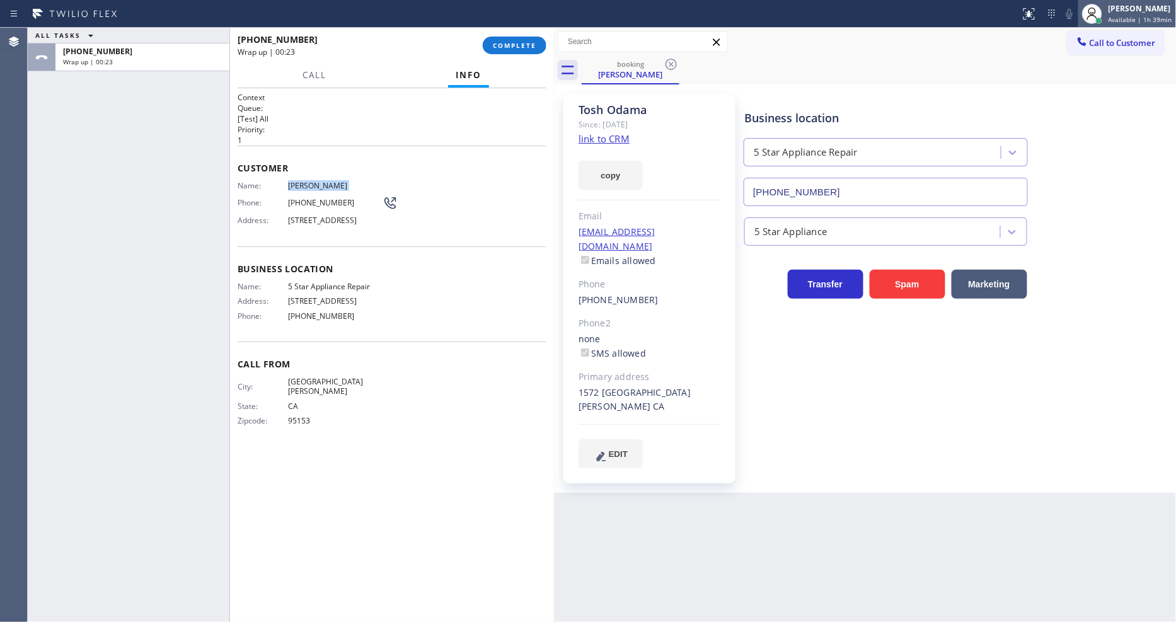
click at [1114, 21] on span "Available | 1h 39min" at bounding box center [1141, 19] width 64 height 9
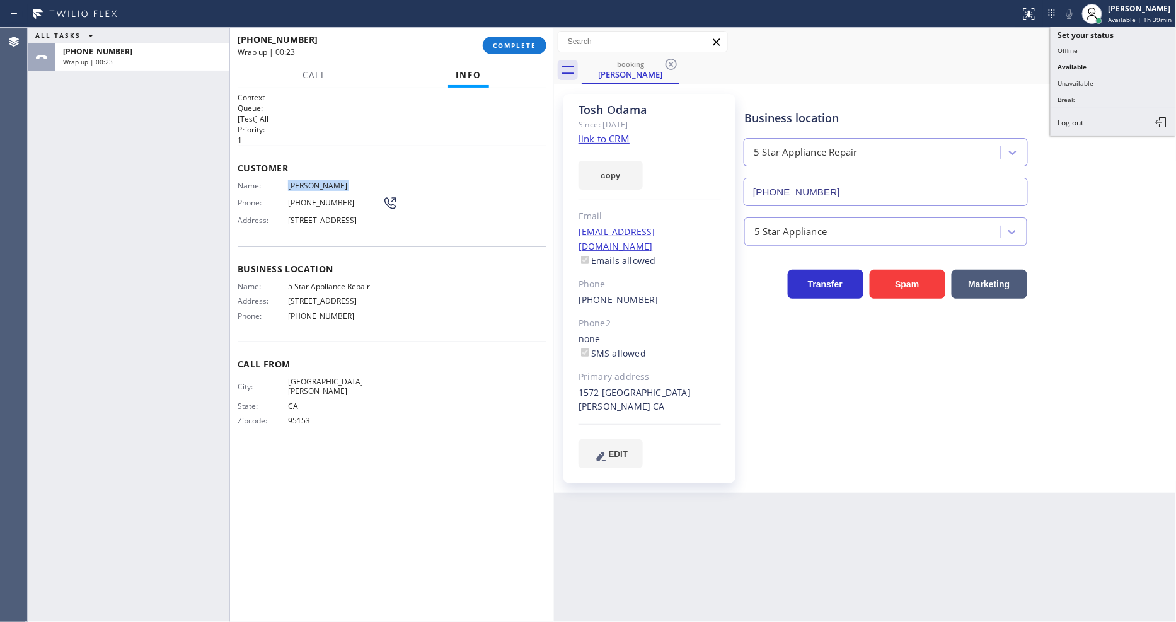
click at [1089, 103] on button "Break" at bounding box center [1114, 99] width 126 height 16
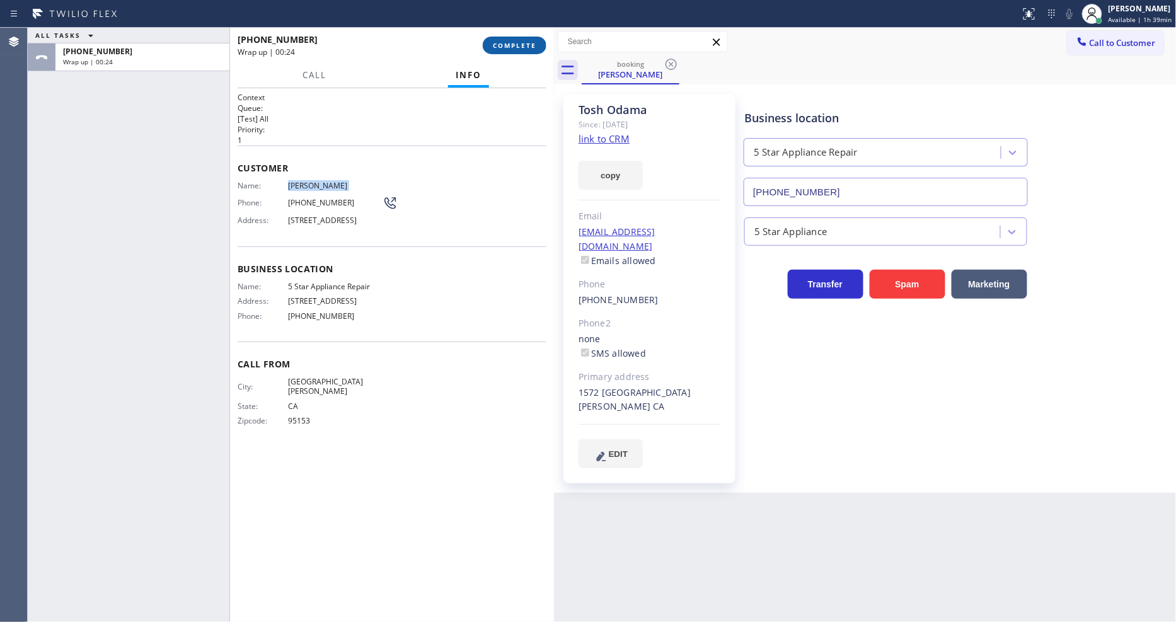
click at [530, 47] on span "COMPLETE" at bounding box center [514, 45] width 43 height 9
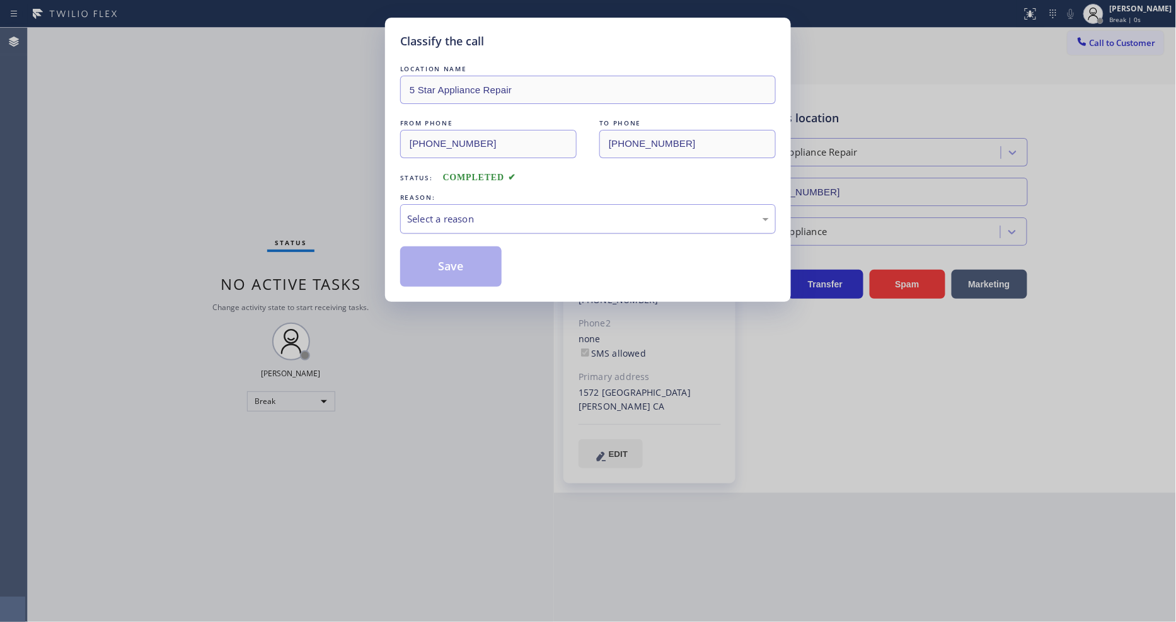
click at [411, 217] on div "Select a reason" at bounding box center [588, 219] width 362 height 14
click at [425, 260] on button "Save" at bounding box center [450, 266] width 101 height 40
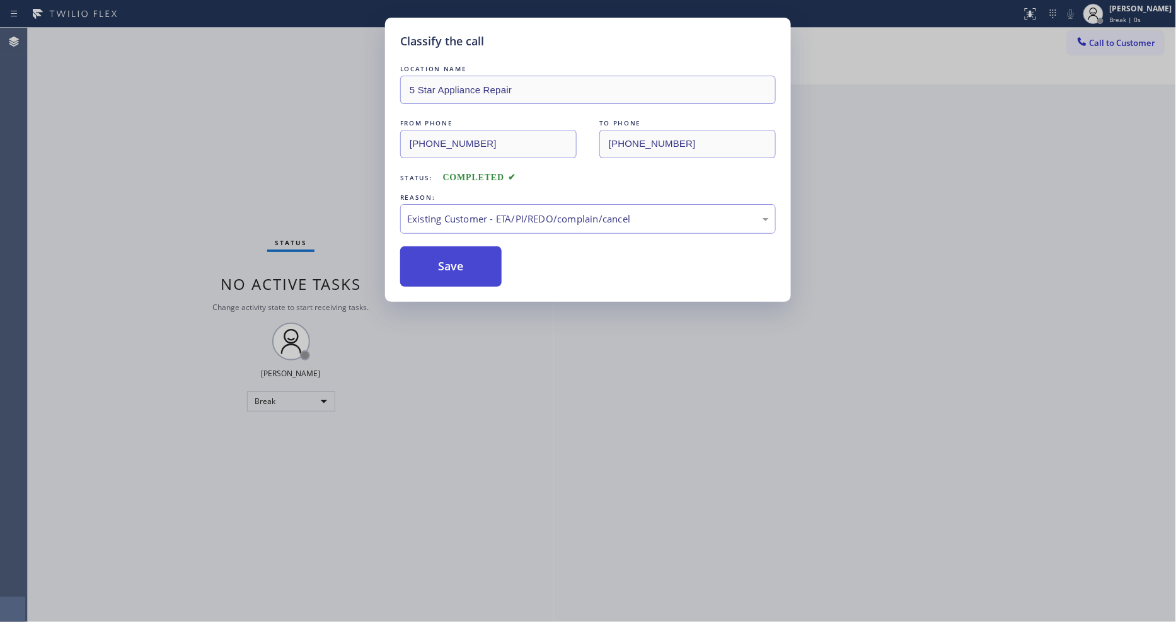
click at [425, 260] on button "Save" at bounding box center [450, 266] width 101 height 40
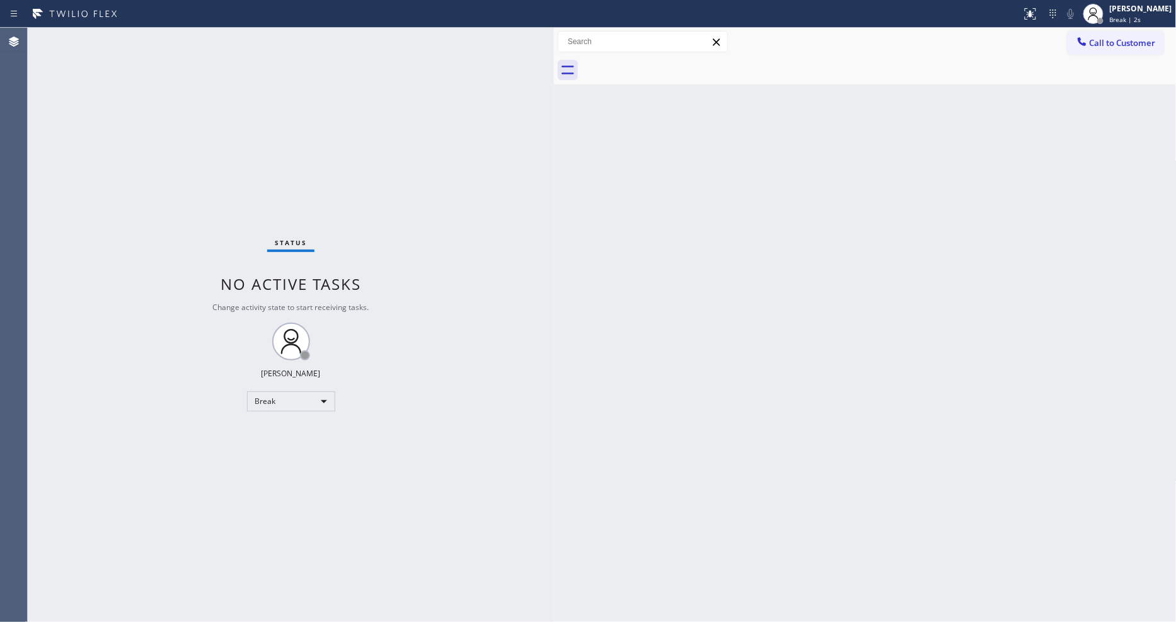
click at [257, 311] on div "Status No active tasks Change activity state to start receiving tasks. [PERSON_…" at bounding box center [291, 325] width 526 height 594
